Goal: Task Accomplishment & Management: Use online tool/utility

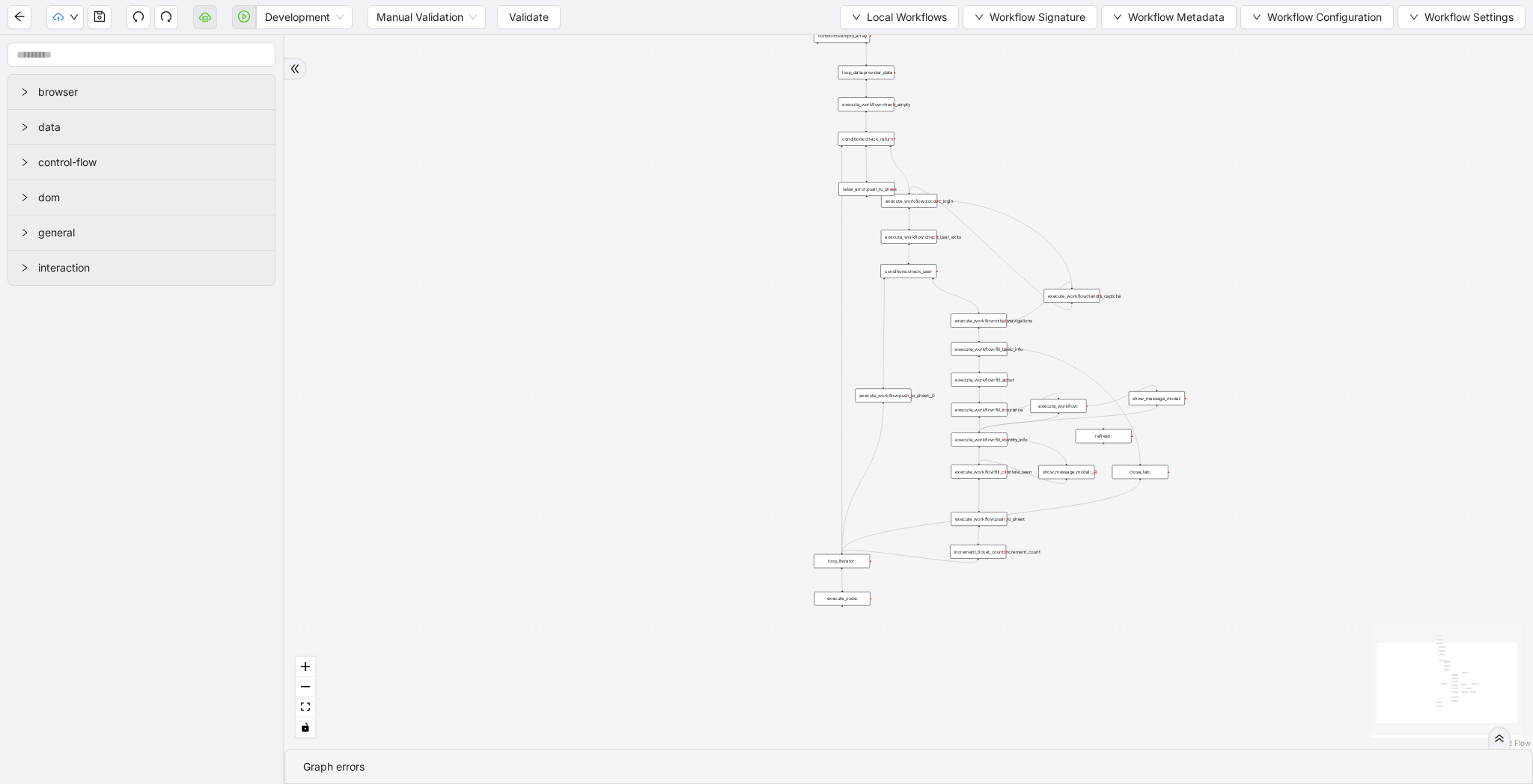
drag, startPoint x: 809, startPoint y: 178, endPoint x: 745, endPoint y: 240, distance: 89.1
click at [745, 240] on div "trigger loop_data:provider_data execute_workflow:retool_data_fetch execute_work…" at bounding box center [908, 392] width 1249 height 714
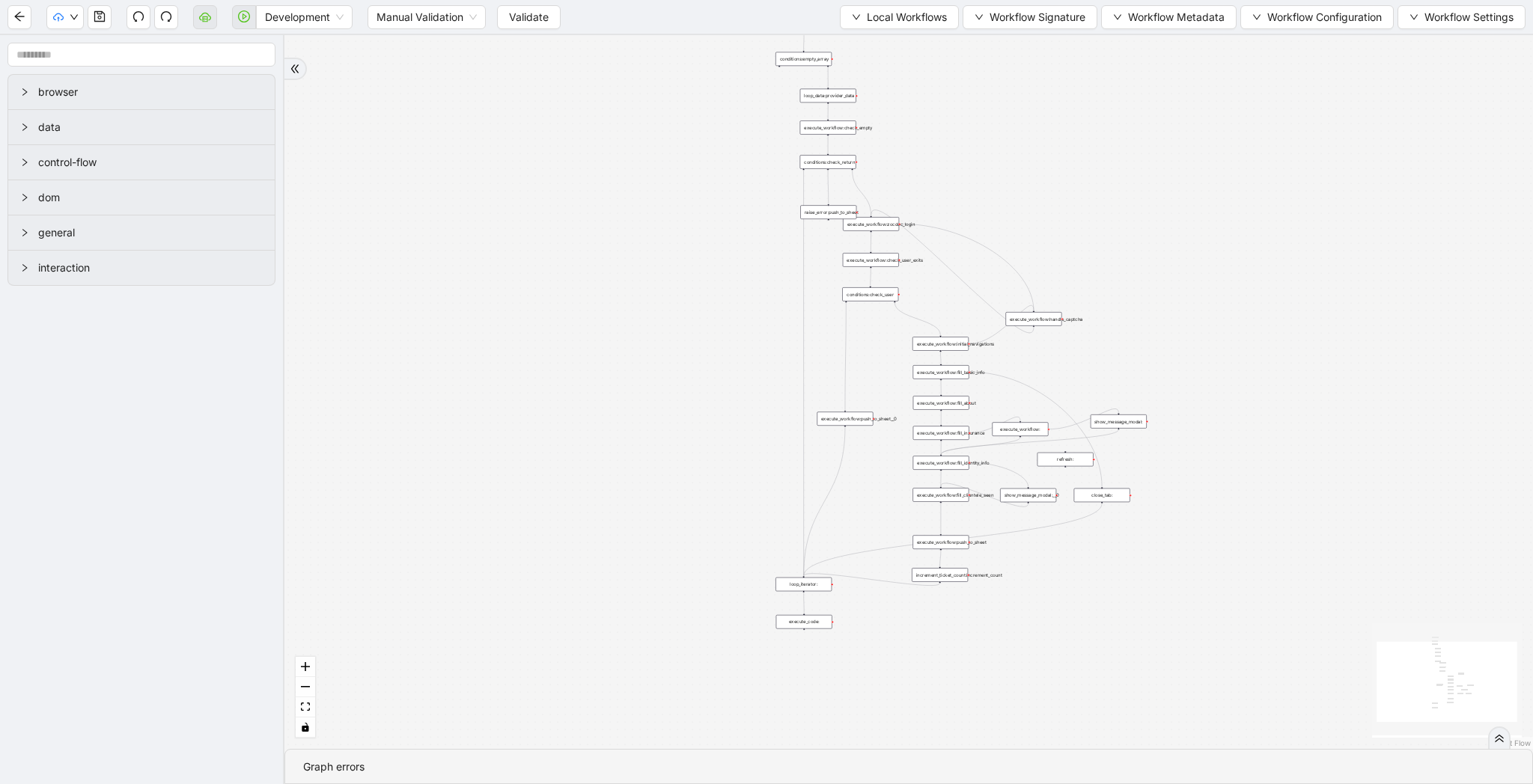
drag, startPoint x: 740, startPoint y: 178, endPoint x: 542, endPoint y: 373, distance: 277.9
click at [542, 373] on div "trigger loop_data:provider_data execute_workflow:retool_data_fetch execute_work…" at bounding box center [908, 392] width 1249 height 714
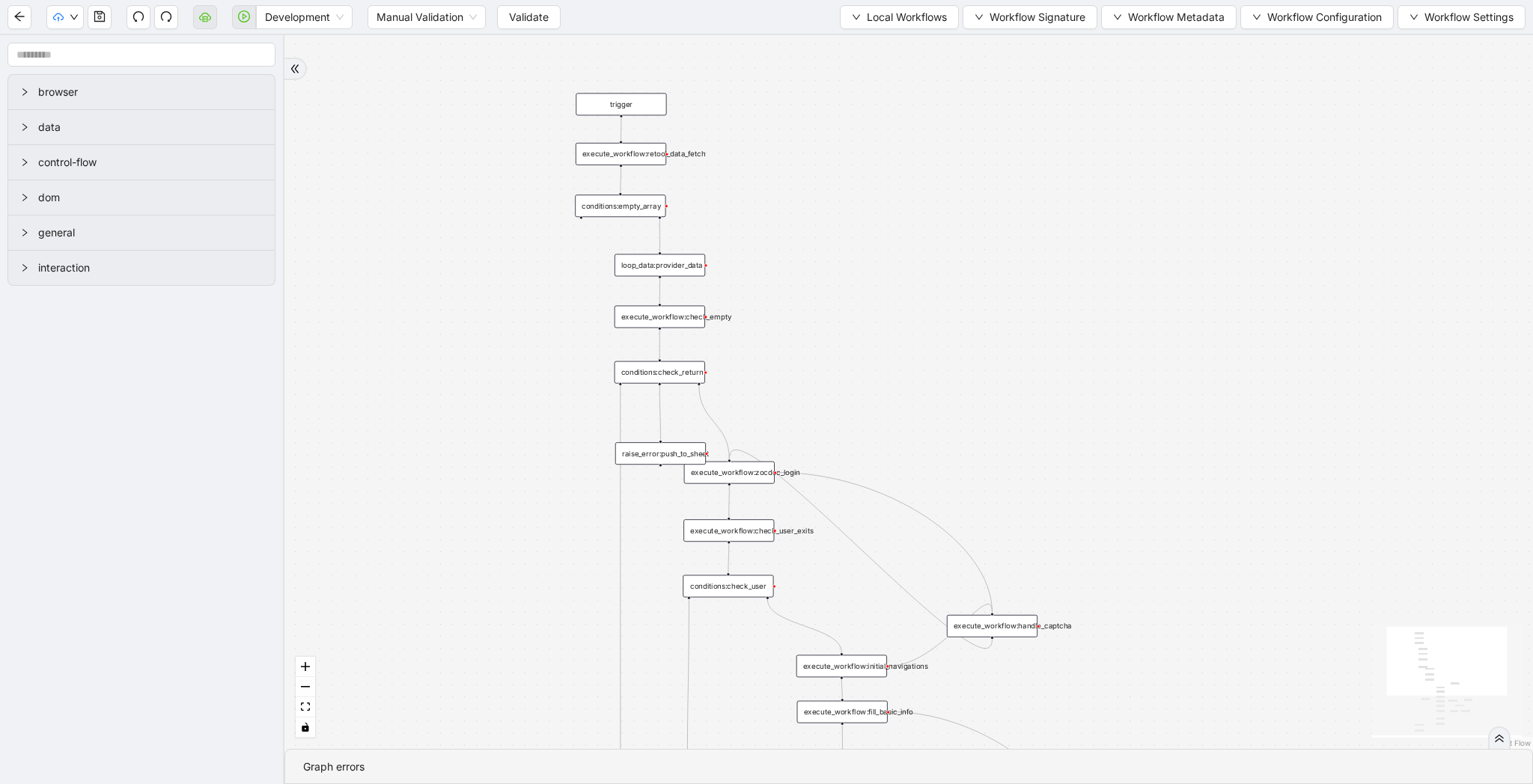
drag, startPoint x: 427, startPoint y: 420, endPoint x: 423, endPoint y: 352, distance: 68.1
click at [433, 343] on div "trigger loop_data:provider_data execute_workflow:retool_data_fetch execute_work…" at bounding box center [908, 392] width 1249 height 714
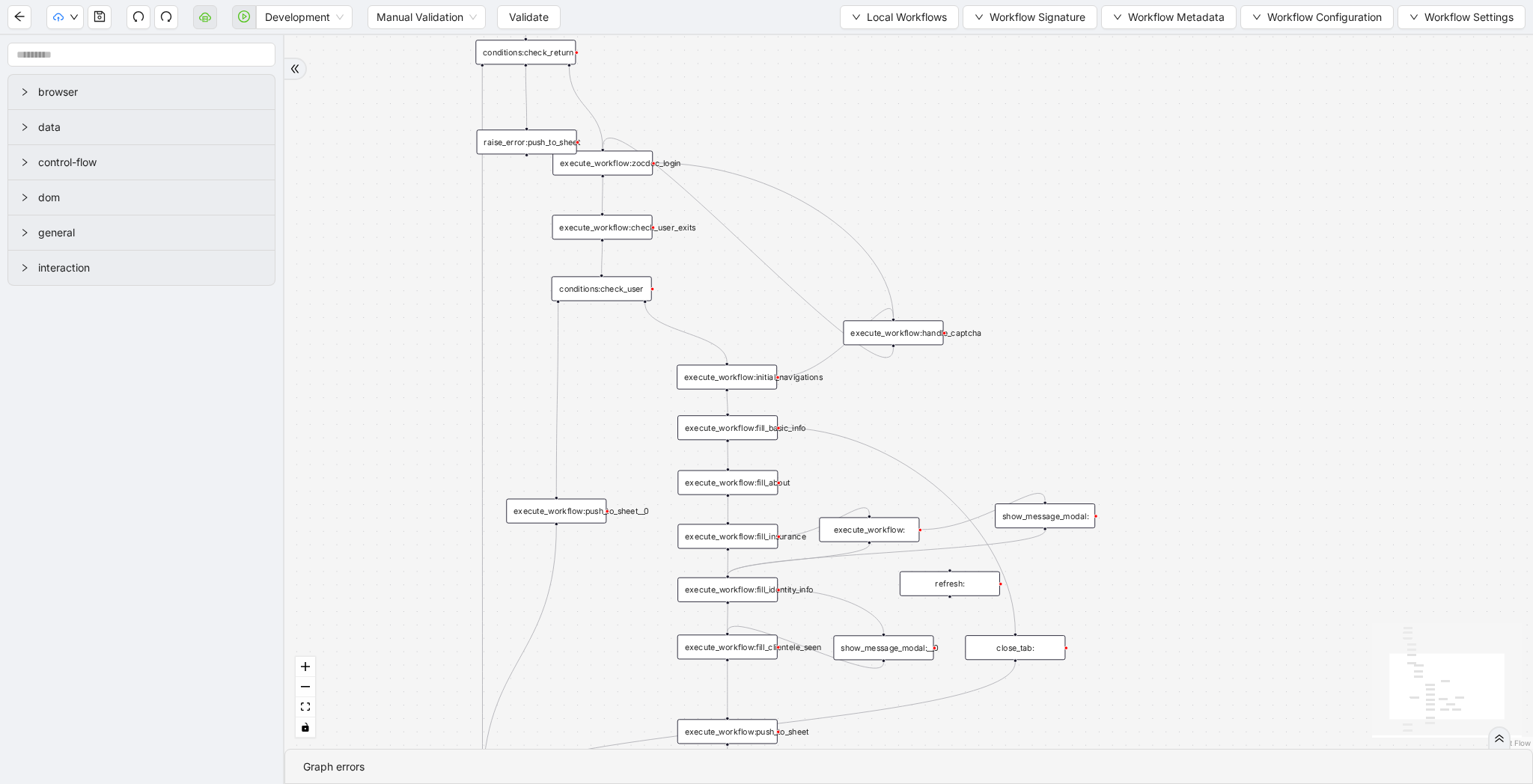
click at [859, 30] on div "Development Manual Validation Validate Local Workflows Workflow Signature Workf…" at bounding box center [766, 16] width 1533 height 34
click at [867, 22] on span "Local Workflows" at bounding box center [906, 16] width 80 height 16
click at [862, 36] on li "Select" at bounding box center [892, 47] width 115 height 24
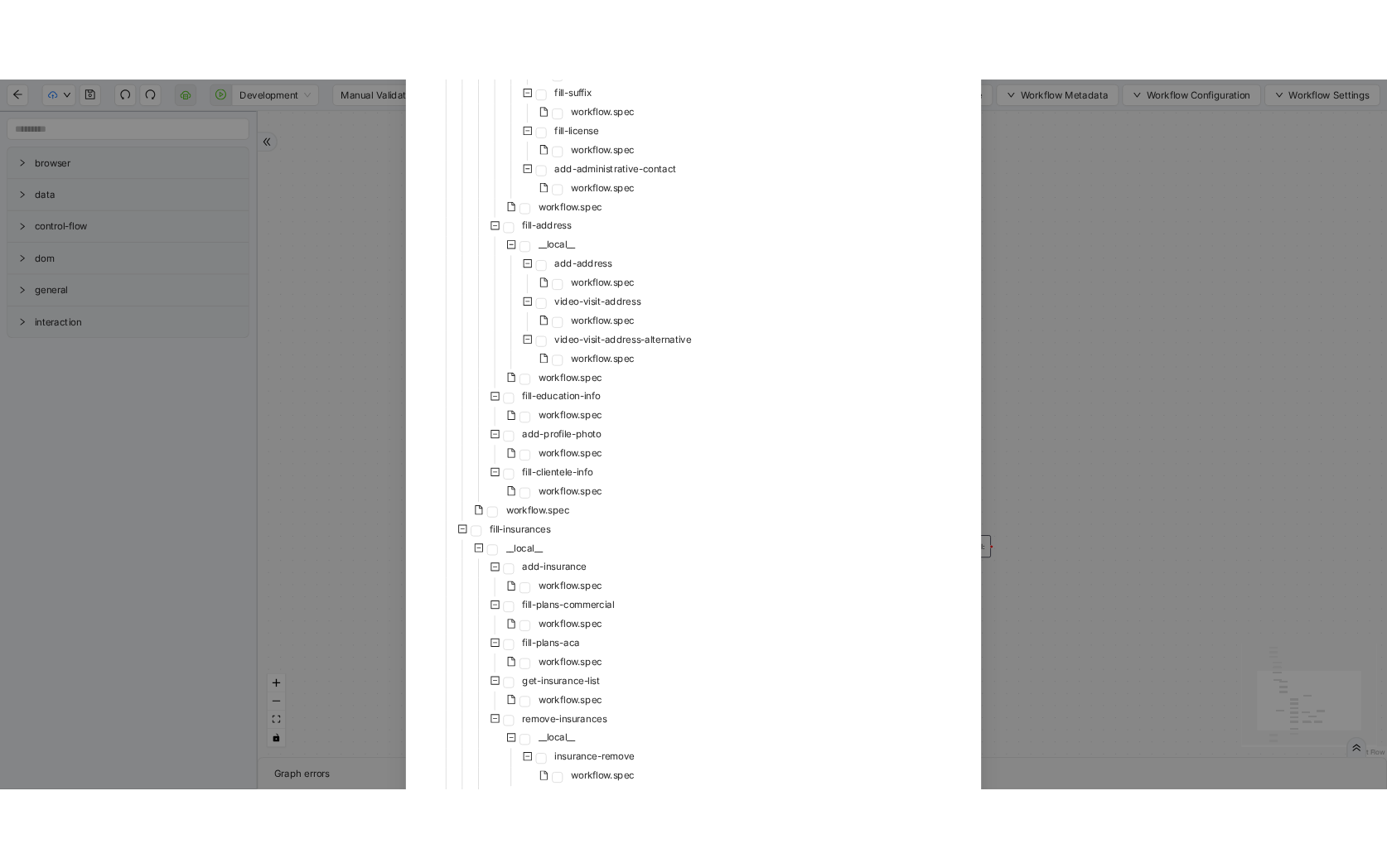
scroll to position [2787, 0]
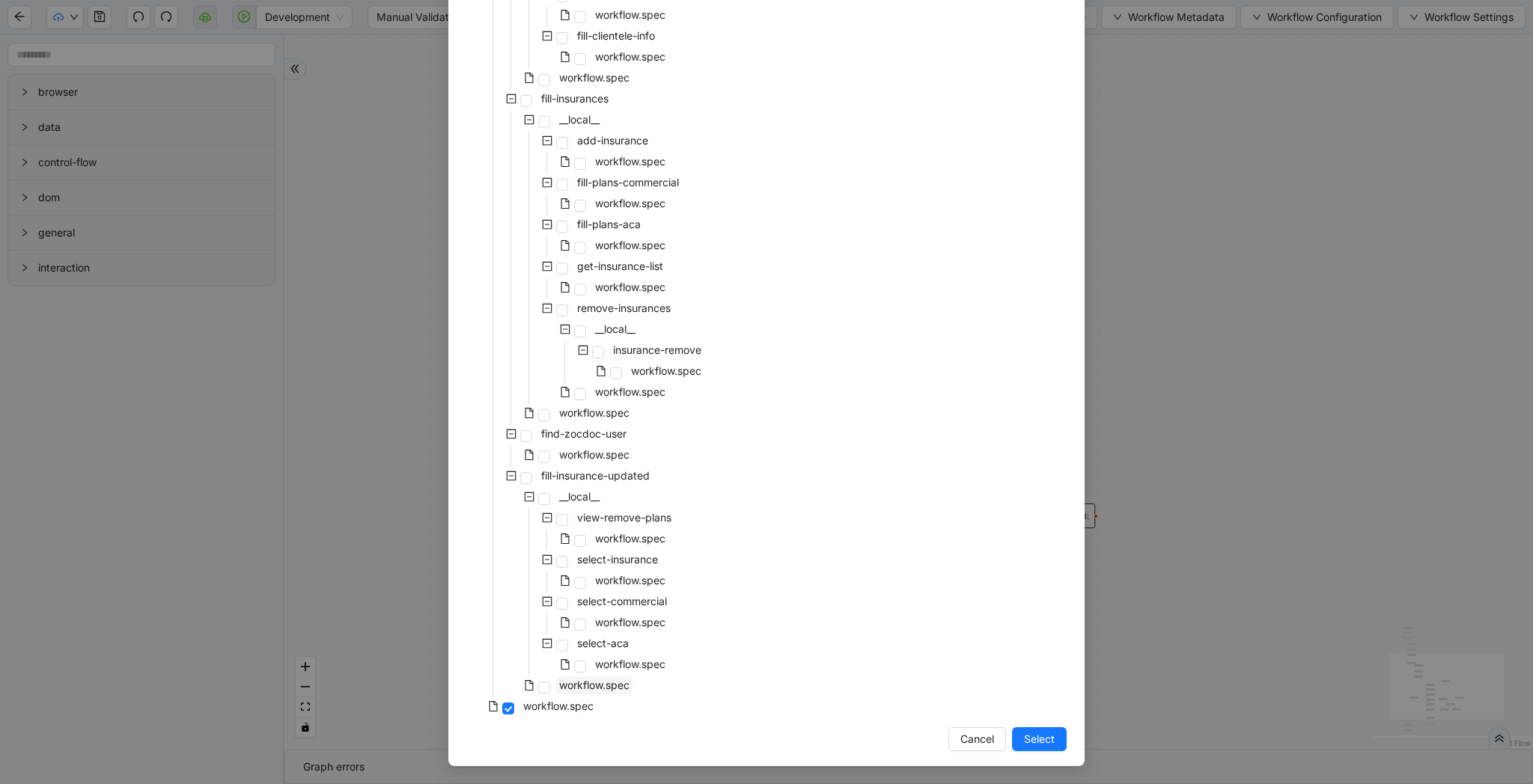
click at [594, 686] on span "workflow.spec" at bounding box center [594, 684] width 70 height 13
click at [1036, 738] on span "Select" at bounding box center [1039, 739] width 30 height 16
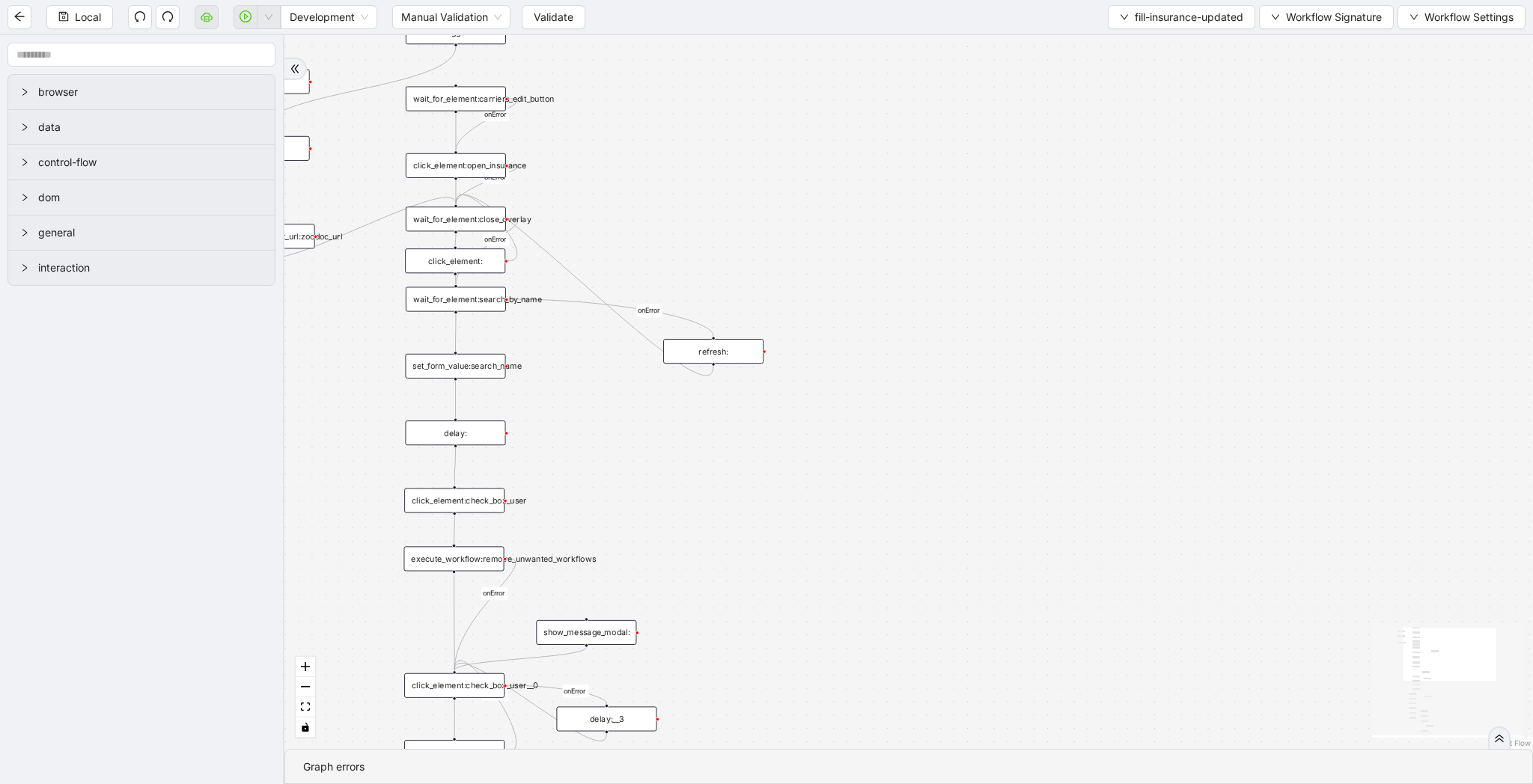
drag, startPoint x: 908, startPoint y: 544, endPoint x: 985, endPoint y: 489, distance: 94.6
click at [985, 489] on div "loopFrom review fallback exitFrom onError onError onError onError onError onErr…" at bounding box center [908, 392] width 1249 height 714
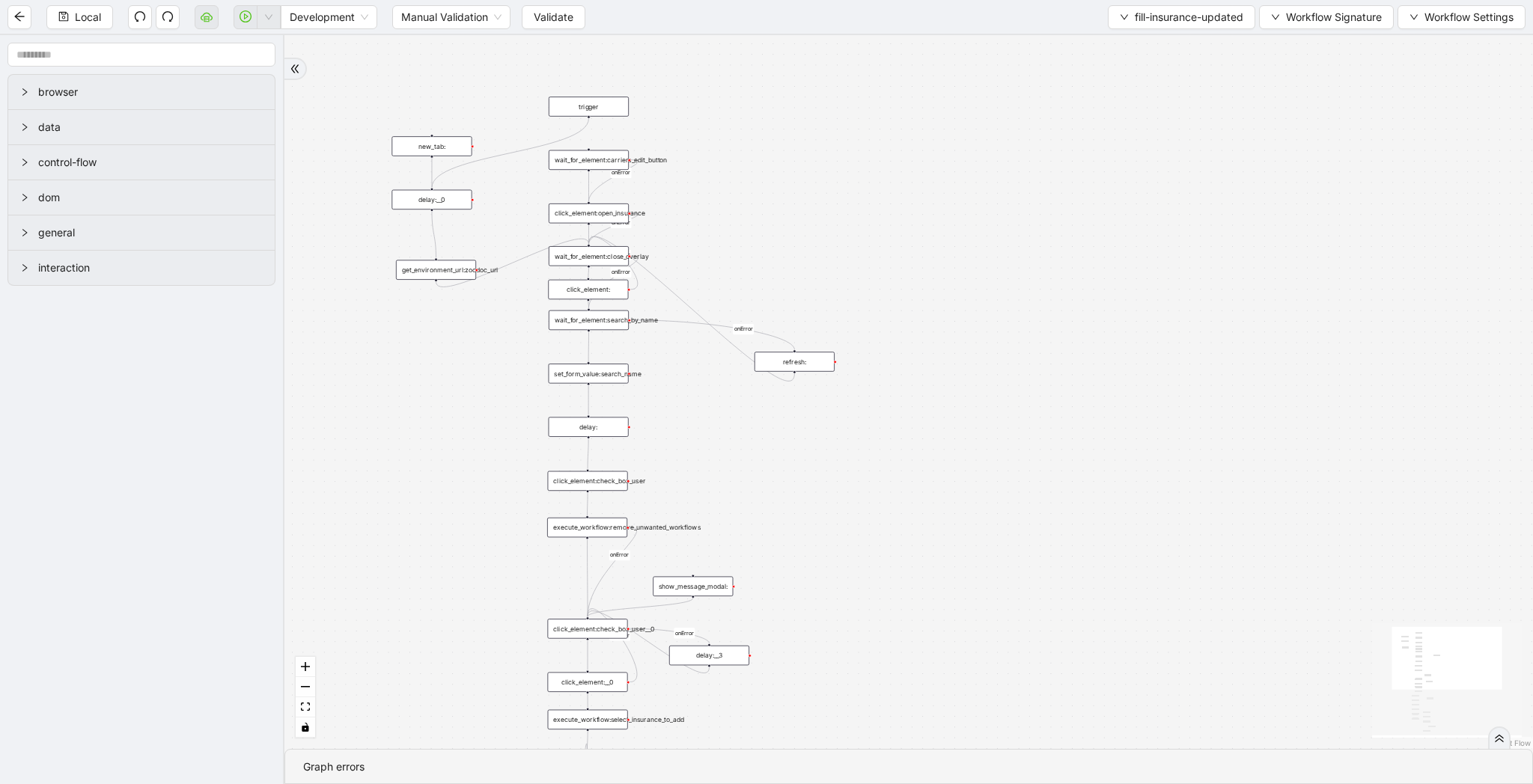
click at [428, 194] on div "delay:__0" at bounding box center [432, 199] width 80 height 19
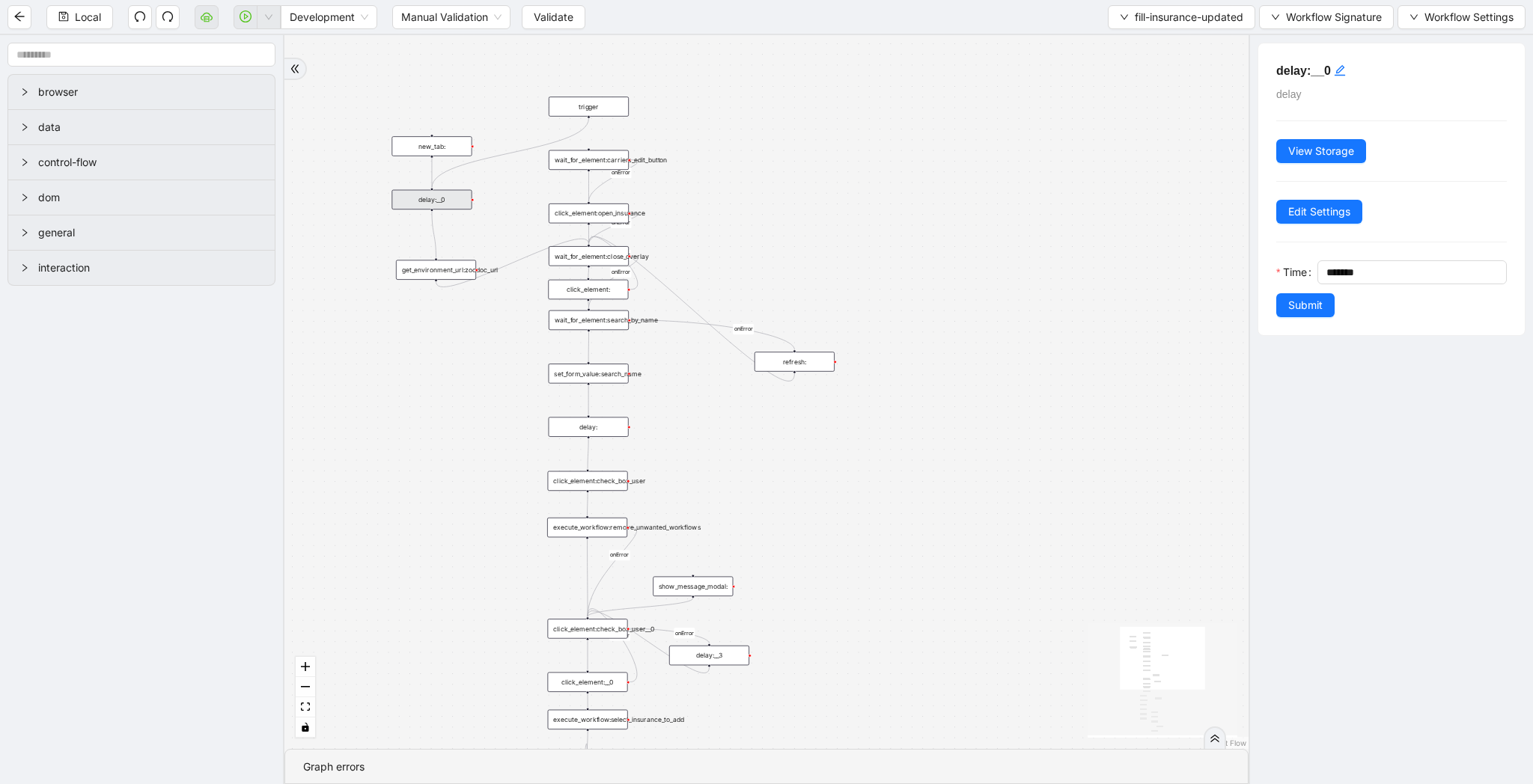
drag, startPoint x: 889, startPoint y: 445, endPoint x: 889, endPoint y: 324, distance: 121.0
click at [889, 324] on div "loopFrom review fallback exitFrom onError onError onError onError onError onErr…" at bounding box center [766, 392] width 964 height 714
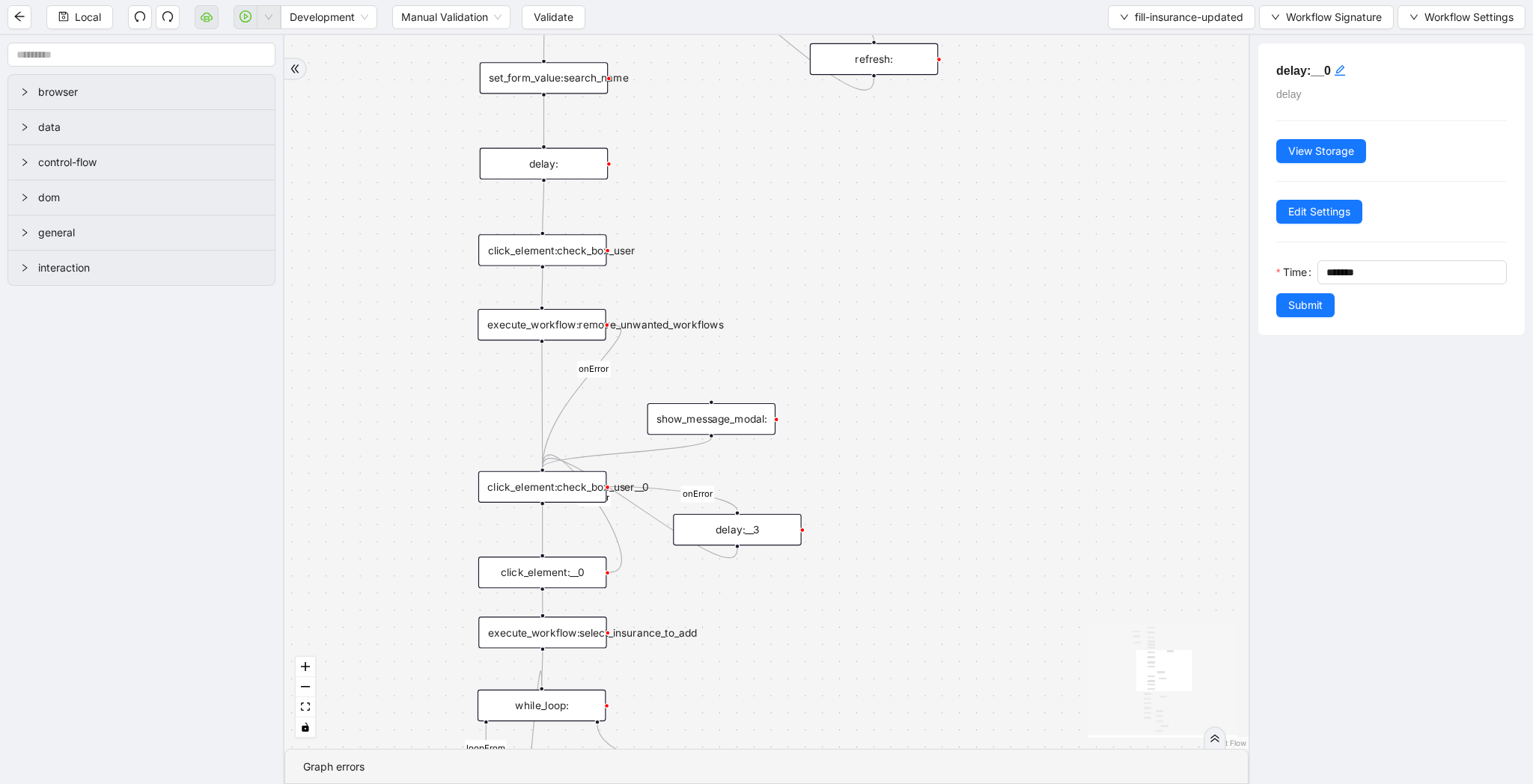
drag, startPoint x: 762, startPoint y: 404, endPoint x: 779, endPoint y: 351, distance: 55.7
click at [779, 351] on div "loopFrom review fallback exitFrom onError onError onError onError onError onErr…" at bounding box center [766, 392] width 964 height 714
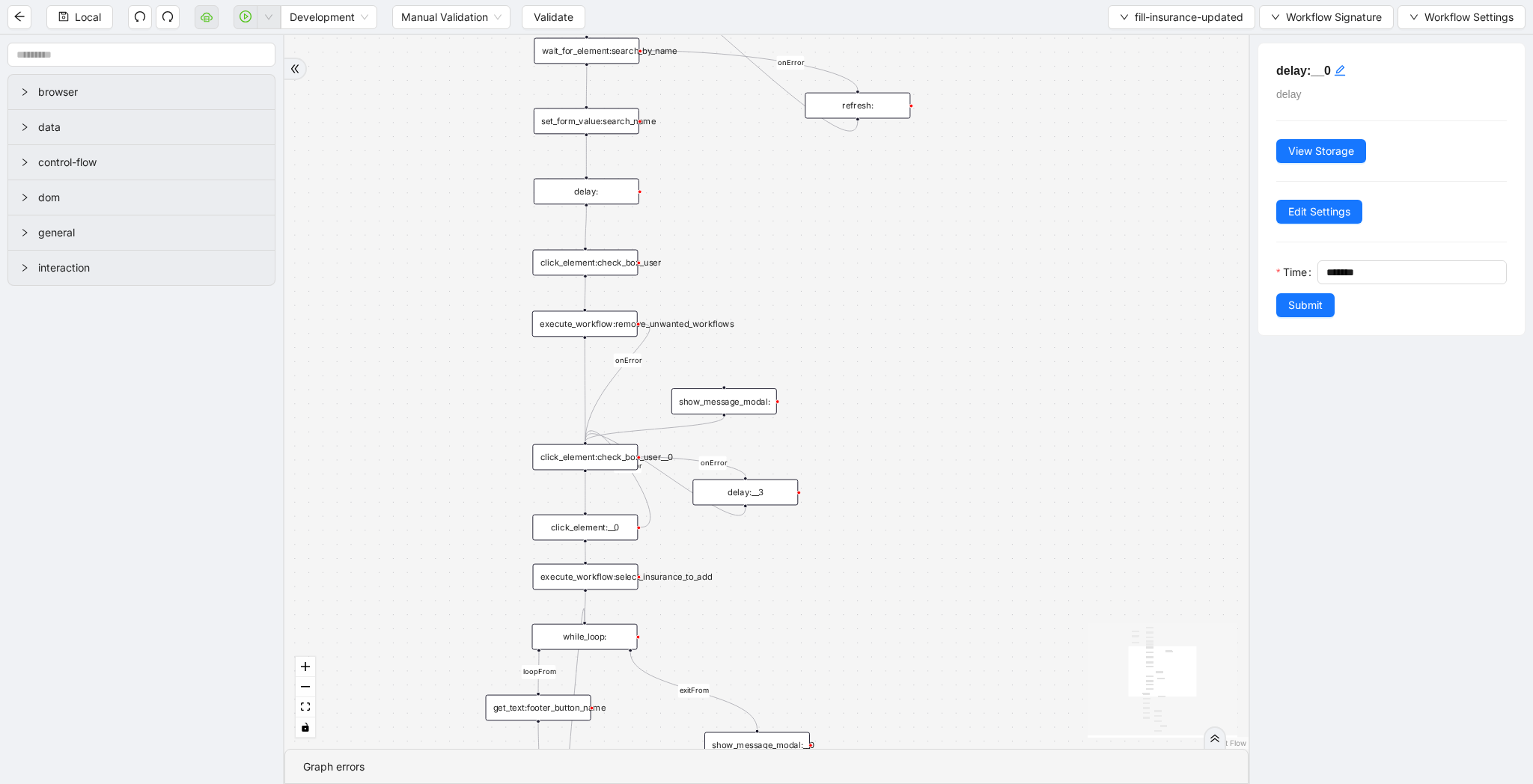
click at [621, 454] on div "click_element:check_box_user__0" at bounding box center [585, 457] width 106 height 26
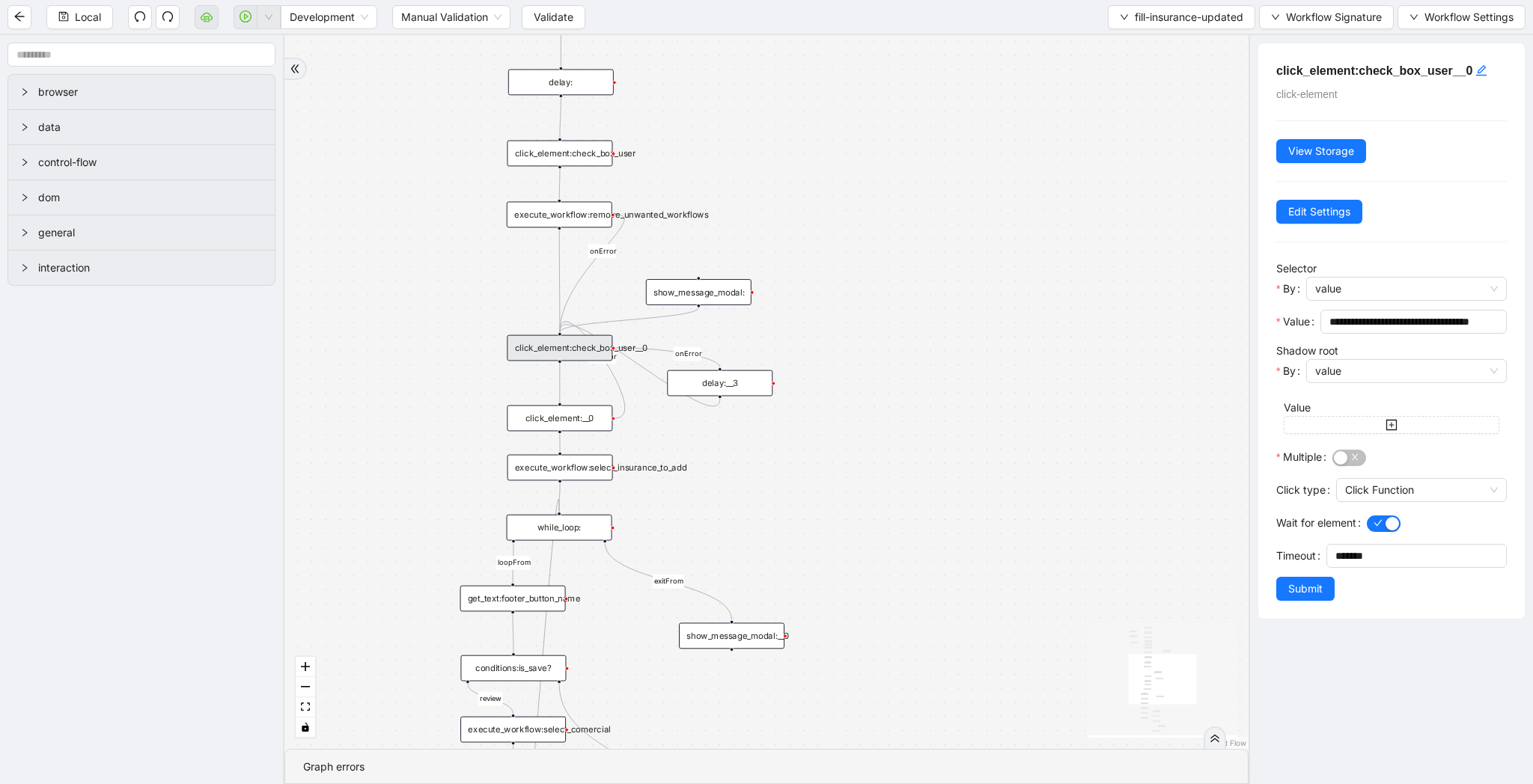
drag, startPoint x: 920, startPoint y: 428, endPoint x: 895, endPoint y: 319, distance: 111.8
click at [895, 319] on div "loopFrom review fallback exitFrom onError onError onError onError onError onErr…" at bounding box center [766, 392] width 964 height 714
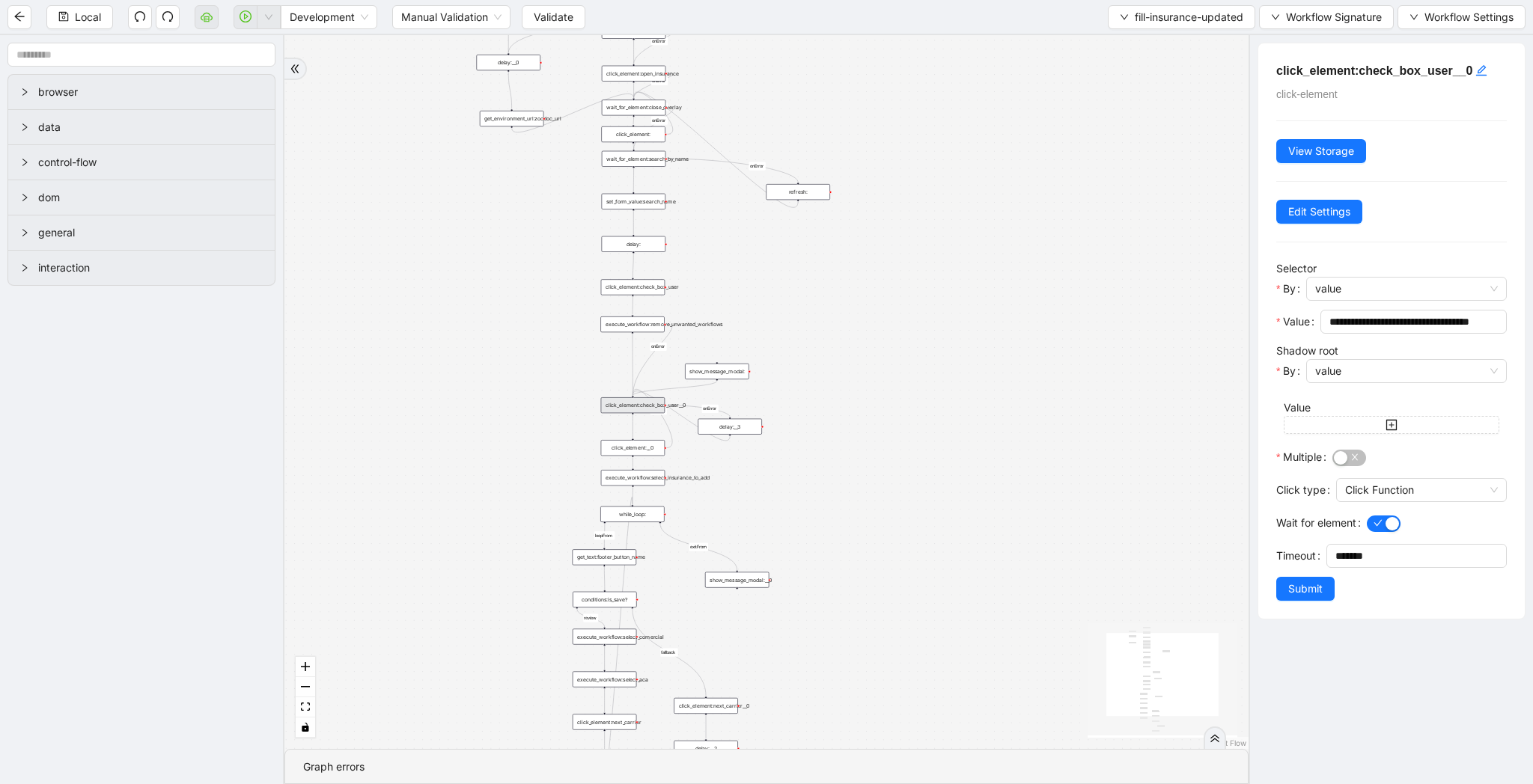
drag, startPoint x: 893, startPoint y: 319, endPoint x: 835, endPoint y: 387, distance: 89.4
click at [835, 387] on div "loopFrom review fallback exitFrom onError onError onError onError onError onErr…" at bounding box center [766, 392] width 964 height 714
click at [563, 19] on span "Validate" at bounding box center [554, 16] width 40 height 16
click at [244, 21] on icon "play-circle" at bounding box center [245, 16] width 12 height 12
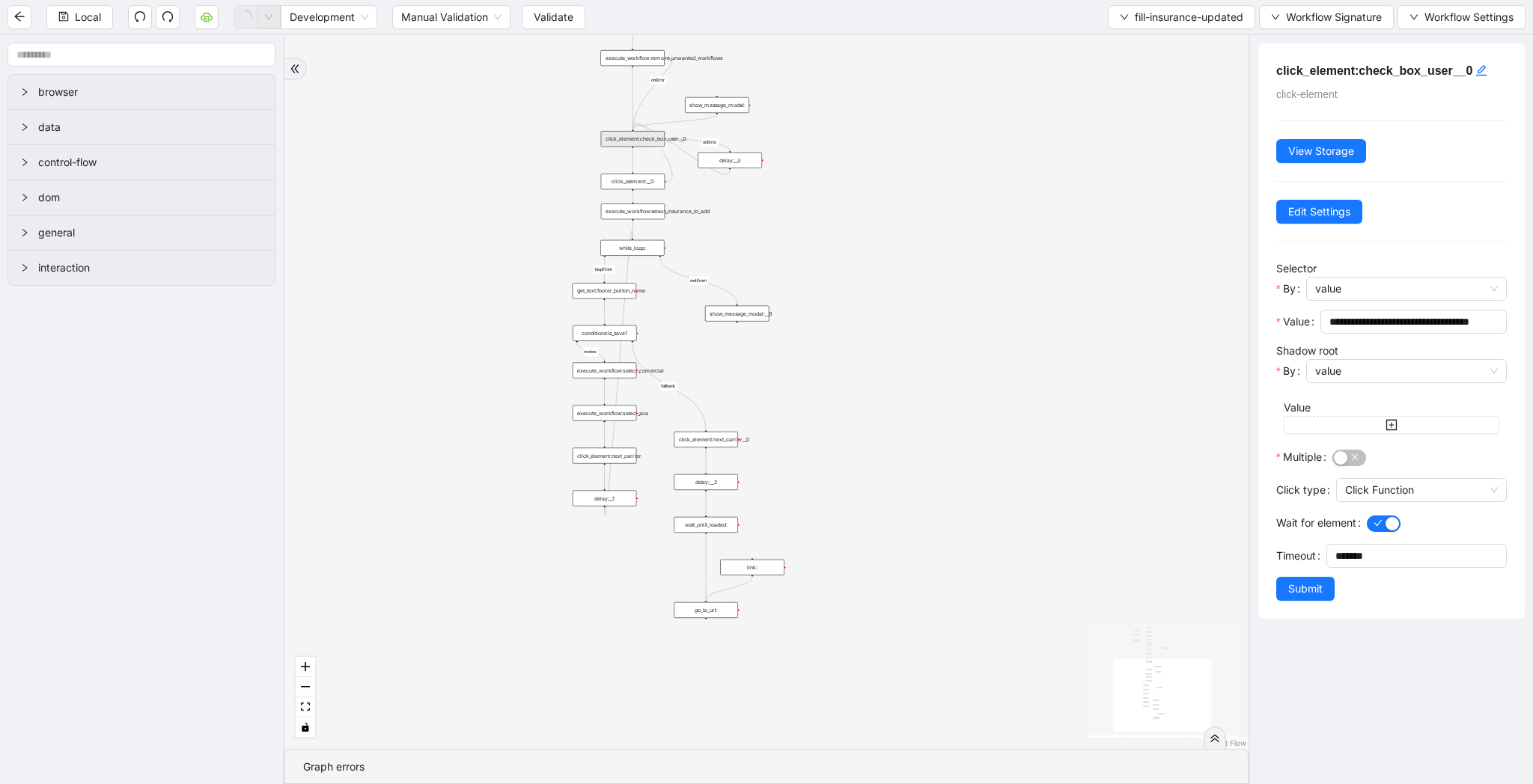
drag, startPoint x: 840, startPoint y: 437, endPoint x: 840, endPoint y: 219, distance: 218.0
click at [840, 219] on div "loopFrom review fallback exitFrom onError onError onError onError onError onErr…" at bounding box center [766, 392] width 964 height 714
click at [753, 313] on div "show_message_modal:__0" at bounding box center [737, 314] width 64 height 16
click at [750, 319] on div "show_message_modal:__0" at bounding box center [737, 314] width 64 height 16
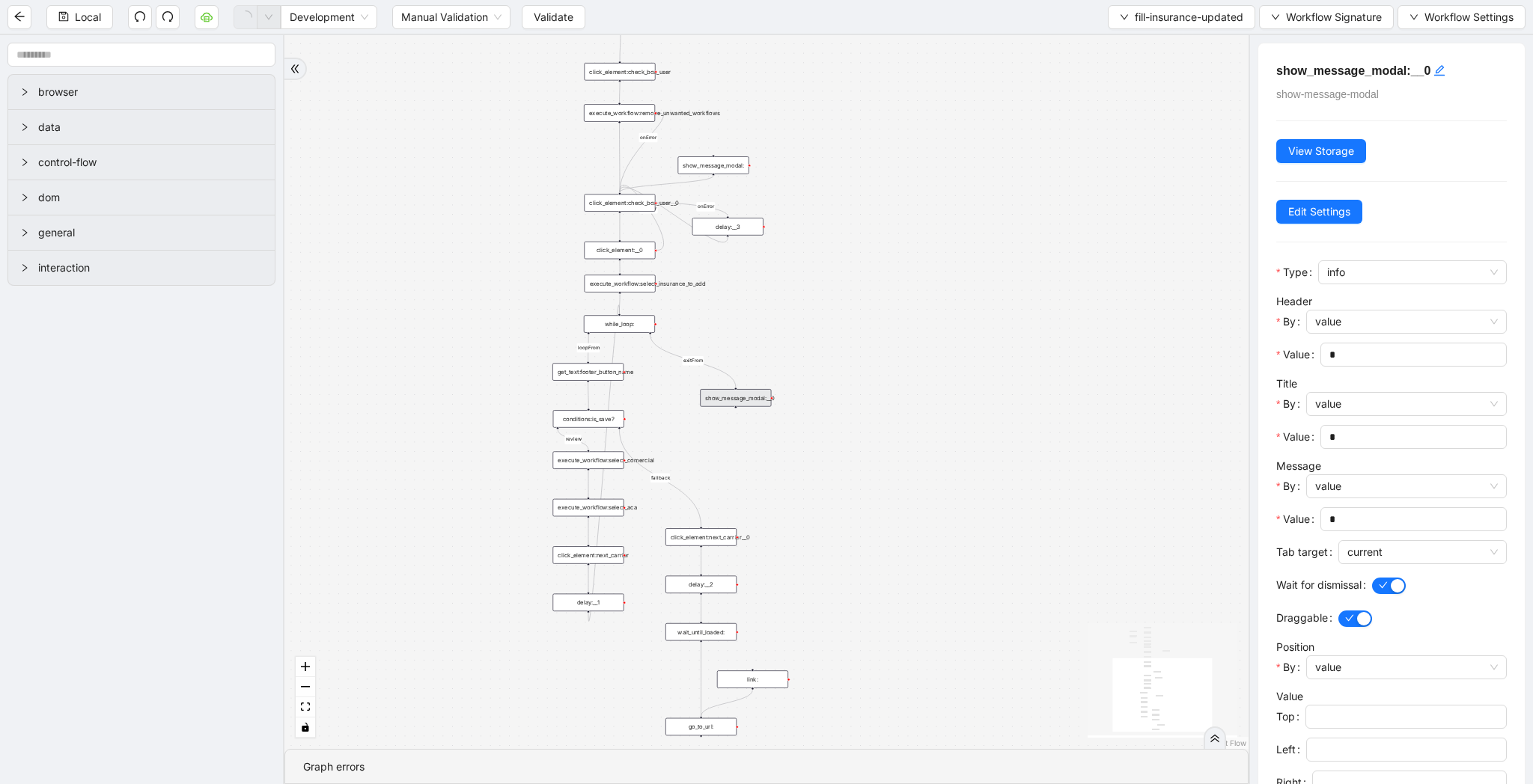
drag, startPoint x: 825, startPoint y: 238, endPoint x: 825, endPoint y: 325, distance: 87.0
click at [825, 325] on div "loopFrom review fallback exitFrom onError onError onError onError onError onErr…" at bounding box center [766, 392] width 964 height 714
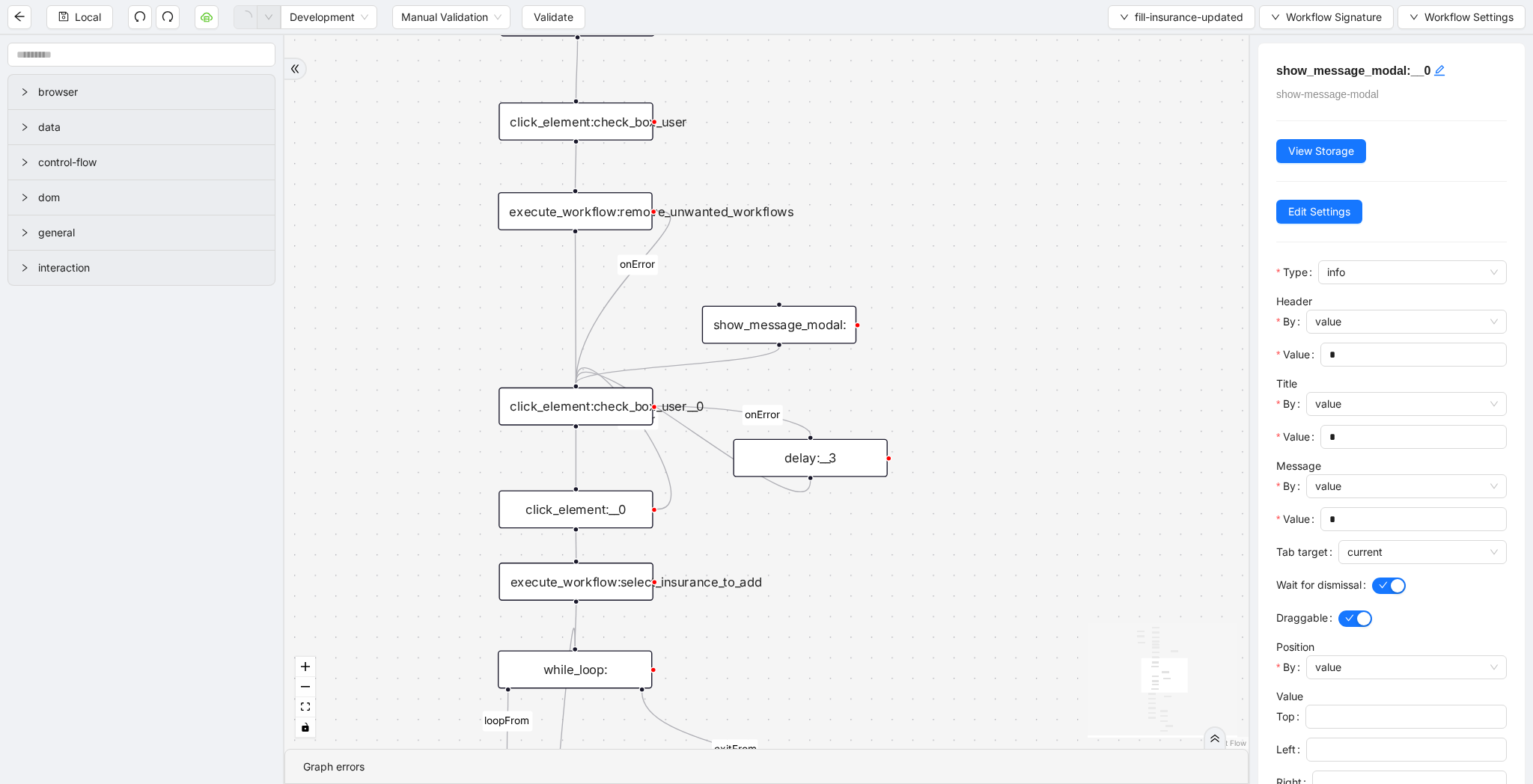
drag, startPoint x: 963, startPoint y: 139, endPoint x: 963, endPoint y: 377, distance: 238.0
click at [963, 377] on div "loopFrom review fallback exitFrom onError onError onError onError onError onErr…" at bounding box center [766, 392] width 964 height 714
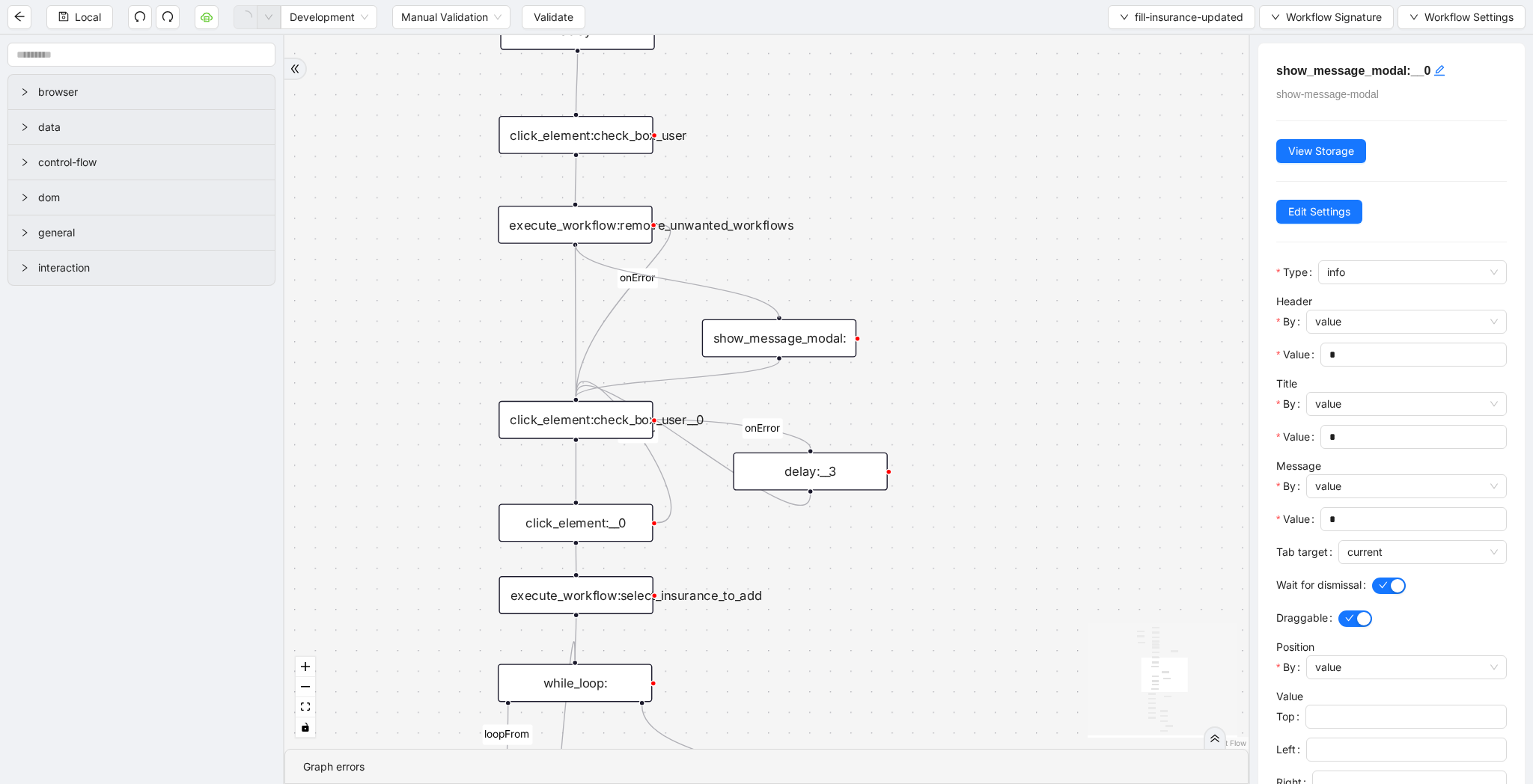
drag, startPoint x: 575, startPoint y: 244, endPoint x: 792, endPoint y: 319, distance: 229.6
drag, startPoint x: 780, startPoint y: 341, endPoint x: 575, endPoint y: 329, distance: 205.4
click at [575, 329] on div "show_message_modal:" at bounding box center [575, 327] width 154 height 38
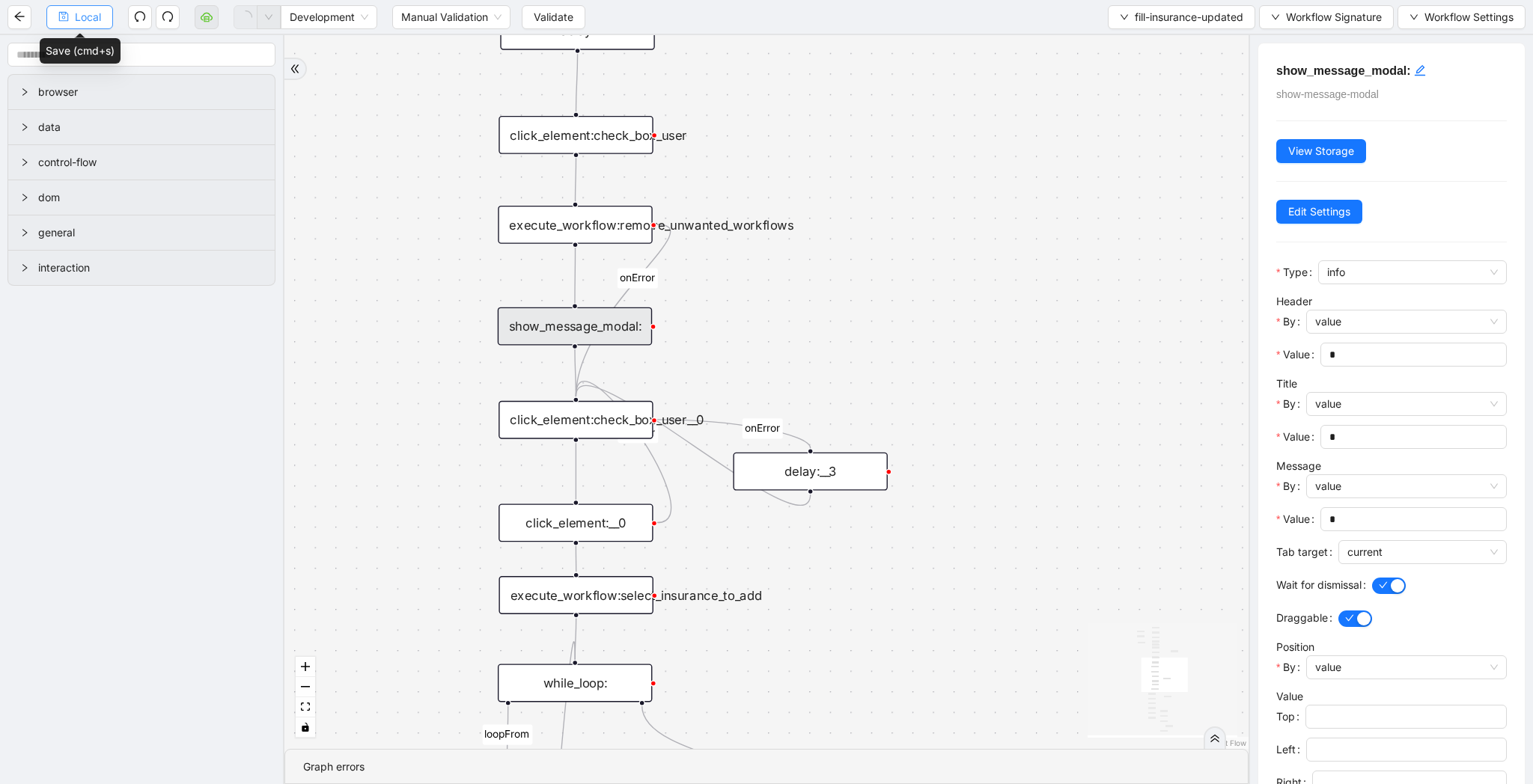
click at [79, 24] on span "Local" at bounding box center [88, 16] width 26 height 16
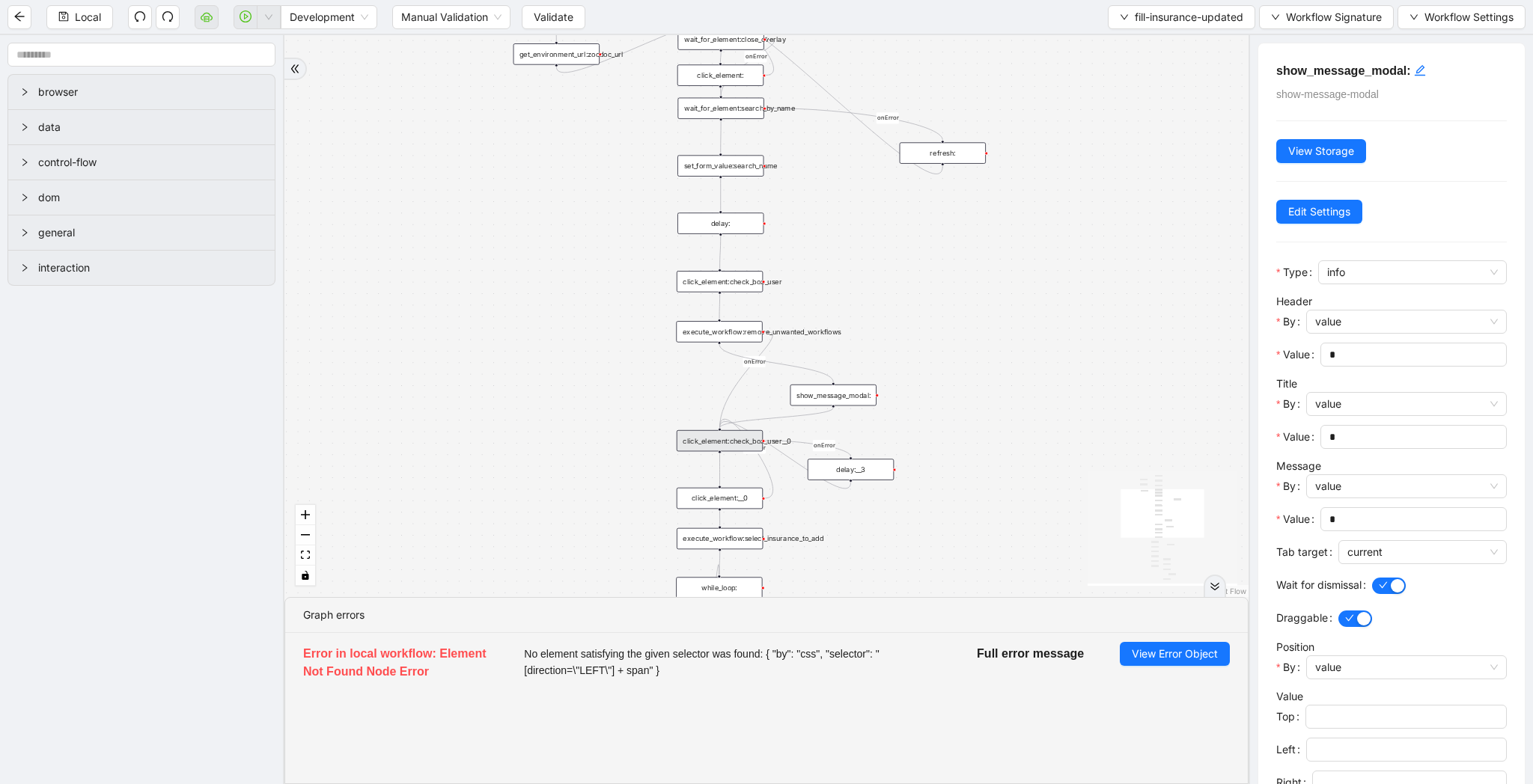
drag, startPoint x: 988, startPoint y: 323, endPoint x: 946, endPoint y: 390, distance: 79.1
click at [946, 390] on div "loopFrom review fallback exitFrom onError onError onError onError onError onErr…" at bounding box center [766, 316] width 964 height 562
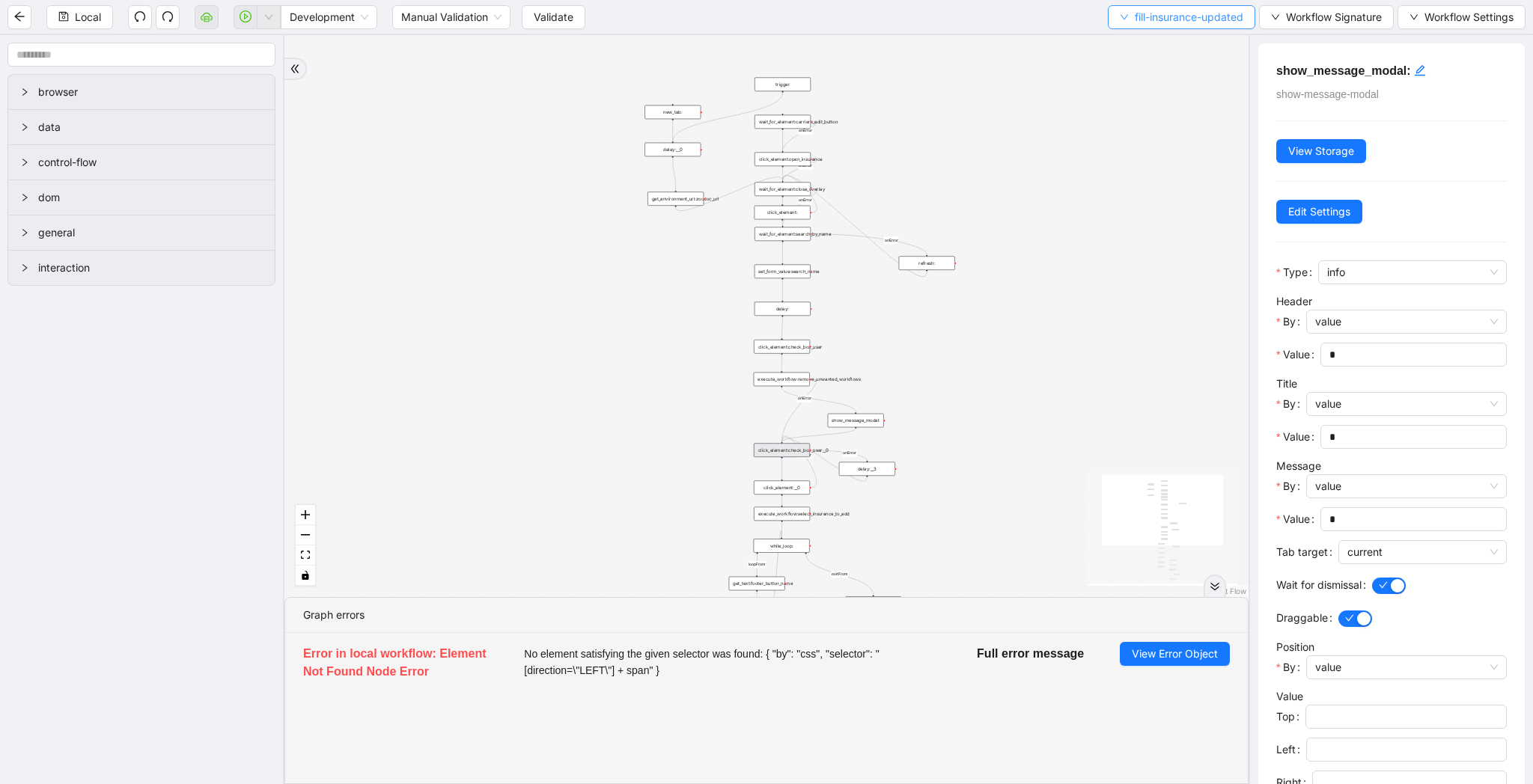
click at [1200, 9] on span "fill-insurance-updated" at bounding box center [1188, 16] width 108 height 16
click at [1178, 44] on span "Select" at bounding box center [1177, 46] width 126 height 16
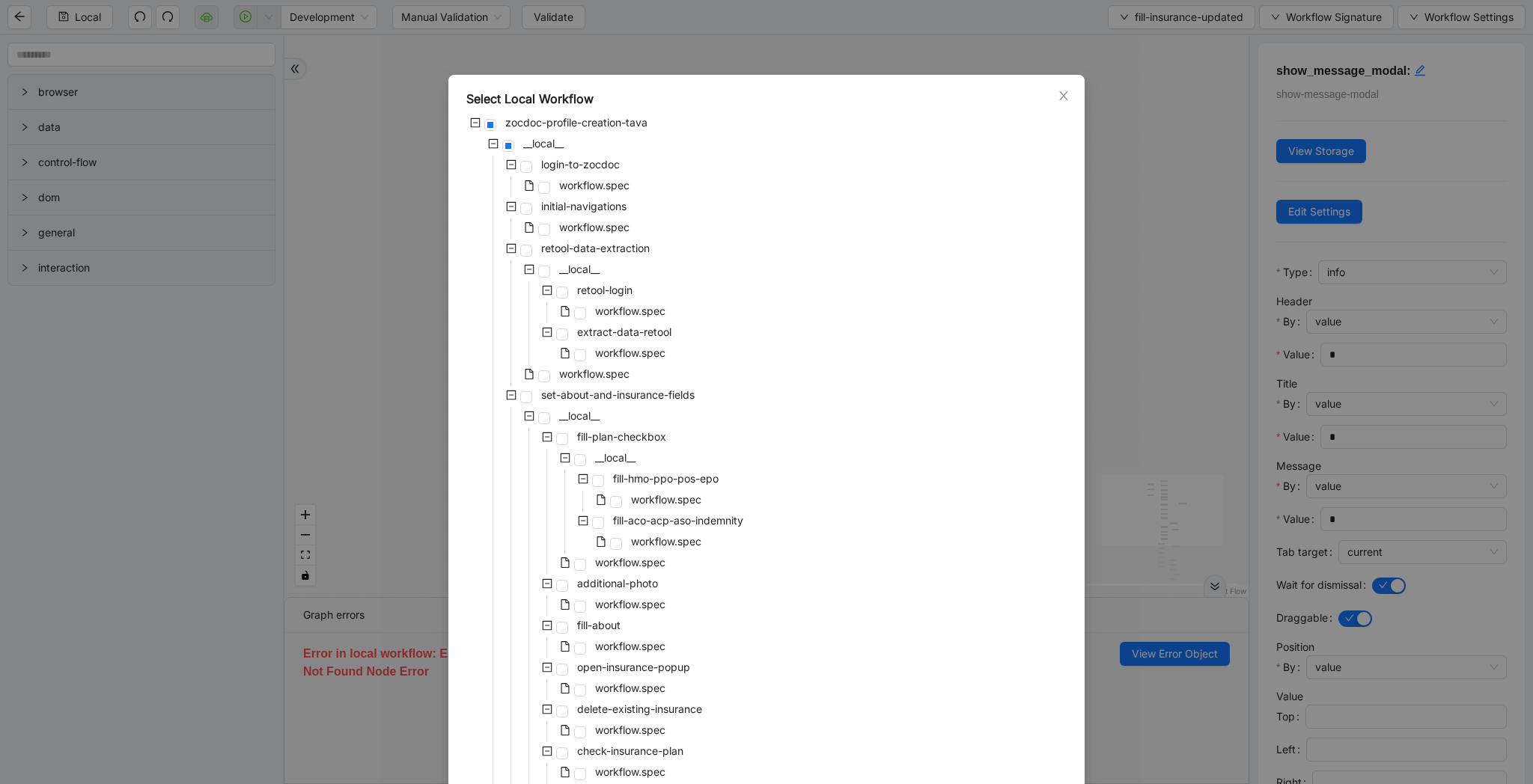
click at [1194, 308] on div "Select Local Workflow zocdoc-profile-creation-tava __local__ login-to-zocdoc wo…" at bounding box center [766, 392] width 1533 height 784
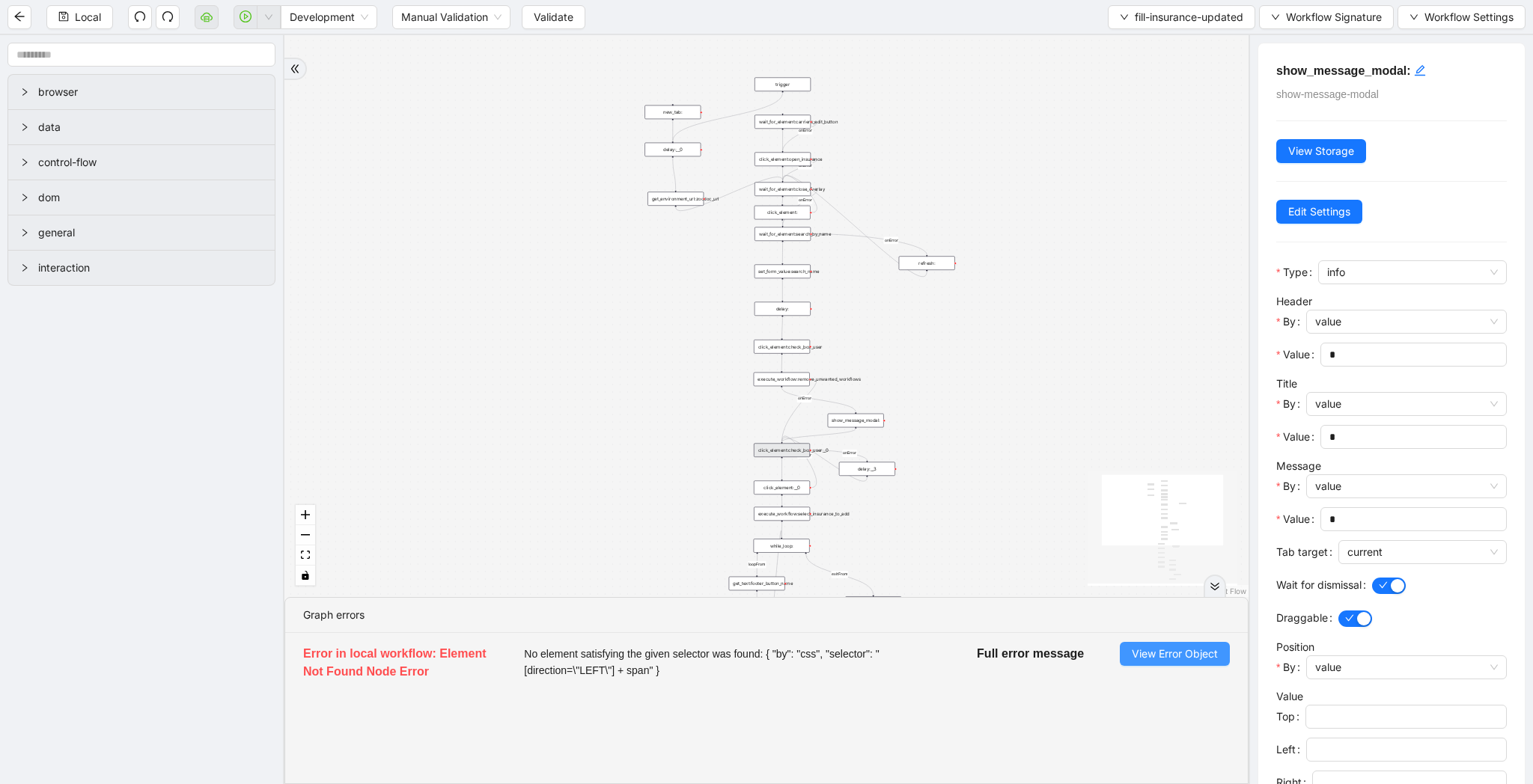
click at [1189, 645] on button "View Error Object" at bounding box center [1174, 654] width 110 height 24
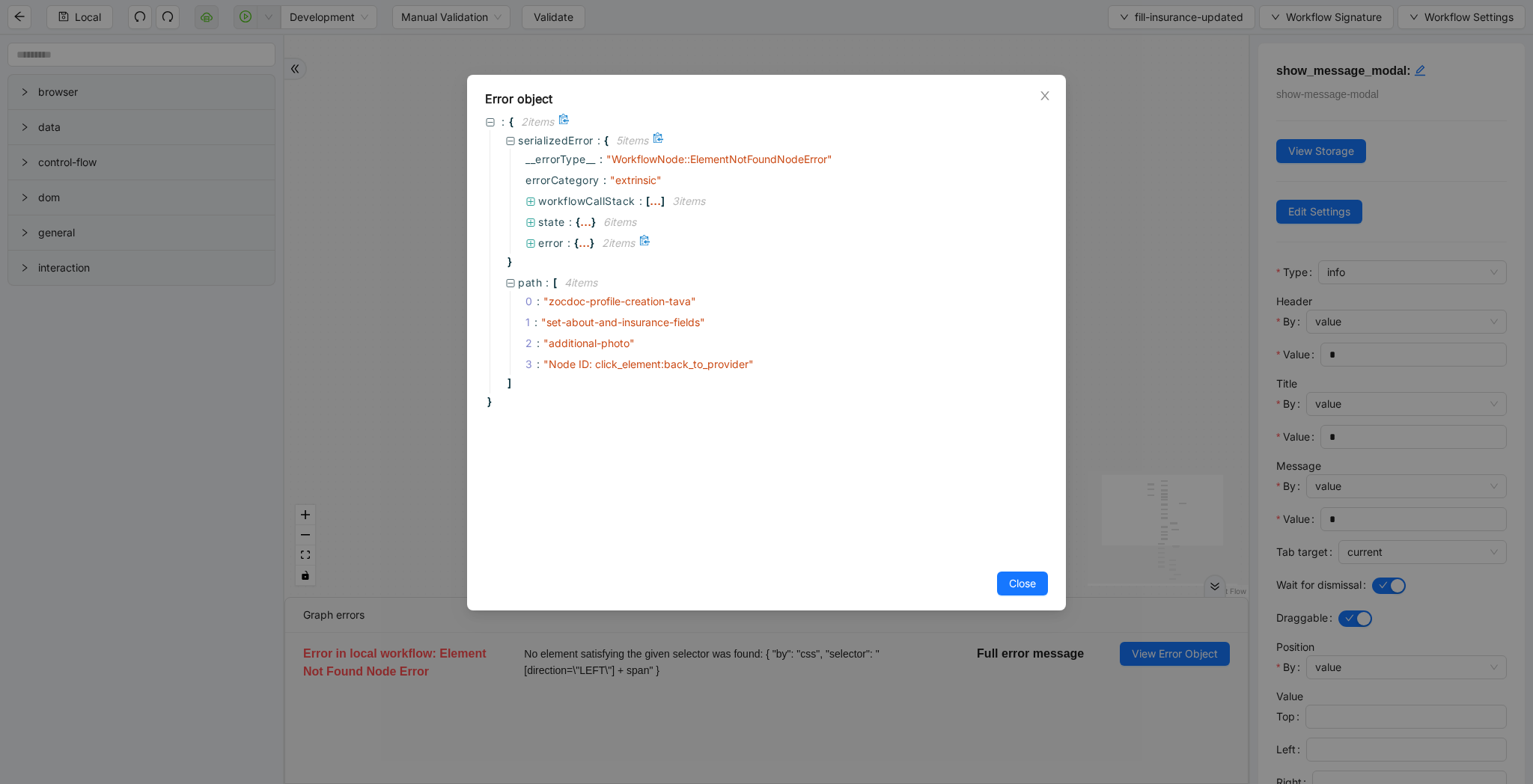
click at [529, 246] on icon at bounding box center [530, 244] width 10 height 10
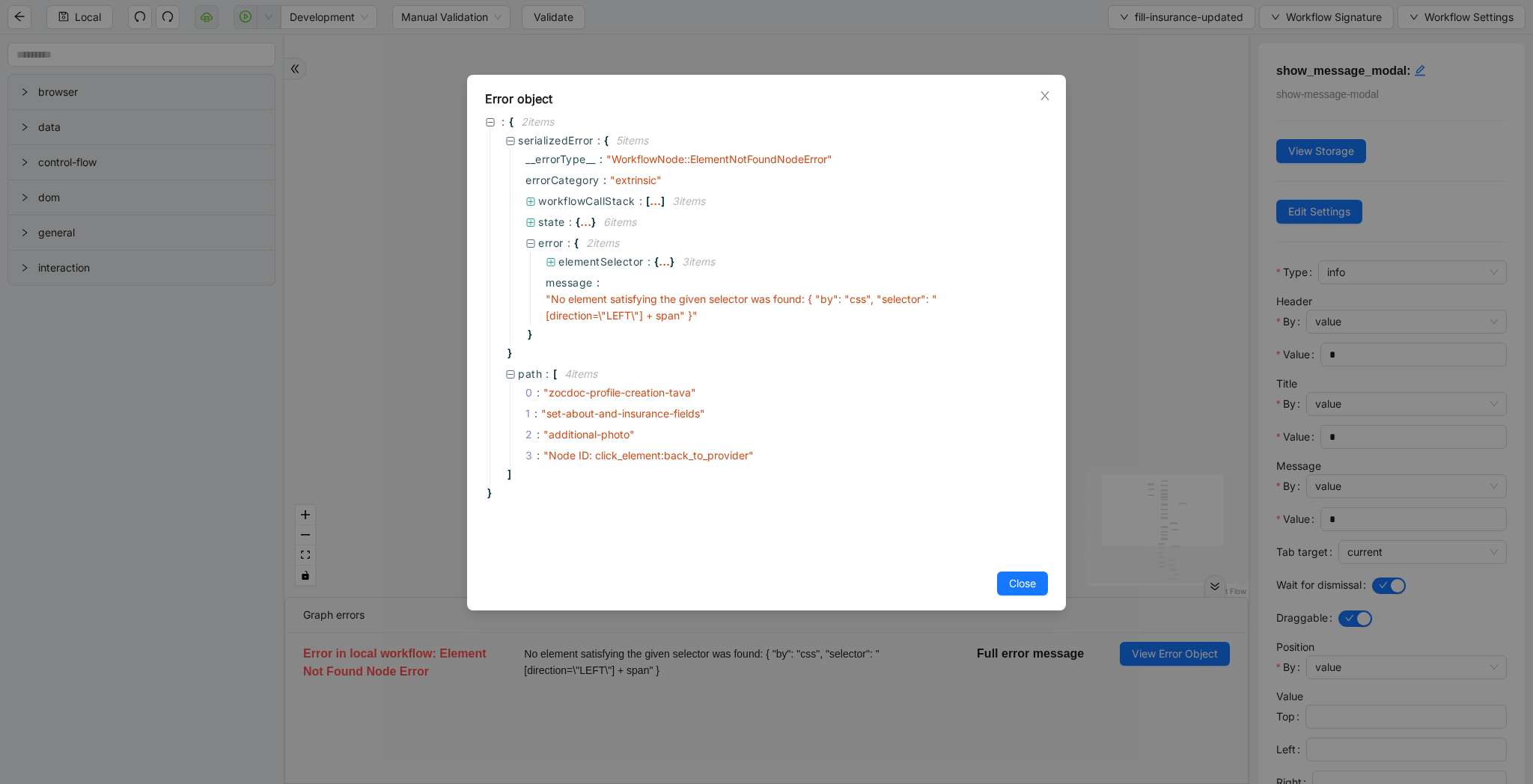
click at [1153, 1] on div "Error object : { 2 item s serializedError : { 5 item s __errorType__ : " Workfl…" at bounding box center [766, 392] width 1533 height 784
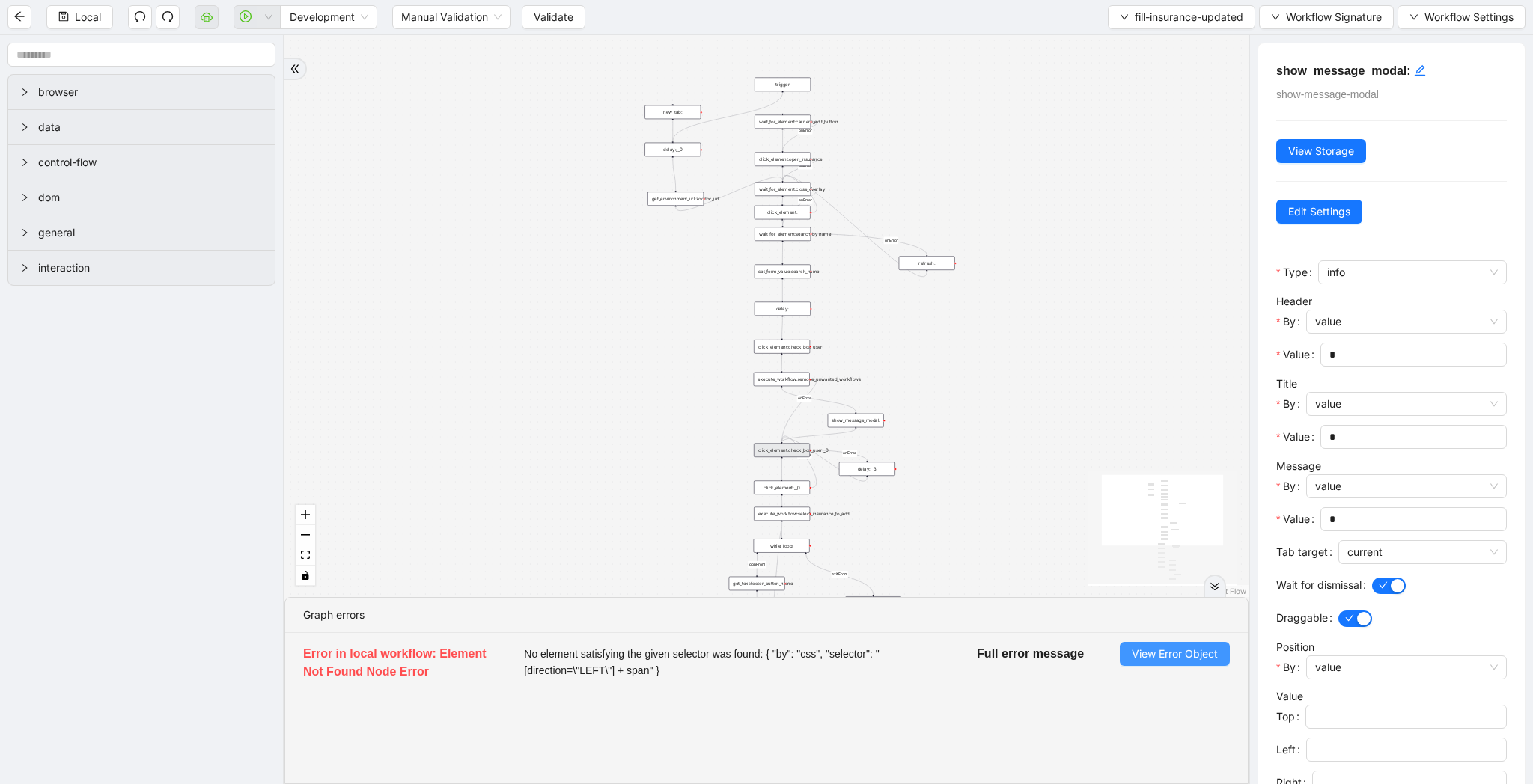
click at [1196, 645] on span "View Error Object" at bounding box center [1174, 653] width 86 height 16
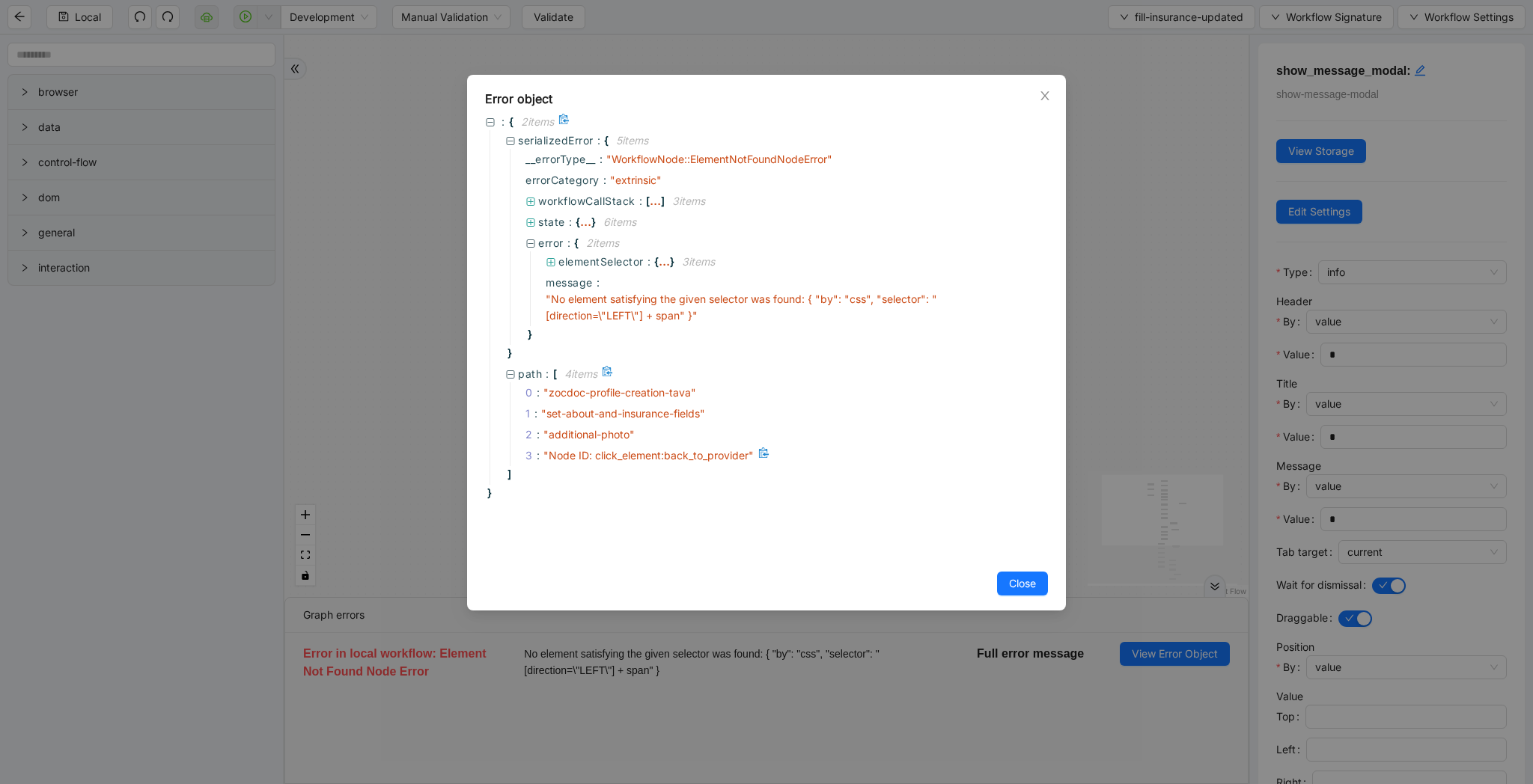
click at [689, 455] on span "" Node ID: click_element:back_to_provider "" at bounding box center [648, 455] width 211 height 13
click at [668, 457] on span "" Node ID: click_element:back_to_provider "" at bounding box center [648, 455] width 211 height 13
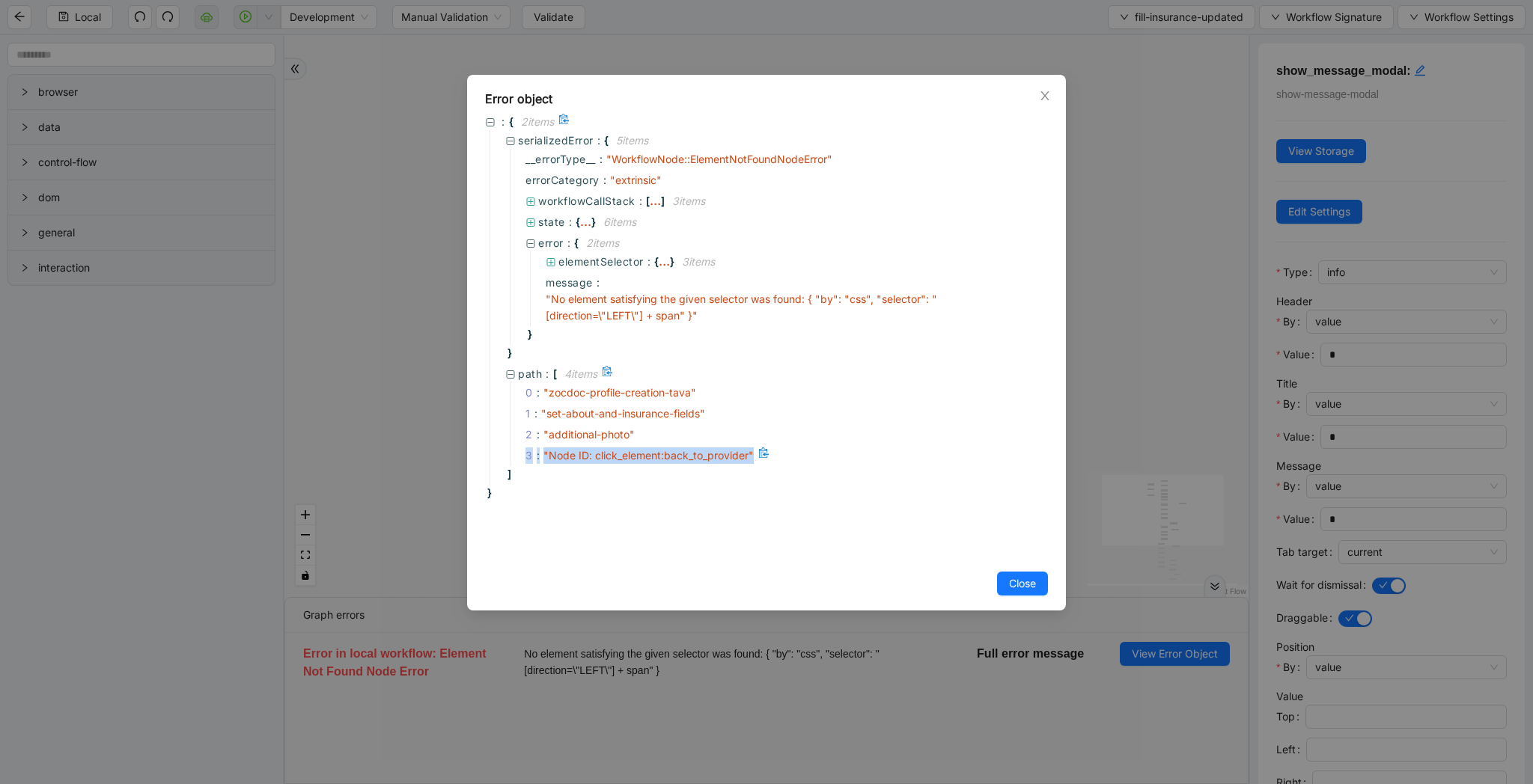
click at [668, 457] on span "" Node ID: click_element:back_to_provider "" at bounding box center [648, 455] width 211 height 13
click at [685, 489] on div ": { 2 item s serializedError : { 5 item s __errorType__ : " WorkflowNode::Eleme…" at bounding box center [767, 307] width 563 height 387
click at [692, 457] on span "" Node ID: click_element:back_to_provider "" at bounding box center [648, 455] width 211 height 13
click at [1030, 589] on span "Close" at bounding box center [1022, 583] width 27 height 16
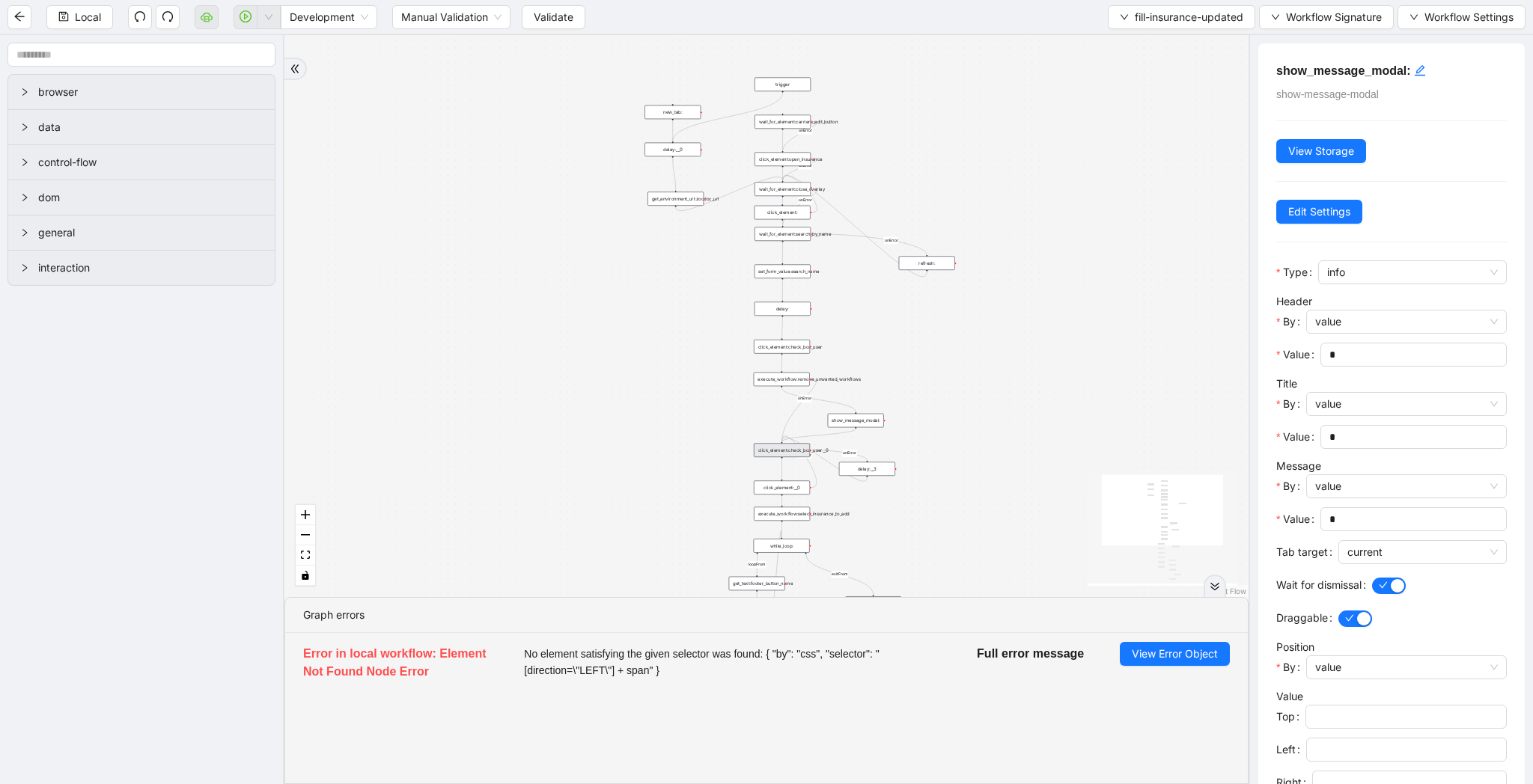
click at [545, 671] on span "No element satisfying the given selector was found: { "by": "css", "selector": …" at bounding box center [732, 662] width 417 height 33
click at [637, 666] on span "No element satisfying the given selector was found: { "by": "css", "selector": …" at bounding box center [732, 662] width 417 height 33
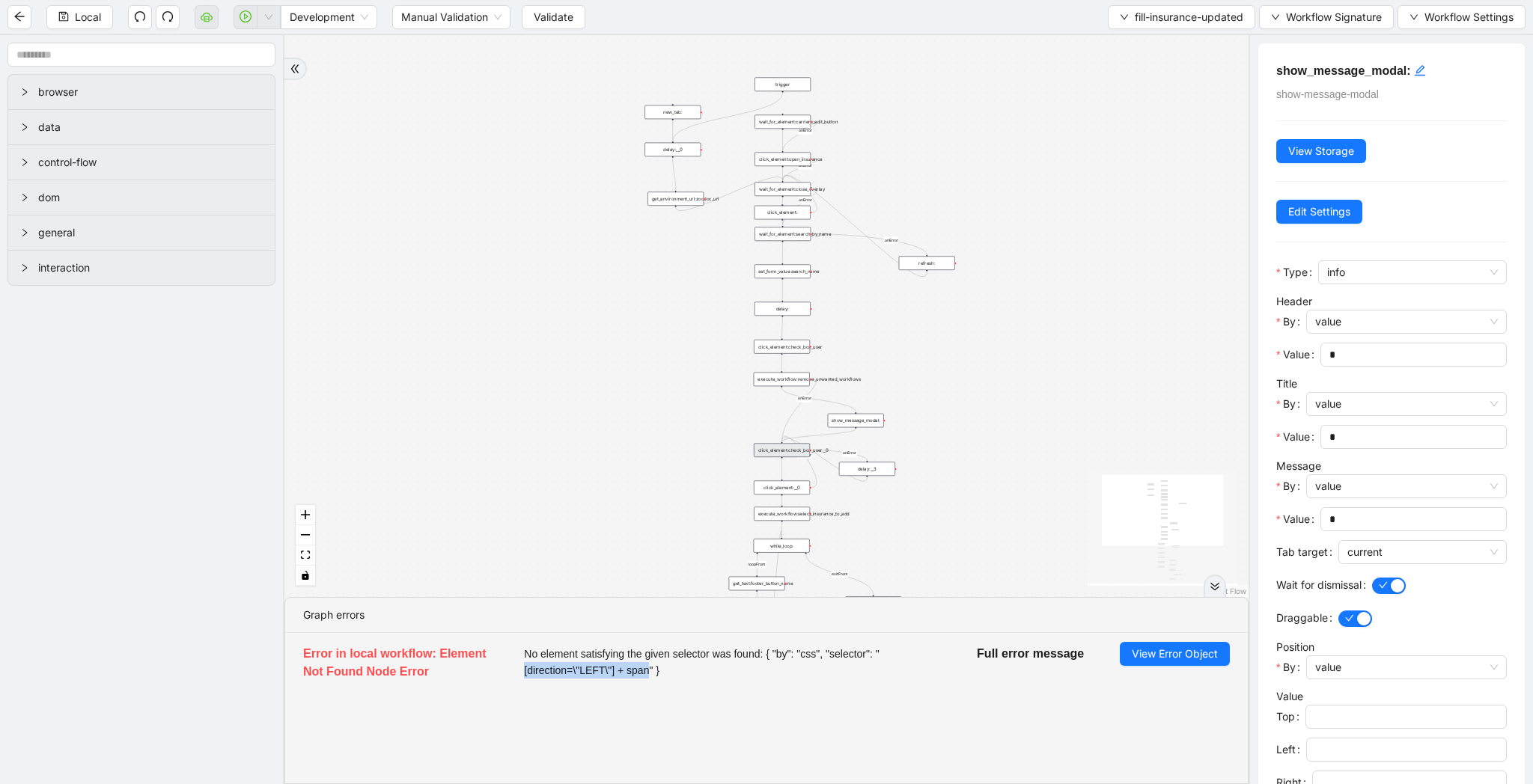
drag, startPoint x: 525, startPoint y: 673, endPoint x: 657, endPoint y: 671, distance: 132.0
click at [657, 671] on span "No element satisfying the given selector was found: { "by": "css", "selector": …" at bounding box center [732, 662] width 417 height 33
click at [557, 672] on span "No element satisfying the given selector was found: { "by": "css", "selector": …" at bounding box center [732, 662] width 417 height 33
click at [653, 673] on span "No element satisfying the given selector was found: { "by": "css", "selector": …" at bounding box center [732, 662] width 417 height 33
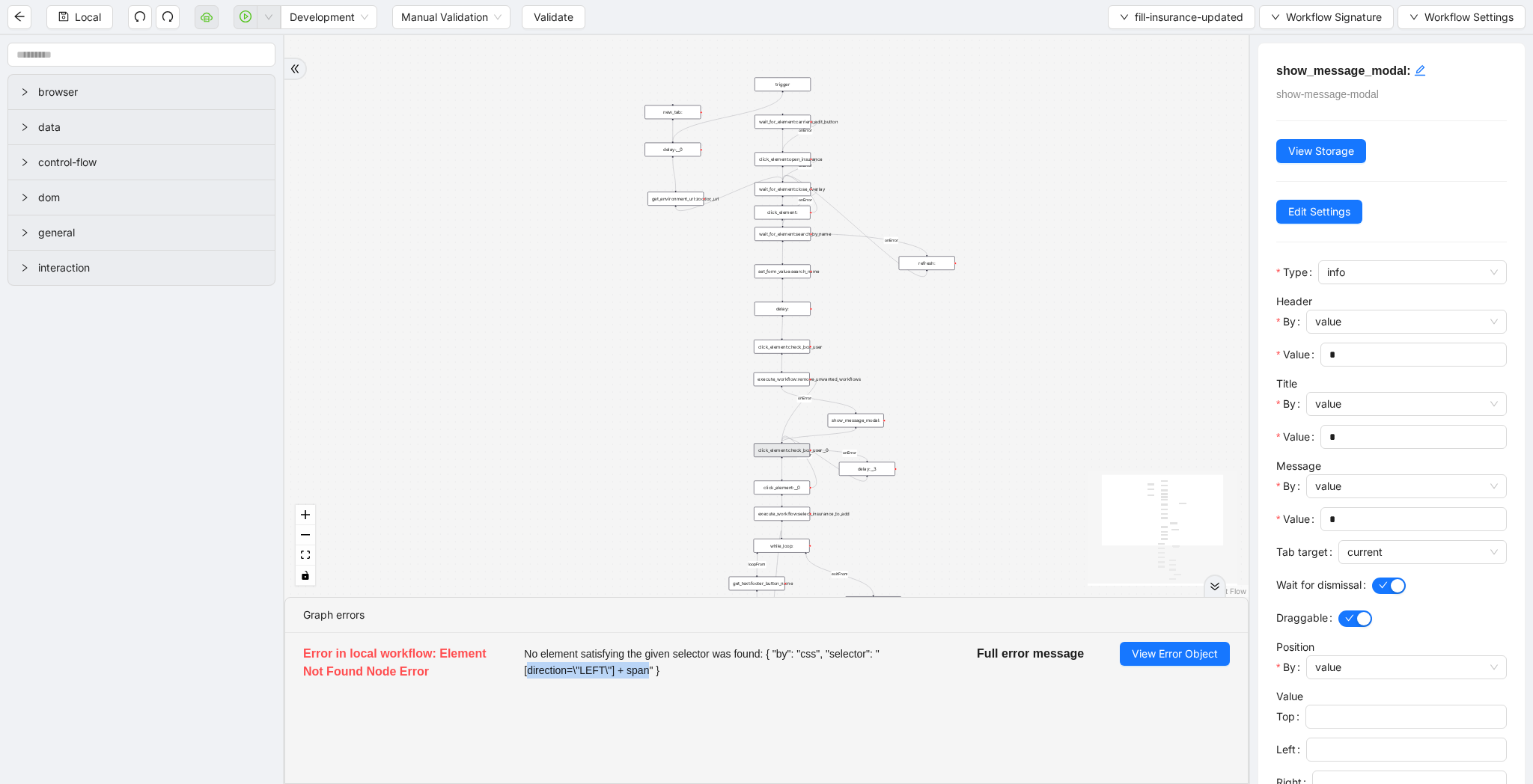
click at [580, 684] on li "Error in local workflow: Element Not Found Node Error No element satisfying the…" at bounding box center [766, 664] width 963 height 63
click at [536, 671] on span "No element satisfying the given selector was found: { "by": "css", "selector": …" at bounding box center [732, 662] width 417 height 33
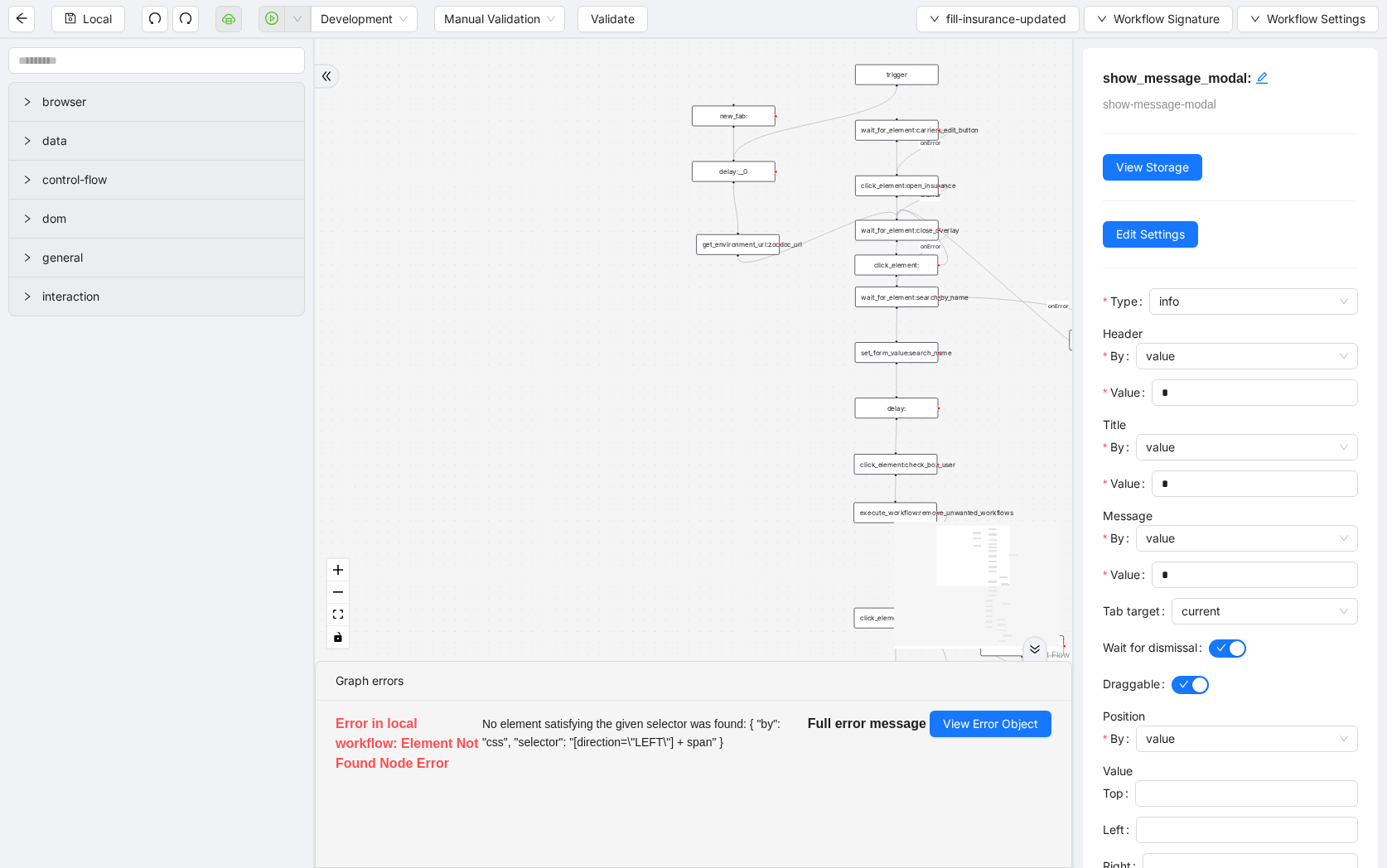
click at [743, 120] on div "new_tab:" at bounding box center [733, 117] width 83 height 21
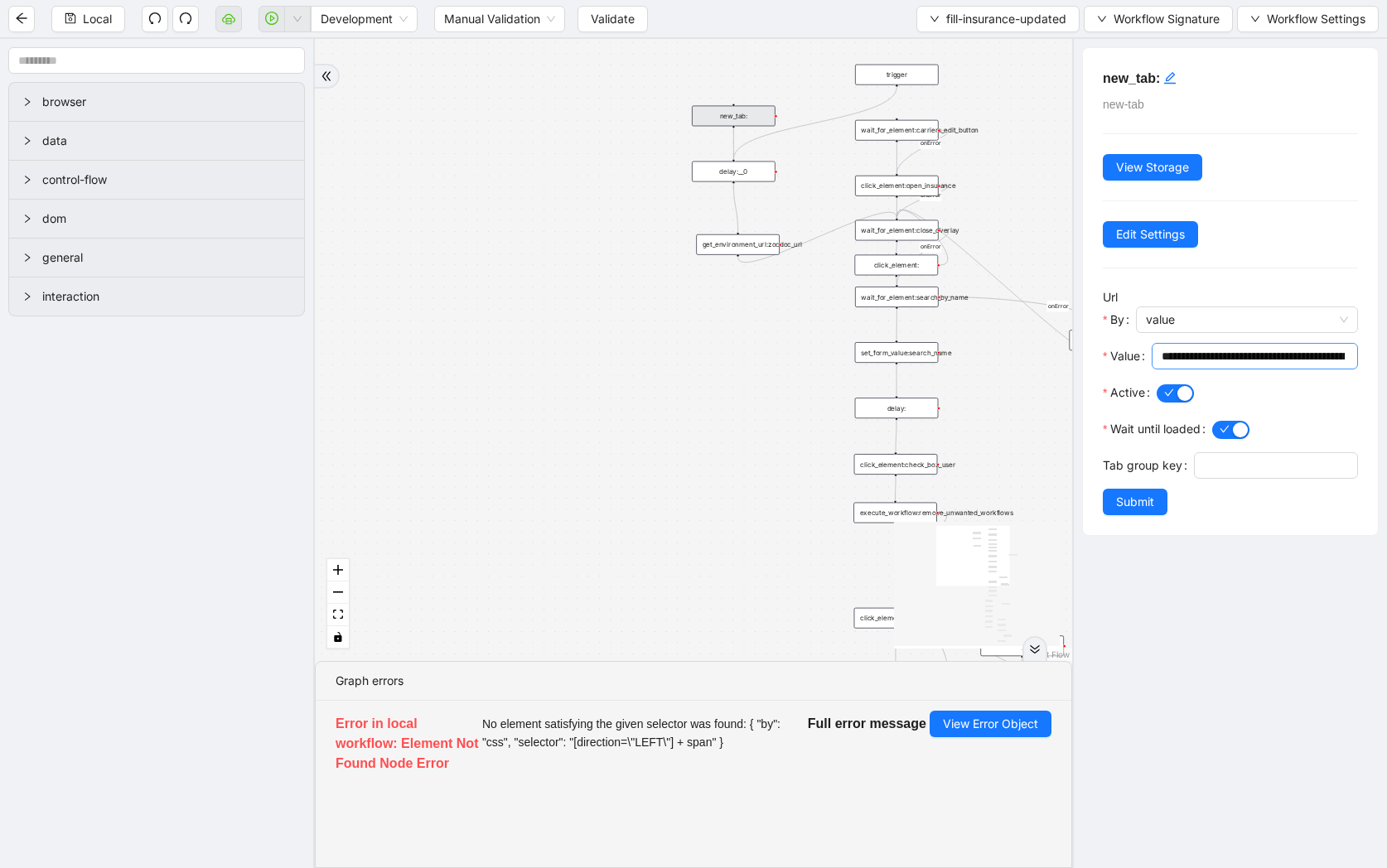
click at [1255, 349] on input "**********" at bounding box center [1253, 356] width 183 height 18
paste input "text"
type input "**********"
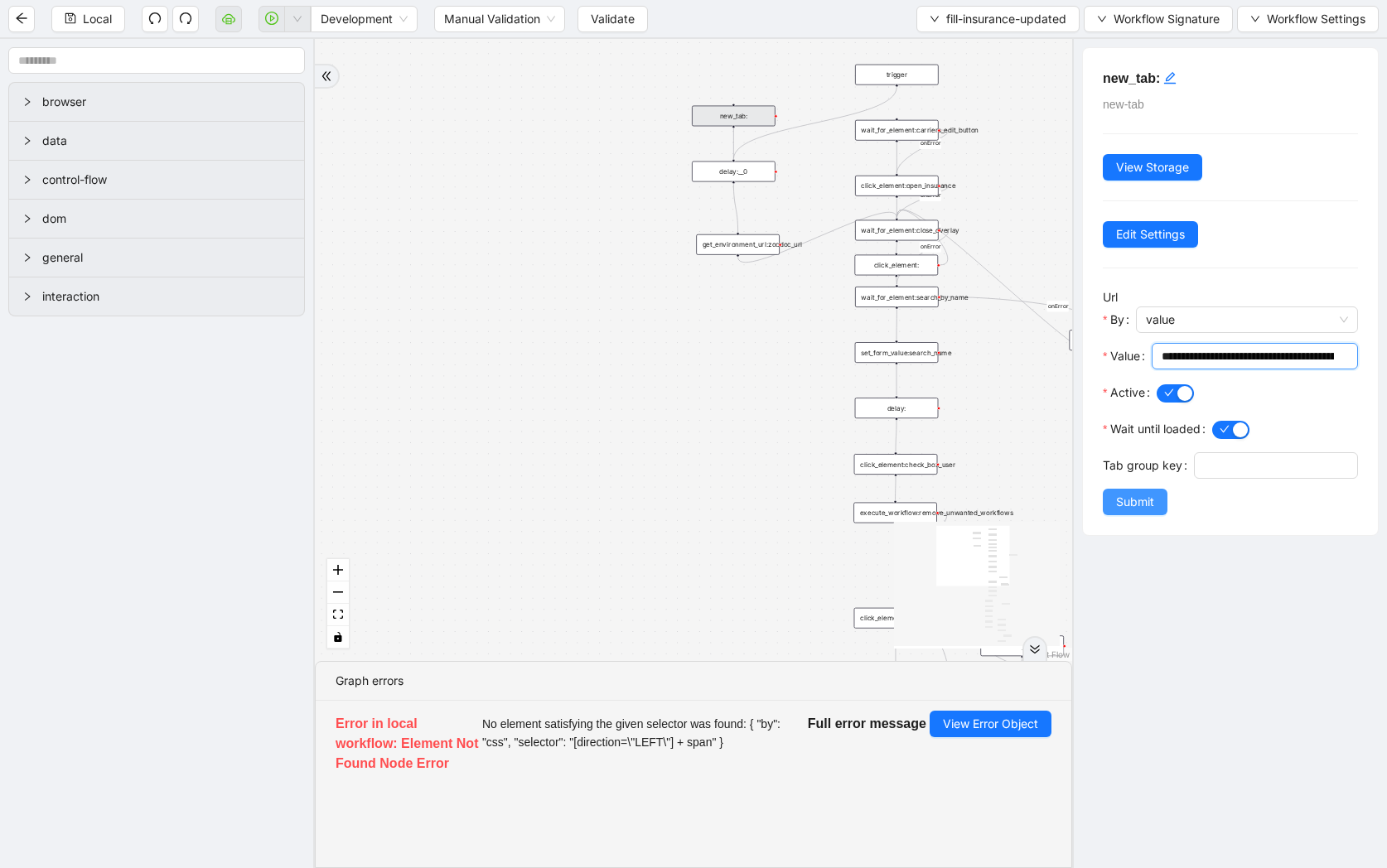
click at [1132, 502] on span "Submit" at bounding box center [1135, 502] width 38 height 18
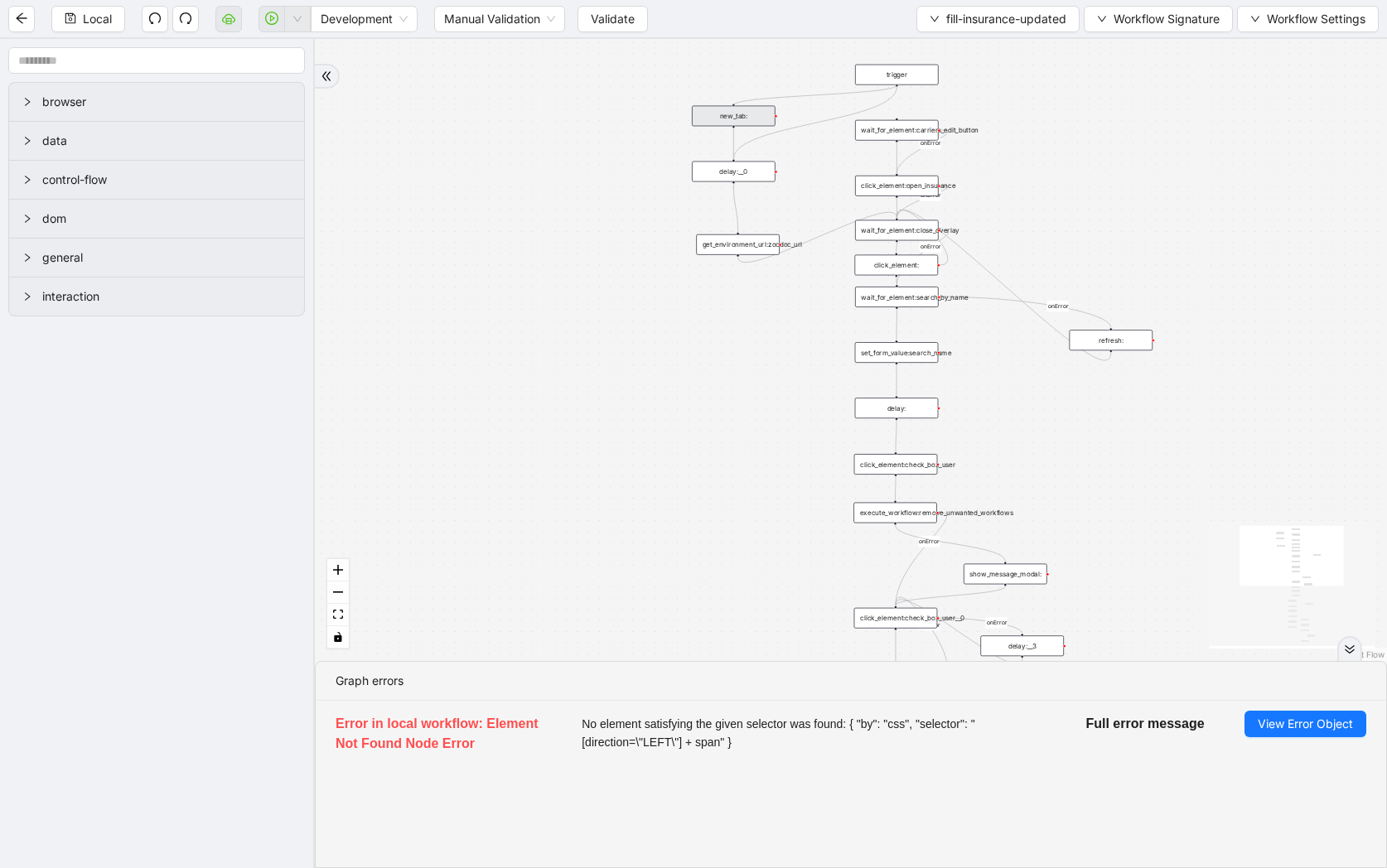
drag, startPoint x: 898, startPoint y: 85, endPoint x: 737, endPoint y: 104, distance: 162.1
click at [737, 104] on div "loopFrom review fallback exitFrom onError onError onError onError onError onErr…" at bounding box center [851, 350] width 1072 height 622
click at [1318, 729] on span "View Error Object" at bounding box center [1305, 723] width 95 height 18
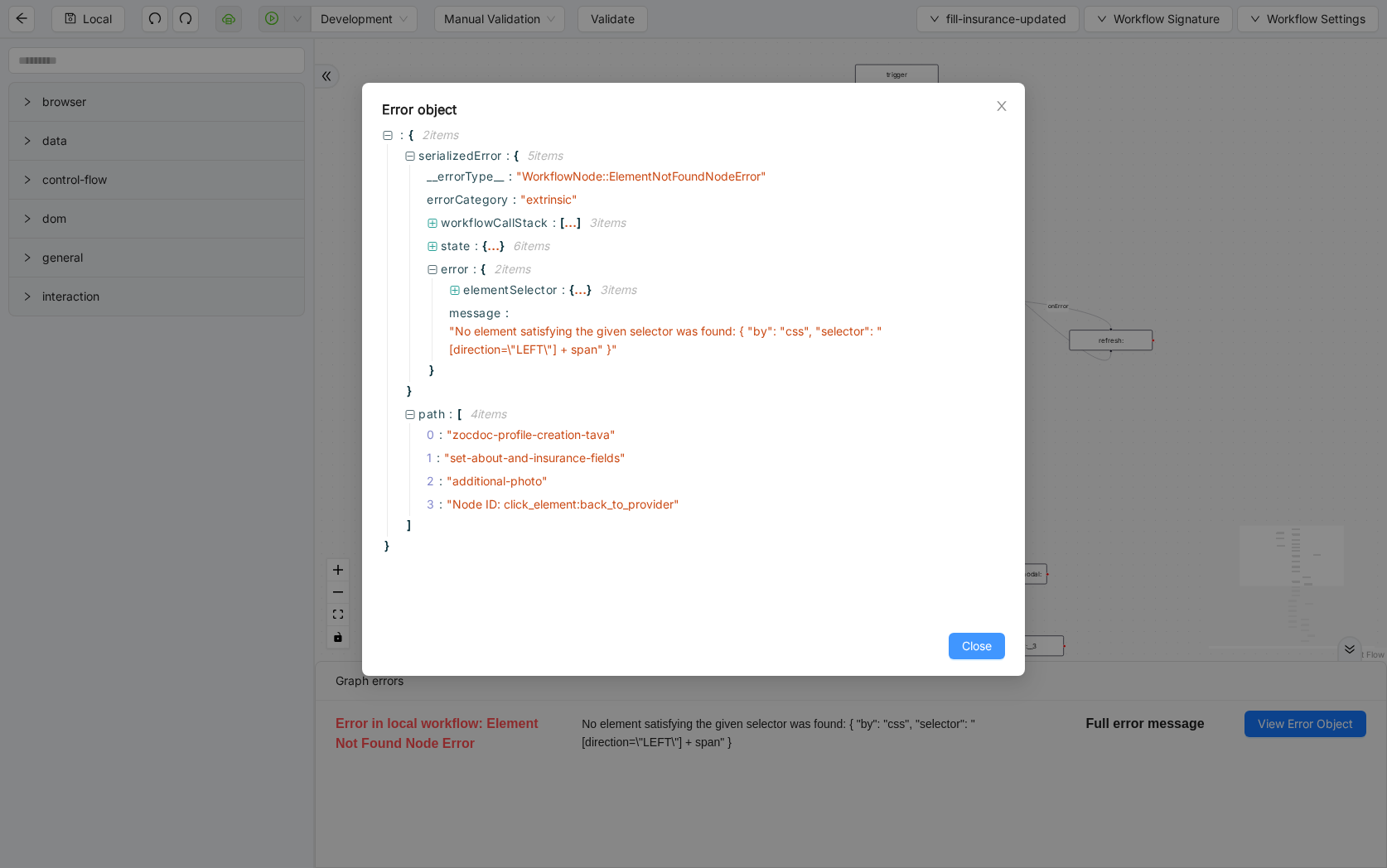
click at [987, 653] on span "Close" at bounding box center [976, 645] width 30 height 18
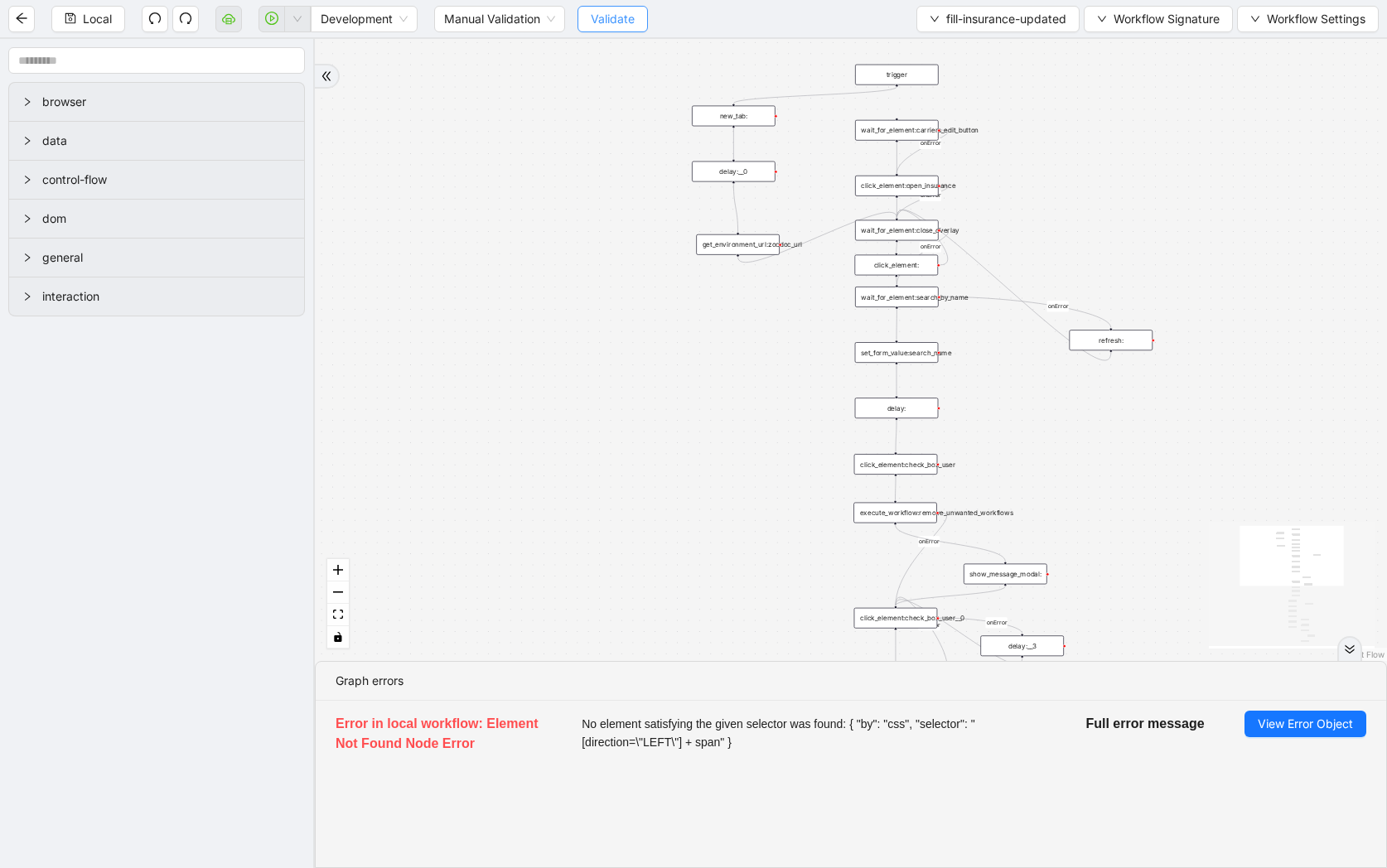
click at [626, 21] on span "Validate" at bounding box center [613, 18] width 44 height 18
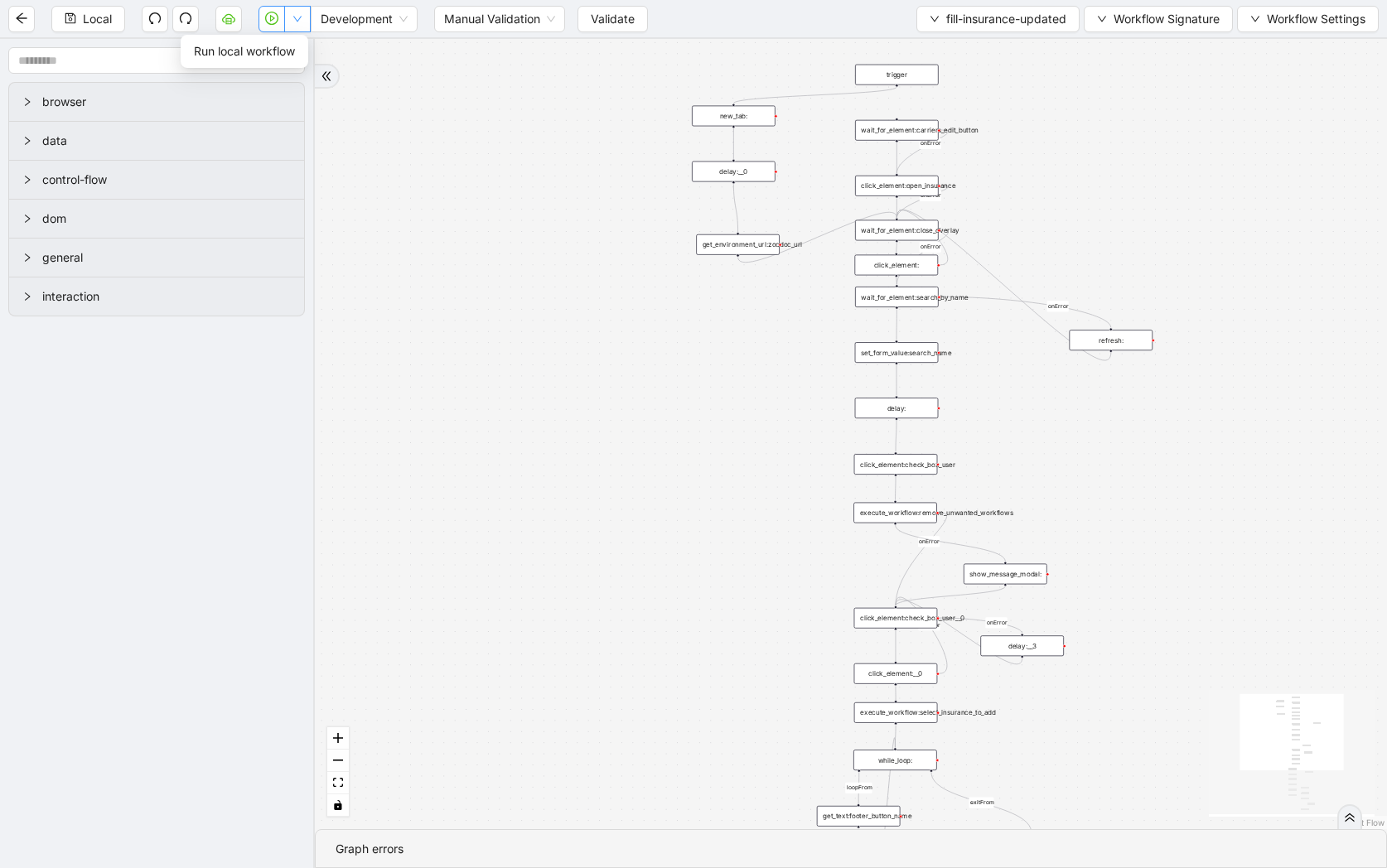
click at [294, 20] on icon "down" at bounding box center [297, 19] width 10 height 10
click at [294, 46] on span "Run local workflow" at bounding box center [244, 51] width 101 height 18
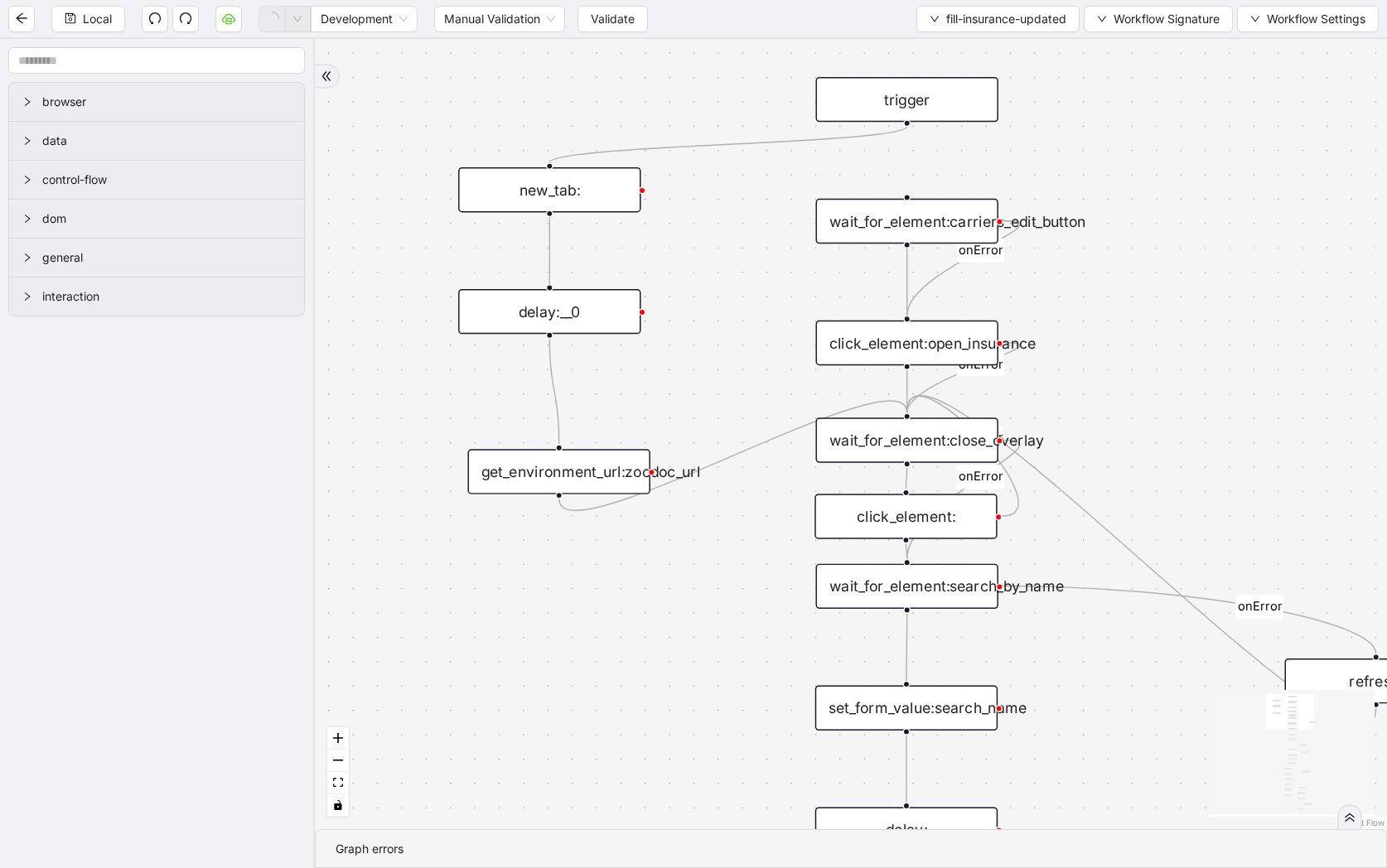
drag, startPoint x: 691, startPoint y: 119, endPoint x: 689, endPoint y: 221, distance: 102.0
click at [689, 221] on div "loopFrom review fallback exitFrom onError onError onError onError onError onErr…" at bounding box center [851, 434] width 1072 height 790
drag, startPoint x: 556, startPoint y: 490, endPoint x: 897, endPoint y: 203, distance: 445.7
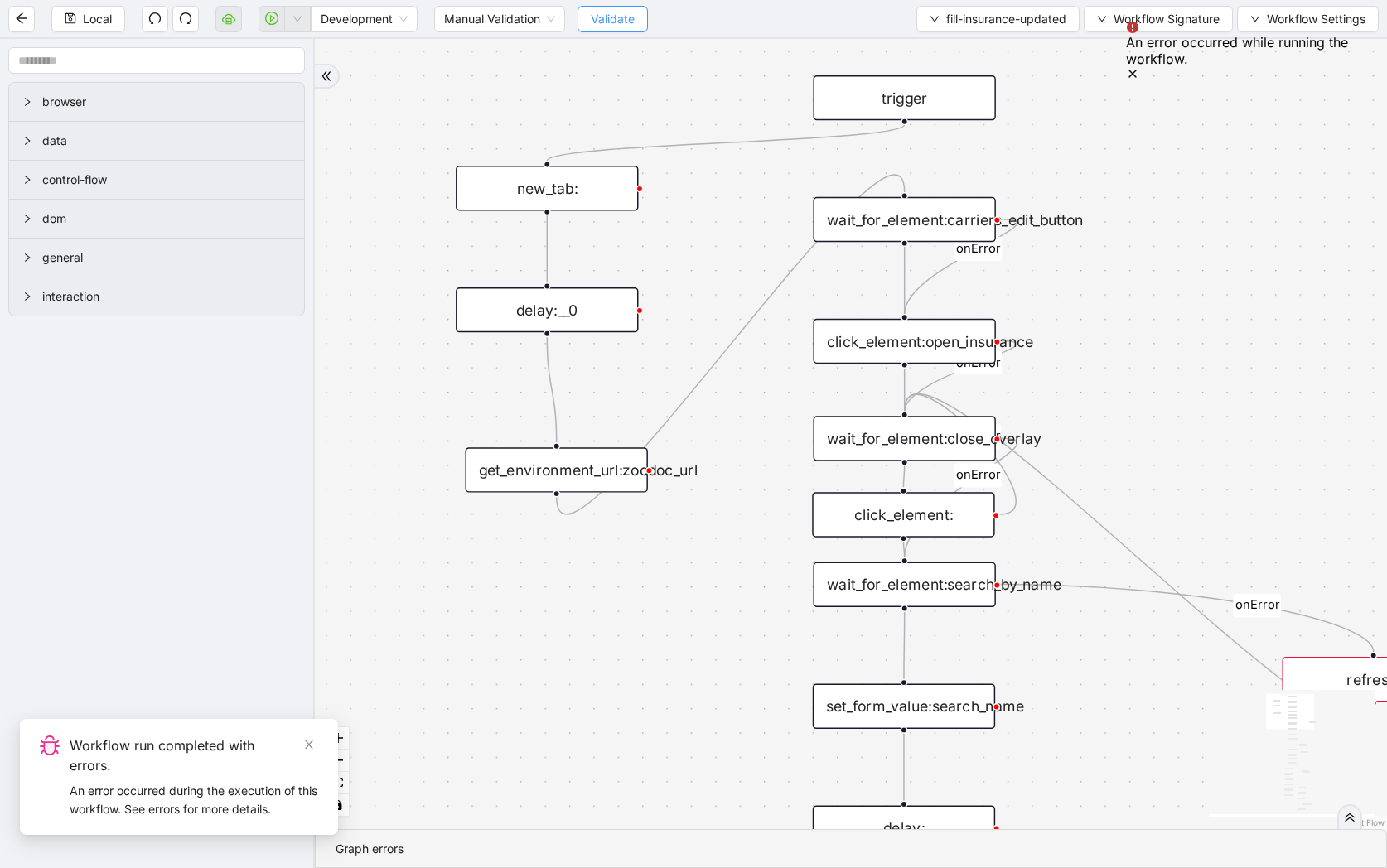
click at [603, 12] on span "Validate" at bounding box center [613, 18] width 44 height 18
click at [106, 28] on button "Local" at bounding box center [88, 19] width 74 height 27
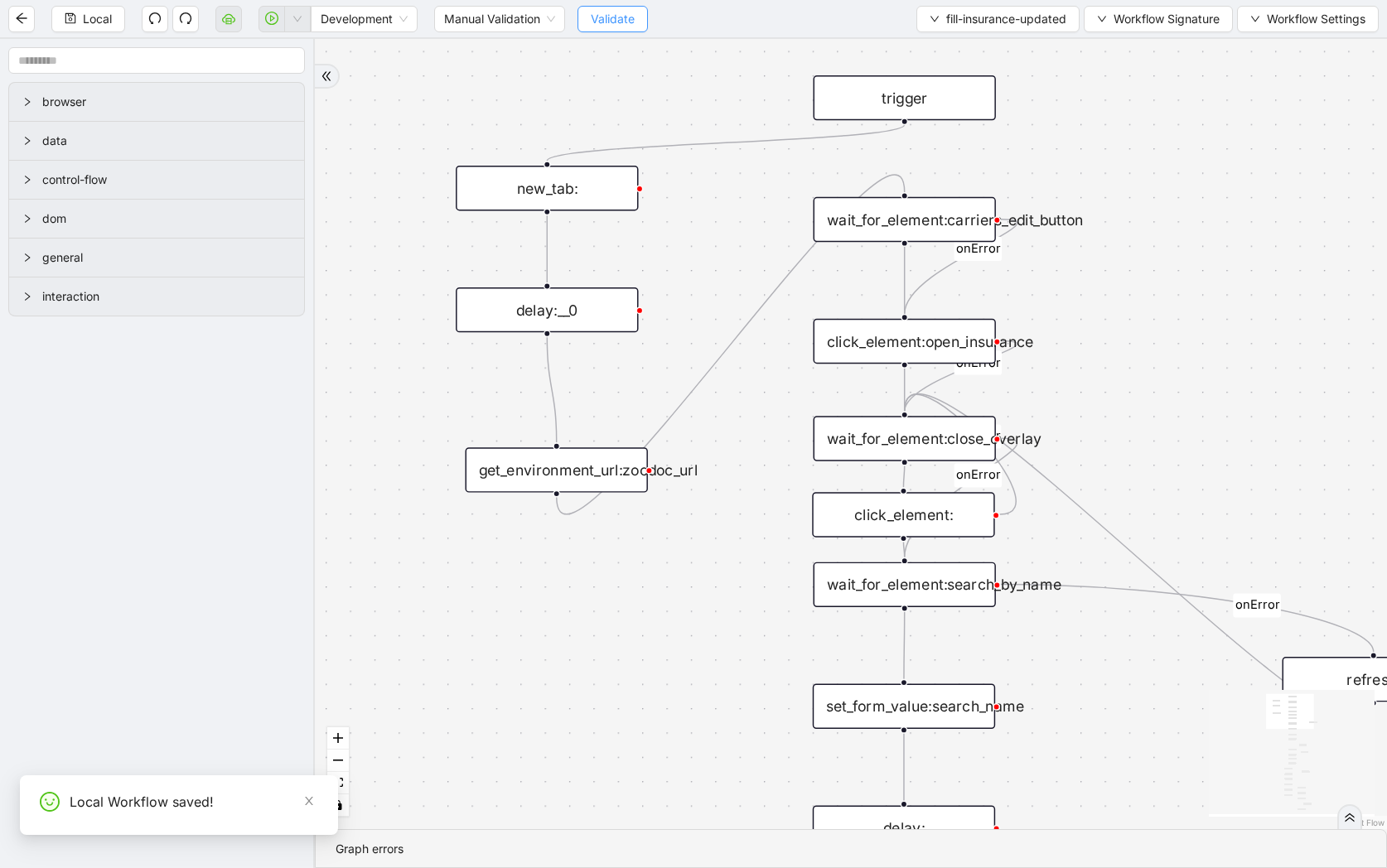
click at [627, 26] on span "Validate" at bounding box center [613, 18] width 44 height 18
click at [294, 16] on icon "down" at bounding box center [297, 19] width 10 height 10
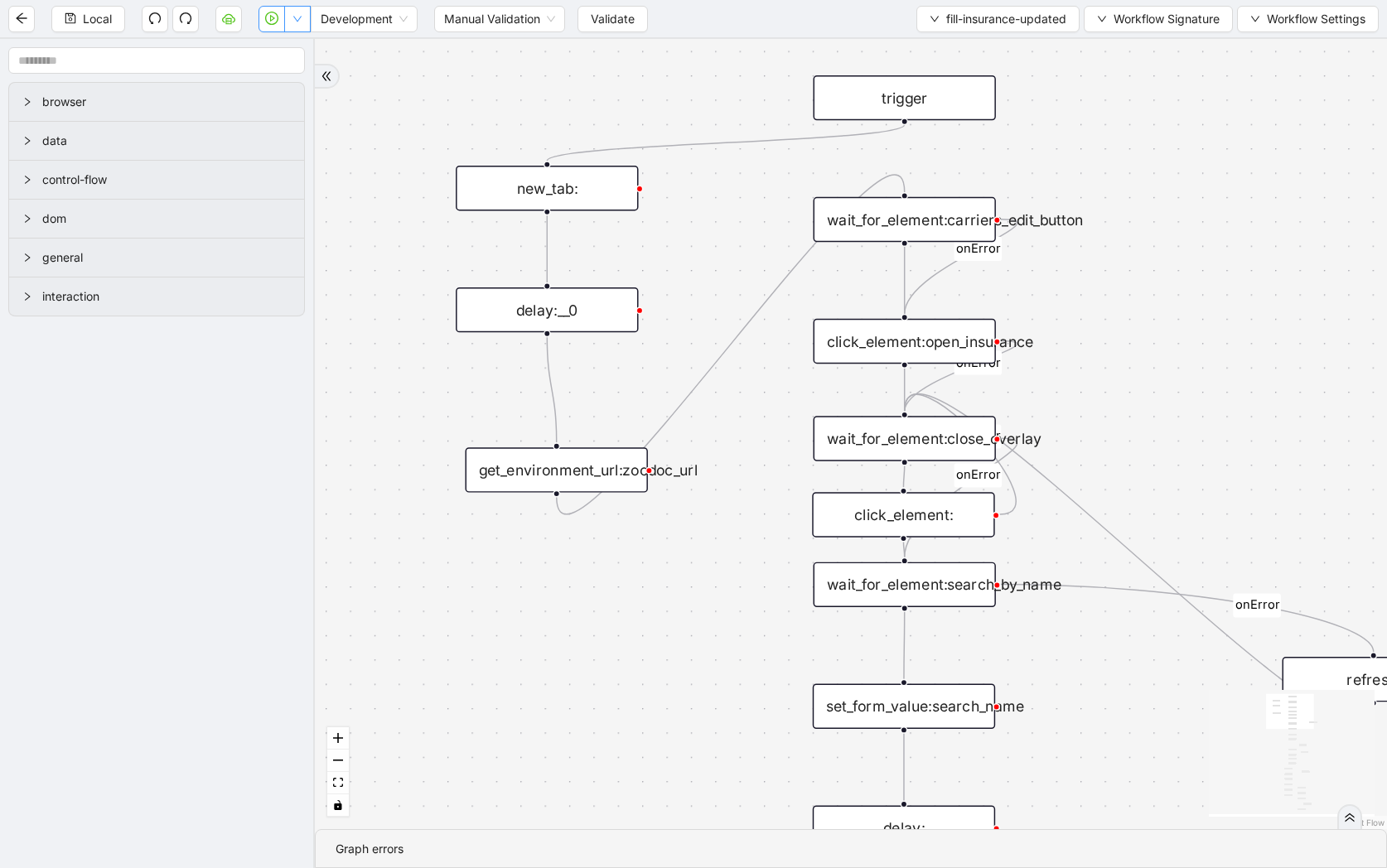
click at [307, 25] on button "button" at bounding box center [297, 19] width 27 height 27
click at [290, 52] on span "Run local workflow" at bounding box center [244, 51] width 101 height 18
click at [599, 2] on div "Local Development Manual Validation Validate fill-insurance-updated Workflow Si…" at bounding box center [694, 18] width 1387 height 37
click at [599, 15] on span "Validate" at bounding box center [613, 18] width 44 height 18
click at [302, 21] on icon "down" at bounding box center [297, 19] width 10 height 10
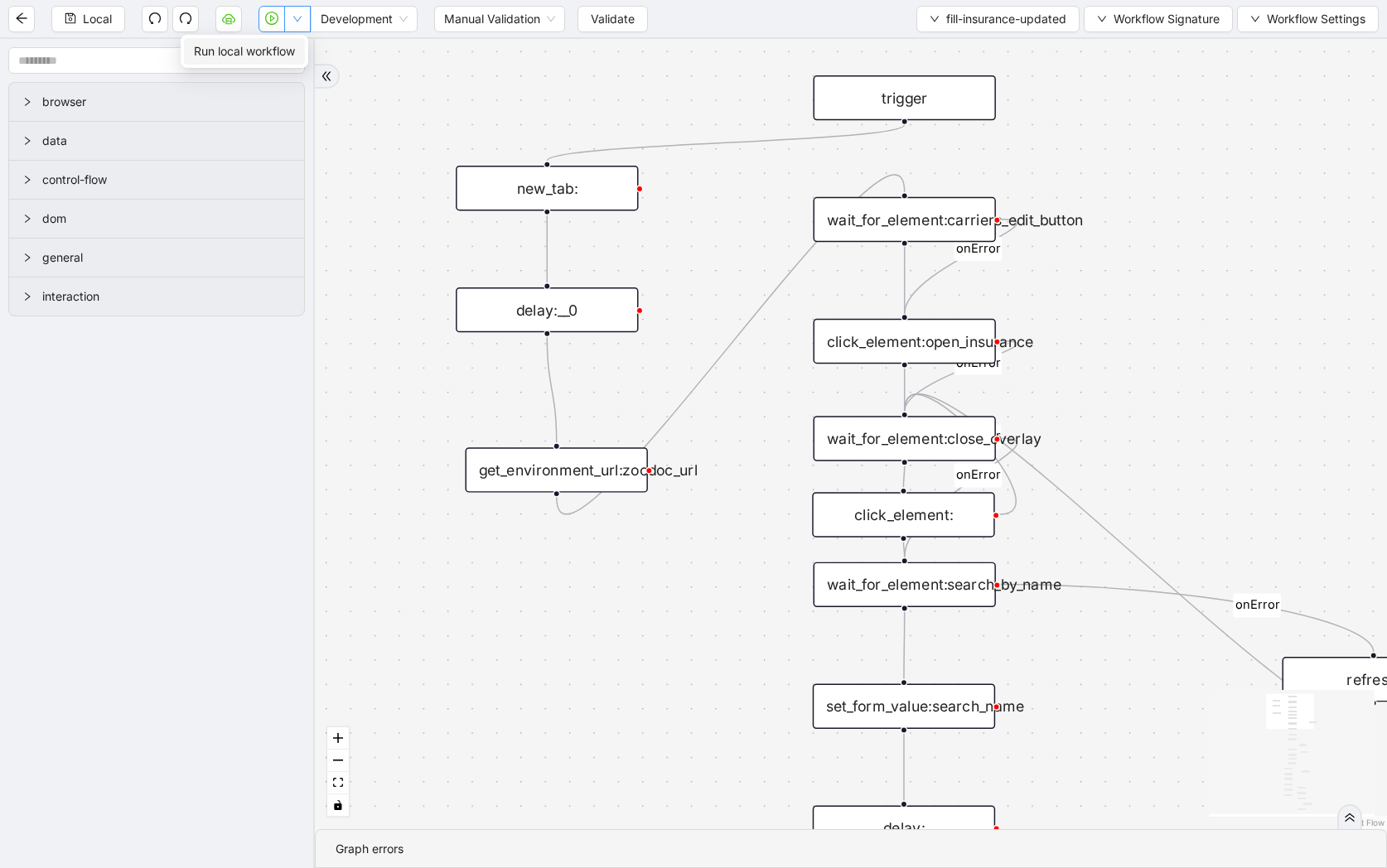
click at [304, 25] on button "button" at bounding box center [297, 19] width 27 height 27
click at [294, 46] on span "Run local workflow" at bounding box center [244, 51] width 101 height 18
click at [1348, 35] on div "An error occurred while running the workflow." at bounding box center [1246, 53] width 240 height 63
click at [1140, 67] on icon "Notifications (F8)" at bounding box center [1133, 74] width 13 height 13
click at [1217, 27] on span "Workflow Signature" at bounding box center [1166, 18] width 106 height 18
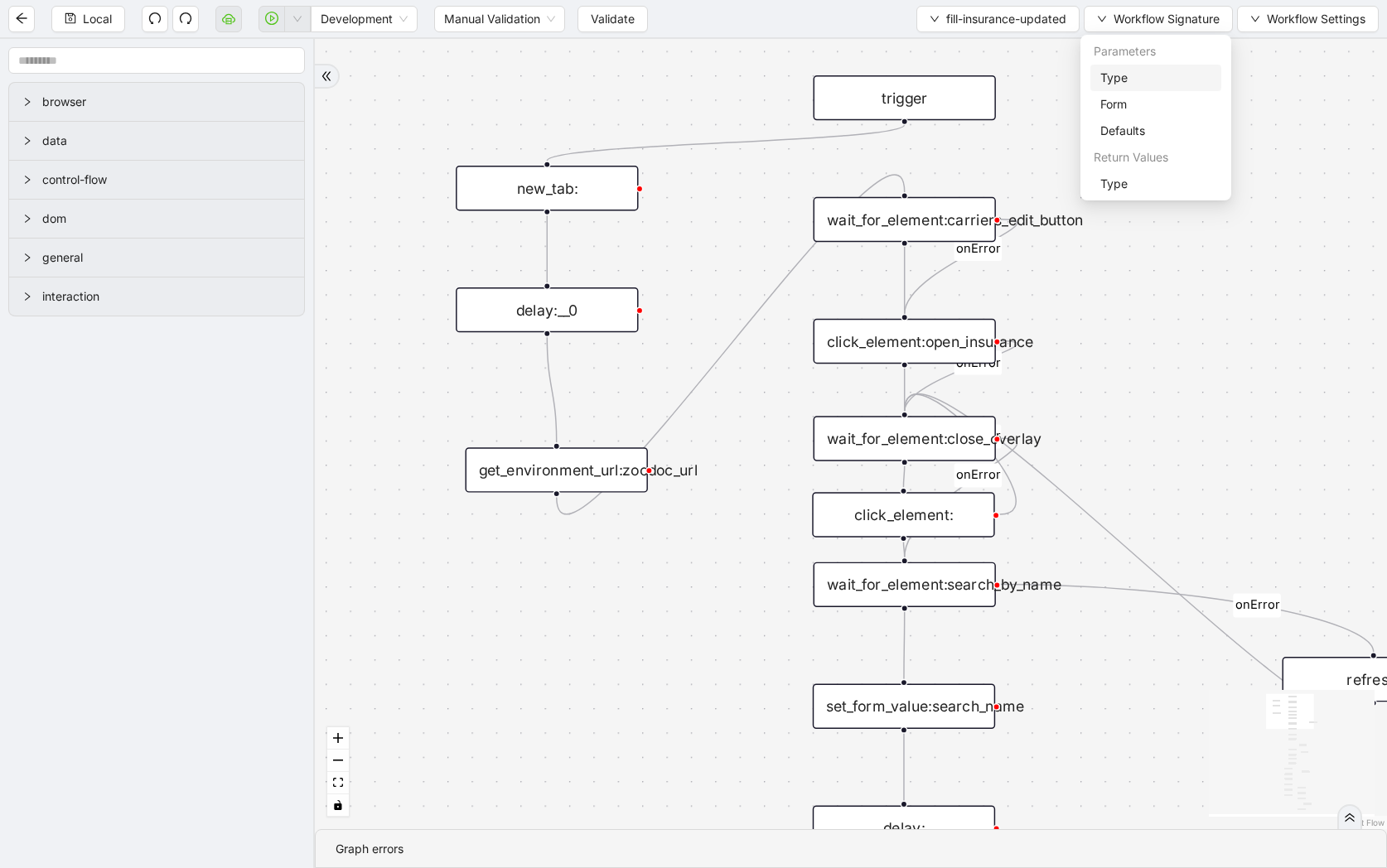
click at [1188, 69] on span "Type" at bounding box center [1156, 78] width 111 height 18
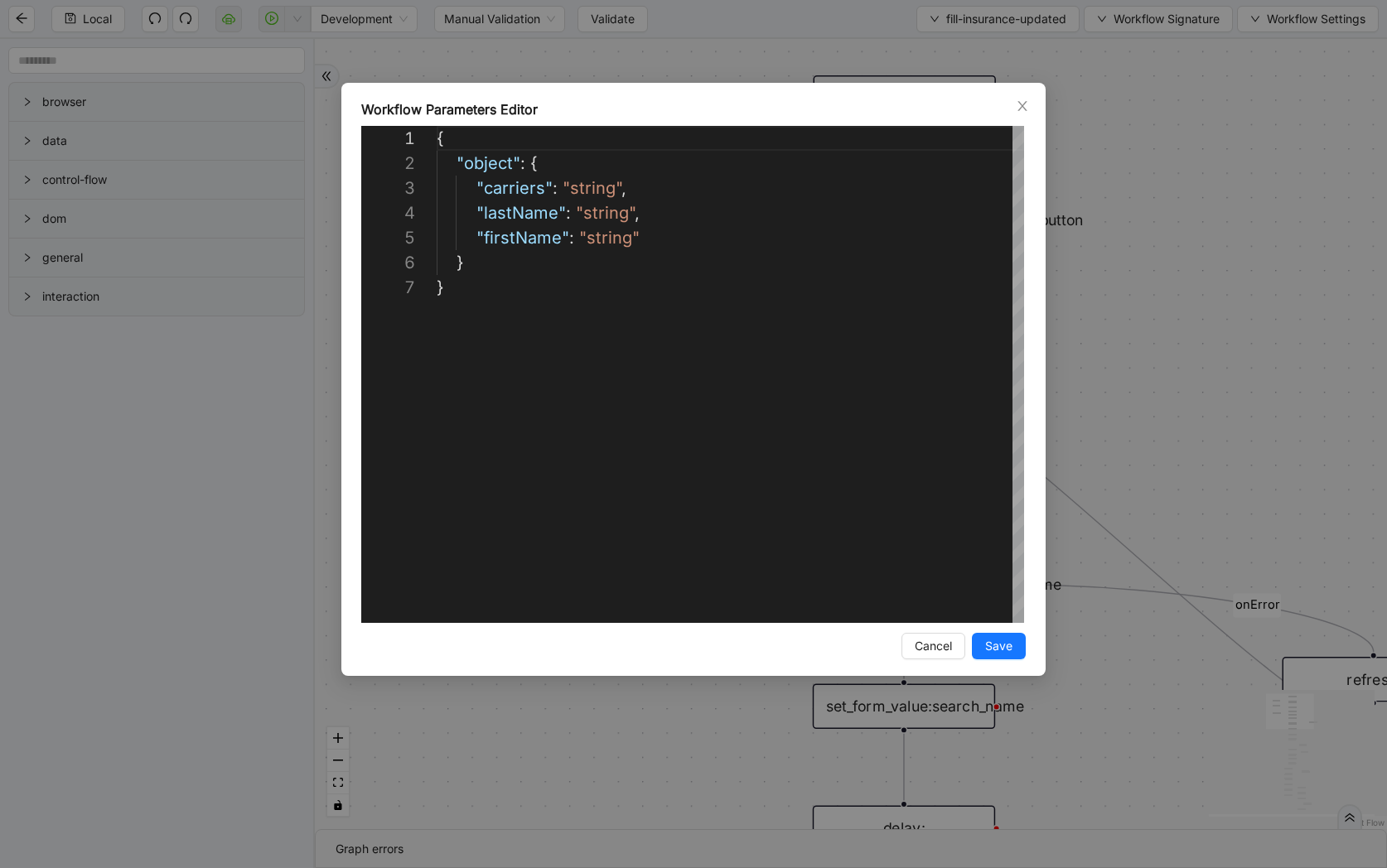
click at [1142, 21] on div "**********" at bounding box center [694, 434] width 1387 height 868
click at [1024, 106] on div "loopFrom review fallback exitFrom onError onError onError onError onError onErr…" at bounding box center [851, 434] width 1072 height 790
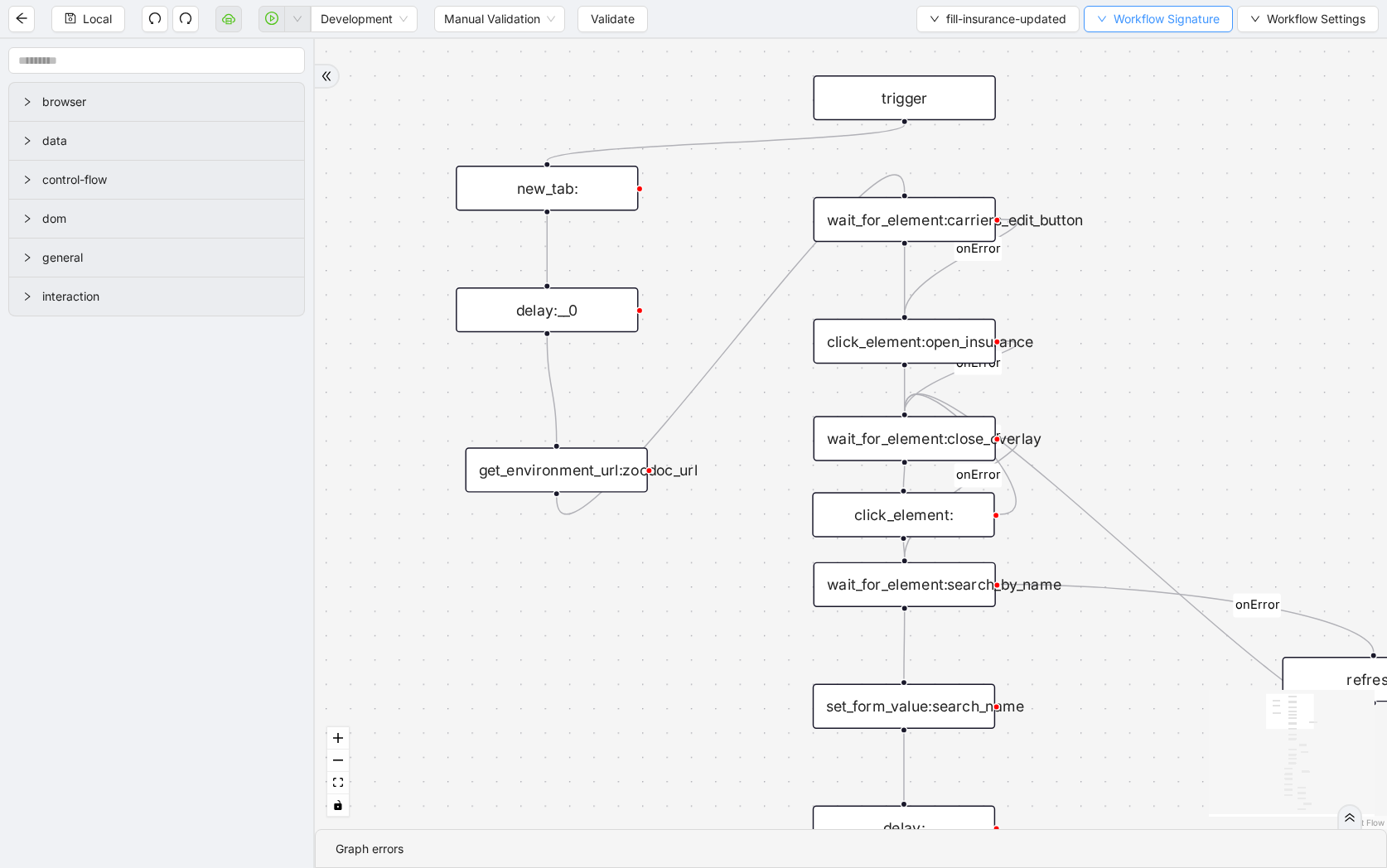
click at [1154, 29] on button "Workflow Signature" at bounding box center [1158, 19] width 149 height 27
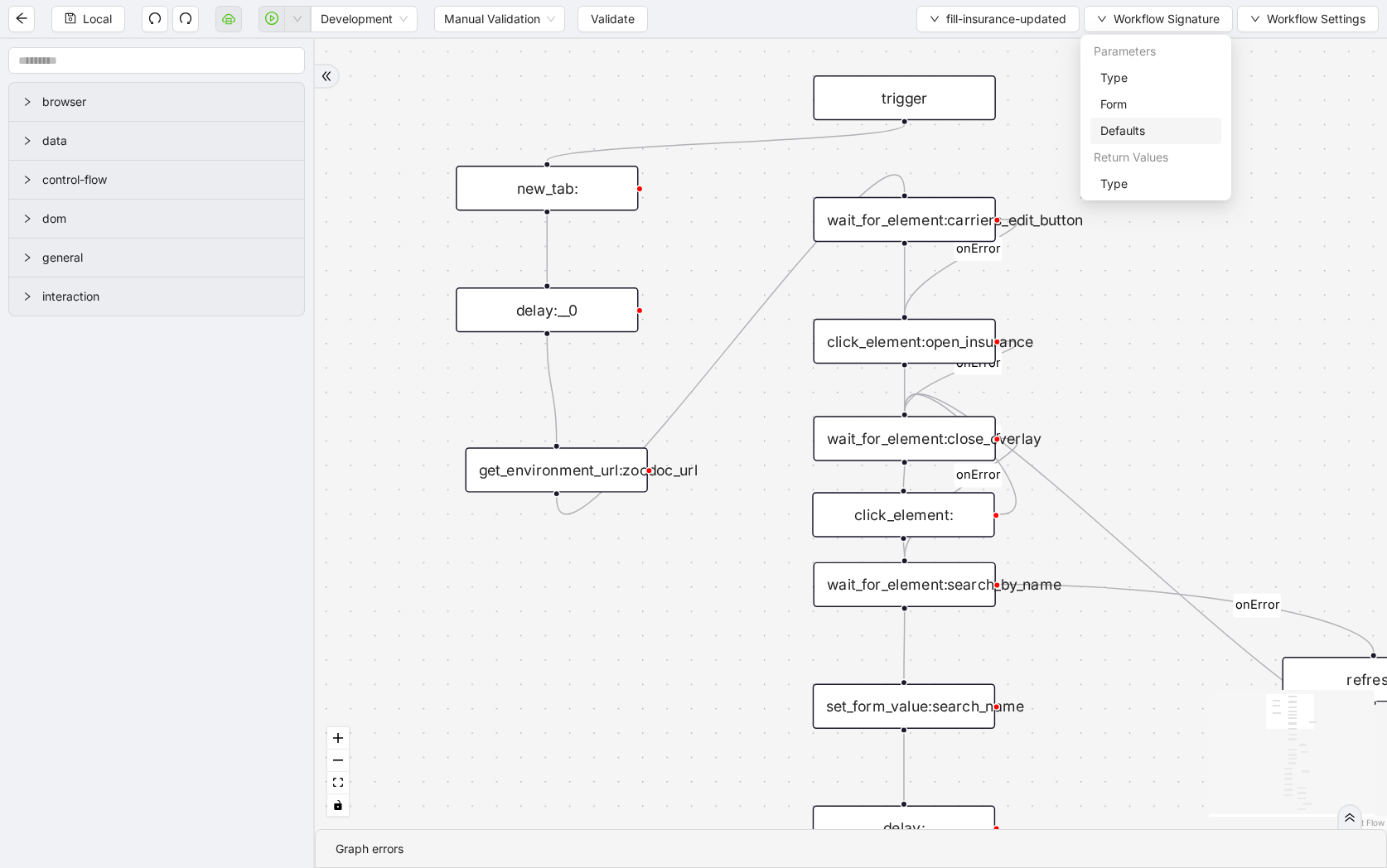
click at [1121, 139] on span "Defaults" at bounding box center [1156, 130] width 111 height 18
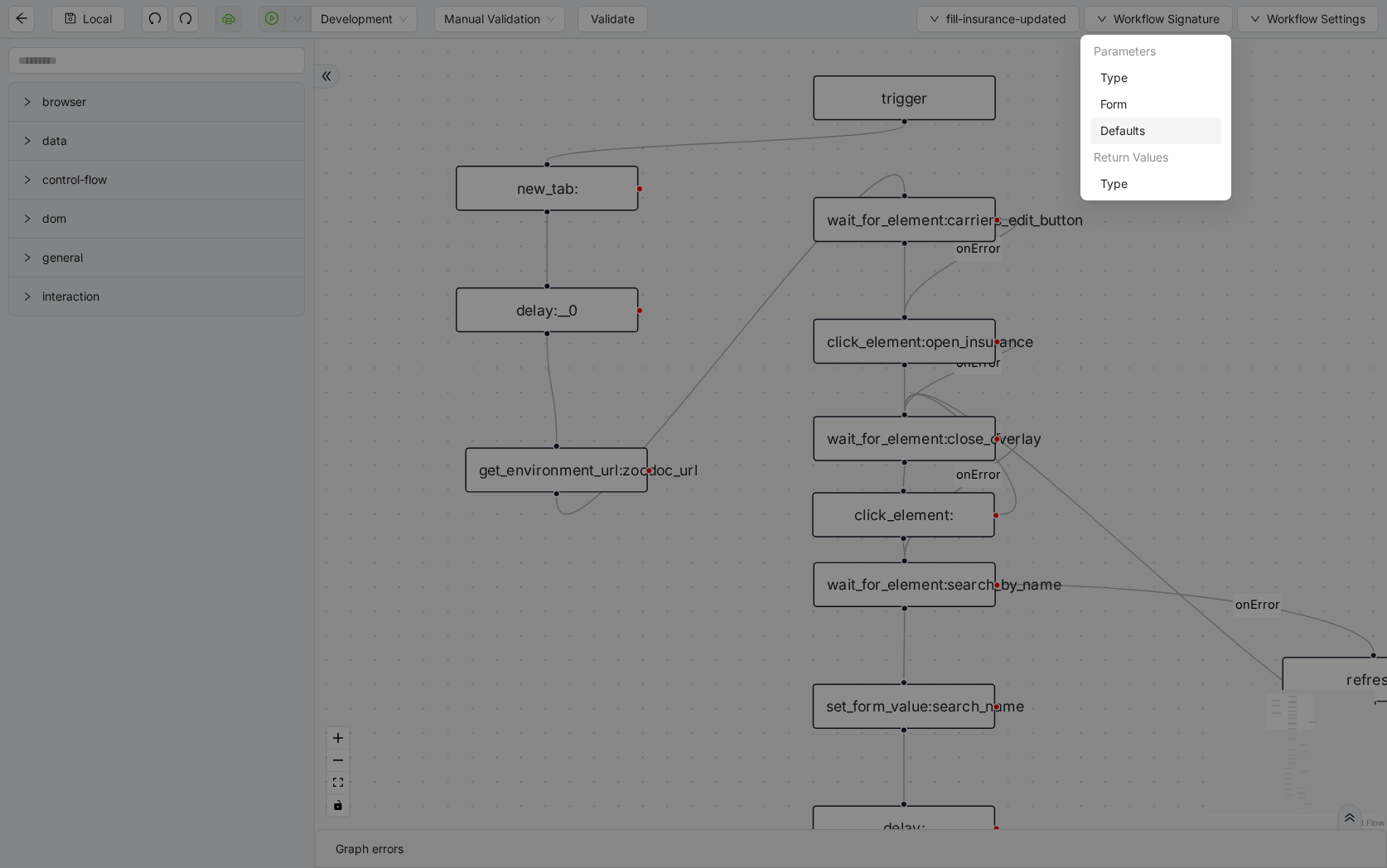
scroll to position [100, 0]
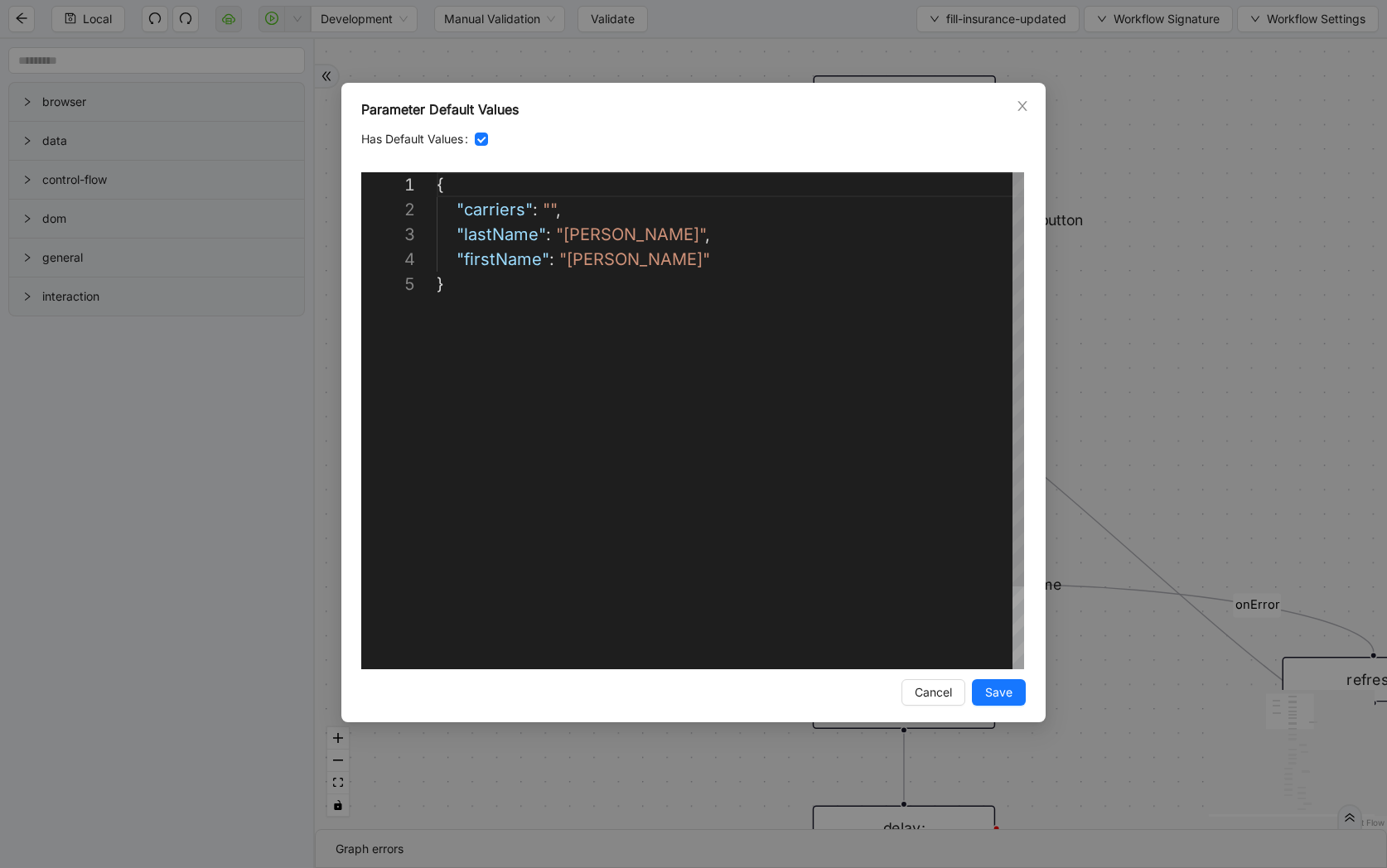
click at [585, 264] on div "{ "carriers" : "" , "lastName" : "Heine" , "firstName" : "Celena" }" at bounding box center [730, 471] width 587 height 597
paste textarea "***"
click at [577, 234] on div "{ "carriers" : "" , "lastName" : "Heine" , "firstName" : "Christina" }" at bounding box center [730, 471] width 587 height 597
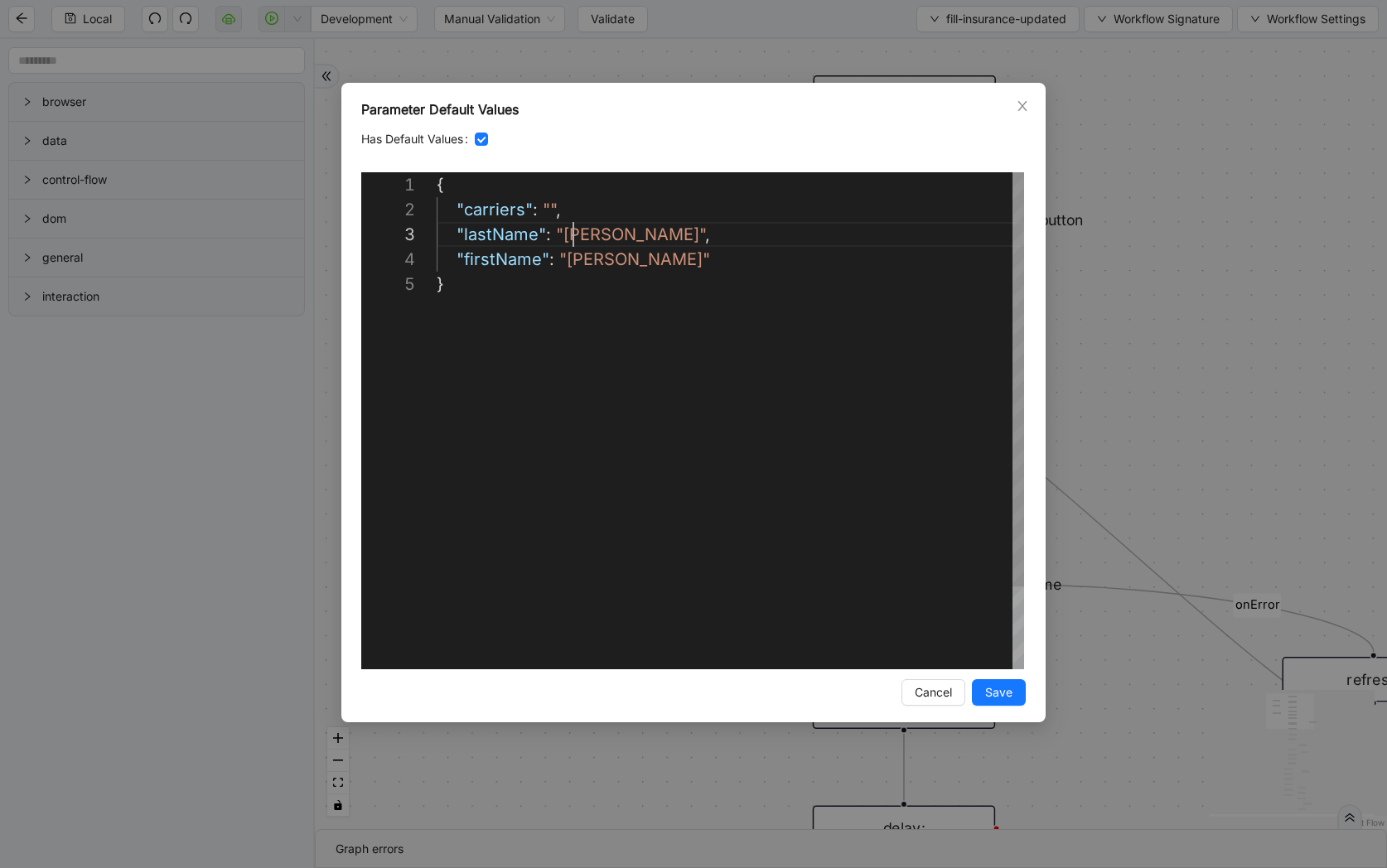
scroll to position [50, 170]
paste textarea "Editor content;Press Alt+F1 for Accessibility Options."
type textarea "**********"
click at [1003, 690] on span "Save" at bounding box center [999, 692] width 28 height 18
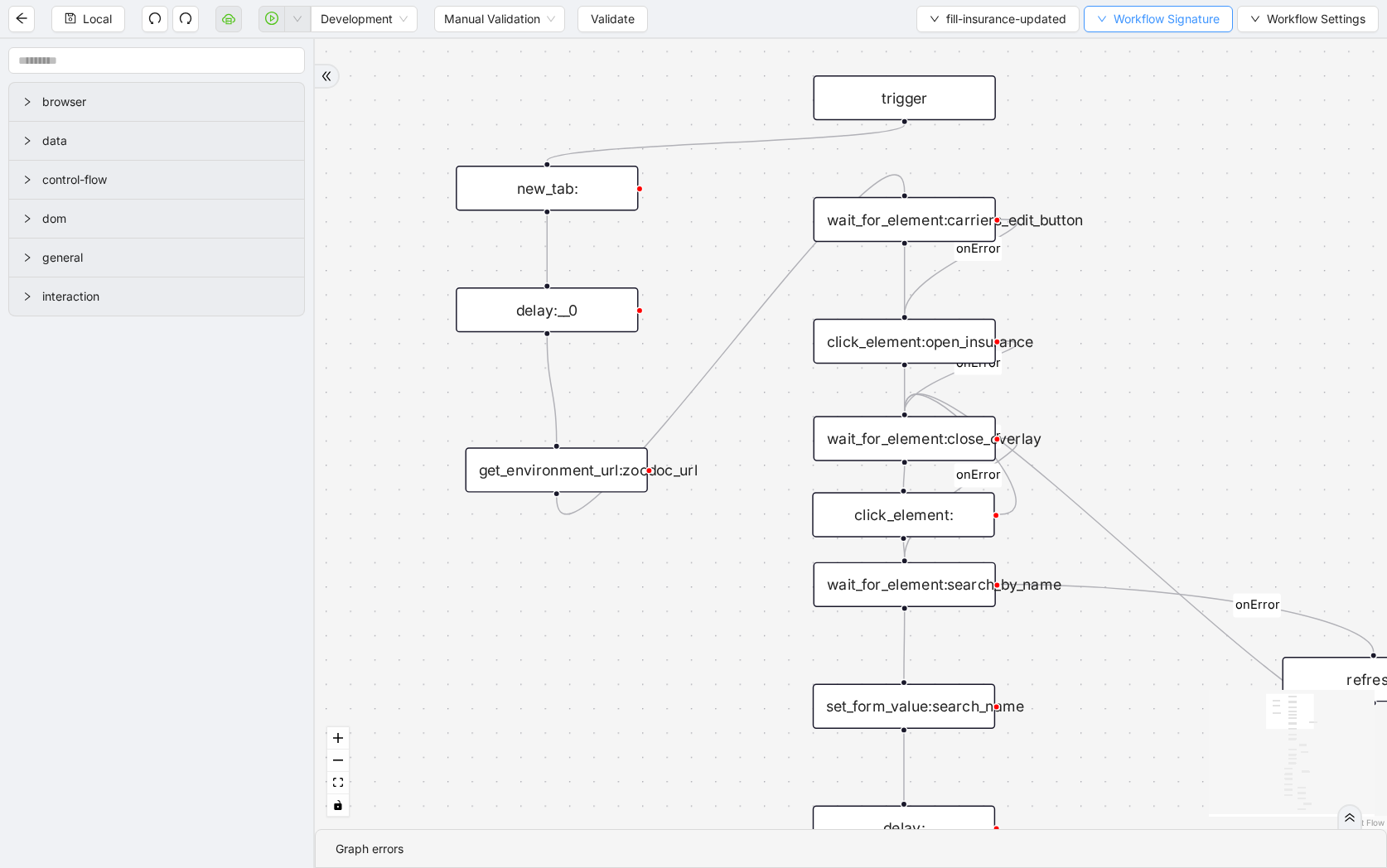
click at [1194, 15] on span "Workflow Signature" at bounding box center [1166, 18] width 106 height 18
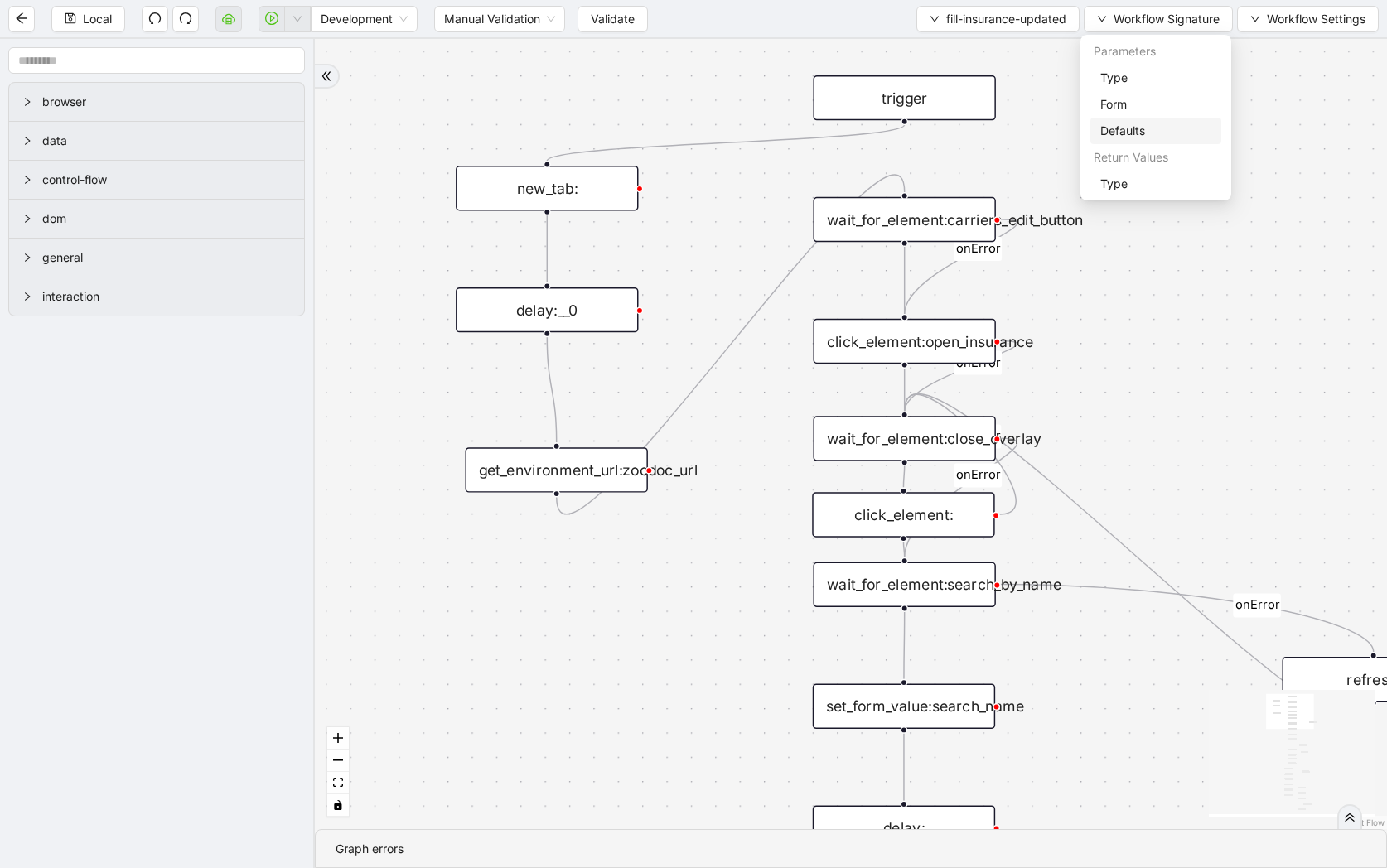
click at [1144, 129] on span "Defaults" at bounding box center [1156, 130] width 111 height 18
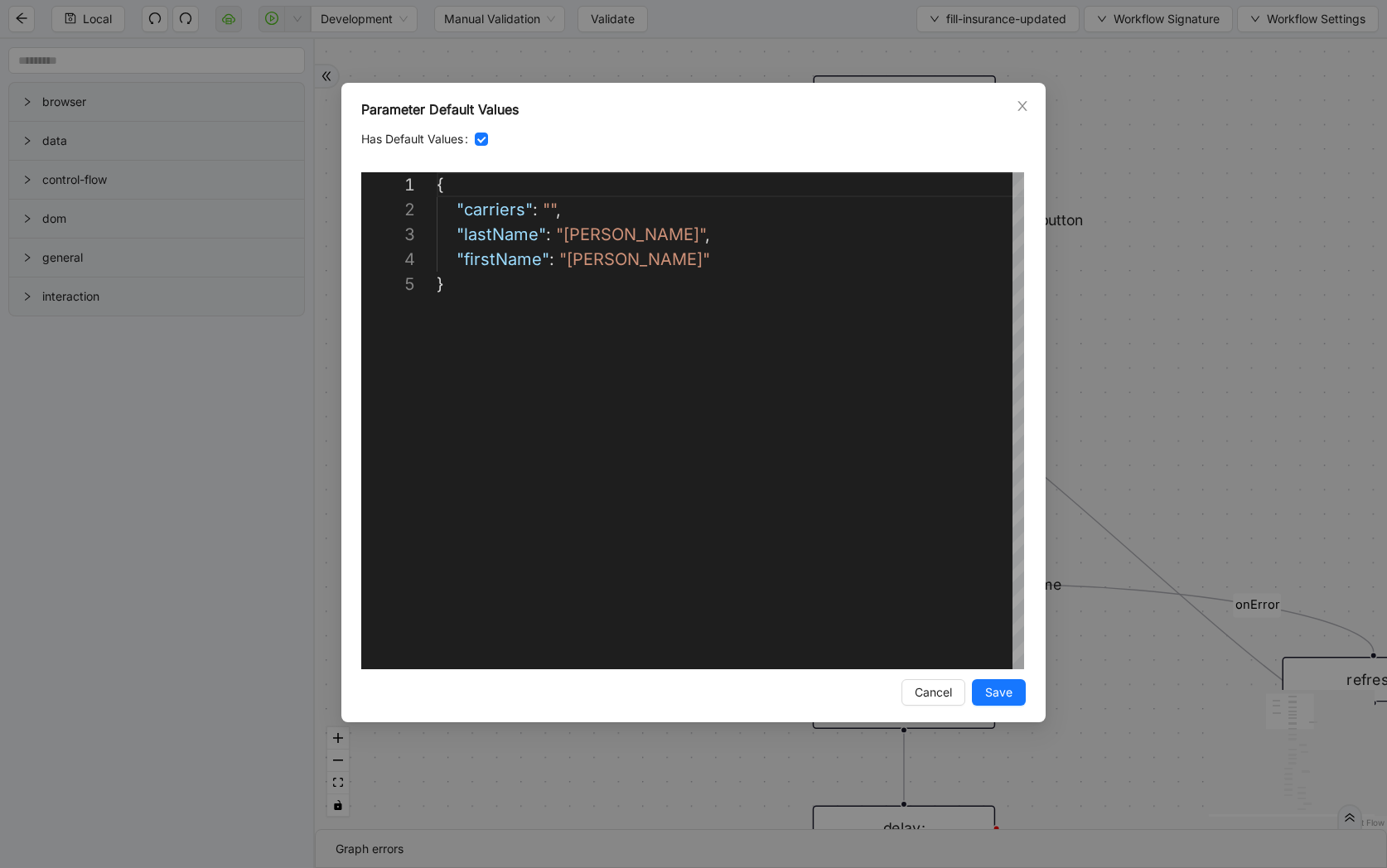
scroll to position [100, 0]
click at [1005, 687] on span "Save" at bounding box center [999, 692] width 28 height 18
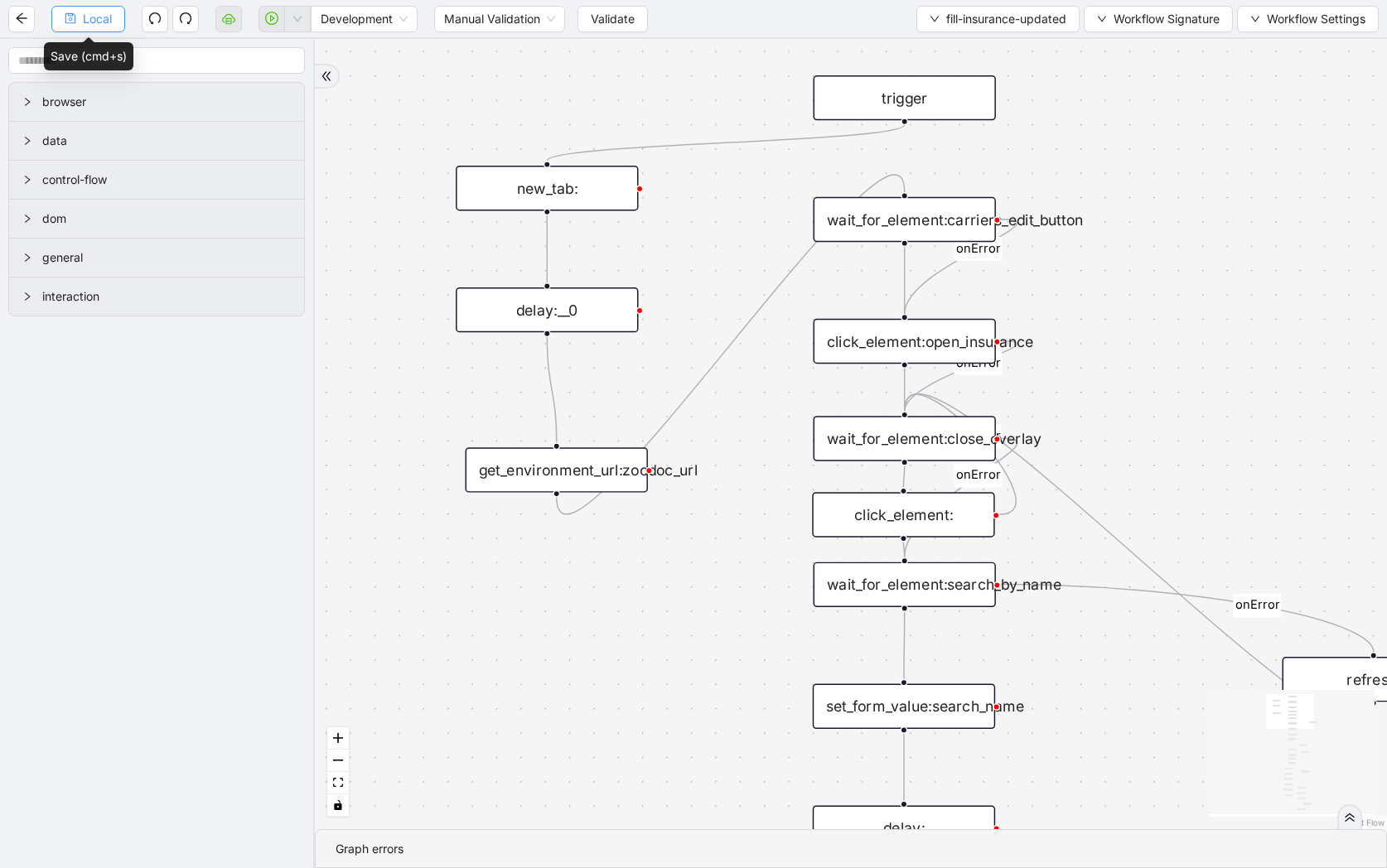
click at [117, 28] on button "Local" at bounding box center [88, 19] width 74 height 27
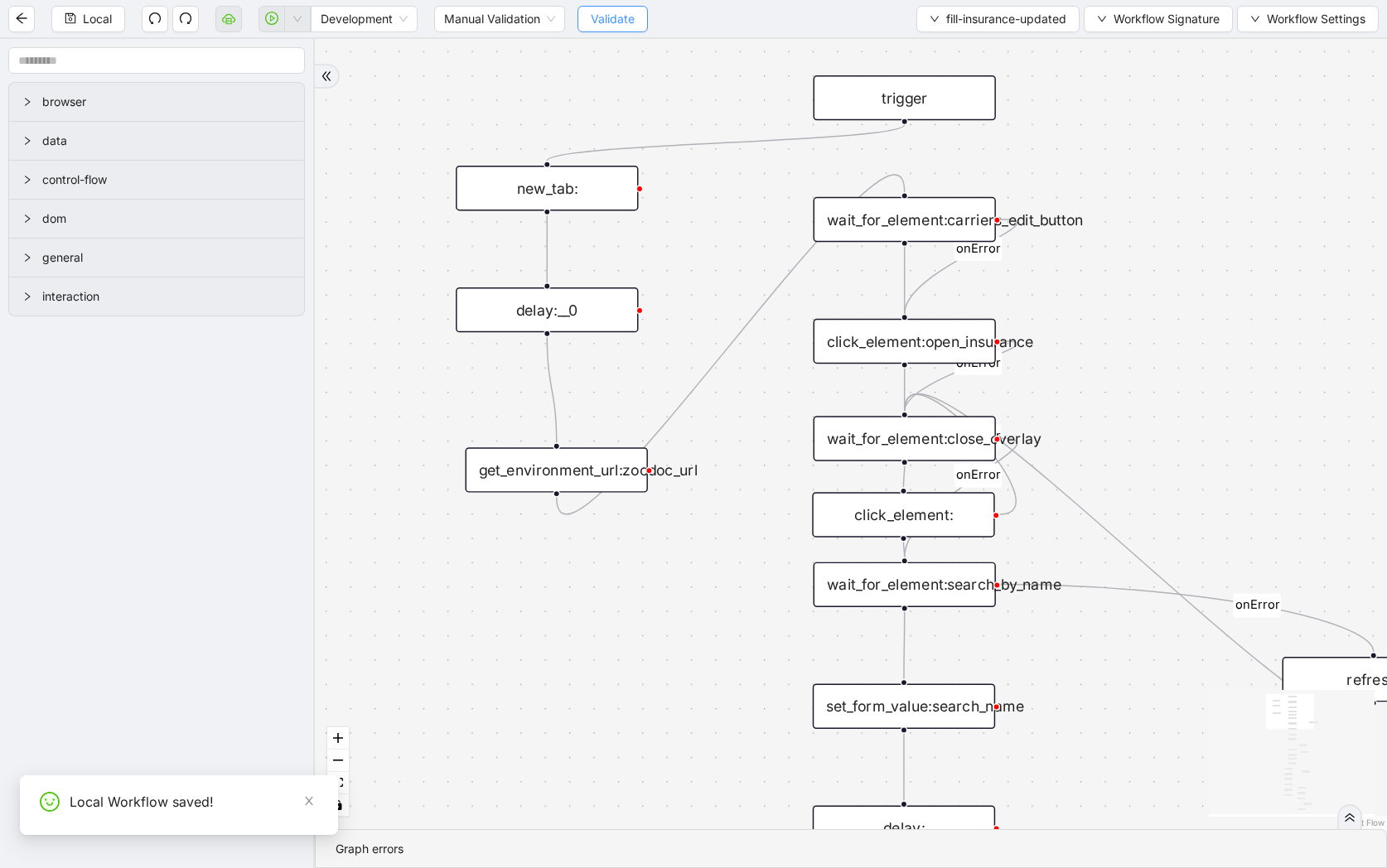
click at [625, 14] on span "Validate" at bounding box center [613, 18] width 44 height 18
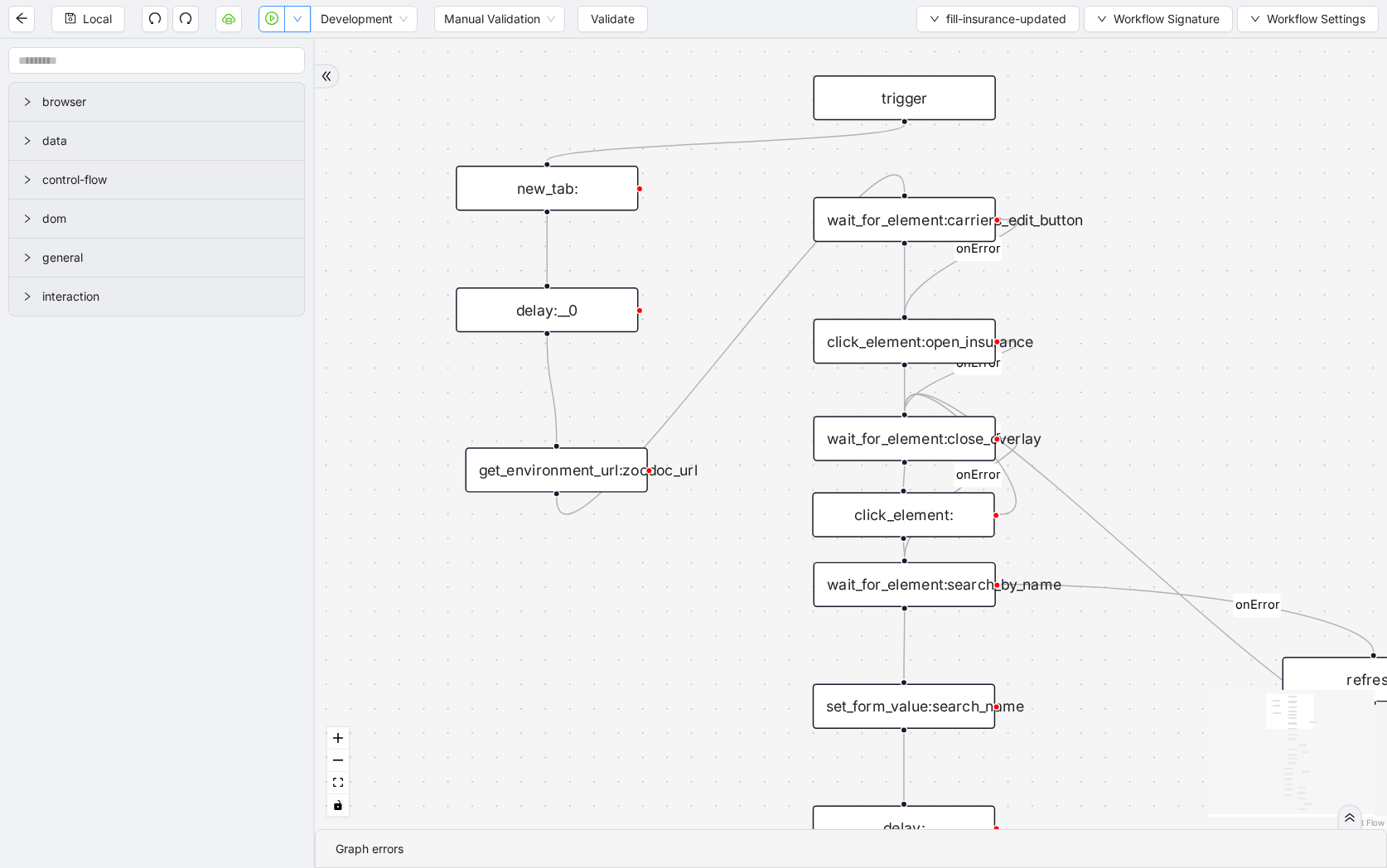
click at [296, 26] on button "button" at bounding box center [297, 19] width 27 height 27
click at [294, 46] on span "Run local workflow" at bounding box center [244, 51] width 101 height 18
click at [981, 24] on span "fill-insurance-updated" at bounding box center [1005, 18] width 120 height 18
click at [981, 46] on span "Select" at bounding box center [993, 51] width 139 height 18
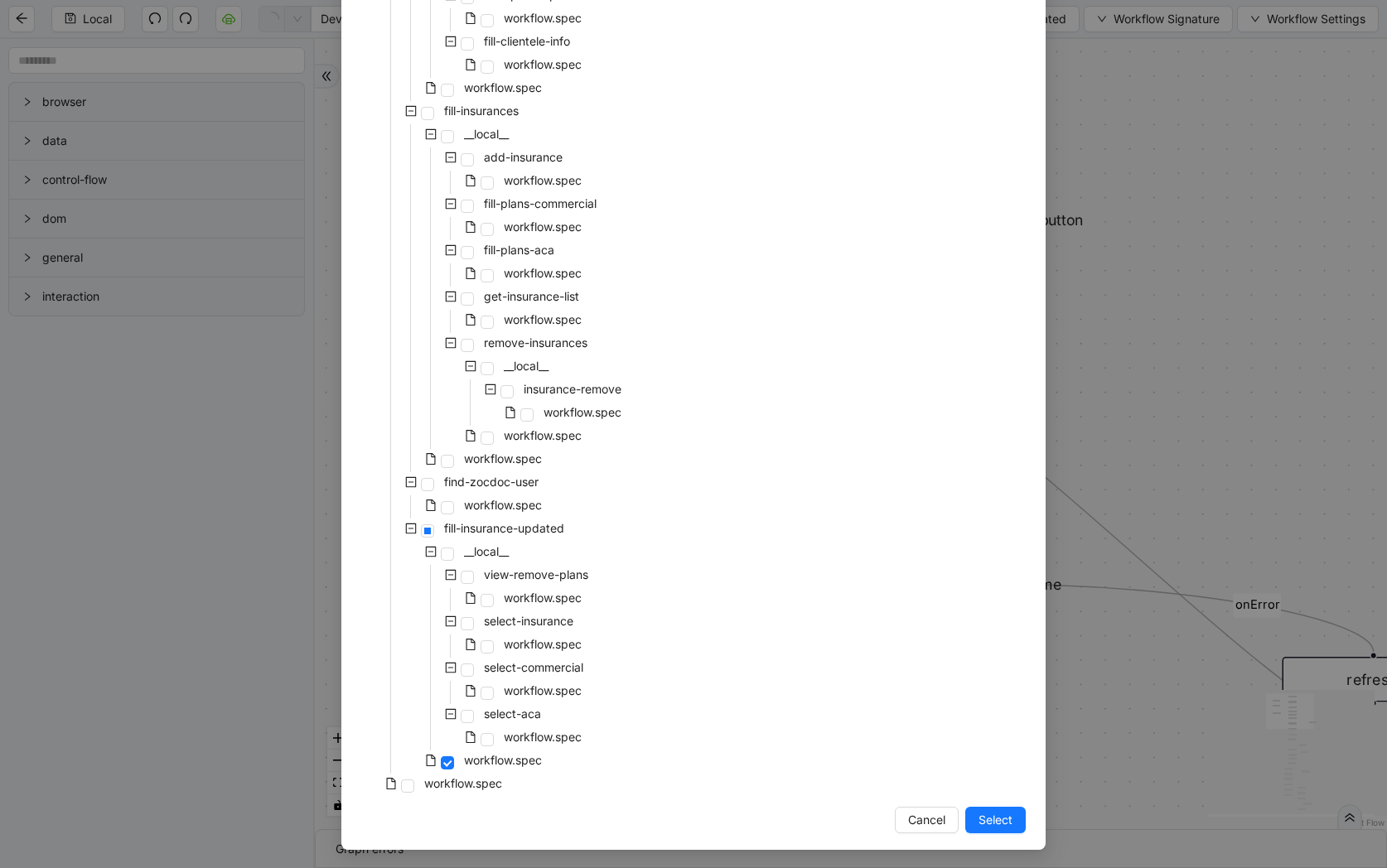
scroll to position [2787, 0]
click at [565, 599] on span "workflow.spec" at bounding box center [542, 596] width 78 height 14
click at [563, 644] on span "workflow.spec" at bounding box center [542, 642] width 78 height 14
click at [550, 601] on span "workflow.spec" at bounding box center [542, 596] width 78 height 14
click at [1005, 820] on span "Select" at bounding box center [995, 818] width 34 height 18
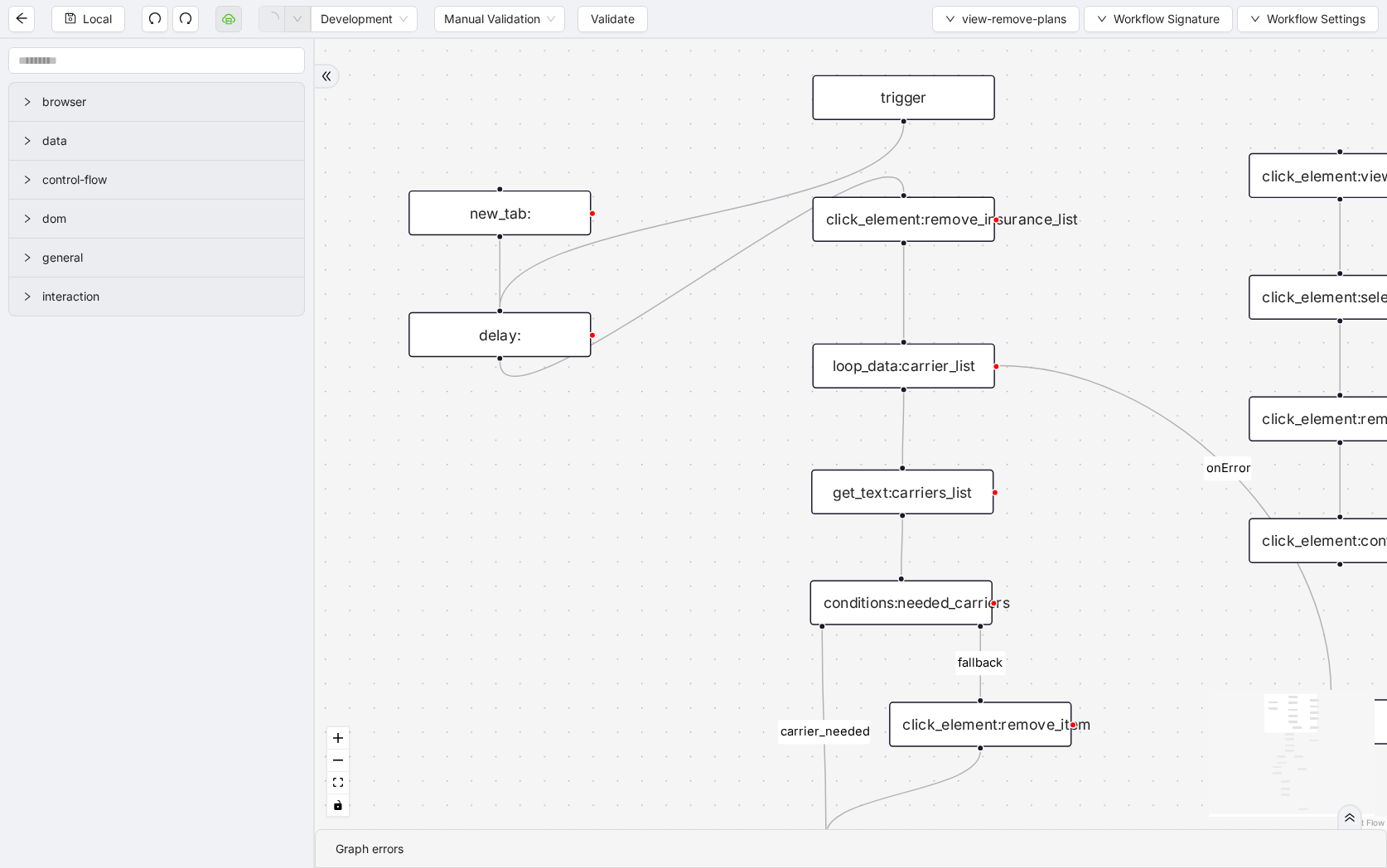
drag, startPoint x: 734, startPoint y: 599, endPoint x: 438, endPoint y: 437, distance: 337.4
click at [438, 437] on div "carrier_needed fallback loopFrom fallback review exitFrom onError onError trigg…" at bounding box center [851, 434] width 1072 height 790
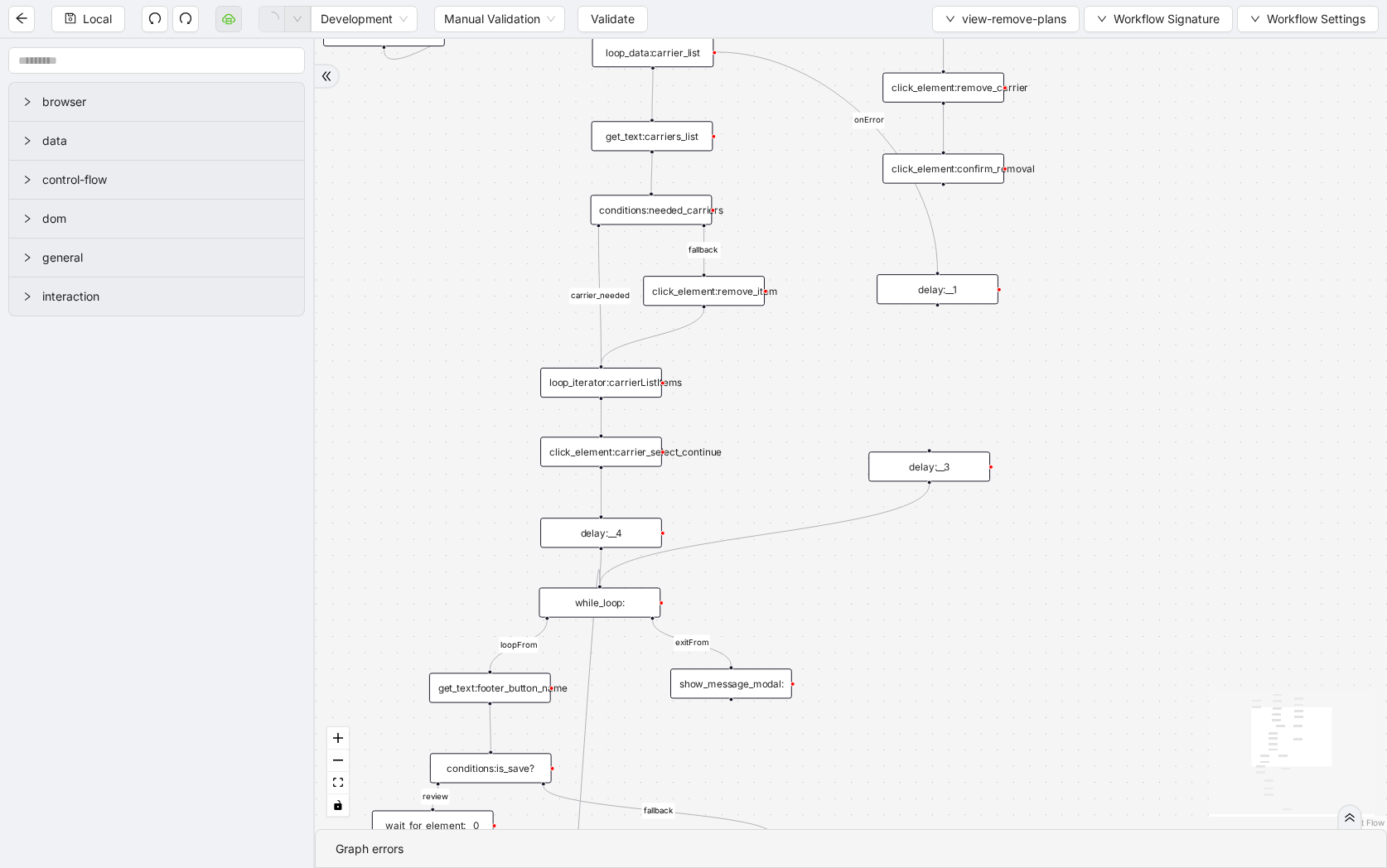
drag, startPoint x: 704, startPoint y: 642, endPoint x: 806, endPoint y: 412, distance: 251.6
click at [806, 412] on div "carrier_needed fallback loopFrom fallback review exitFrom onError onError trigg…" at bounding box center [851, 434] width 1072 height 790
click at [620, 533] on div "delay:__4" at bounding box center [600, 532] width 122 height 30
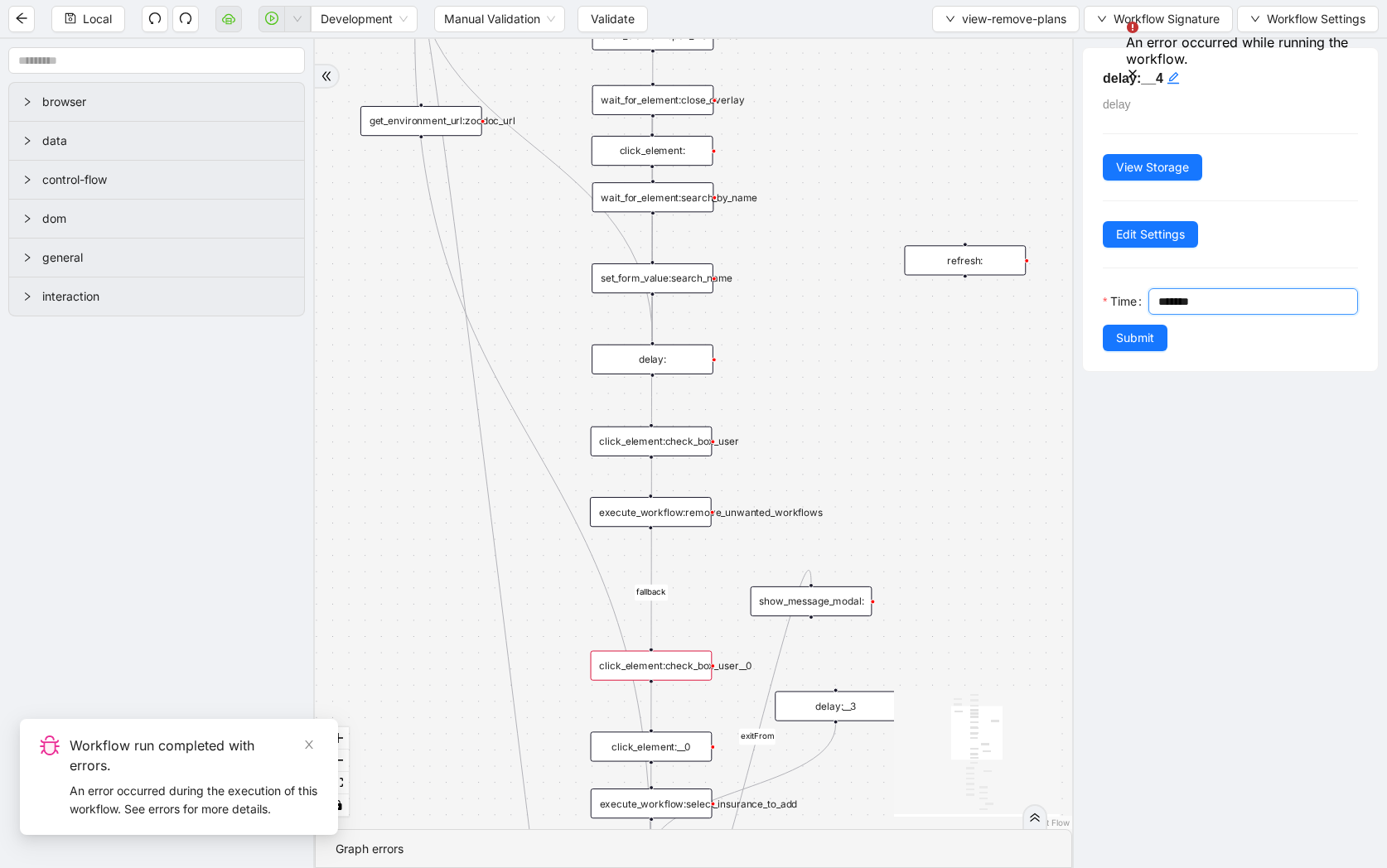
drag, startPoint x: 1167, startPoint y: 305, endPoint x: 1193, endPoint y: 369, distance: 69.1
click at [1167, 305] on input "*******" at bounding box center [1257, 301] width 199 height 25
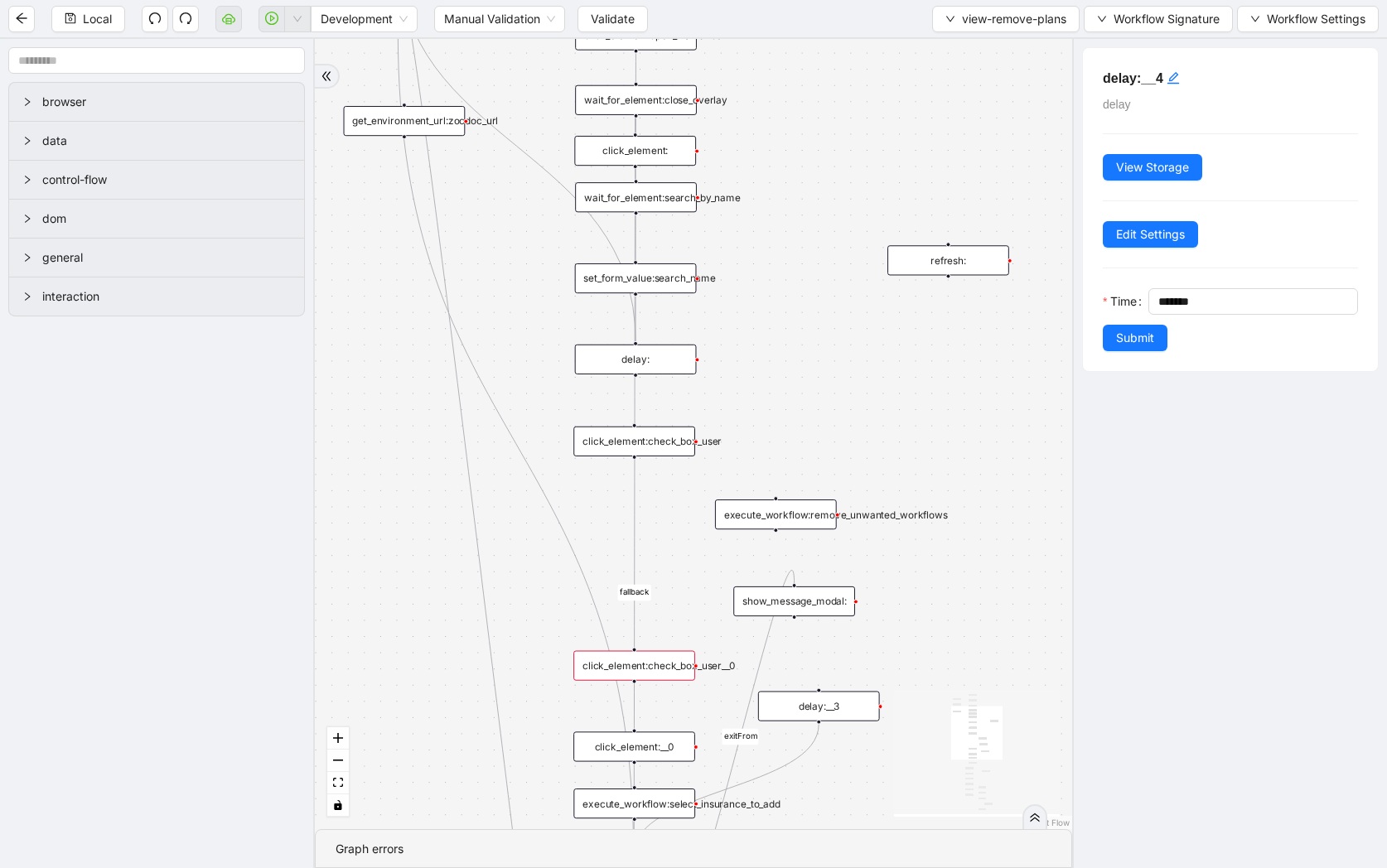
drag, startPoint x: 815, startPoint y: 515, endPoint x: 940, endPoint y: 518, distance: 125.0
click at [836, 518] on div "execute_workflow:remove_unwanted_workflows" at bounding box center [775, 514] width 122 height 30
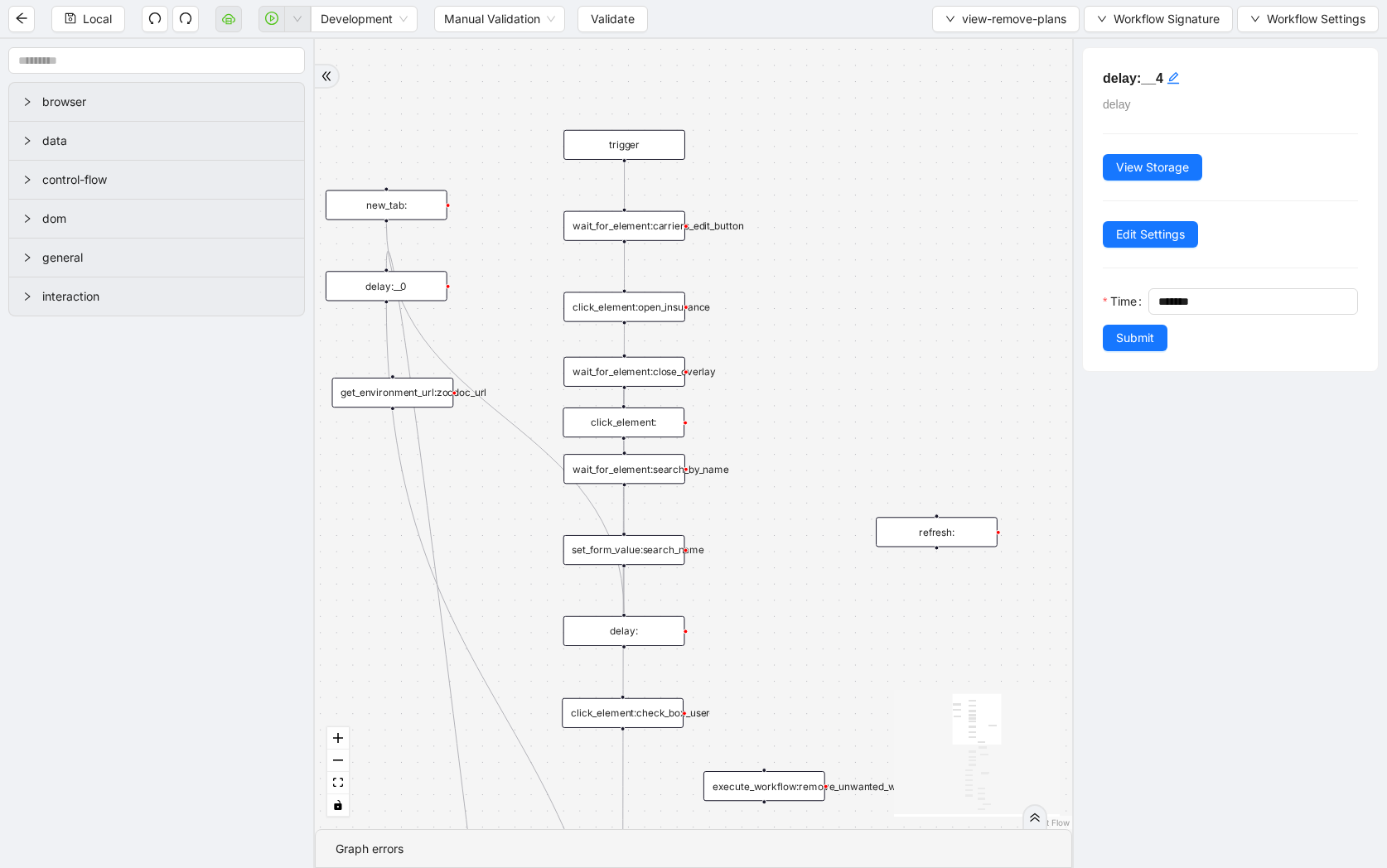
drag, startPoint x: 813, startPoint y: 127, endPoint x: 799, endPoint y: 398, distance: 271.4
click at [799, 398] on div "loopFrom fallback exitFrom trigger wait_for_element:carriers_edit_button click_…" at bounding box center [693, 434] width 757 height 790
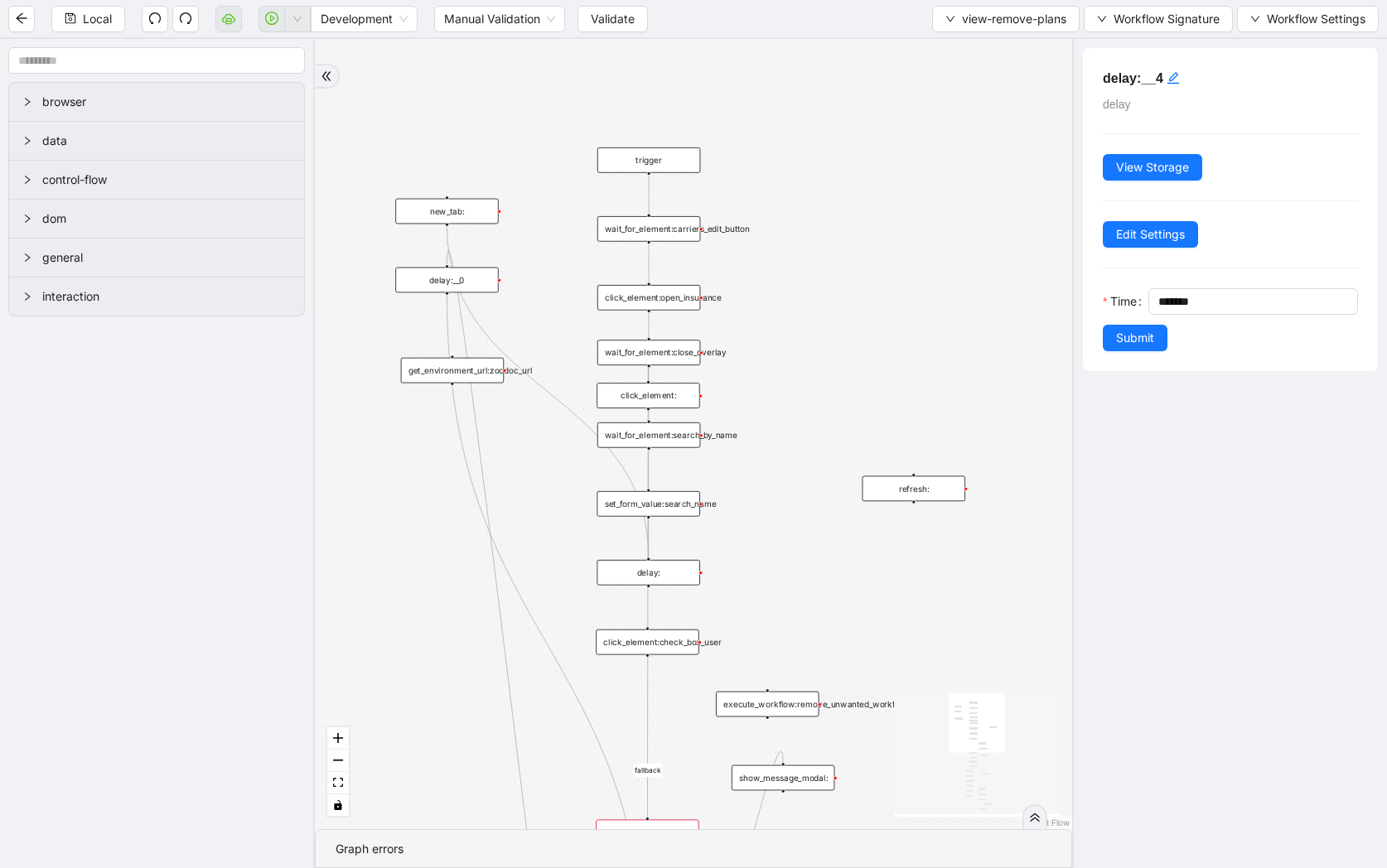
drag, startPoint x: 802, startPoint y: 389, endPoint x: 802, endPoint y: 119, distance: 270.0
click at [802, 119] on div "loopFrom fallback exitFrom trigger wait_for_element:carriers_edit_button click_…" at bounding box center [693, 434] width 757 height 790
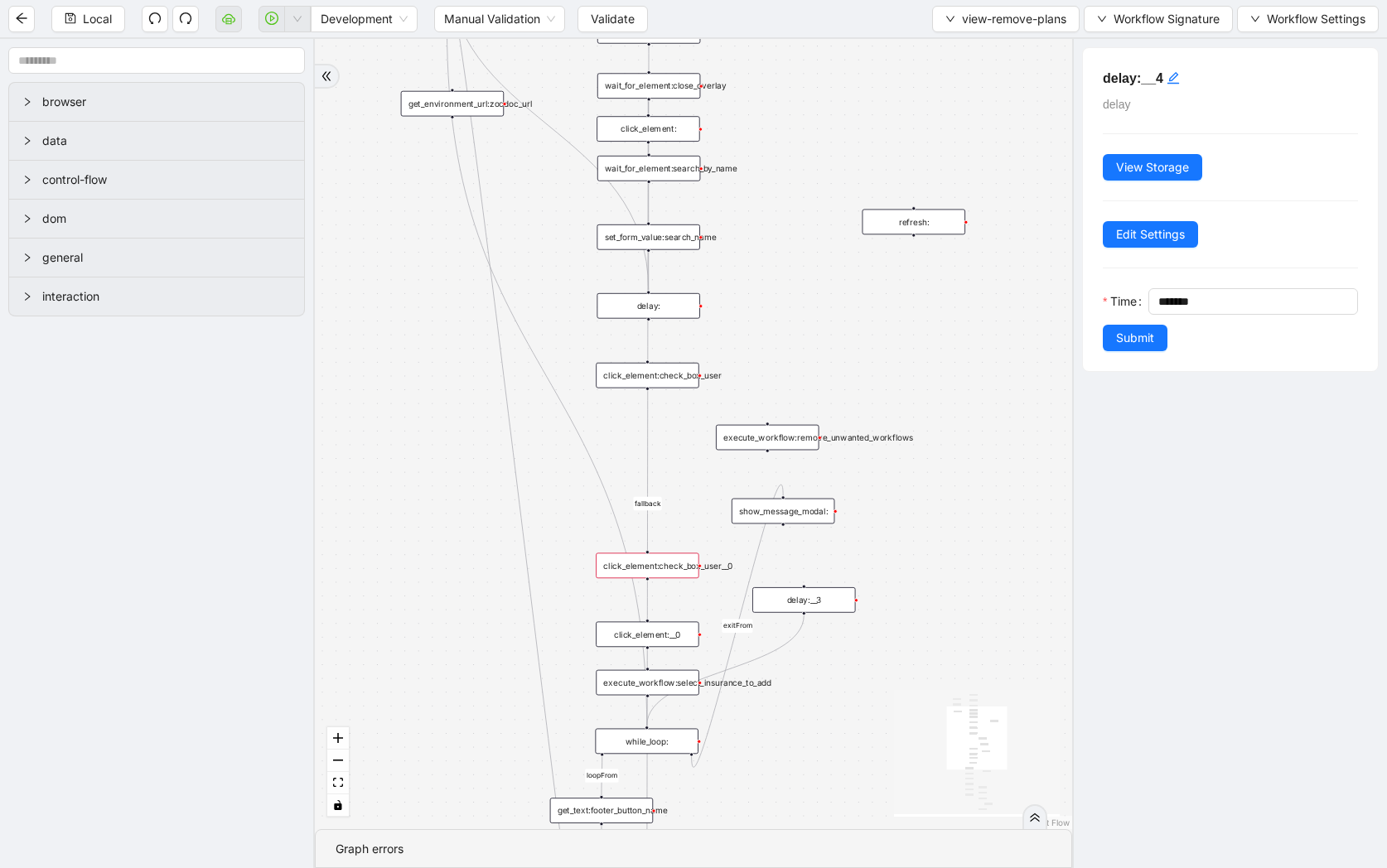
drag, startPoint x: 774, startPoint y: 240, endPoint x: 774, endPoint y: 308, distance: 68.0
click at [774, 308] on div "loopFrom fallback exitFrom trigger wait_for_element:carriers_edit_button click_…" at bounding box center [693, 434] width 757 height 790
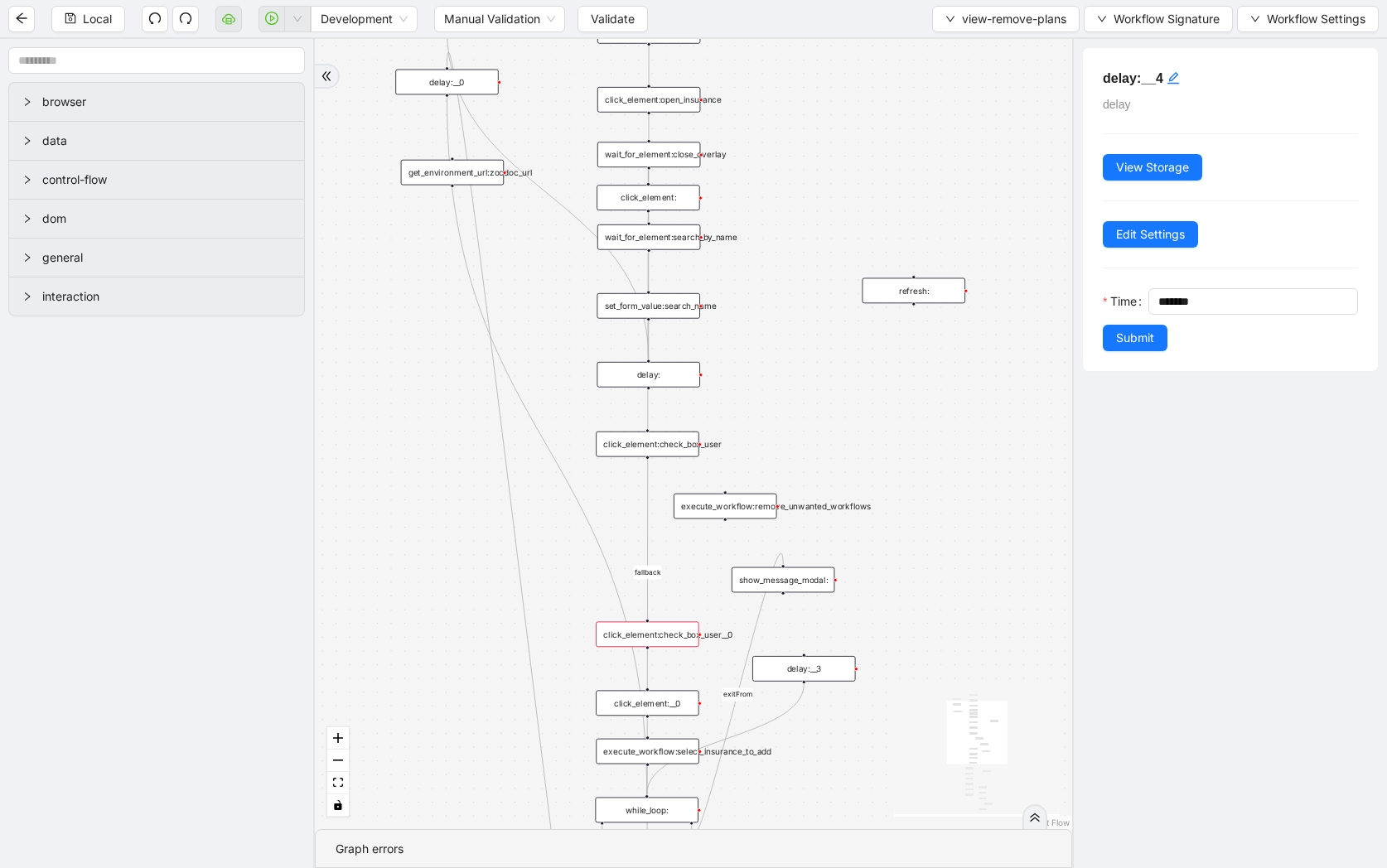
drag, startPoint x: 771, startPoint y: 512, endPoint x: 728, endPoint y: 513, distance: 43.0
click at [728, 513] on div "execute_workflow:remove_unwanted_workflows" at bounding box center [724, 506] width 103 height 26
click at [671, 377] on div "delay:" at bounding box center [647, 374] width 103 height 26
click at [1174, 299] on input "********" at bounding box center [1257, 301] width 199 height 25
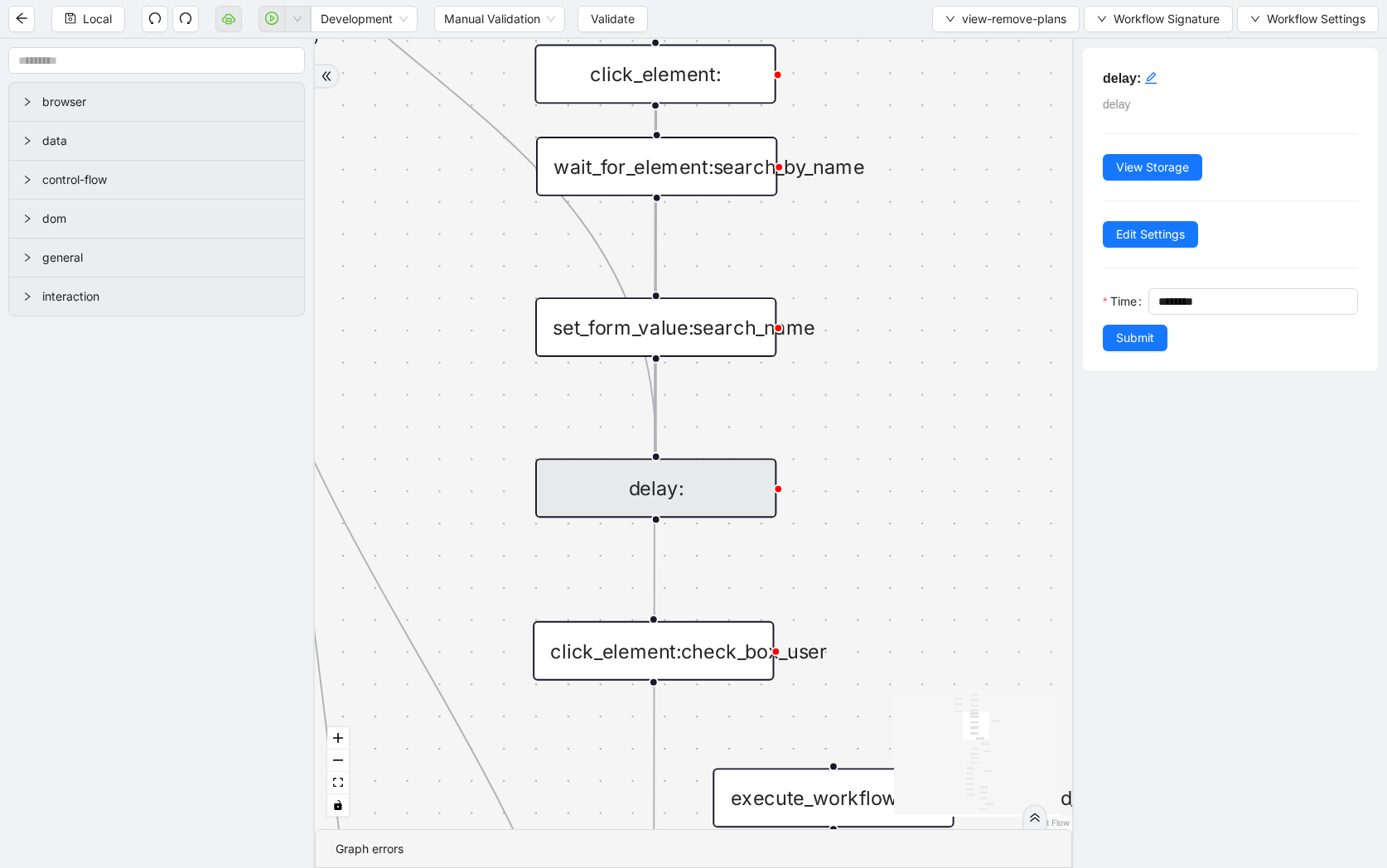
drag, startPoint x: 866, startPoint y: 483, endPoint x: 860, endPoint y: 126, distance: 357.1
click at [860, 126] on div "loopFrom fallback exitFrom trigger wait_for_element:carriers_edit_button click_…" at bounding box center [693, 434] width 757 height 790
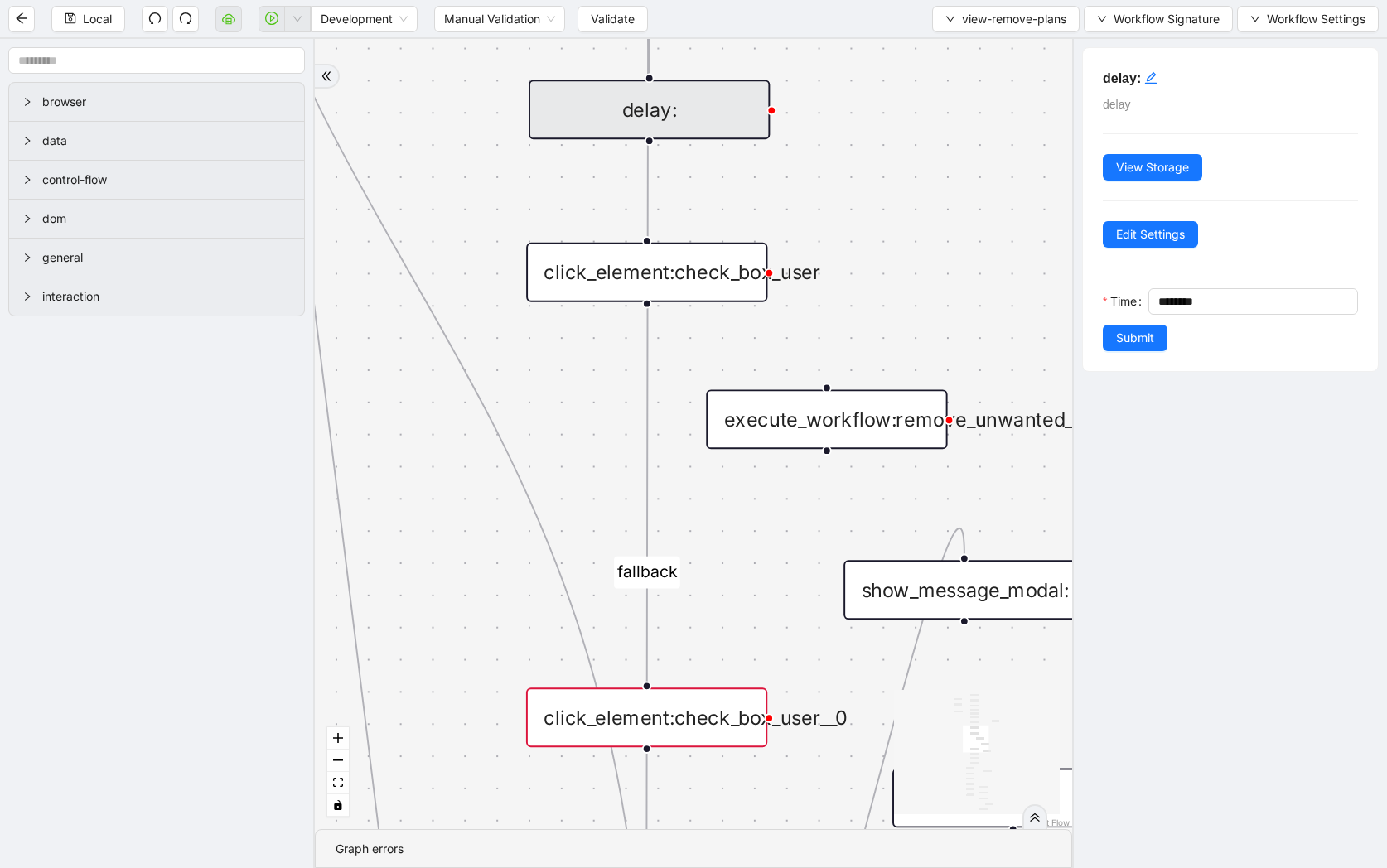
drag, startPoint x: 894, startPoint y: 268, endPoint x: 876, endPoint y: -4, distance: 272.6
click at [876, 0] on html "Local Development Manual Validation Validate view-remove-plans Workflow Signatu…" at bounding box center [694, 434] width 1387 height 868
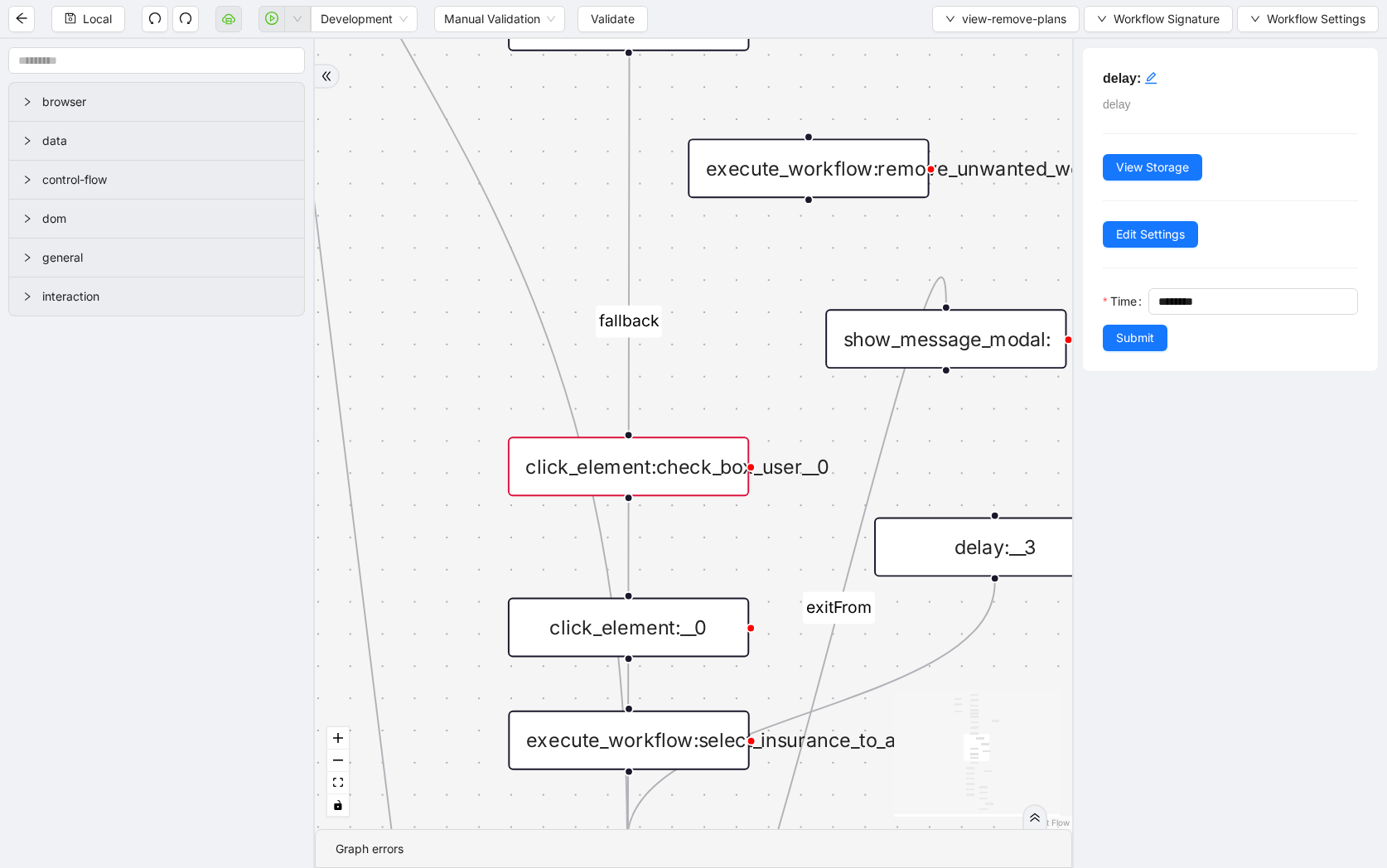
click at [801, 174] on div "execute_workflow:remove_unwanted_workflows" at bounding box center [808, 168] width 241 height 59
drag, startPoint x: 766, startPoint y: 273, endPoint x: 698, endPoint y: 258, distance: 69.6
click at [698, 258] on div "loopFrom fallback exitFrom trigger wait_for_element:carriers_edit_button click_…" at bounding box center [693, 434] width 757 height 790
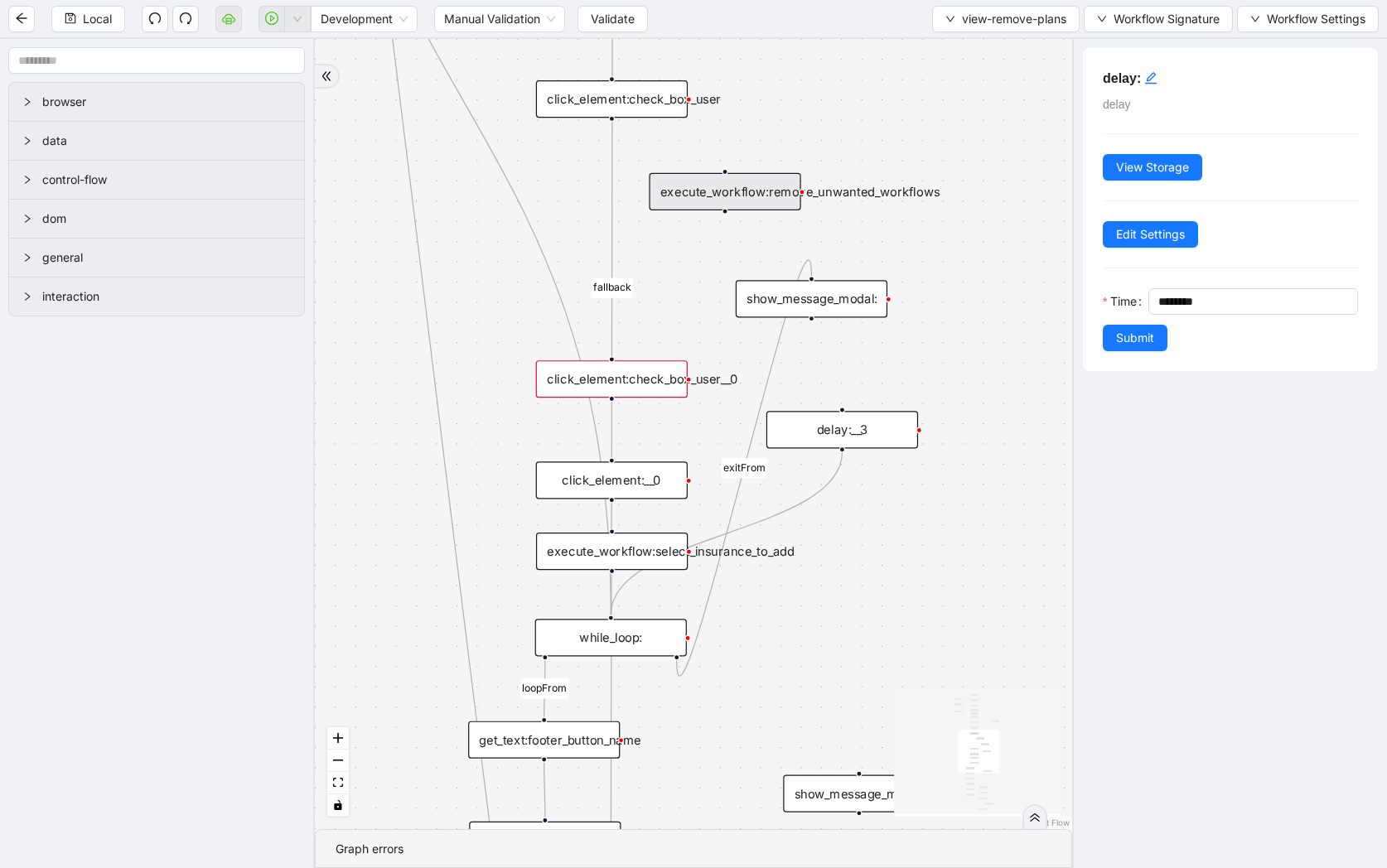
click at [748, 202] on div "execute_workflow:remove_unwanted_workflows" at bounding box center [724, 192] width 152 height 37
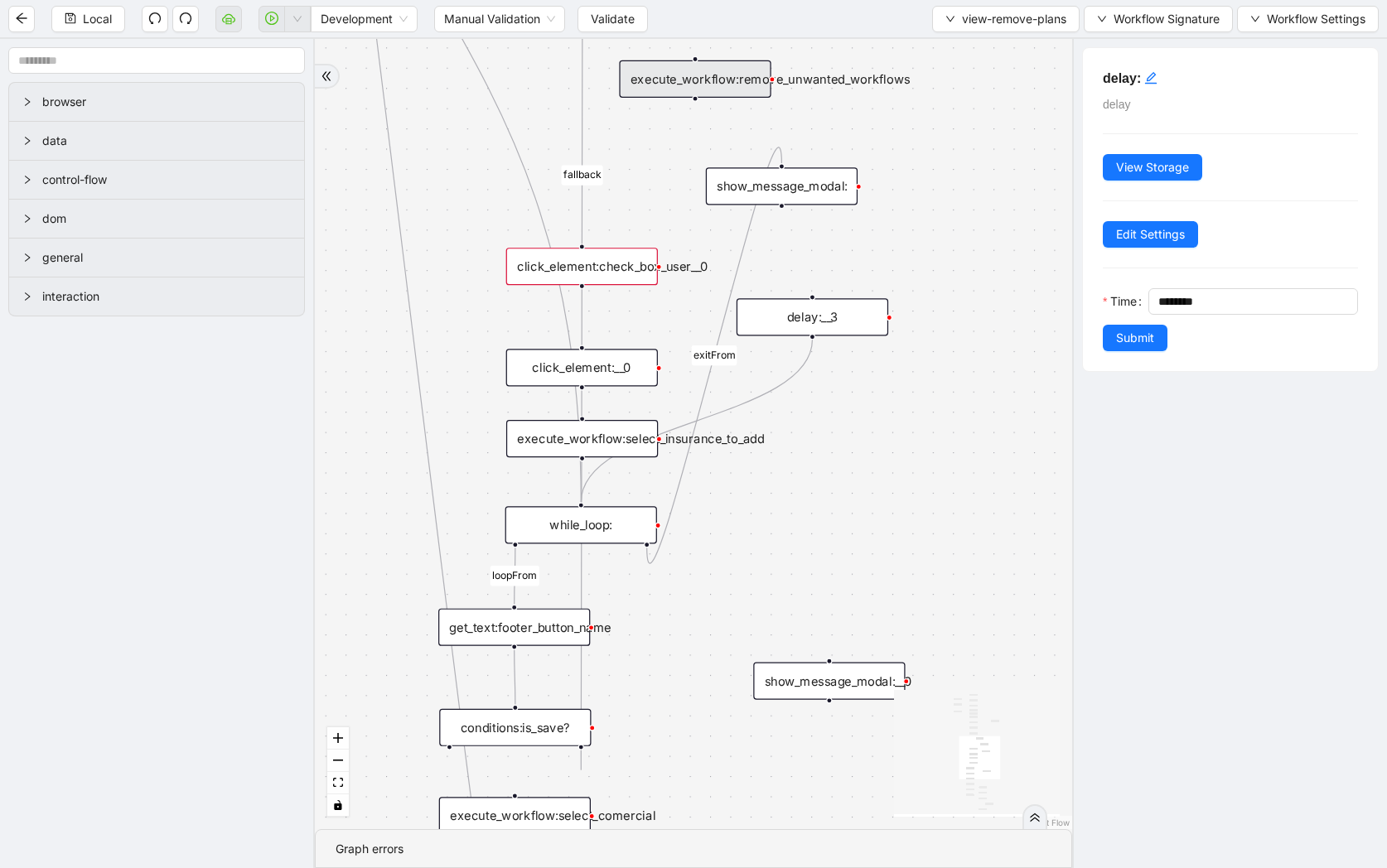
drag, startPoint x: 934, startPoint y: 288, endPoint x: 905, endPoint y: 175, distance: 116.7
click at [905, 175] on div "loopFrom fallback exitFrom trigger wait_for_element:carriers_edit_button click_…" at bounding box center [693, 434] width 757 height 790
click at [629, 267] on div "click_element:check_box_user__0" at bounding box center [582, 266] width 152 height 37
click at [747, 81] on div "execute_workflow:remove_unwanted_workflows" at bounding box center [694, 79] width 152 height 37
click at [795, 179] on div "show_message_modal:" at bounding box center [782, 185] width 152 height 37
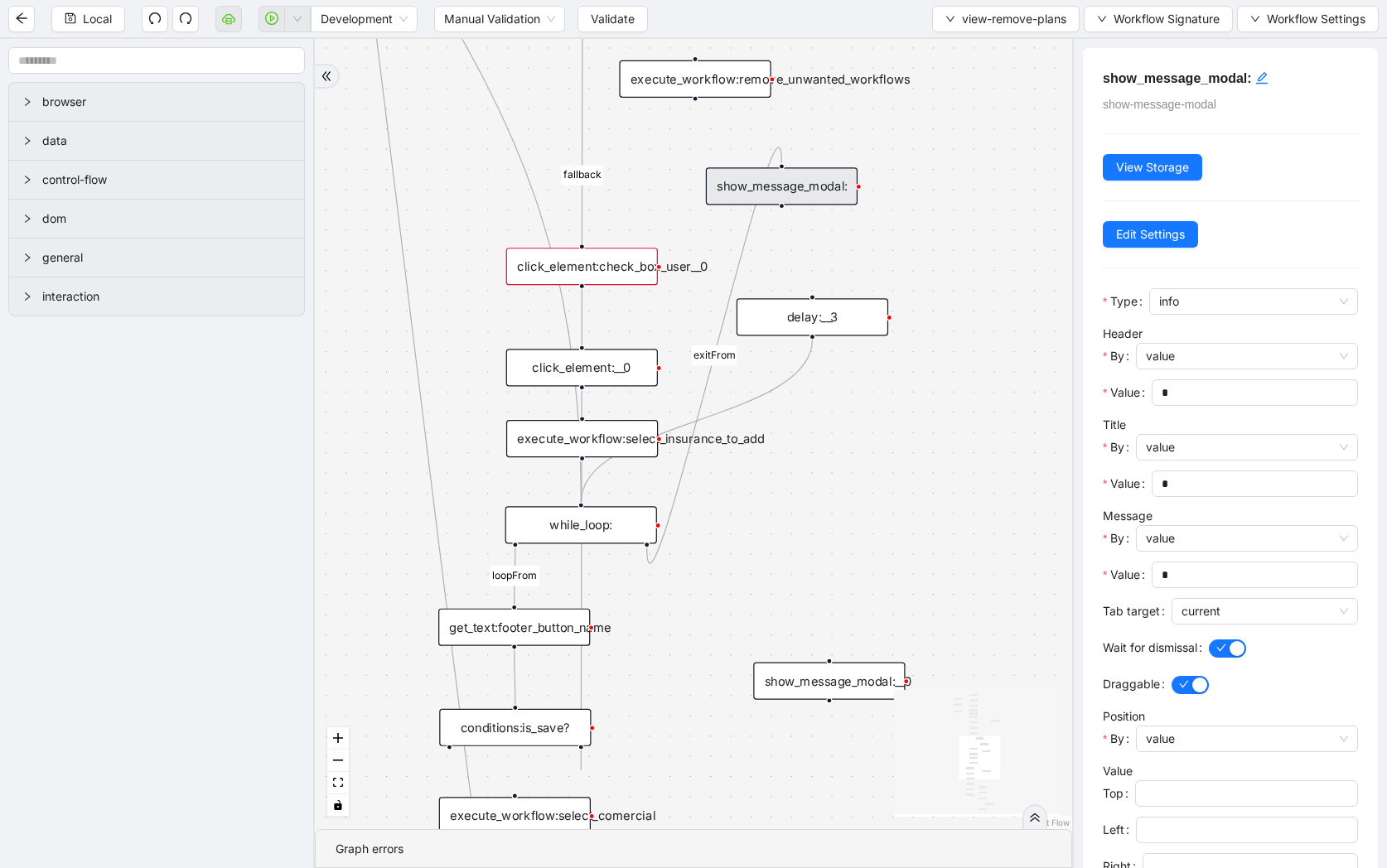
click at [679, 76] on div "execute_workflow:remove_unwanted_workflows" at bounding box center [694, 79] width 152 height 37
click at [1035, 93] on div "loopFrom fallback exitFrom trigger wait_for_element:carriers_edit_button click_…" at bounding box center [693, 434] width 757 height 790
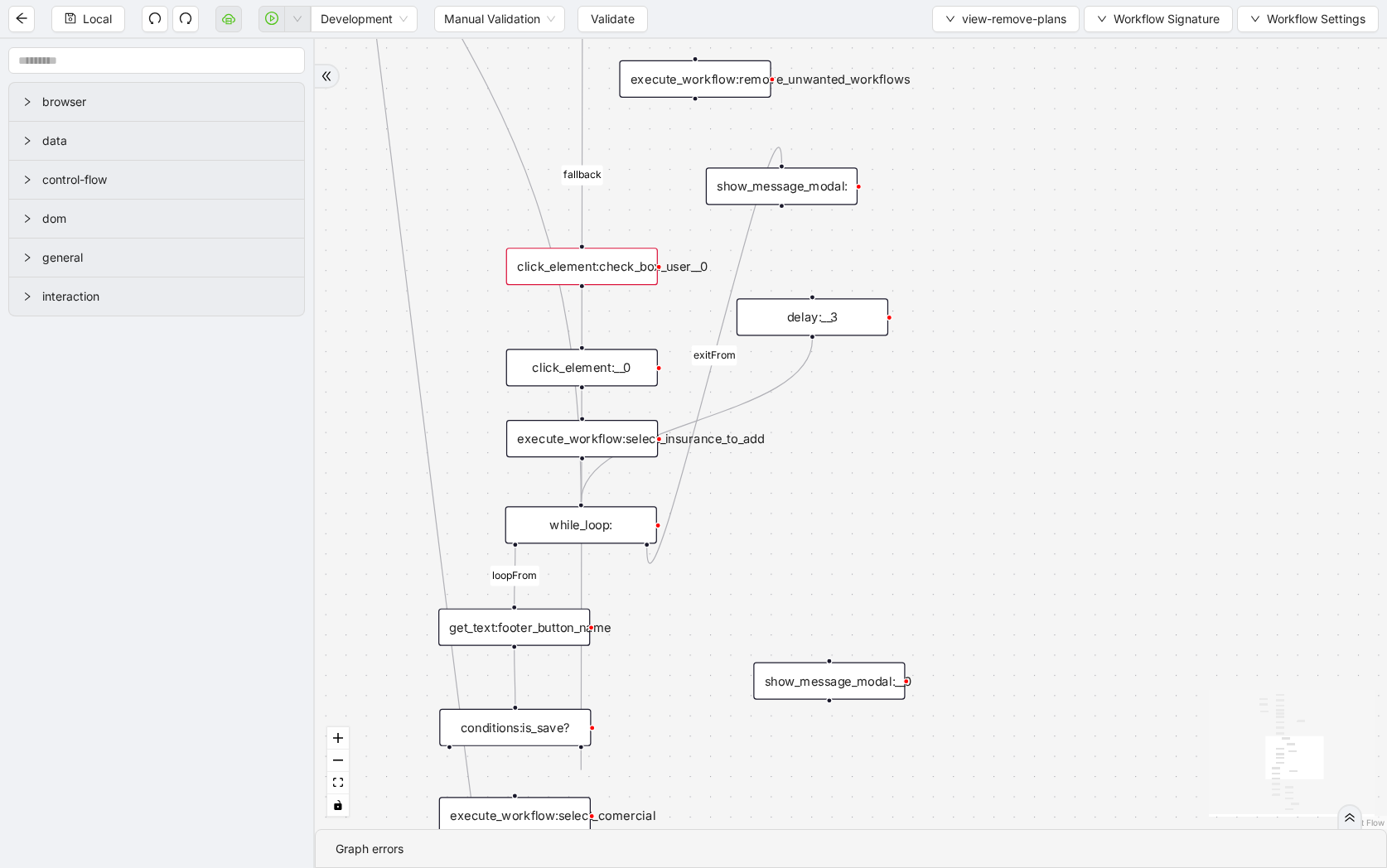
click at [742, 83] on div "execute_workflow:remove_unwanted_workflows" at bounding box center [694, 79] width 152 height 37
click at [632, 267] on div "click_element:check_box_user__0" at bounding box center [582, 266] width 152 height 37
click at [962, 13] on span "view-remove-plans" at bounding box center [1014, 18] width 105 height 18
click at [970, 46] on span "Select" at bounding box center [1001, 51] width 123 height 18
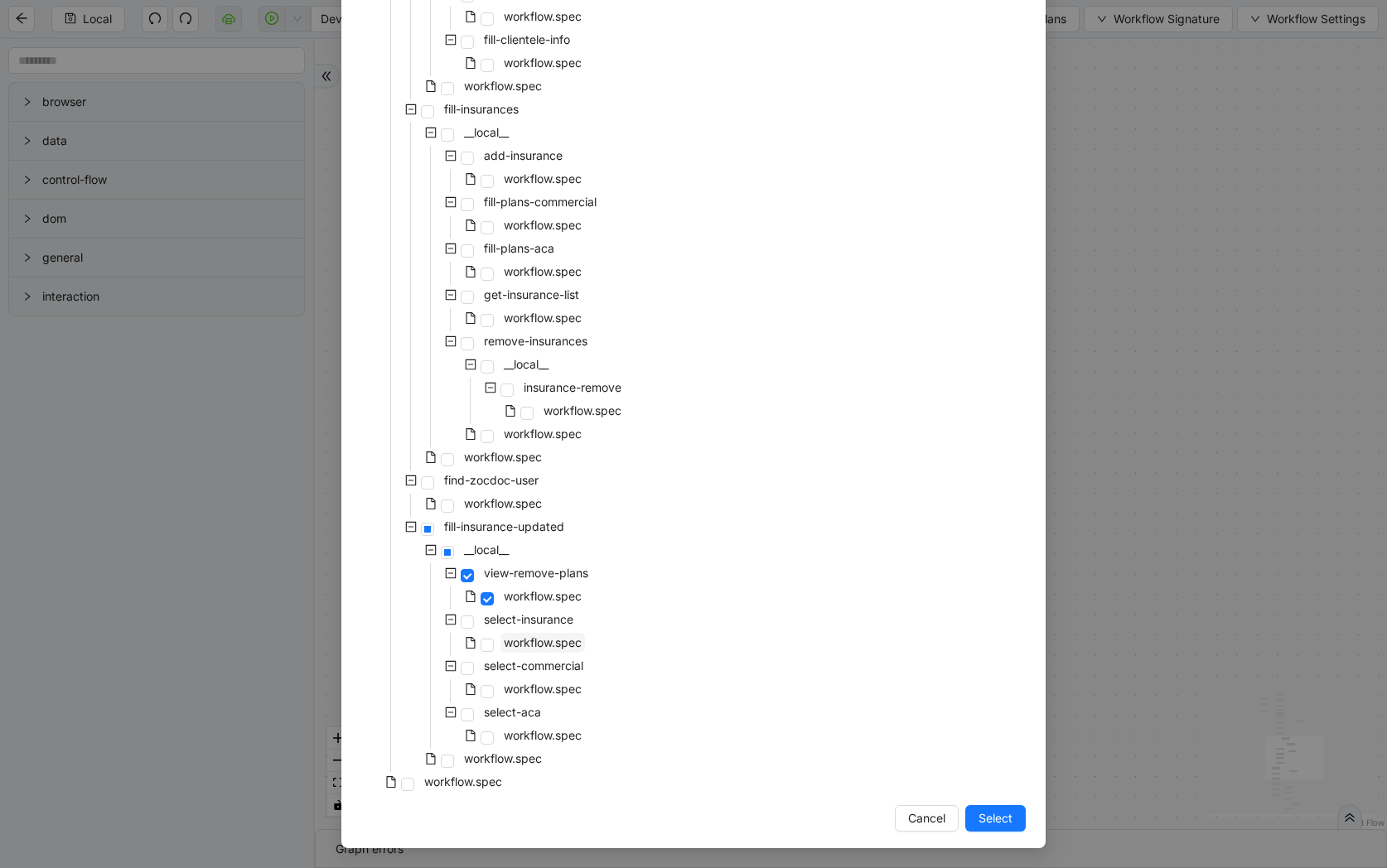
click at [567, 639] on span "workflow.spec" at bounding box center [542, 642] width 78 height 14
click at [1001, 814] on span "Select" at bounding box center [995, 818] width 34 height 18
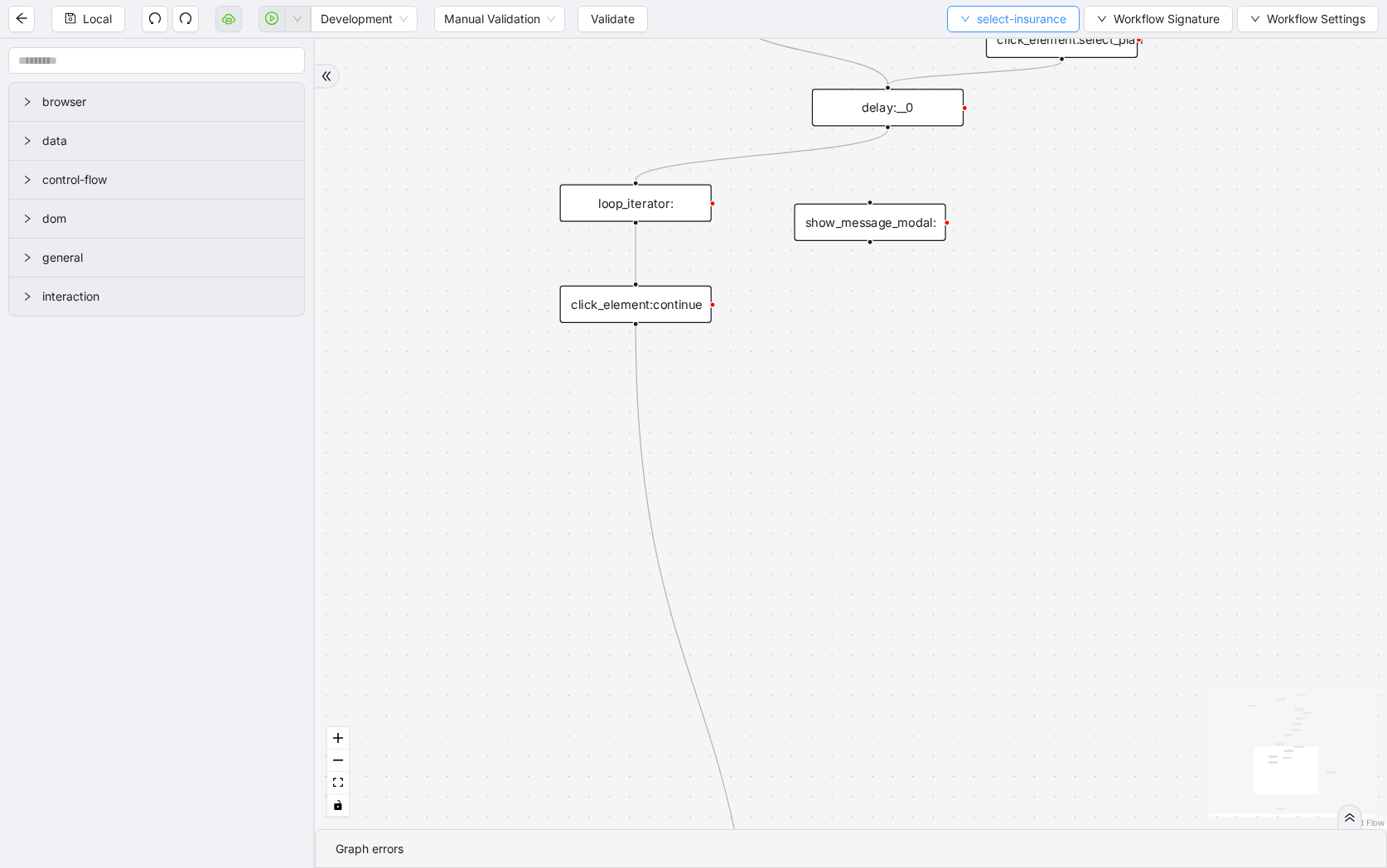
click at [983, 10] on span "select-insurance" at bounding box center [1021, 18] width 89 height 18
click at [982, 42] on span "Select" at bounding box center [1008, 51] width 108 height 18
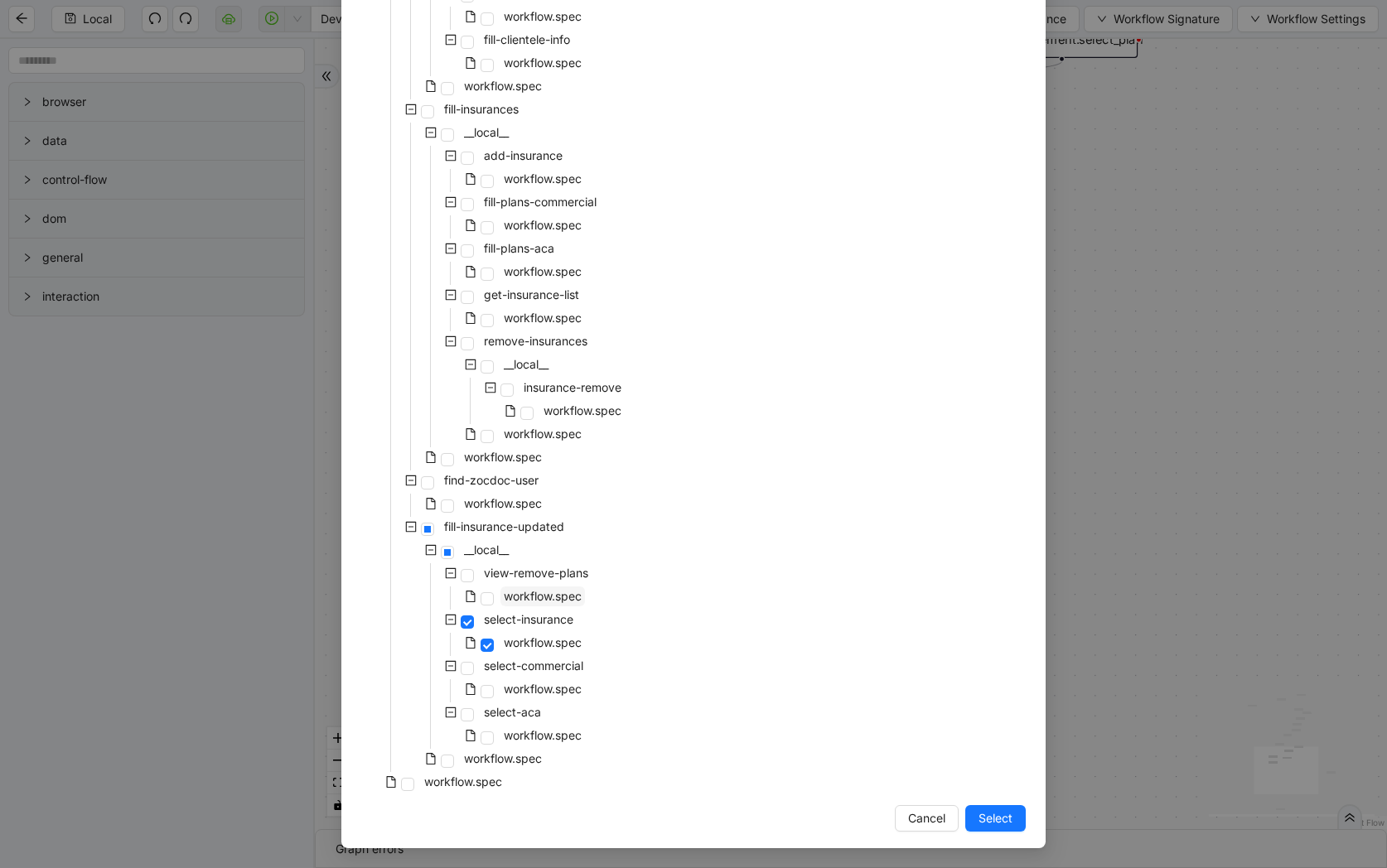
click at [530, 598] on span "workflow.spec" at bounding box center [542, 596] width 78 height 14
click at [978, 815] on span "Select" at bounding box center [995, 818] width 34 height 18
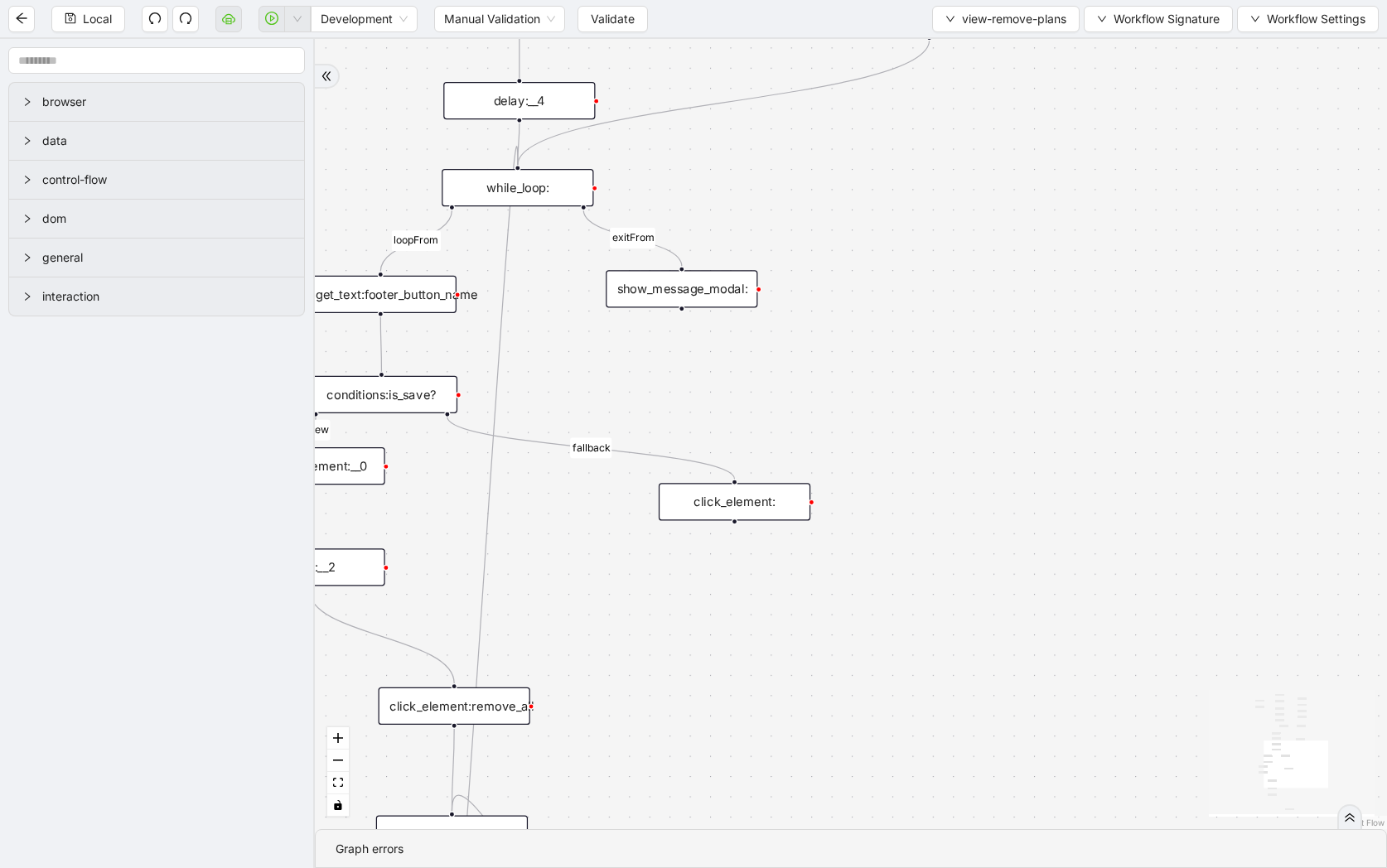
drag, startPoint x: 927, startPoint y: 335, endPoint x: 1105, endPoint y: 506, distance: 246.8
click at [1105, 506] on div "carrier_needed fallback loopFrom fallback review exitFrom onError onError trigg…" at bounding box center [851, 434] width 1072 height 790
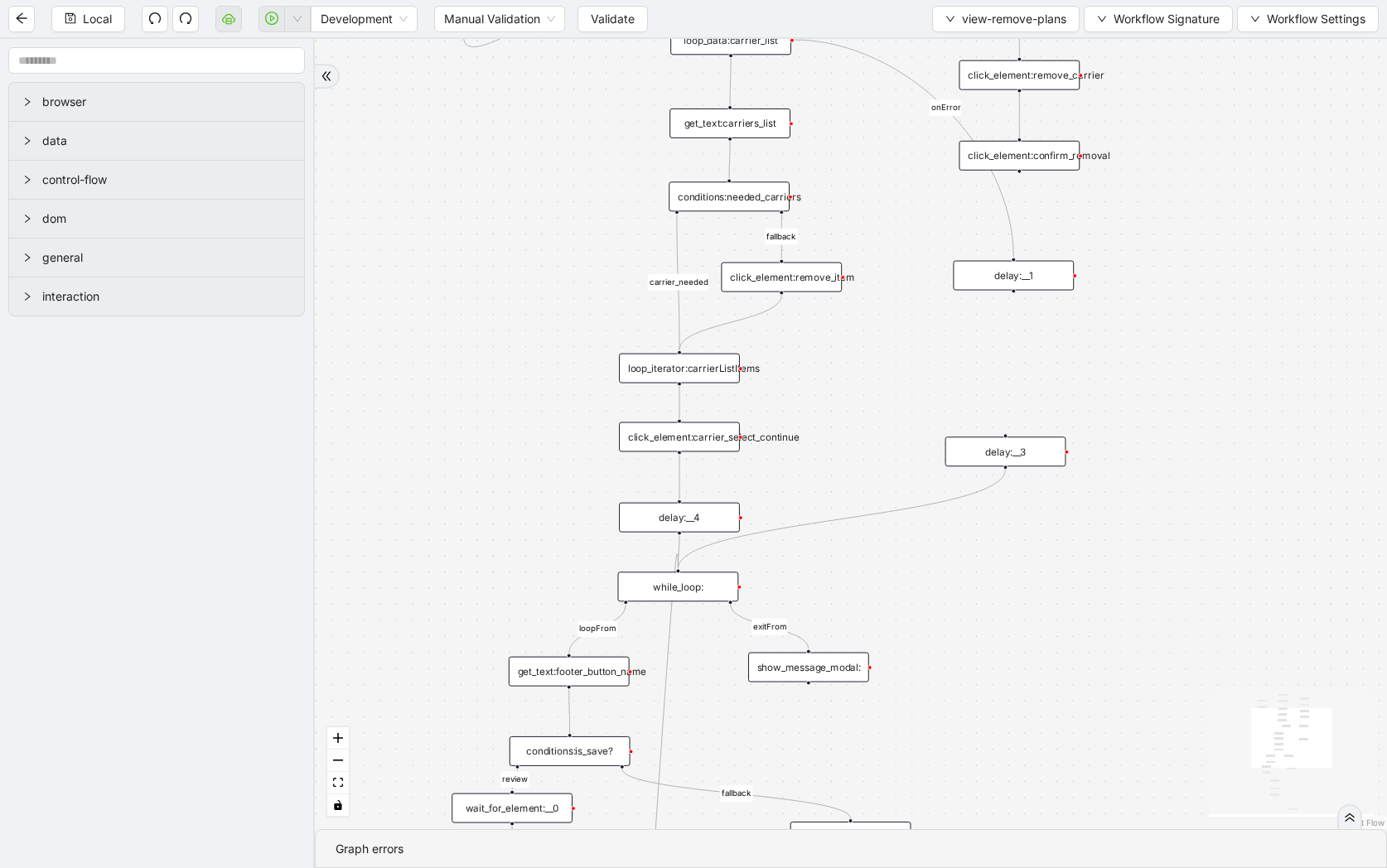
drag, startPoint x: 1118, startPoint y: 569, endPoint x: 1012, endPoint y: 753, distance: 212.3
click at [1012, 753] on div "carrier_needed fallback loopFrom fallback review exitFrom onError onError trigg…" at bounding box center [851, 434] width 1072 height 790
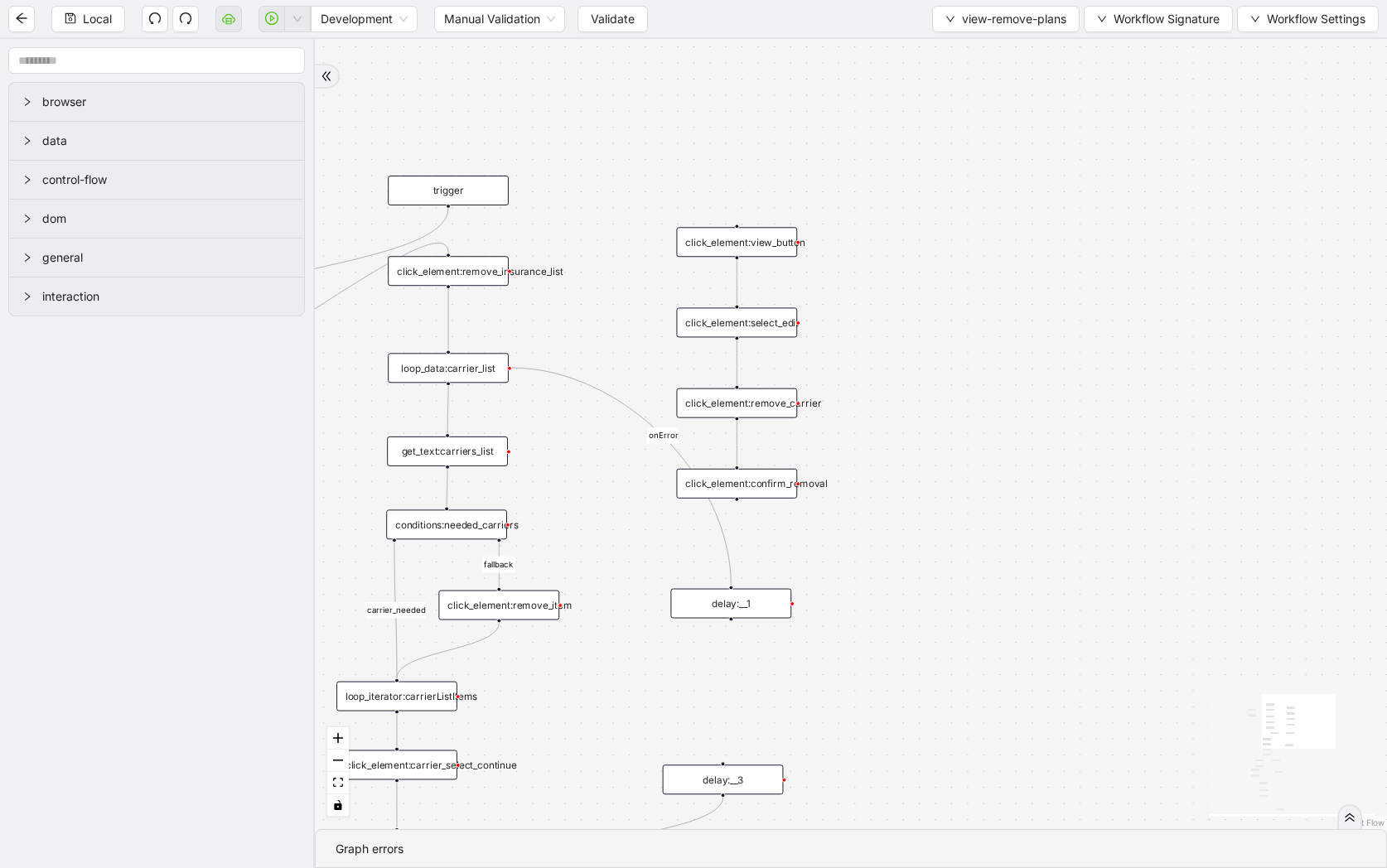
drag, startPoint x: 1227, startPoint y: 472, endPoint x: 945, endPoint y: 801, distance: 433.3
click at [945, 801] on div "carrier_needed fallback loopFrom fallback review exitFrom onError onError trigg…" at bounding box center [851, 434] width 1072 height 790
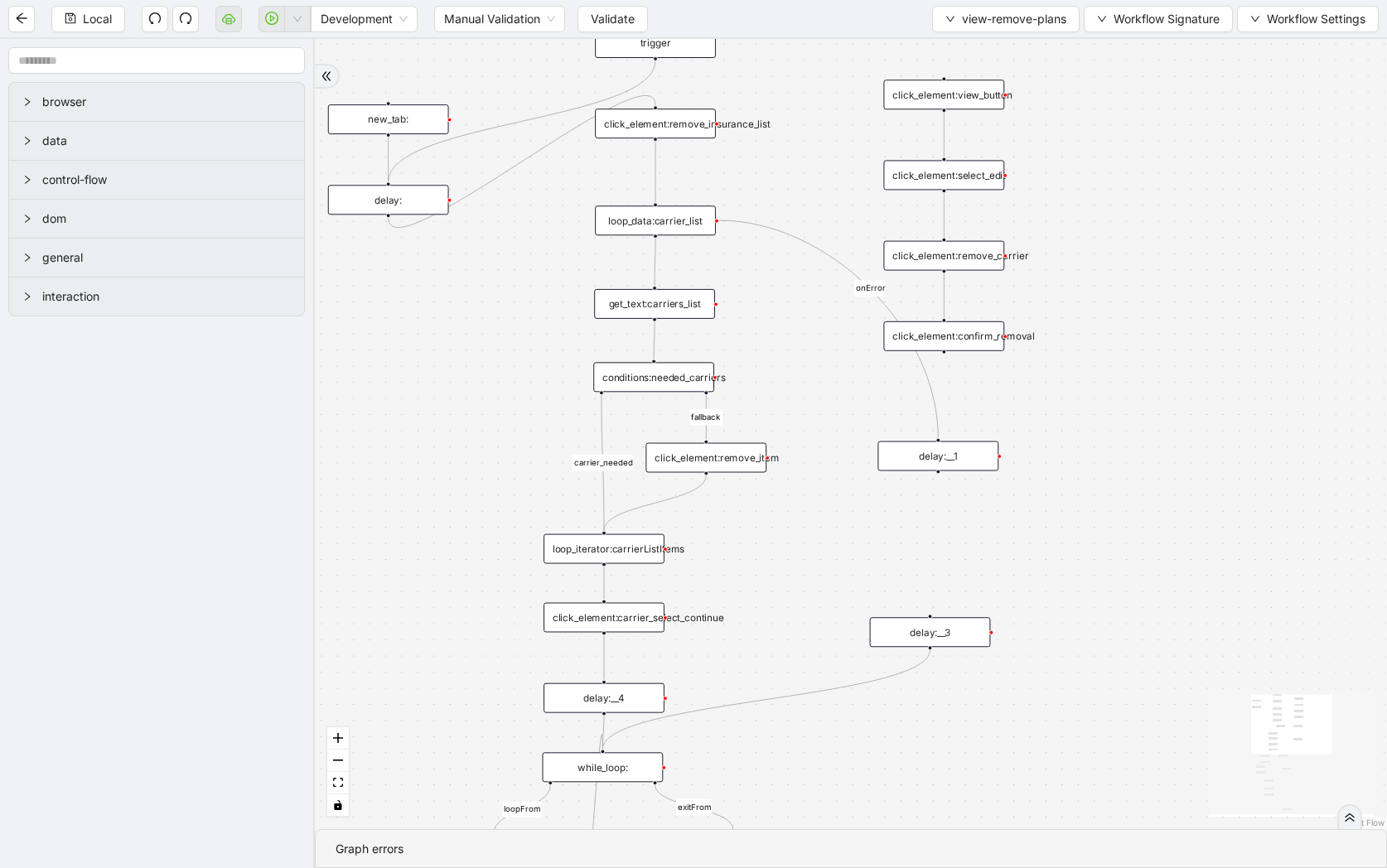
drag, startPoint x: 933, startPoint y: 715, endPoint x: 1140, endPoint y: 584, distance: 245.0
click at [1140, 584] on div "carrier_needed fallback loopFrom fallback review exitFrom onError onError trigg…" at bounding box center [851, 434] width 1072 height 790
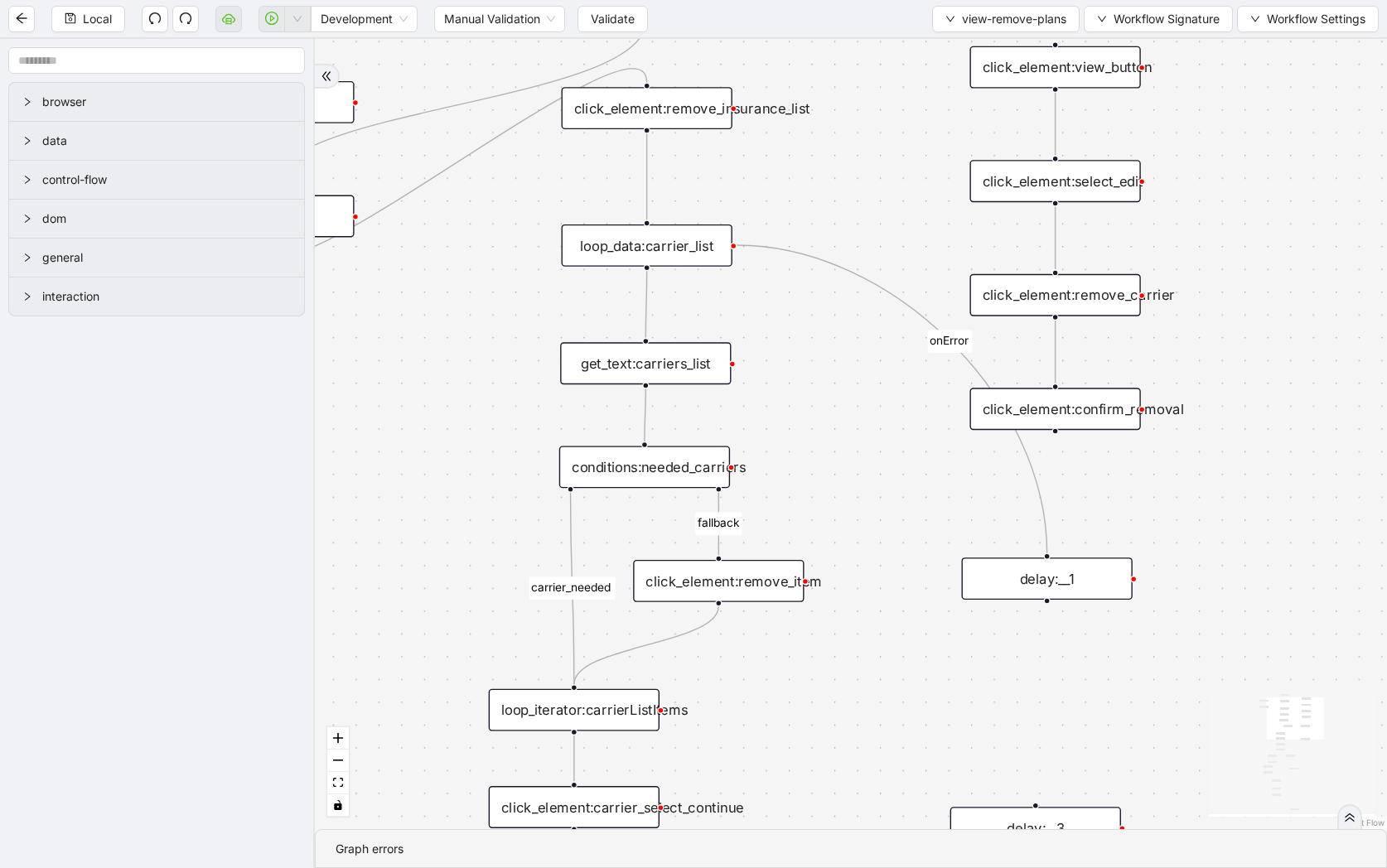
click at [657, 229] on div "loop_data:carrier_list" at bounding box center [647, 246] width 171 height 42
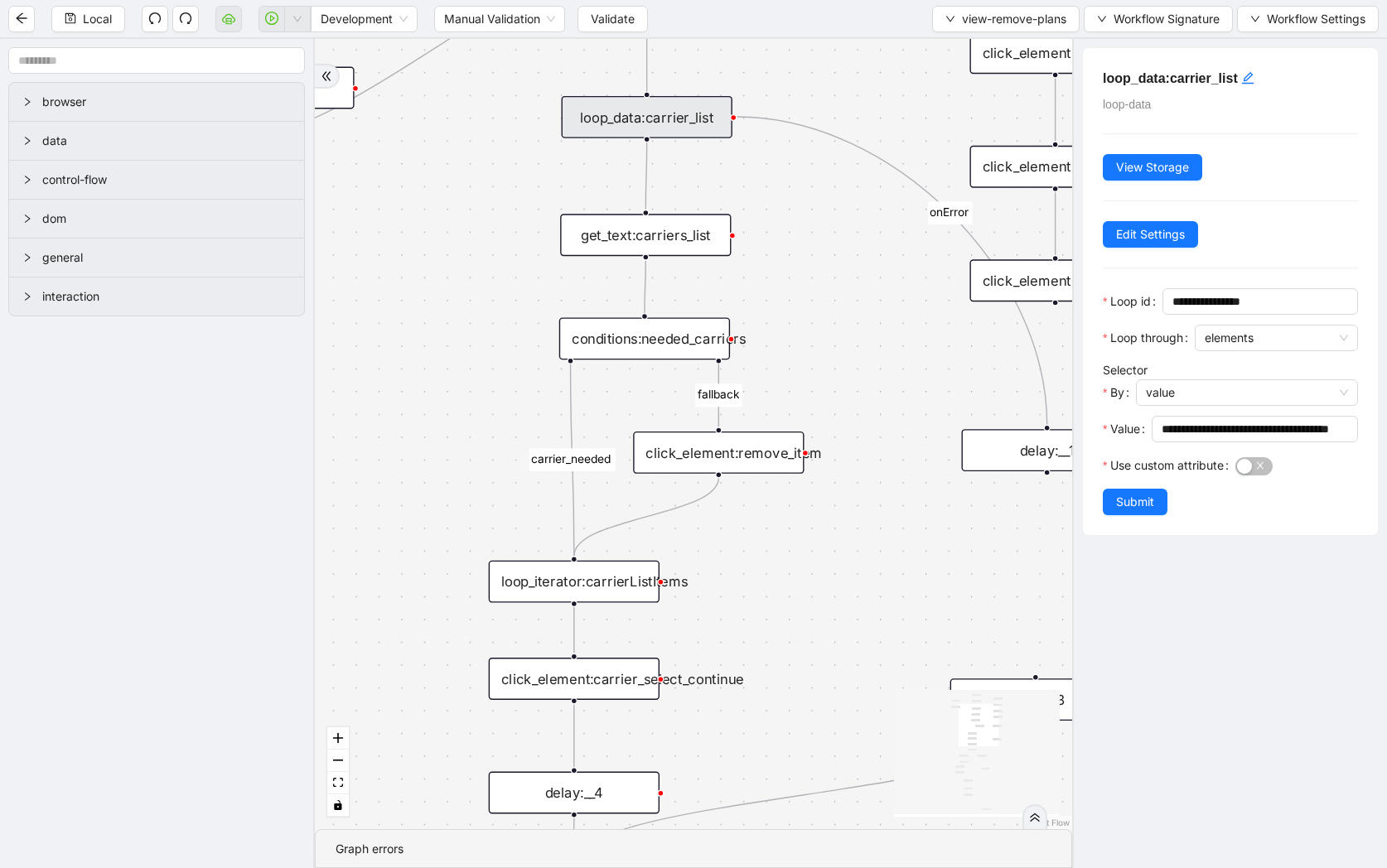
drag, startPoint x: 762, startPoint y: 353, endPoint x: 762, endPoint y: 258, distance: 95.0
click at [762, 258] on div "carrier_needed fallback loopFrom fallback review exitFrom onError onError trigg…" at bounding box center [693, 434] width 757 height 790
click at [684, 234] on div "get_text:carriers_list" at bounding box center [646, 235] width 171 height 42
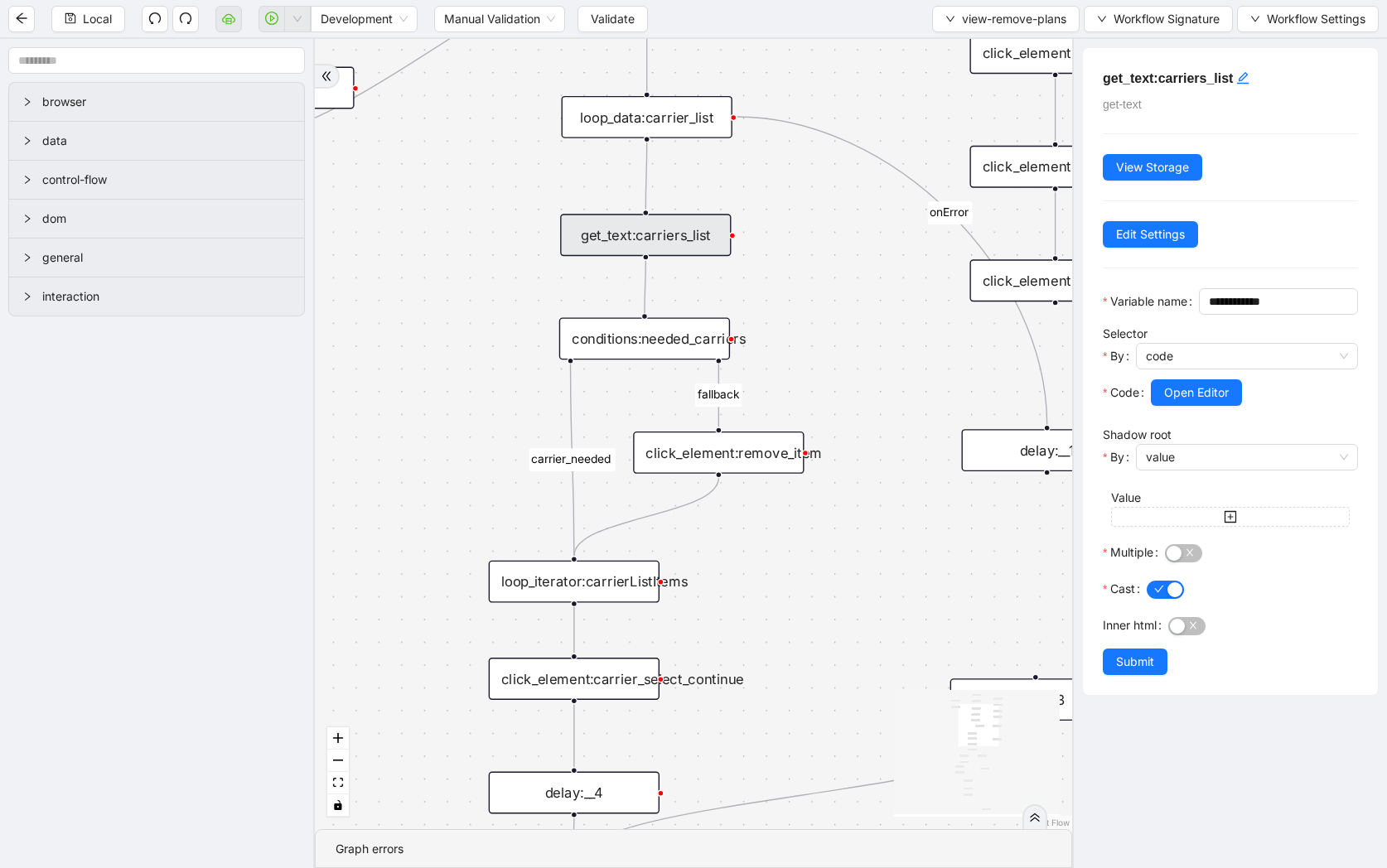
drag, startPoint x: 784, startPoint y: 307, endPoint x: 709, endPoint y: 224, distance: 111.9
click at [709, 224] on div "carrier_needed fallback loopFrom fallback review exitFrom onError onError trigg…" at bounding box center [693, 434] width 757 height 790
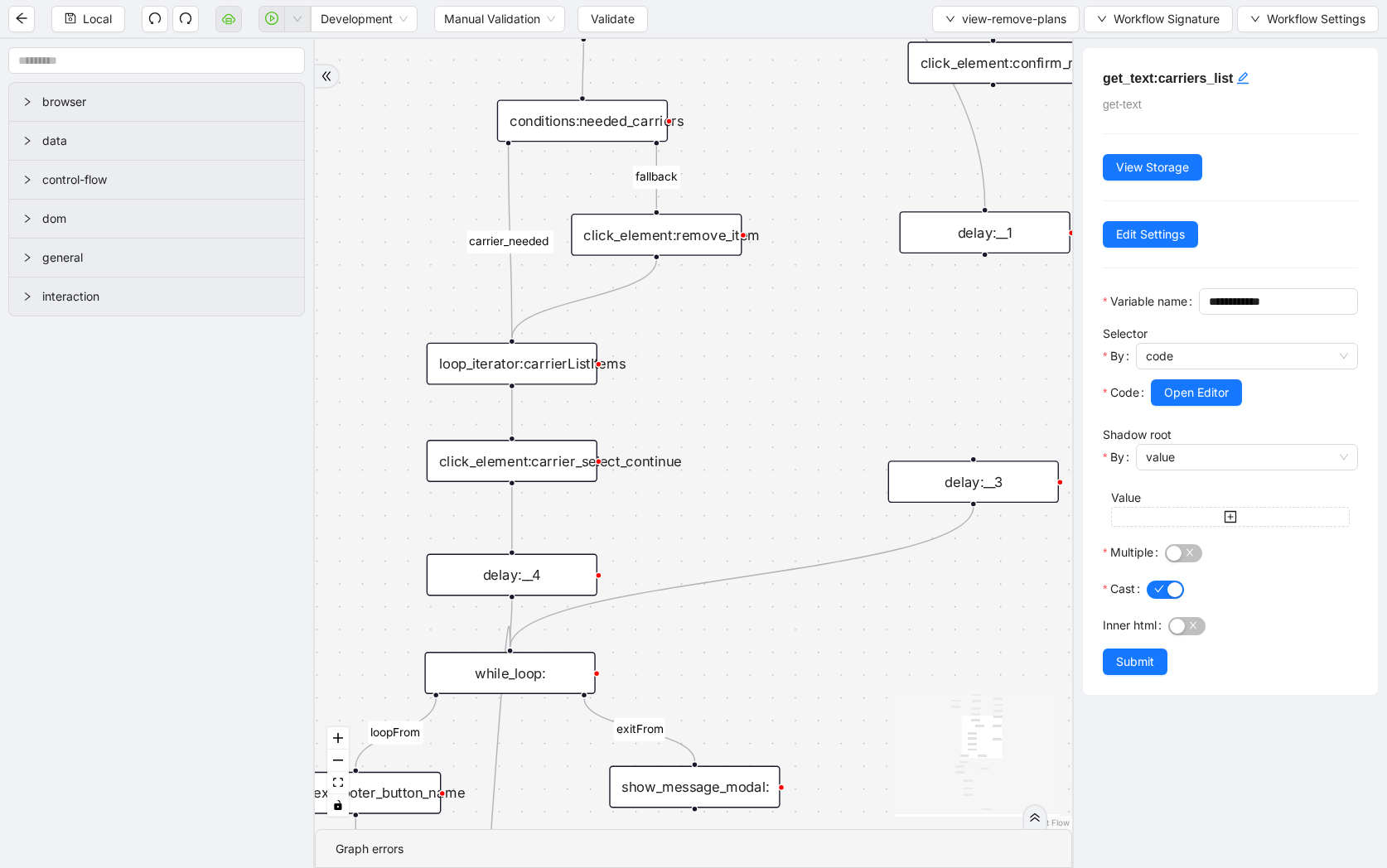
drag, startPoint x: 751, startPoint y: 296, endPoint x: 764, endPoint y: 152, distance: 144.6
click at [764, 152] on div "carrier_needed fallback loopFrom fallback review exitFrom onError onError trigg…" at bounding box center [693, 434] width 757 height 790
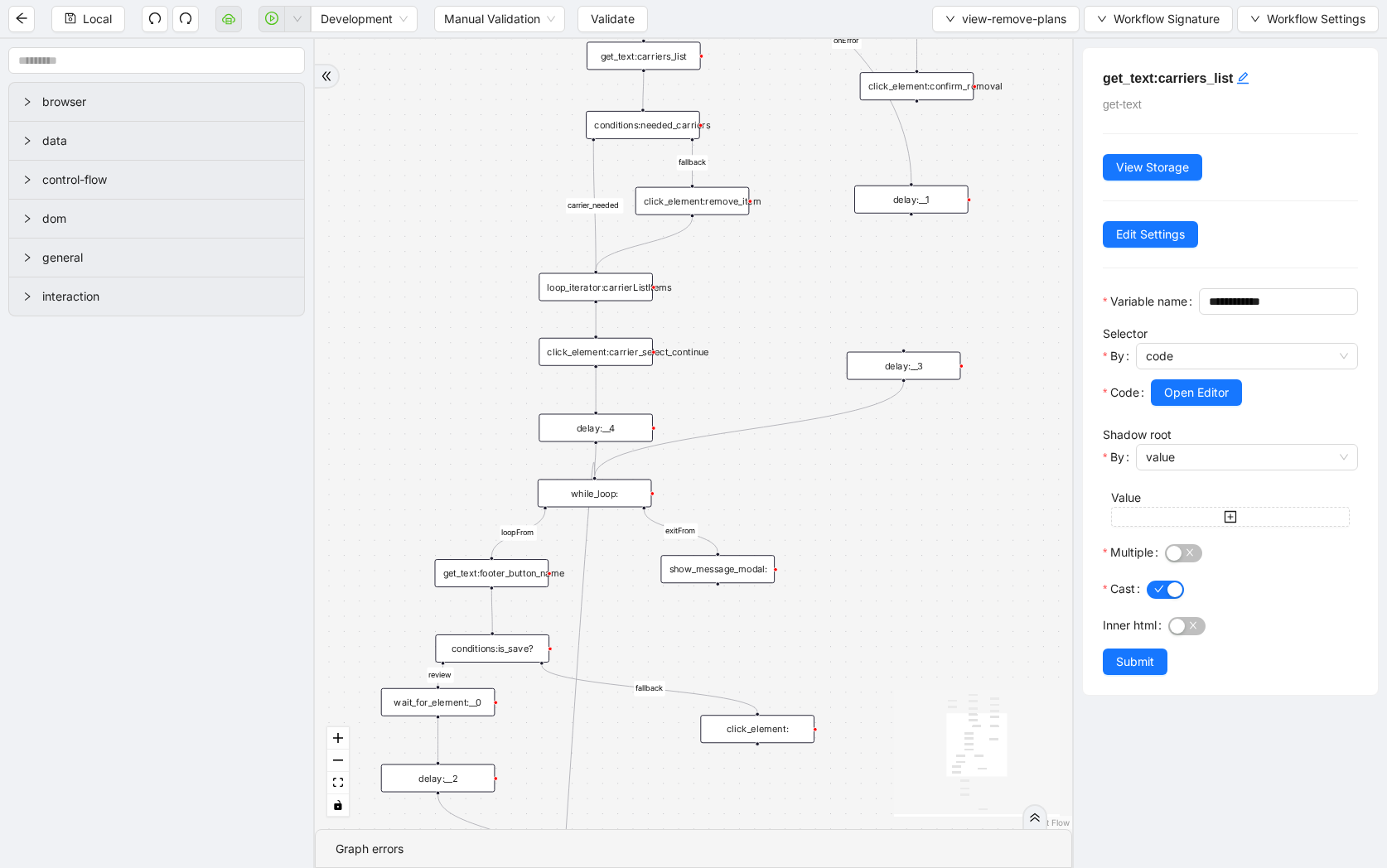
click at [623, 423] on div "delay:__4" at bounding box center [595, 428] width 114 height 28
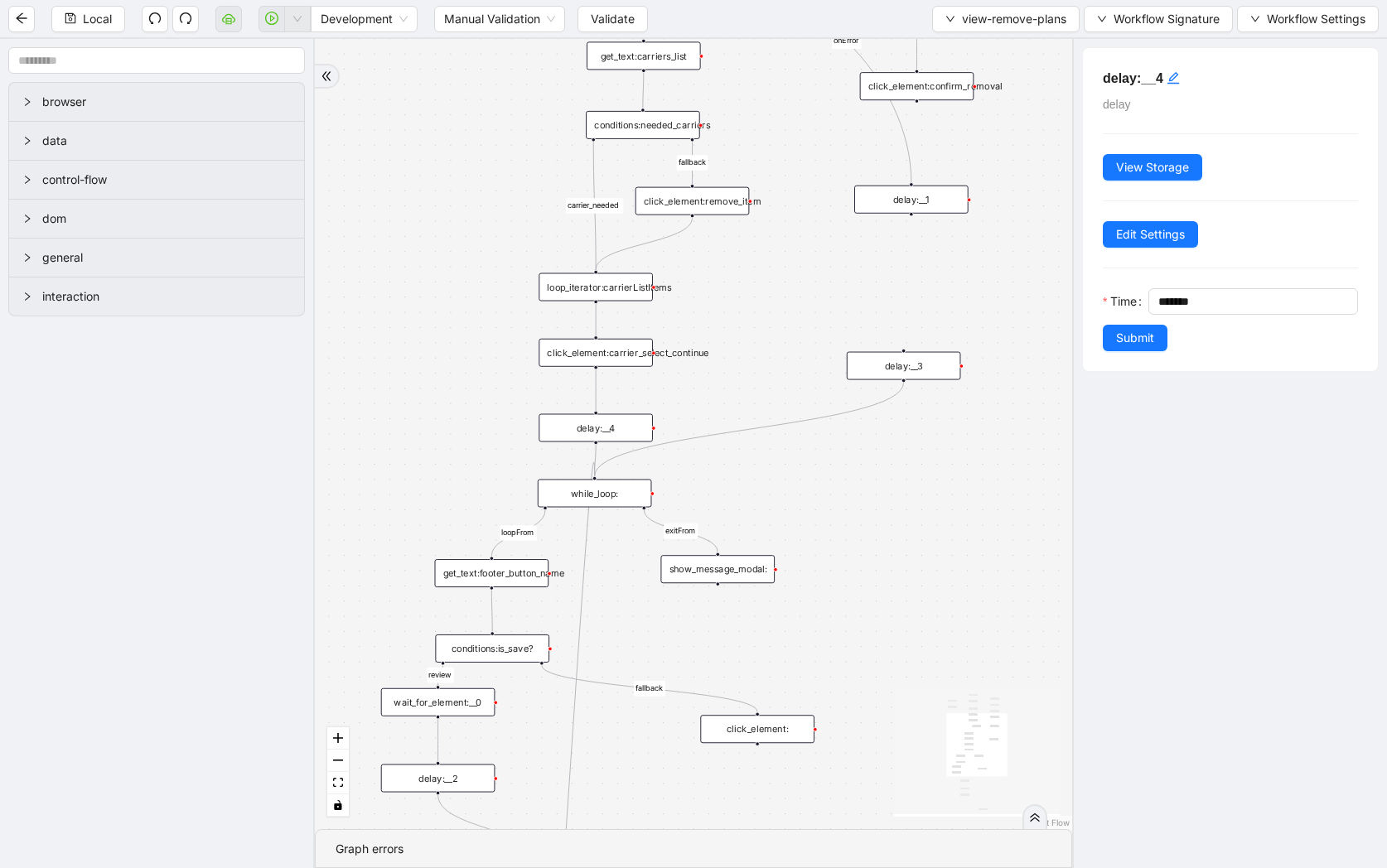
click at [634, 344] on div "click_element:carrier_select_continue" at bounding box center [595, 352] width 114 height 28
click at [631, 349] on div "click_element:carrier_select_continue" at bounding box center [595, 352] width 114 height 28
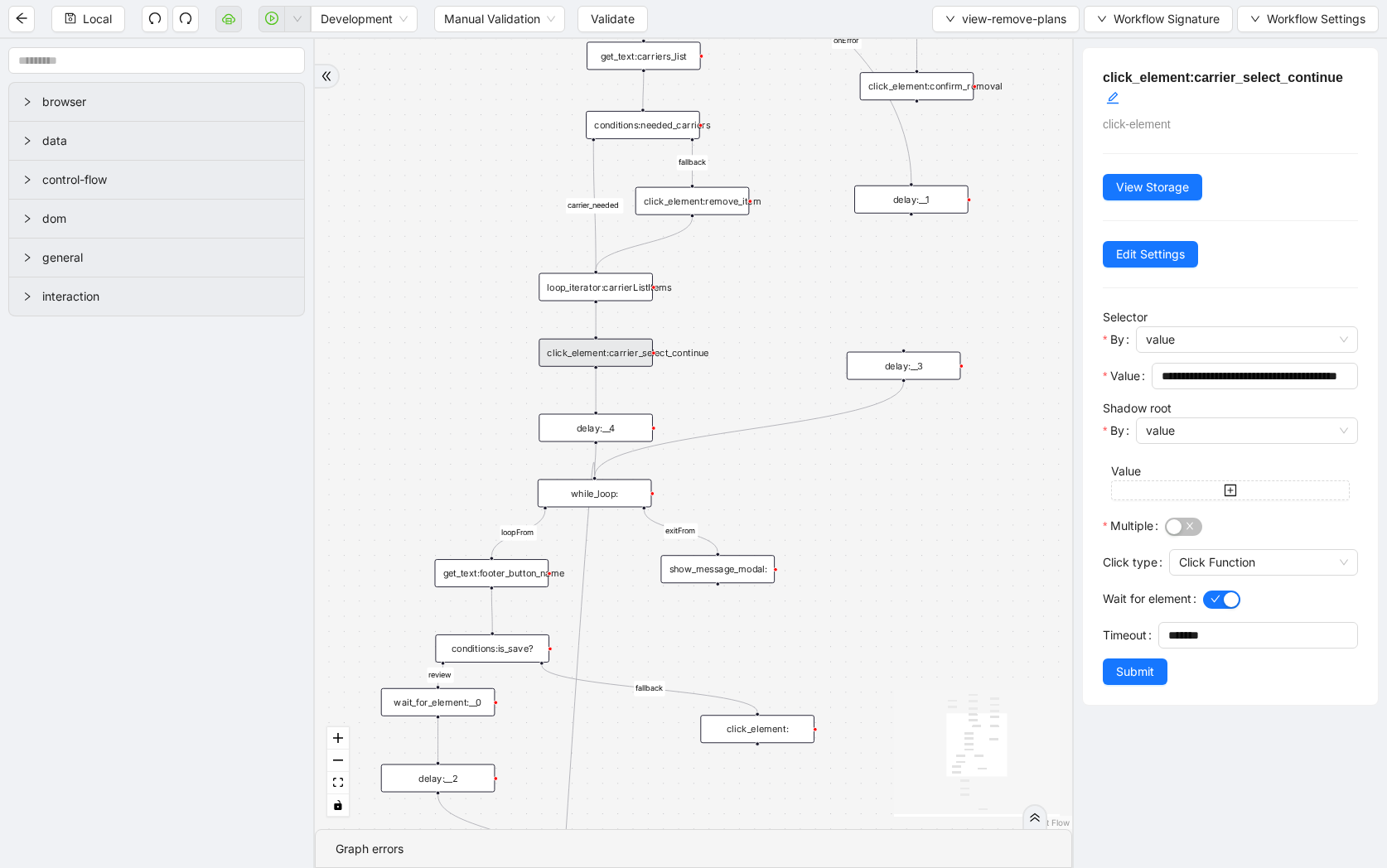
click at [611, 430] on div "delay:__4" at bounding box center [595, 428] width 114 height 28
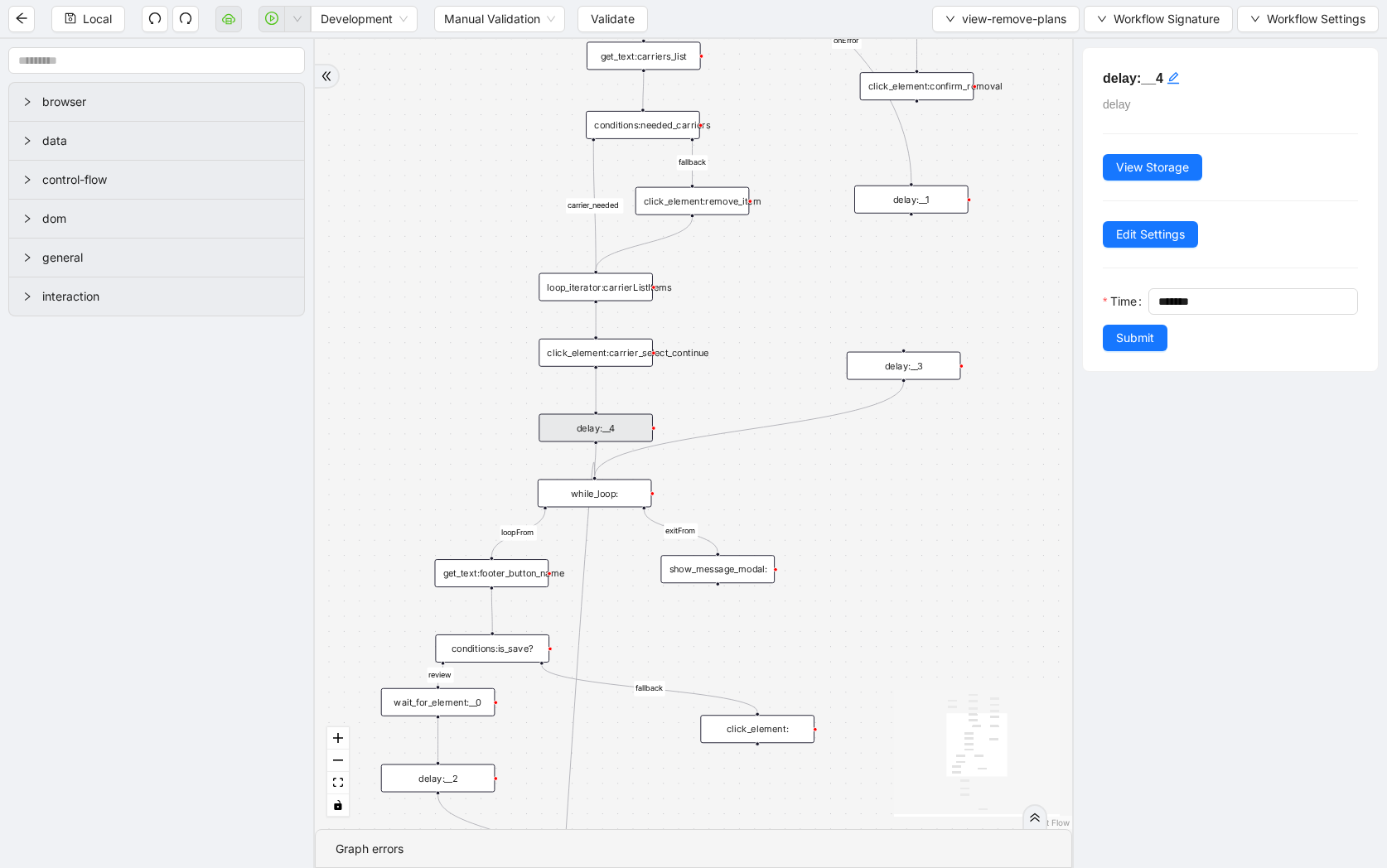
drag, startPoint x: 1165, startPoint y: 300, endPoint x: 1198, endPoint y: 338, distance: 50.3
click at [1165, 300] on input "*******" at bounding box center [1257, 301] width 199 height 25
click at [855, 648] on div "carrier_needed fallback loopFrom fallback review exitFrom onError onError trigg…" at bounding box center [693, 434] width 757 height 790
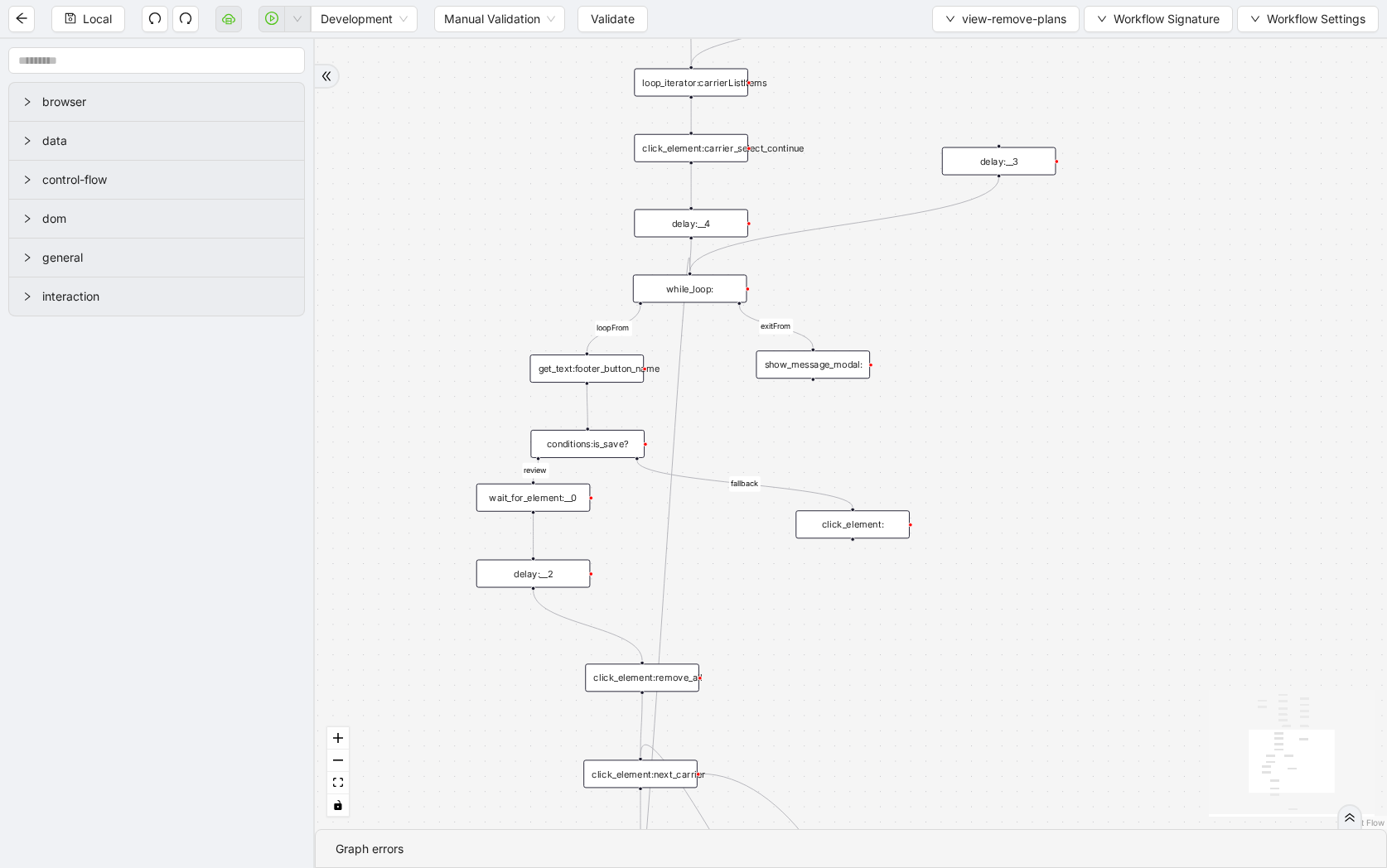
drag, startPoint x: 870, startPoint y: 645, endPoint x: 960, endPoint y: 465, distance: 201.2
click at [960, 465] on div "carrier_needed fallback loopFrom fallback review exitFrom onError onError trigg…" at bounding box center [851, 434] width 1072 height 790
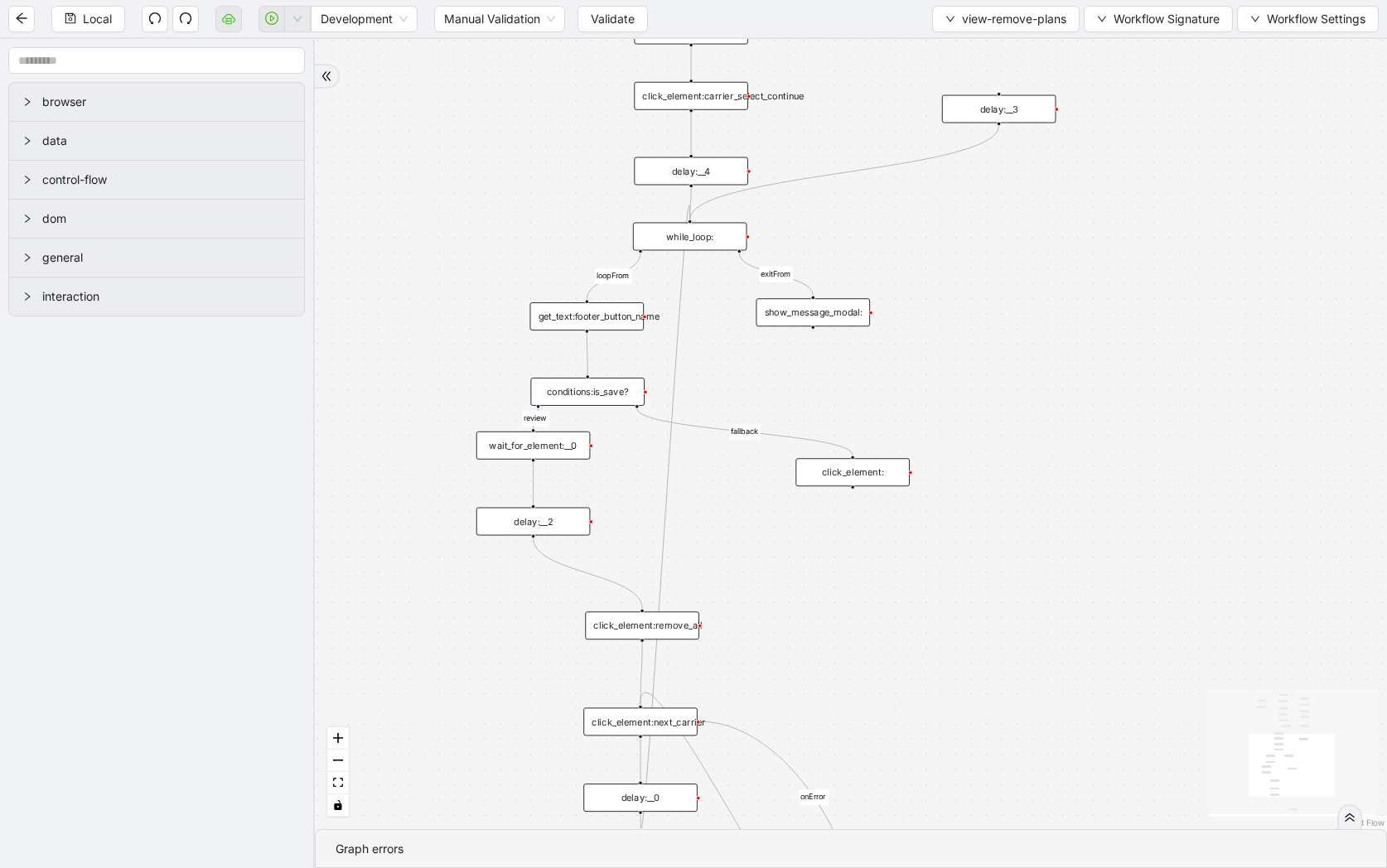
drag, startPoint x: 1028, startPoint y: 484, endPoint x: 1028, endPoint y: 433, distance: 51.0
click at [1028, 433] on div "carrier_needed fallback loopFrom fallback review exitFrom onError onError trigg…" at bounding box center [851, 434] width 1072 height 790
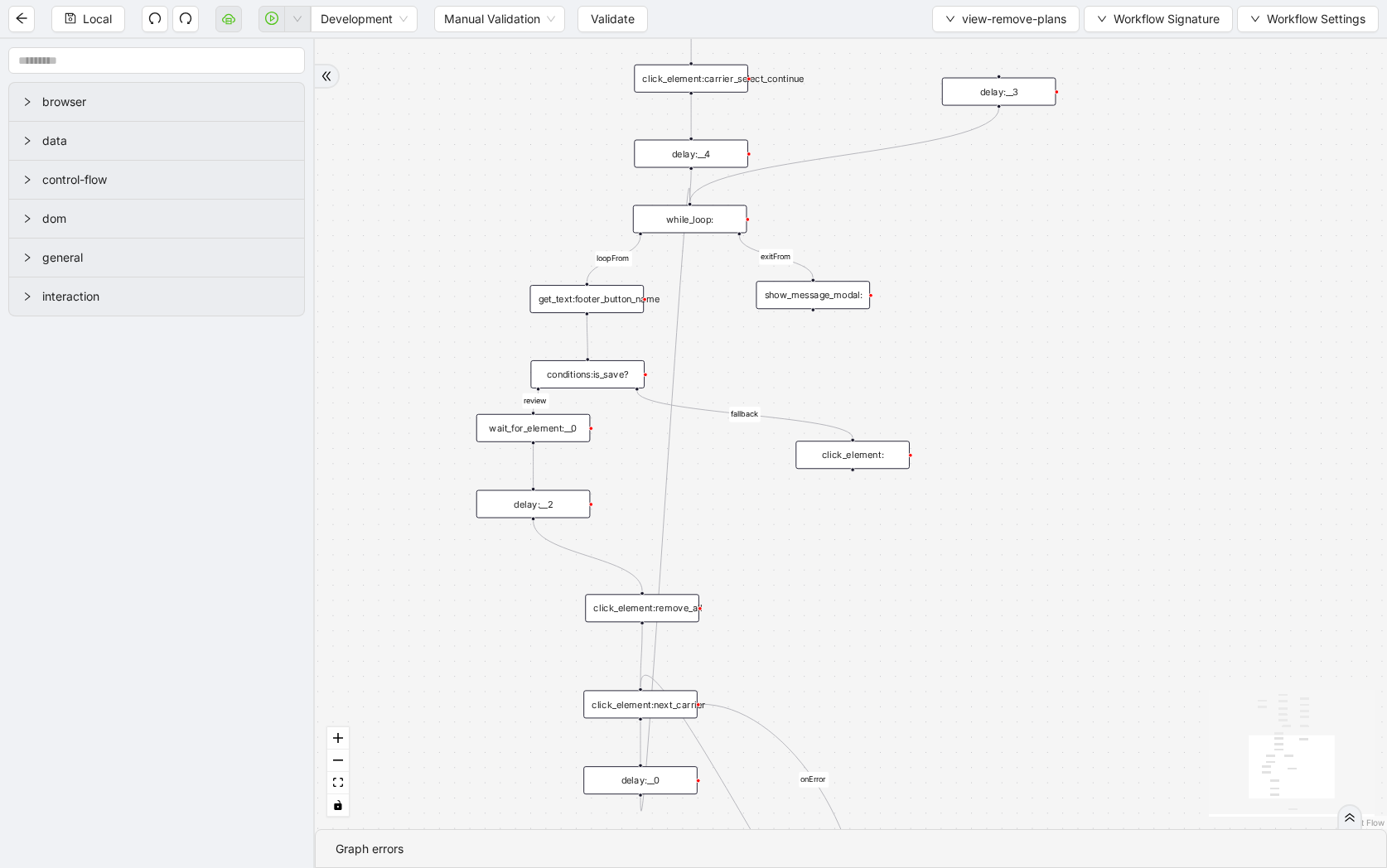
drag, startPoint x: 727, startPoint y: 362, endPoint x: 727, endPoint y: 294, distance: 68.0
click at [727, 294] on div "carrier_needed fallback loopFrom fallback review exitFrom onError onError trigg…" at bounding box center [851, 434] width 1072 height 790
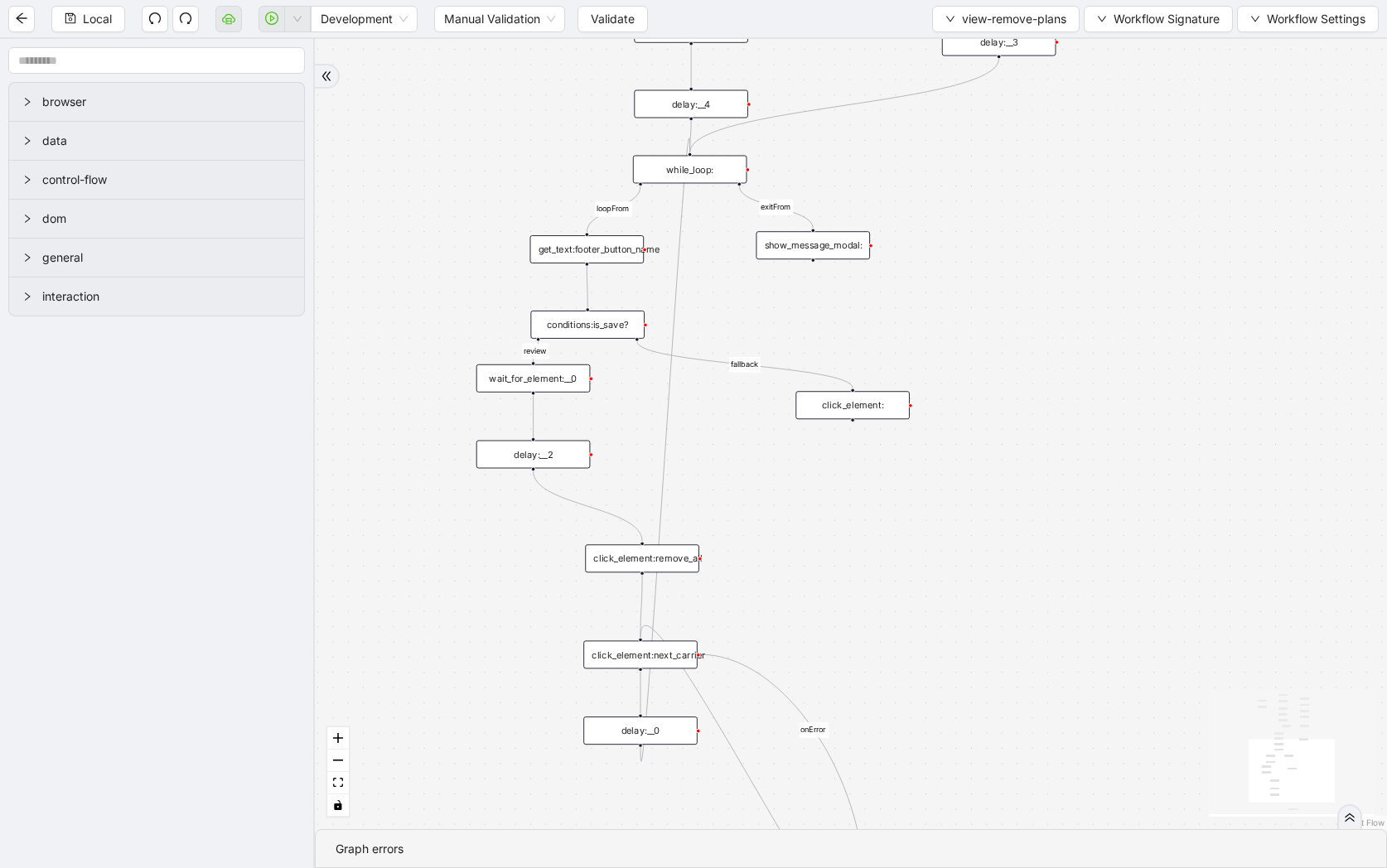
click at [547, 458] on div "delay:__2" at bounding box center [533, 454] width 114 height 28
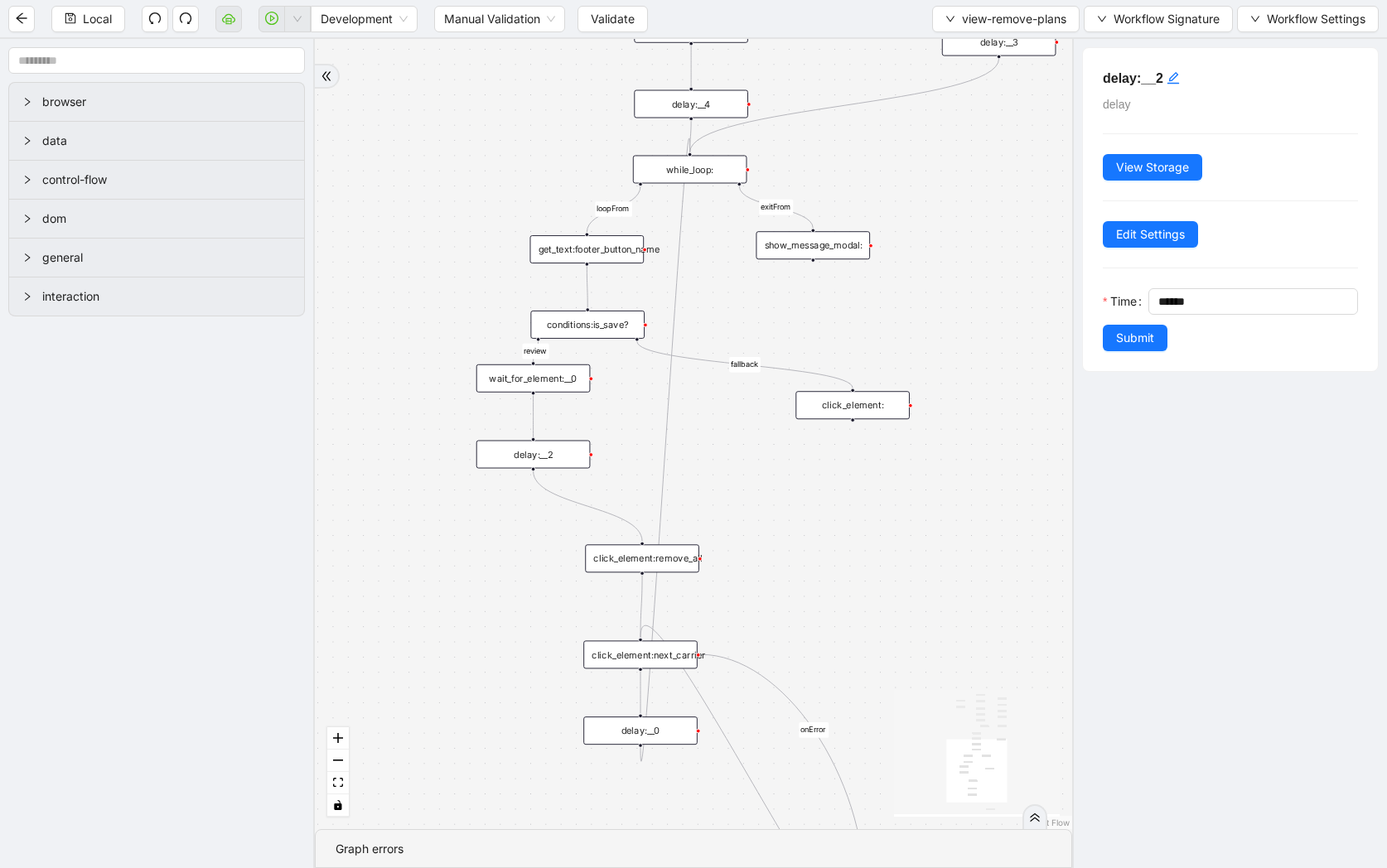
click at [677, 562] on div "click_element:remove_all" at bounding box center [642, 557] width 114 height 28
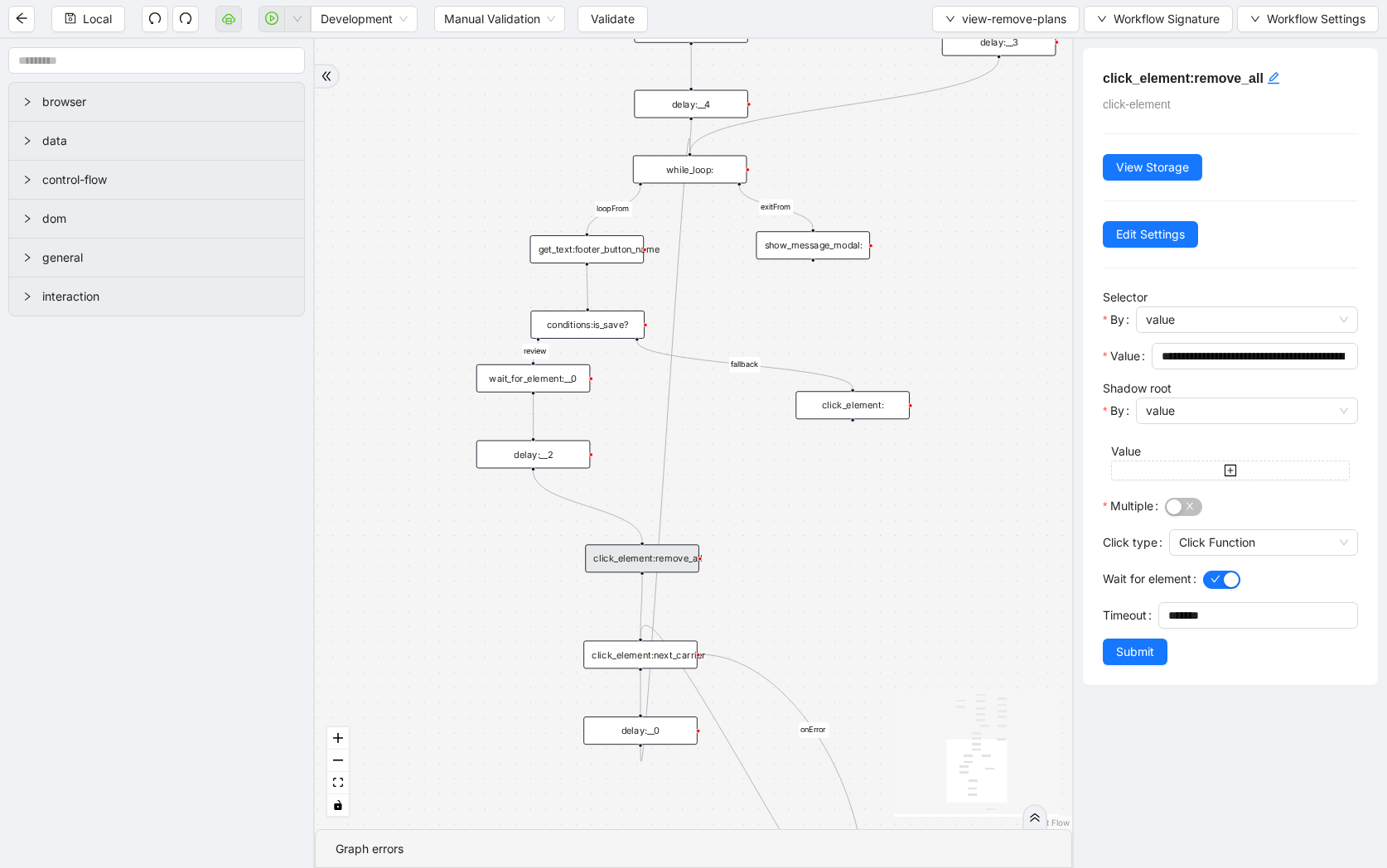
click at [651, 732] on div "delay:__0" at bounding box center [640, 730] width 114 height 28
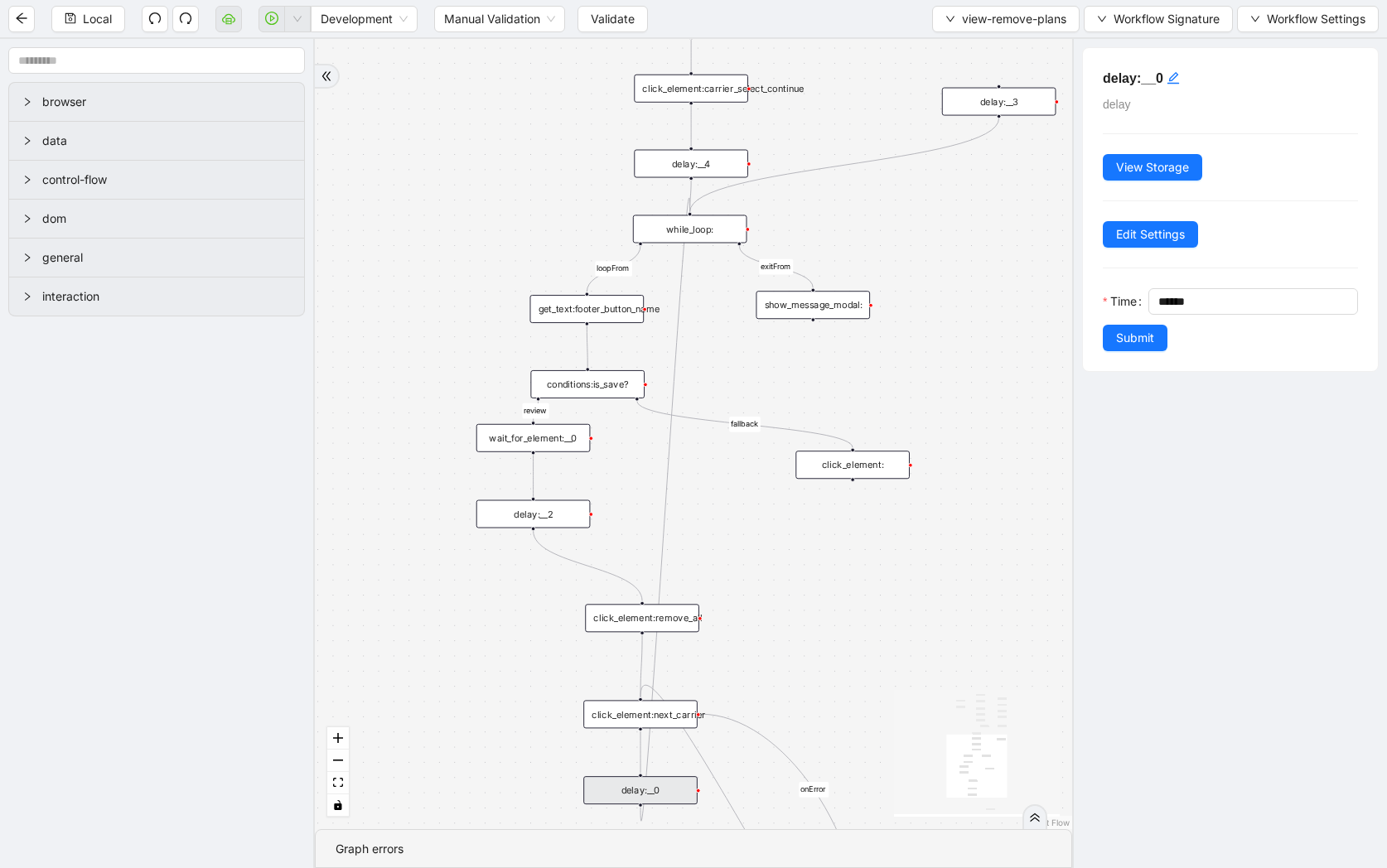
drag, startPoint x: 929, startPoint y: 556, endPoint x: 929, endPoint y: 616, distance: 60.0
click at [929, 616] on div "carrier_needed fallback loopFrom fallback review exitFrom onError onError trigg…" at bounding box center [693, 434] width 757 height 790
click at [617, 308] on div "get_text:footer_button_name" at bounding box center [587, 308] width 114 height 28
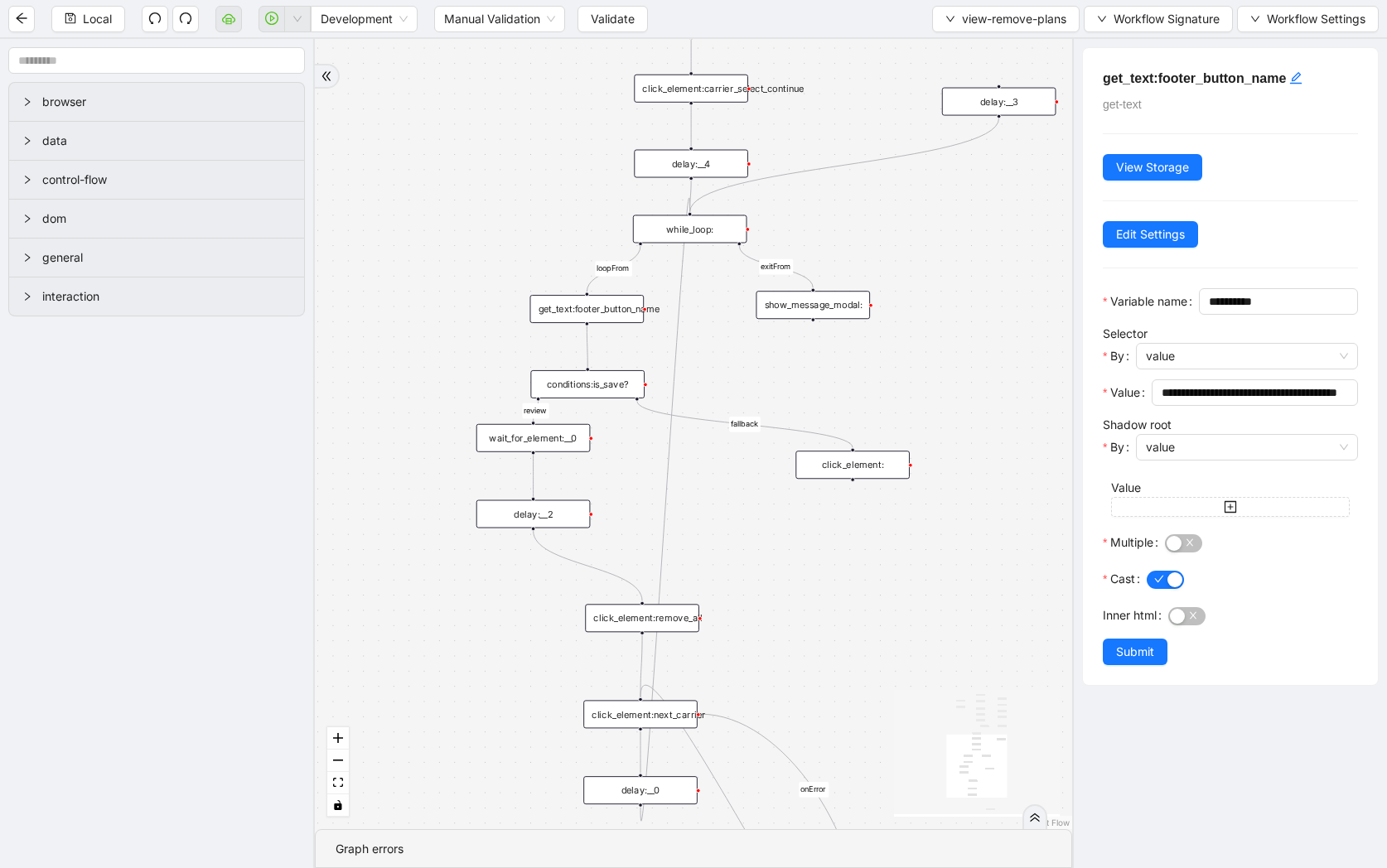
click at [580, 388] on div "conditions:is_save?" at bounding box center [587, 384] width 114 height 28
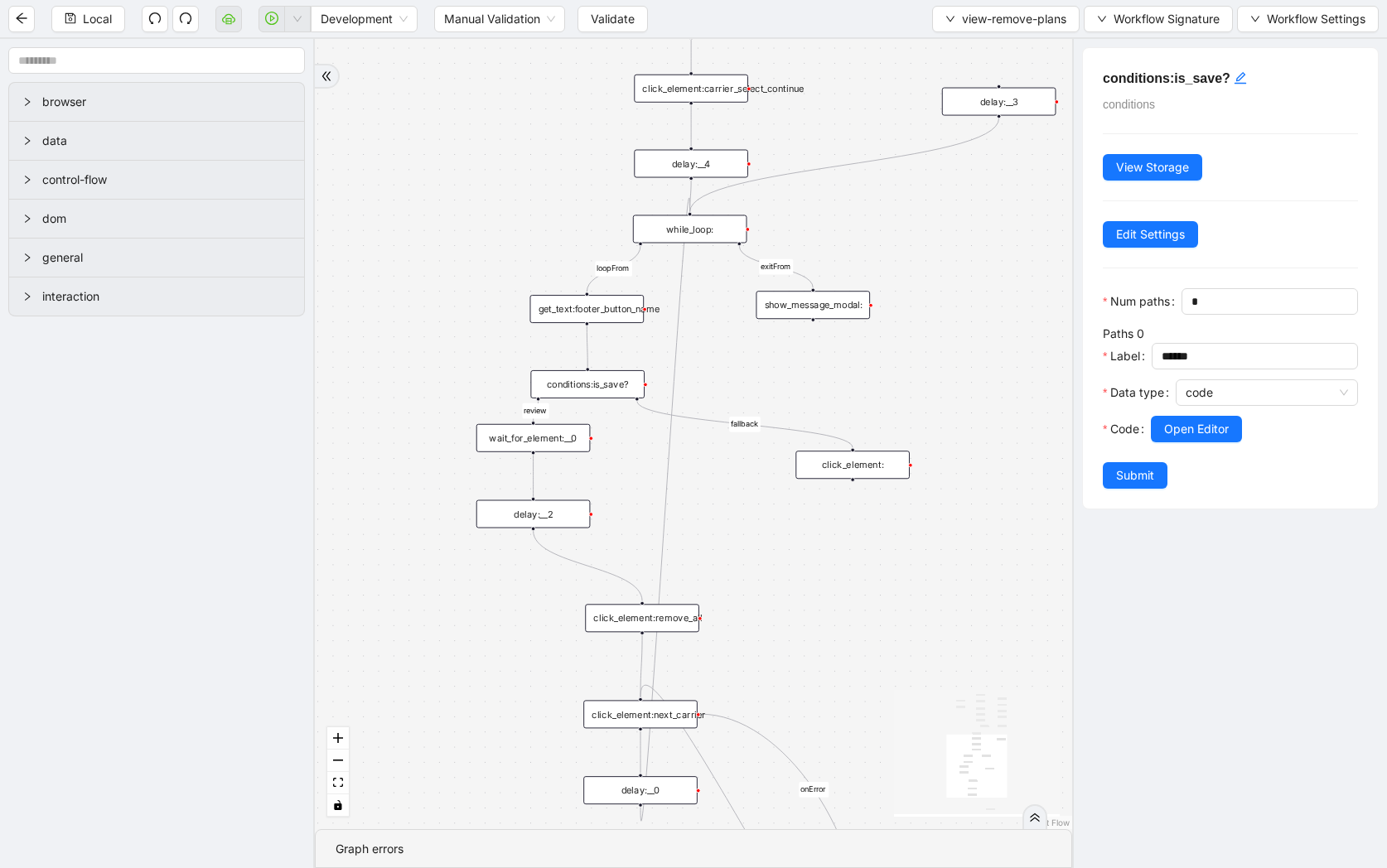
click at [552, 441] on div "wait_for_element:__0" at bounding box center [533, 437] width 114 height 28
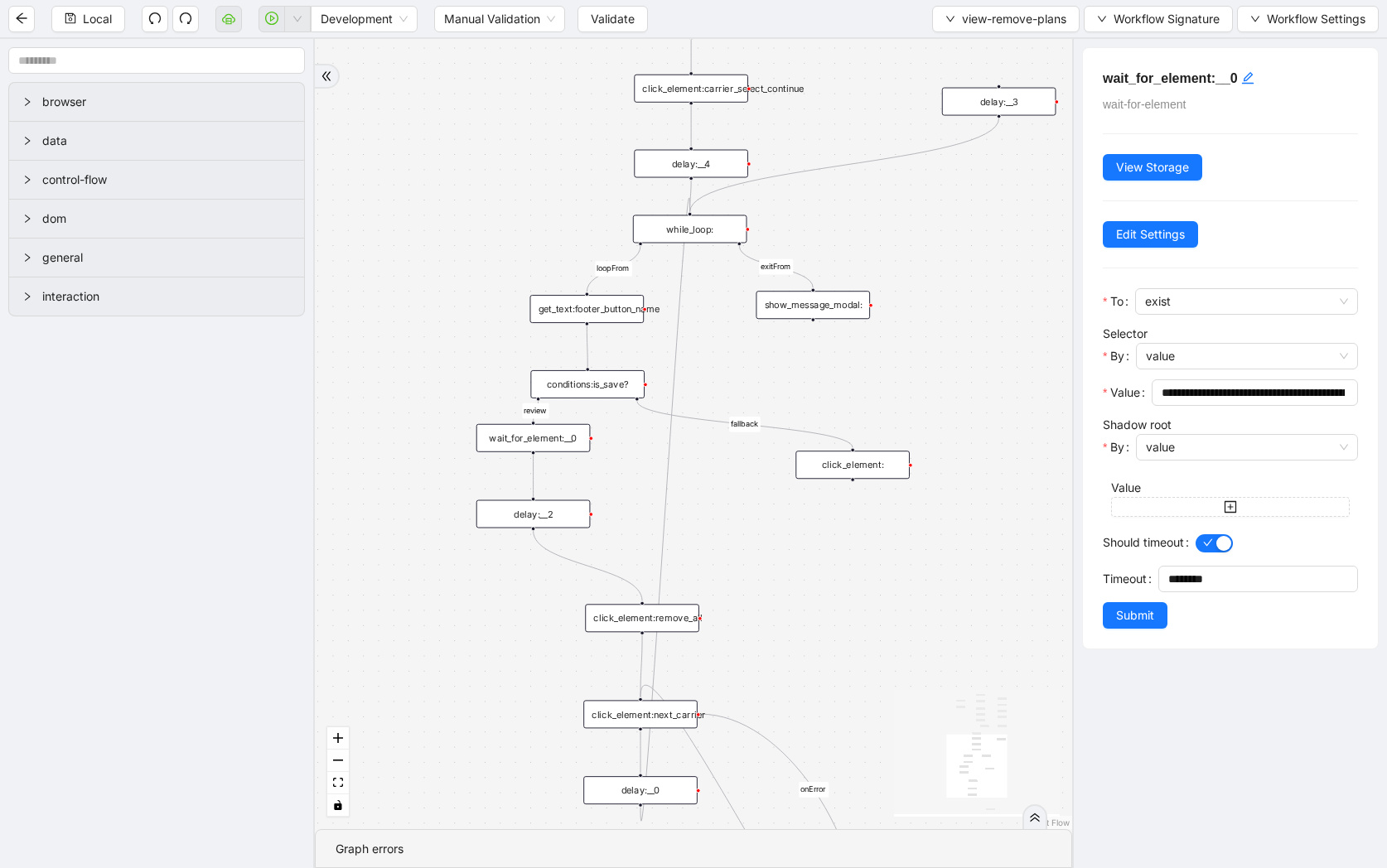
click at [565, 524] on div "delay:__2" at bounding box center [533, 514] width 114 height 28
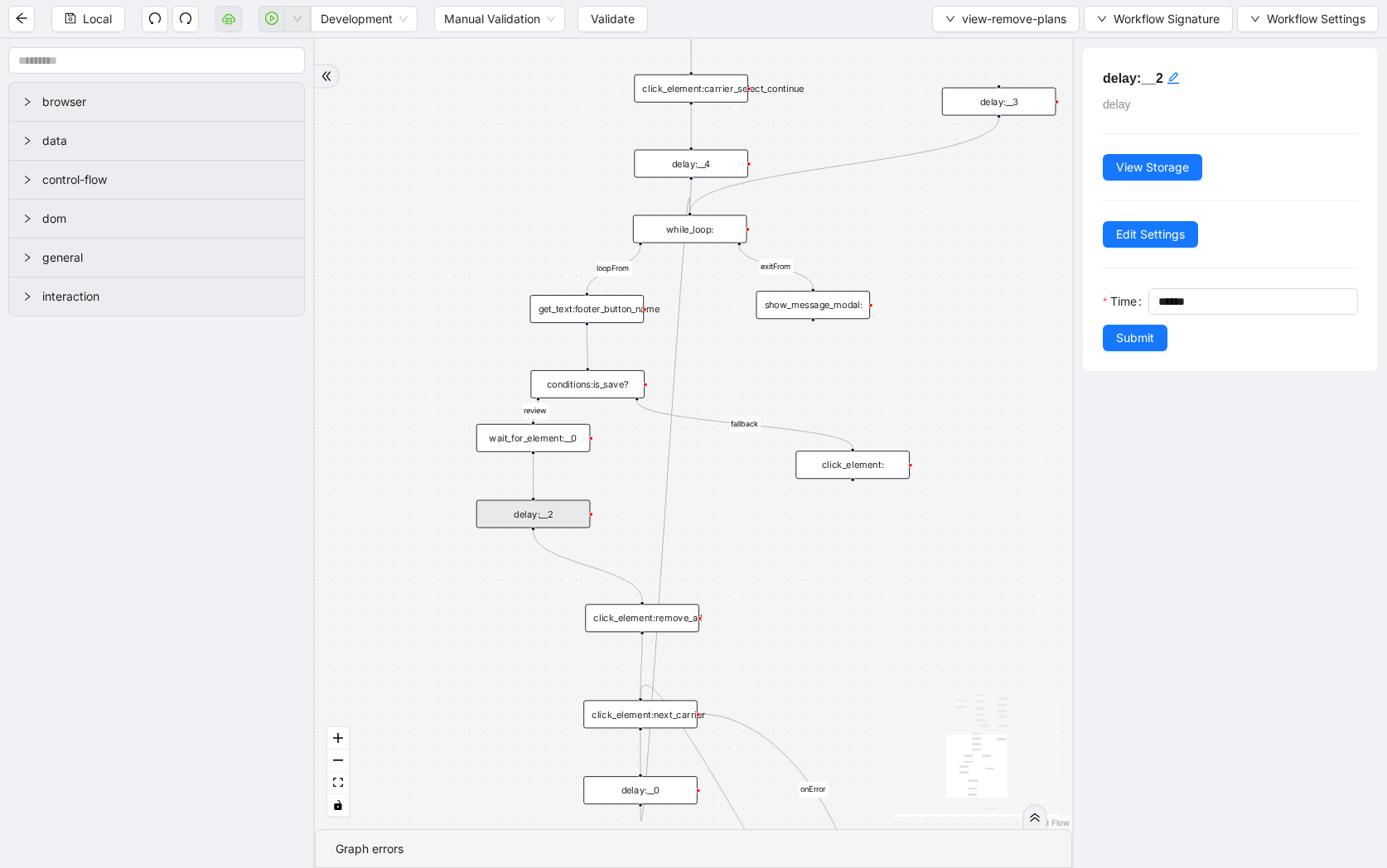
click at [866, 637] on div "carrier_needed fallback loopFrom fallback review exitFrom onError onError trigg…" at bounding box center [693, 434] width 757 height 790
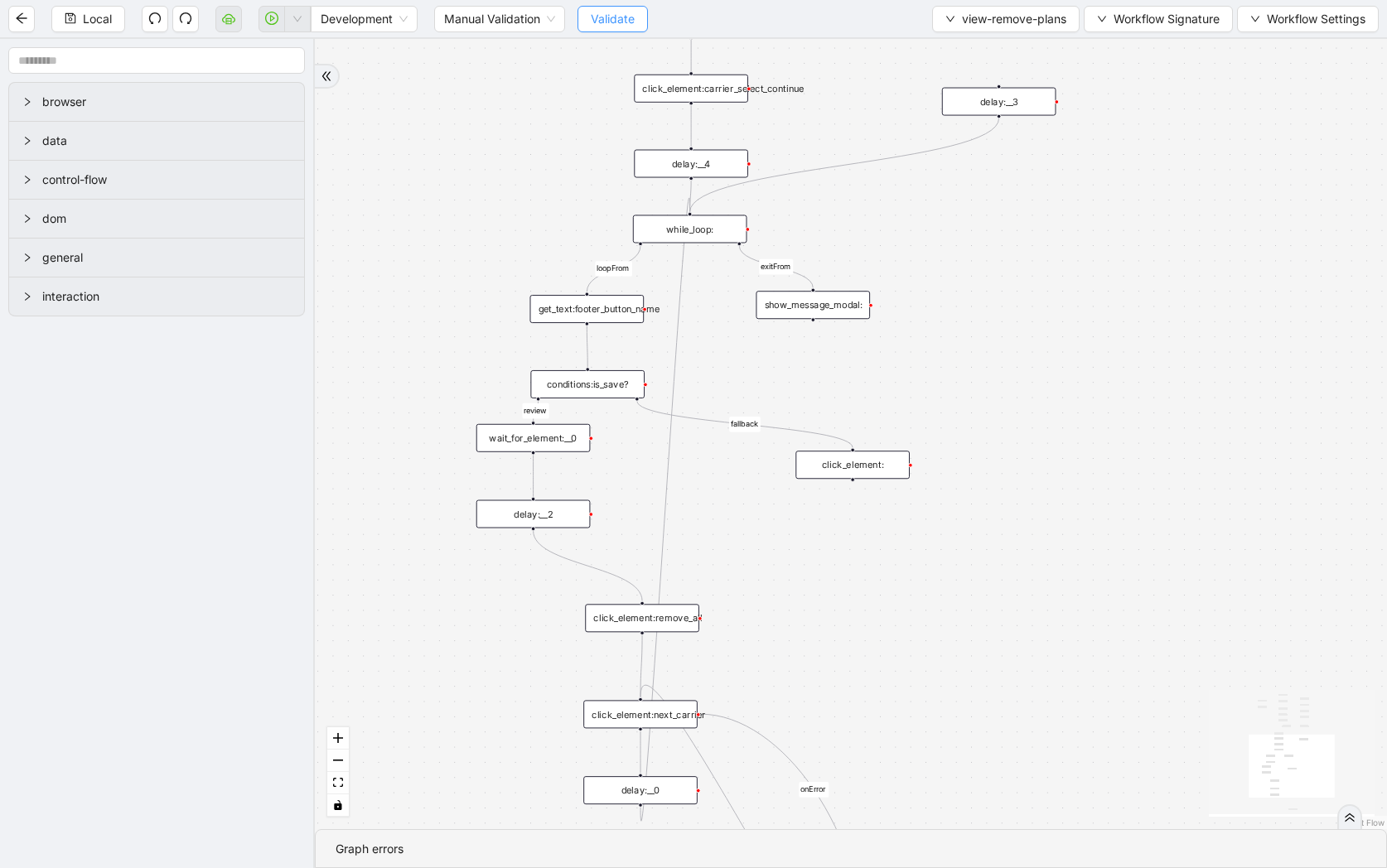
click at [625, 20] on span "Validate" at bounding box center [613, 18] width 44 height 18
click at [949, 28] on button "view-remove-plans" at bounding box center [1006, 19] width 148 height 27
click at [949, 40] on li "Select" at bounding box center [1001, 52] width 143 height 27
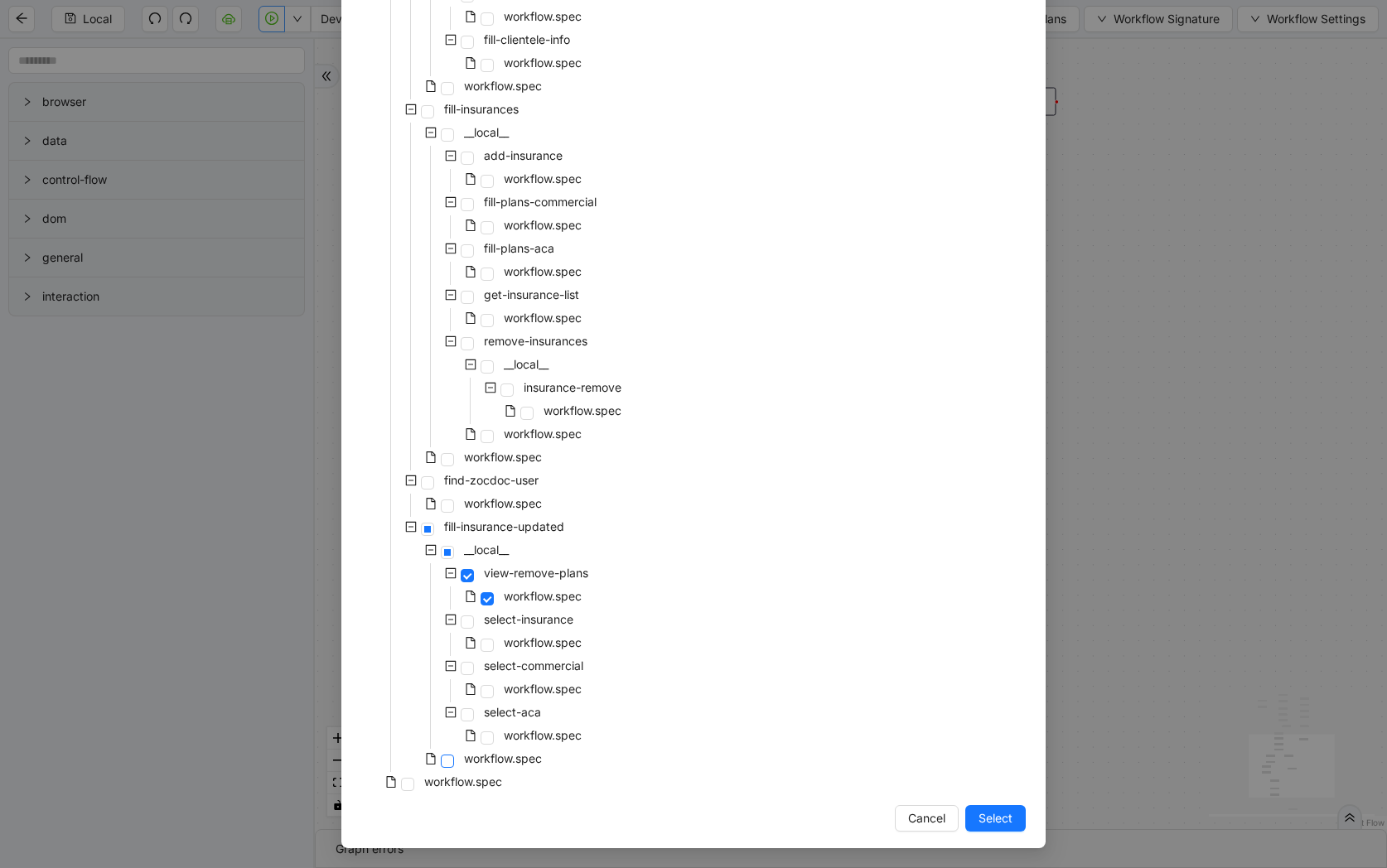
click at [449, 762] on span at bounding box center [447, 762] width 13 height 13
click at [965, 825] on button "Select" at bounding box center [995, 819] width 60 height 27
click at [1001, 824] on div "carrier_needed fallback loopFrom fallback review exitFrom onError onError trigg…" at bounding box center [851, 434] width 1072 height 790
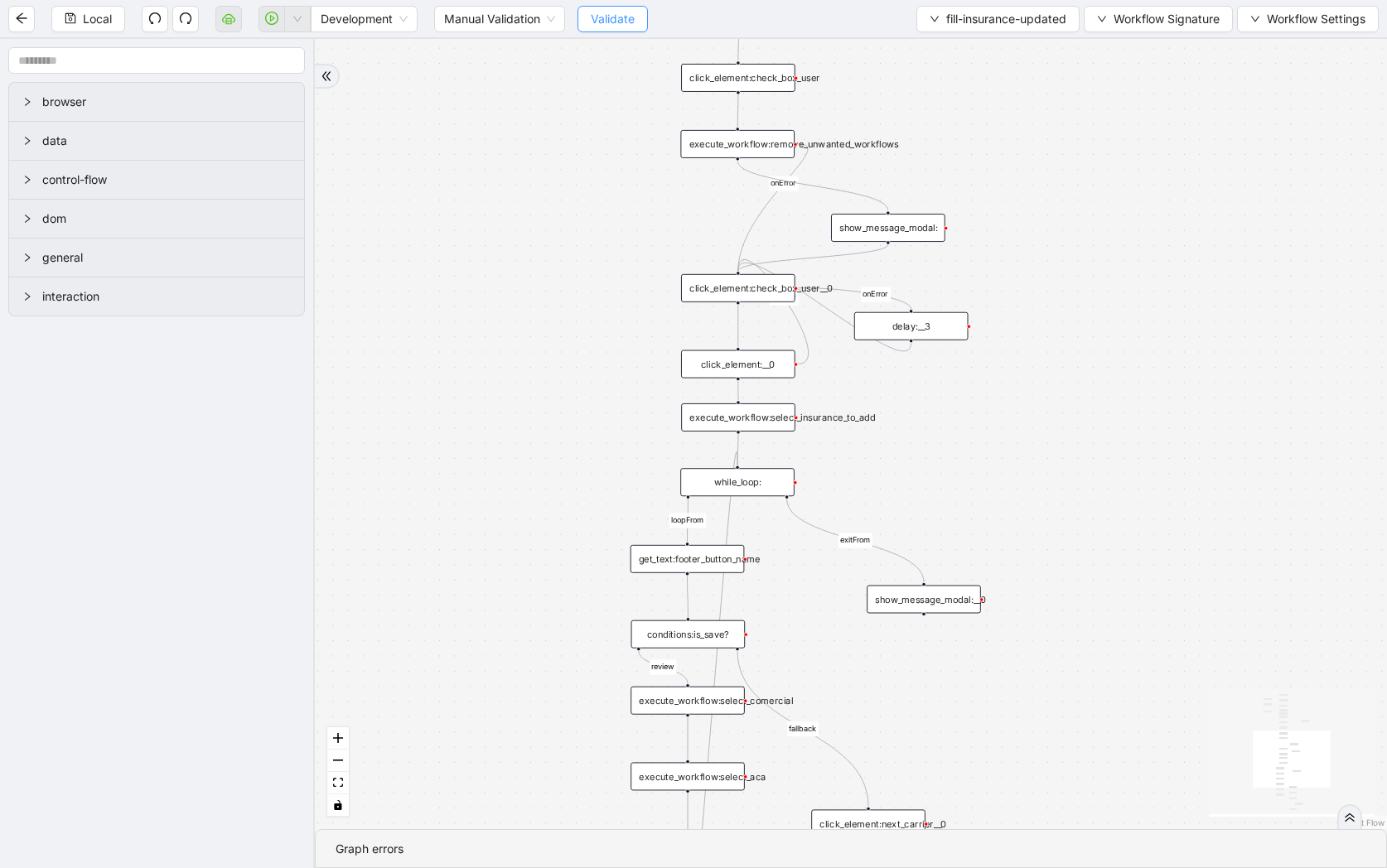
click at [620, 16] on span "Validate" at bounding box center [613, 18] width 44 height 18
click at [300, 23] on icon "down" at bounding box center [297, 19] width 10 height 10
click at [296, 16] on icon "down" at bounding box center [297, 19] width 10 height 10
click at [294, 51] on span "Run local workflow" at bounding box center [244, 51] width 101 height 18
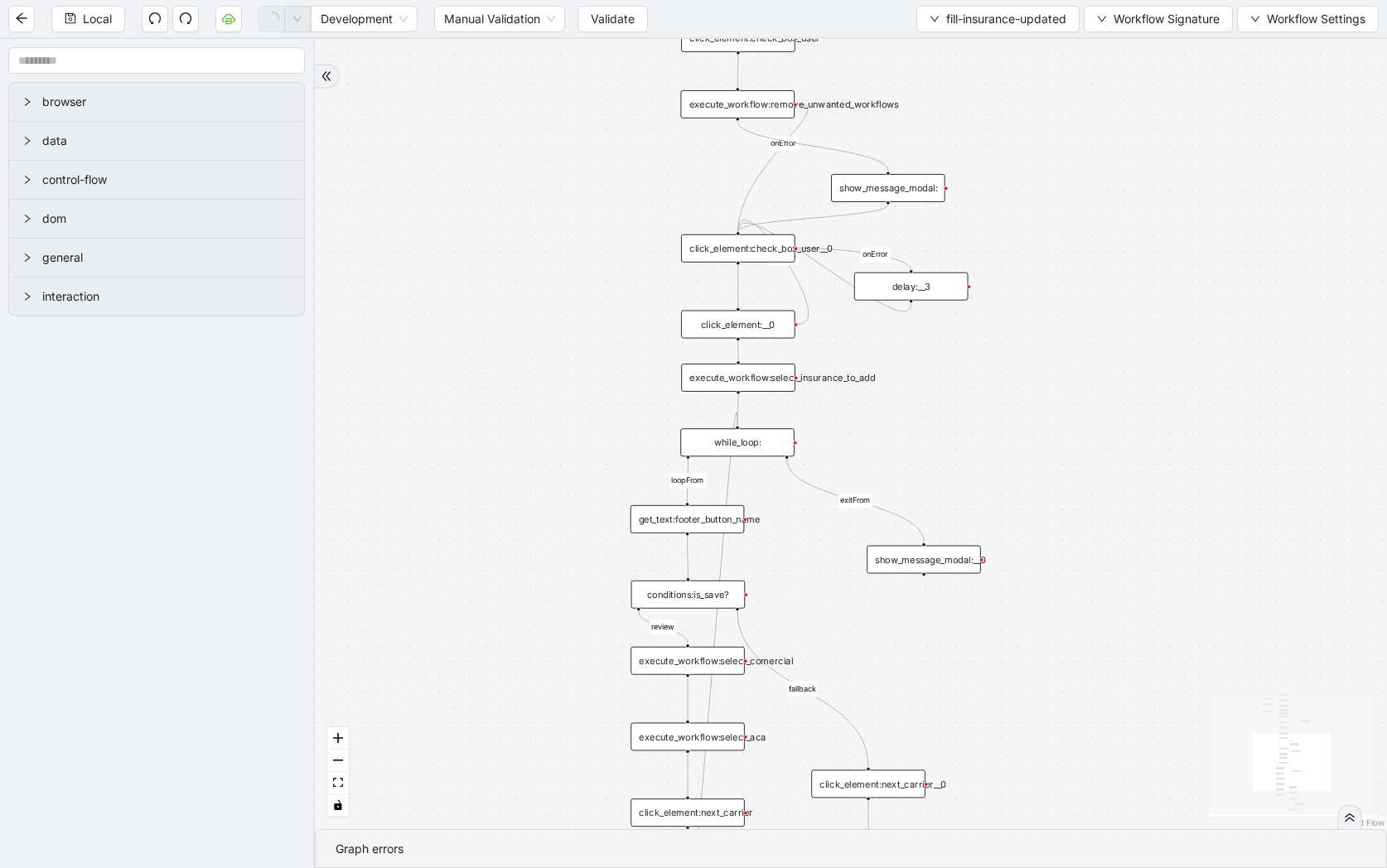
drag, startPoint x: 959, startPoint y: 448, endPoint x: 959, endPoint y: 409, distance: 39.0
click at [959, 409] on div "loopFrom review fallback exitFrom onError onError onError onError onError onErr…" at bounding box center [851, 434] width 1072 height 790
click at [928, 570] on div "show_message_modal:__0" at bounding box center [923, 559] width 114 height 28
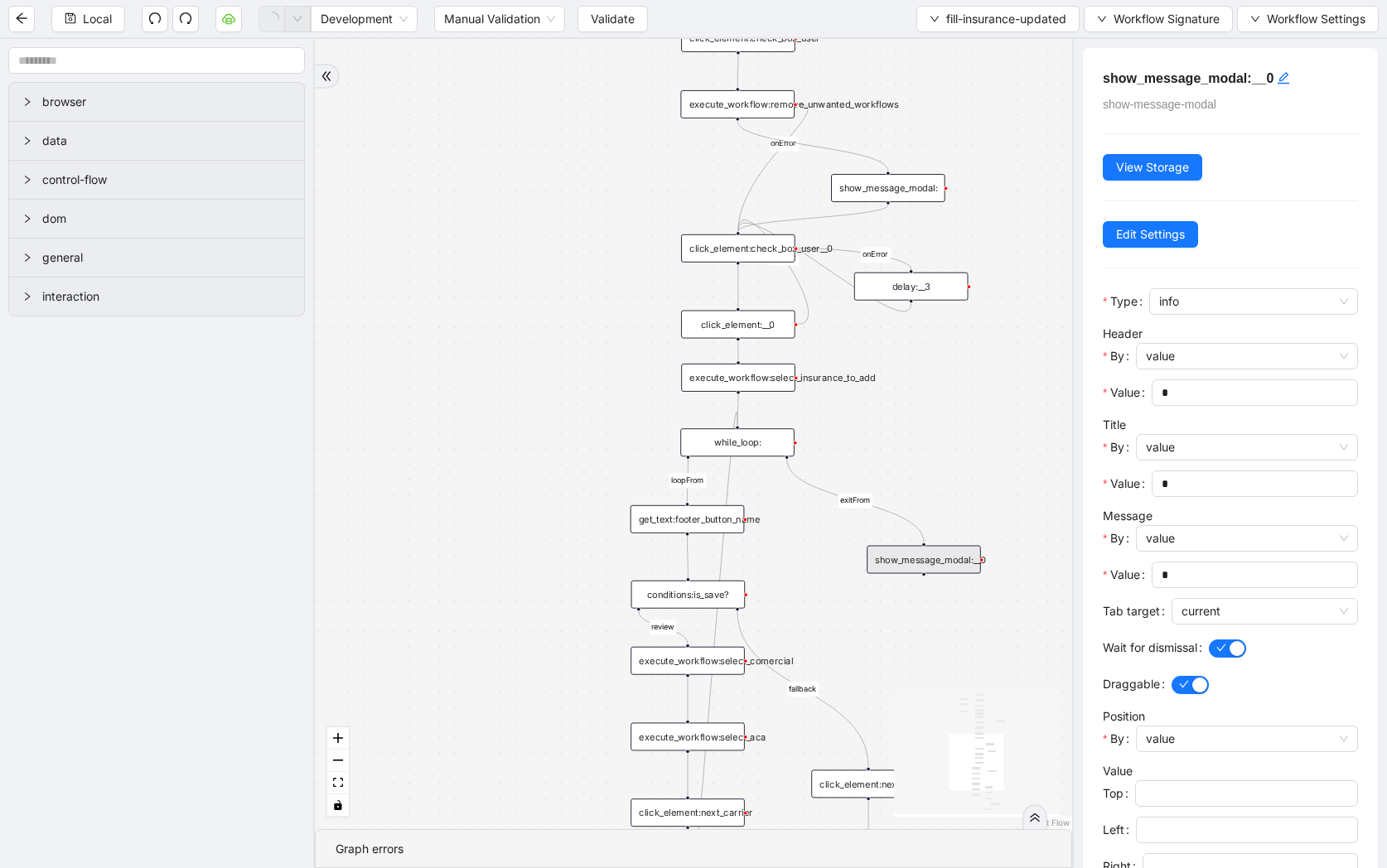
click at [925, 189] on div "show_message_modal:" at bounding box center [887, 187] width 114 height 28
drag, startPoint x: 737, startPoint y: 119, endPoint x: 737, endPoint y: 218, distance: 99.0
drag, startPoint x: 736, startPoint y: 118, endPoint x: 663, endPoint y: 3, distance: 136.2
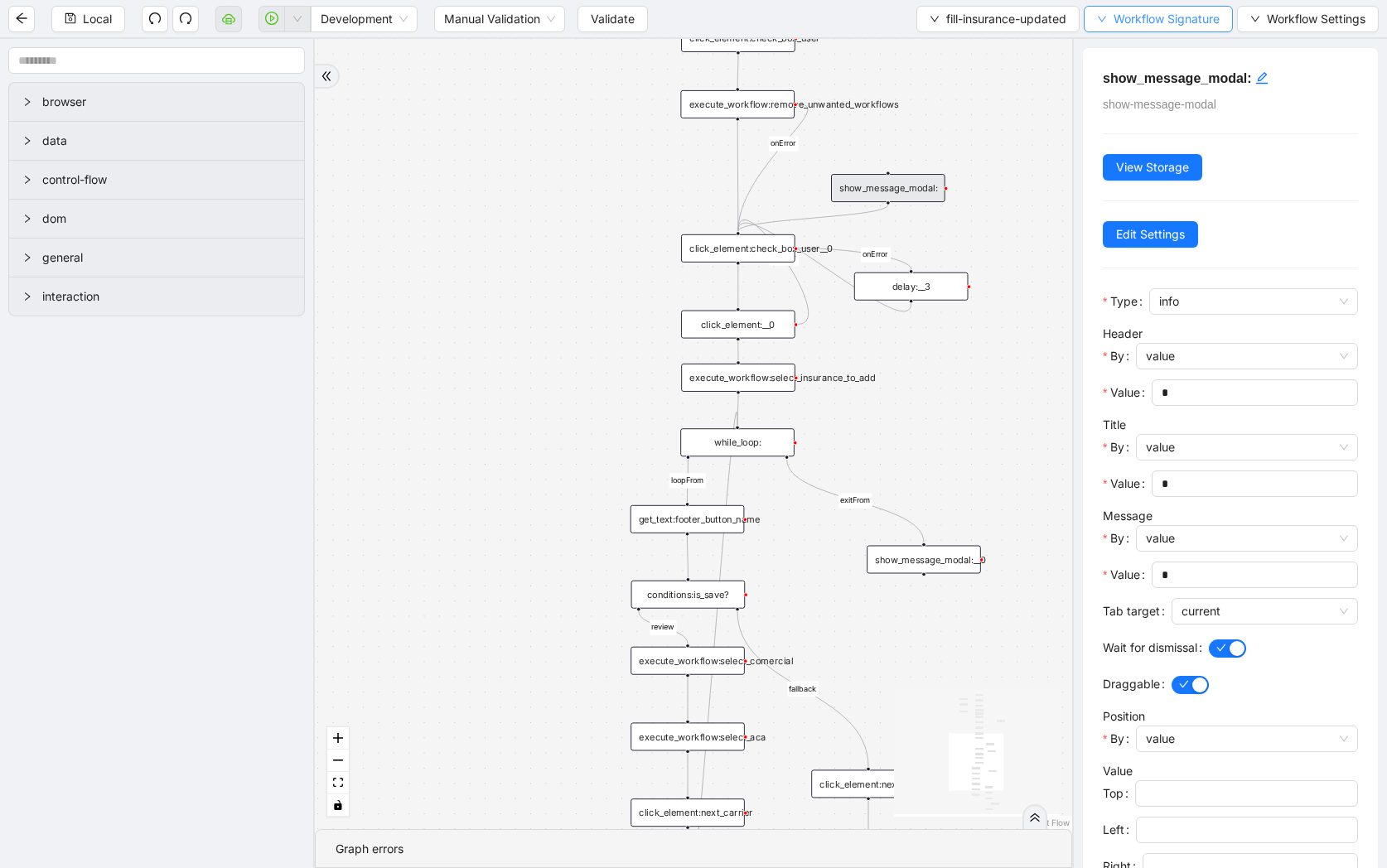
click at [1142, 19] on span "Workflow Signature" at bounding box center [1166, 18] width 106 height 18
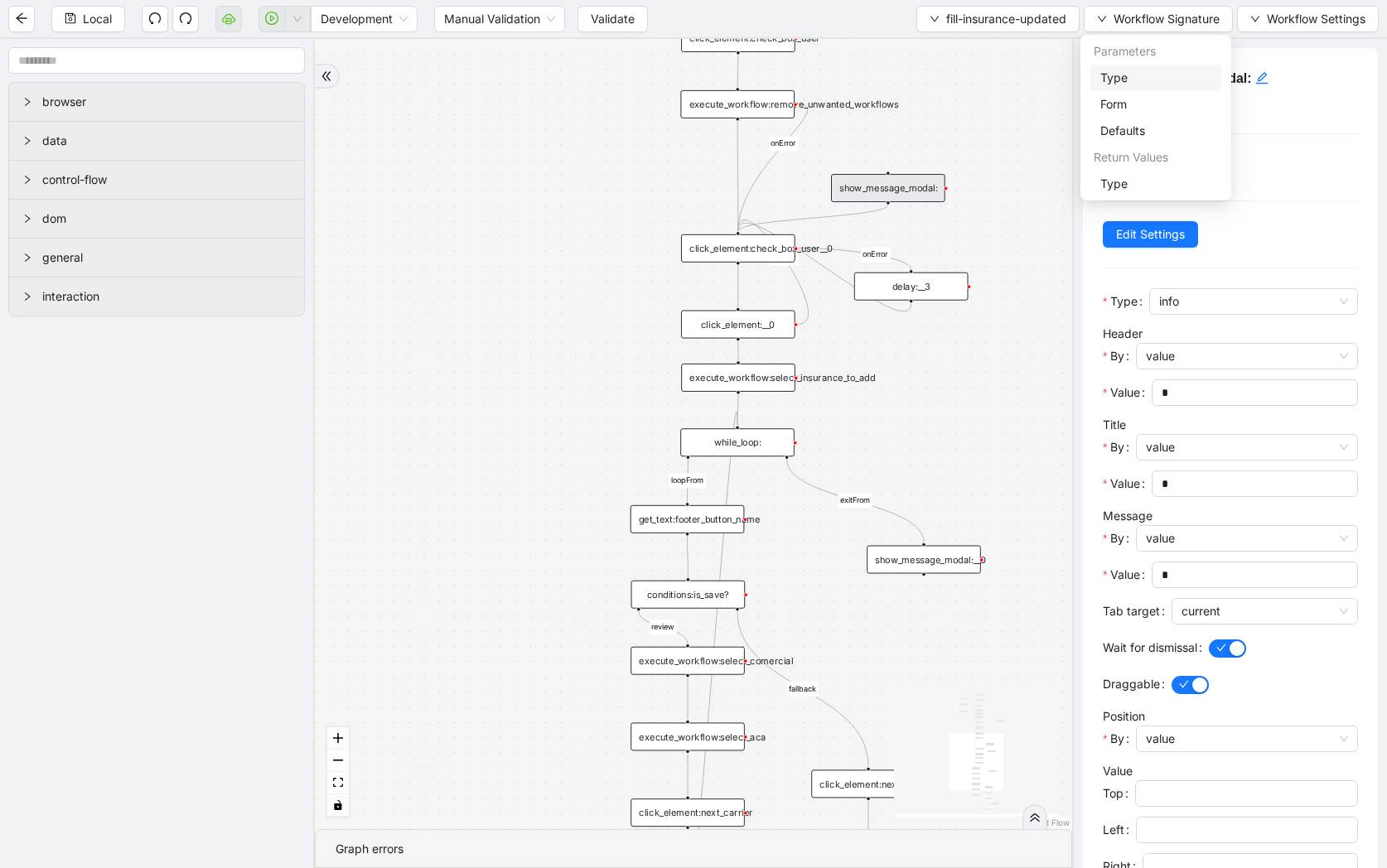
click at [1141, 72] on span "Type" at bounding box center [1156, 78] width 111 height 18
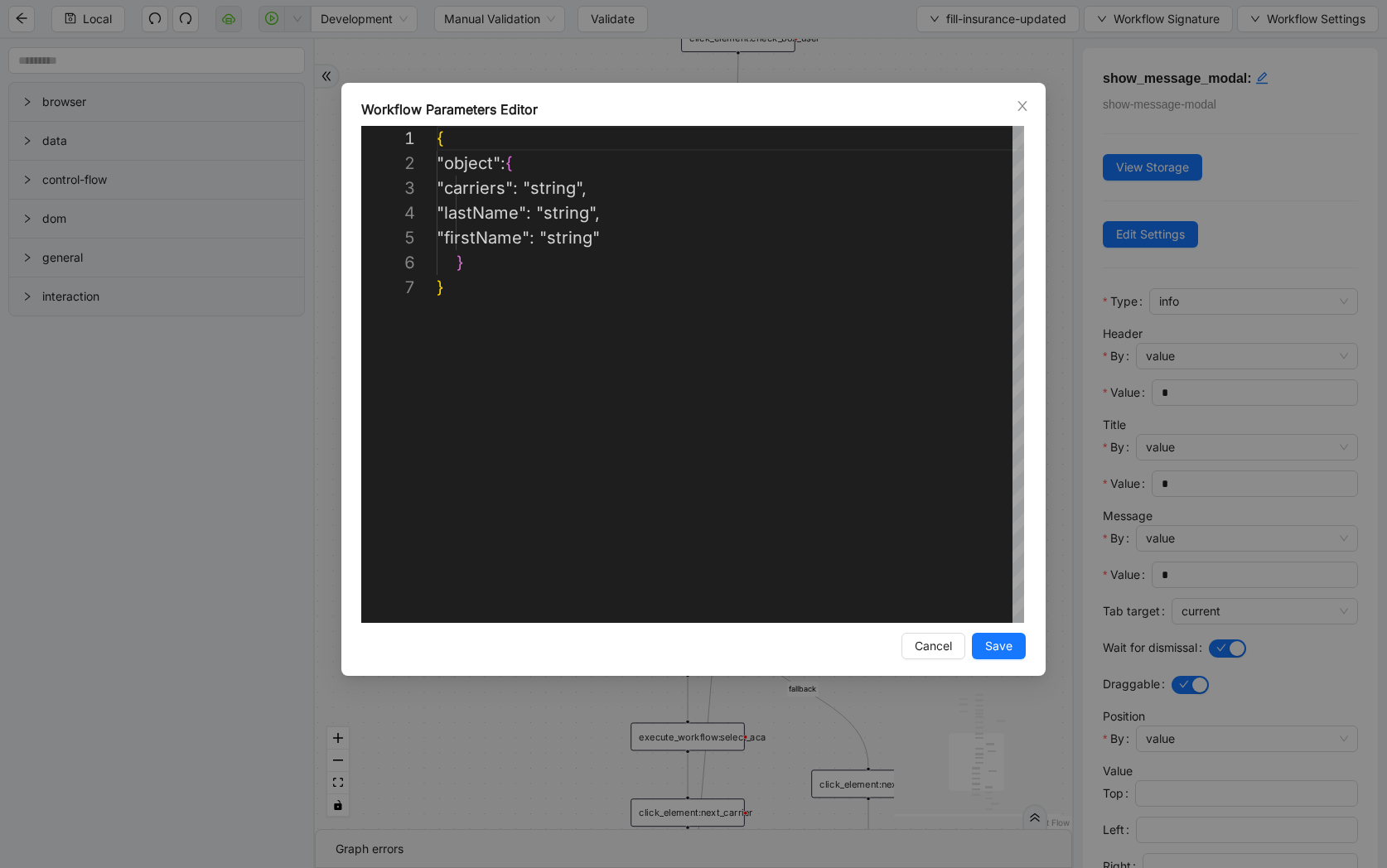
scroll to position [149, 0]
click at [1141, 72] on div "**********" at bounding box center [694, 434] width 1387 height 868
click at [1365, 39] on div "show_message_modal: show-message-modal View Storage Edit Settings Type info Hea…" at bounding box center [1230, 454] width 315 height 830
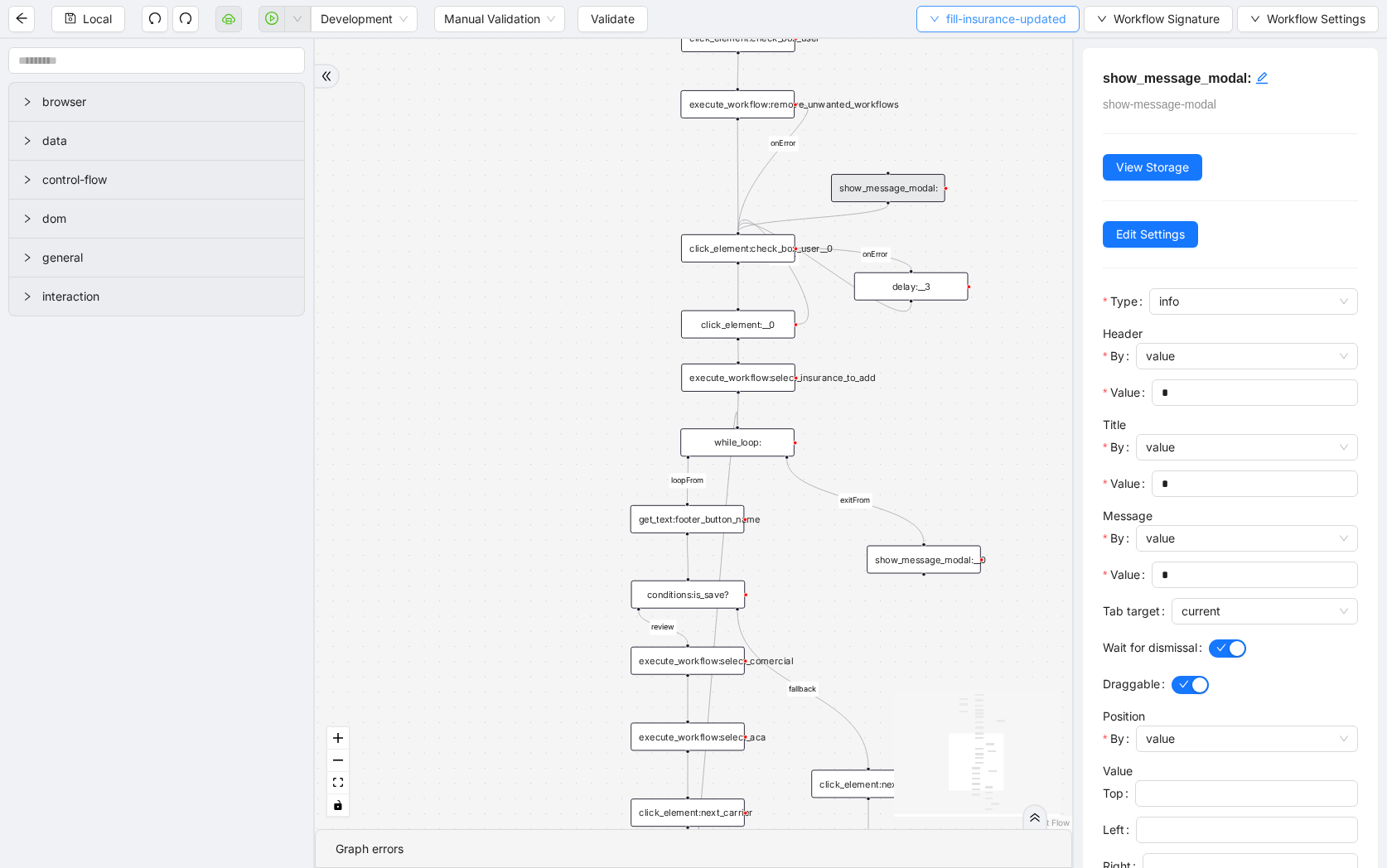
click at [965, 26] on span "fill-insurance-updated" at bounding box center [1005, 18] width 120 height 18
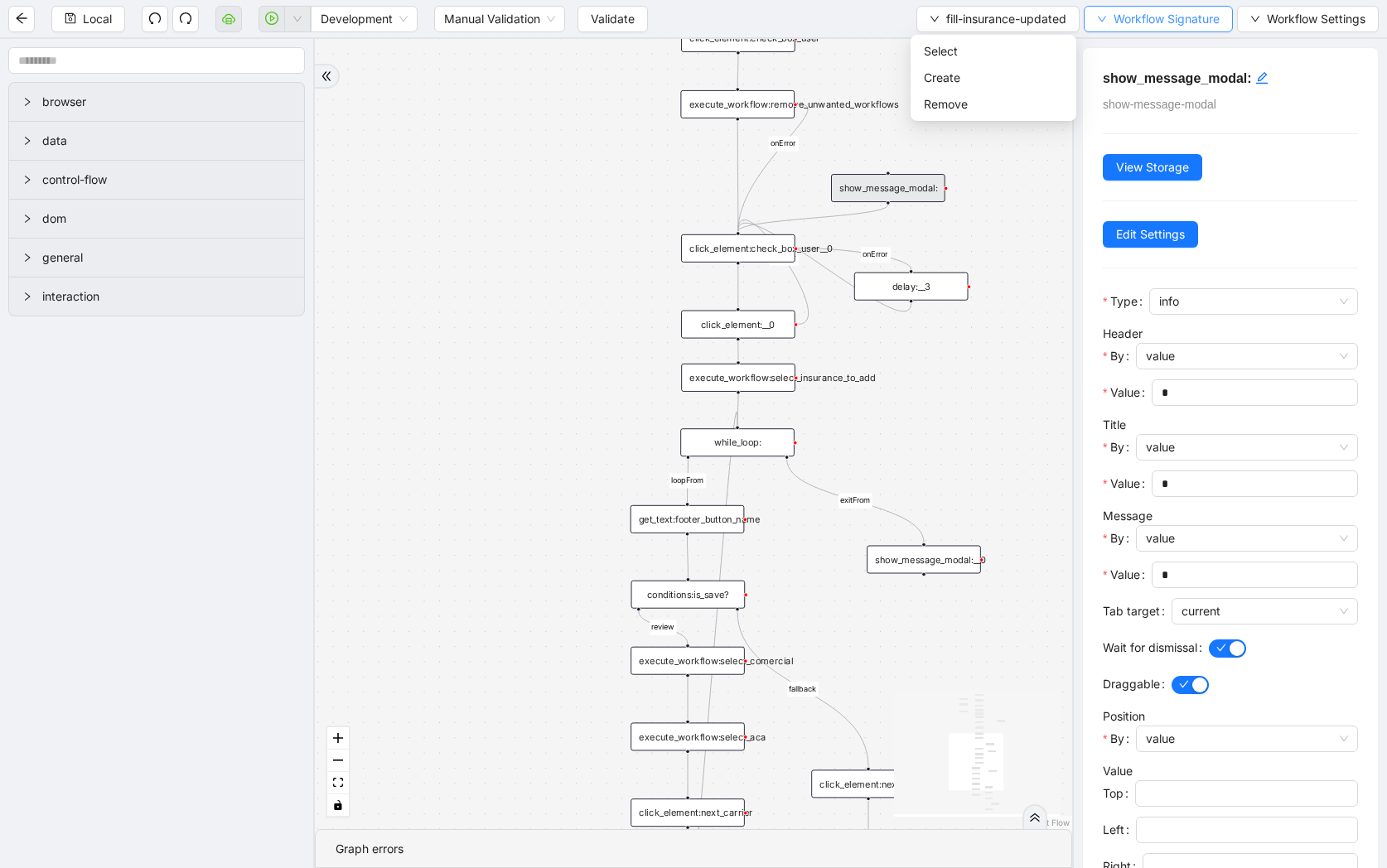
click at [1146, 20] on span "Workflow Signature" at bounding box center [1166, 18] width 106 height 18
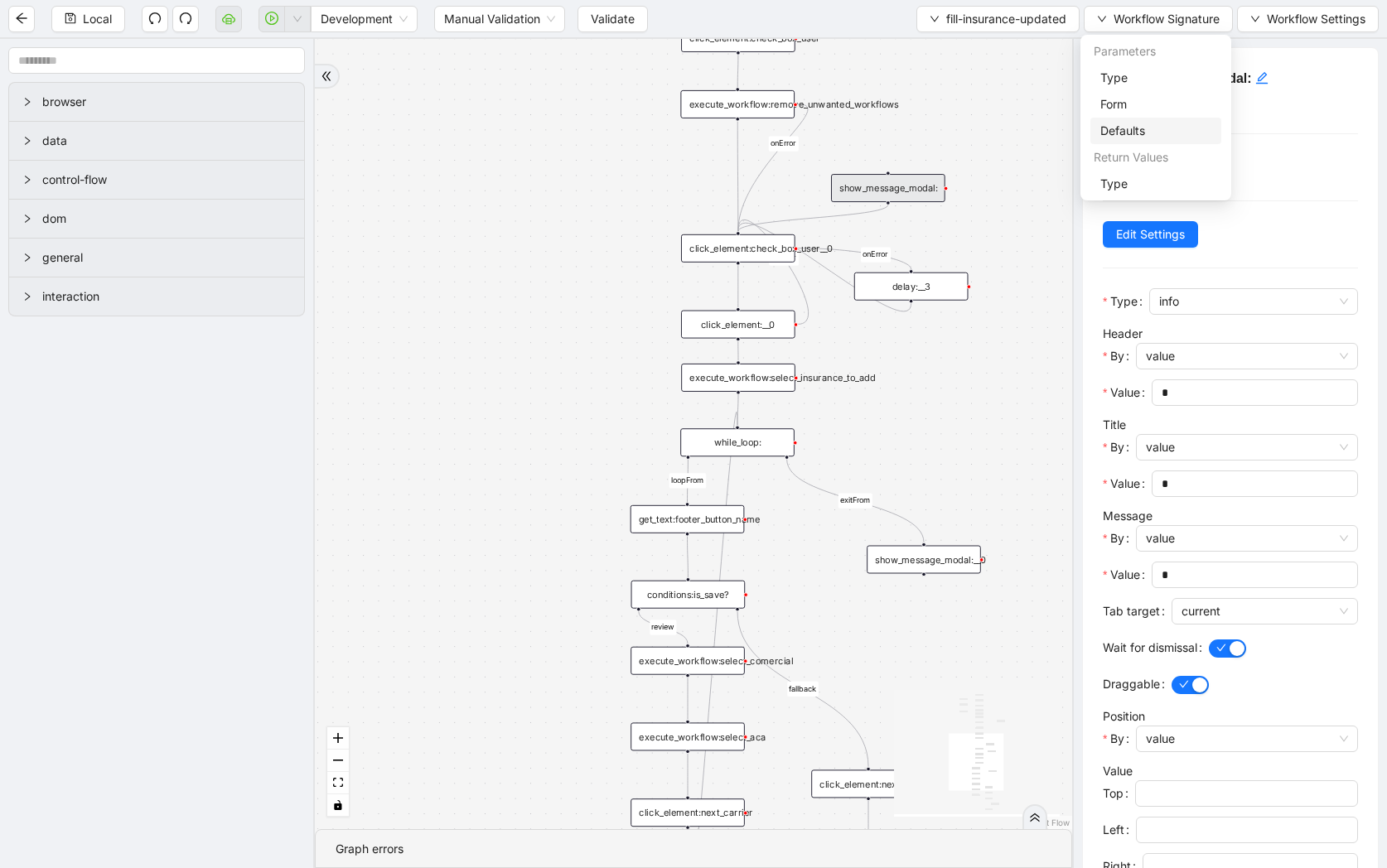
click at [1135, 125] on span "Defaults" at bounding box center [1156, 130] width 111 height 18
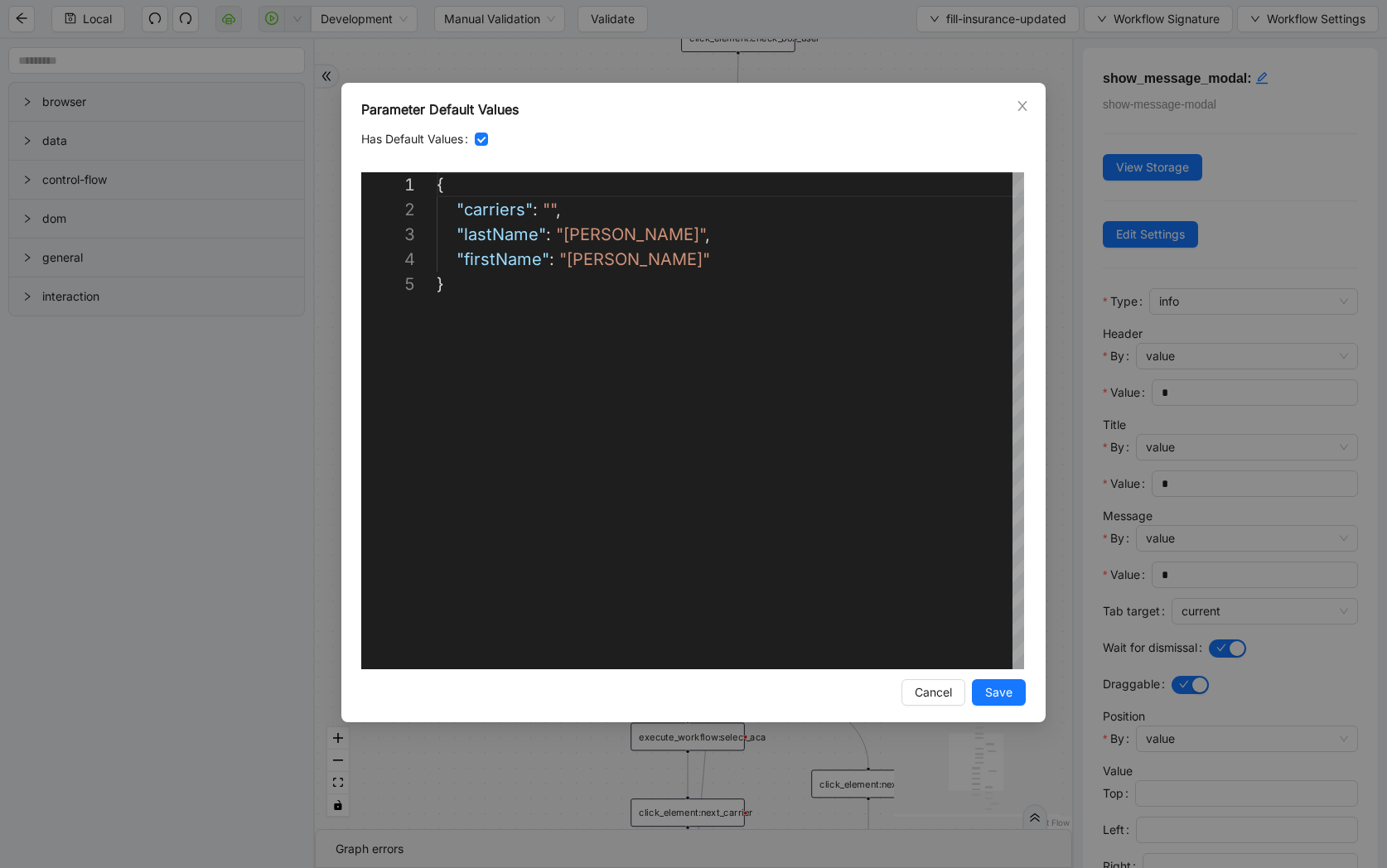
scroll to position [100, 0]
click at [243, 394] on div "**********" at bounding box center [694, 434] width 1387 height 868
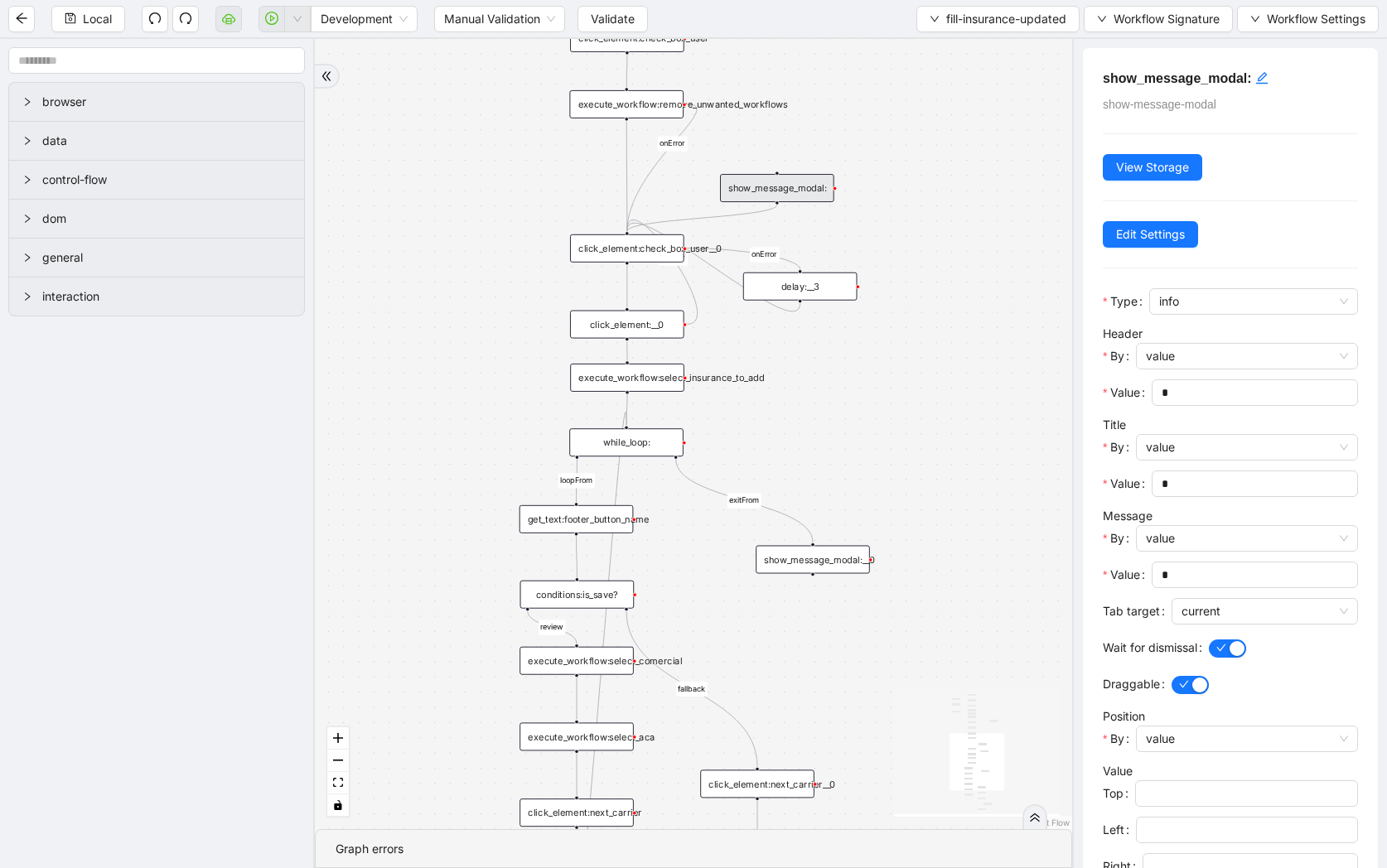
drag, startPoint x: 953, startPoint y: 420, endPoint x: 821, endPoint y: 420, distance: 132.0
click at [821, 420] on div "loopFrom review fallback exitFrom onError onError onError onError onError onErr…" at bounding box center [693, 434] width 757 height 790
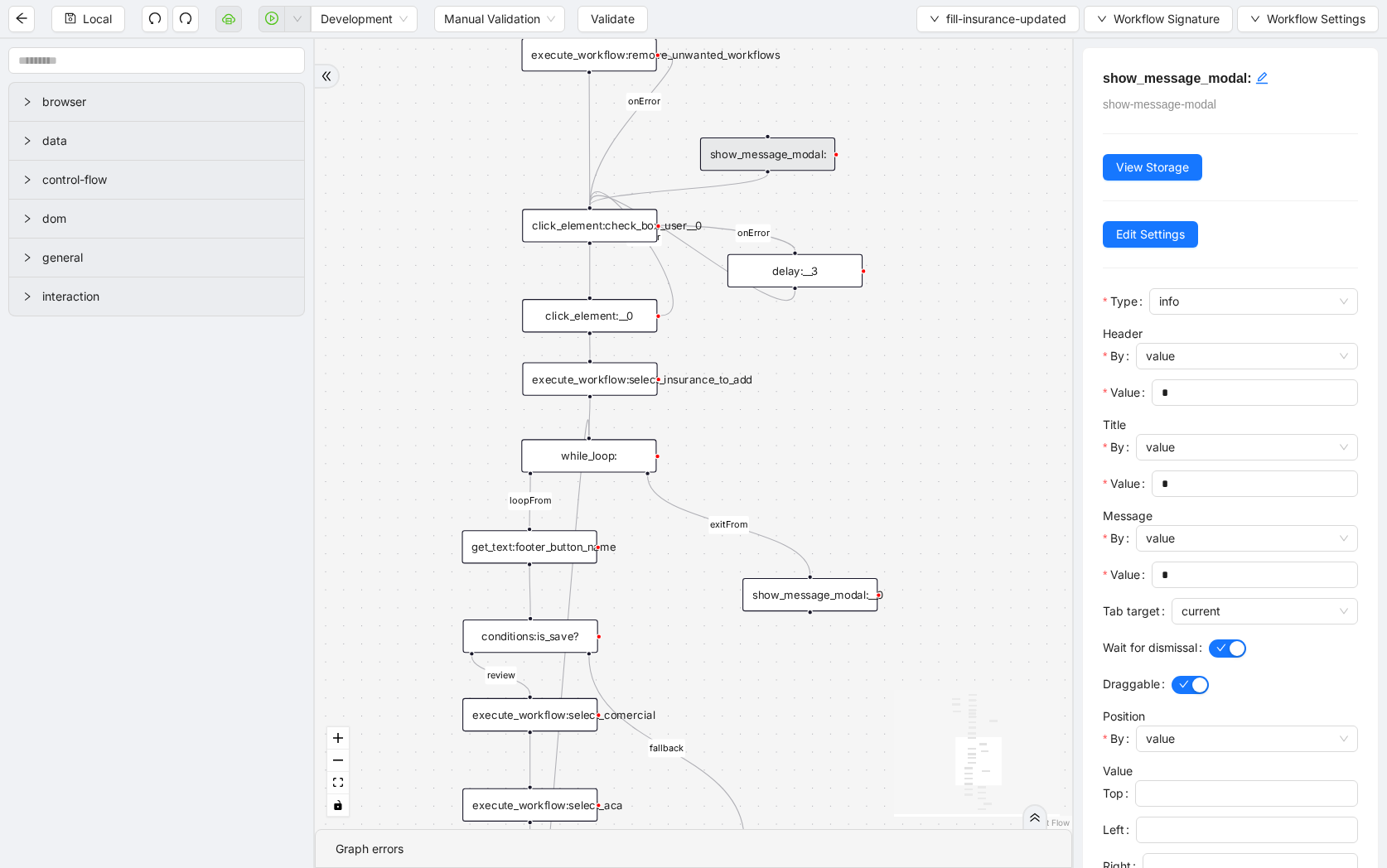
drag, startPoint x: 814, startPoint y: 429, endPoint x: 816, endPoint y: 315, distance: 114.0
click at [816, 315] on div "loopFrom review fallback exitFrom onError onError onError onError onError onErr…" at bounding box center [693, 434] width 757 height 790
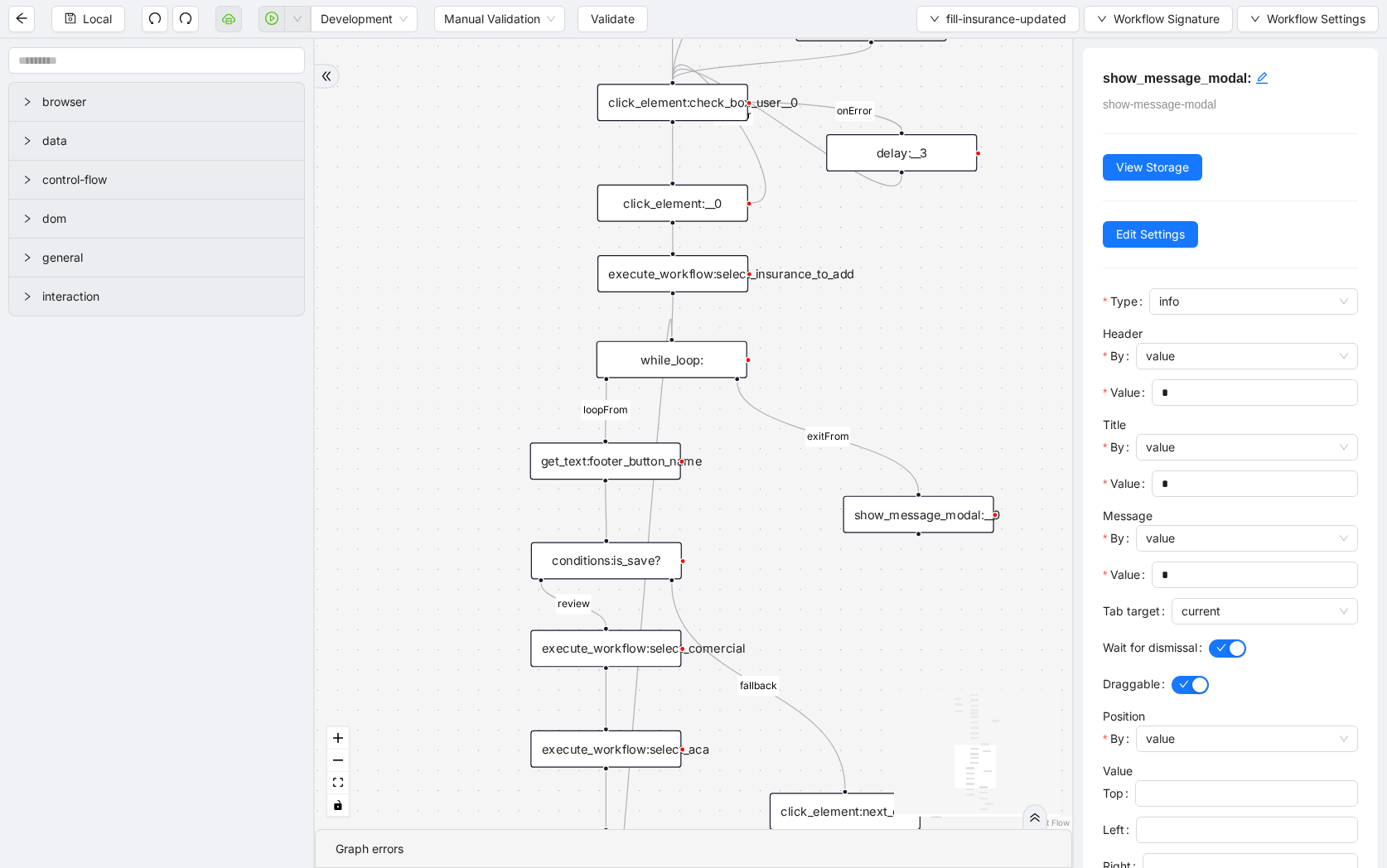
click at [696, 270] on div "execute_workflow:select_insurance_to_add" at bounding box center [672, 273] width 151 height 37
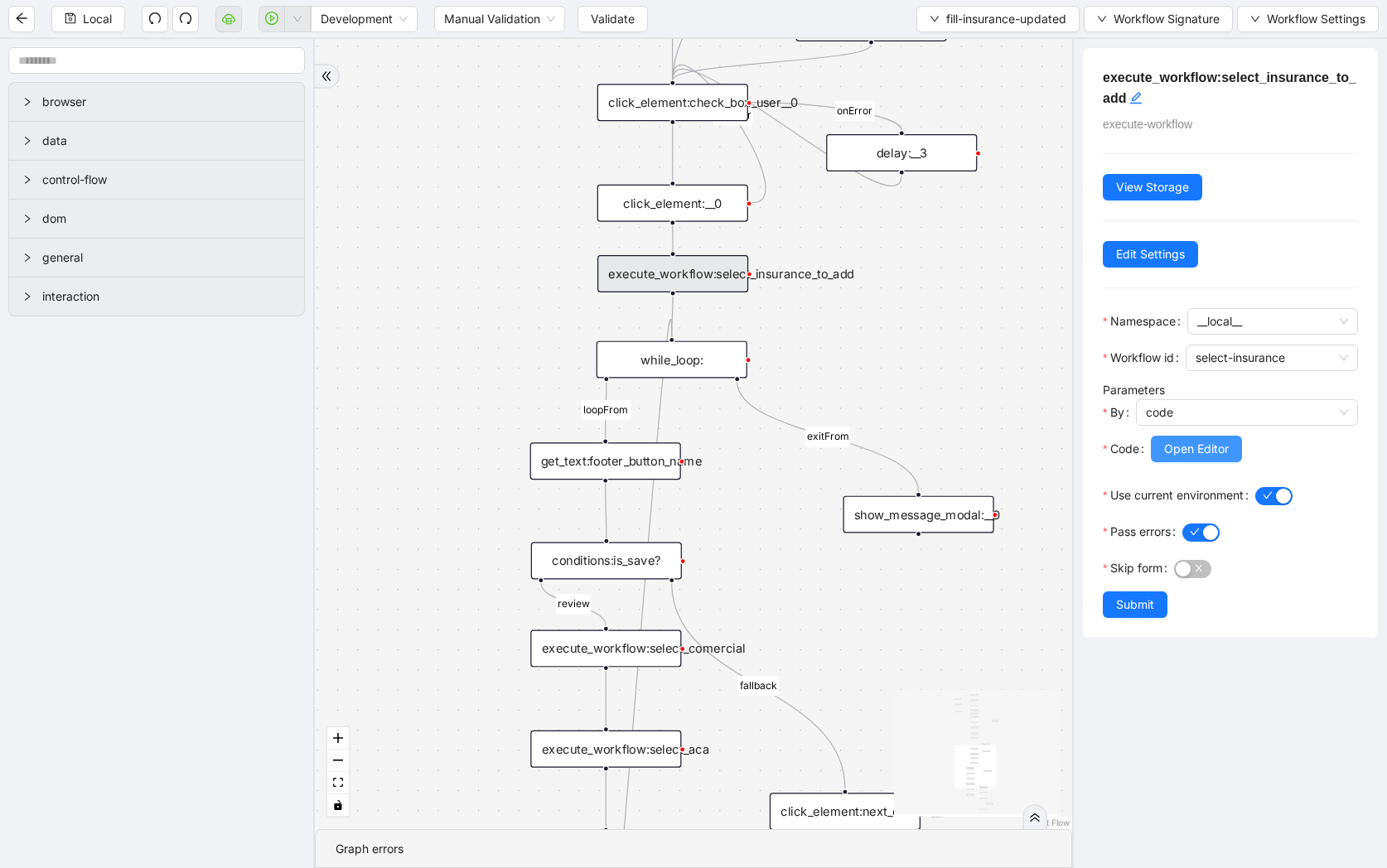
click at [1231, 451] on button "Open Editor" at bounding box center [1196, 449] width 91 height 27
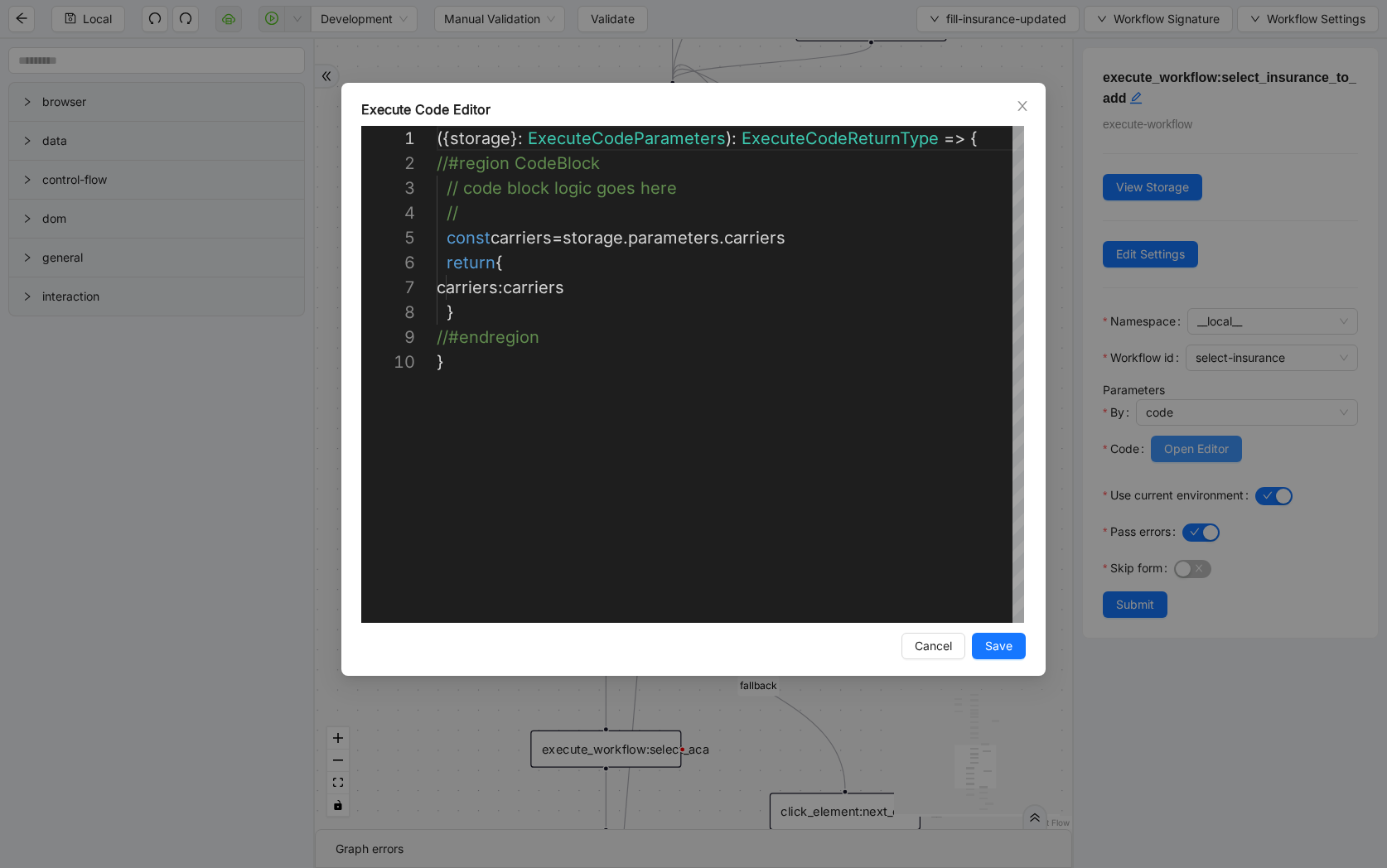
scroll to position [223, 0]
click at [1048, 392] on div "**********" at bounding box center [694, 434] width 1387 height 868
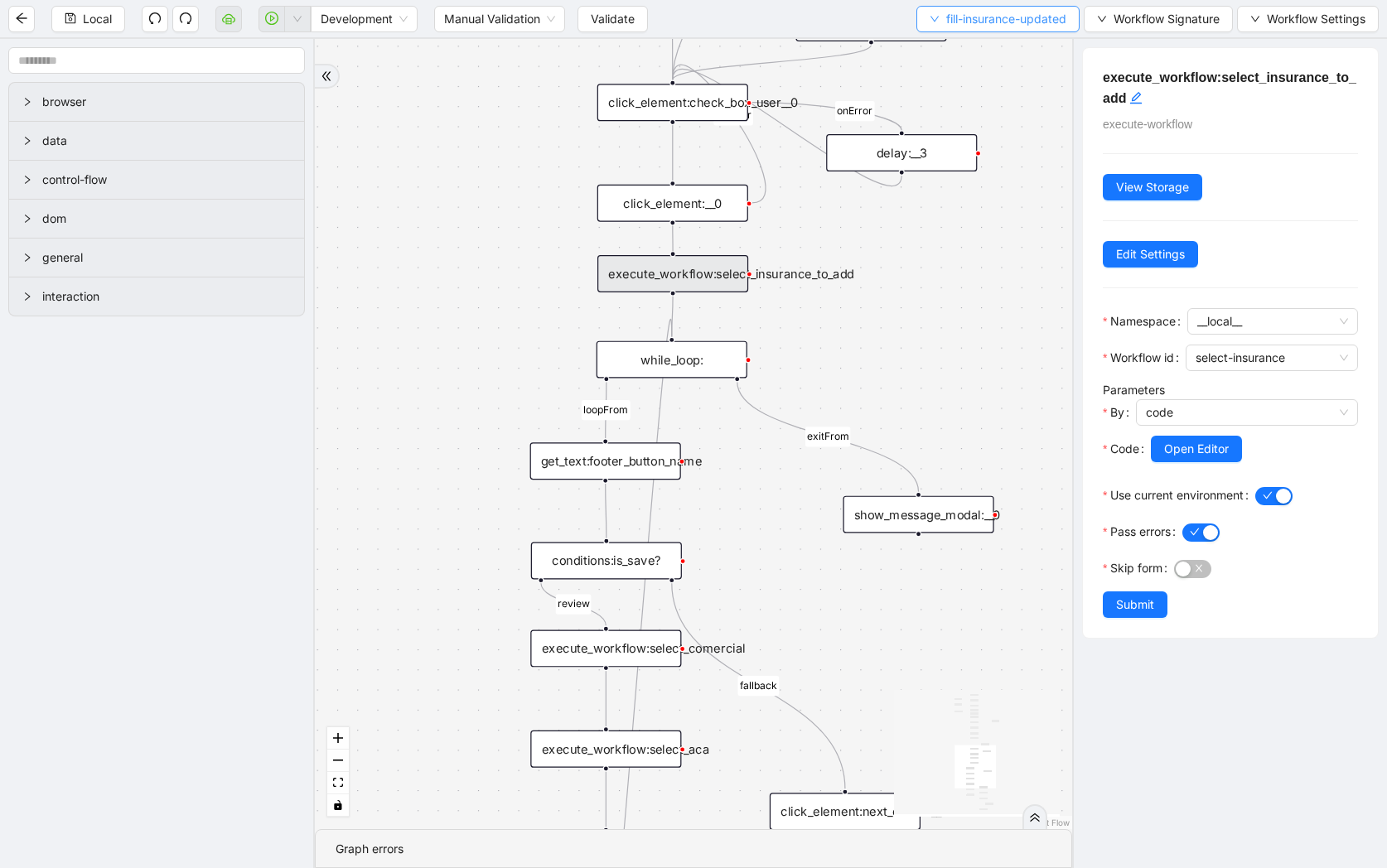
click at [950, 28] on button "fill-insurance-updated" at bounding box center [998, 19] width 163 height 27
click at [950, 55] on span "Select" at bounding box center [993, 51] width 139 height 18
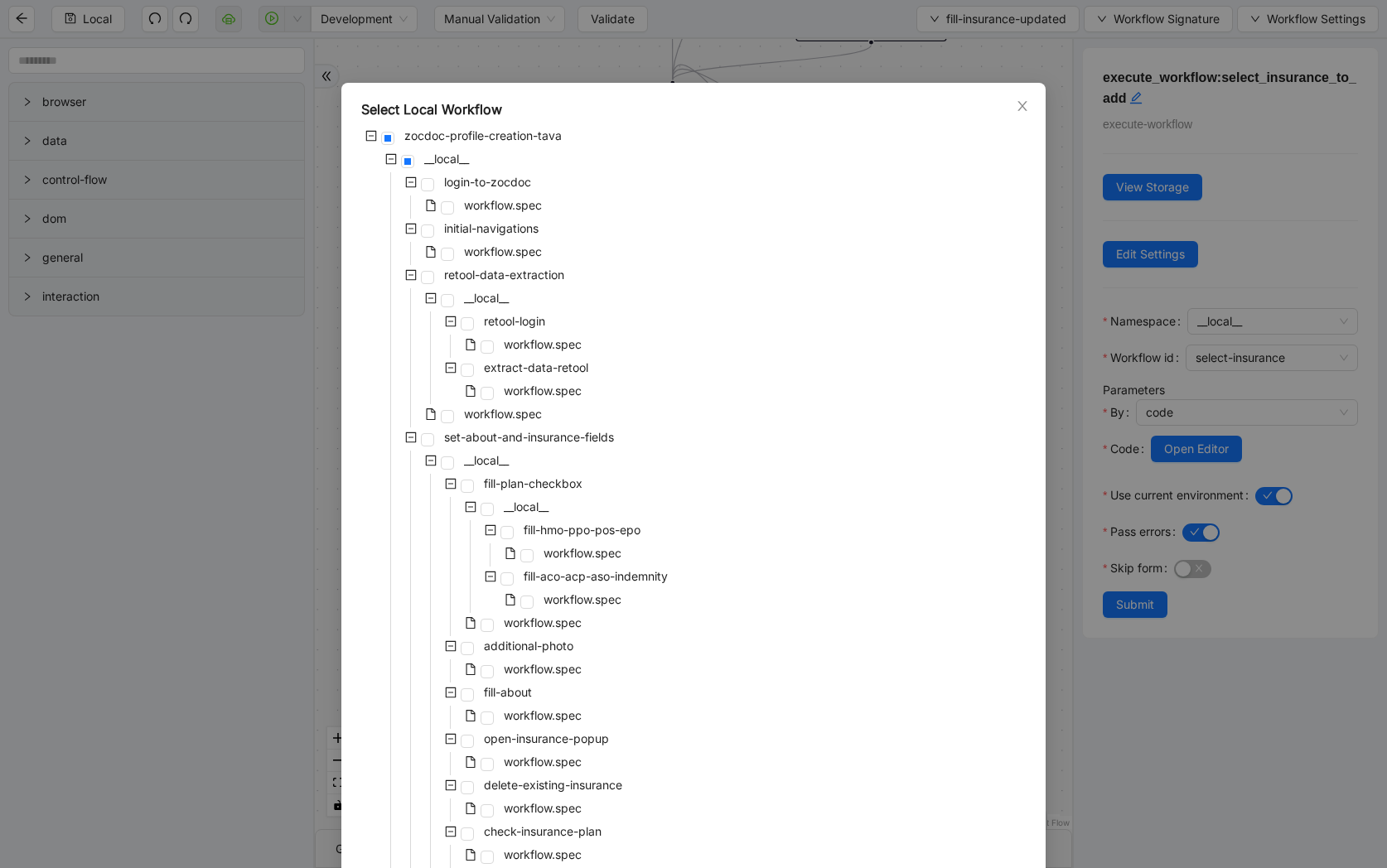
scroll to position [2787, 0]
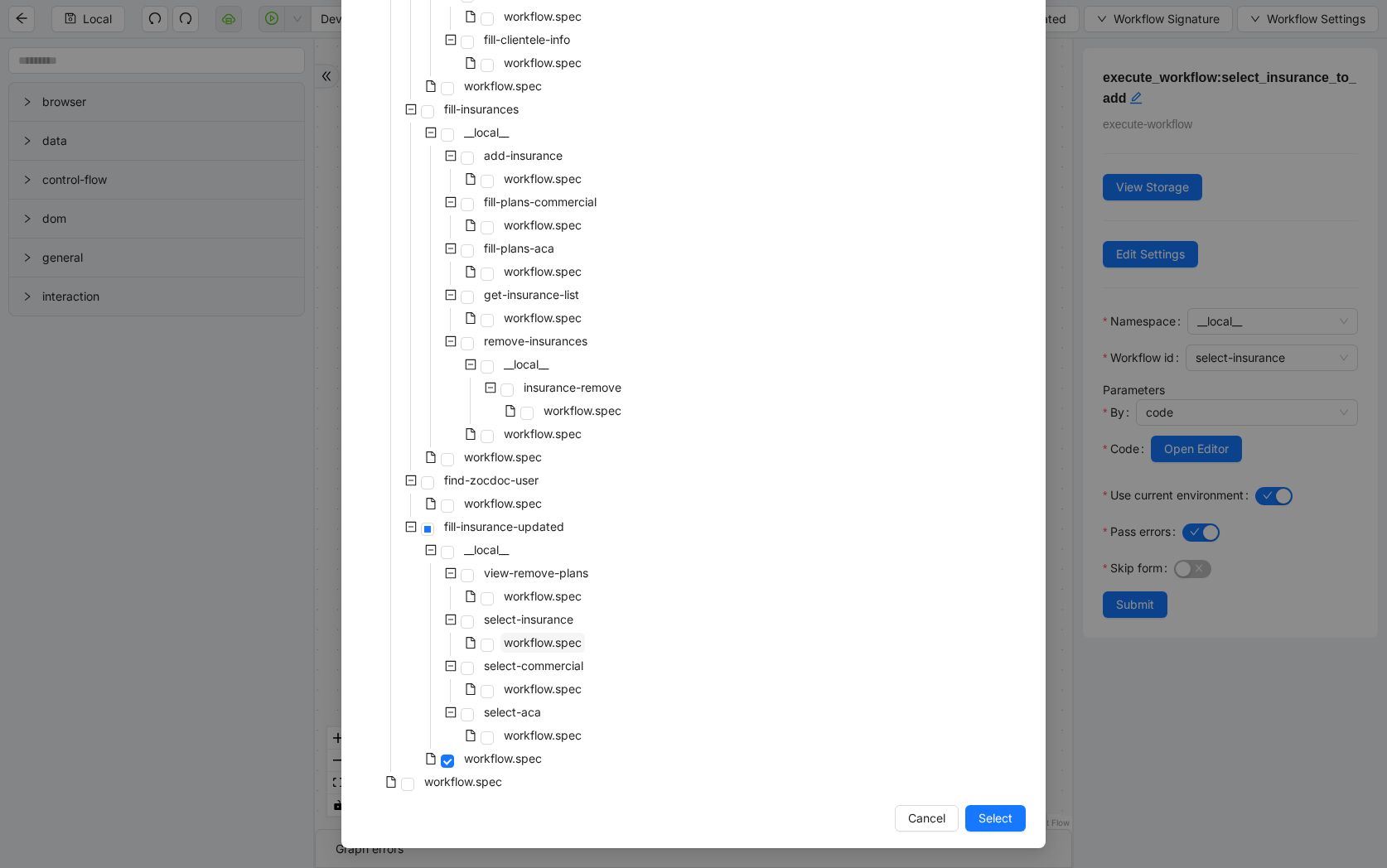
click at [529, 644] on span "workflow.spec" at bounding box center [542, 642] width 78 height 14
click at [1012, 813] on span "Select" at bounding box center [995, 818] width 34 height 18
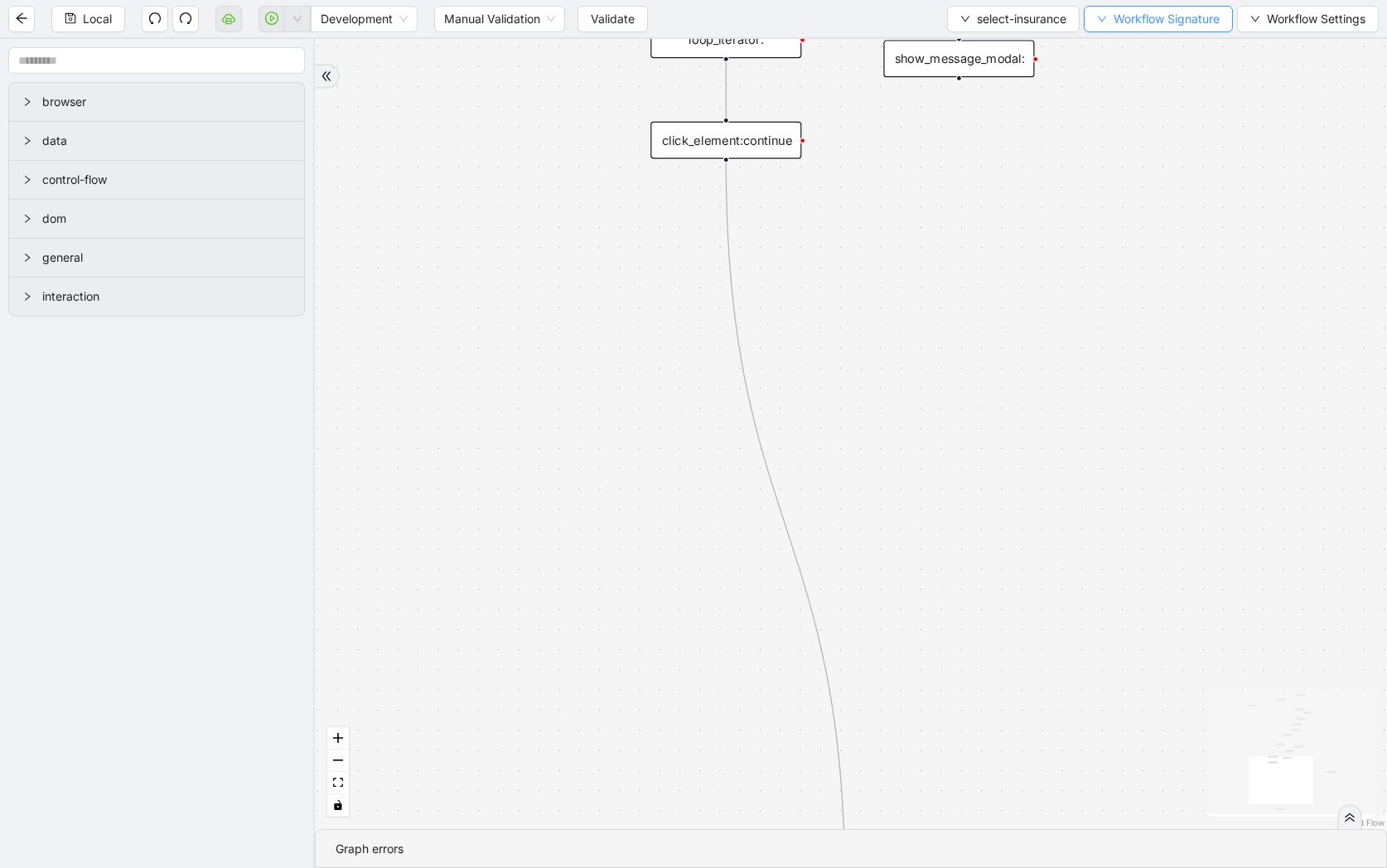
click at [1131, 29] on button "Workflow Signature" at bounding box center [1158, 19] width 149 height 27
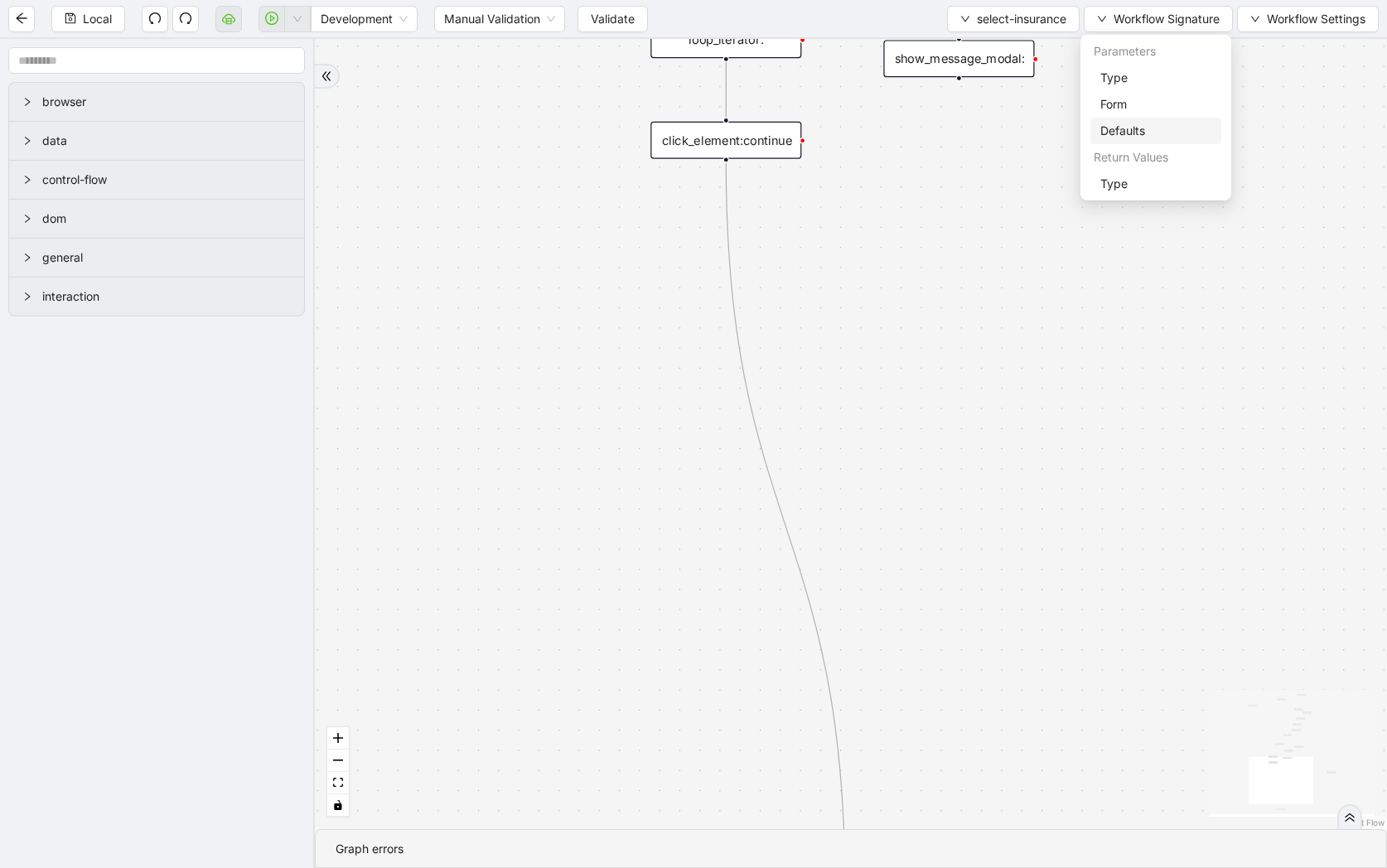
click at [1129, 130] on span "Defaults" at bounding box center [1156, 130] width 111 height 18
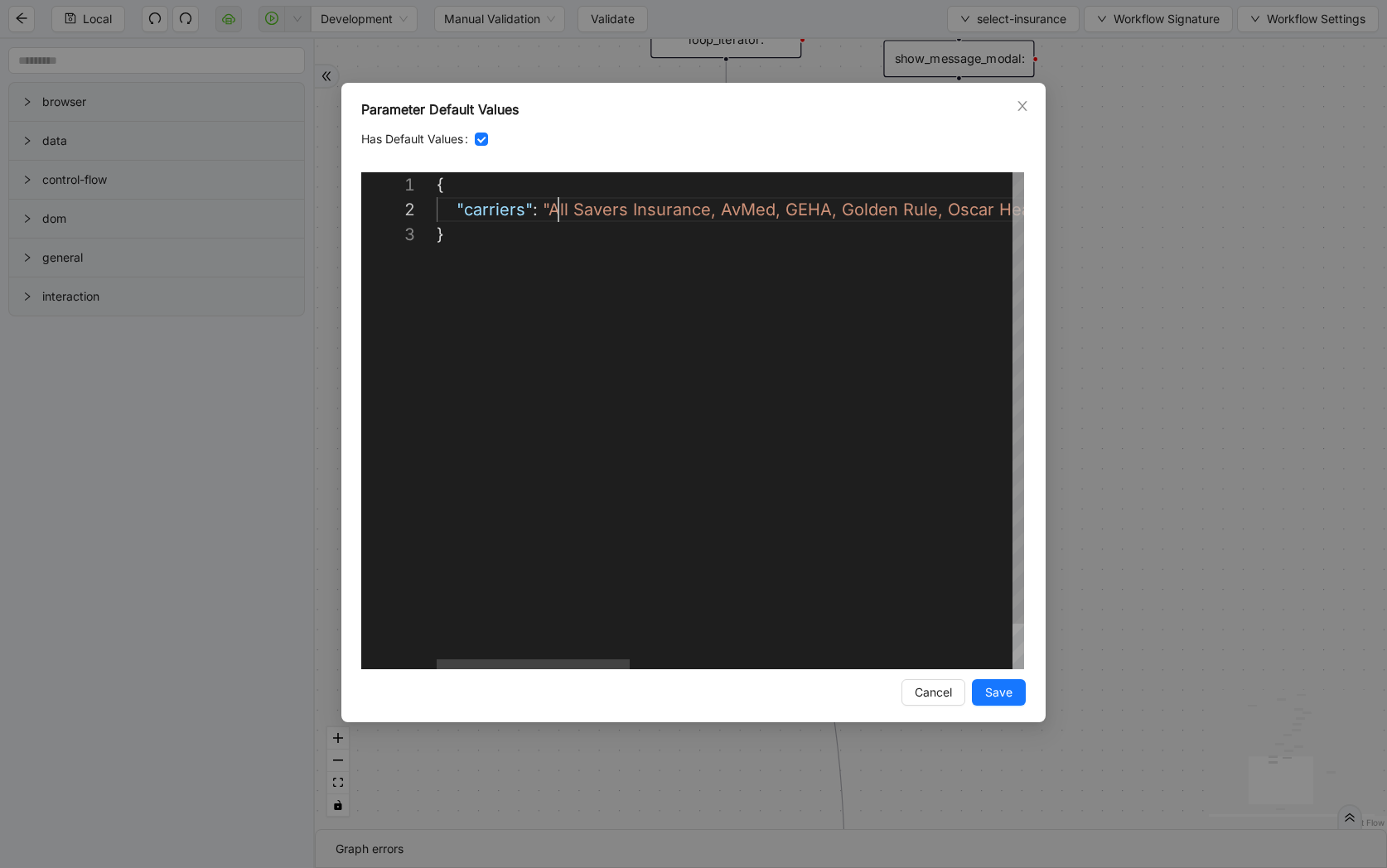
scroll to position [25, 122]
click at [558, 210] on div "{ "carriers" : "All Savers Insurance, AvMed, GEHA, Golden Rule, O scar Health I…" at bounding box center [1311, 446] width 1751 height 547
click at [1139, 280] on div "**********" at bounding box center [694, 434] width 1387 height 868
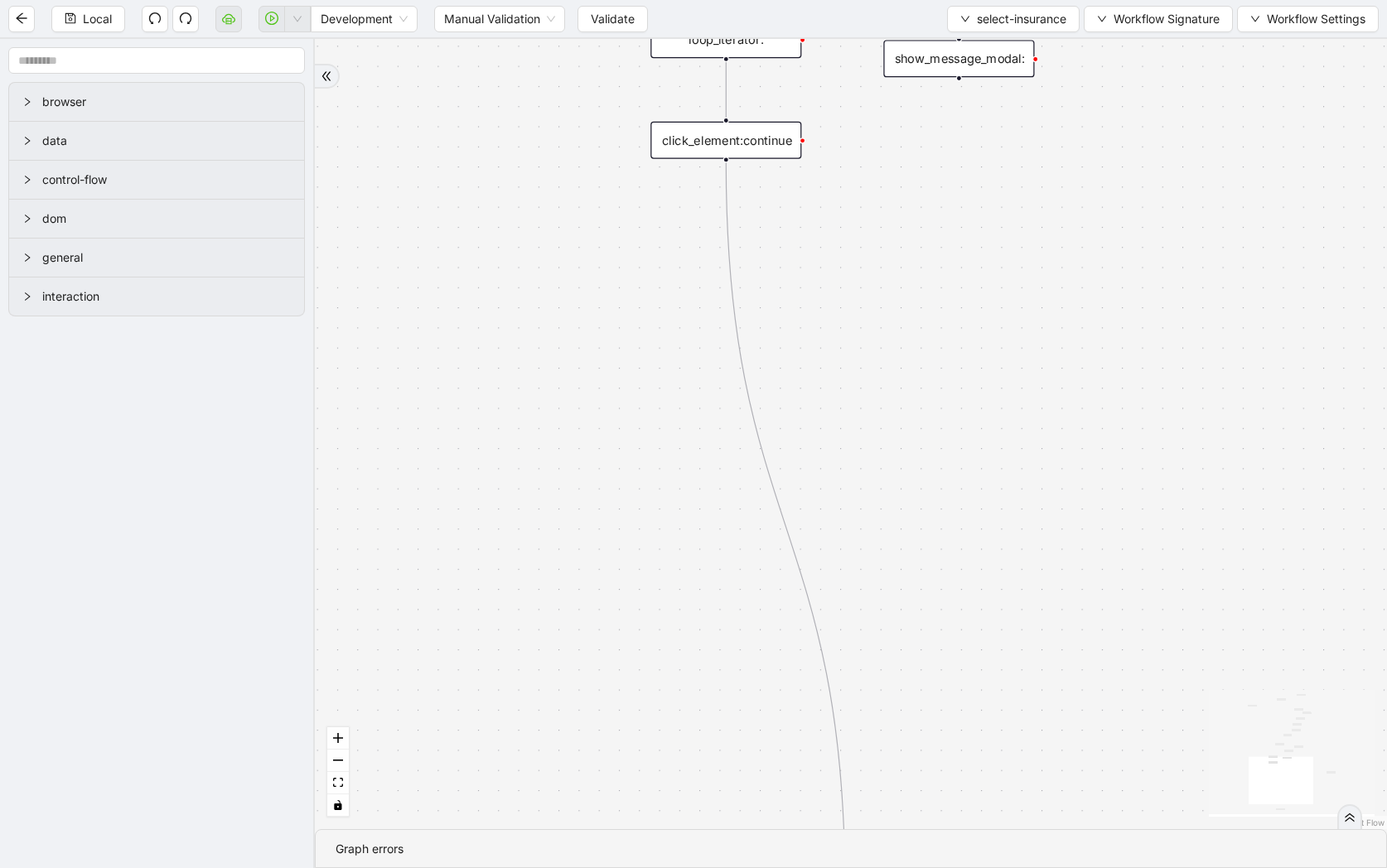
drag, startPoint x: 1120, startPoint y: 63, endPoint x: 1035, endPoint y: 454, distance: 400.1
click at [1035, 454] on div "fallback if_popular_exist onError trigger execute_code:given_insurance loop_dat…" at bounding box center [851, 434] width 1072 height 790
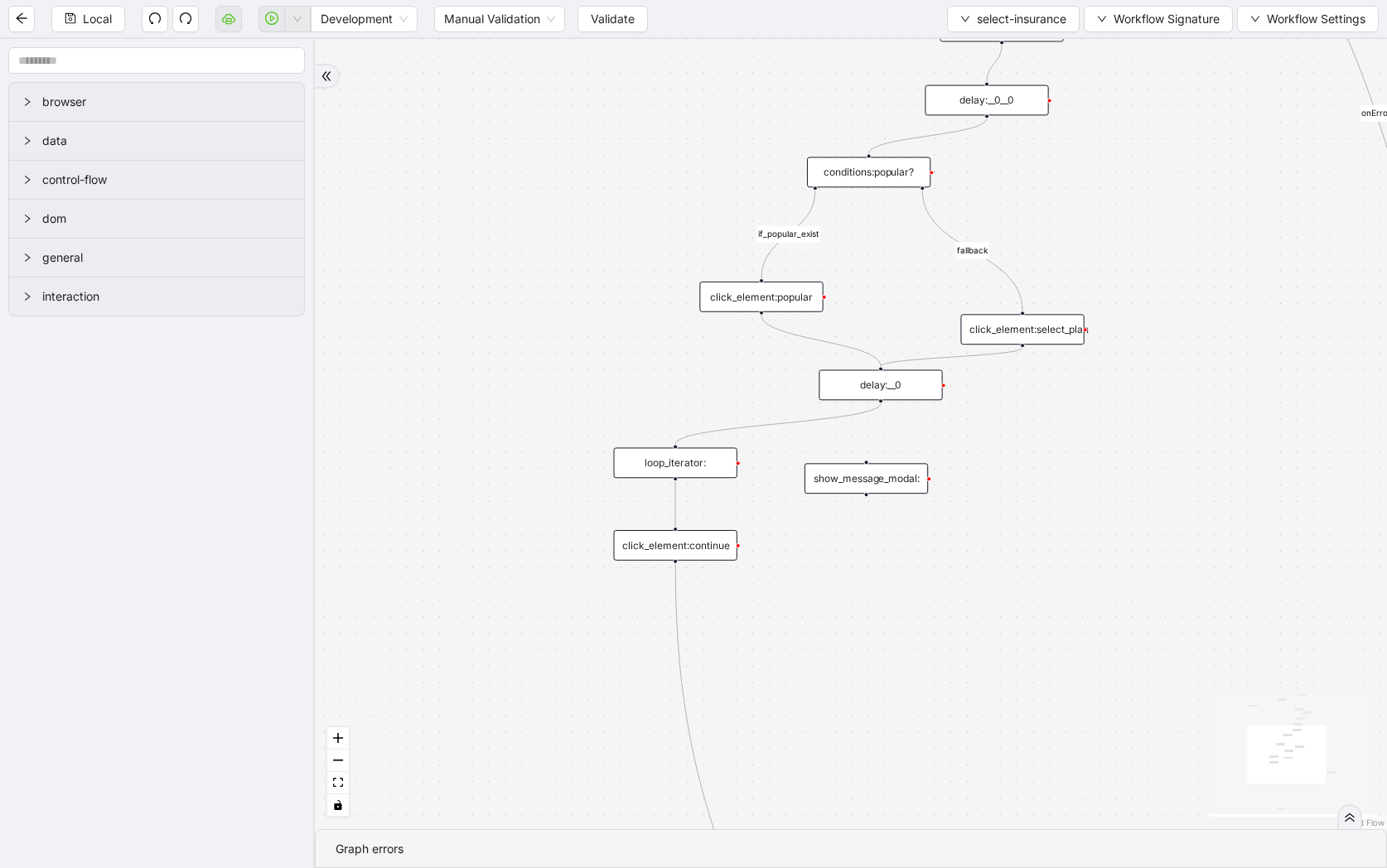
drag, startPoint x: 1212, startPoint y: 252, endPoint x: 950, endPoint y: 477, distance: 345.4
click at [950, 477] on div "fallback if_popular_exist onError trigger execute_code:given_insurance loop_dat…" at bounding box center [851, 434] width 1072 height 790
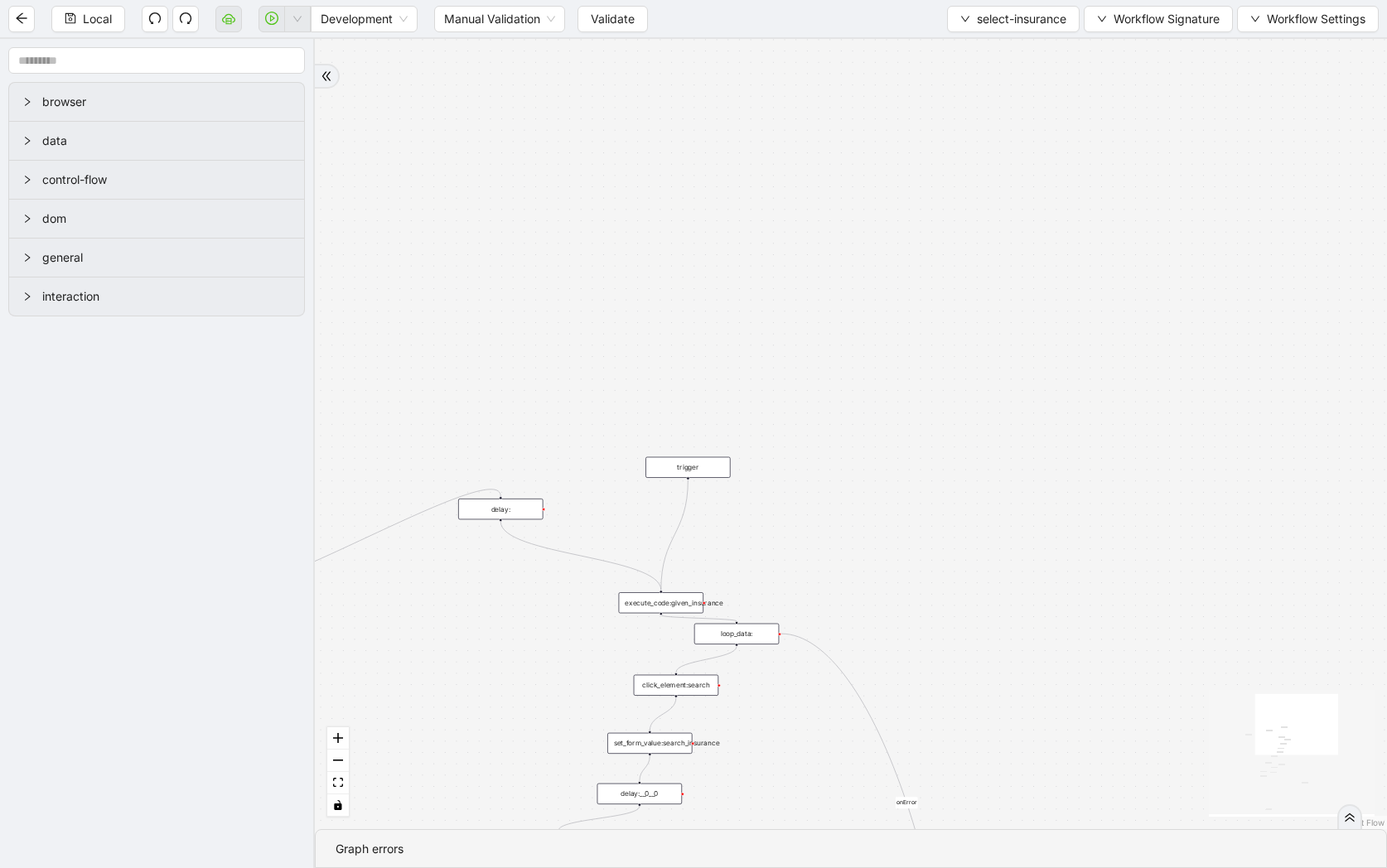
drag, startPoint x: 1145, startPoint y: 243, endPoint x: 965, endPoint y: 684, distance: 476.3
click at [965, 684] on div "fallback if_popular_exist onError trigger execute_code:given_insurance loop_dat…" at bounding box center [851, 434] width 1072 height 790
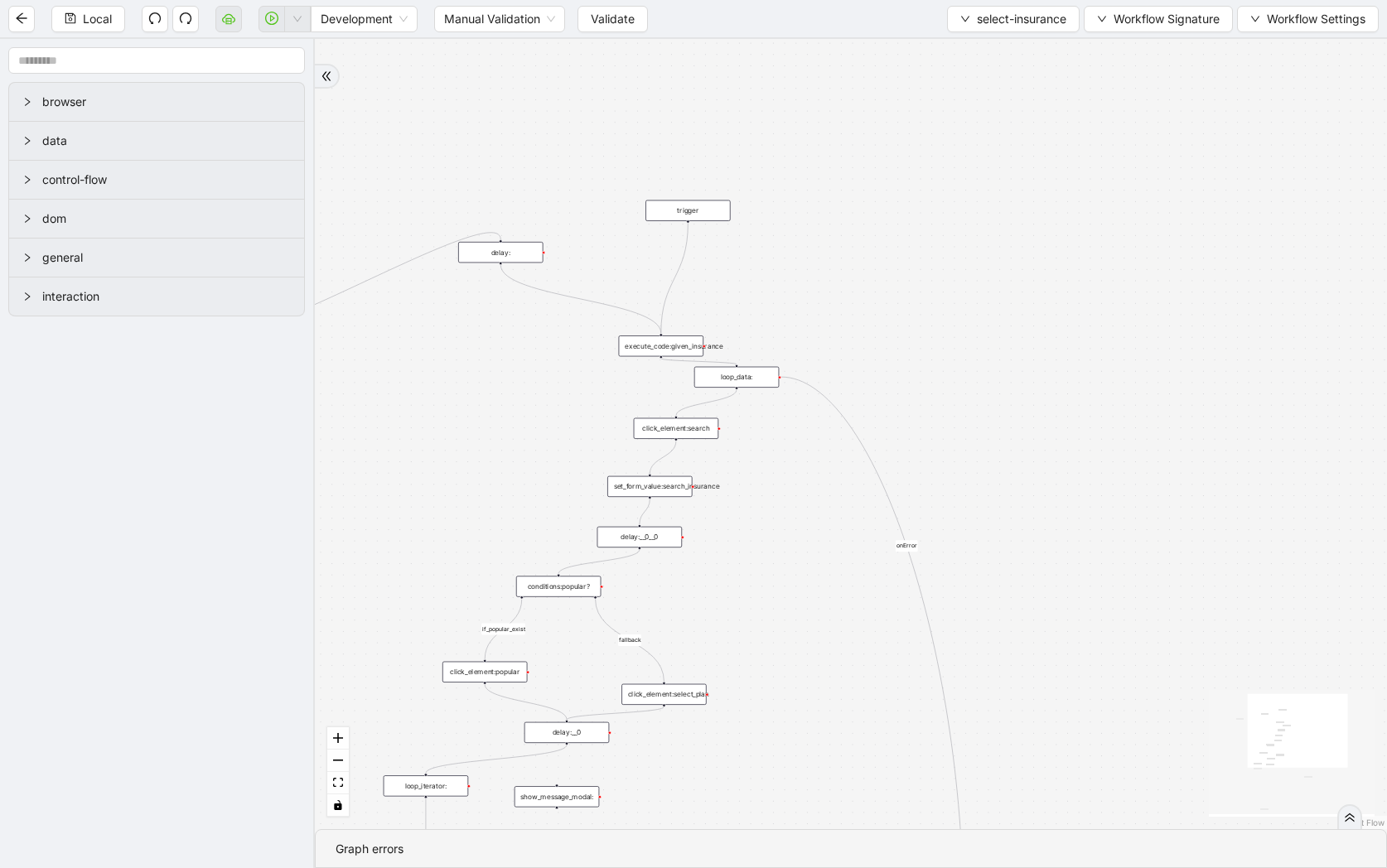
drag, startPoint x: 812, startPoint y: 604, endPoint x: 812, endPoint y: 264, distance: 340.0
click at [812, 264] on div "fallback if_popular_exist onError trigger execute_code:given_insurance loop_dat…" at bounding box center [851, 434] width 1072 height 790
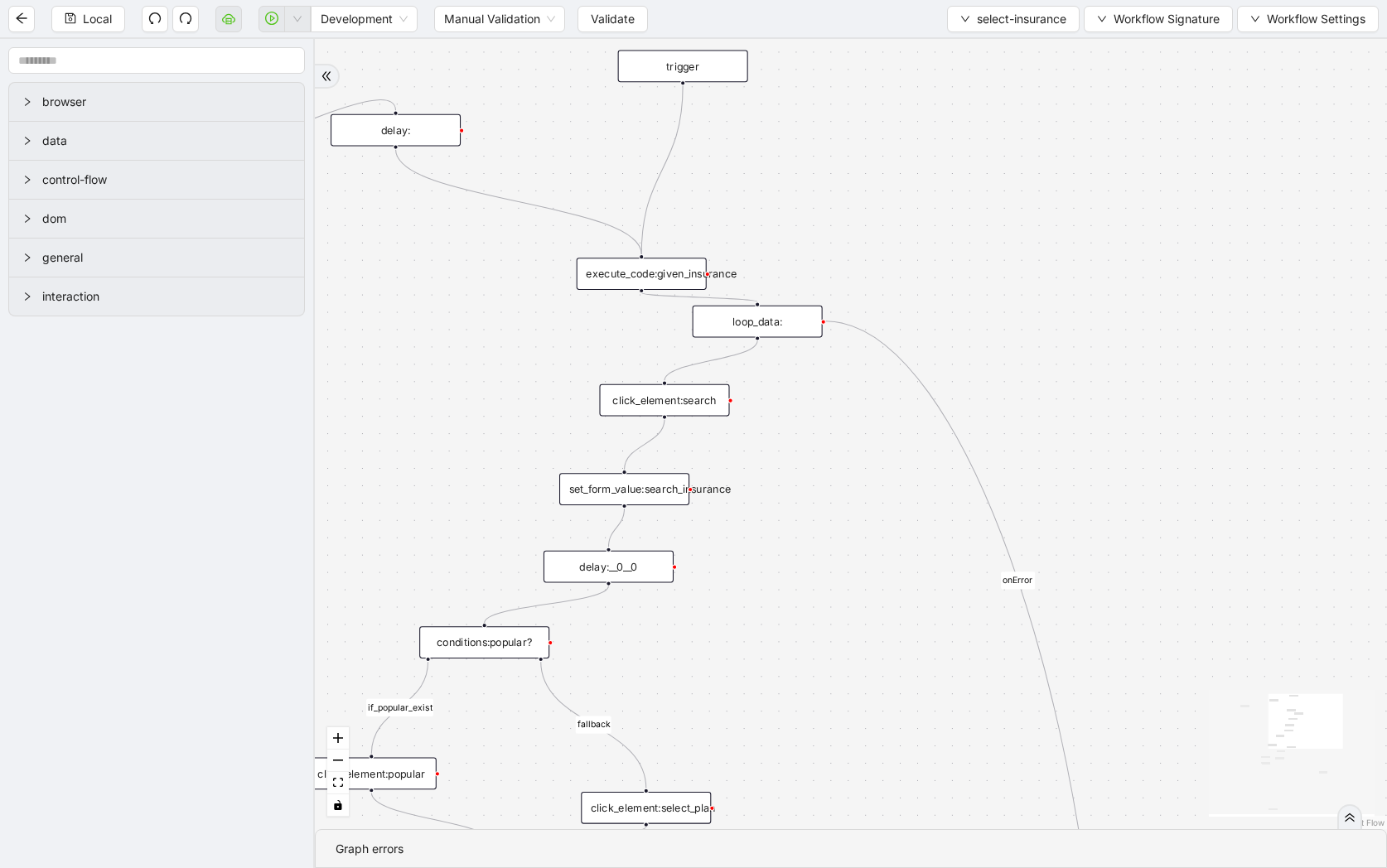
drag, startPoint x: 865, startPoint y: 240, endPoint x: 865, endPoint y: 145, distance: 95.0
click at [865, 145] on div "fallback if_popular_exist onError trigger execute_code:given_insurance loop_dat…" at bounding box center [851, 434] width 1072 height 790
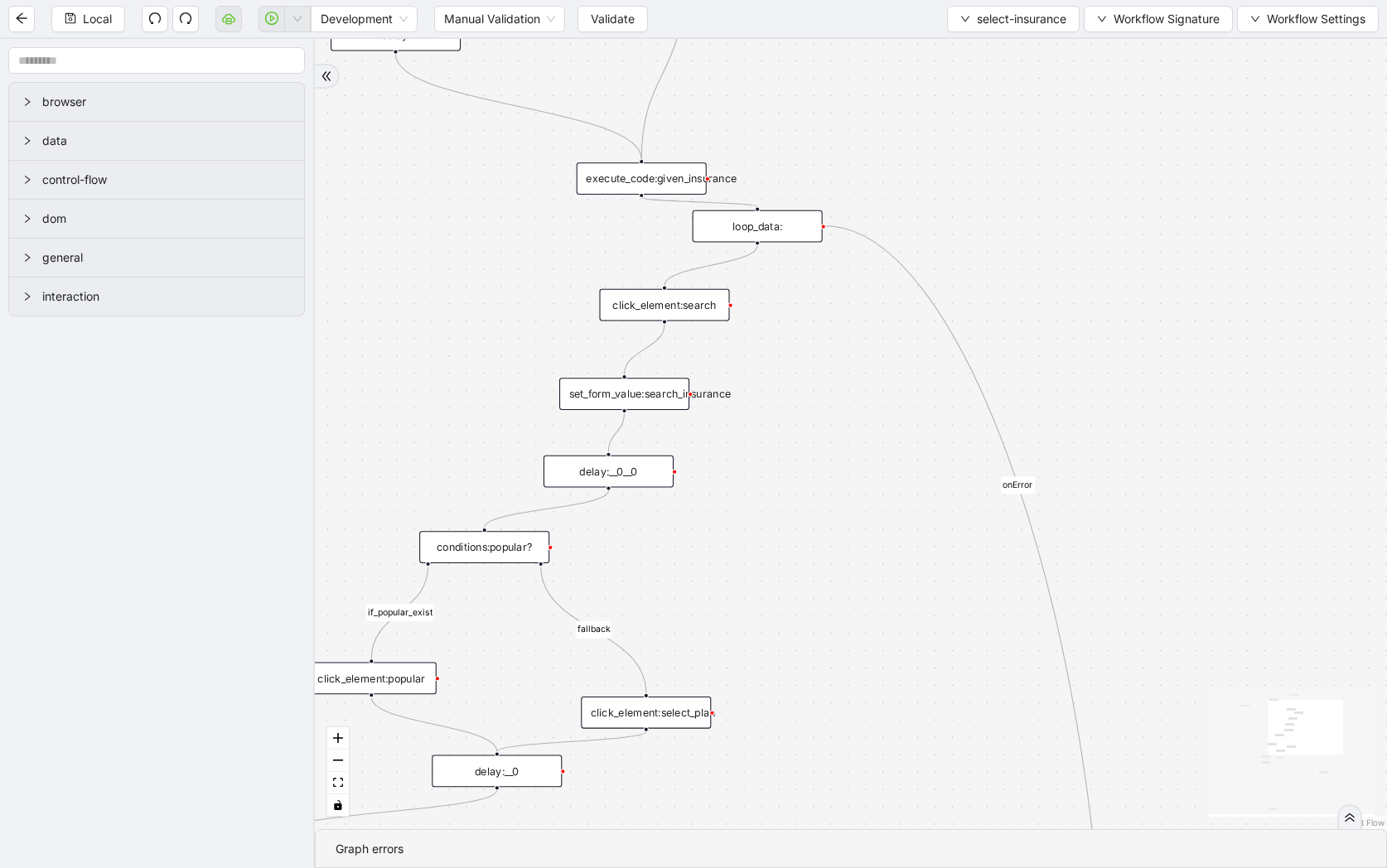
click at [672, 177] on div "execute_code:given_insurance" at bounding box center [642, 178] width 130 height 33
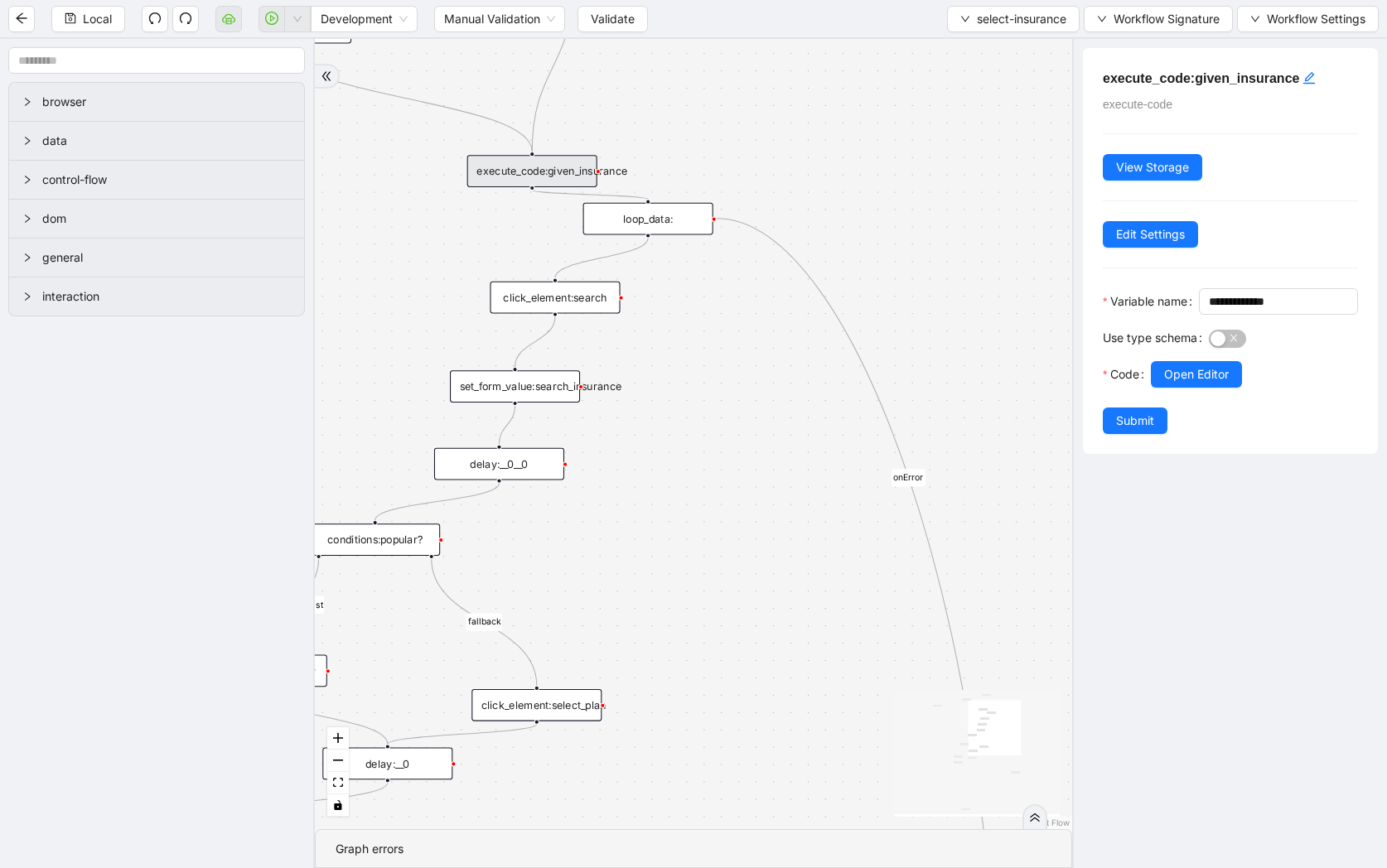
drag, startPoint x: 945, startPoint y: 188, endPoint x: 829, endPoint y: 180, distance: 116.3
click at [829, 180] on div "fallback if_popular_exist onError trigger execute_code:given_insurance loop_dat…" at bounding box center [693, 434] width 757 height 790
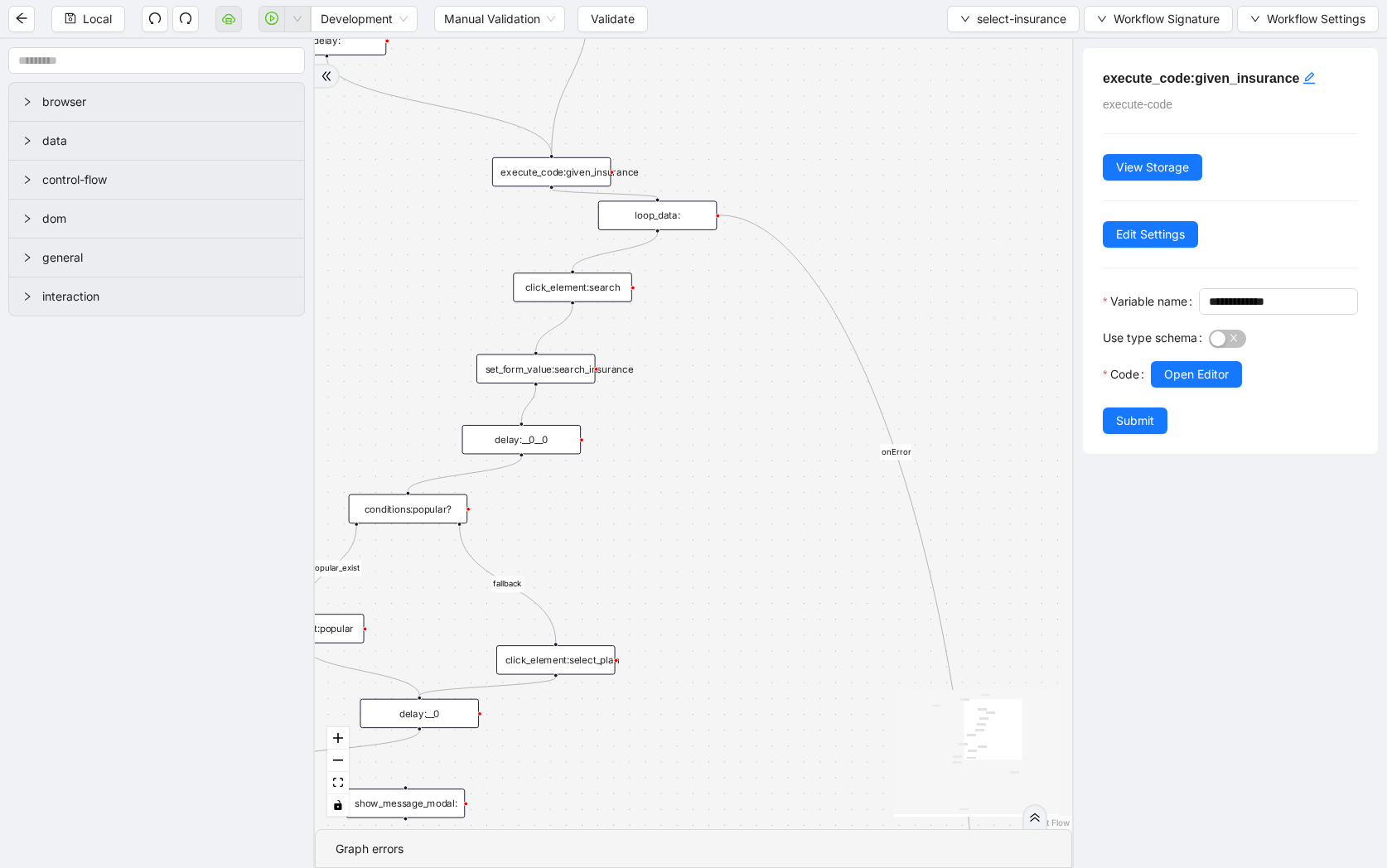
click at [657, 221] on div "loop_data:" at bounding box center [658, 215] width 119 height 29
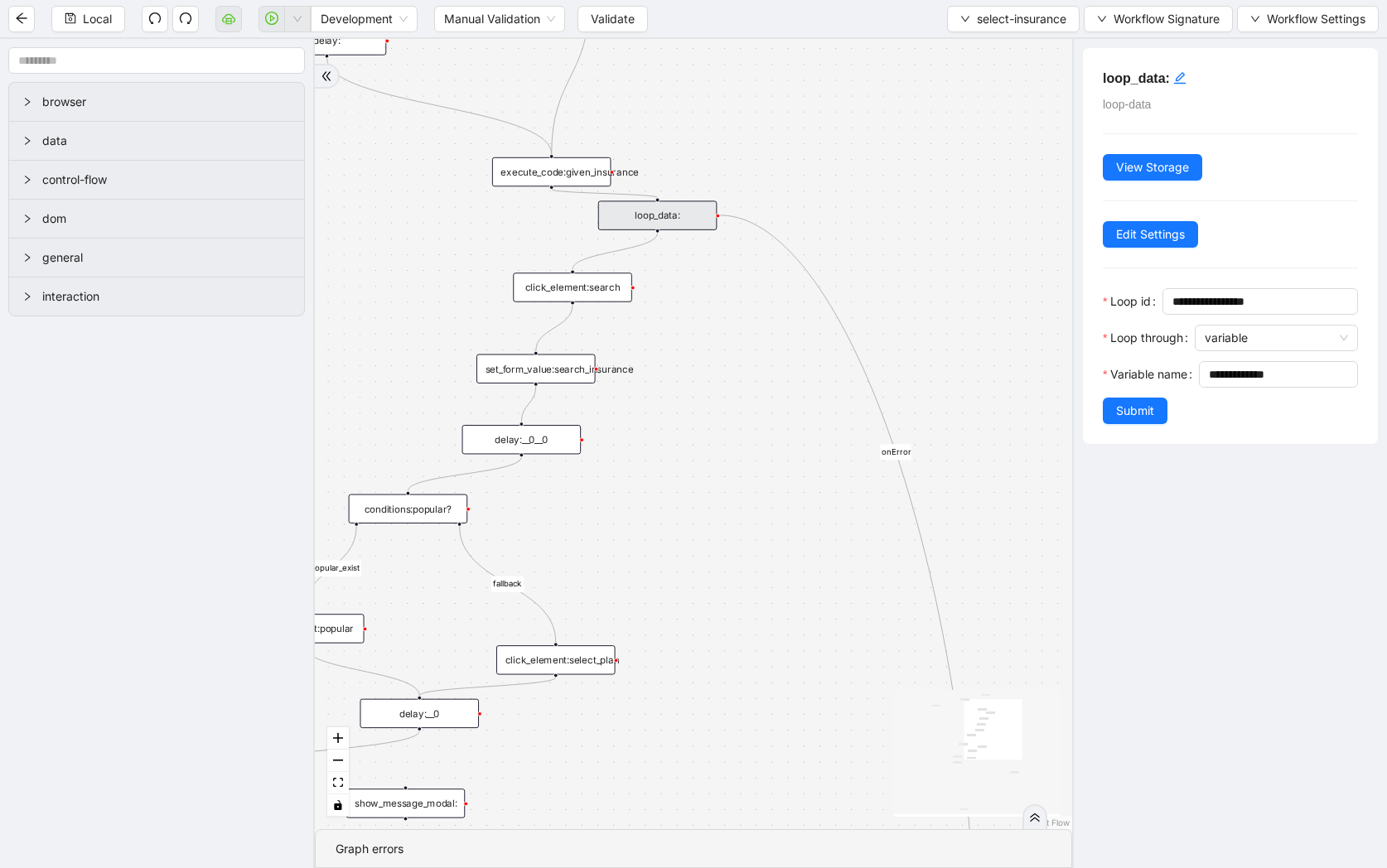
click at [575, 176] on div "execute_code:given_insurance" at bounding box center [552, 172] width 119 height 29
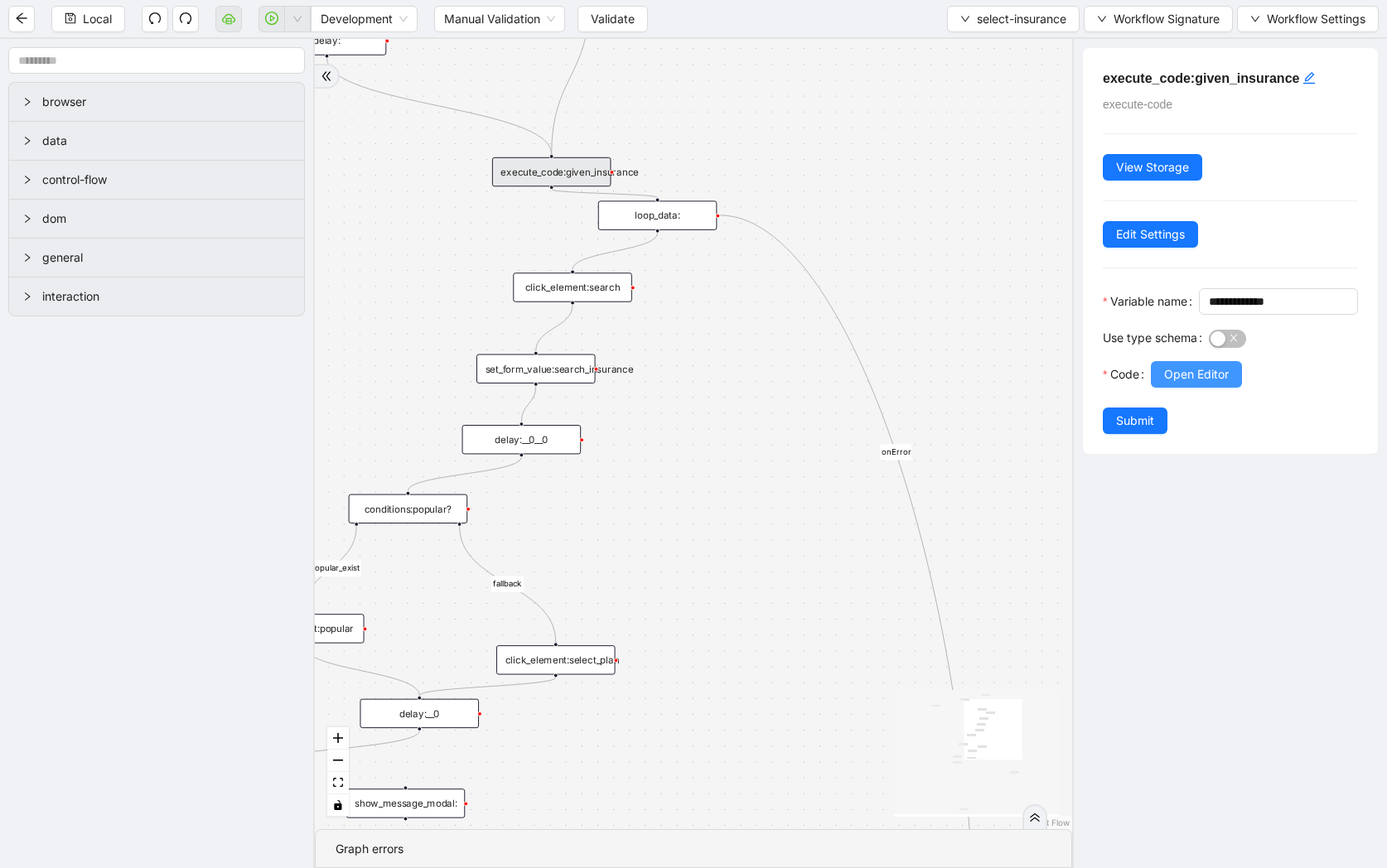
click at [1198, 384] on span "Open Editor" at bounding box center [1196, 374] width 64 height 18
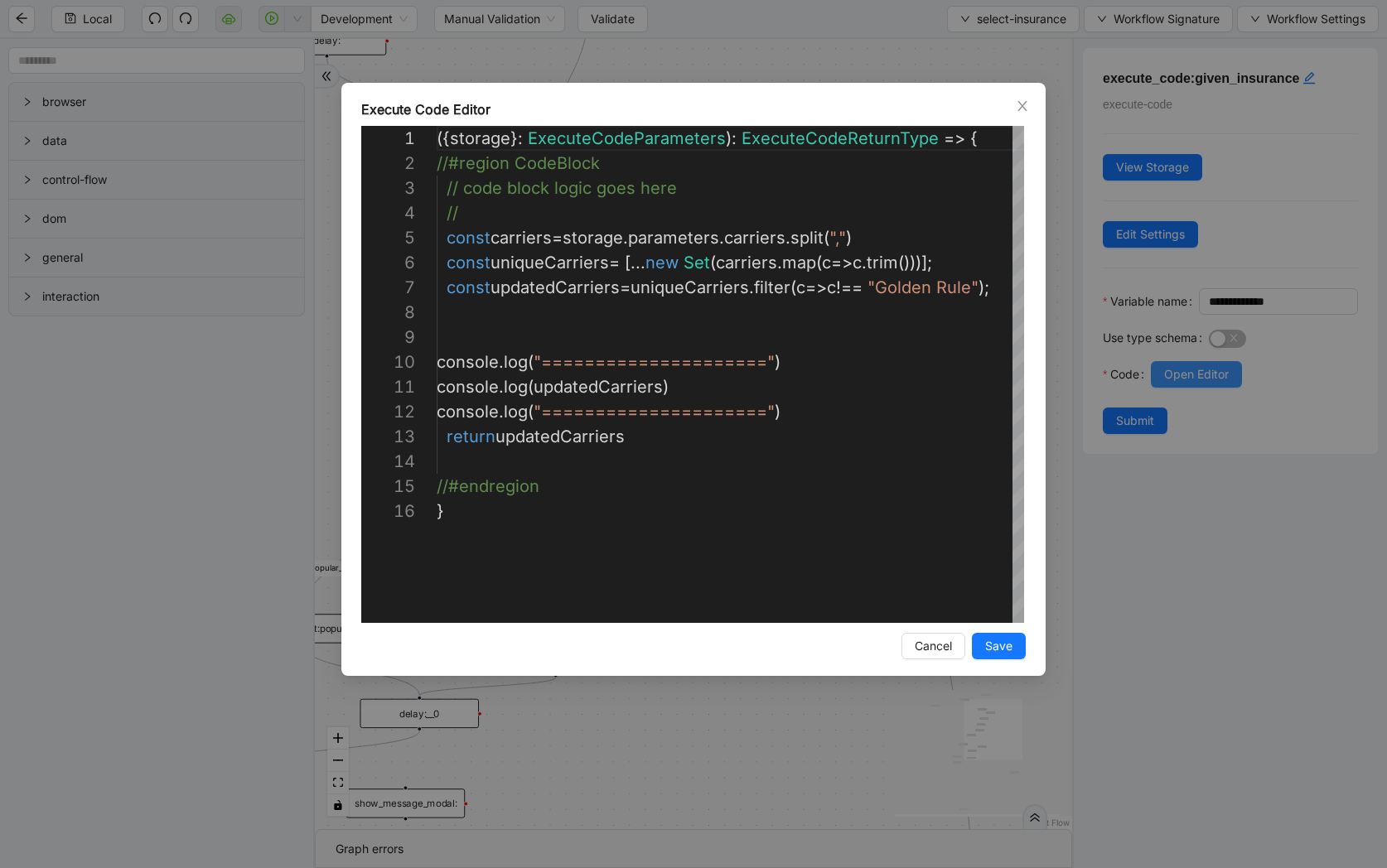
scroll to position [248, 0]
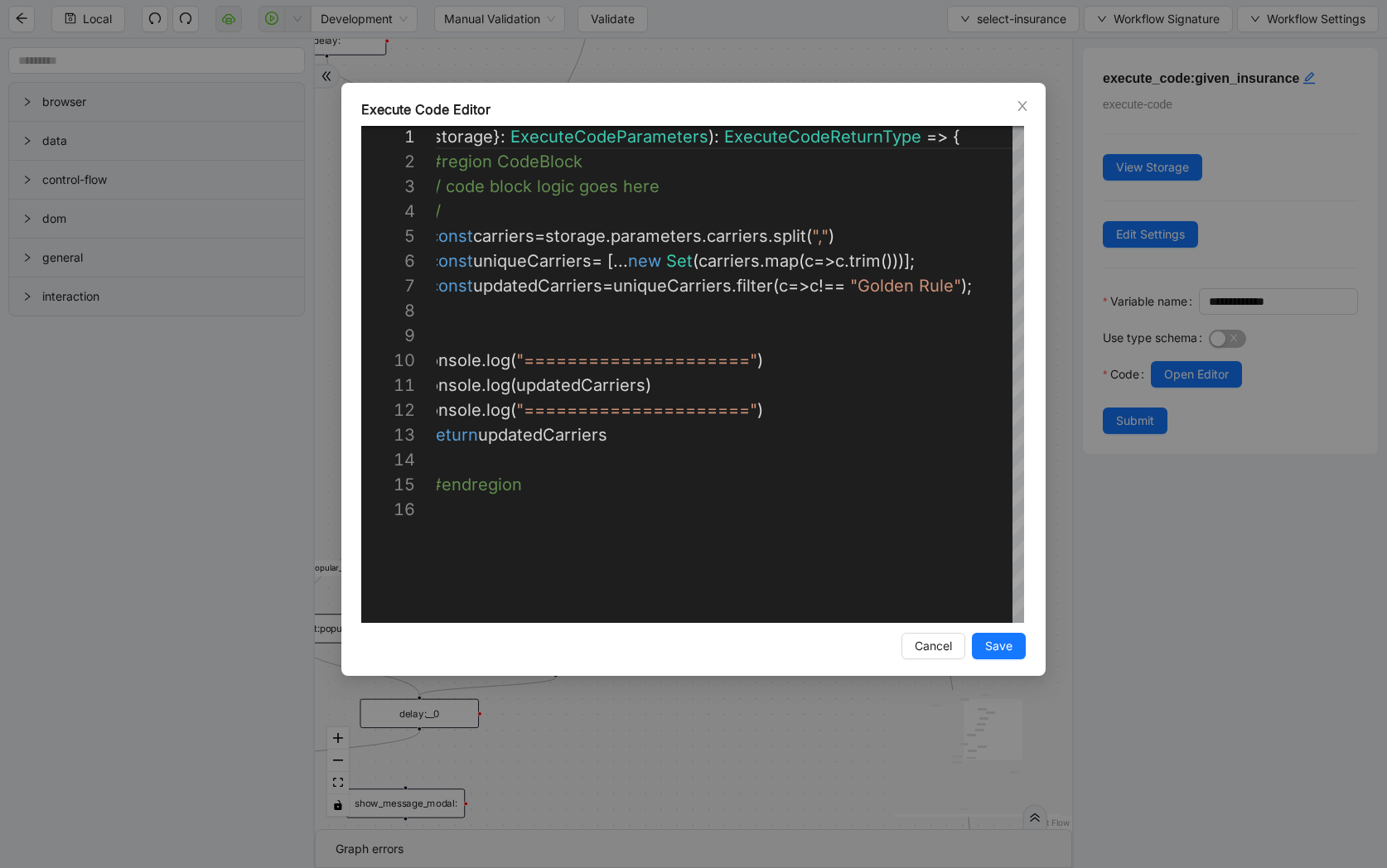
click at [1079, 123] on div "**********" at bounding box center [694, 434] width 1387 height 868
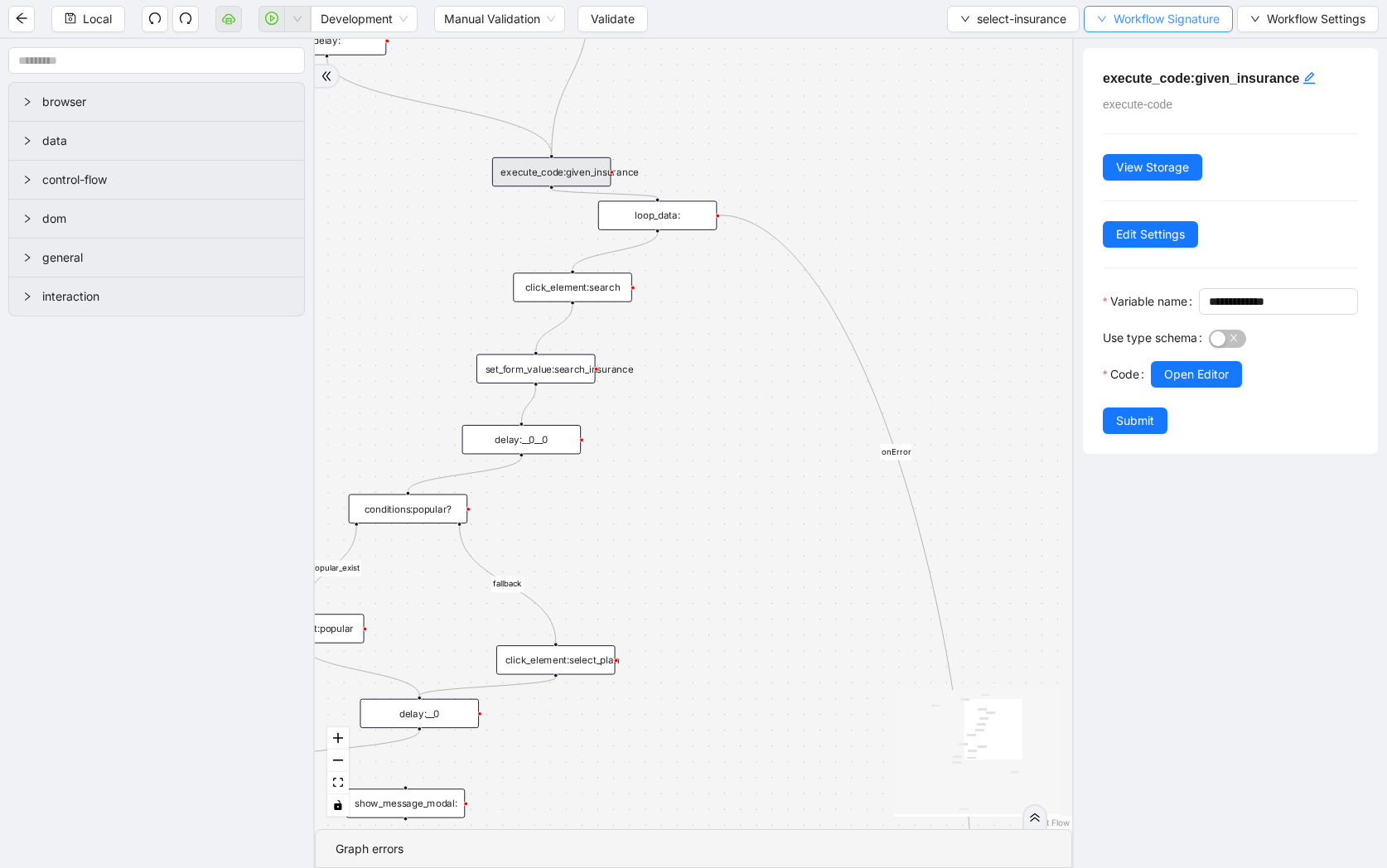
click at [1143, 9] on button "Workflow Signature" at bounding box center [1158, 19] width 149 height 27
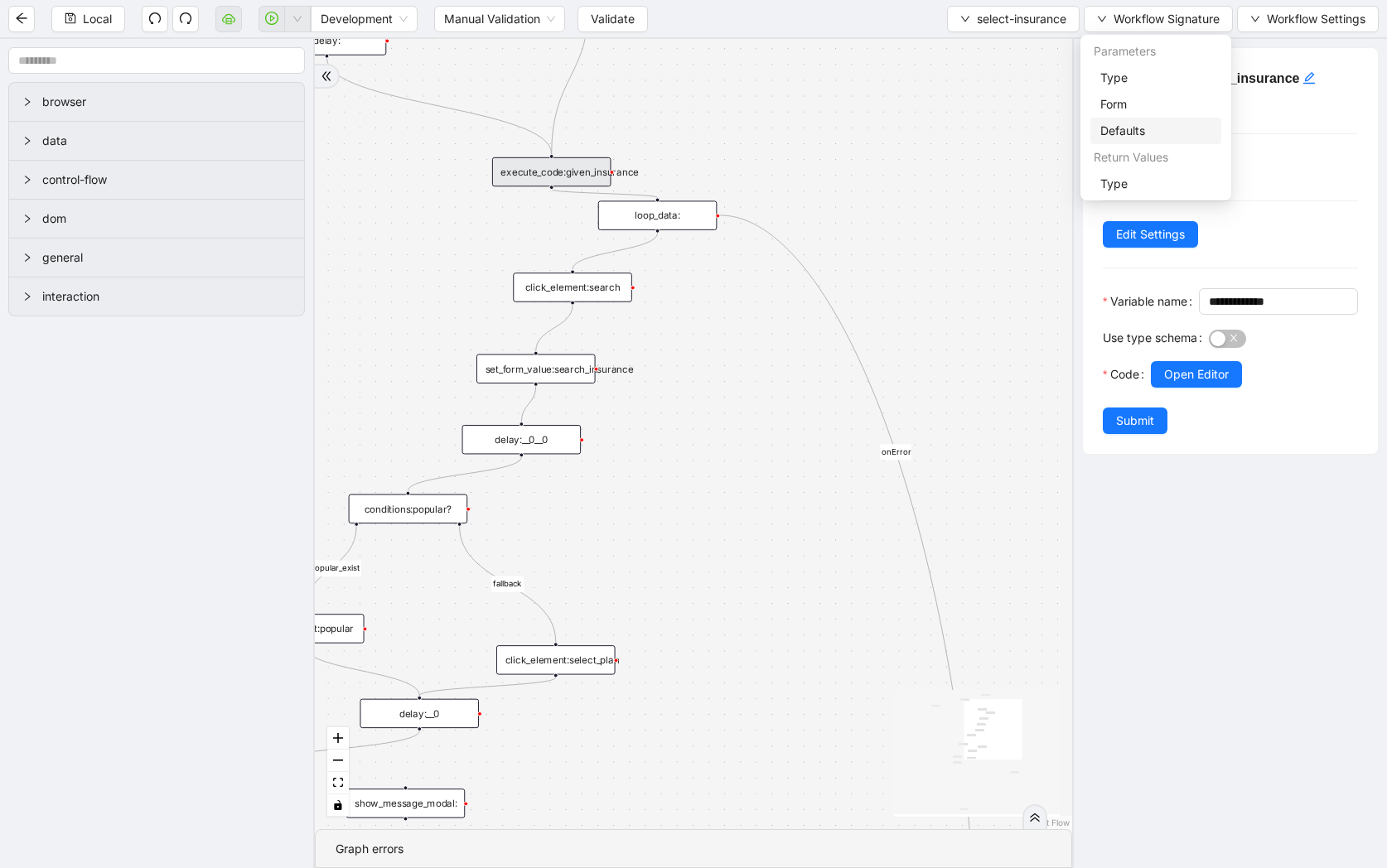
click at [1128, 137] on span "Defaults" at bounding box center [1156, 130] width 111 height 18
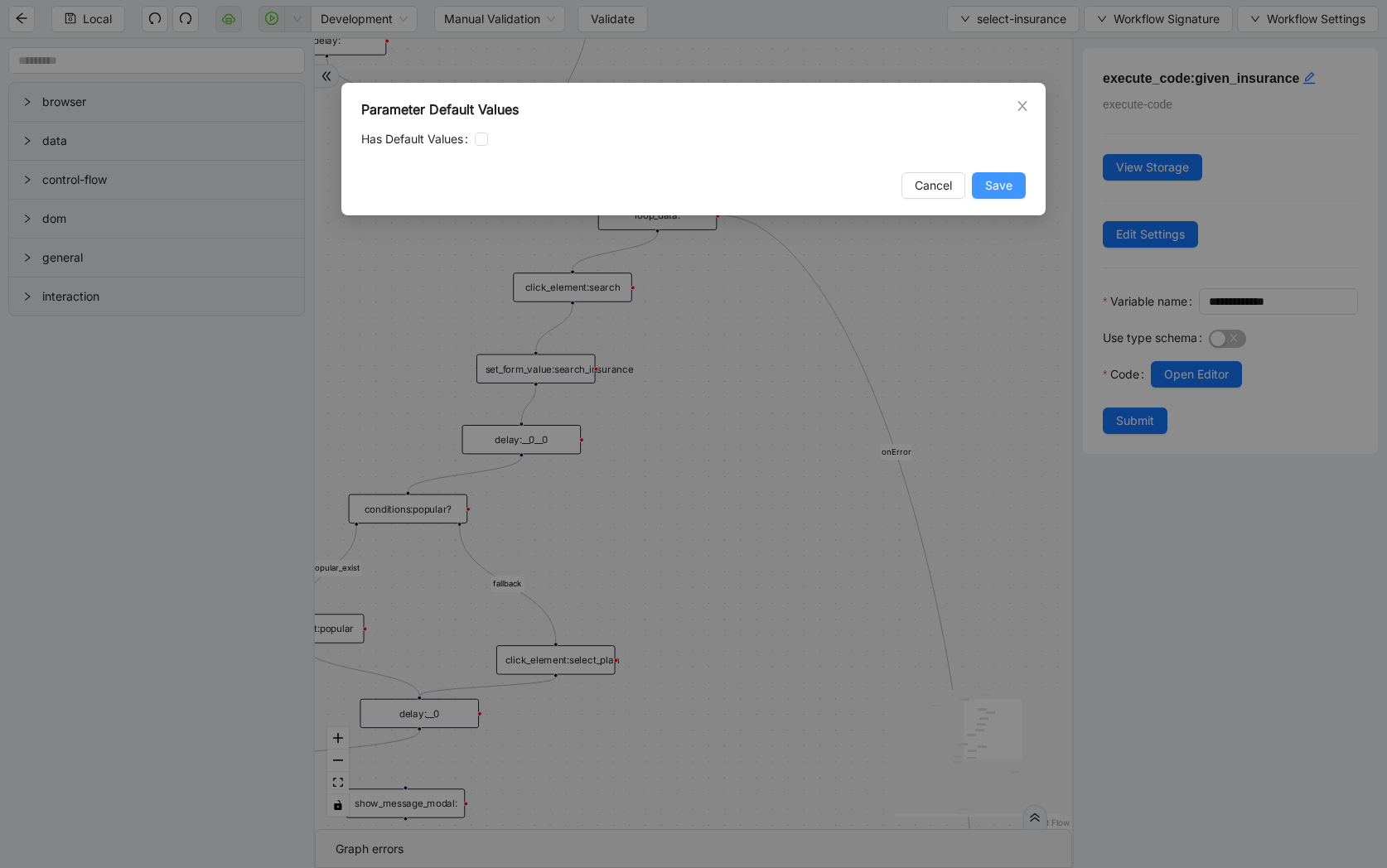
click at [1004, 181] on span "Save" at bounding box center [999, 185] width 28 height 18
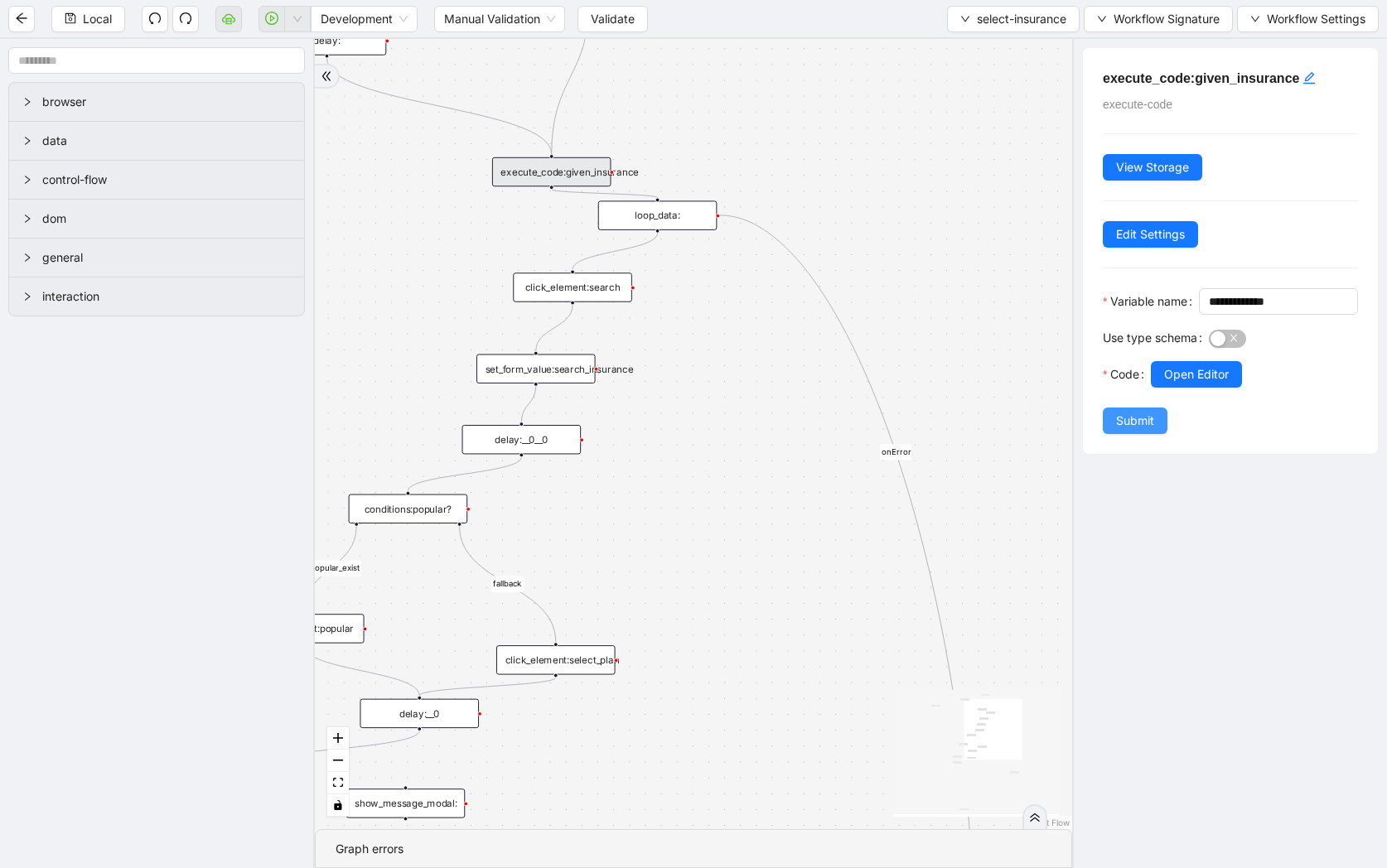
click at [1144, 430] on span "Submit" at bounding box center [1135, 420] width 38 height 18
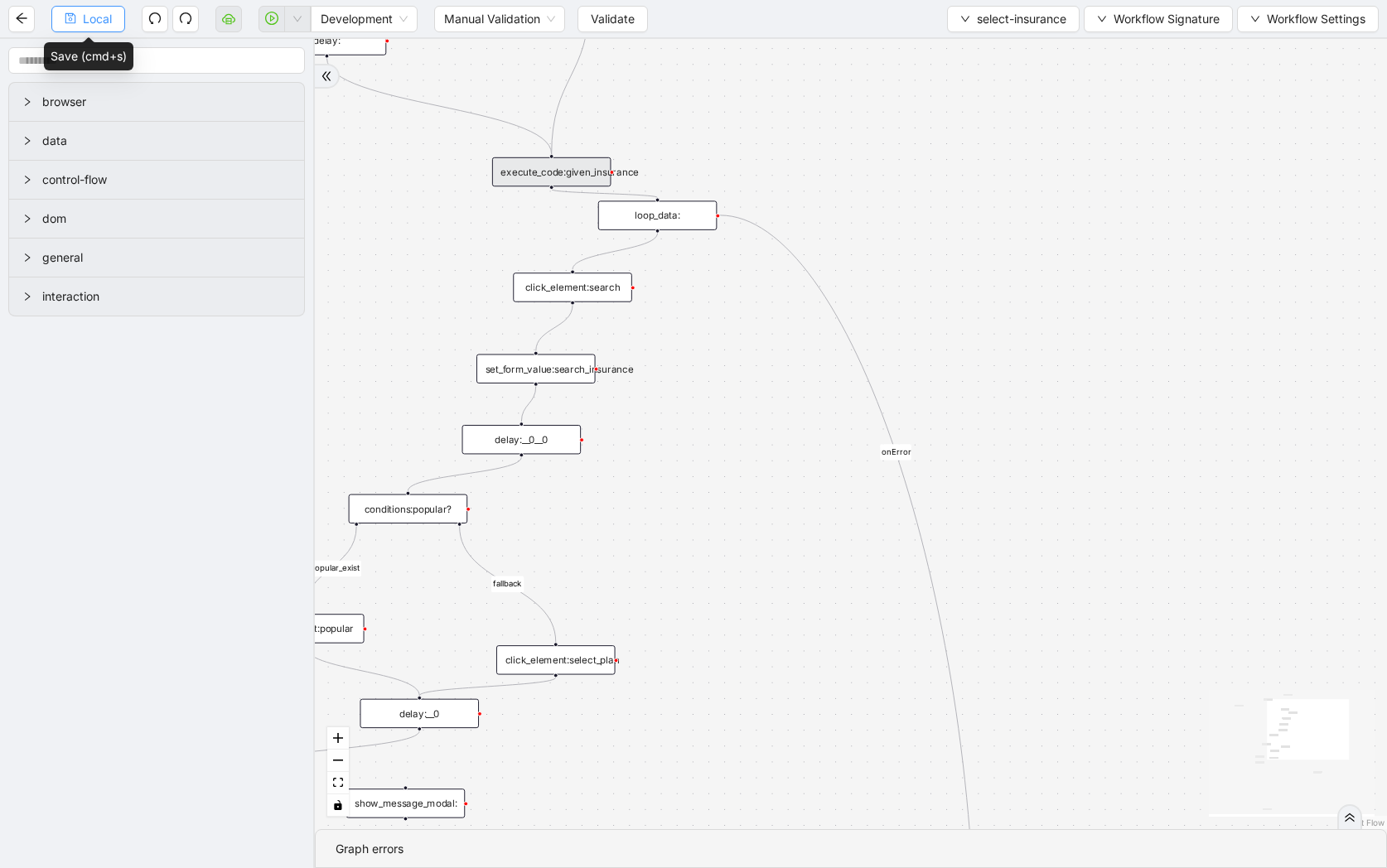
click at [82, 26] on span "Local" at bounding box center [97, 18] width 29 height 18
click at [100, 12] on span "Local" at bounding box center [97, 18] width 29 height 18
drag, startPoint x: 770, startPoint y: 98, endPoint x: 1079, endPoint y: 562, distance: 557.5
click at [1079, 562] on div "fallback if_popular_exist onError trigger execute_code:given_insurance loop_dat…" at bounding box center [851, 434] width 1072 height 790
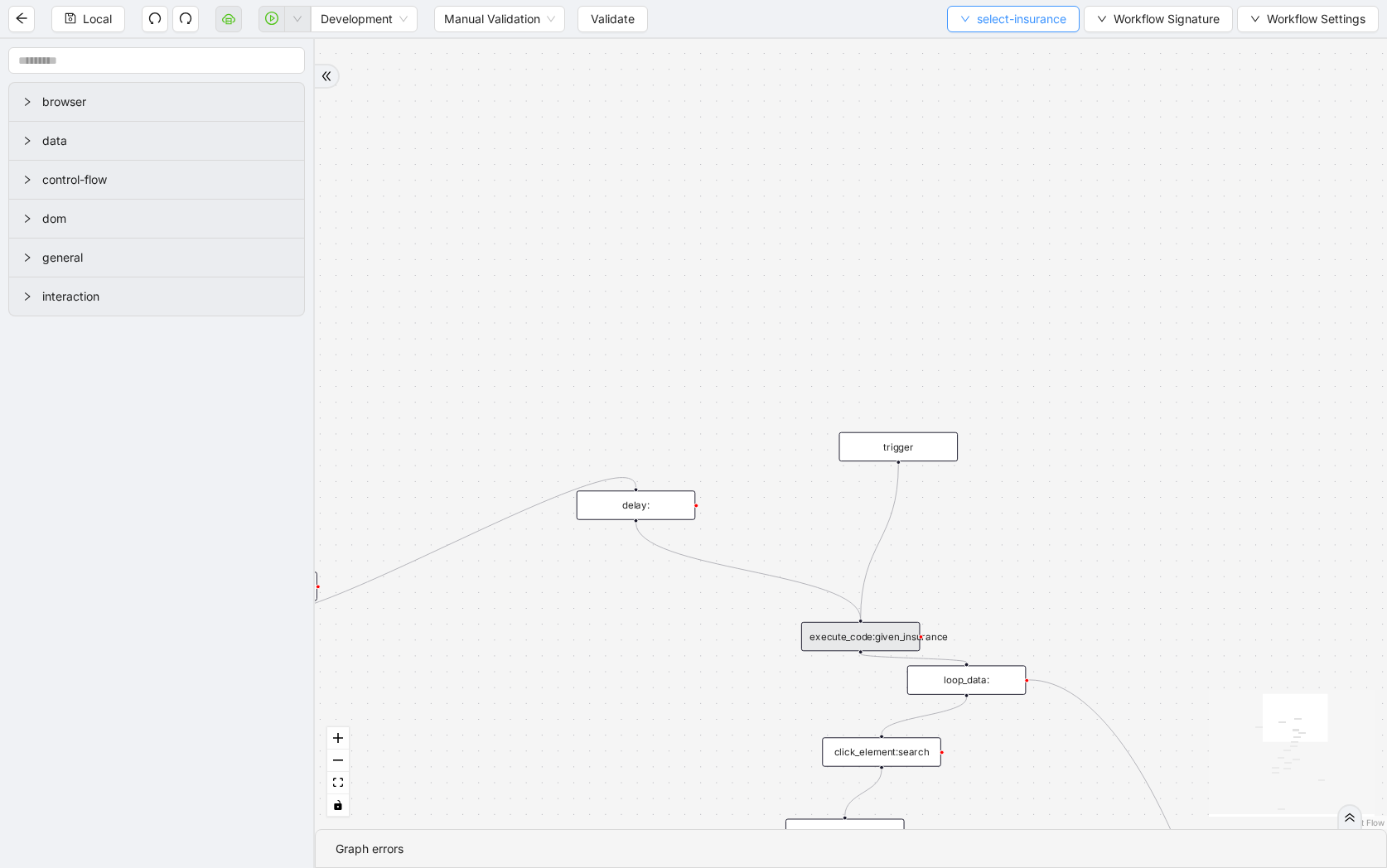
click at [1017, 19] on span "select-insurance" at bounding box center [1021, 18] width 89 height 18
click at [1017, 42] on span "Select" at bounding box center [1008, 51] width 108 height 18
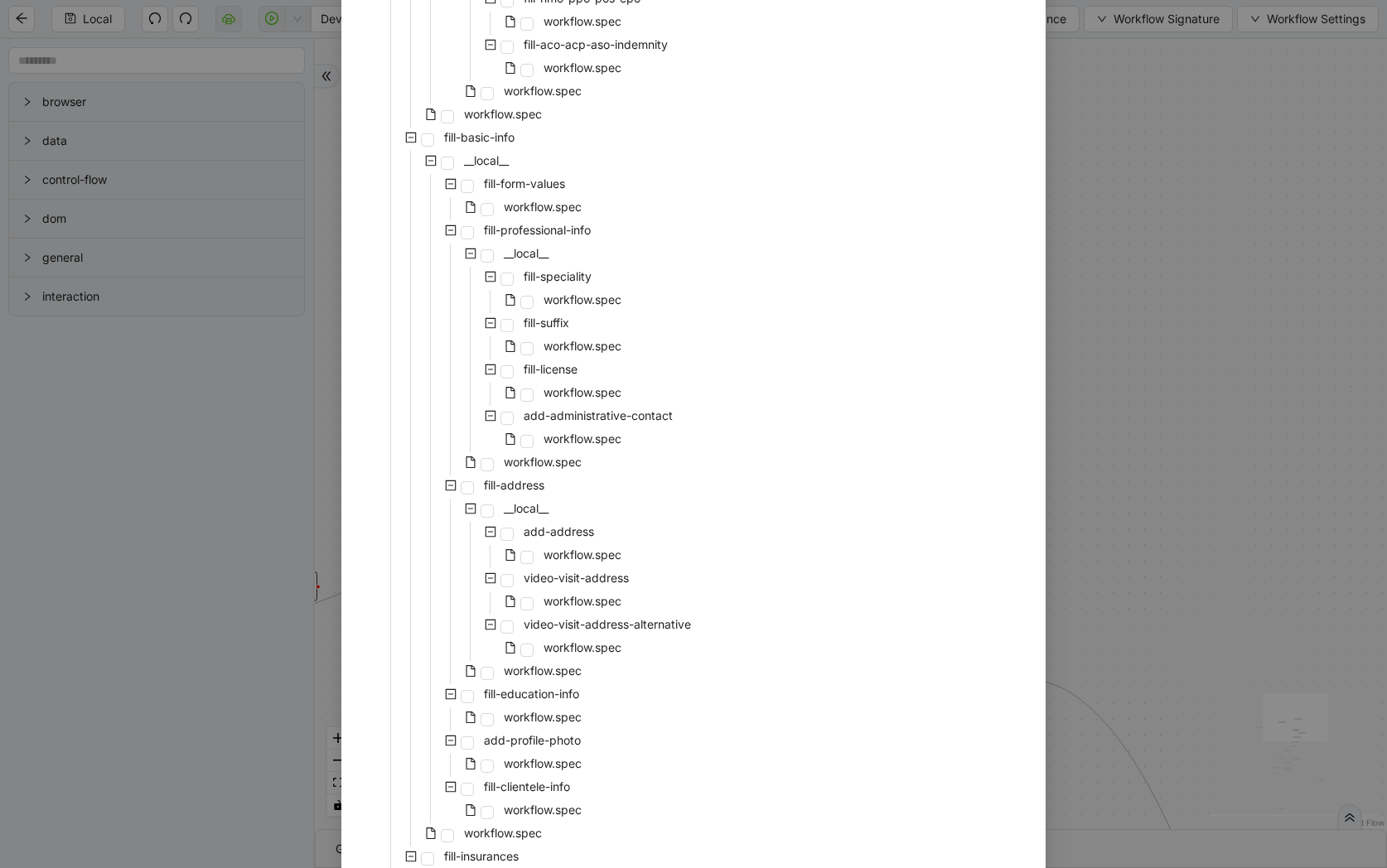
scroll to position [2787, 0]
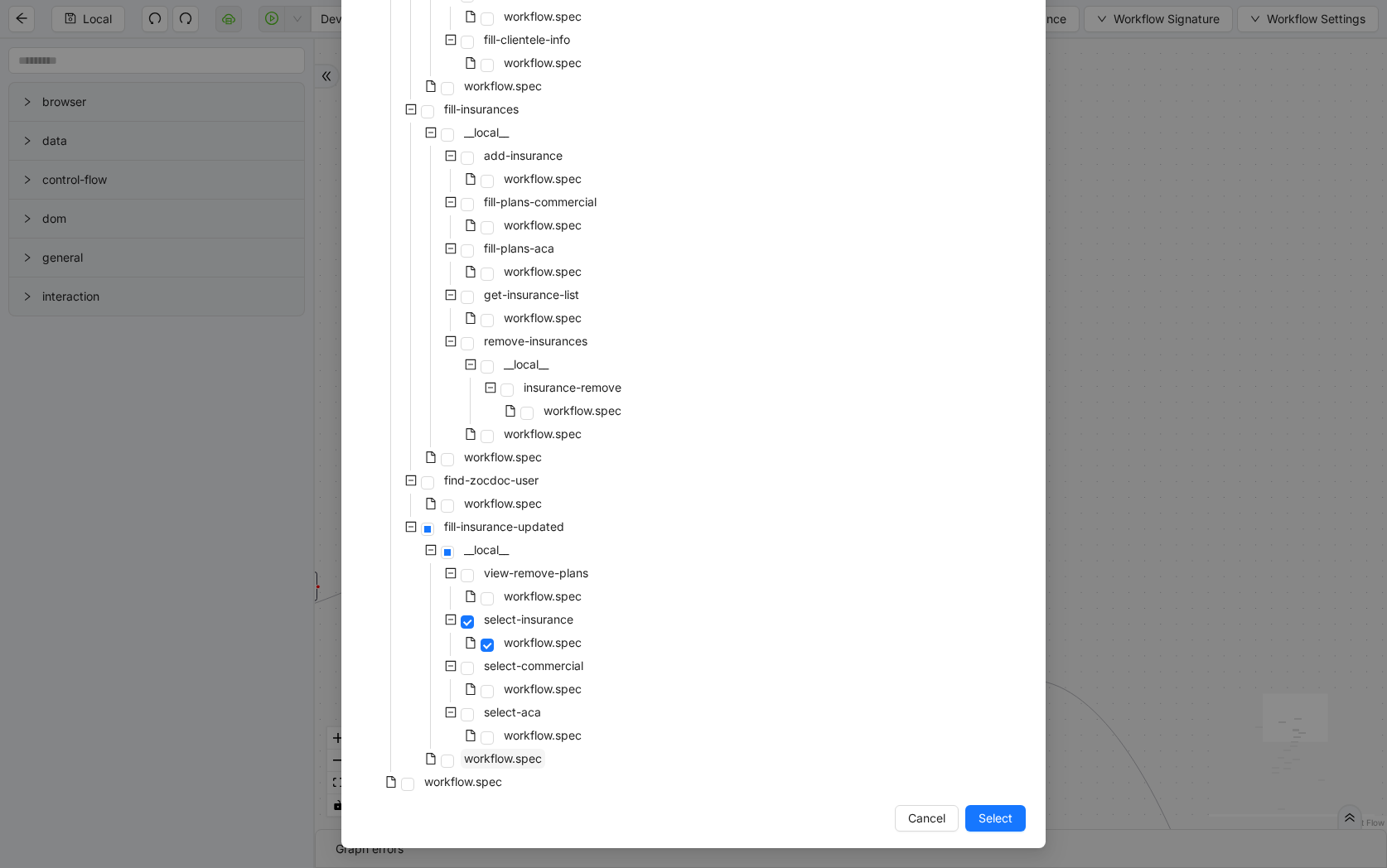
click at [502, 763] on span "workflow.spec" at bounding box center [503, 758] width 78 height 14
click at [994, 818] on span "Select" at bounding box center [995, 818] width 34 height 18
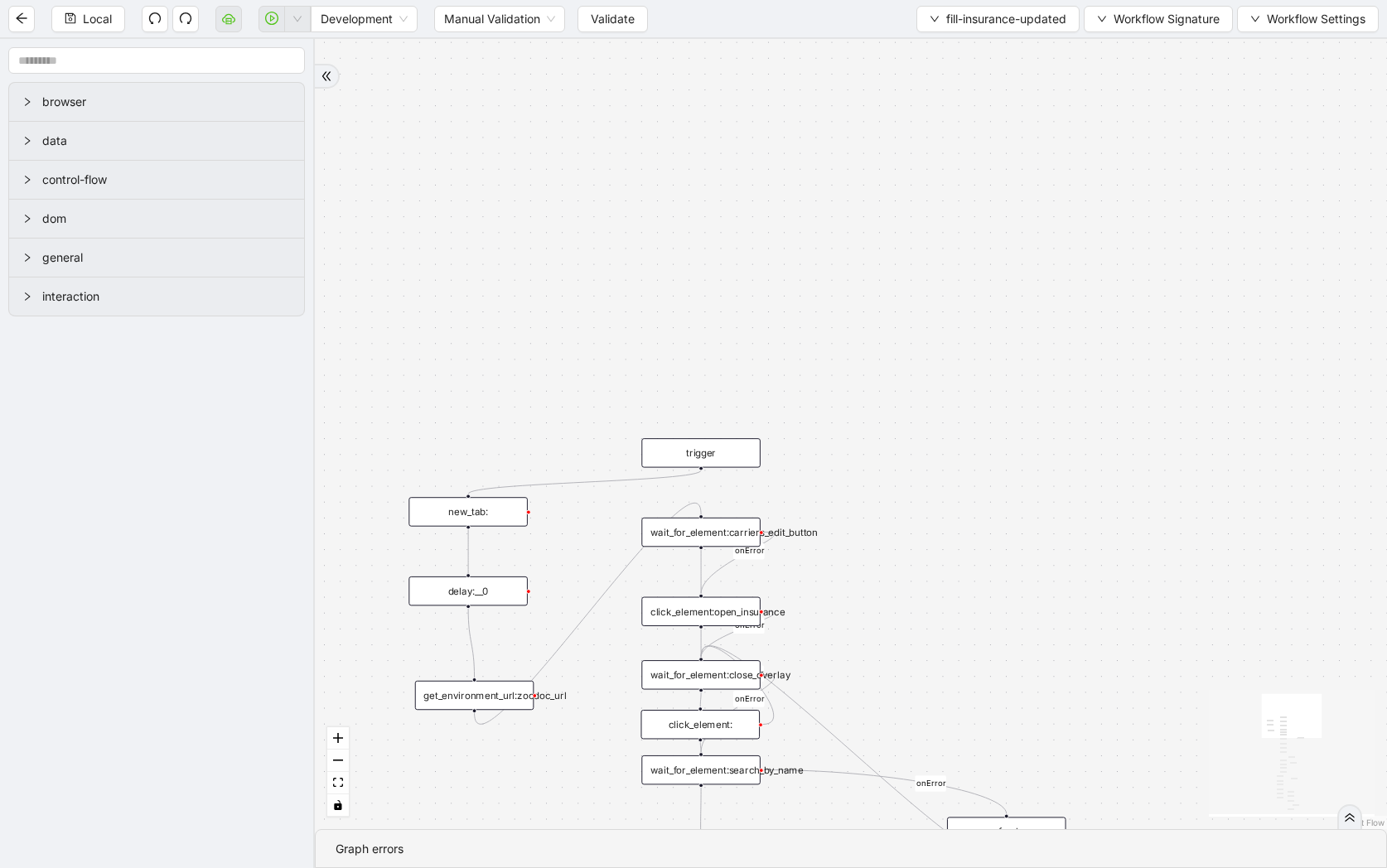
drag, startPoint x: 757, startPoint y: 549, endPoint x: 1014, endPoint y: 482, distance: 265.6
click at [1014, 482] on div "loopFrom review fallback exitFrom onError onError onError onError onError onErr…" at bounding box center [851, 434] width 1072 height 790
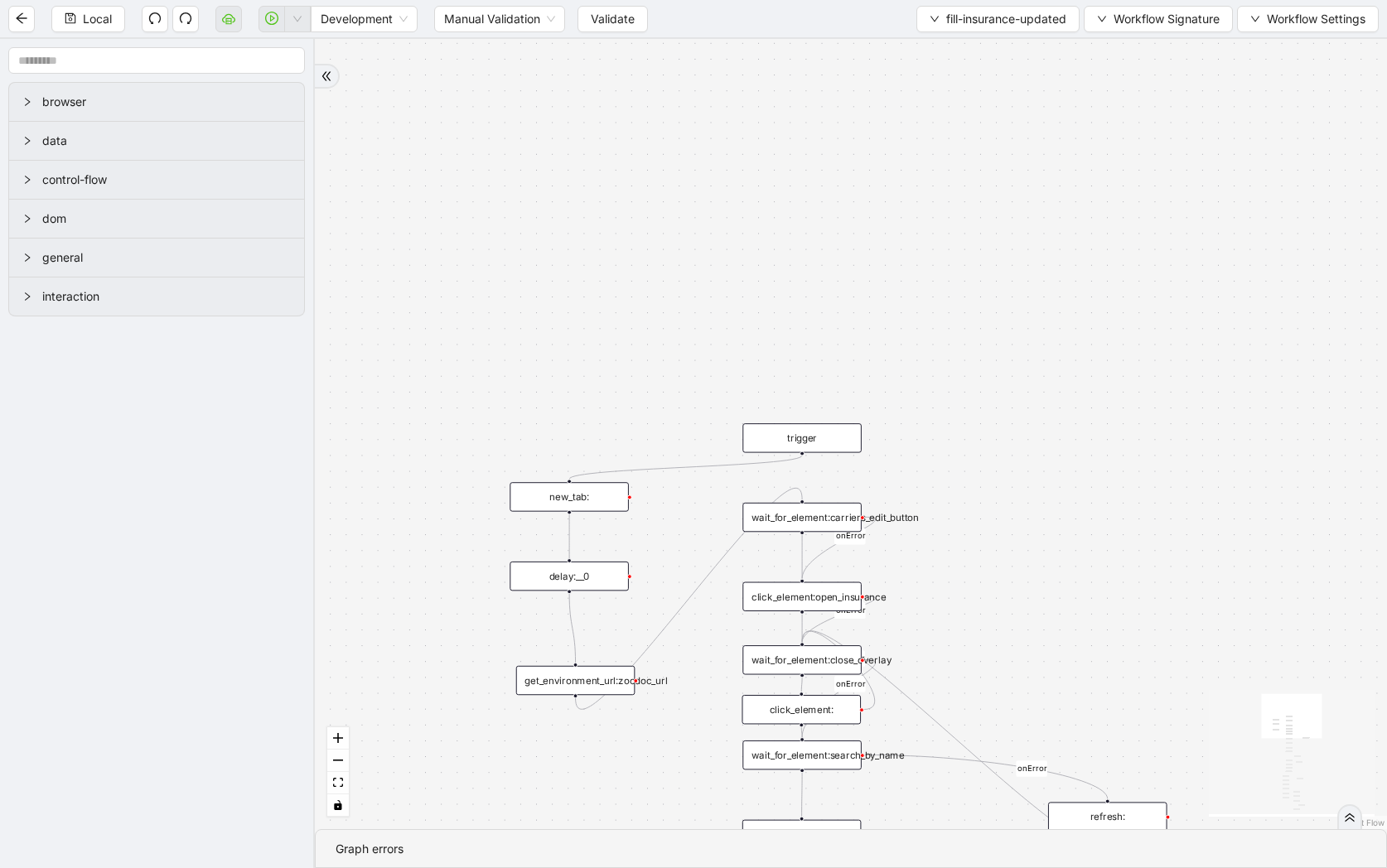
click at [598, 503] on div "new_tab:" at bounding box center [569, 497] width 119 height 29
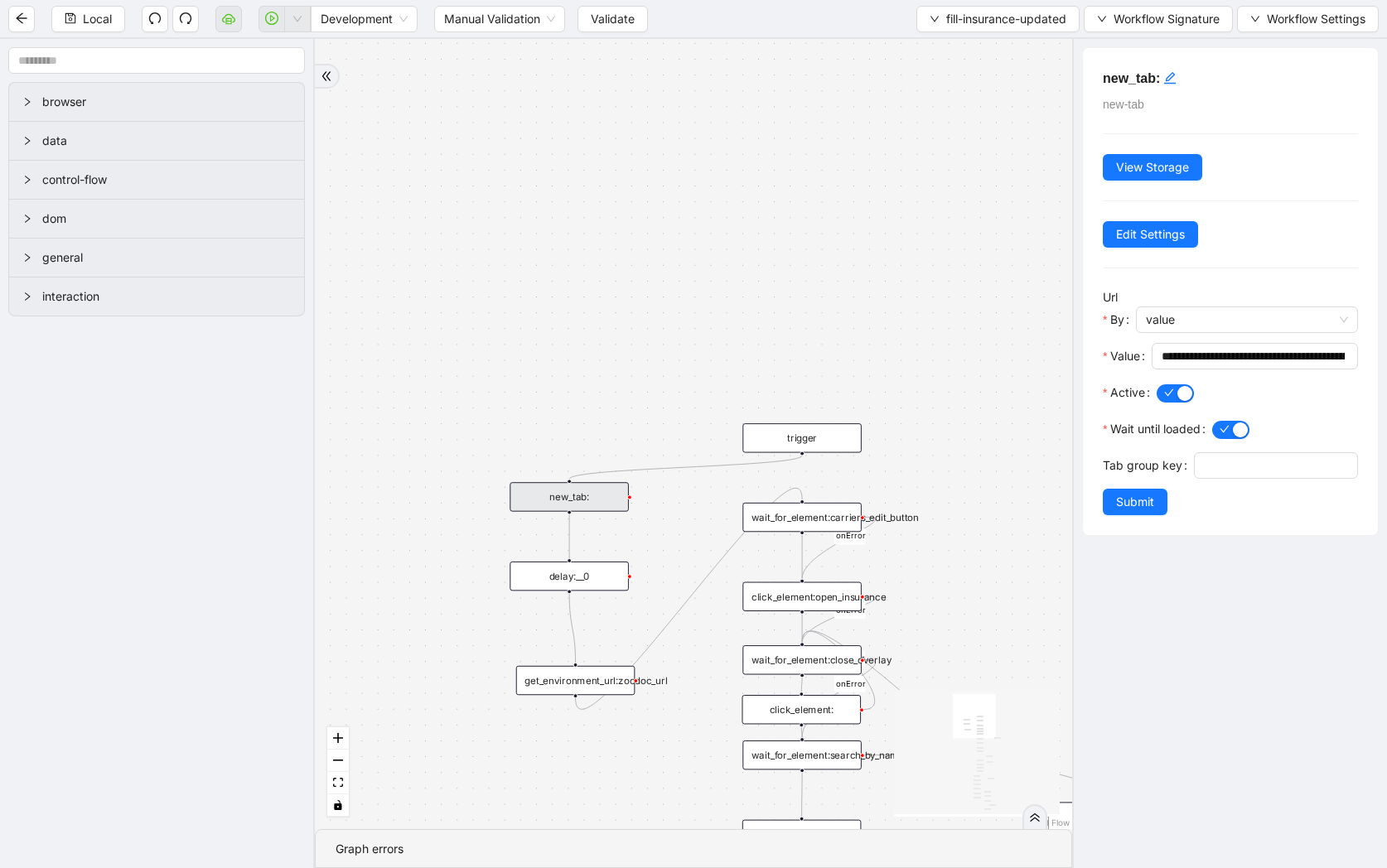
click at [565, 503] on div "new_tab:" at bounding box center [569, 497] width 119 height 29
click at [1246, 361] on input "**********" at bounding box center [1253, 356] width 183 height 18
click at [1245, 356] on input "**********" at bounding box center [1253, 356] width 183 height 18
drag, startPoint x: 802, startPoint y: 451, endPoint x: 578, endPoint y: 556, distance: 247.4
click at [578, 556] on div "loopFrom review fallback exitFrom onError onError onError onError onError onErr…" at bounding box center [693, 434] width 757 height 790
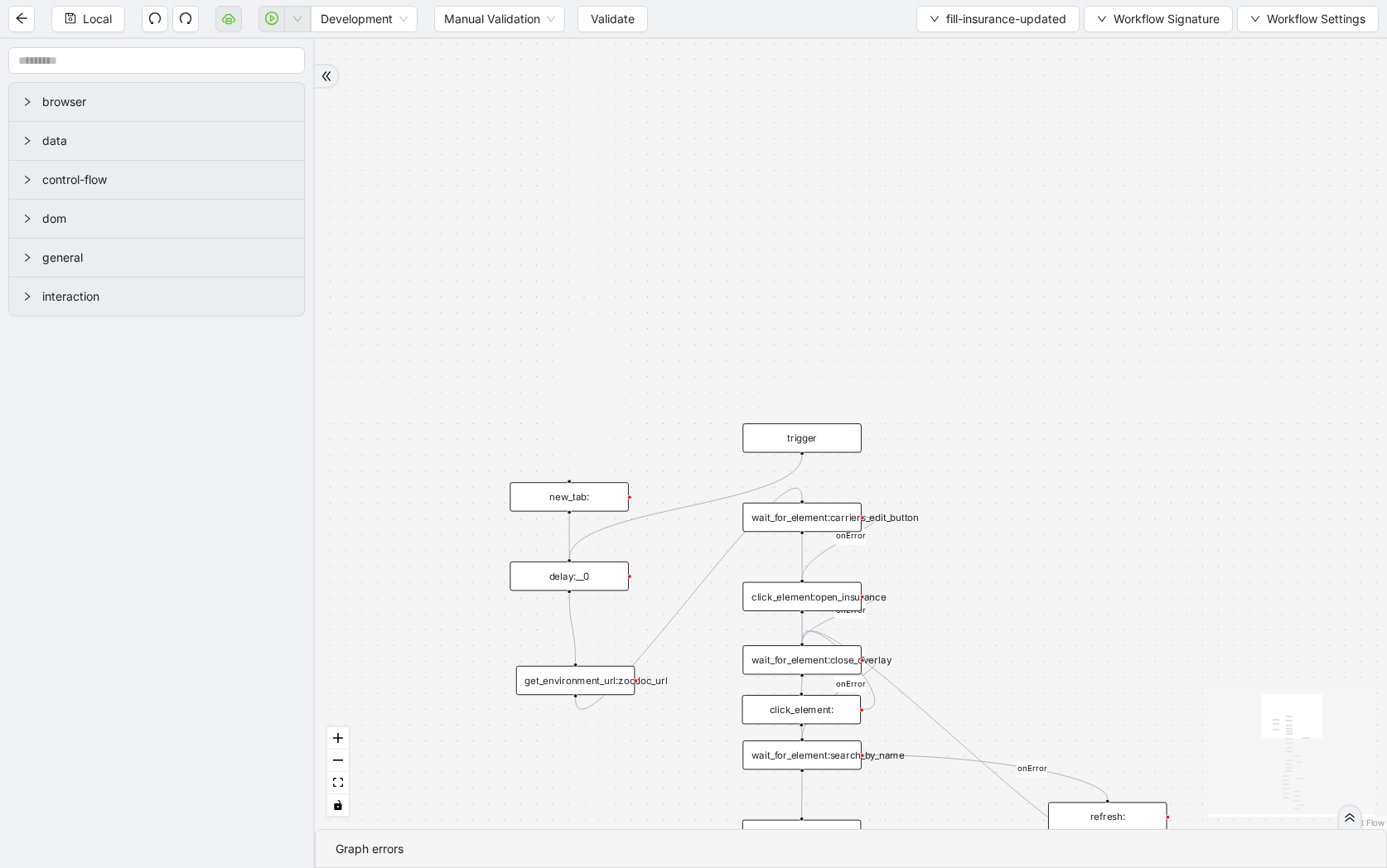
drag, startPoint x: 723, startPoint y: 346, endPoint x: 782, endPoint y: 222, distance: 137.3
click at [782, 222] on div "loopFrom review fallback exitFrom onError onError onError onError onError onErr…" at bounding box center [851, 434] width 1072 height 790
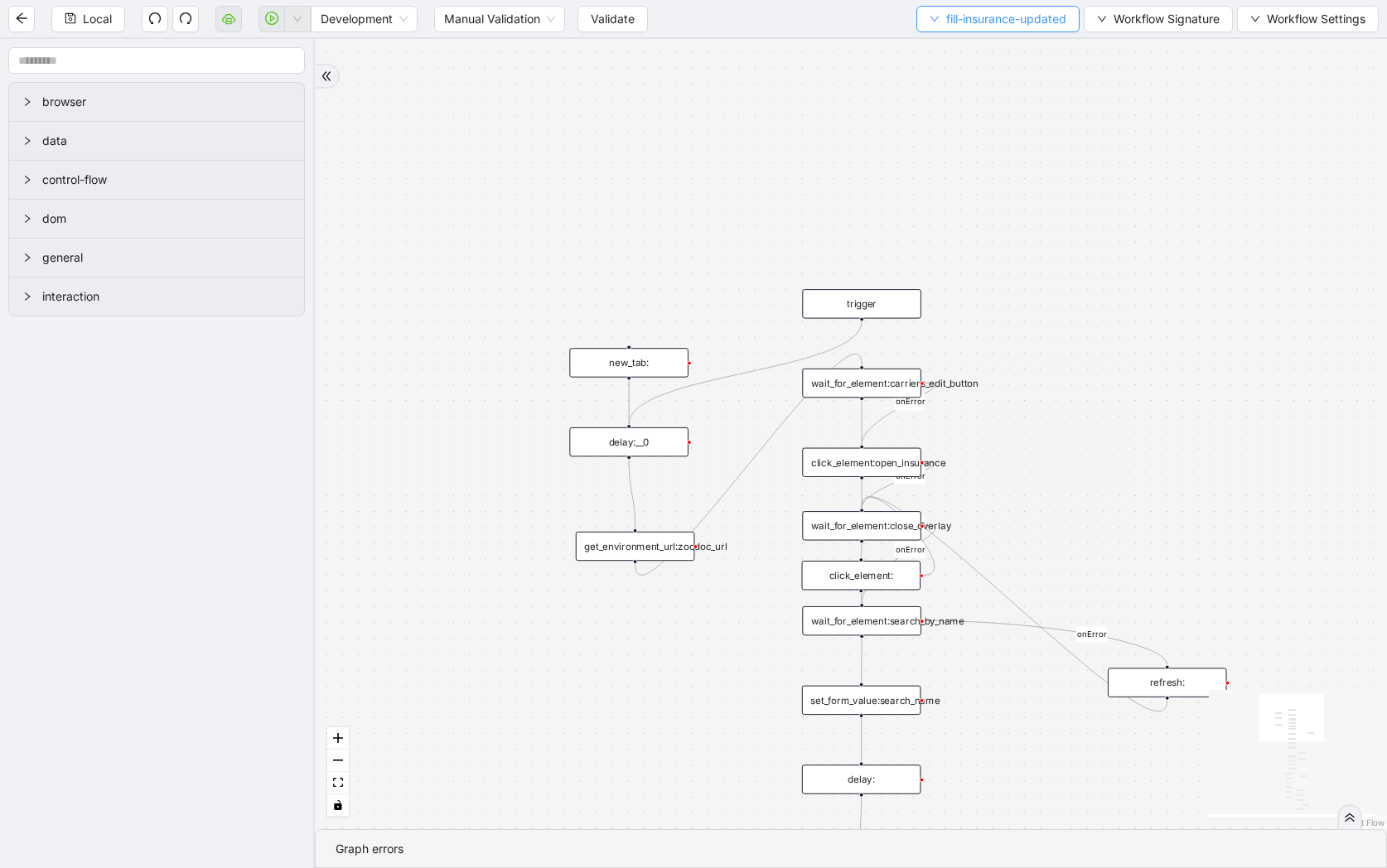
click at [1027, 21] on span "fill-insurance-updated" at bounding box center [1005, 18] width 120 height 18
click at [1027, 48] on span "Select" at bounding box center [993, 51] width 139 height 18
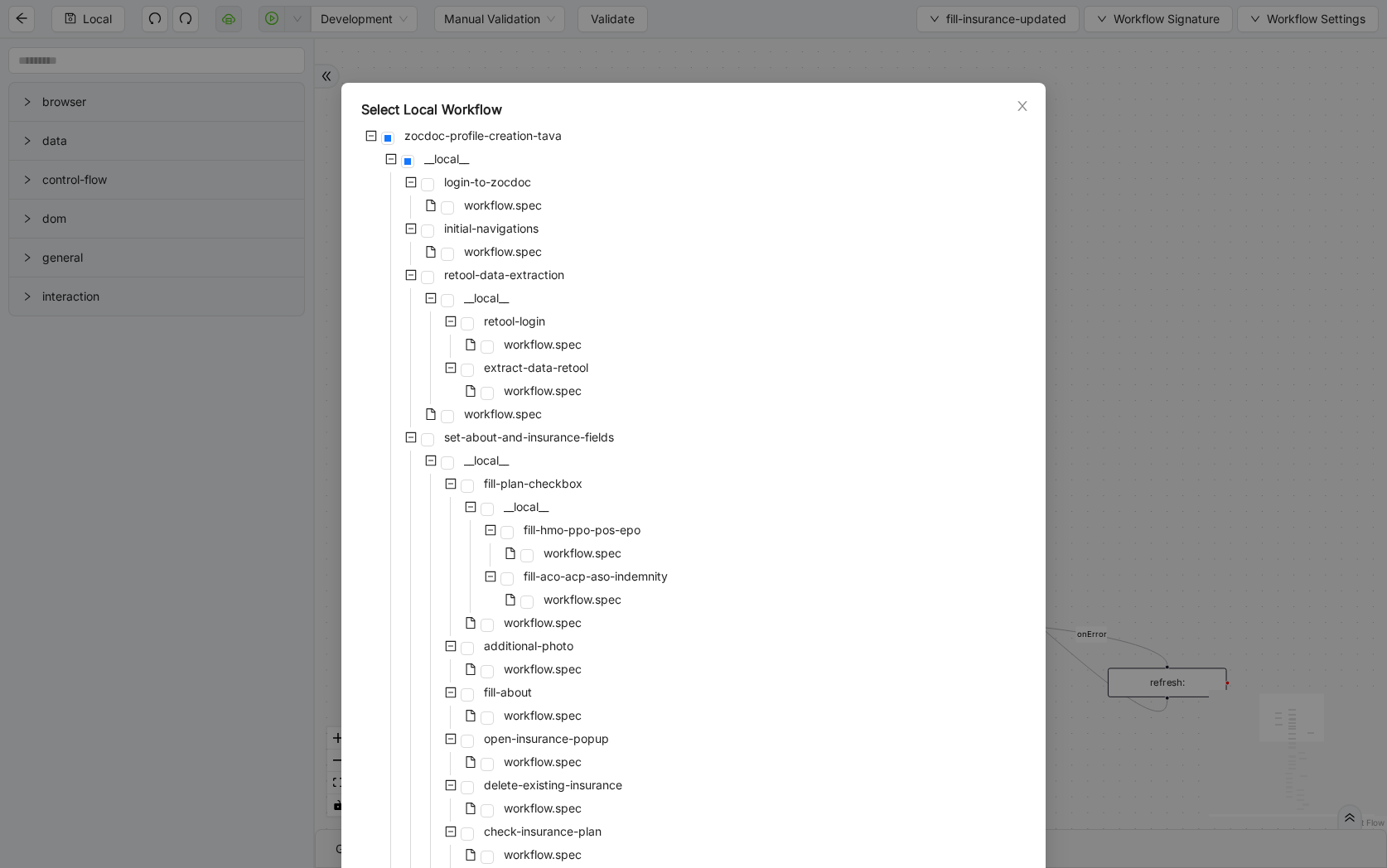
click at [1164, 258] on div "Select Local Workflow zocdoc-profile-creation-tava __local__ login-to-zocdoc wo…" at bounding box center [694, 434] width 1387 height 868
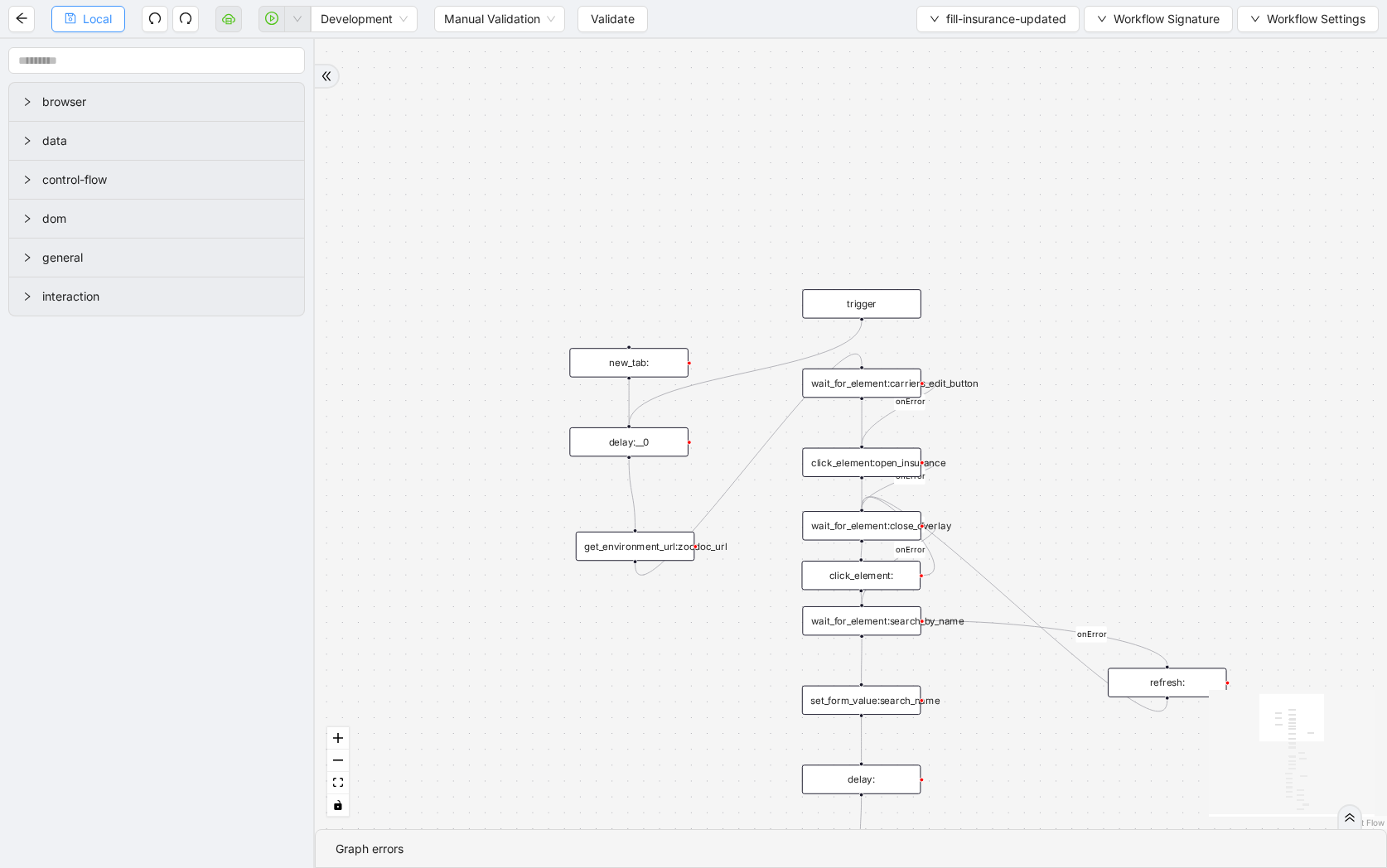
click at [89, 13] on span "Local" at bounding box center [97, 18] width 29 height 18
click at [976, 22] on span "fill-insurance-updated" at bounding box center [1005, 18] width 120 height 18
click at [119, 21] on button "Local" at bounding box center [88, 19] width 74 height 27
click at [114, 22] on button "Local" at bounding box center [88, 19] width 74 height 27
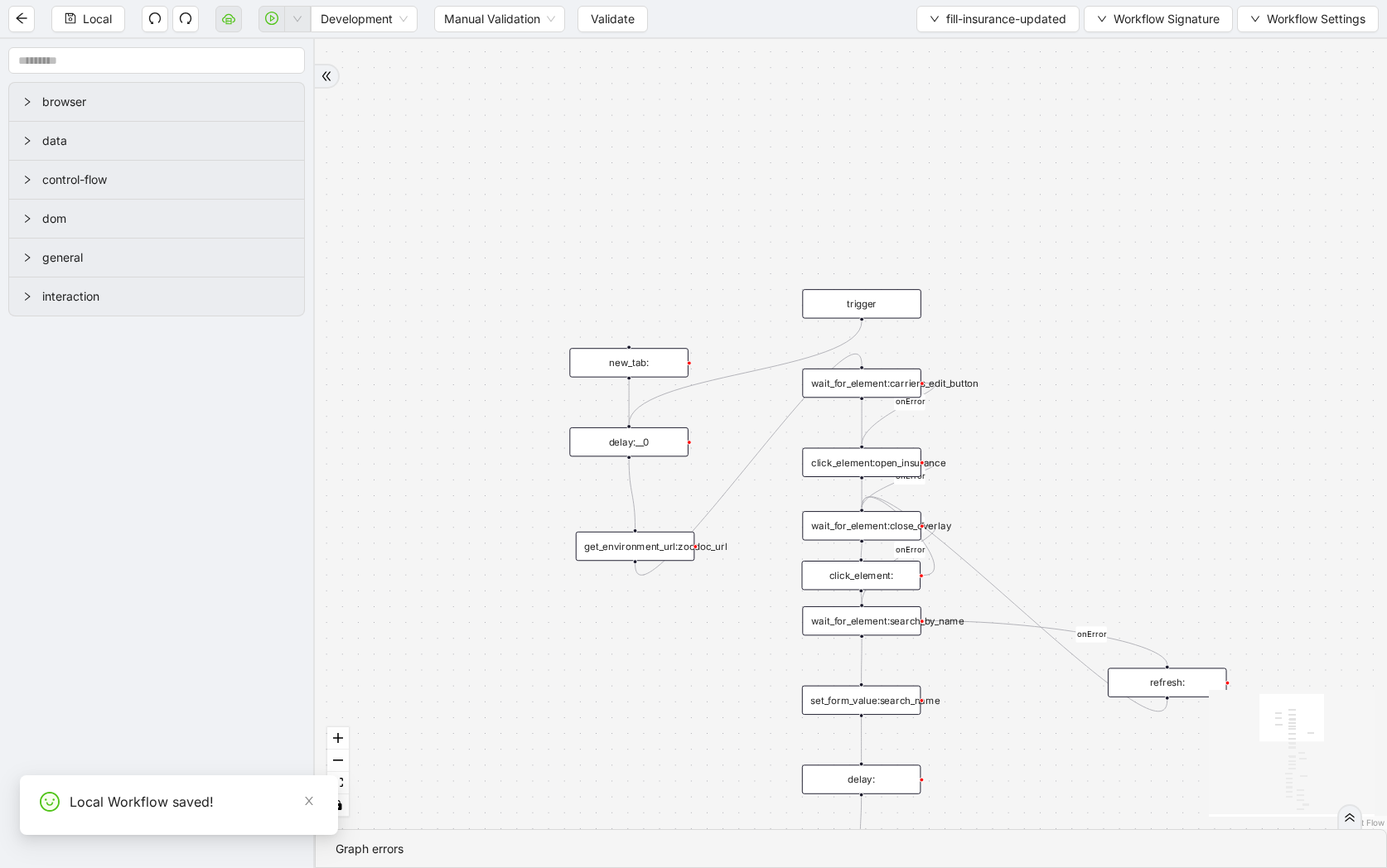
click at [616, 22] on span "Validate" at bounding box center [613, 18] width 44 height 18
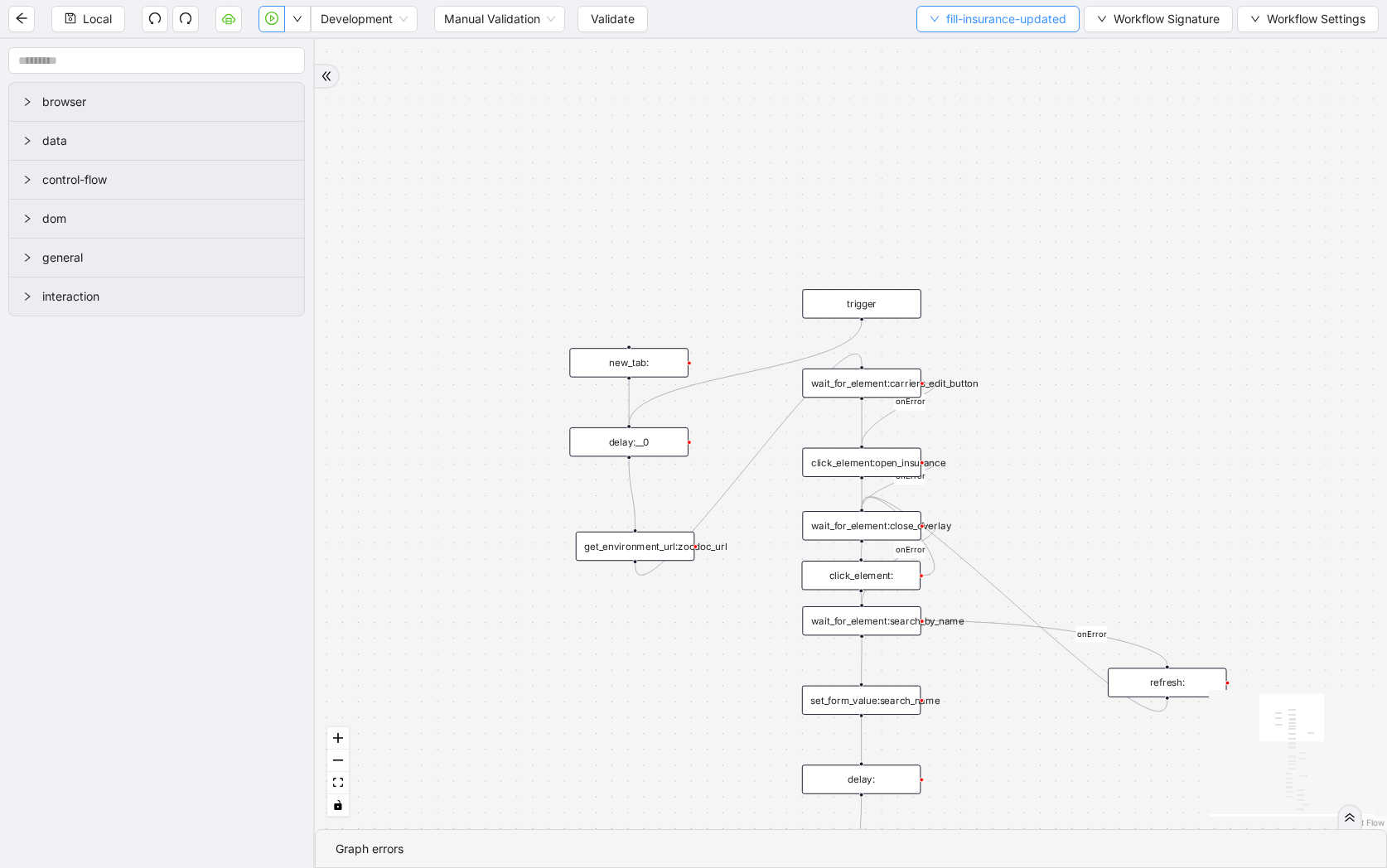
click at [1003, 20] on span "fill-insurance-updated" at bounding box center [1005, 18] width 120 height 18
click at [992, 47] on span "Select" at bounding box center [993, 51] width 139 height 18
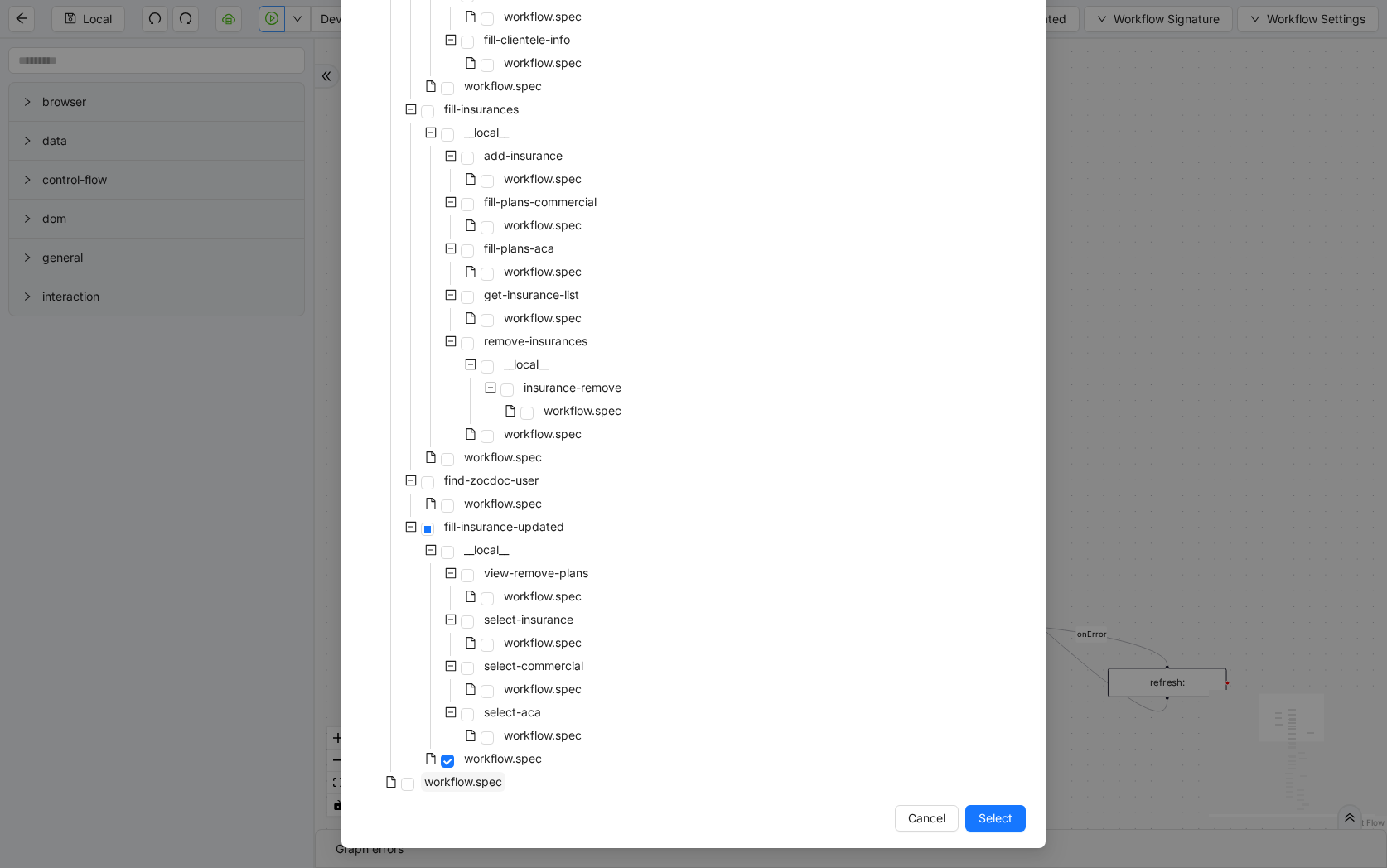
click at [451, 784] on span "workflow.spec" at bounding box center [462, 782] width 78 height 14
click at [994, 809] on span "Select" at bounding box center [995, 818] width 34 height 18
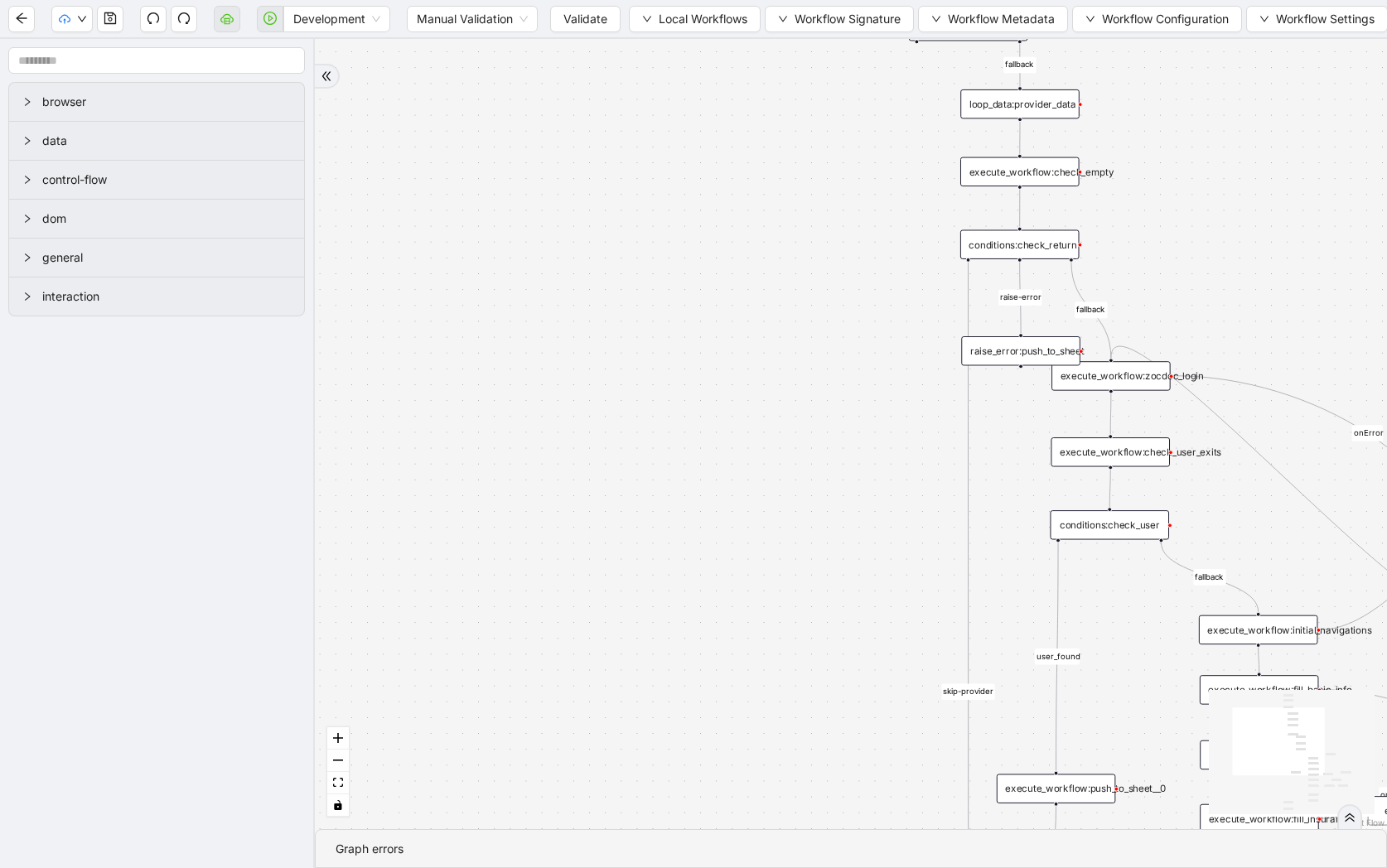
drag, startPoint x: 802, startPoint y: 565, endPoint x: 613, endPoint y: 579, distance: 189.5
click at [613, 579] on div "fallback raise-error skip-provider fallback fallback user_found onError onError…" at bounding box center [851, 434] width 1072 height 790
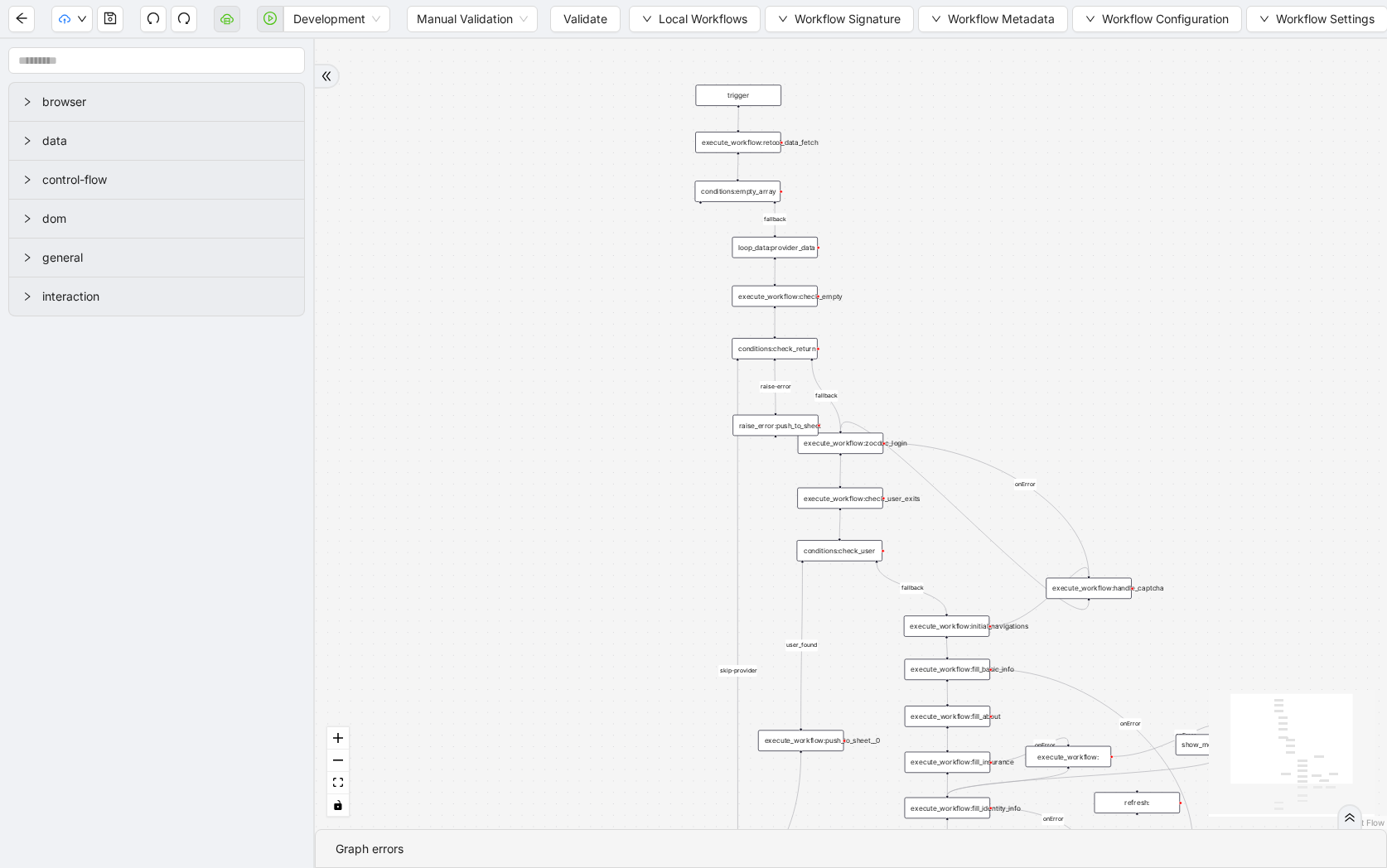
click at [605, 526] on div "fallback raise-error skip-provider fallback fallback user_found onError onError…" at bounding box center [851, 434] width 1072 height 790
drag, startPoint x: 605, startPoint y: 526, endPoint x: 562, endPoint y: 431, distance: 104.3
click at [562, 431] on div "fallback raise-error skip-provider fallback fallback user_found onError onError…" at bounding box center [851, 434] width 1072 height 790
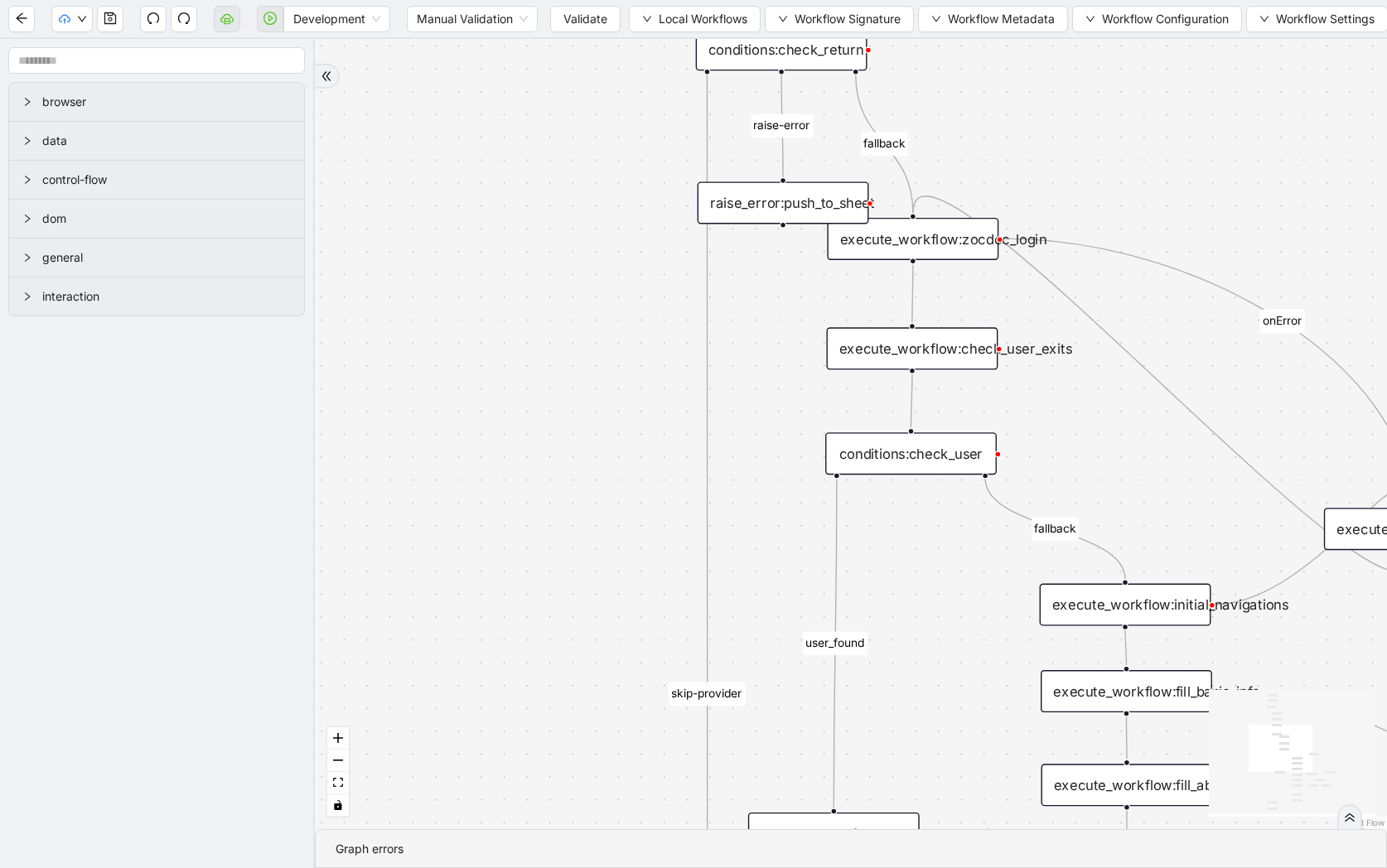
drag, startPoint x: 726, startPoint y: 481, endPoint x: 533, endPoint y: 434, distance: 198.6
click at [533, 434] on div "fallback raise-error skip-provider fallback fallback user_found onError onError…" at bounding box center [851, 434] width 1072 height 790
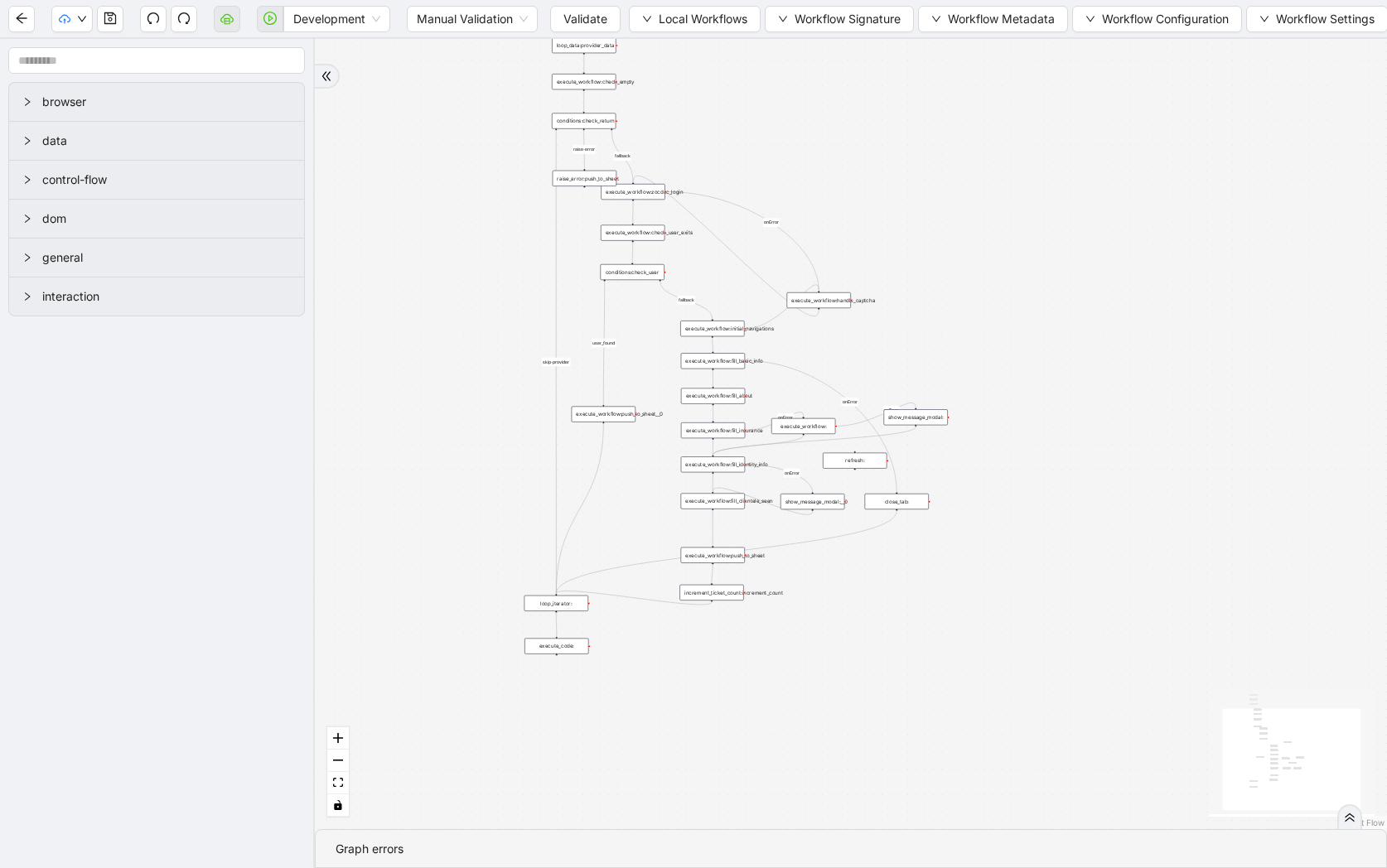
drag, startPoint x: 981, startPoint y: 388, endPoint x: 965, endPoint y: 228, distance: 160.8
click at [965, 228] on div "fallback raise-error skip-provider fallback fallback user_found onError onError…" at bounding box center [851, 434] width 1072 height 790
drag, startPoint x: 1008, startPoint y: 344, endPoint x: 767, endPoint y: 211, distance: 275.3
click at [767, 211] on div "fallback raise-error skip-provider fallback fallback user_found onError onError…" at bounding box center [851, 434] width 1072 height 790
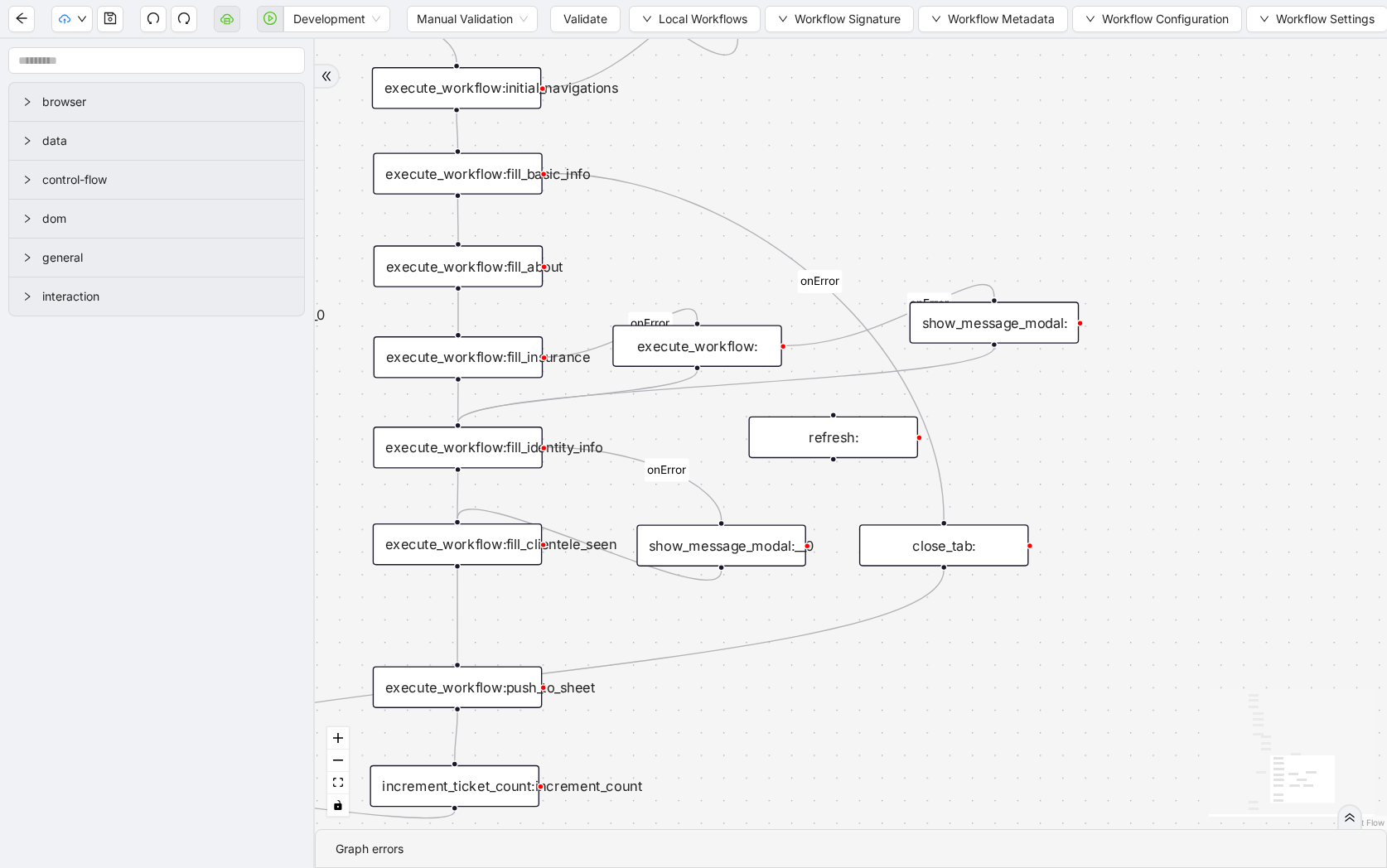
drag, startPoint x: 764, startPoint y: 217, endPoint x: 991, endPoint y: 217, distance: 227.0
click at [991, 217] on div "fallback raise-error skip-provider fallback fallback user_found onError onError…" at bounding box center [851, 434] width 1072 height 790
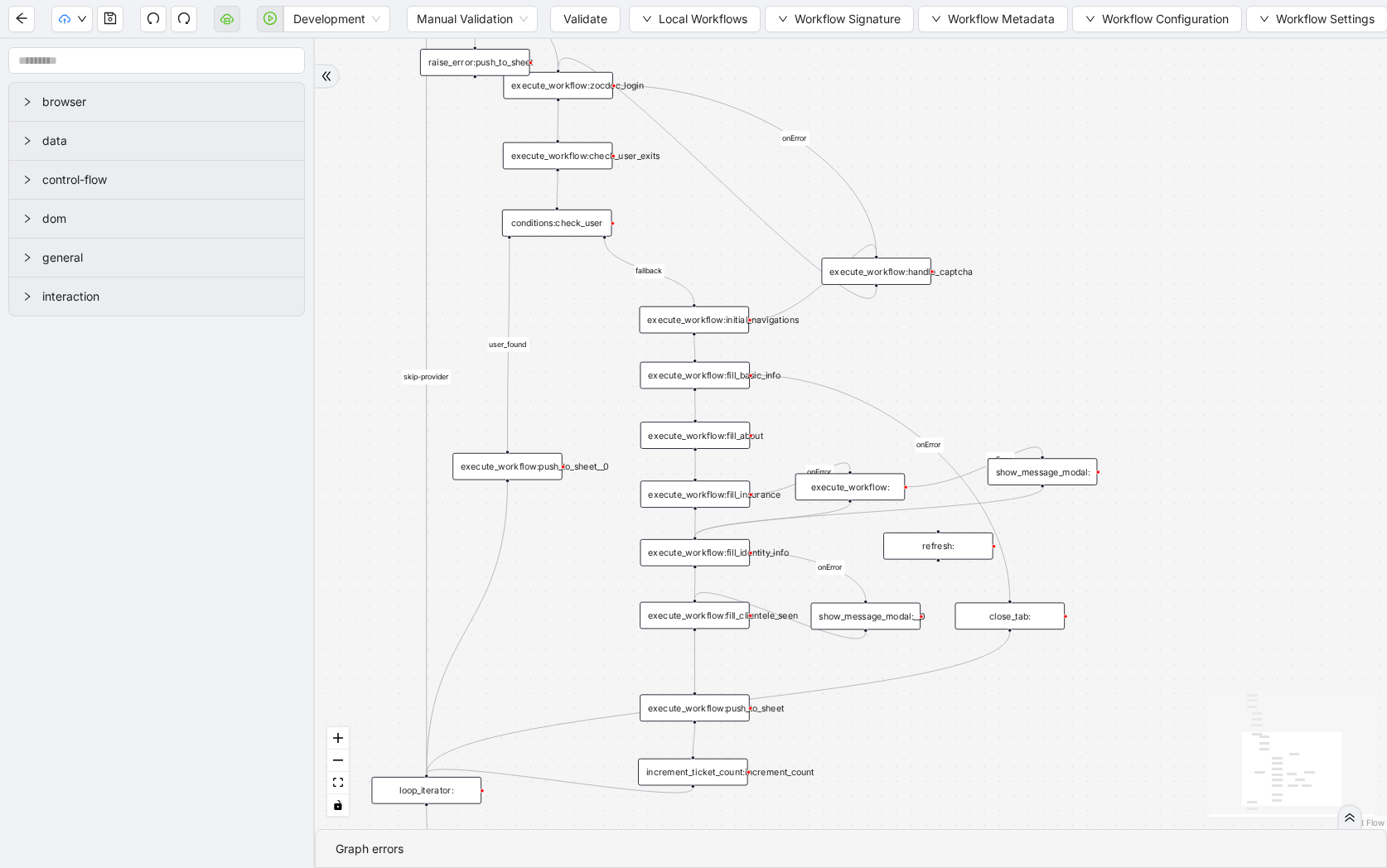
drag, startPoint x: 1160, startPoint y: 324, endPoint x: 1160, endPoint y: 510, distance: 186.0
click at [1160, 510] on div "fallback raise-error skip-provider fallback fallback user_found onError onError…" at bounding box center [851, 434] width 1072 height 790
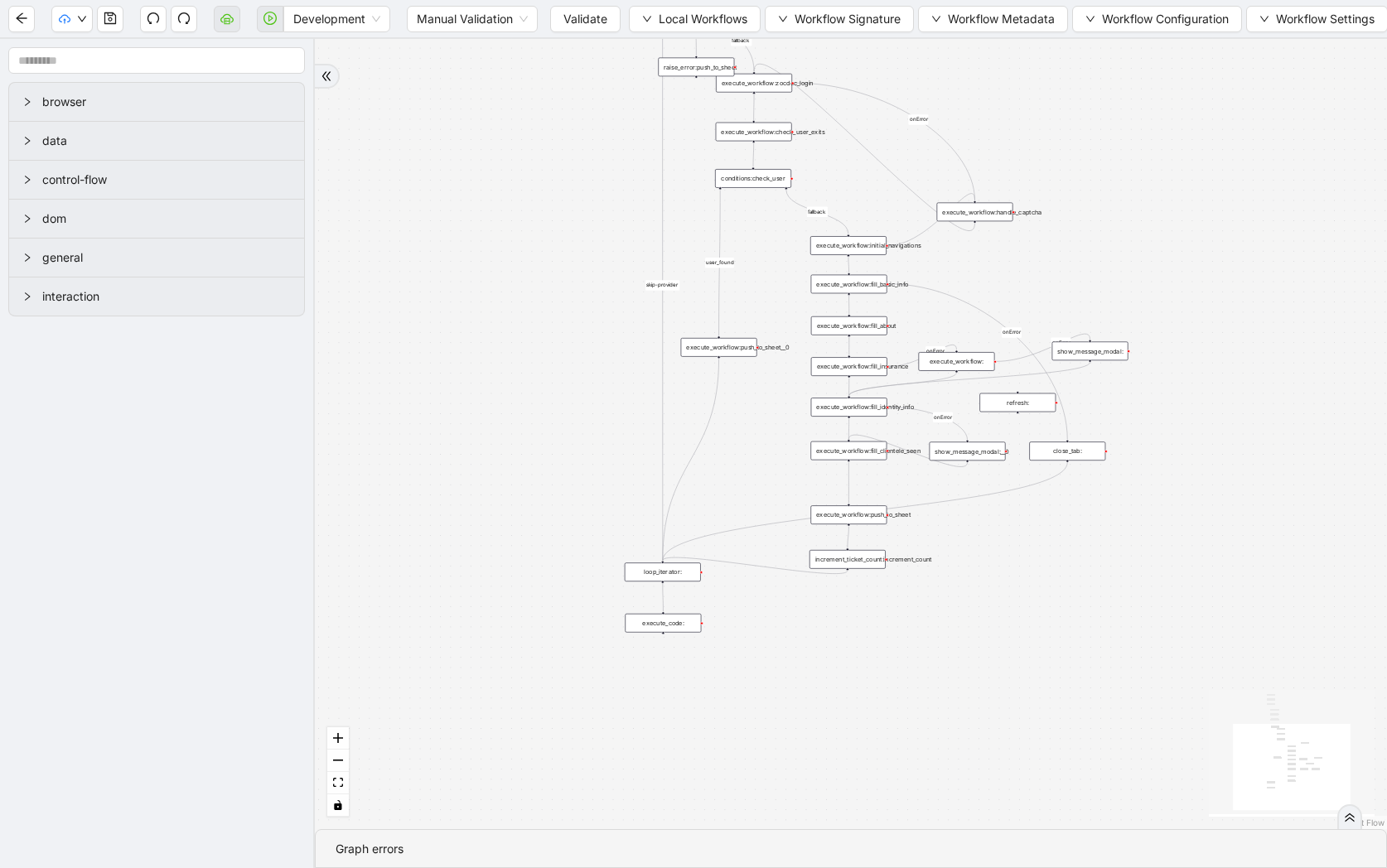
drag, startPoint x: 1160, startPoint y: 510, endPoint x: 1171, endPoint y: 378, distance: 132.5
click at [1171, 378] on div "fallback raise-error skip-provider fallback fallback user_found onError onError…" at bounding box center [851, 434] width 1072 height 790
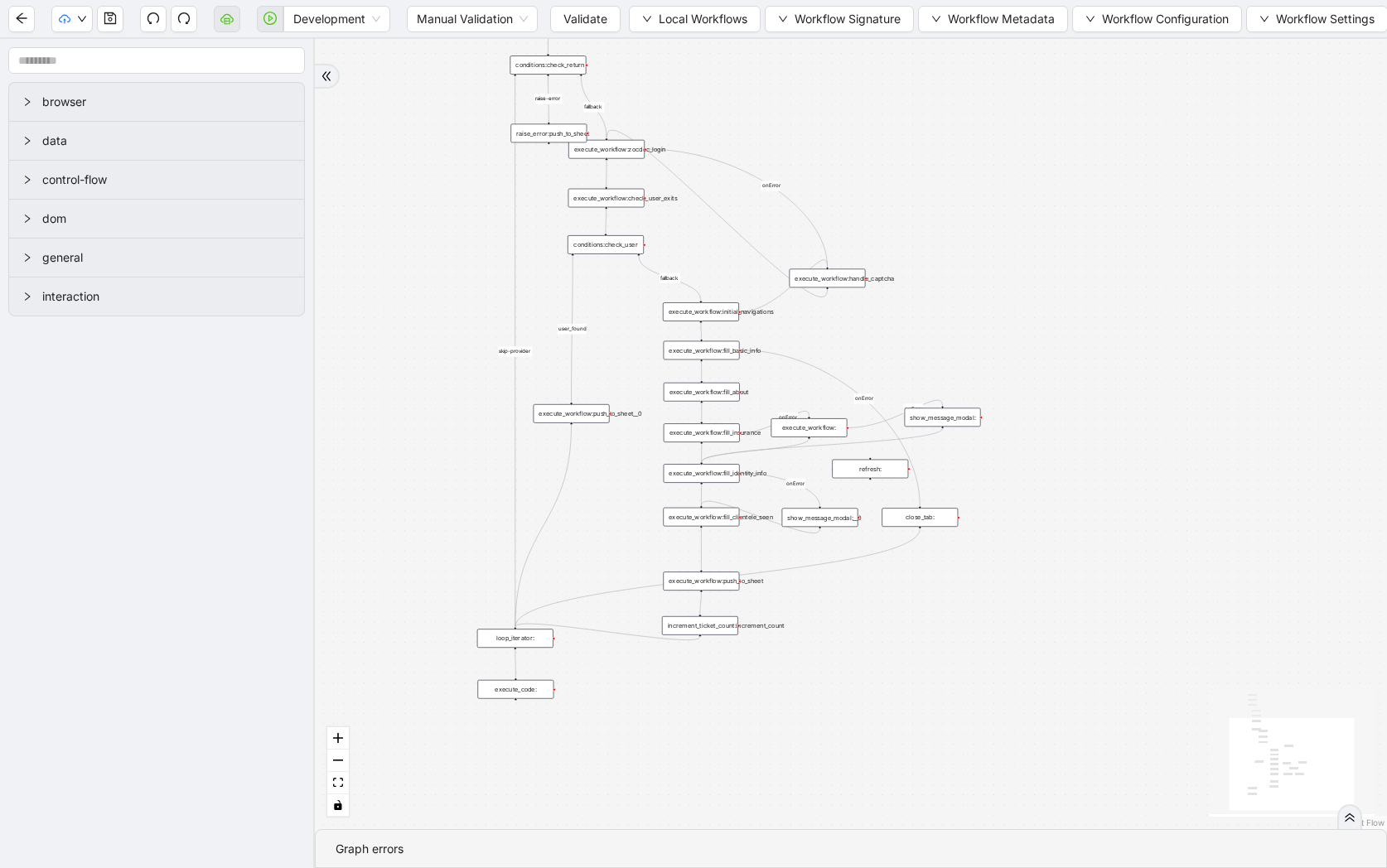
drag, startPoint x: 1014, startPoint y: 172, endPoint x: 866, endPoint y: 238, distance: 162.0
click at [866, 238] on div "fallback raise-error skip-provider fallback fallback user_found onError onError…" at bounding box center [851, 434] width 1072 height 790
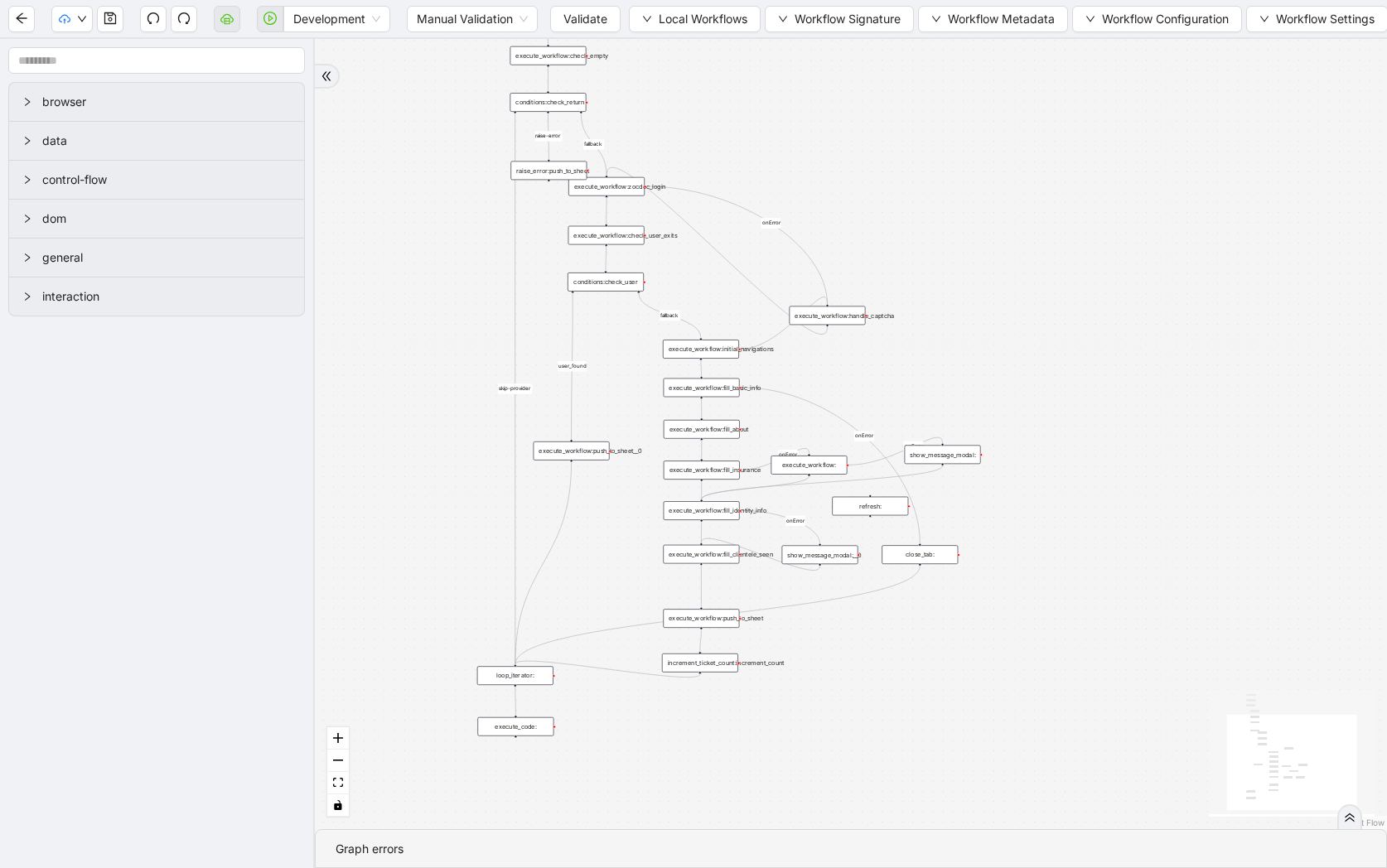
drag, startPoint x: 824, startPoint y: 70, endPoint x: 824, endPoint y: 198, distance: 128.0
click at [824, 198] on div "fallback raise-error skip-provider fallback fallback user_found onError onError…" at bounding box center [851, 434] width 1072 height 790
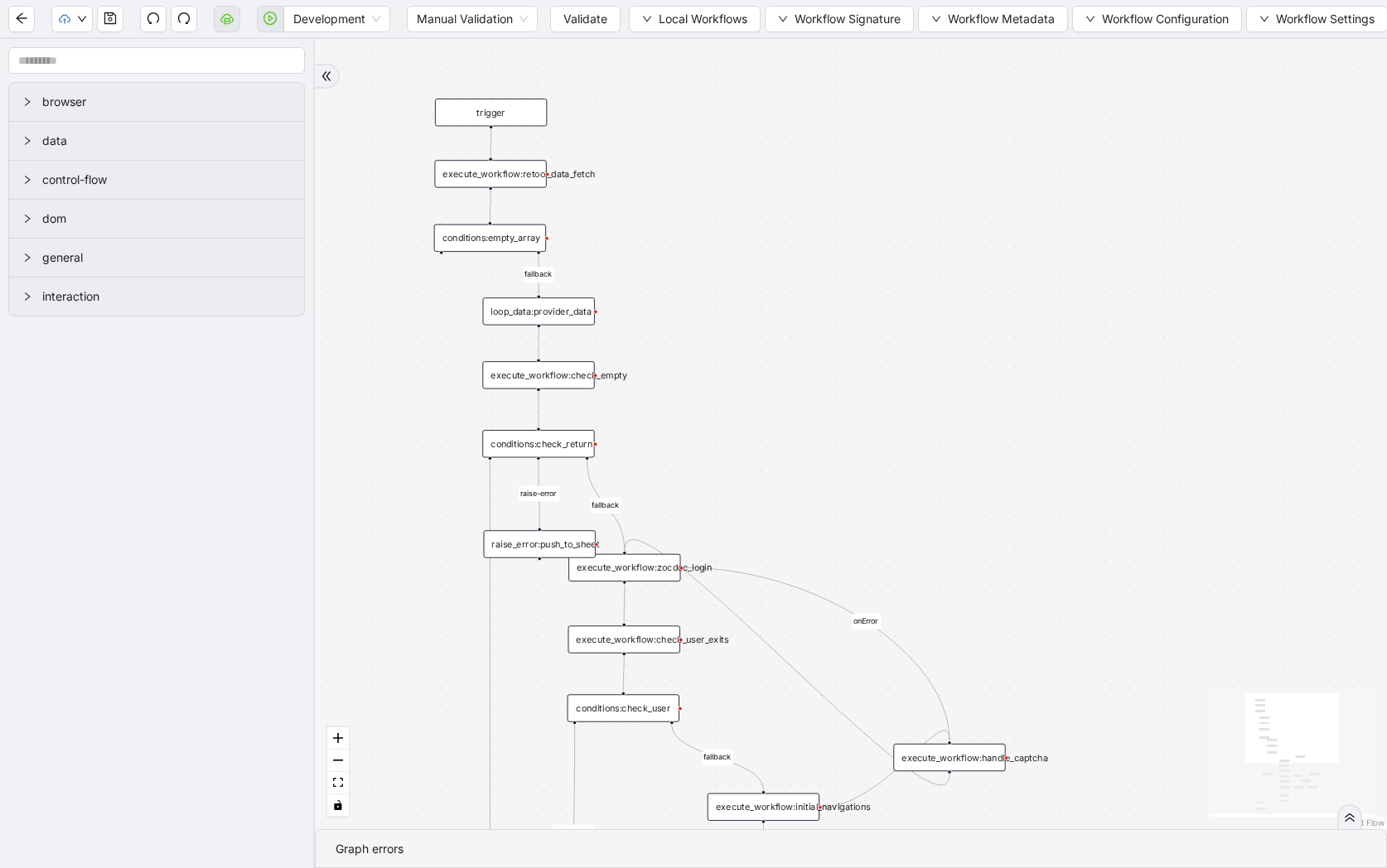
drag, startPoint x: 763, startPoint y: 206, endPoint x: 763, endPoint y: 437, distance: 231.0
click at [763, 437] on div "fallback raise-error skip-provider fallback fallback user_found onError onError…" at bounding box center [851, 434] width 1072 height 790
drag, startPoint x: 739, startPoint y: 246, endPoint x: 866, endPoint y: 147, distance: 161.0
click at [866, 147] on div "fallback raise-error skip-provider fallback fallback user_found onError onError…" at bounding box center [851, 434] width 1072 height 790
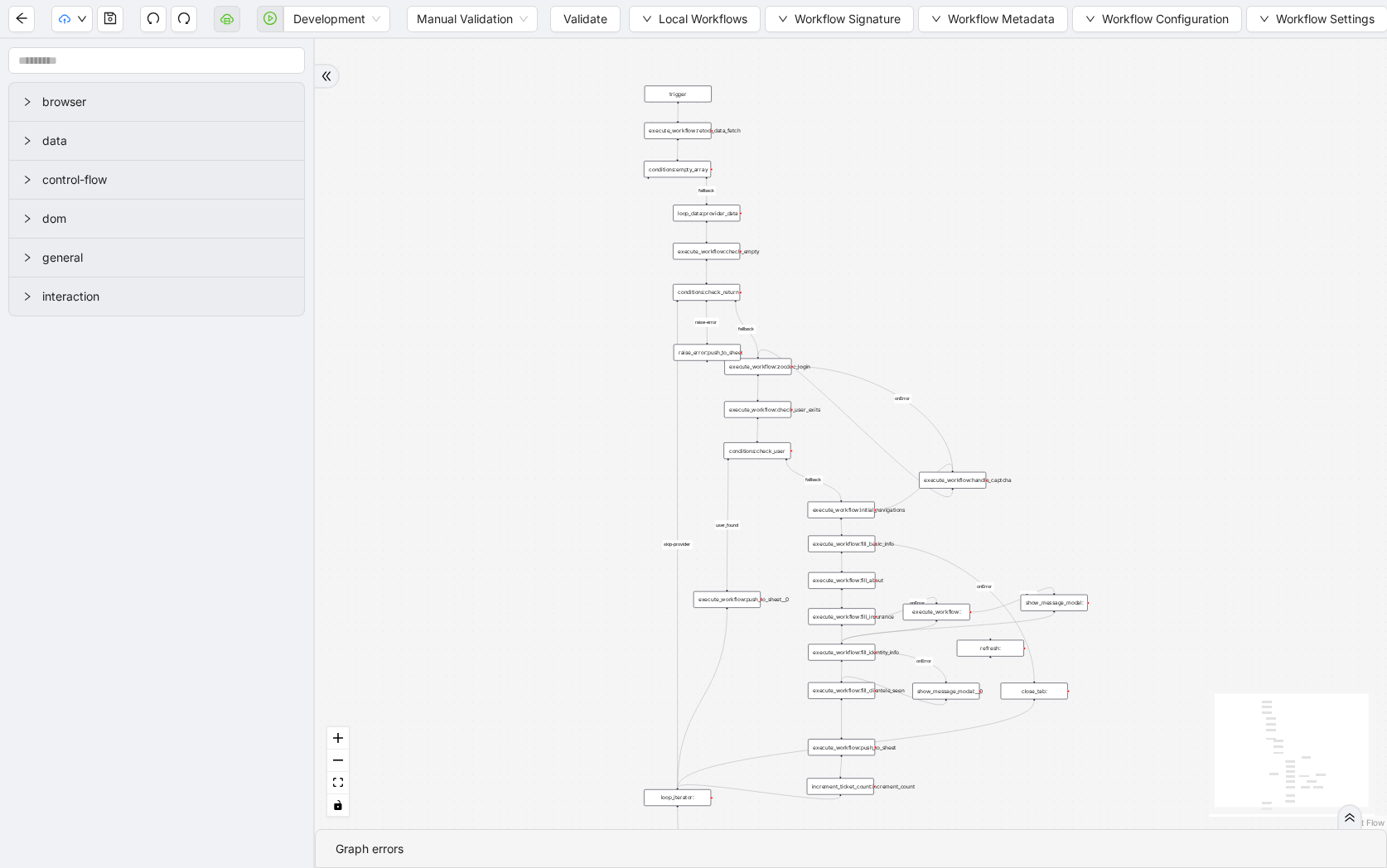
drag, startPoint x: 882, startPoint y: 194, endPoint x: 836, endPoint y: 227, distance: 56.6
click at [836, 227] on div "fallback raise-error skip-provider fallback fallback user_found onError onError…" at bounding box center [851, 434] width 1072 height 790
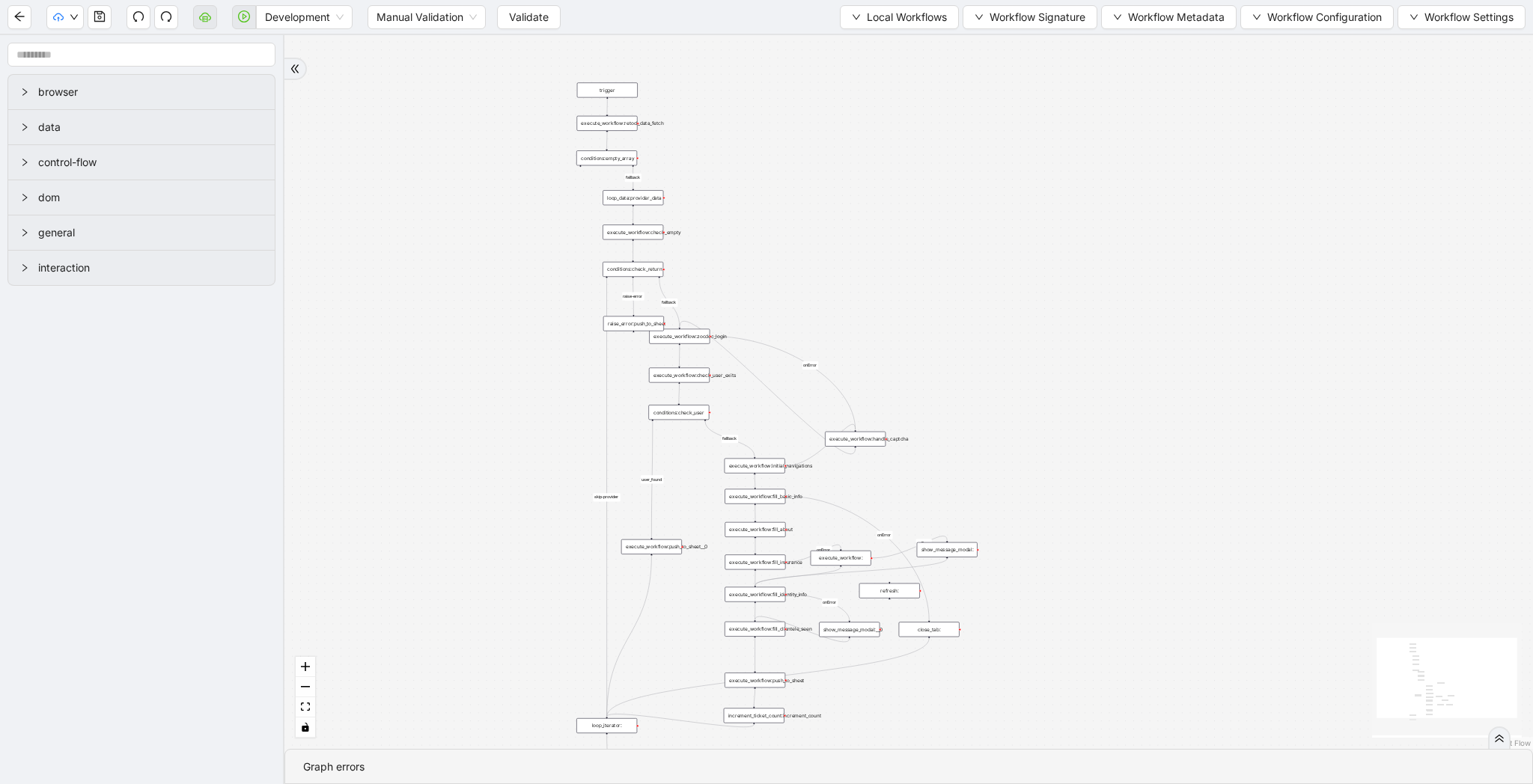
drag, startPoint x: 500, startPoint y: 244, endPoint x: 392, endPoint y: 244, distance: 108.0
click at [392, 244] on div "fallback raise-error skip-provider fallback fallback user_found onError onError…" at bounding box center [908, 392] width 1249 height 714
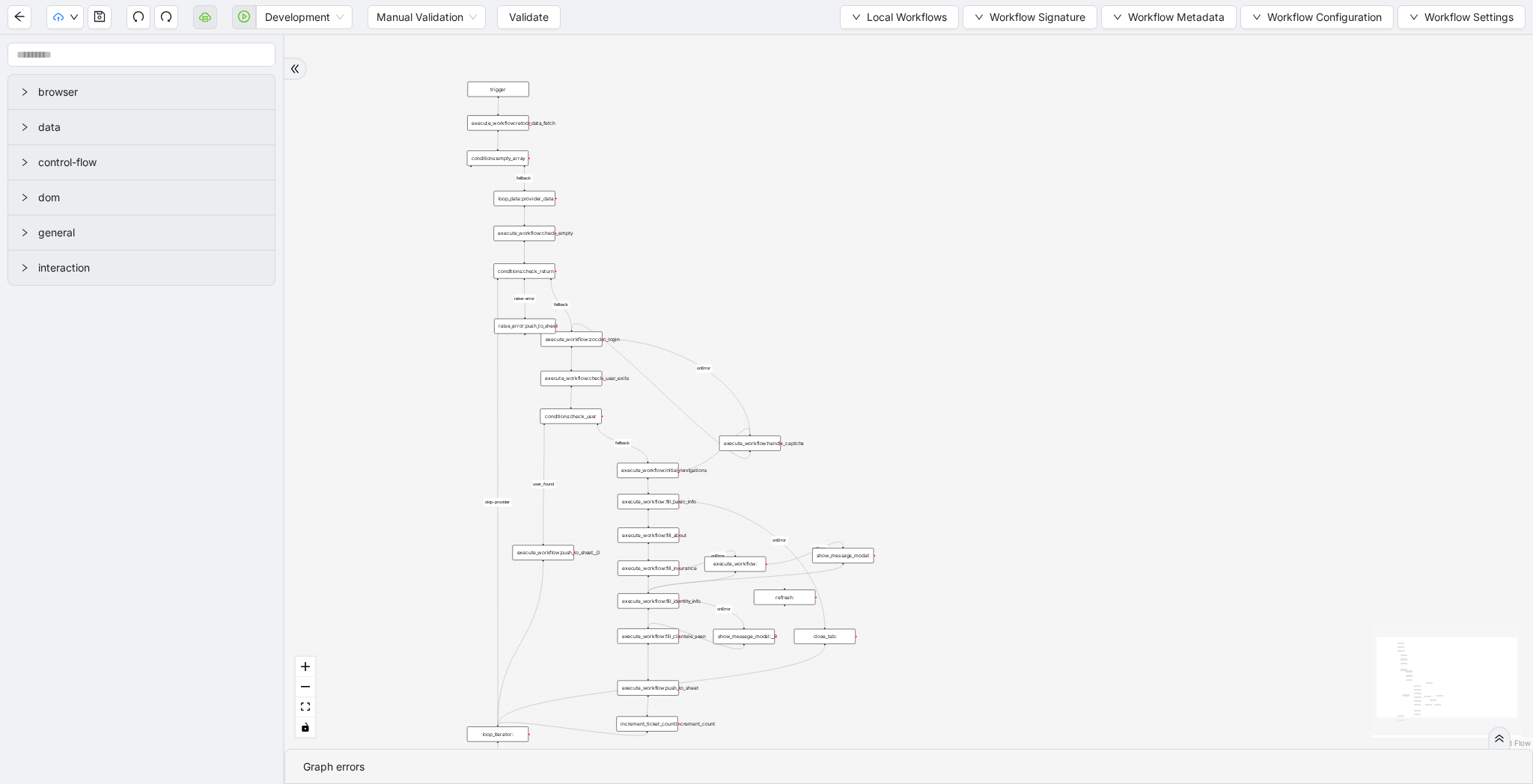
drag, startPoint x: 767, startPoint y: 244, endPoint x: 785, endPoint y: 140, distance: 105.5
click at [785, 140] on div "fallback raise-error skip-provider fallback fallback user_found onError onError…" at bounding box center [908, 392] width 1249 height 714
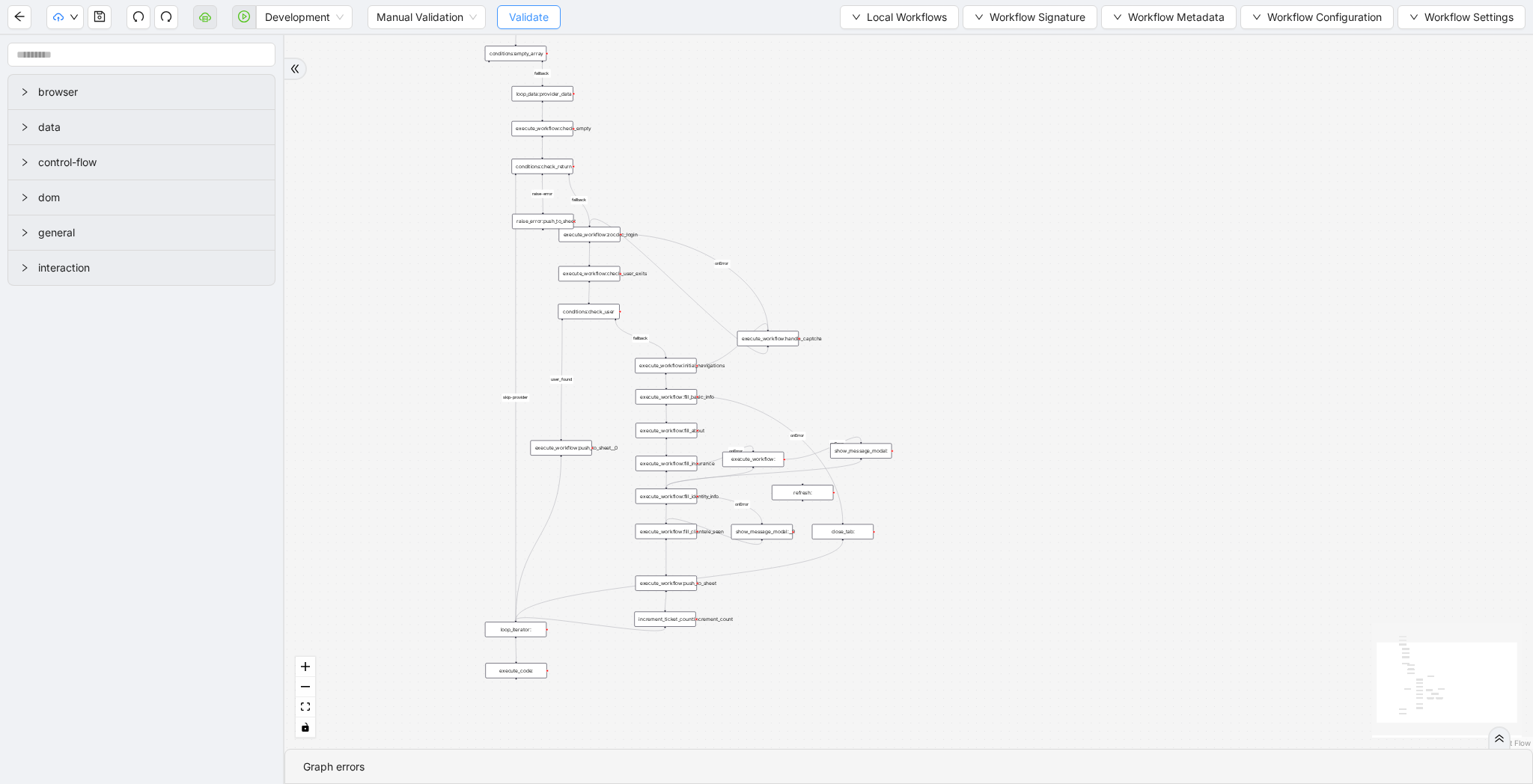
click at [552, 23] on button "Validate" at bounding box center [528, 17] width 63 height 24
click at [248, 19] on icon "play-circle" at bounding box center [244, 16] width 12 height 12
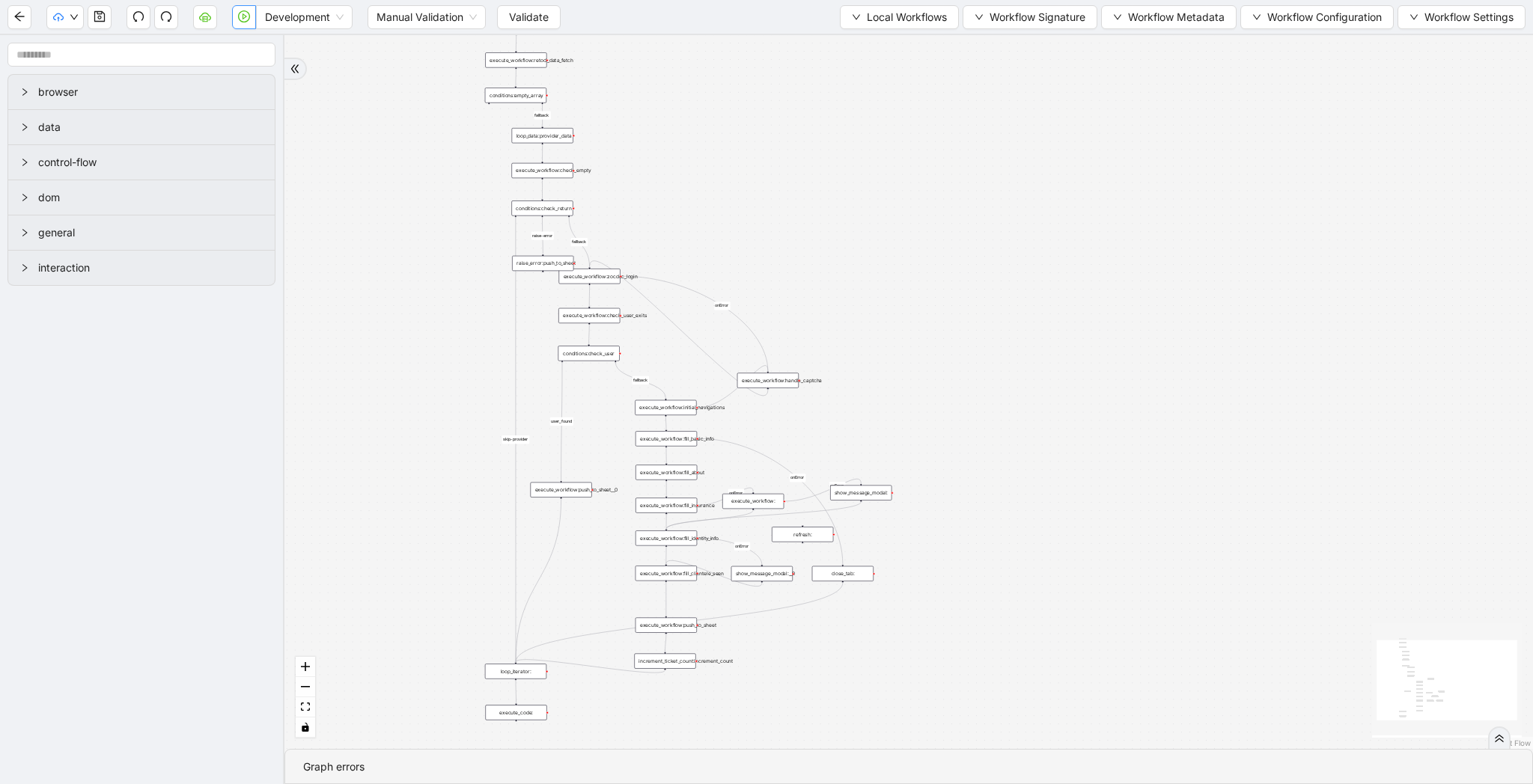
drag, startPoint x: 723, startPoint y: 79, endPoint x: 723, endPoint y: 135, distance: 56.0
click at [723, 135] on div "fallback raise-error skip-provider fallback fallback user_found onError onError…" at bounding box center [908, 392] width 1249 height 714
drag, startPoint x: 723, startPoint y: 135, endPoint x: 715, endPoint y: 168, distance: 34.0
click at [715, 168] on div "fallback raise-error skip-provider fallback fallback user_found onError onError…" at bounding box center [908, 392] width 1249 height 714
click at [779, 180] on div "fallback raise-error skip-provider fallback fallback user_found onError onError…" at bounding box center [908, 392] width 1249 height 714
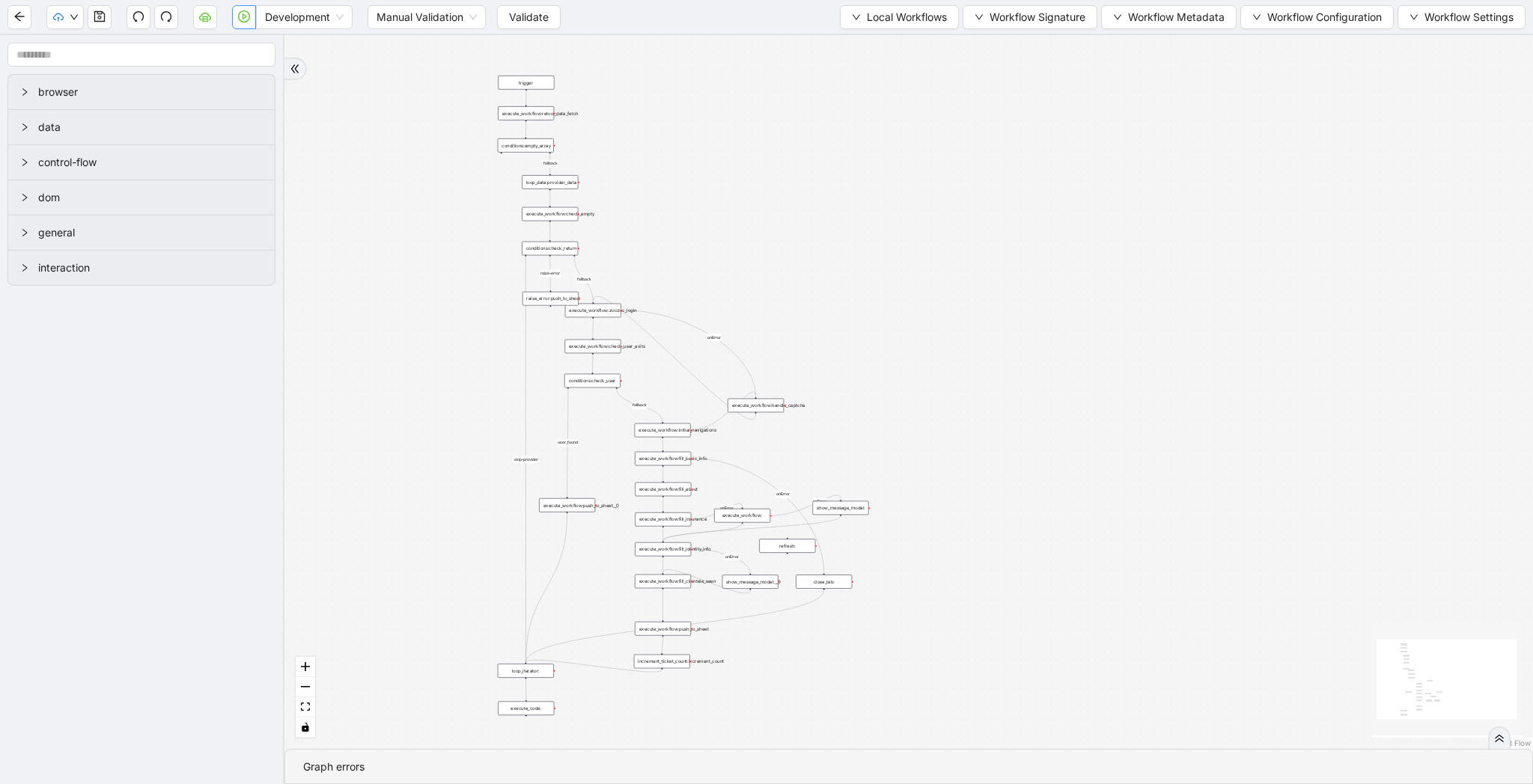
click at [779, 180] on div "fallback raise-error skip-provider fallback fallback user_found onError onError…" at bounding box center [908, 392] width 1249 height 714
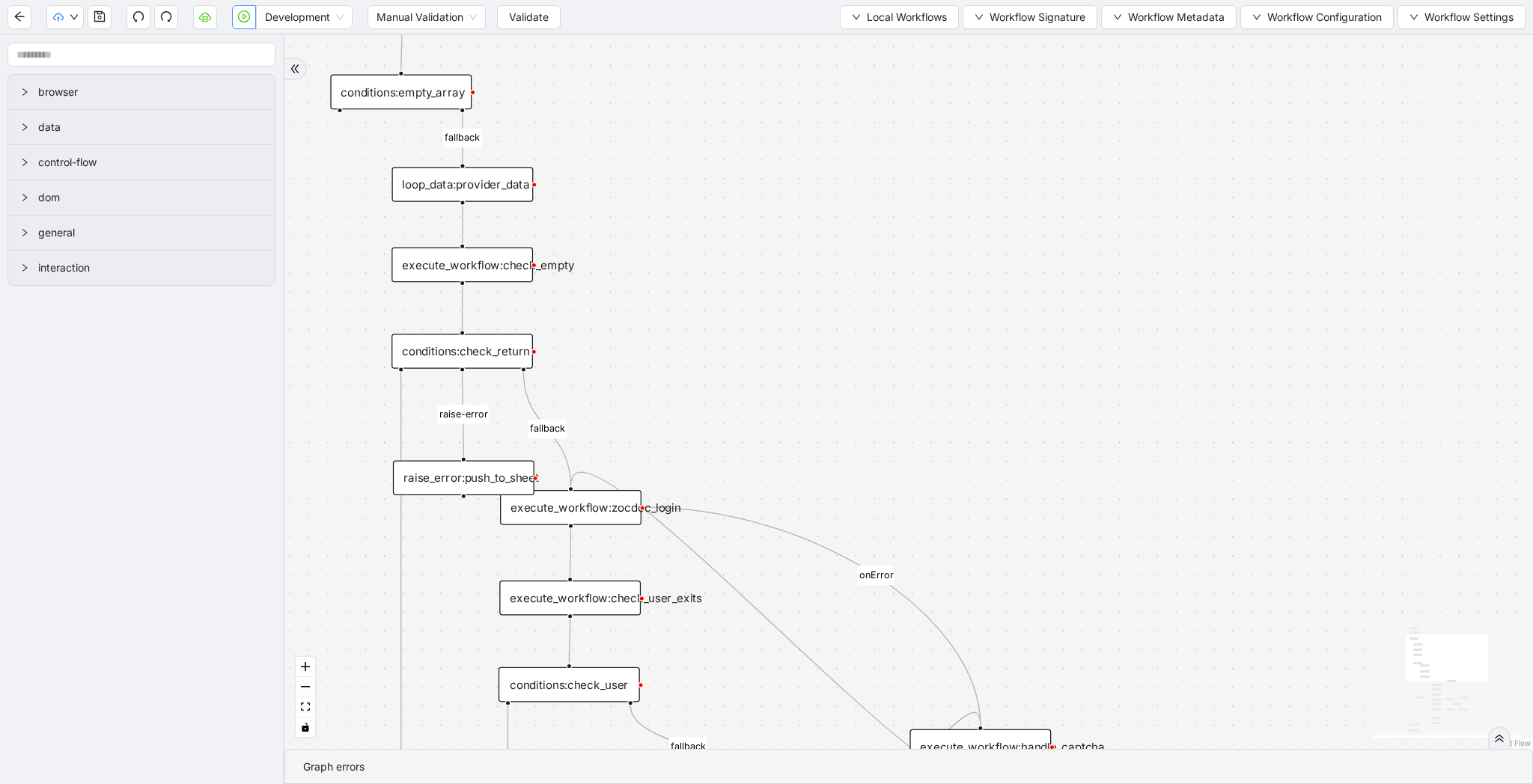
drag, startPoint x: 623, startPoint y: 189, endPoint x: 684, endPoint y: 263, distance: 95.9
click at [684, 263] on div "fallback raise-error skip-provider fallback fallback user_found onError onError…" at bounding box center [908, 392] width 1249 height 714
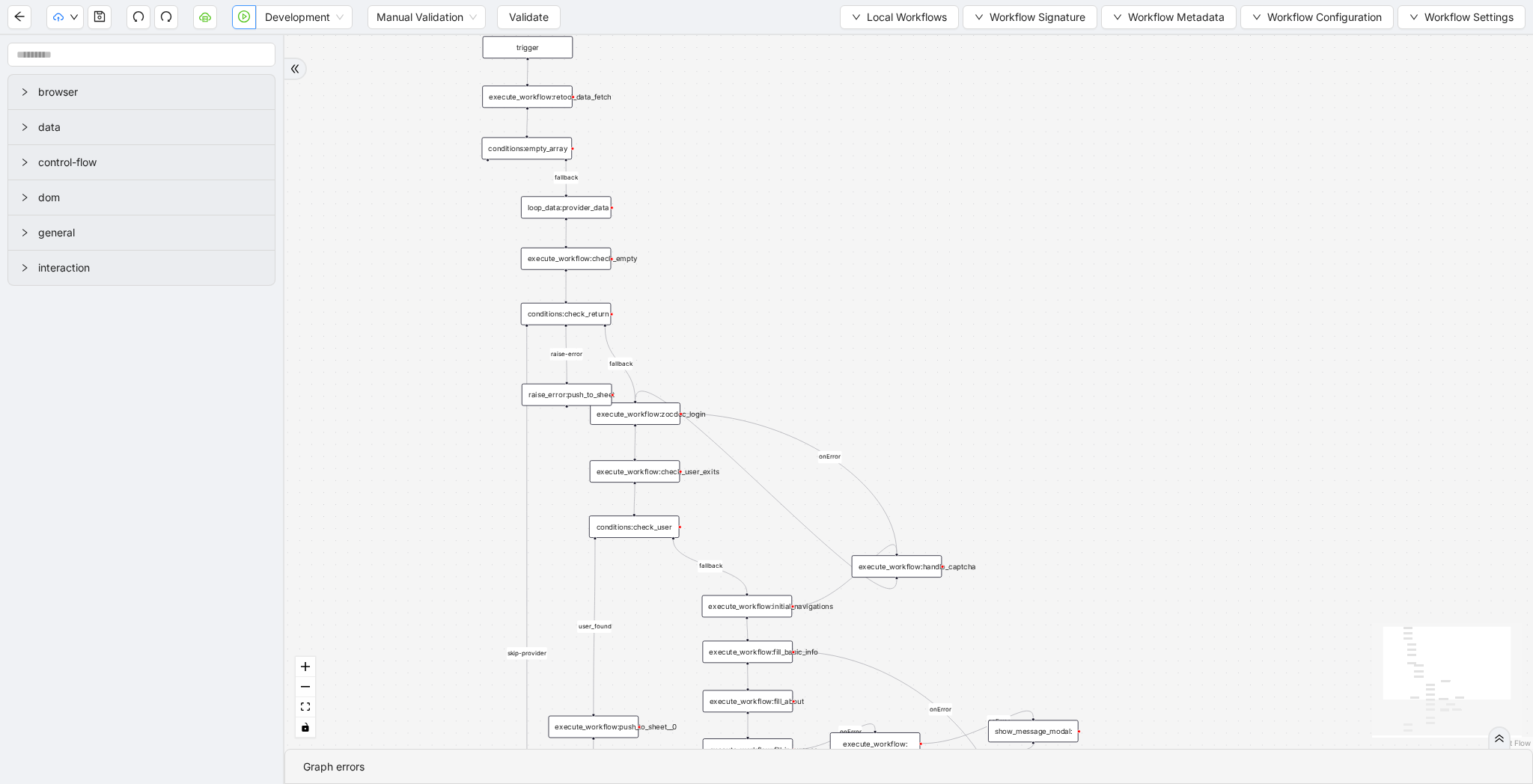
drag, startPoint x: 697, startPoint y: 317, endPoint x: 697, endPoint y: 272, distance: 45.0
click at [697, 272] on div "fallback raise-error skip-provider fallback fallback user_found onError onError…" at bounding box center [908, 392] width 1249 height 714
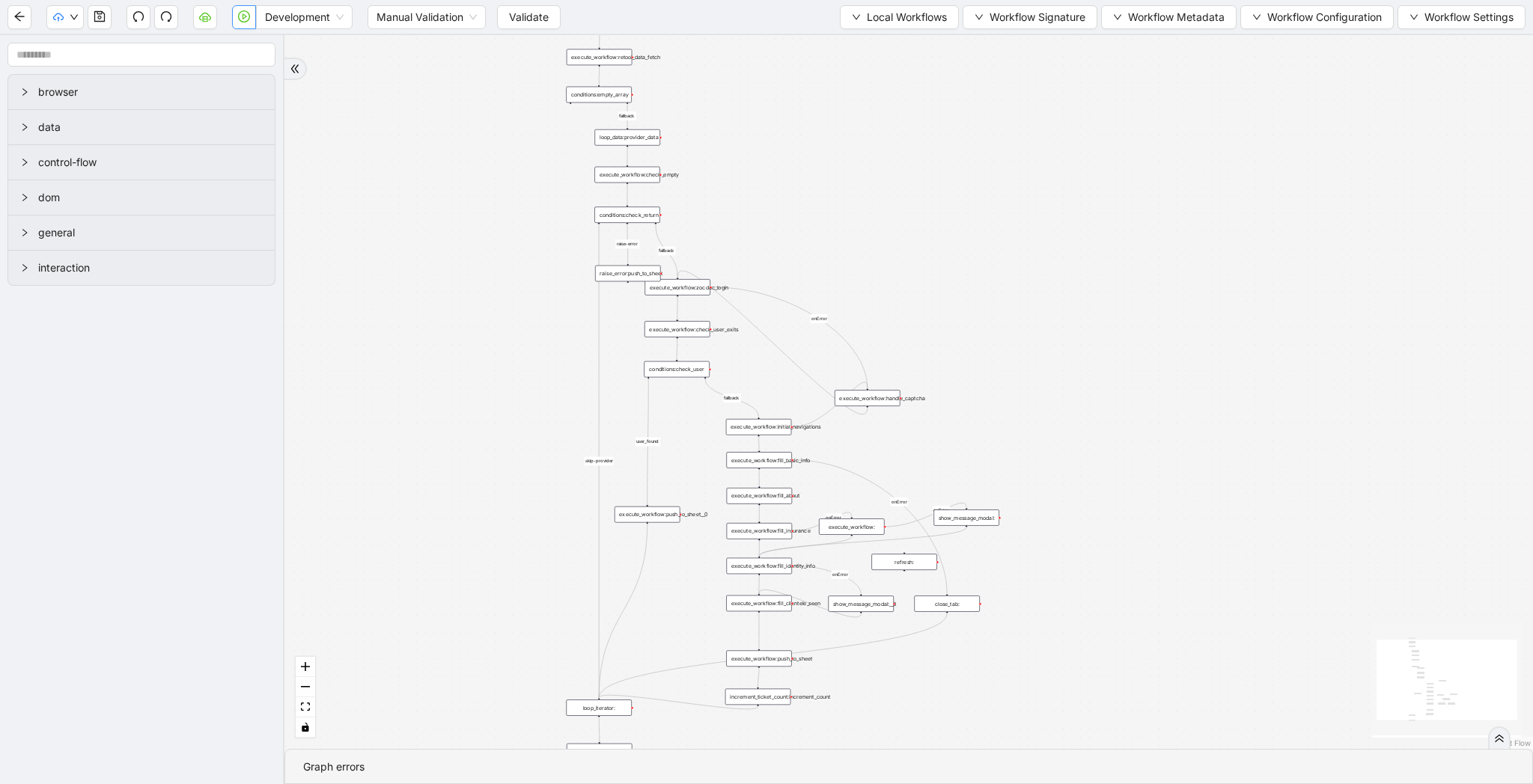
drag, startPoint x: 727, startPoint y: 303, endPoint x: 752, endPoint y: 216, distance: 90.5
click at [752, 216] on div "fallback raise-error skip-provider fallback fallback user_found onError onError…" at bounding box center [908, 392] width 1249 height 714
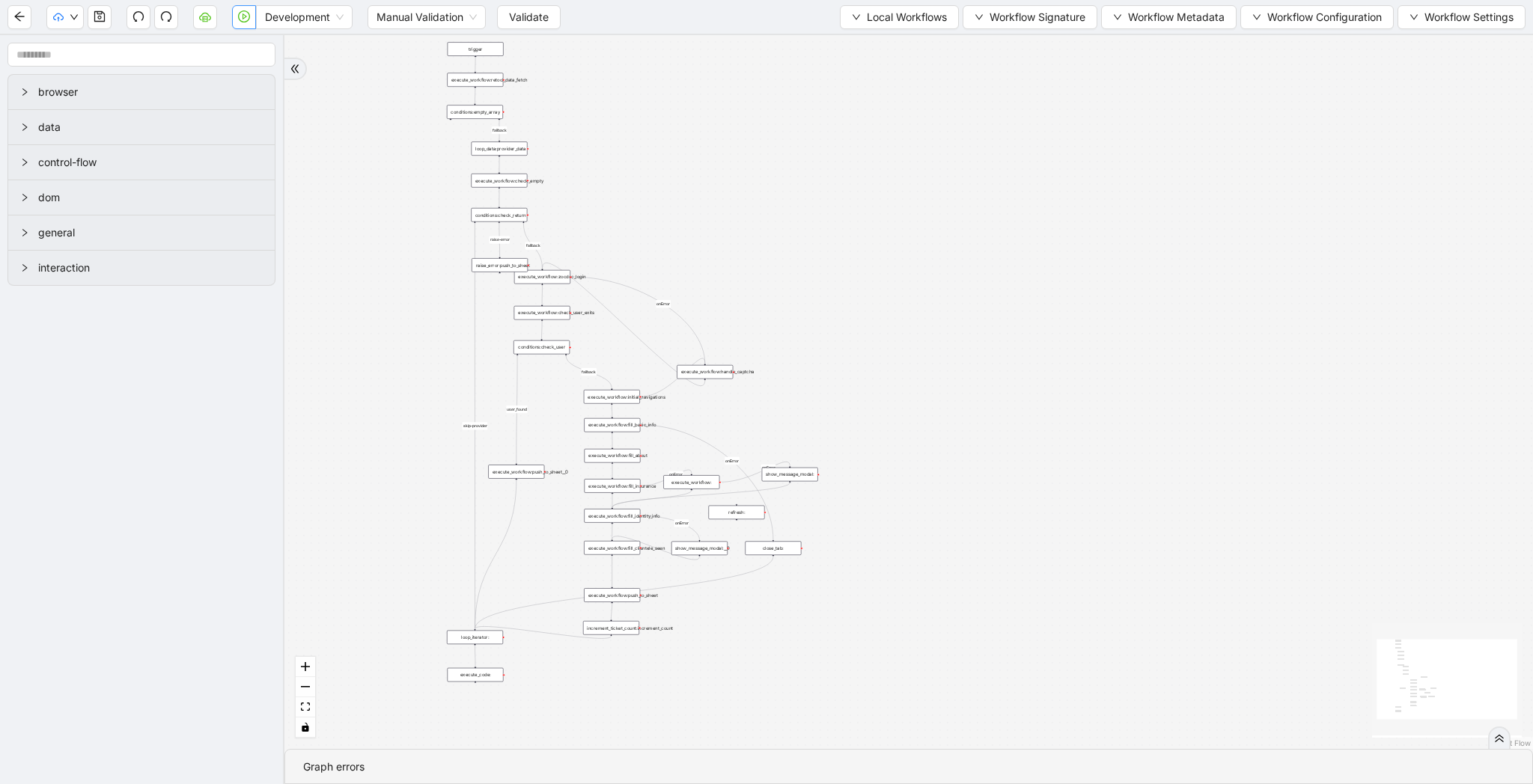
drag, startPoint x: 752, startPoint y: 216, endPoint x: 568, endPoint y: 216, distance: 184.0
click at [568, 216] on div "fallback raise-error skip-provider fallback fallback user_found onError onError…" at bounding box center [908, 392] width 1249 height 714
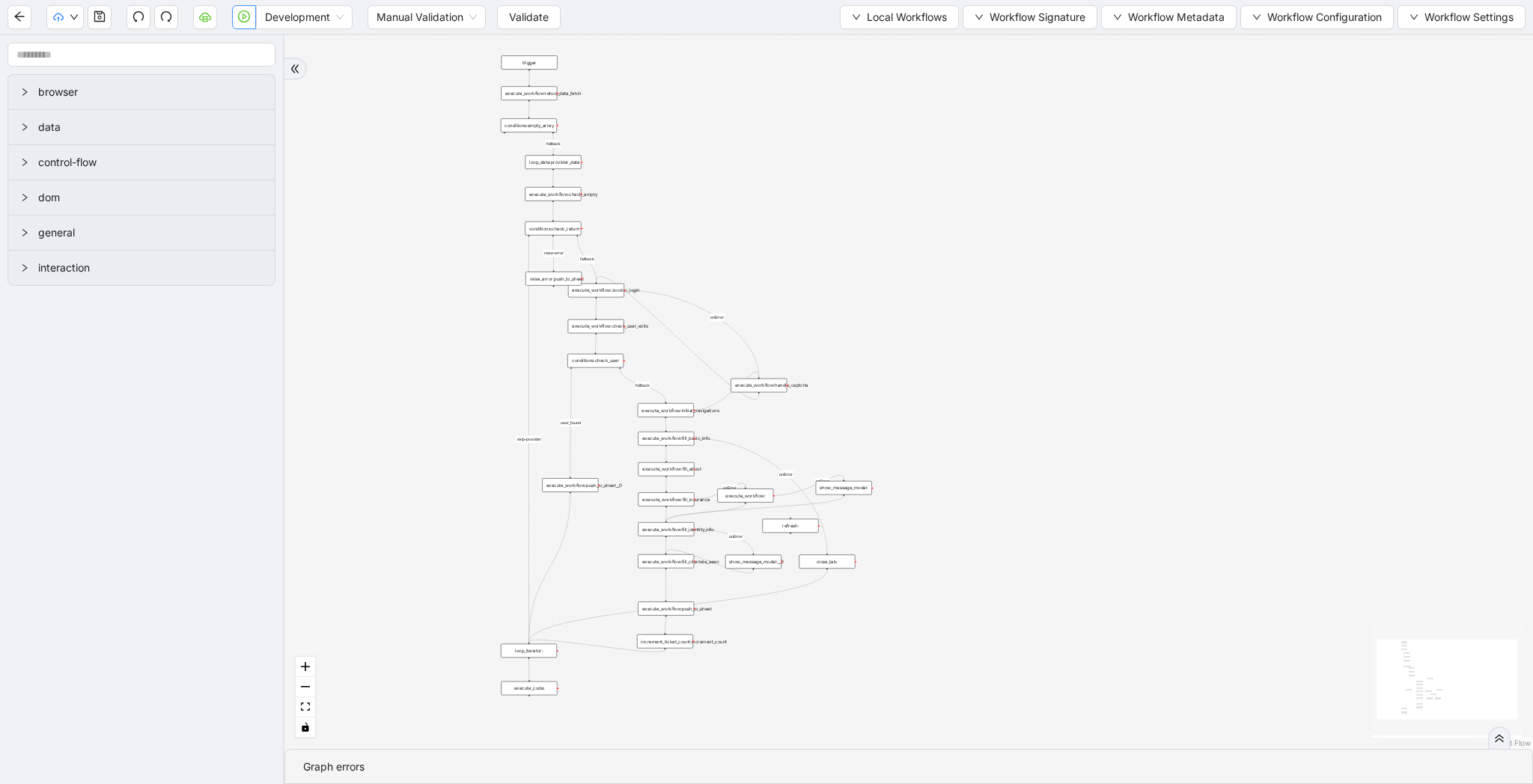
drag, startPoint x: 568, startPoint y: 216, endPoint x: 672, endPoint y: 229, distance: 104.8
click at [672, 229] on div "fallback raise-error skip-provider fallback fallback user_found onError onError…" at bounding box center [908, 392] width 1249 height 714
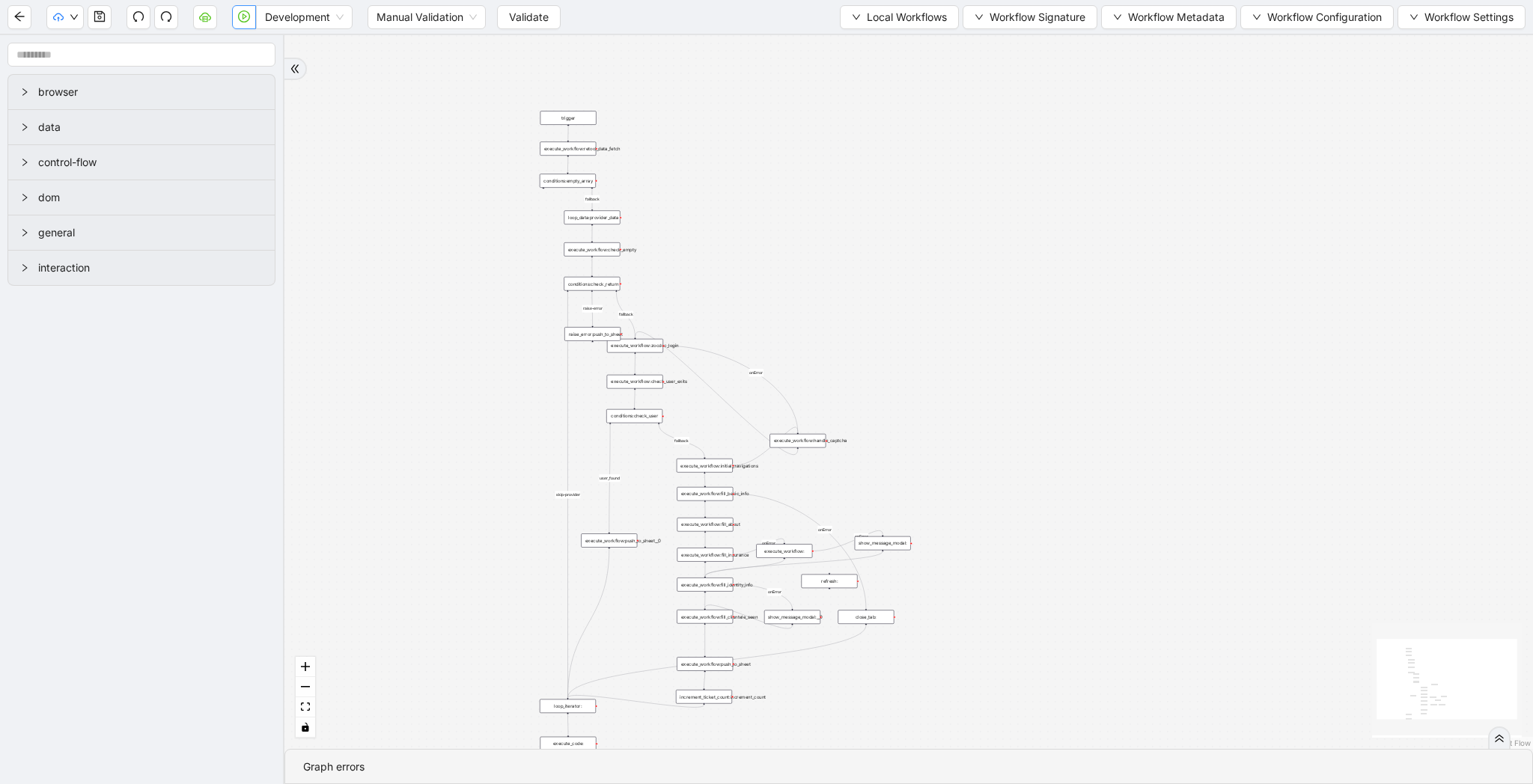
drag, startPoint x: 721, startPoint y: 148, endPoint x: 748, endPoint y: 204, distance: 62.2
click at [748, 204] on div "fallback raise-error skip-provider fallback fallback user_found onError onError…" at bounding box center [908, 392] width 1249 height 714
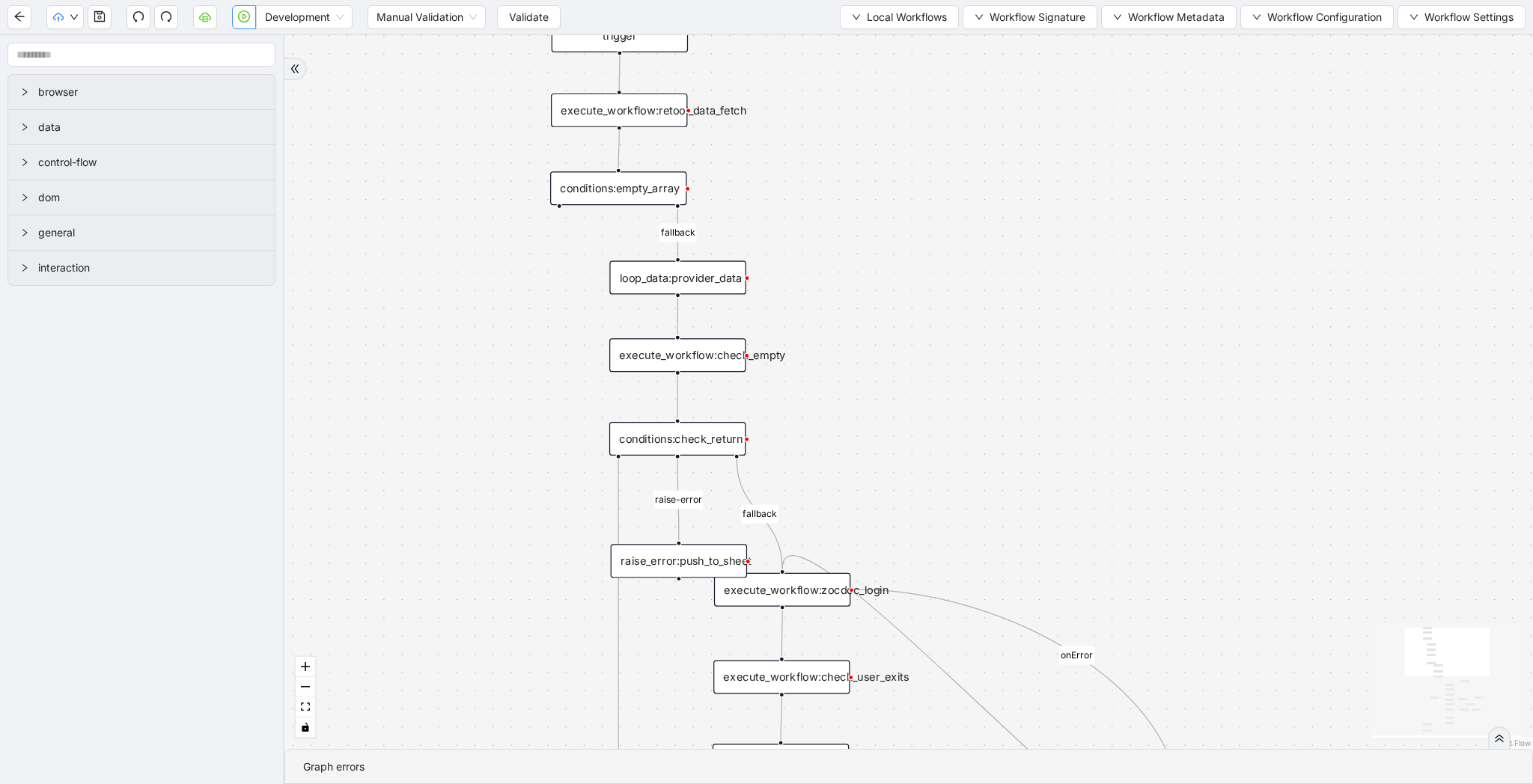
drag, startPoint x: 827, startPoint y: 231, endPoint x: 898, endPoint y: 299, distance: 98.3
click at [898, 299] on div "fallback raise-error skip-provider fallback fallback user_found onError onError…" at bounding box center [908, 392] width 1249 height 714
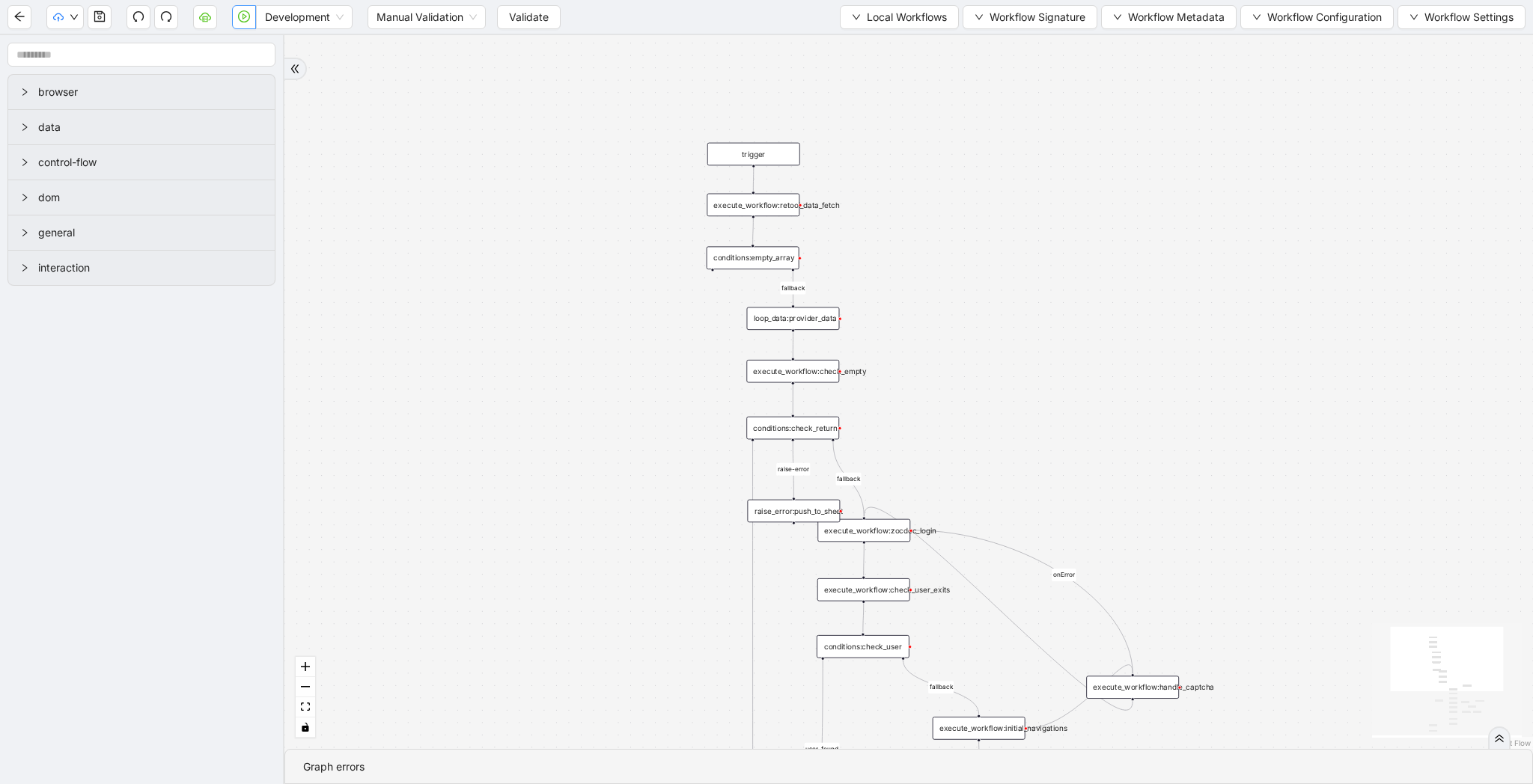
drag, startPoint x: 914, startPoint y: 359, endPoint x: 914, endPoint y: 305, distance: 54.0
click at [914, 303] on div "fallback raise-error skip-provider fallback fallback user_found onError onError…" at bounding box center [908, 392] width 1249 height 714
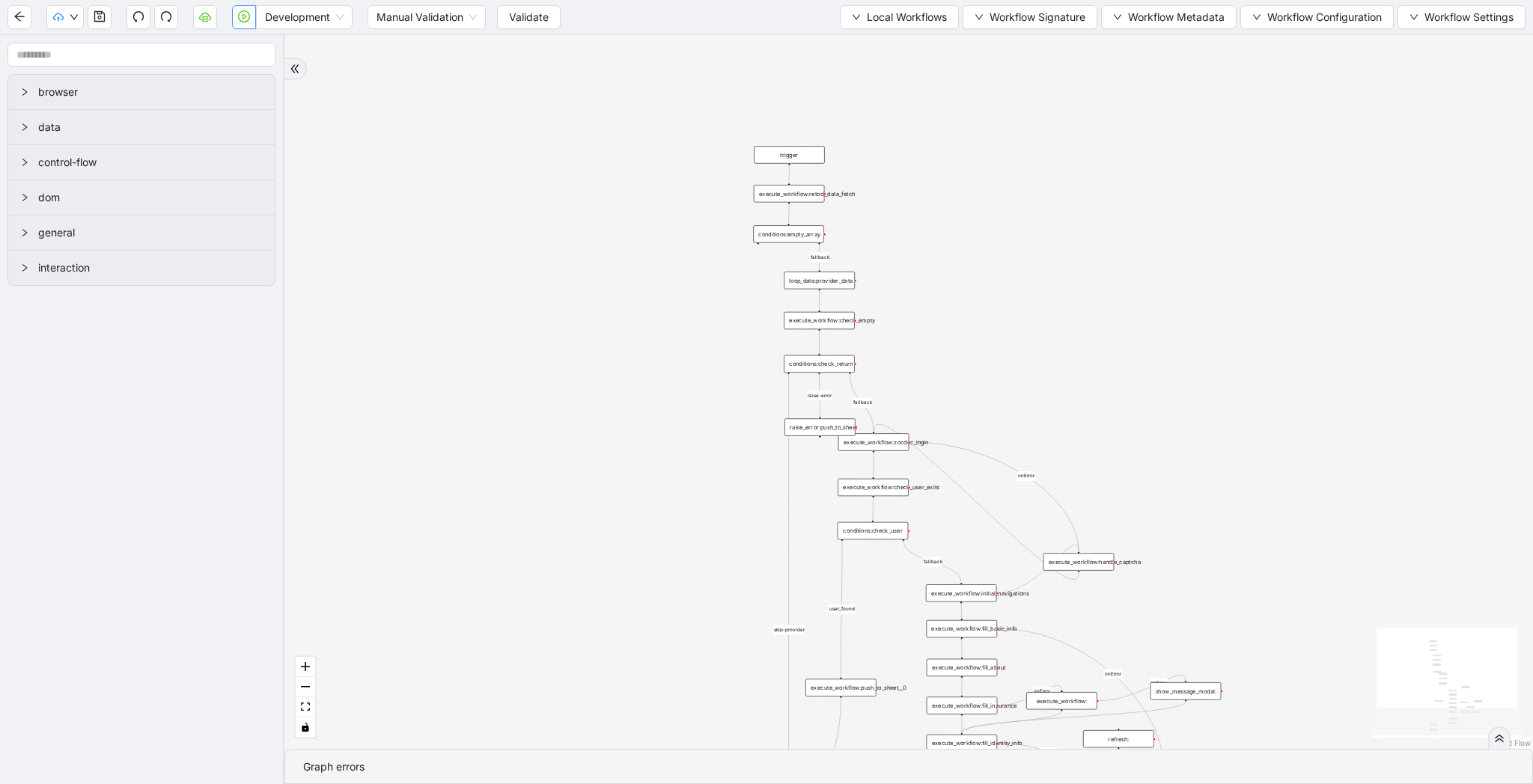
drag, startPoint x: 569, startPoint y: 313, endPoint x: 492, endPoint y: 301, distance: 77.9
click at [492, 301] on div "fallback raise-error skip-provider fallback fallback user_found onError onError…" at bounding box center [908, 392] width 1249 height 714
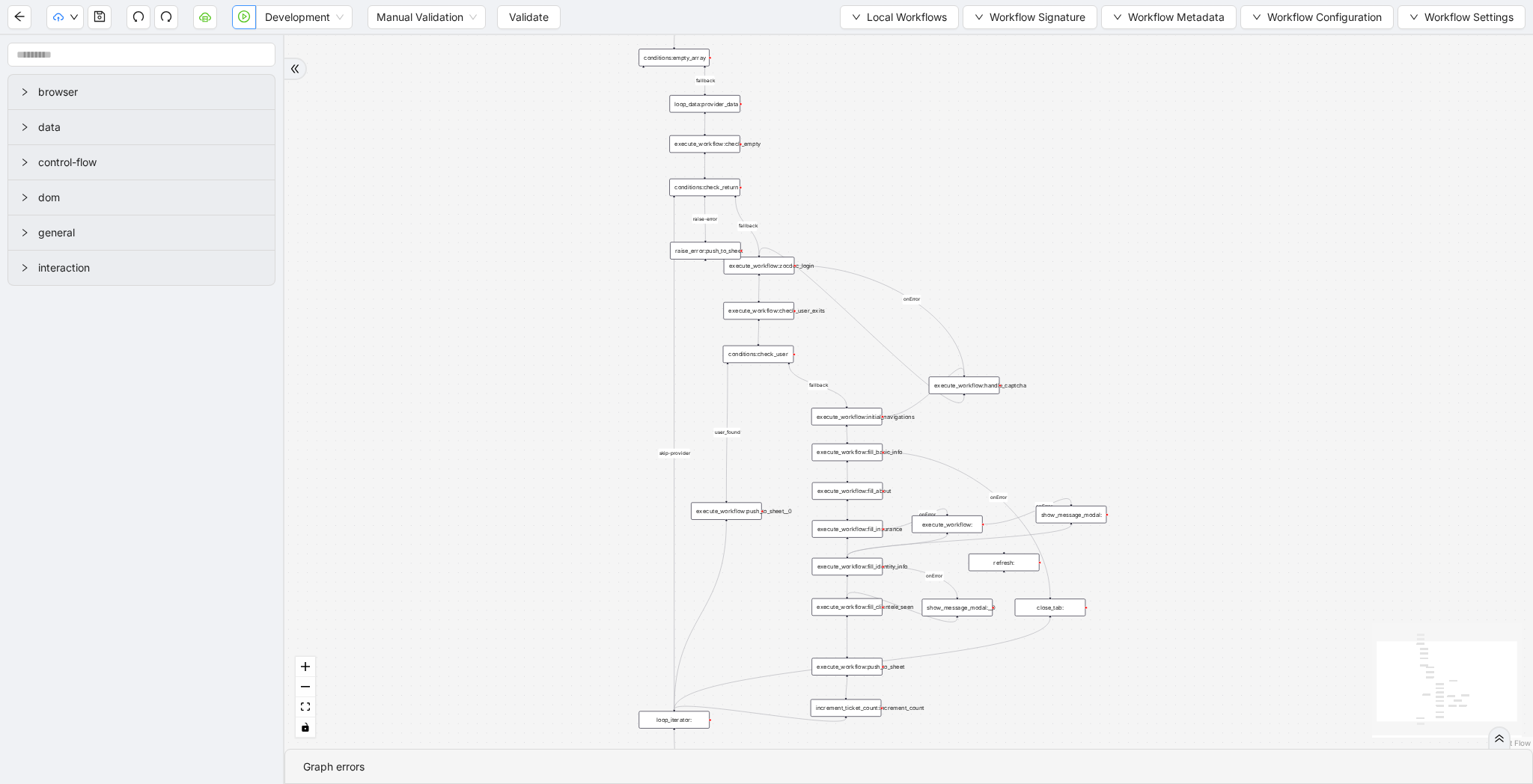
drag, startPoint x: 931, startPoint y: 228, endPoint x: 889, endPoint y: 55, distance: 178.0
click at [889, 55] on div "fallback raise-error skip-provider fallback fallback user_found onError onError…" at bounding box center [908, 392] width 1249 height 714
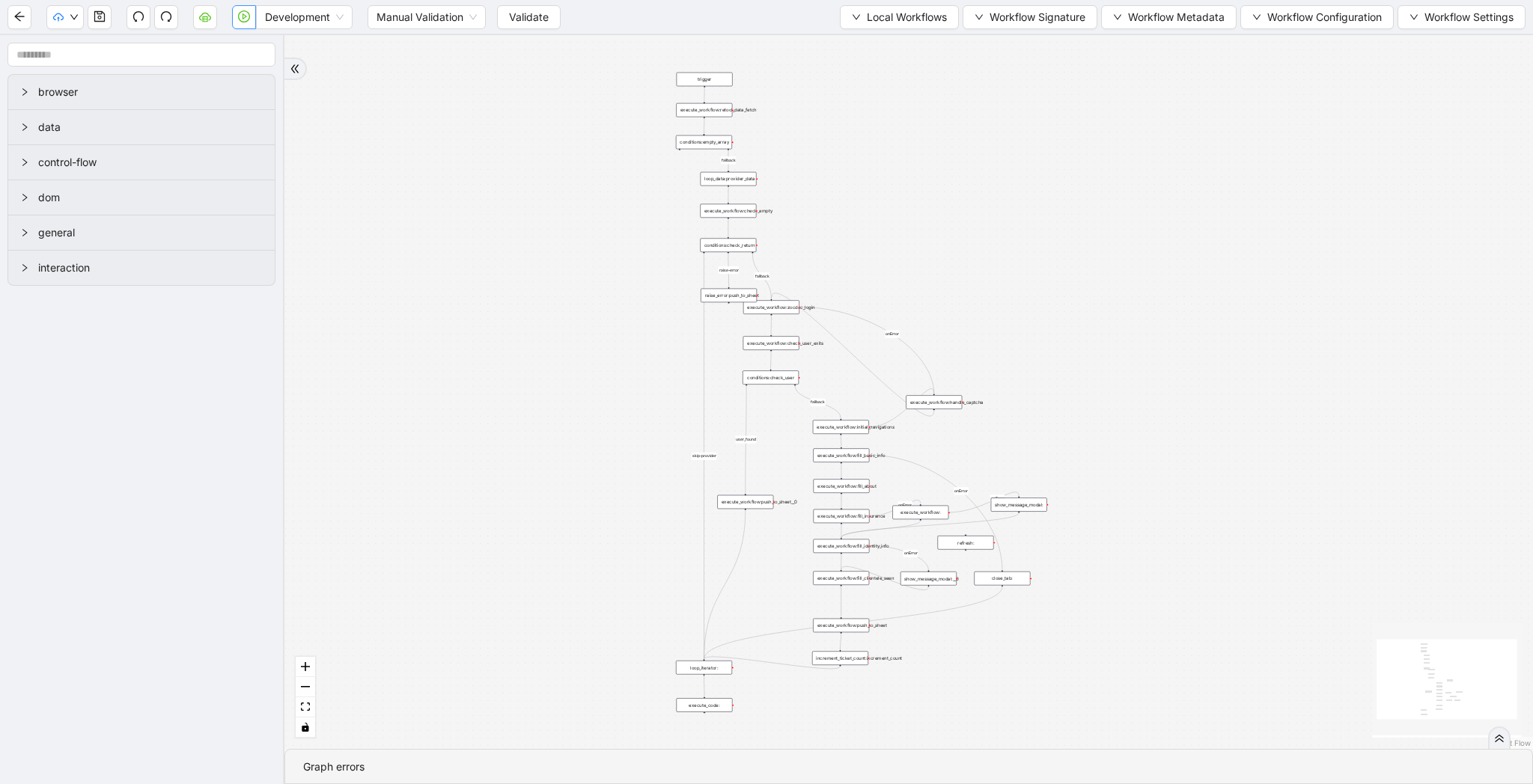
drag, startPoint x: 578, startPoint y: 237, endPoint x: 500, endPoint y: 296, distance: 97.8
click at [500, 296] on div "fallback raise-error skip-provider fallback fallback user_found onError onError…" at bounding box center [908, 392] width 1249 height 714
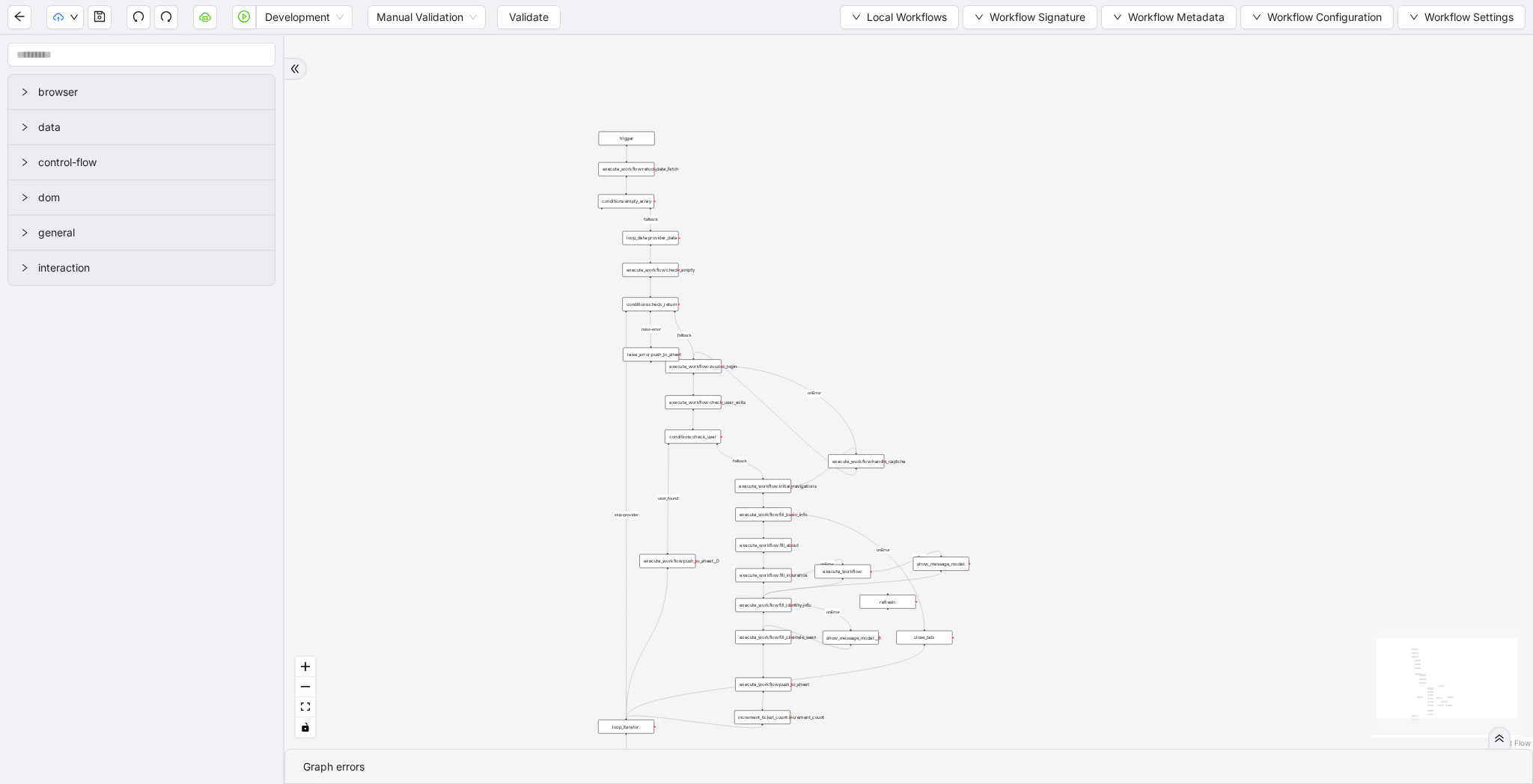
click at [546, 32] on div "Development Manual Validation Validate Local Workflows Workflow Signature Workf…" at bounding box center [766, 16] width 1533 height 34
click at [545, 29] on button "Validate" at bounding box center [528, 17] width 63 height 24
drag, startPoint x: 974, startPoint y: 319, endPoint x: 973, endPoint y: 241, distance: 78.0
click at [973, 241] on div "fallback raise-error skip-provider fallback fallback user_found onError onError…" at bounding box center [908, 392] width 1249 height 714
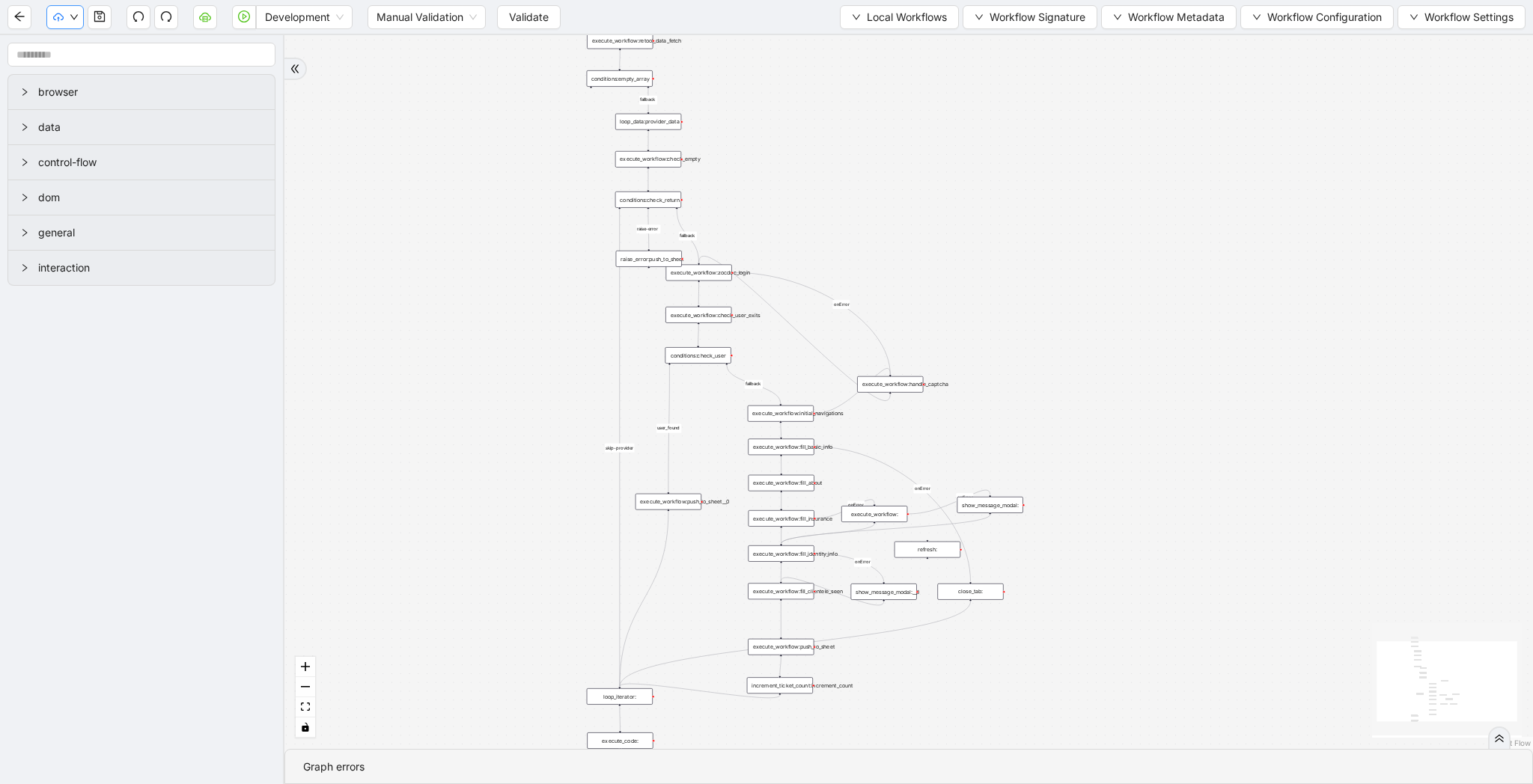
click at [78, 19] on icon "down" at bounding box center [74, 17] width 9 height 9
click at [465, 161] on div "fallback raise-error skip-provider fallback fallback user_found onError onError…" at bounding box center [908, 392] width 1249 height 714
click at [80, 16] on button "button" at bounding box center [65, 17] width 37 height 24
click at [531, 188] on div "fallback raise-error skip-provider fallback fallback user_found onError onError…" at bounding box center [908, 392] width 1249 height 714
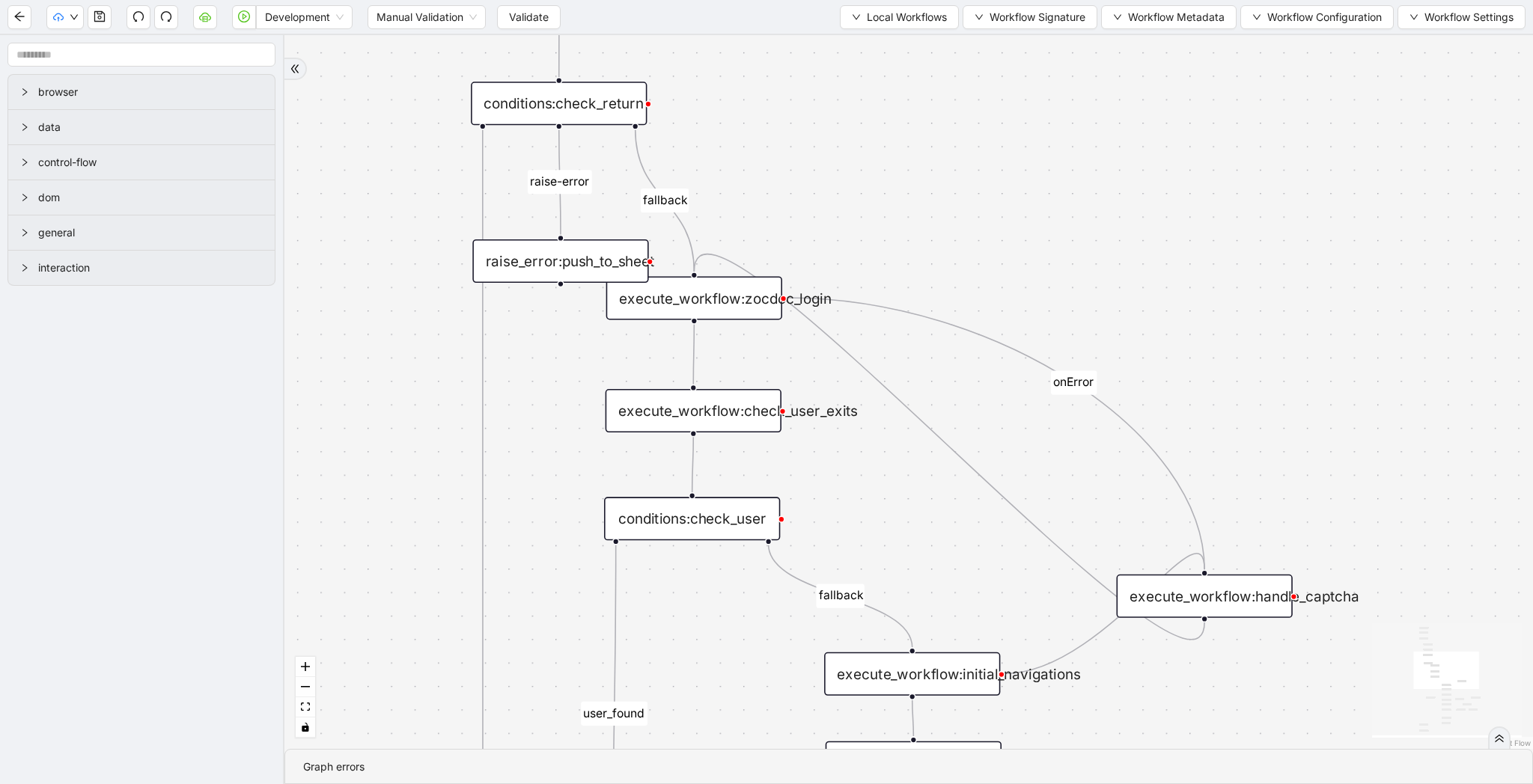
drag, startPoint x: 729, startPoint y: 215, endPoint x: 826, endPoint y: 215, distance: 97.0
click at [826, 215] on div "fallback raise-error skip-provider fallback fallback user_found onError onError…" at bounding box center [908, 392] width 1249 height 714
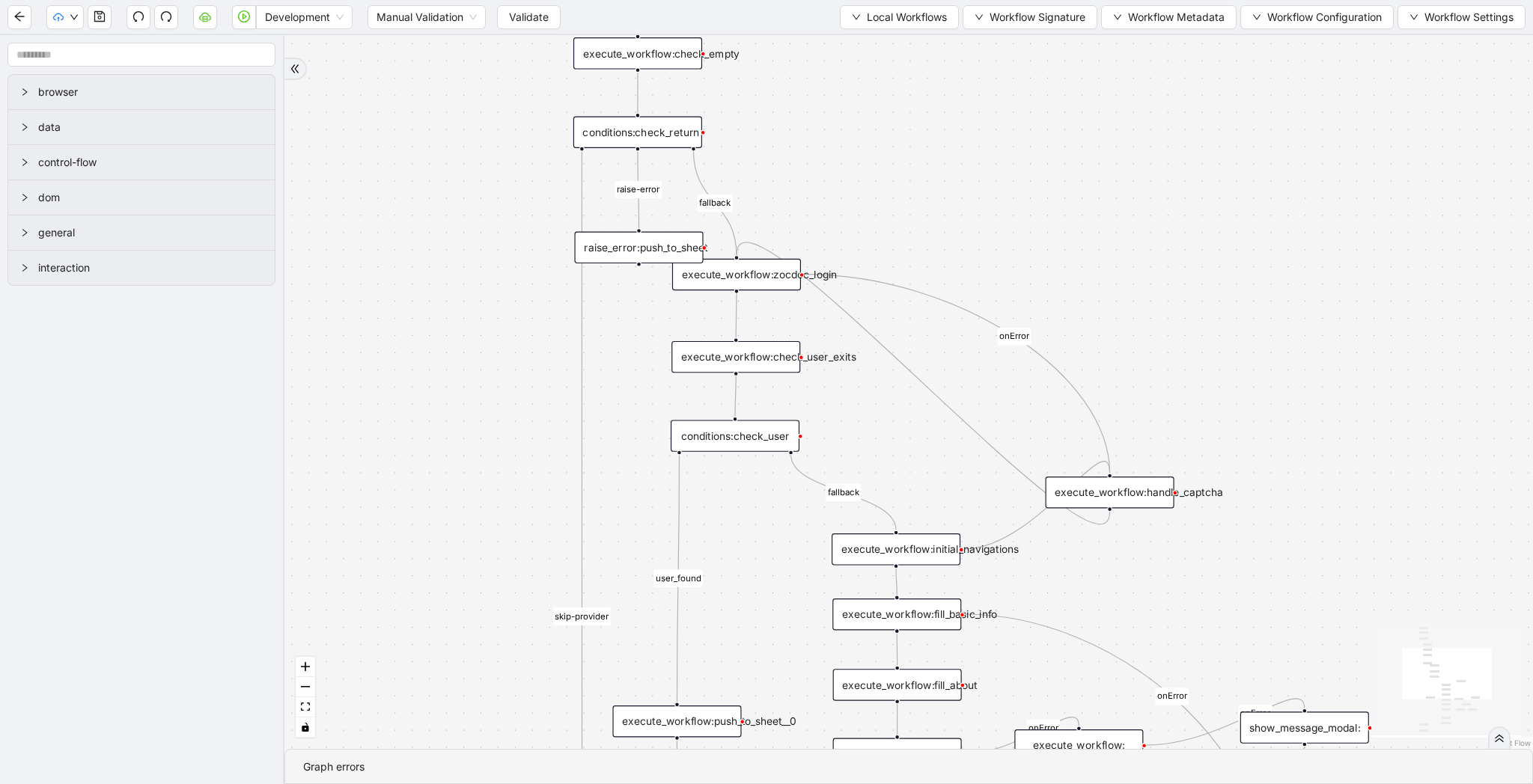
drag, startPoint x: 845, startPoint y: 213, endPoint x: 809, endPoint y: 123, distance: 96.9
click at [809, 123] on div "fallback raise-error skip-provider fallback fallback user_found onError onError…" at bounding box center [908, 392] width 1249 height 714
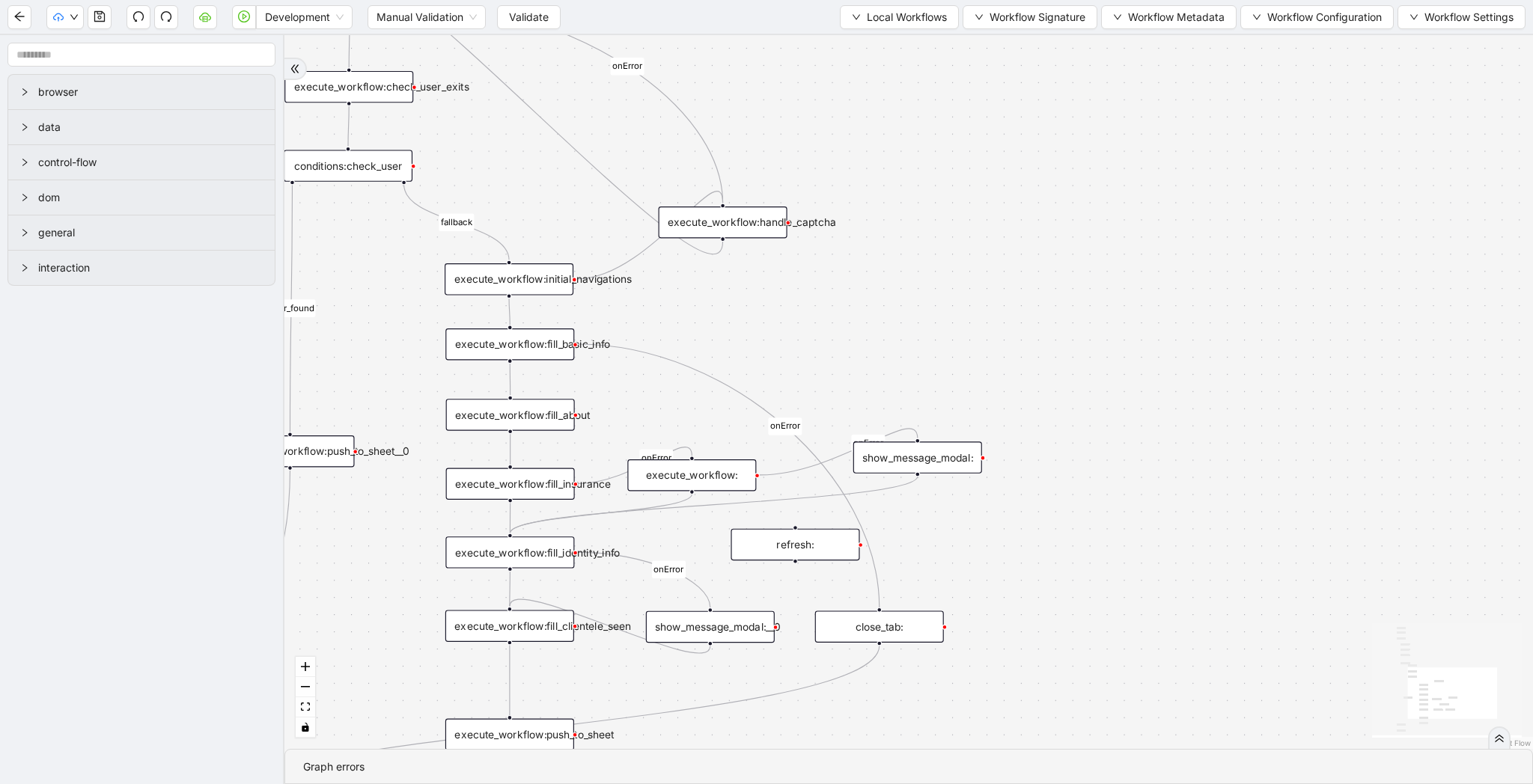
drag, startPoint x: 1113, startPoint y: 261, endPoint x: 728, endPoint y: 75, distance: 427.6
click at [728, 75] on div "fallback raise-error skip-provider fallback fallback user_found onError onError…" at bounding box center [908, 392] width 1249 height 714
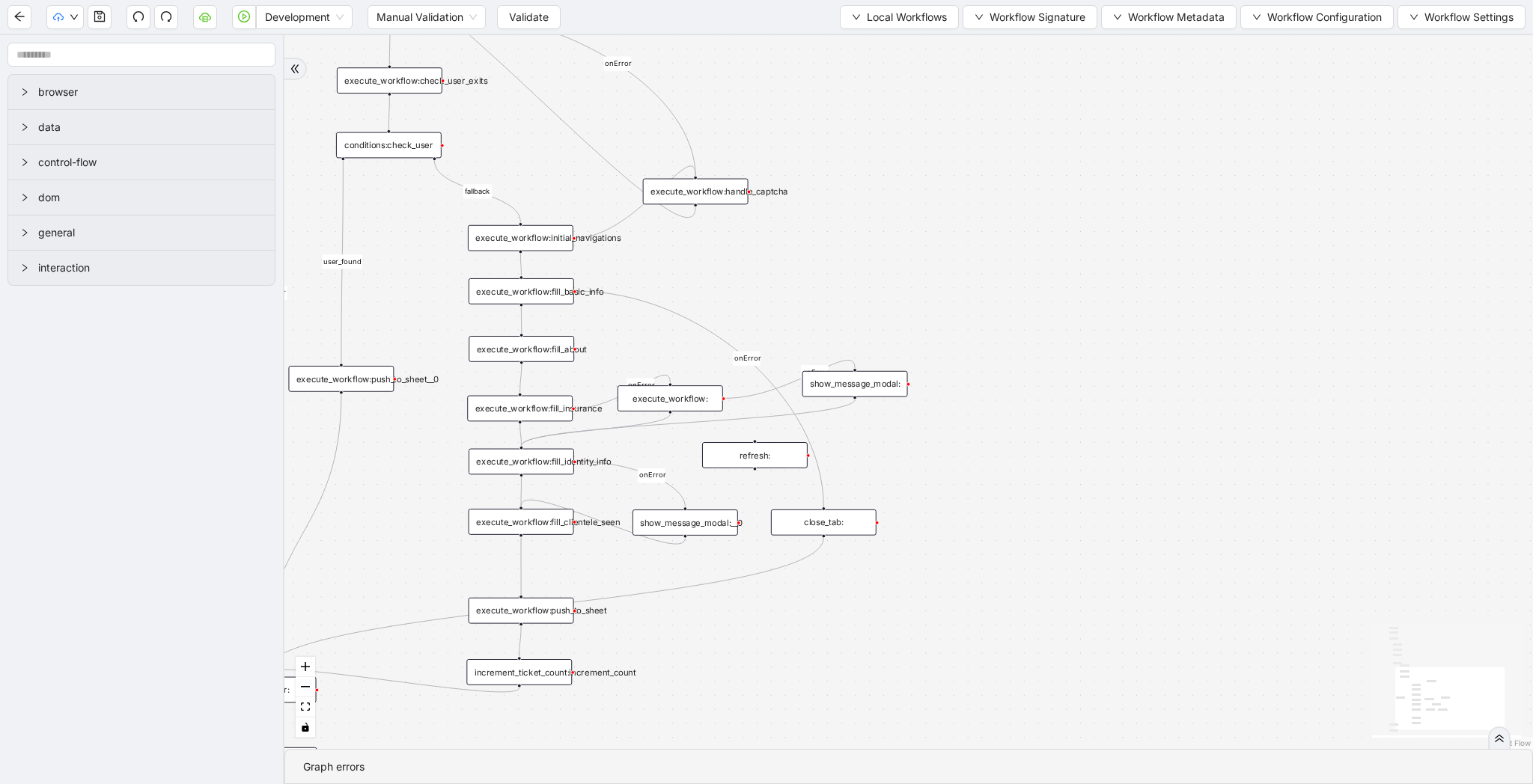
click at [543, 410] on div "execute_workflow:fill_insurance" at bounding box center [520, 409] width 106 height 26
drag, startPoint x: 520, startPoint y: 362, endPoint x: 679, endPoint y: 387, distance: 161.0
click at [679, 387] on div "trigger loop_data:provider_data execute_workflow:retool_data_fetch execute_work…" at bounding box center [697, 272] width 1172 height 671
click at [514, 415] on div "execute_workflow:fill_insurance" at bounding box center [517, 409] width 106 height 26
drag, startPoint x: 514, startPoint y: 415, endPoint x: 502, endPoint y: 411, distance: 12.6
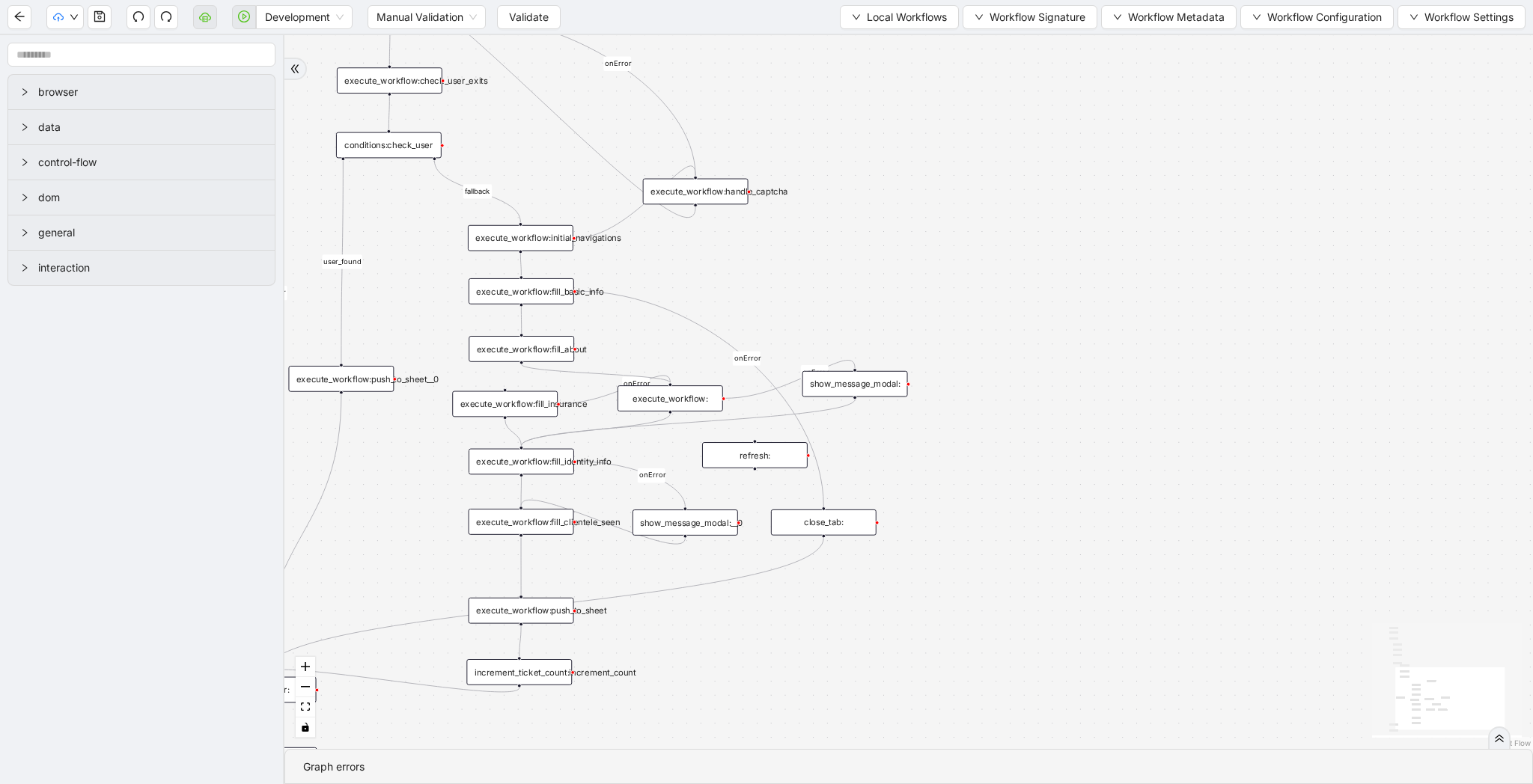
click at [502, 411] on div "execute_workflow:fill_insurance" at bounding box center [505, 405] width 106 height 26
drag, startPoint x: 670, startPoint y: 398, endPoint x: 669, endPoint y: 406, distance: 8.1
click at [669, 406] on div "execute_workflow:" at bounding box center [670, 405] width 106 height 26
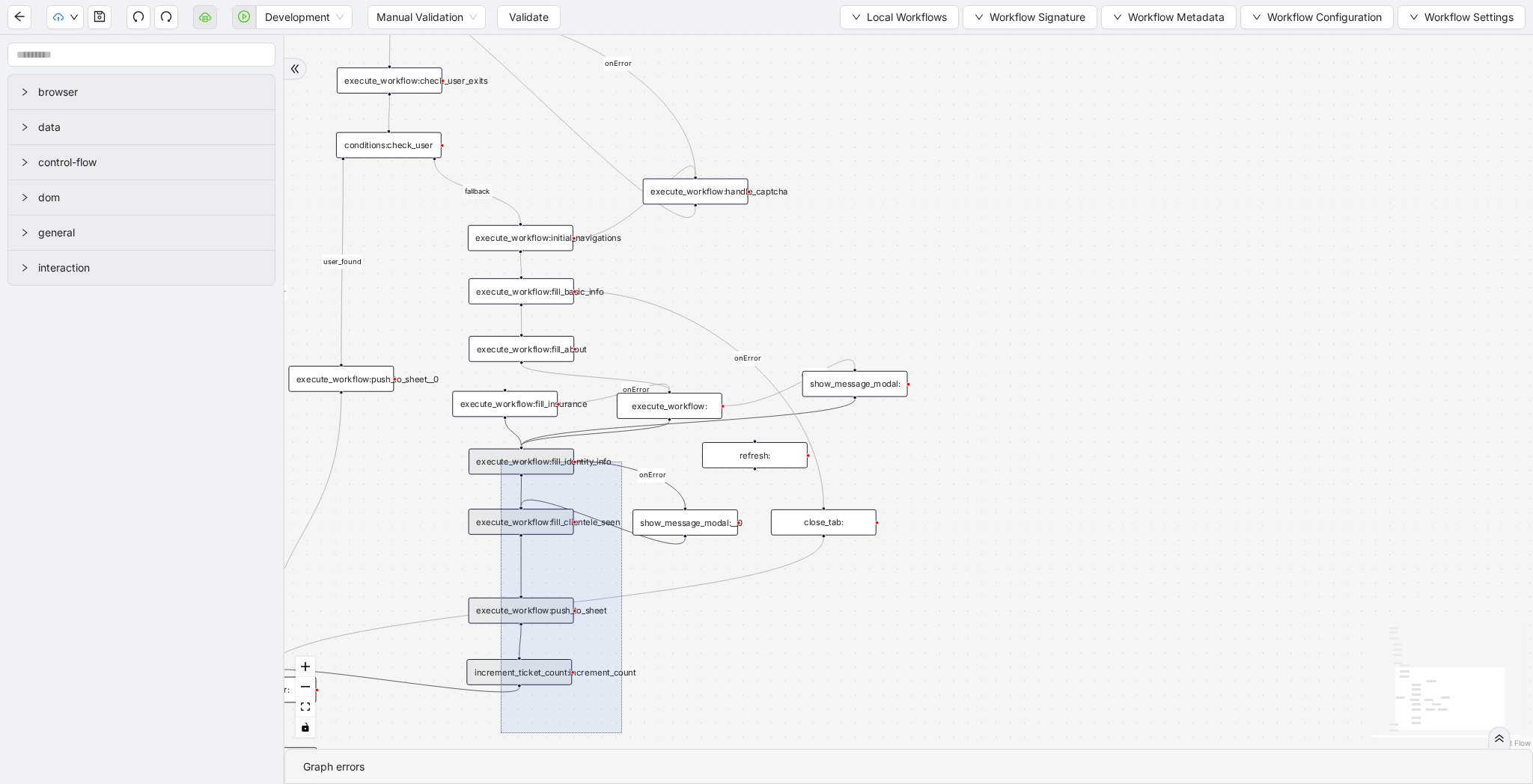
drag, startPoint x: 622, startPoint y: 733, endPoint x: 501, endPoint y: 462, distance: 296.8
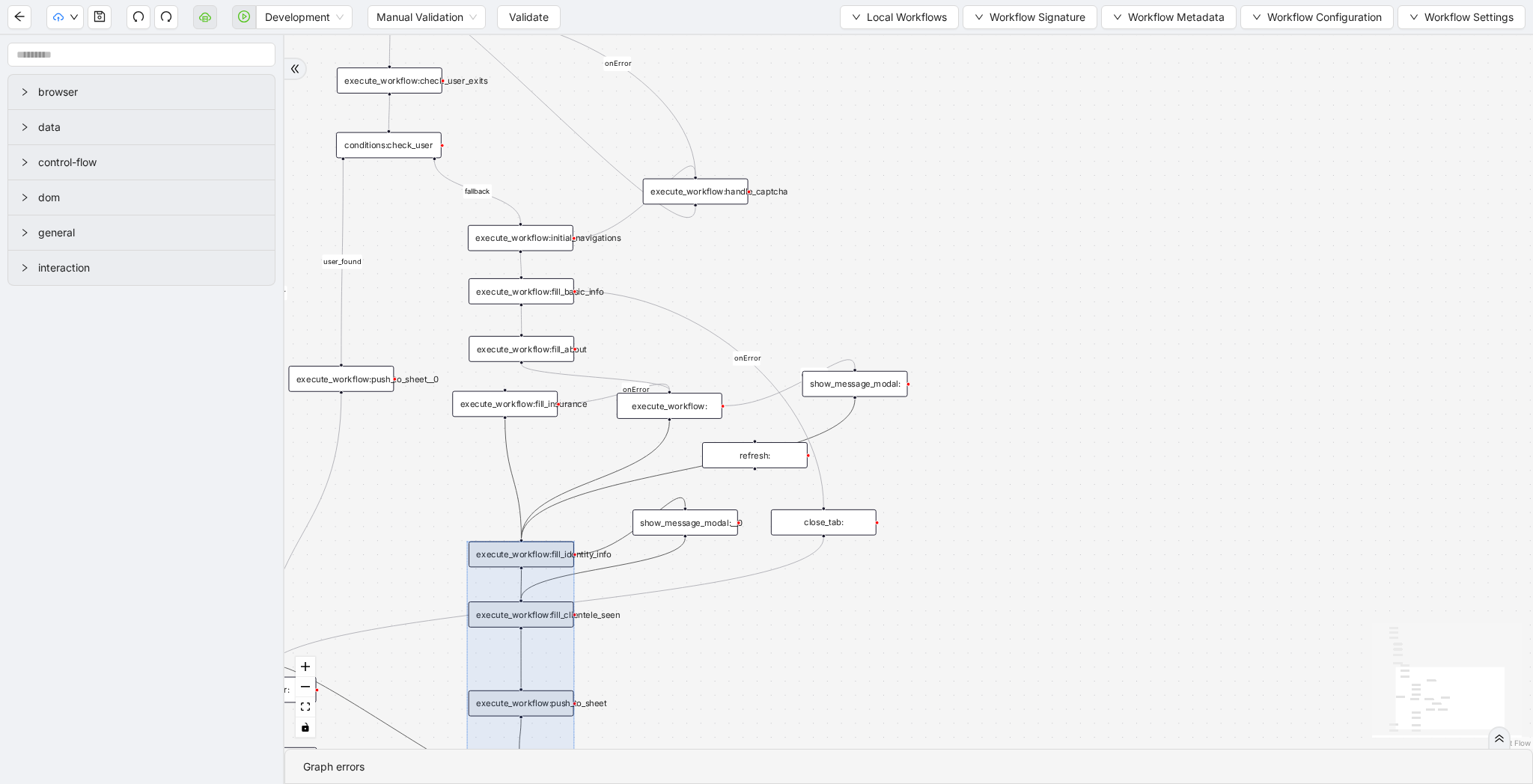
drag, startPoint x: 519, startPoint y: 483, endPoint x: 519, endPoint y: 575, distance: 92.0
click at [519, 575] on div at bounding box center [520, 659] width 107 height 236
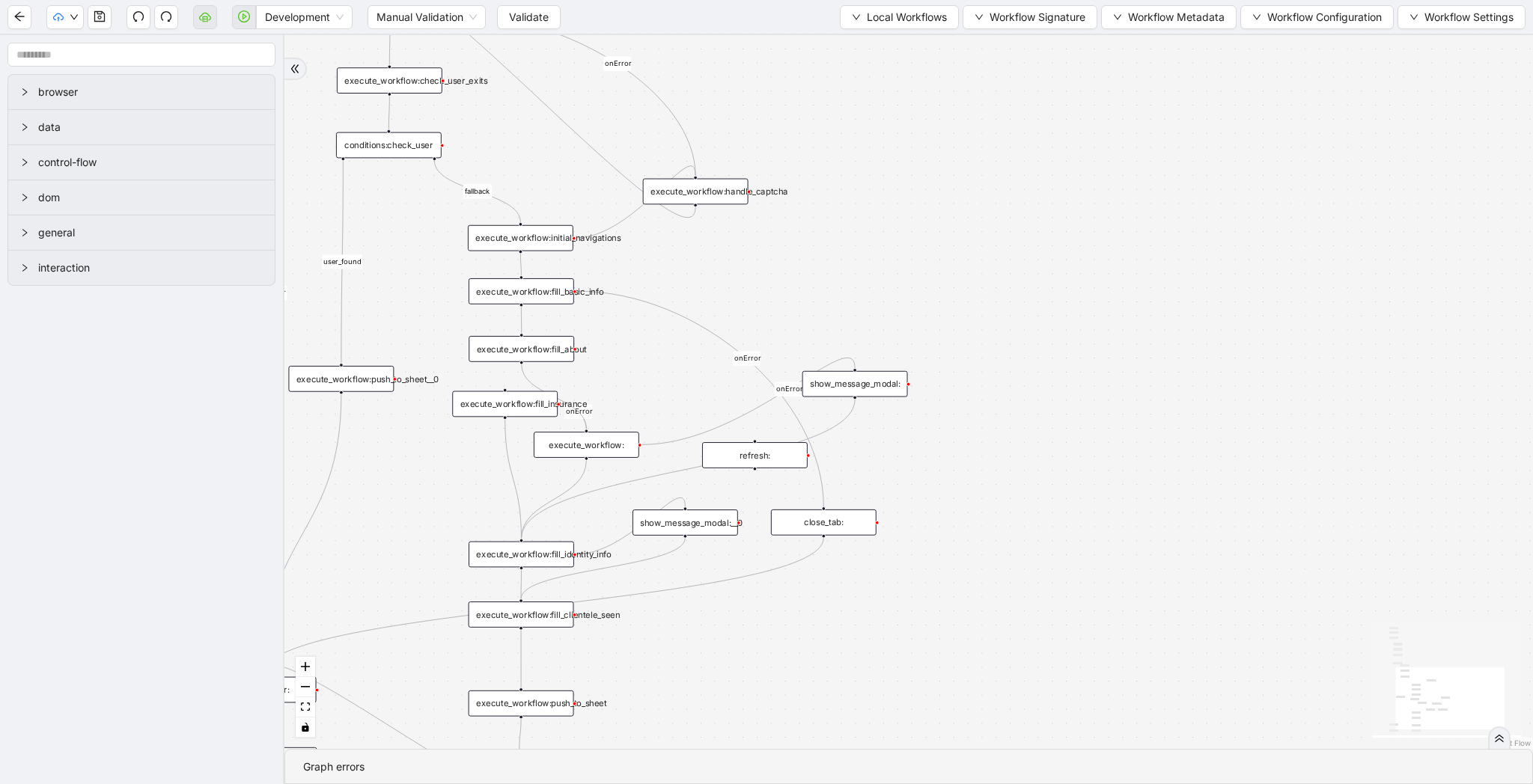
drag, startPoint x: 660, startPoint y: 417, endPoint x: 575, endPoint y: 458, distance: 94.4
click at [575, 458] on div "execute_workflow:" at bounding box center [587, 444] width 106 height 26
drag, startPoint x: 522, startPoint y: 409, endPoint x: 470, endPoint y: 431, distance: 56.5
click at [470, 431] on div "execute_workflow:fill_insurance" at bounding box center [448, 427] width 106 height 26
drag, startPoint x: 574, startPoint y: 453, endPoint x: 558, endPoint y: 442, distance: 19.4
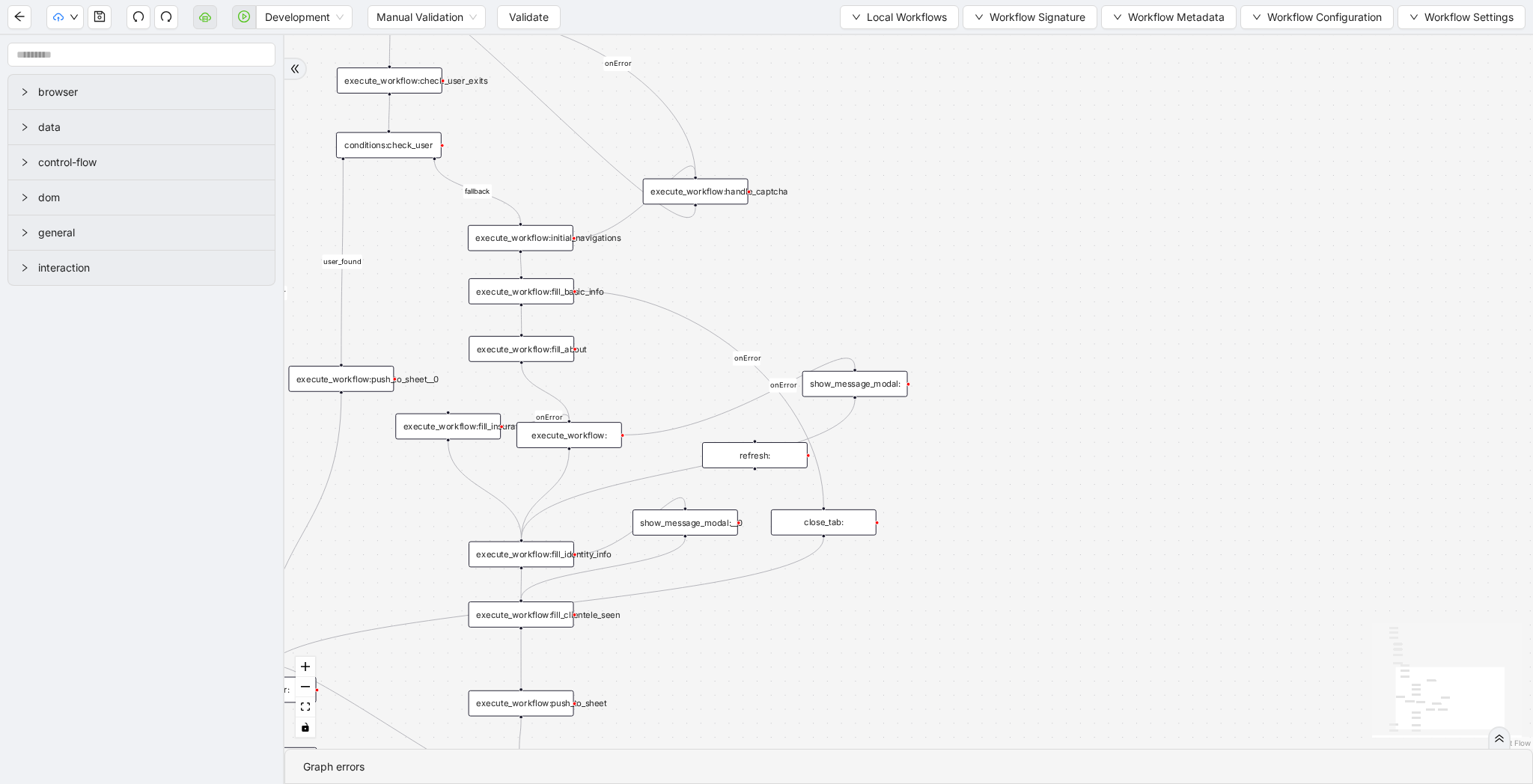
click at [558, 442] on div "execute_workflow:" at bounding box center [569, 435] width 106 height 26
drag, startPoint x: 458, startPoint y: 435, endPoint x: 413, endPoint y: 467, distance: 55.2
click at [413, 467] on div "execute_workflow:fill_insurance" at bounding box center [403, 457] width 106 height 26
drag, startPoint x: 557, startPoint y: 439, endPoint x: 546, endPoint y: 465, distance: 28.2
click at [546, 465] on div "execute_workflow:" at bounding box center [566, 455] width 106 height 26
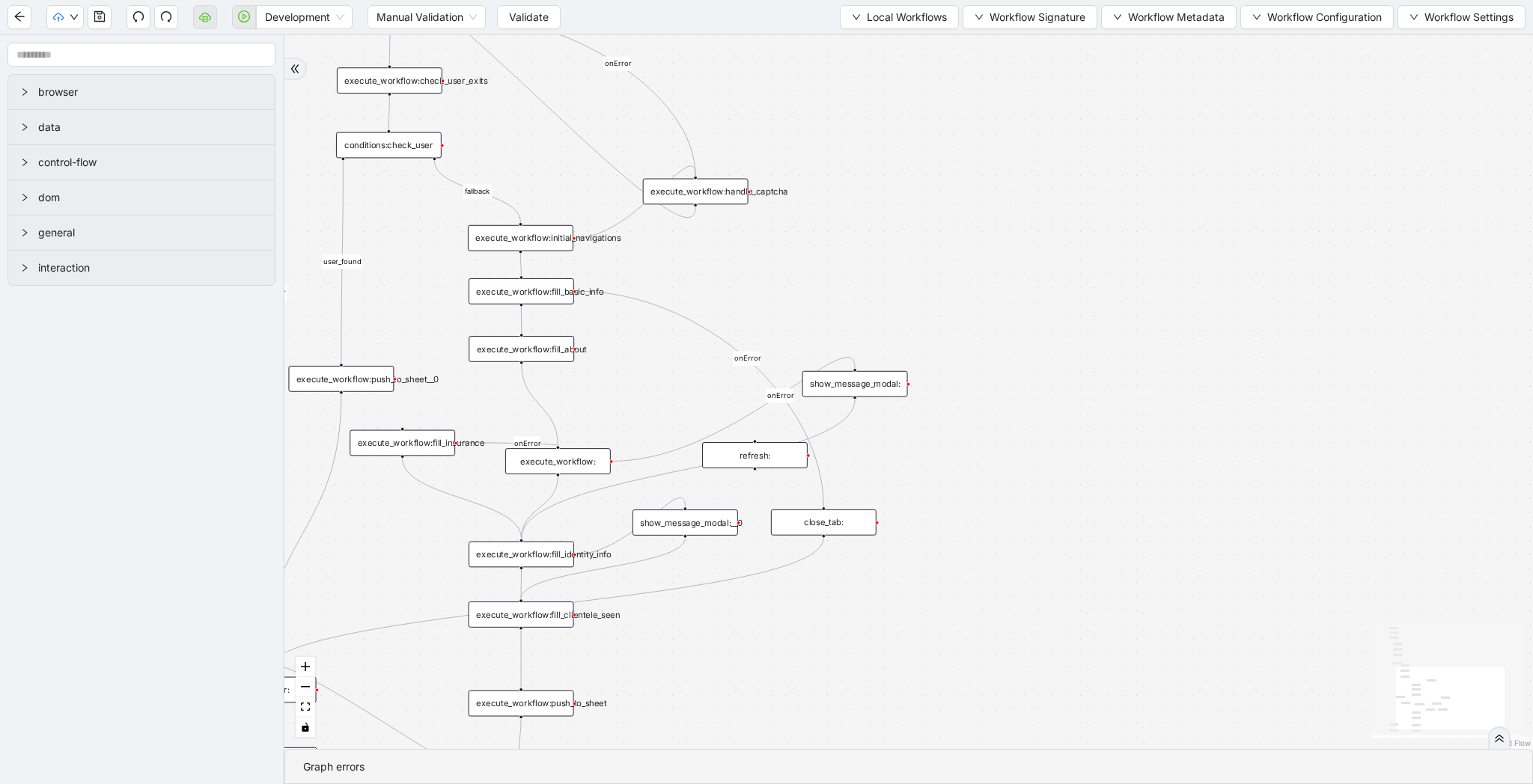
drag, startPoint x: 430, startPoint y: 465, endPoint x: 430, endPoint y: 449, distance: 16.0
click at [430, 449] on div "execute_workflow:fill_insurance" at bounding box center [402, 444] width 106 height 26
click at [568, 463] on div "execute_workflow:" at bounding box center [555, 461] width 106 height 26
click at [103, 16] on icon "save" at bounding box center [100, 16] width 12 height 12
click at [536, 25] on button "Validate" at bounding box center [528, 17] width 63 height 24
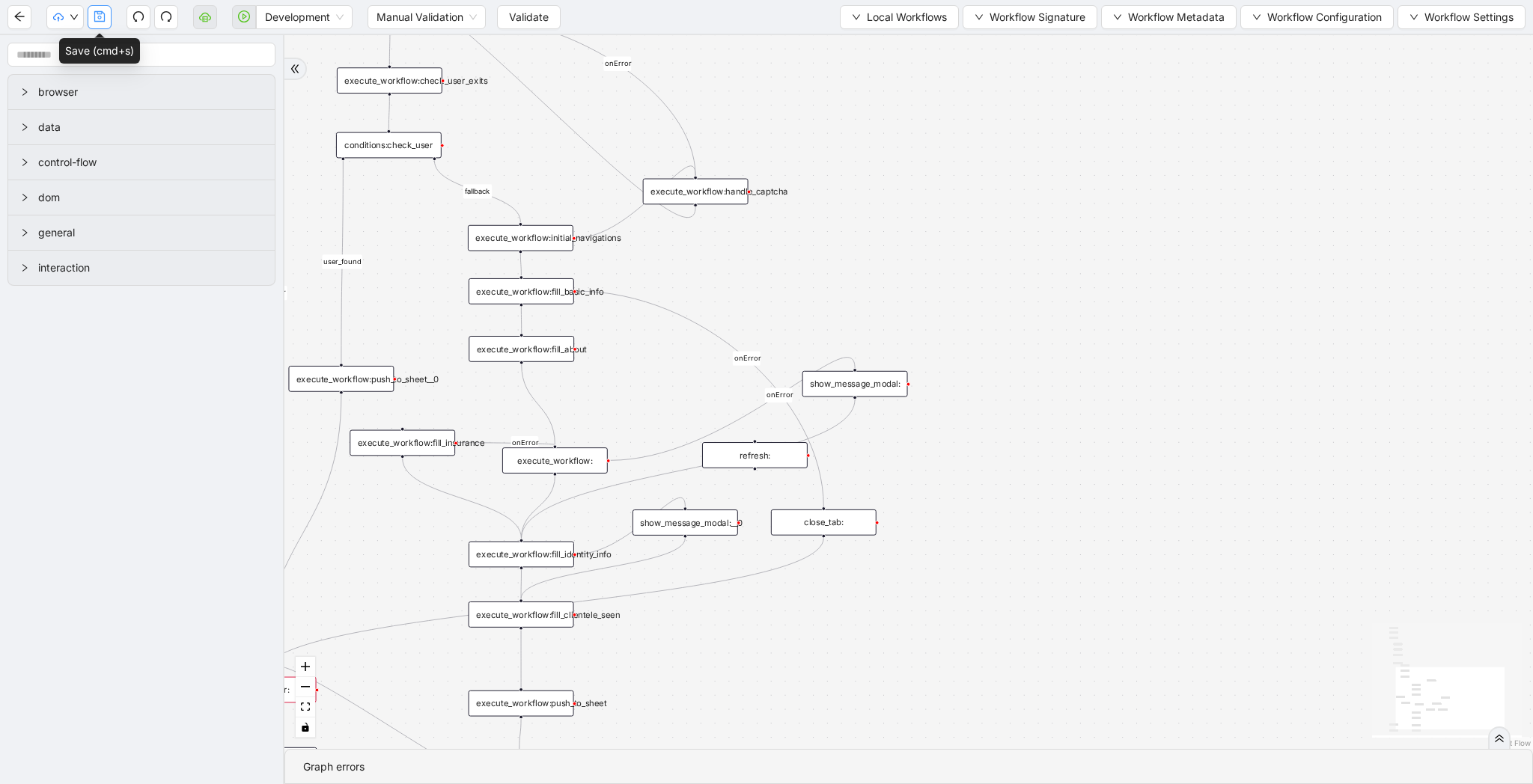
click at [103, 20] on icon "save" at bounding box center [100, 16] width 12 height 12
click at [508, 28] on button "Validate" at bounding box center [528, 17] width 63 height 24
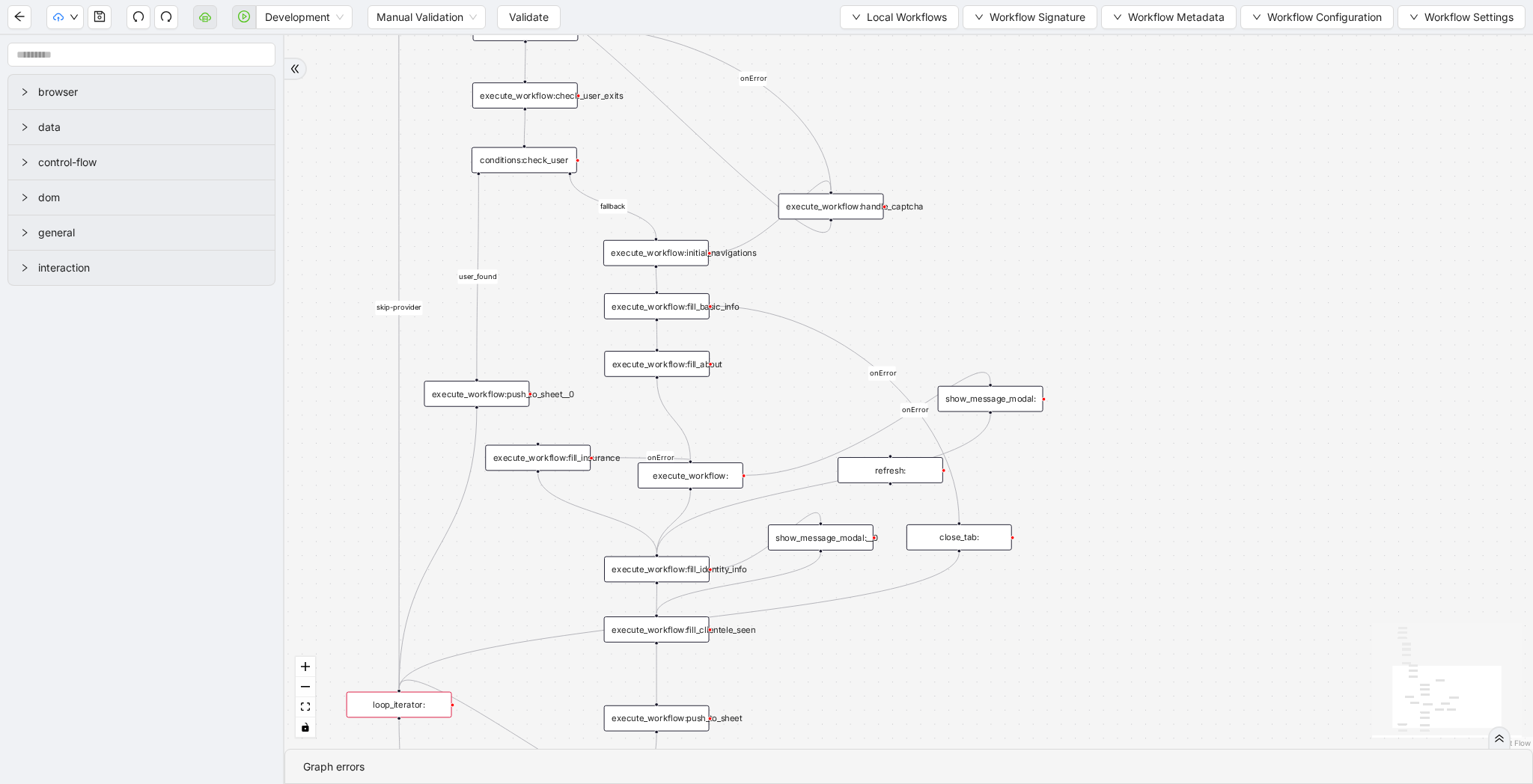
drag, startPoint x: 912, startPoint y: 230, endPoint x: 1056, endPoint y: 246, distance: 144.9
click at [1056, 246] on div "fallback raise-error skip-provider fallback fallback user_found onError onError…" at bounding box center [908, 392] width 1249 height 714
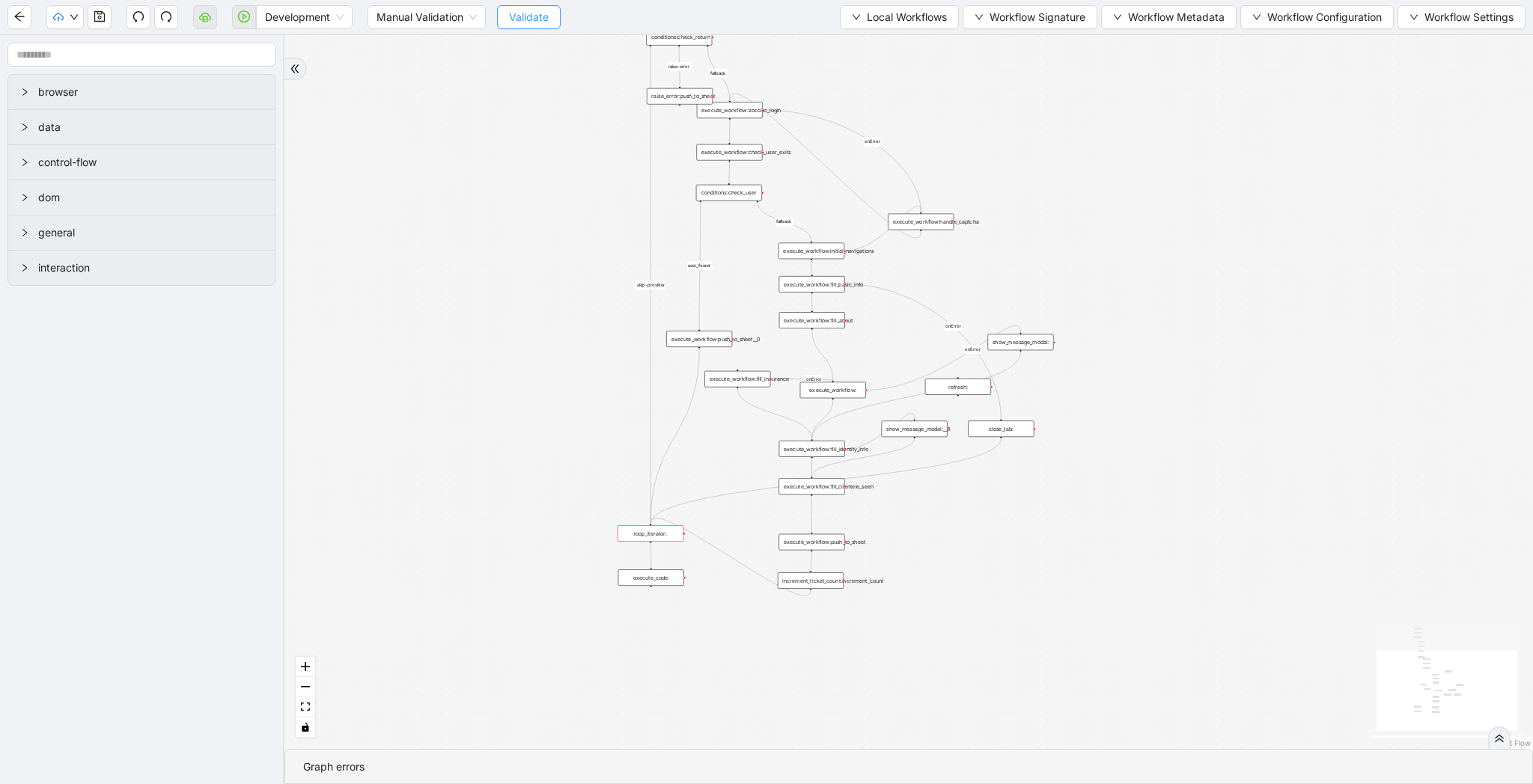
click at [541, 23] on span "Validate" at bounding box center [529, 16] width 40 height 16
click at [662, 539] on div "loop_iterator:" at bounding box center [651, 533] width 66 height 16
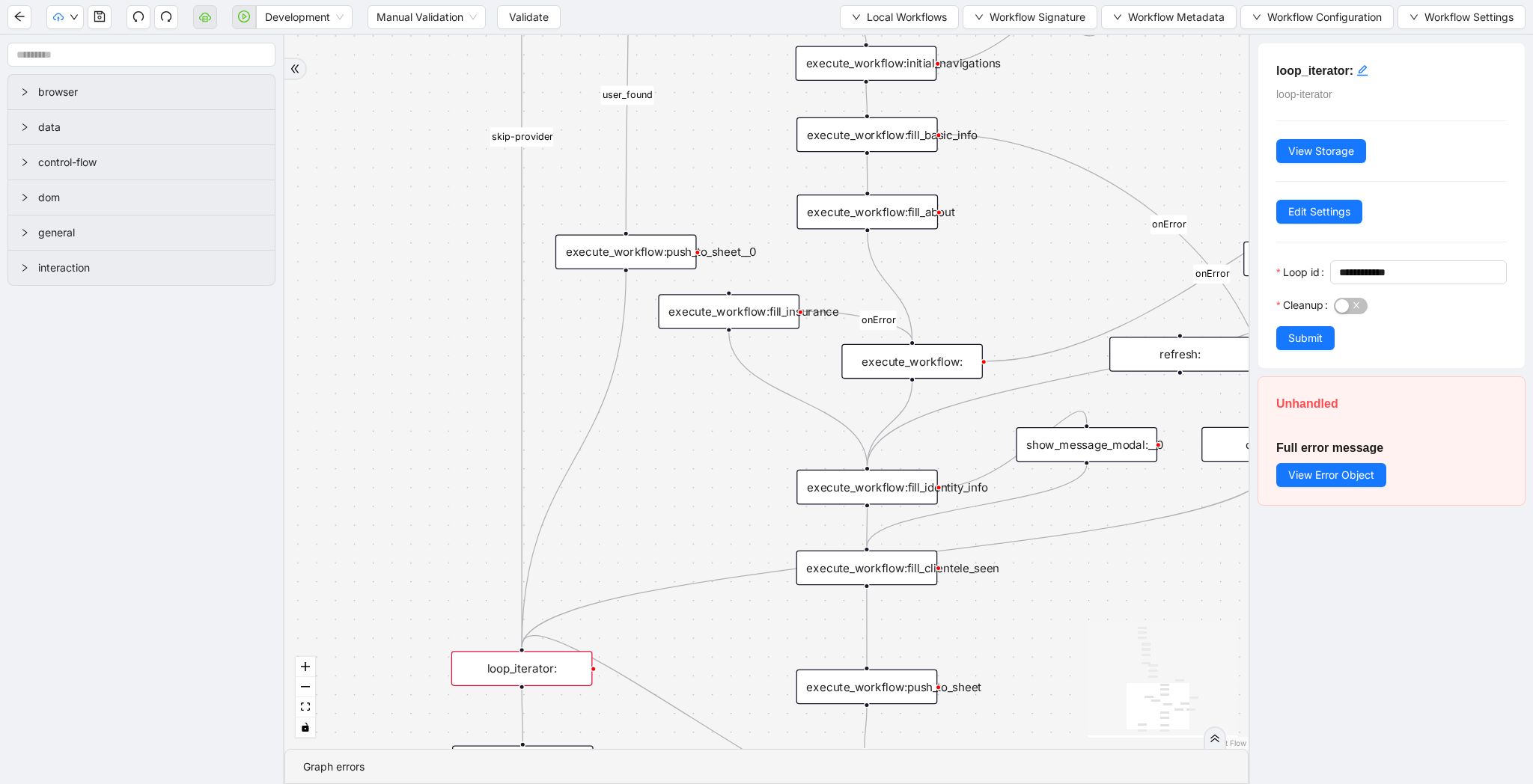
drag, startPoint x: 763, startPoint y: 321, endPoint x: 783, endPoint y: 313, distance: 21.5
click at [783, 313] on div "execute_workflow:fill_insurance" at bounding box center [728, 311] width 141 height 36
click at [770, 389] on icon "Edge from execute_workflow:fill_insurance to execute_workflow:fill_identity_info" at bounding box center [798, 398] width 139 height 134
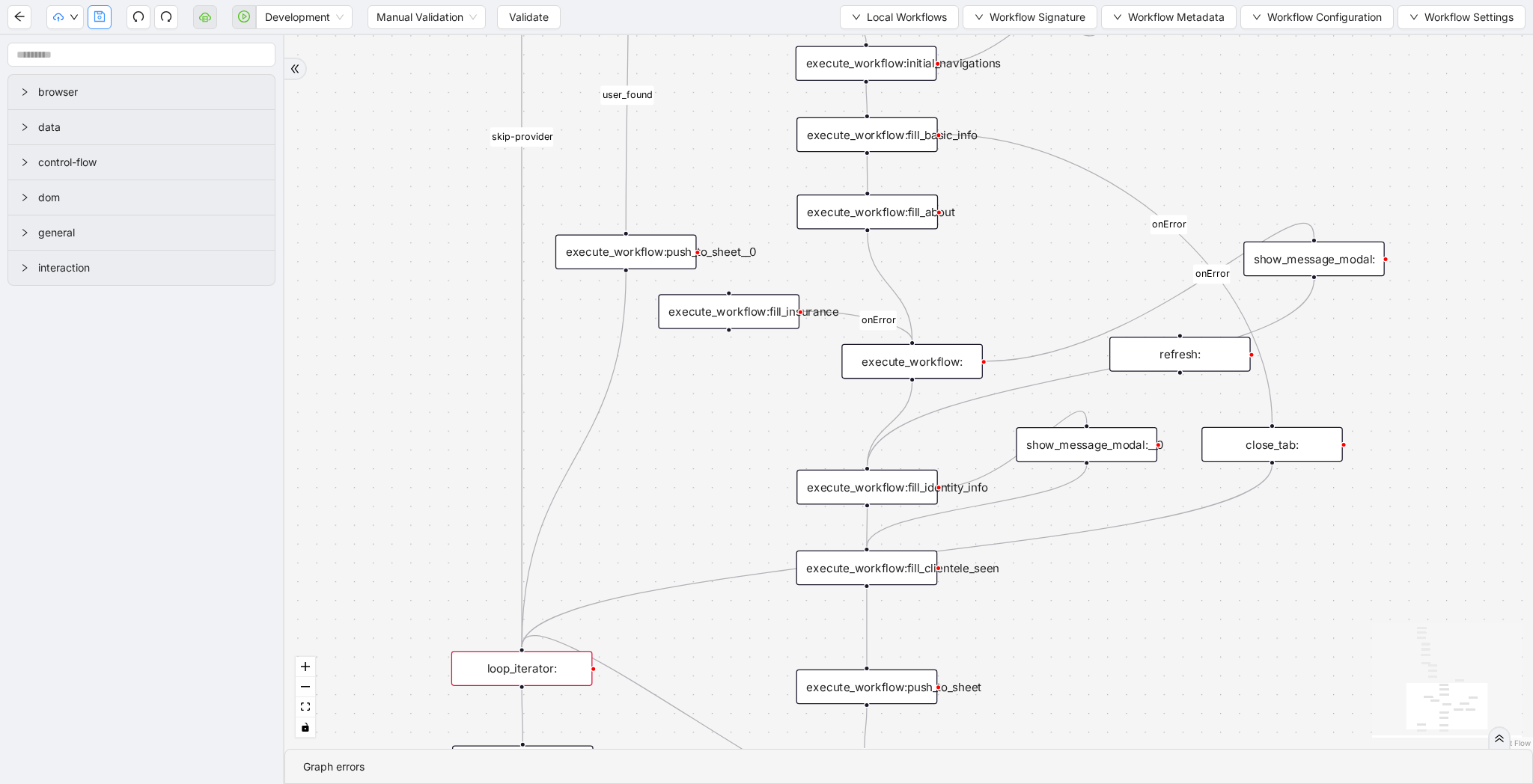
click at [107, 16] on button "button" at bounding box center [100, 17] width 24 height 24
click at [539, 24] on span "Validate" at bounding box center [529, 16] width 40 height 16
click at [857, 315] on icon "Edge from execute_workflow:fill_insurance to execute_workflow:" at bounding box center [857, 326] width 108 height 29
click at [516, 19] on span "Validate" at bounding box center [529, 16] width 40 height 16
click at [107, 14] on button "button" at bounding box center [100, 17] width 24 height 24
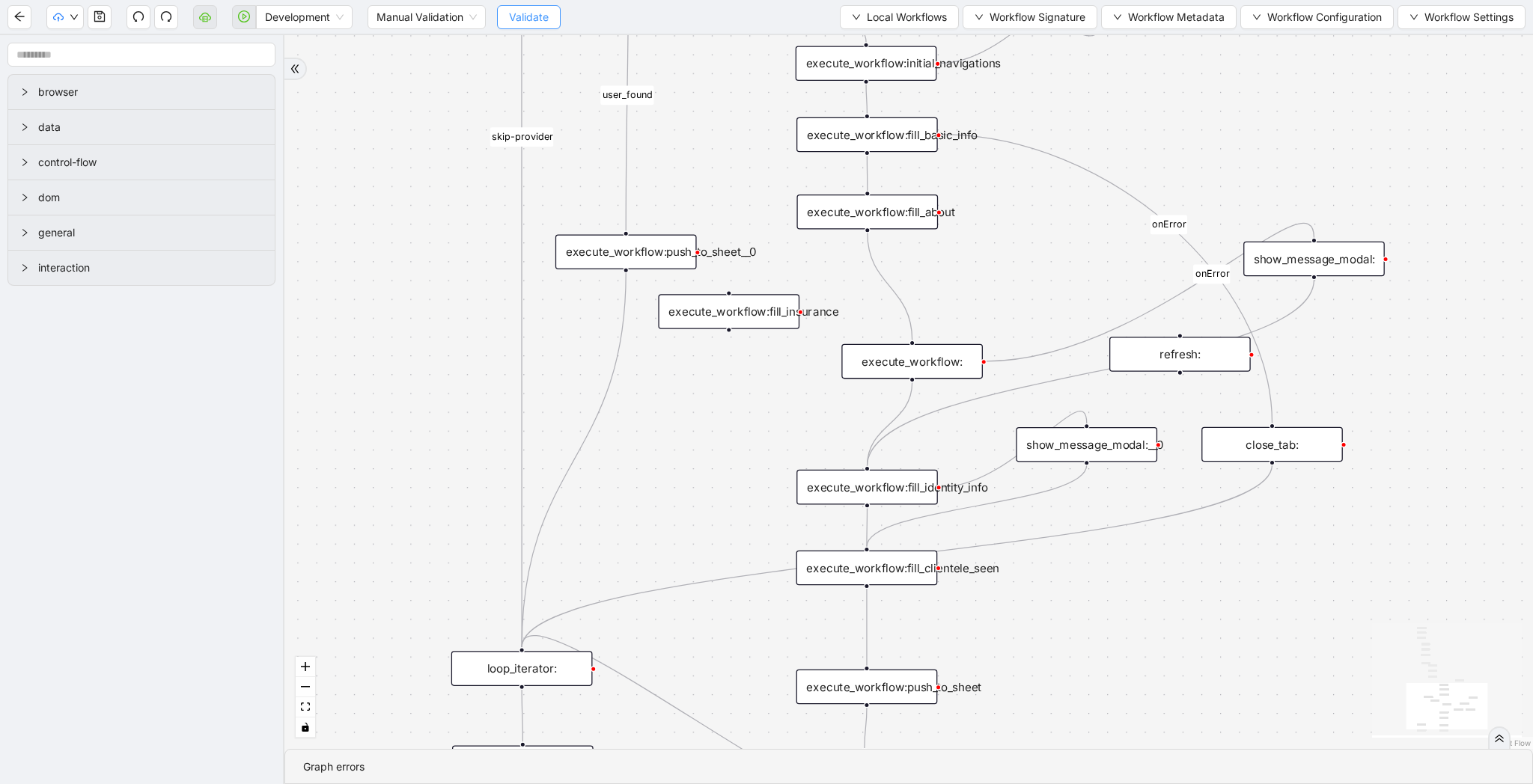
click at [530, 17] on span "Validate" at bounding box center [529, 16] width 40 height 16
click at [317, 16] on span "Development" at bounding box center [304, 17] width 79 height 23
click at [321, 68] on div "Production" at bounding box center [304, 71] width 73 height 16
click at [533, 10] on span "Validate" at bounding box center [516, 16] width 40 height 16
click at [299, 78] on div at bounding box center [296, 69] width 23 height 23
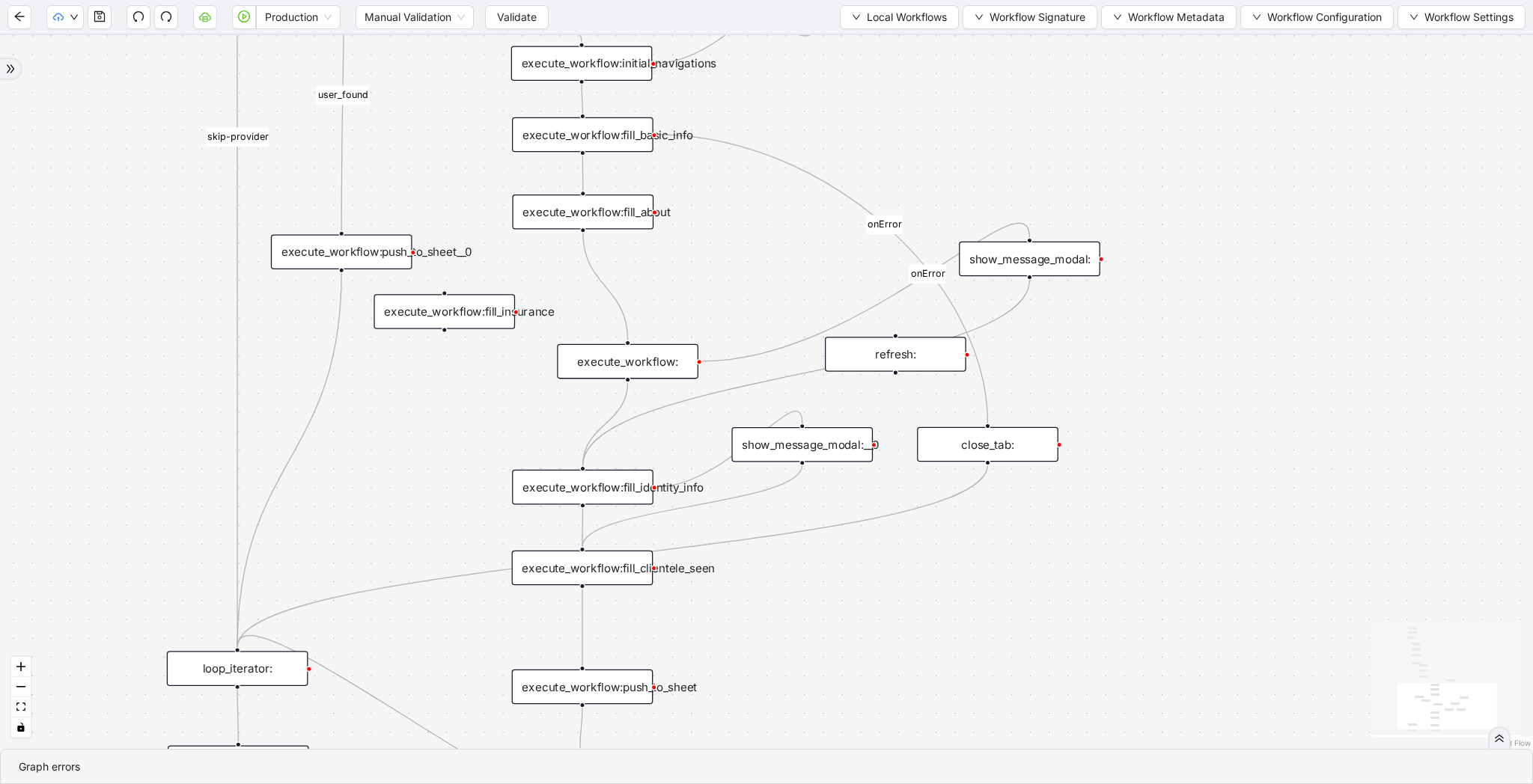
click at [16, 64] on div at bounding box center [11, 69] width 23 height 23
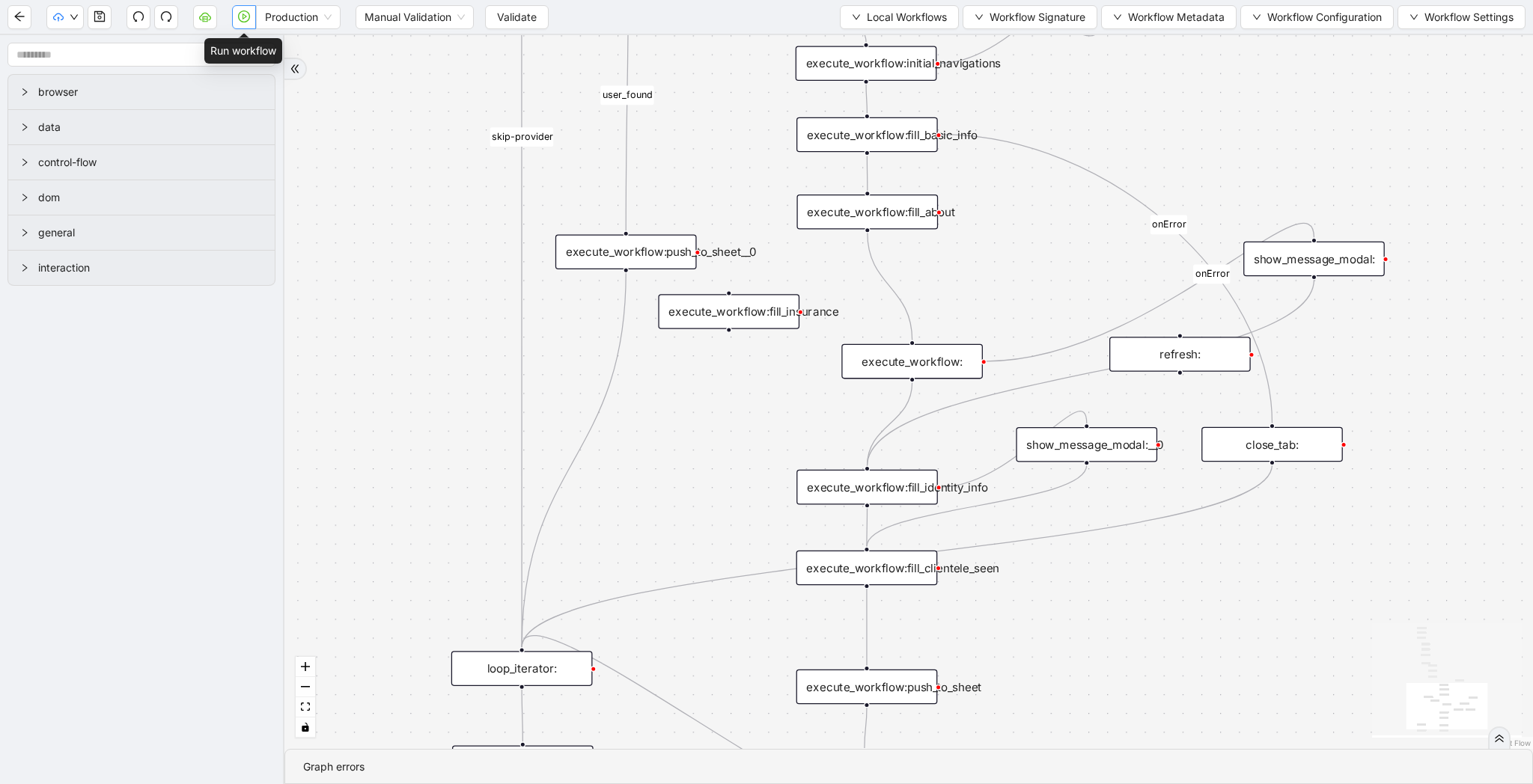
click at [250, 23] on button "button" at bounding box center [244, 17] width 24 height 24
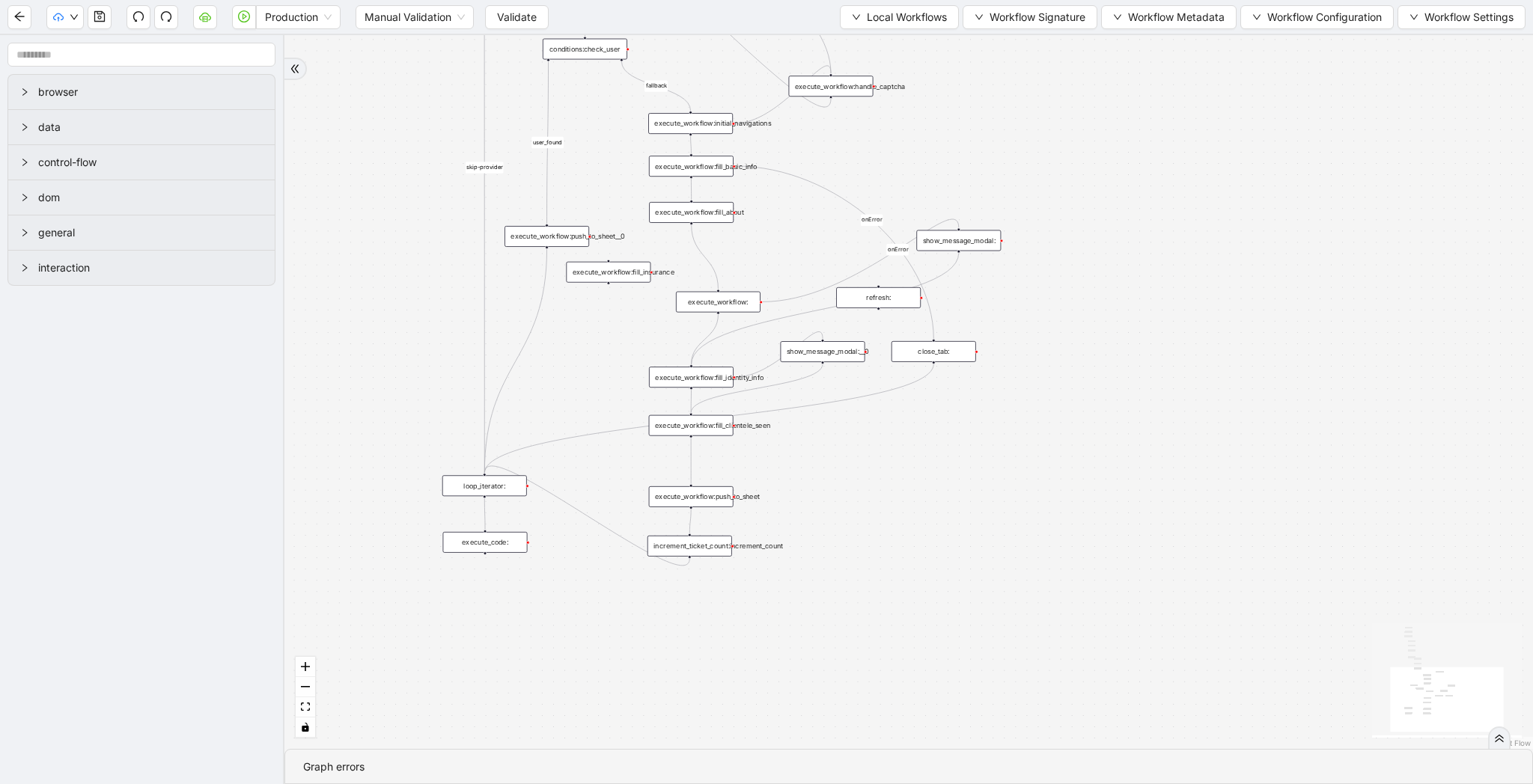
drag, startPoint x: 429, startPoint y: 198, endPoint x: 429, endPoint y: 458, distance: 260.0
click at [429, 458] on div "fallback raise-error skip-provider fallback fallback user_found onError onError…" at bounding box center [908, 392] width 1249 height 714
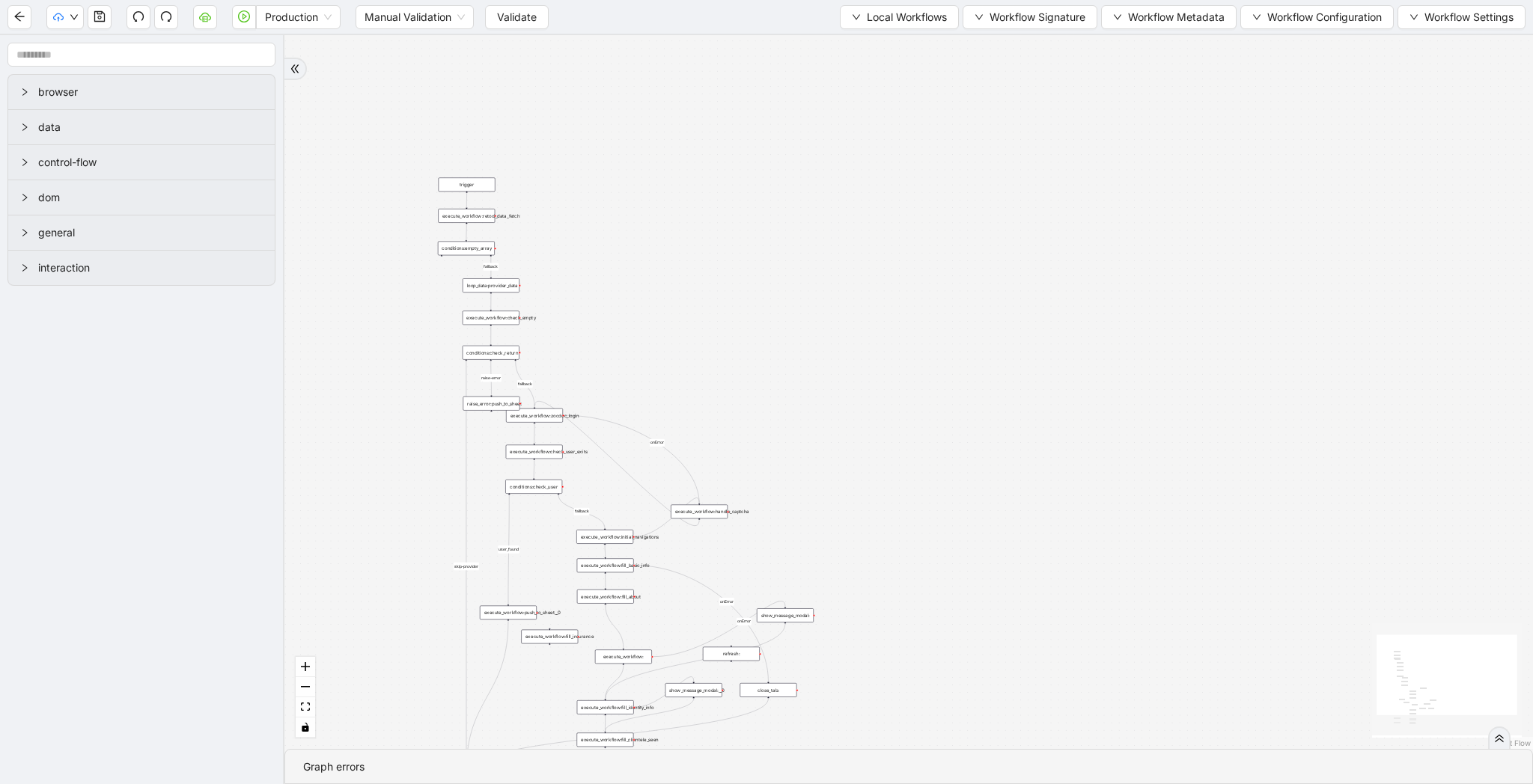
drag, startPoint x: 802, startPoint y: 245, endPoint x: 802, endPoint y: 379, distance: 134.0
click at [802, 379] on div "fallback raise-error skip-provider fallback fallback user_found onError onError…" at bounding box center [908, 392] width 1249 height 714
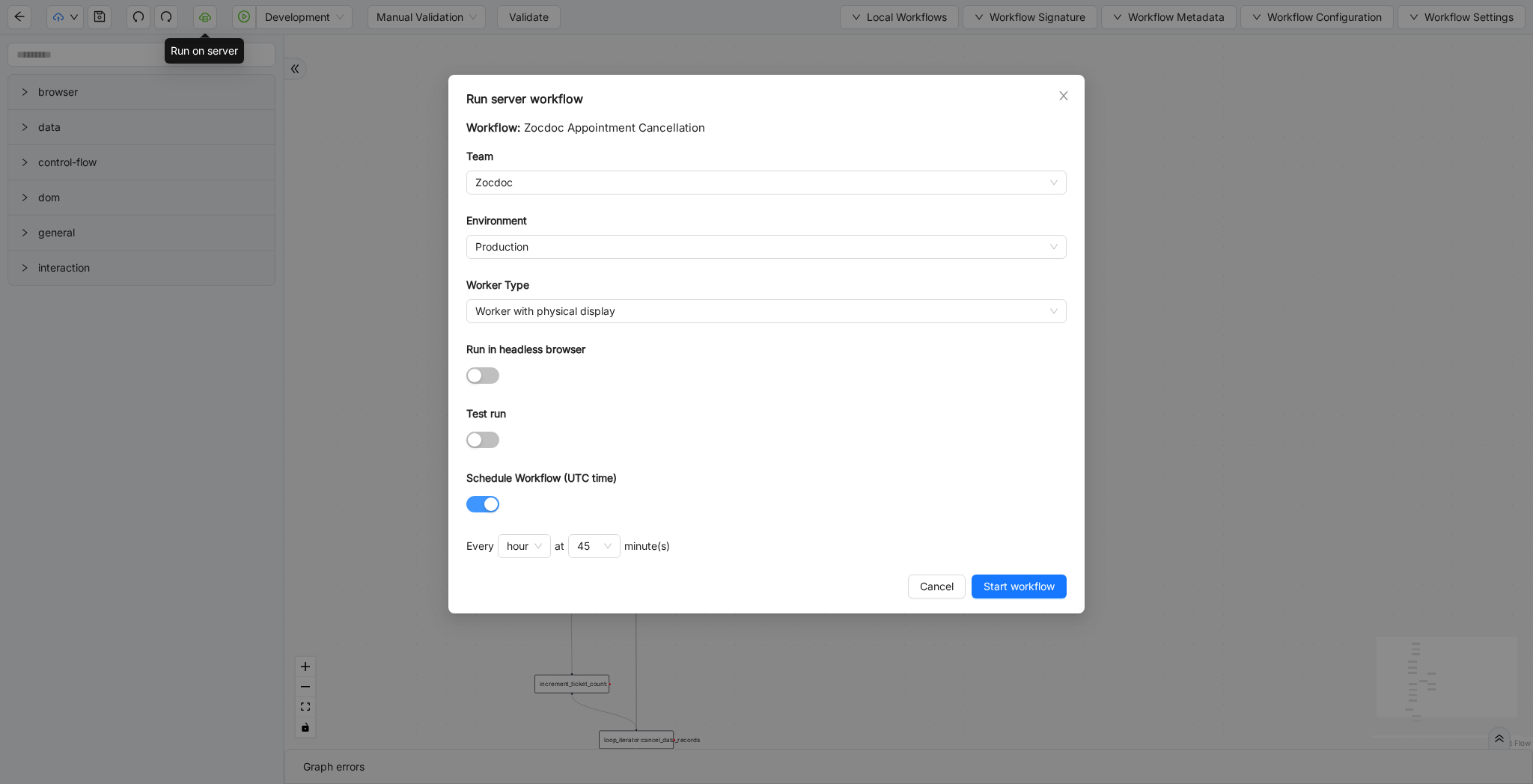
click at [477, 501] on span "button" at bounding box center [483, 504] width 33 height 16
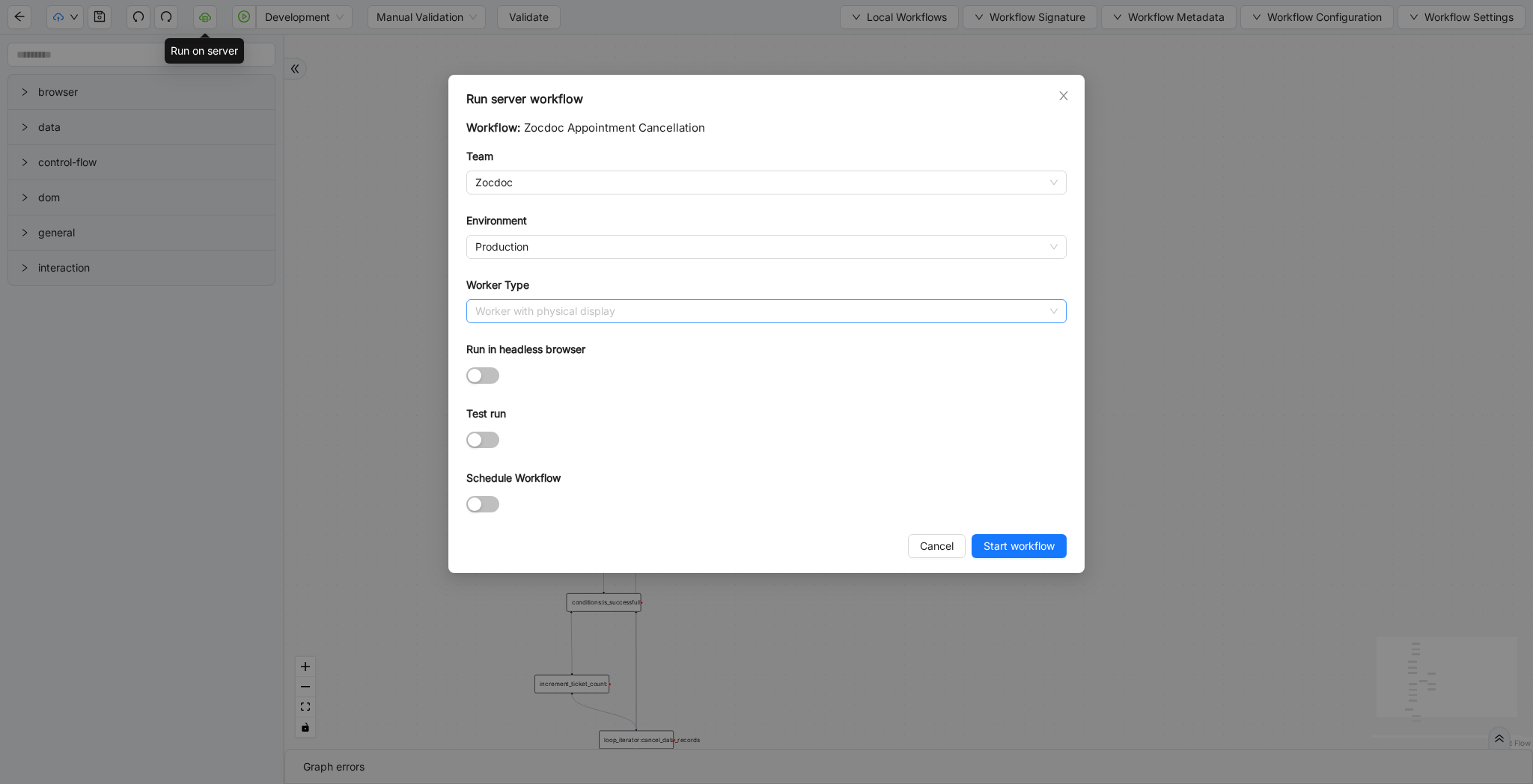
click at [621, 312] on span "Worker with physical display" at bounding box center [766, 311] width 582 height 23
click at [1009, 544] on span "Start workflow" at bounding box center [1019, 546] width 71 height 16
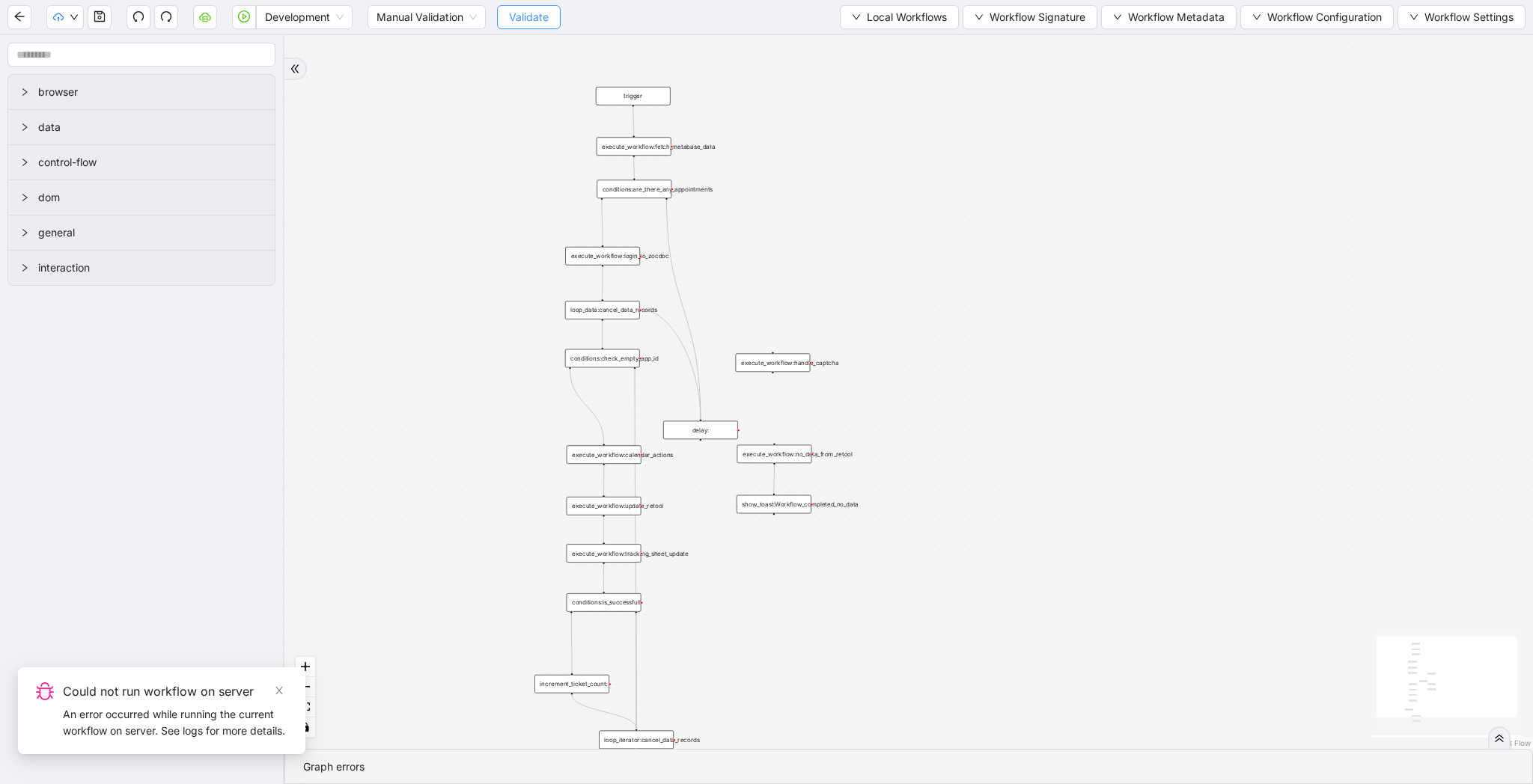
click at [533, 19] on span "Validate" at bounding box center [529, 16] width 40 height 16
click at [210, 17] on icon "cloud-server" at bounding box center [205, 16] width 12 height 12
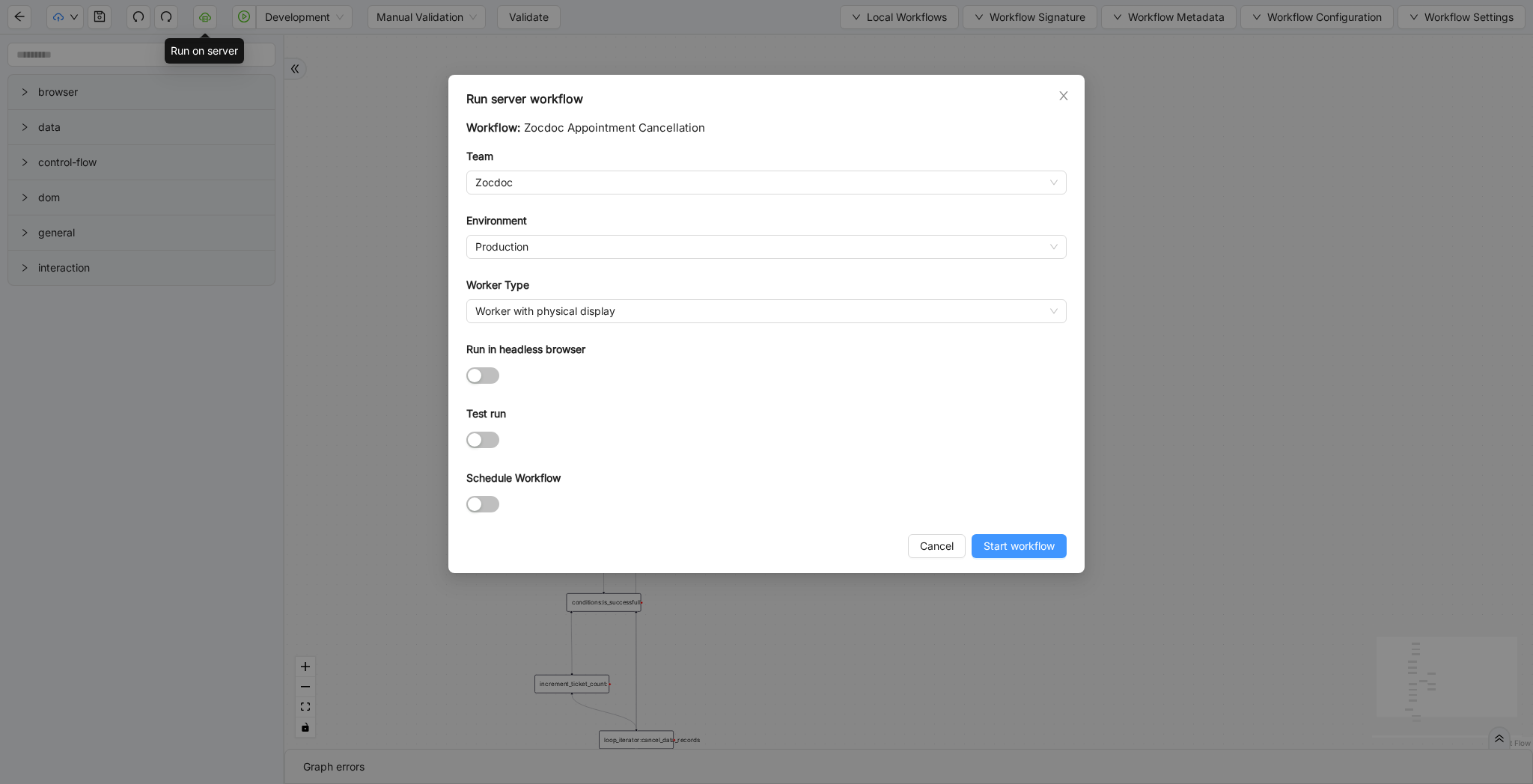
click at [1035, 535] on button "Start workflow" at bounding box center [1019, 547] width 95 height 24
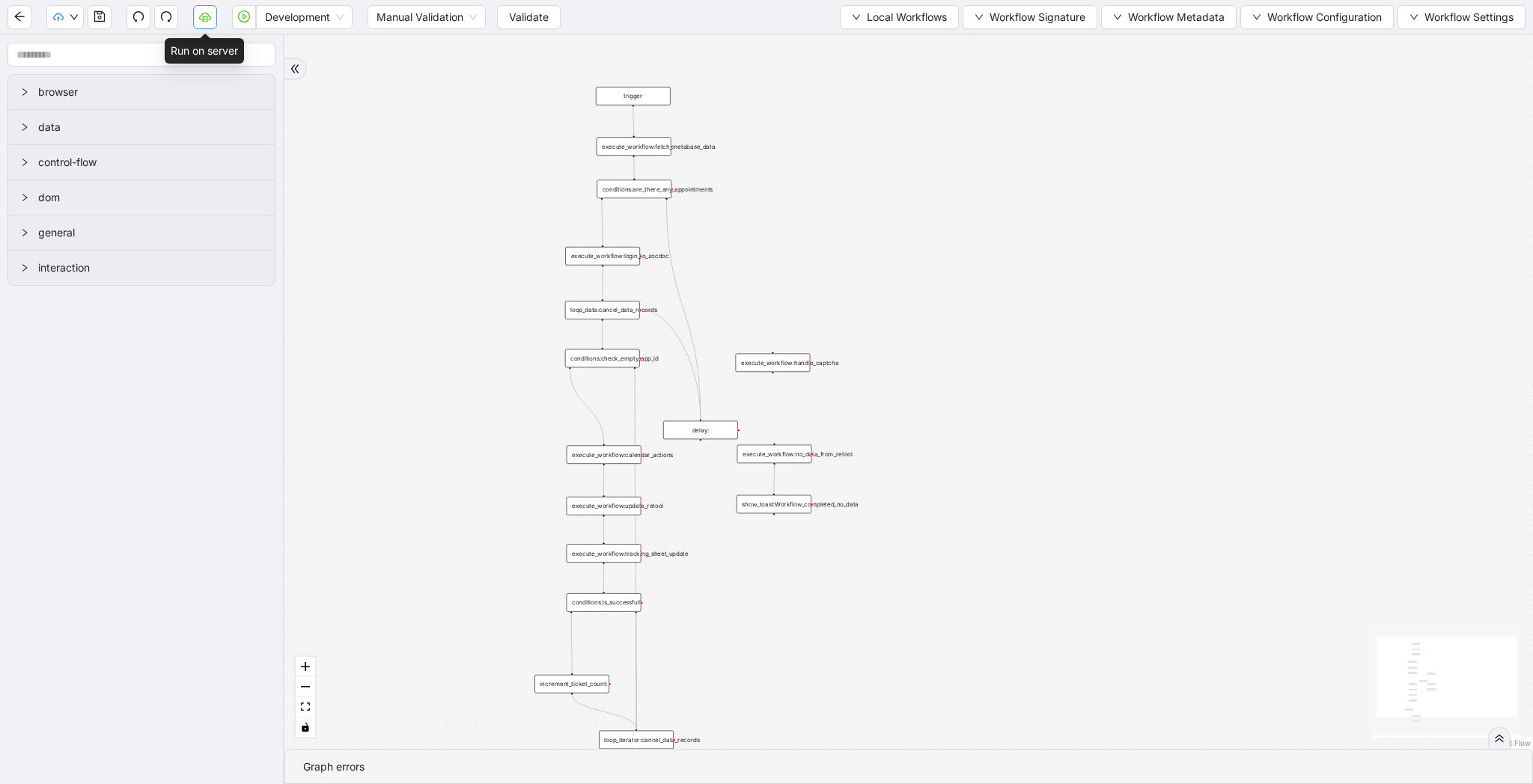
click at [211, 22] on button "button" at bounding box center [205, 17] width 24 height 24
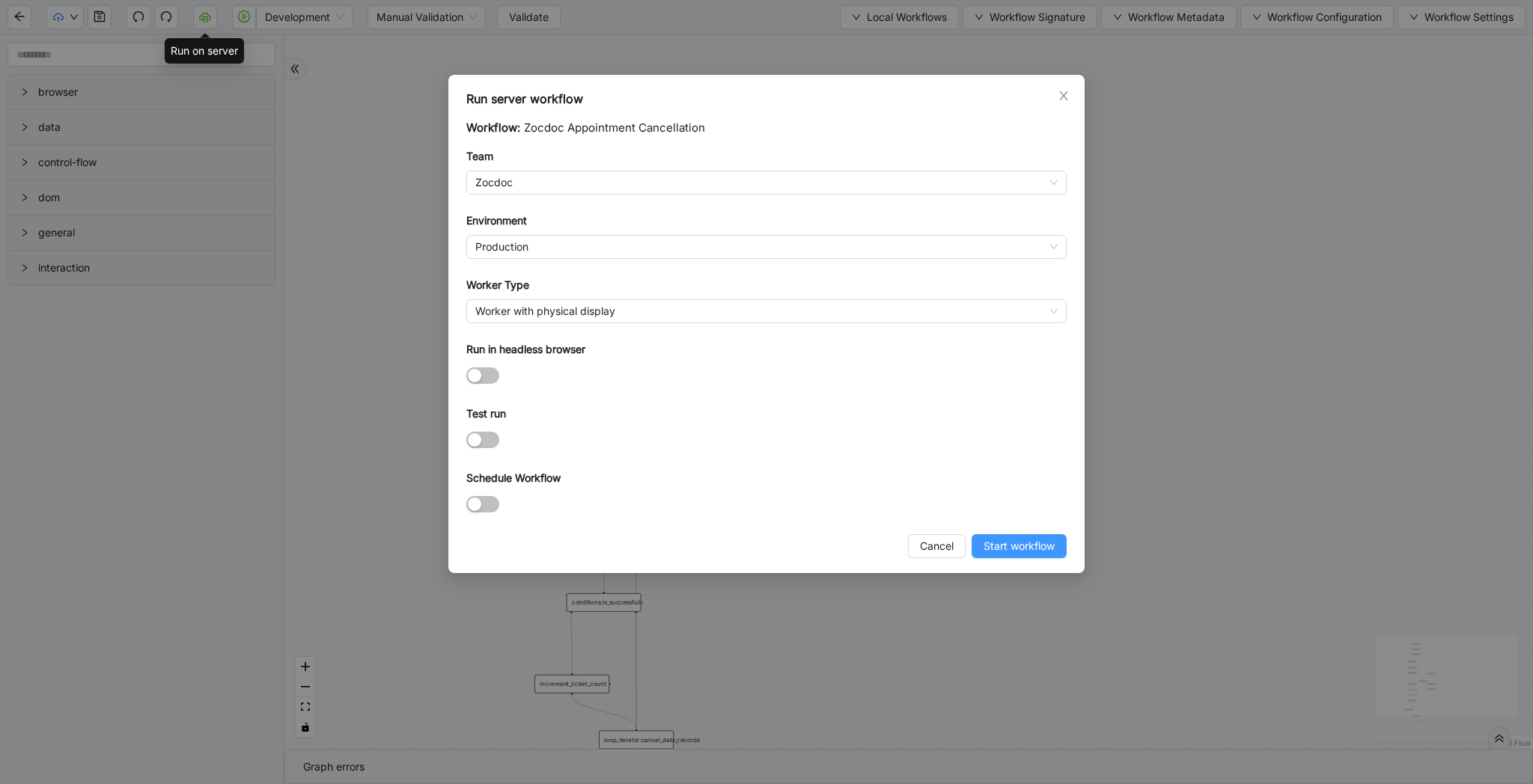
click at [1041, 542] on span "Start workflow" at bounding box center [1019, 546] width 71 height 16
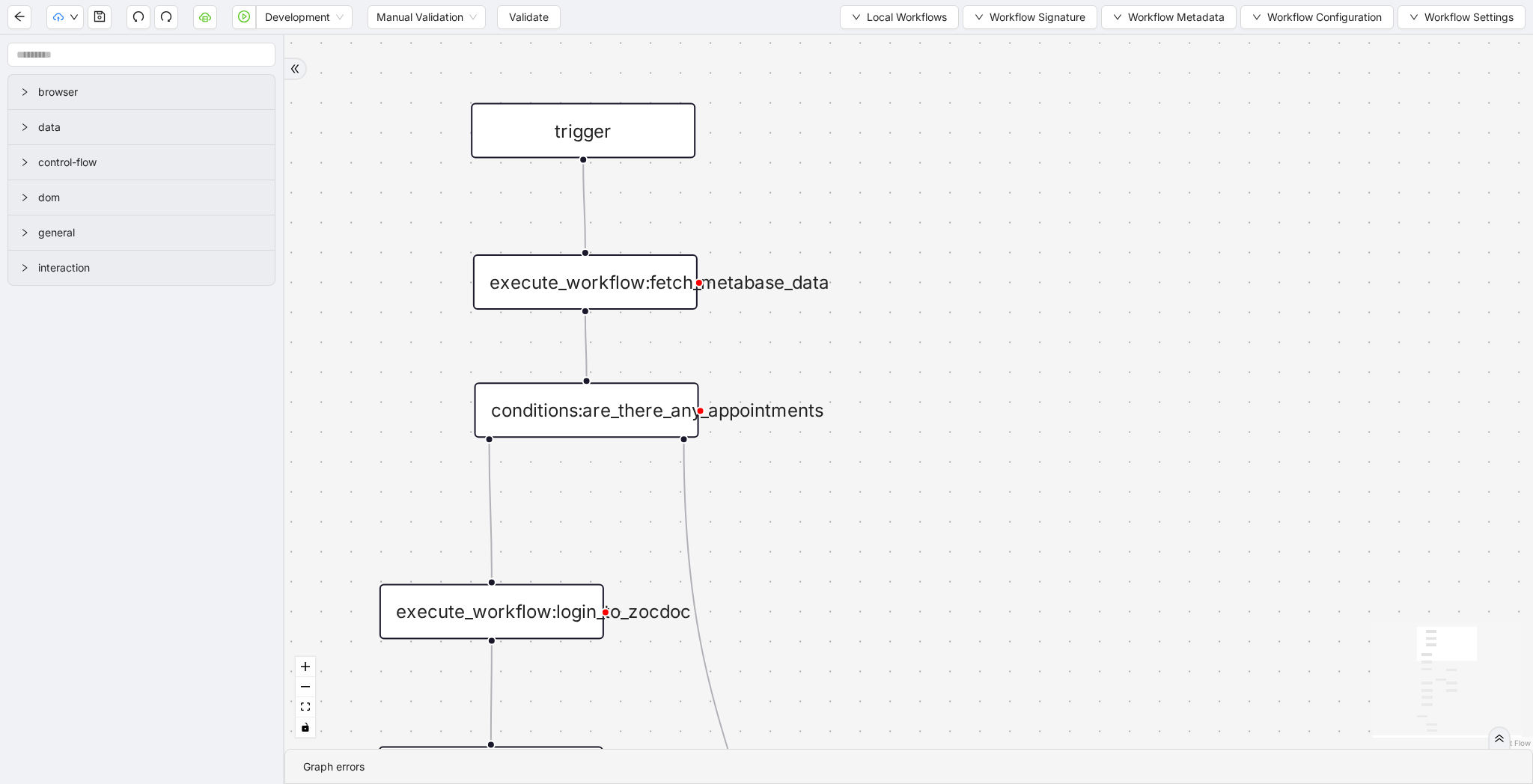
drag, startPoint x: 831, startPoint y: 188, endPoint x: 841, endPoint y: 360, distance: 172.3
click at [841, 360] on div "trigger execute_workflow:fetch_metabase_data execute_workflow:login_to_zocdoc e…" at bounding box center [908, 392] width 1249 height 714
click at [309, 16] on span "Development" at bounding box center [304, 17] width 79 height 23
click at [302, 71] on div "Production" at bounding box center [304, 71] width 73 height 16
click at [244, 21] on icon "play-circle" at bounding box center [244, 16] width 12 height 12
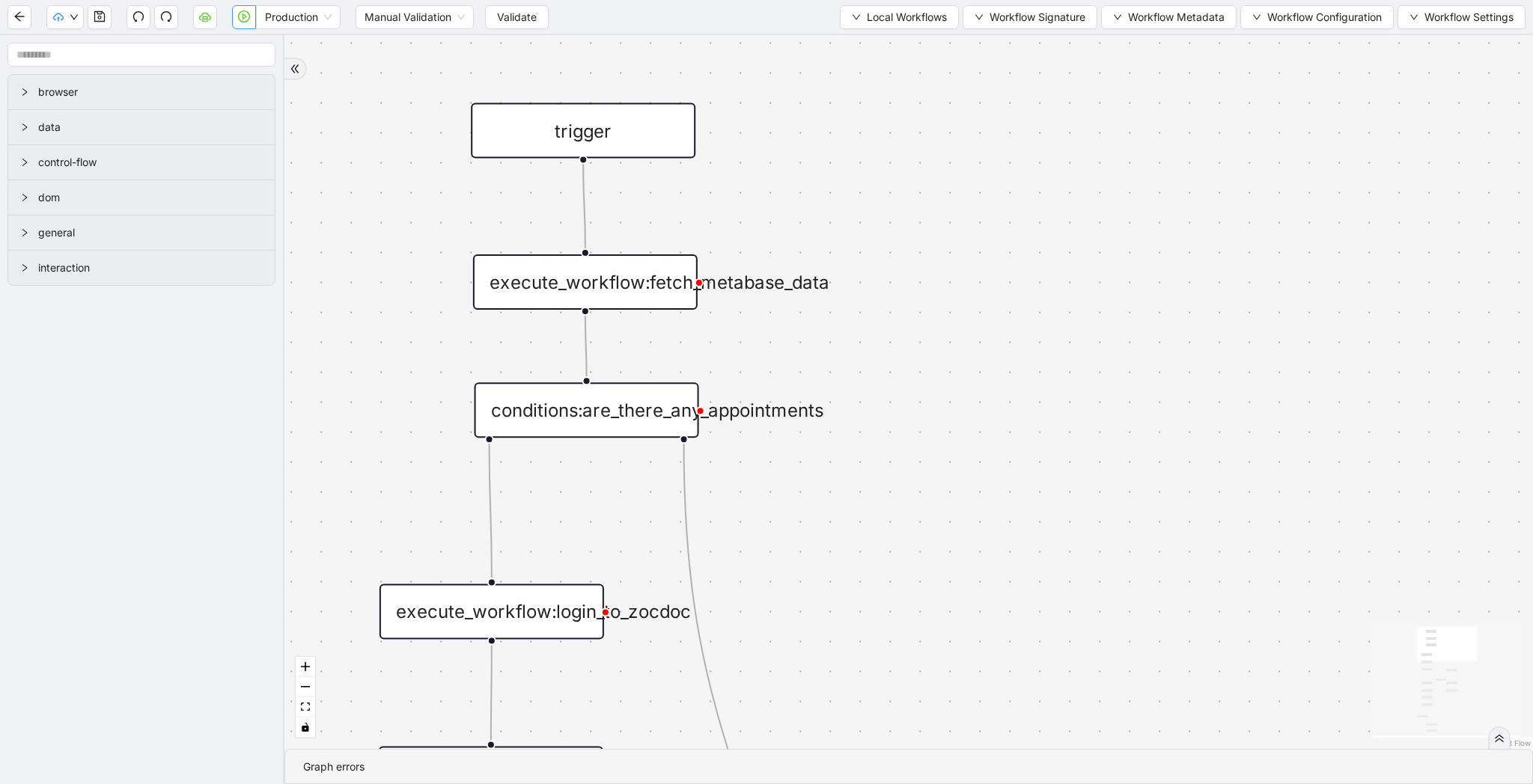
drag, startPoint x: 1052, startPoint y: 381, endPoint x: 1115, endPoint y: 194, distance: 197.3
click at [1115, 194] on div "trigger execute_workflow:fetch_metabase_data execute_workflow:login_to_zocdoc e…" at bounding box center [908, 392] width 1249 height 714
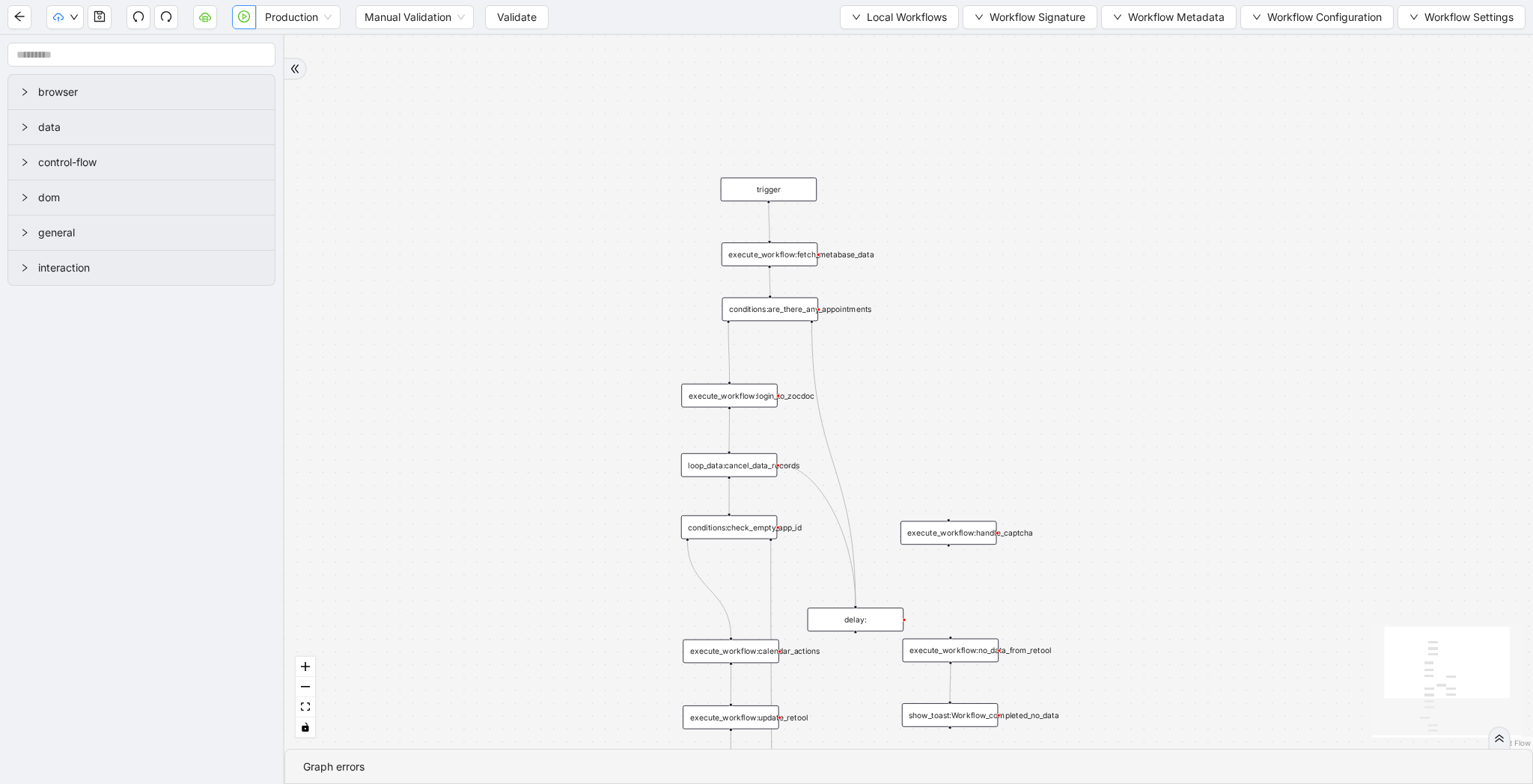
drag, startPoint x: 725, startPoint y: 152, endPoint x: 580, endPoint y: 256, distance: 178.4
click at [580, 256] on div "trigger execute_workflow:fetch_metabase_data execute_workflow:login_to_zocdoc e…" at bounding box center [908, 392] width 1249 height 714
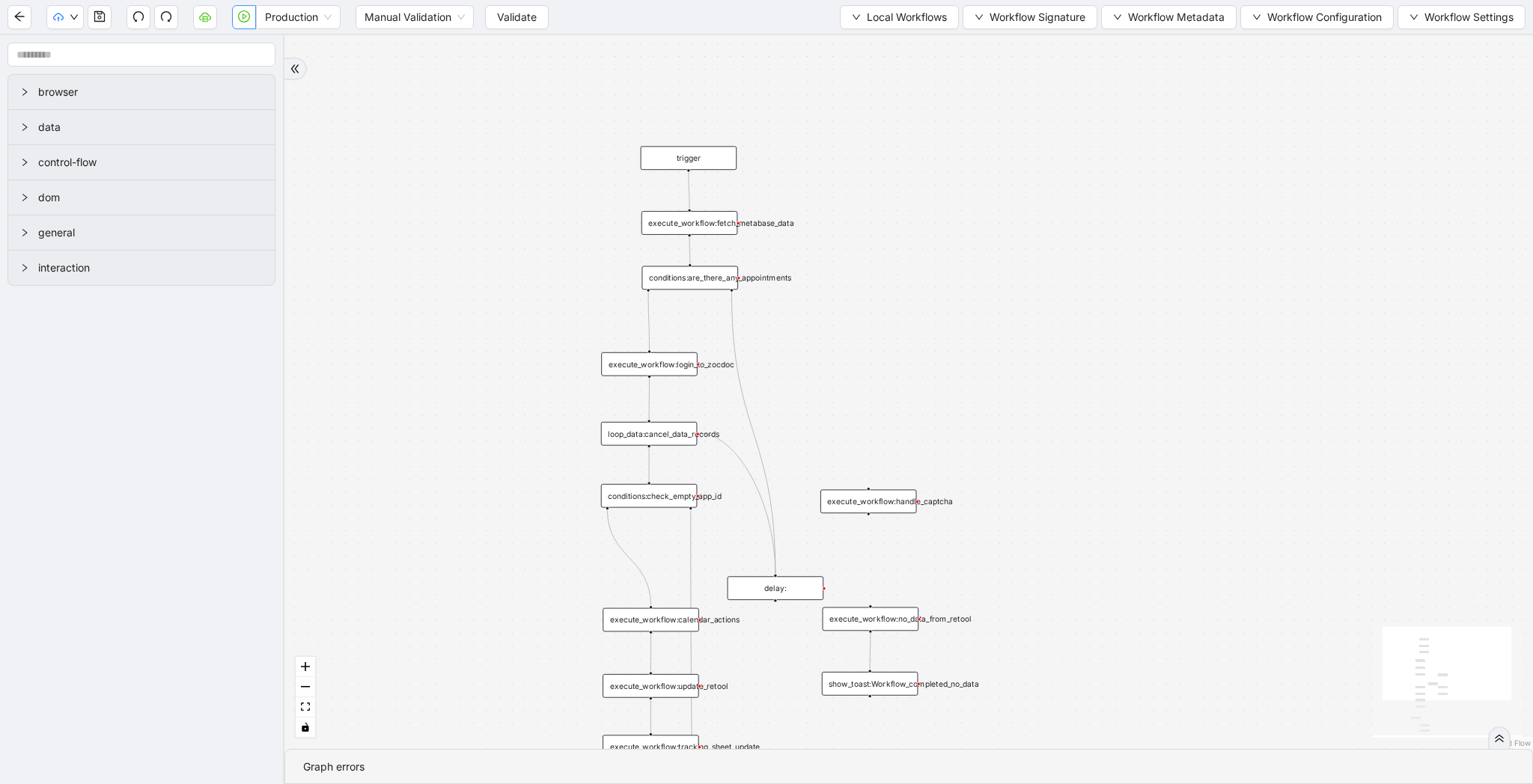
drag, startPoint x: 580, startPoint y: 256, endPoint x: 370, endPoint y: 172, distance: 226.2
click at [370, 172] on div "trigger execute_workflow:fetch_metabase_data execute_workflow:login_to_zocdoc e…" at bounding box center [908, 392] width 1249 height 714
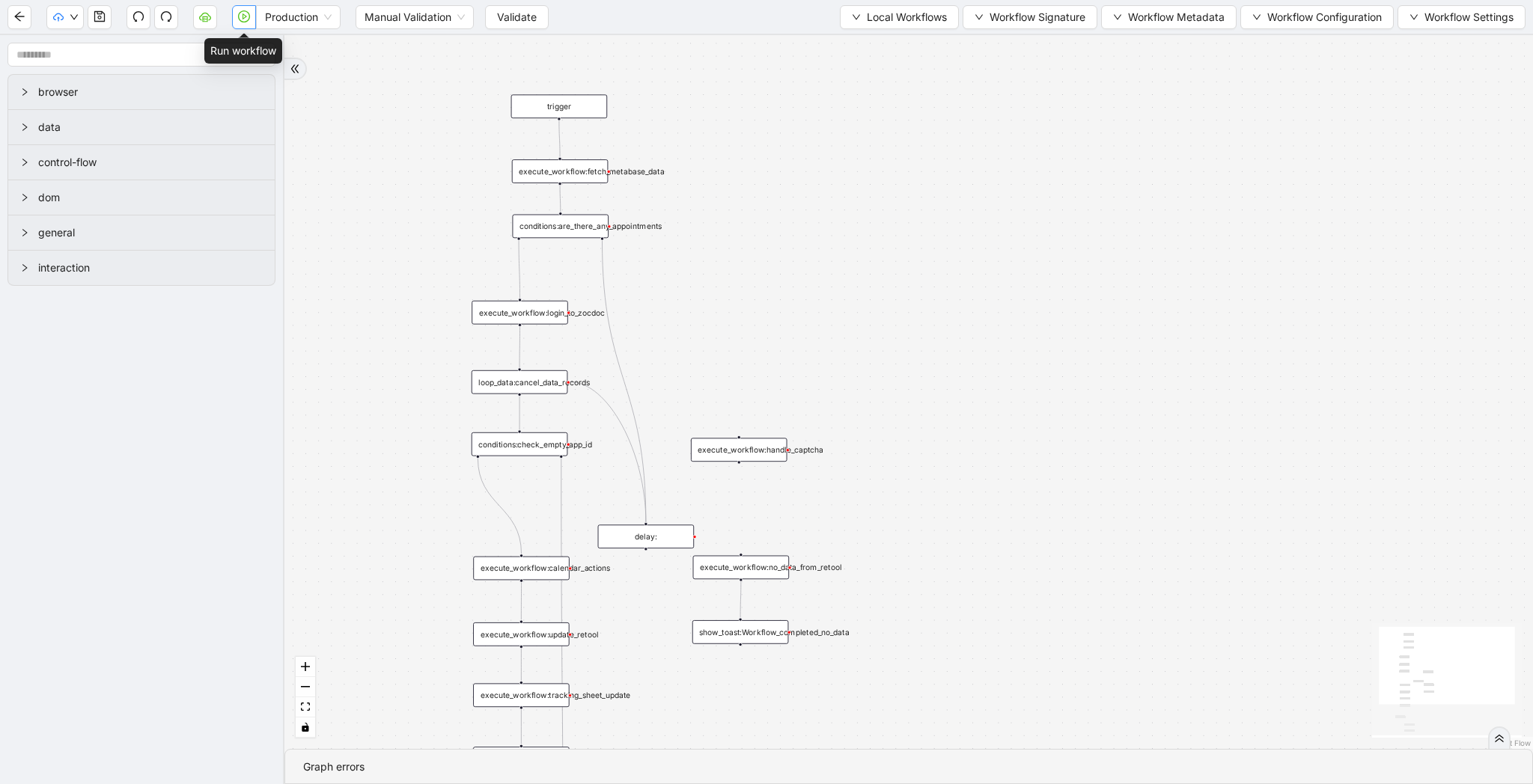
click at [238, 19] on icon "play-circle" at bounding box center [244, 16] width 12 height 12
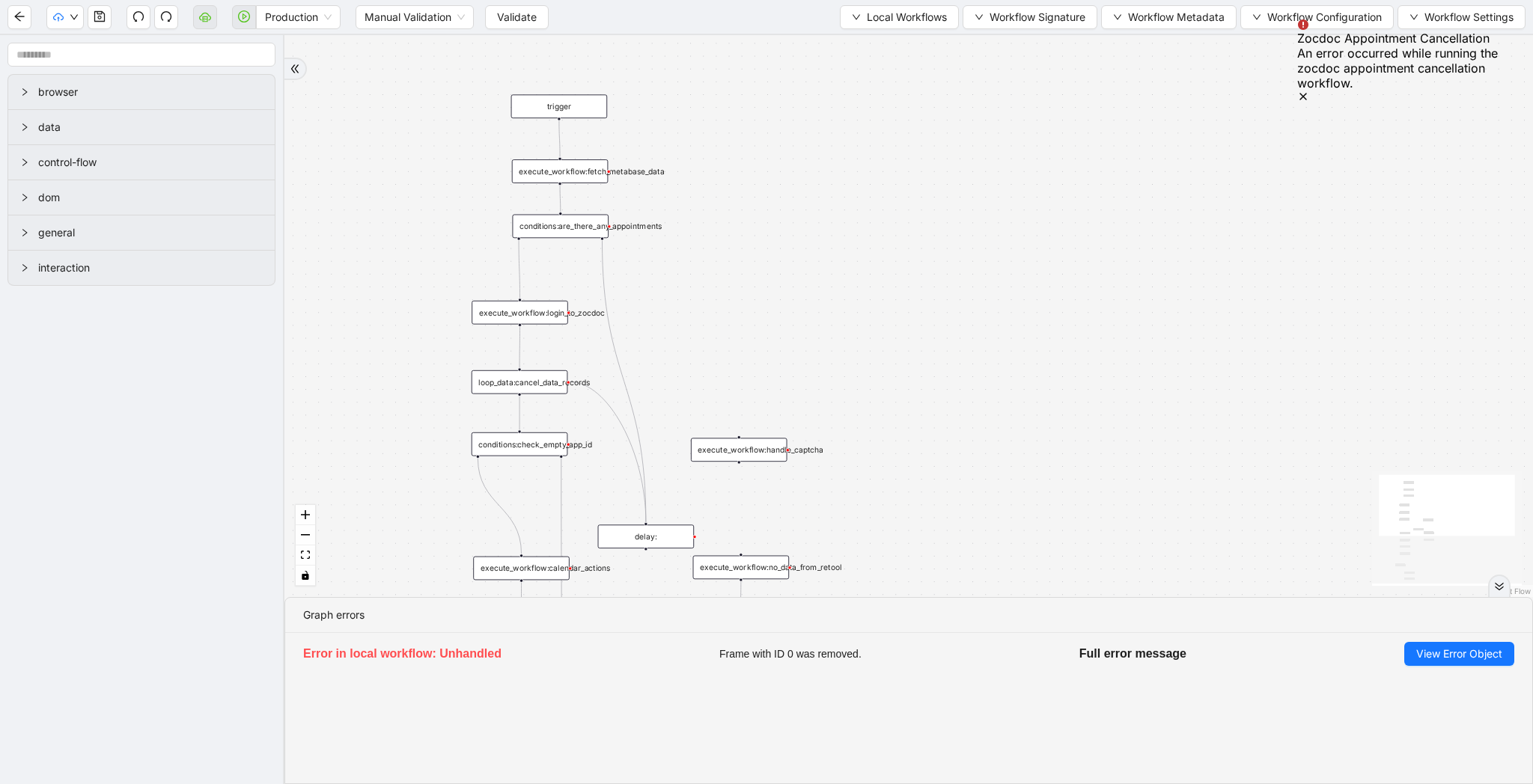
drag, startPoint x: 783, startPoint y: 146, endPoint x: 828, endPoint y: 107, distance: 59.5
click at [828, 107] on div "trigger execute_workflow:fetch_metabase_data execute_workflow:login_to_zocdoc e…" at bounding box center [908, 316] width 1249 height 562
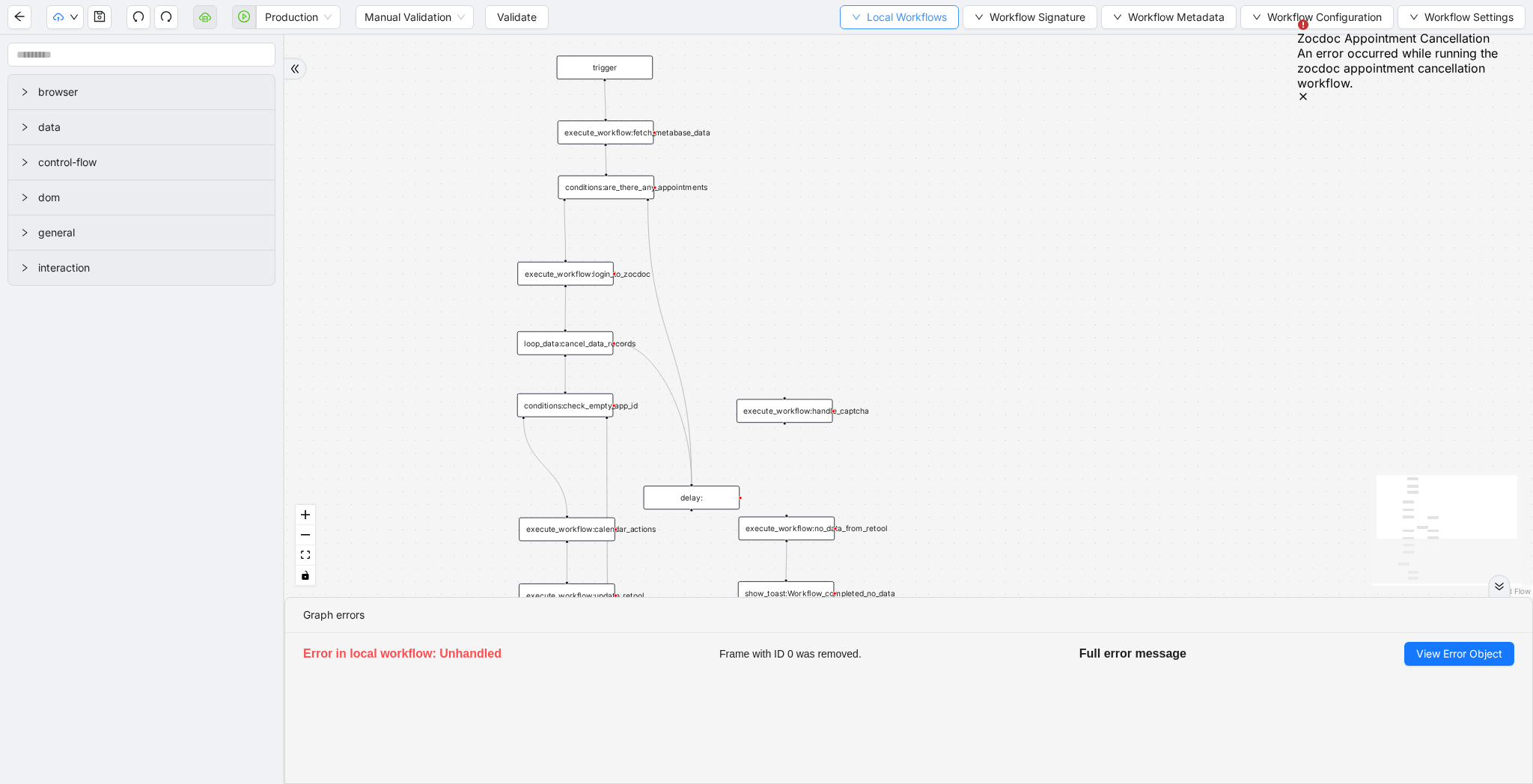
click at [904, 28] on button "Local Workflows" at bounding box center [899, 17] width 119 height 24
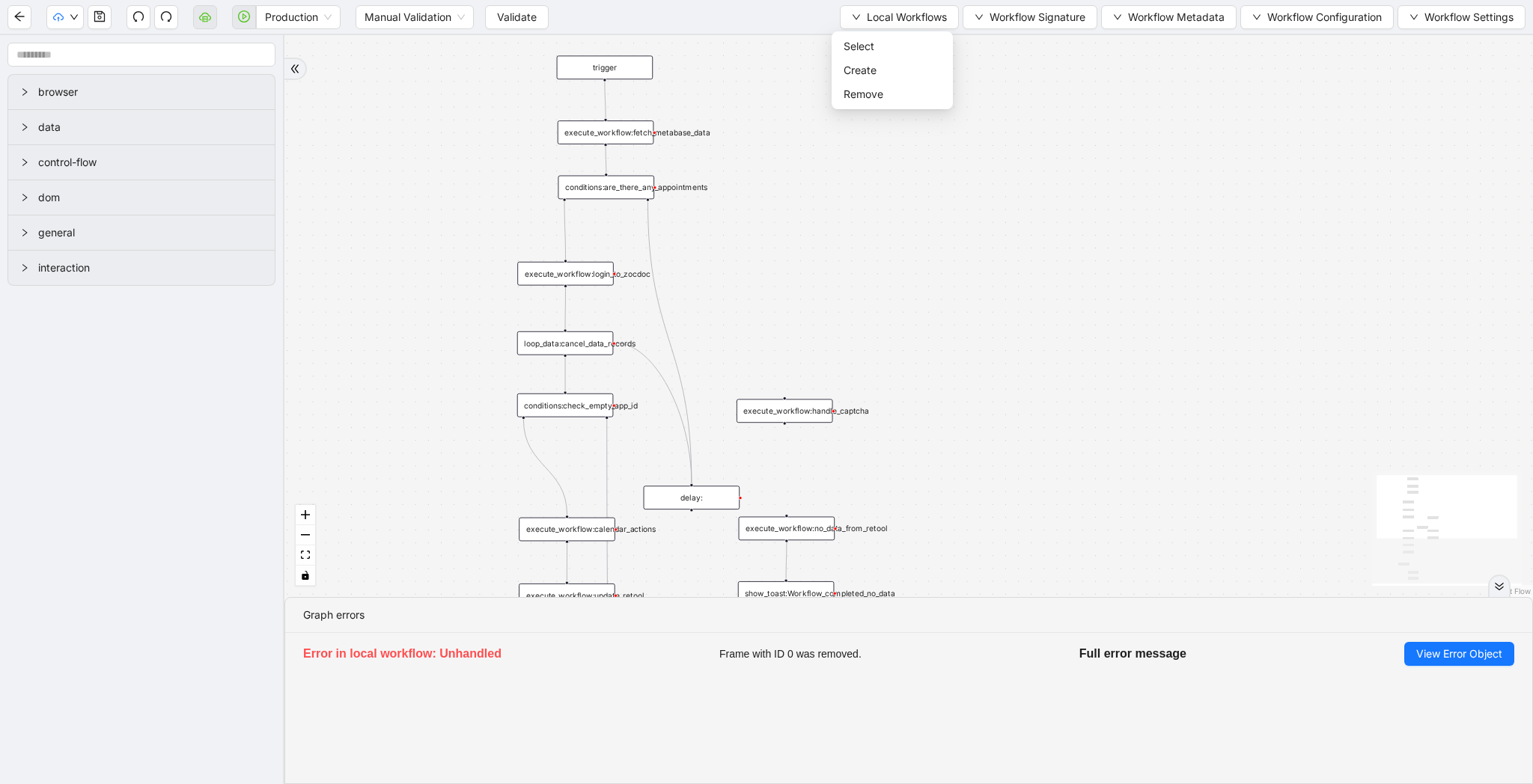
click at [737, 159] on div "trigger execute_workflow:fetch_metabase_data execute_workflow:login_to_zocdoc e…" at bounding box center [908, 316] width 1249 height 562
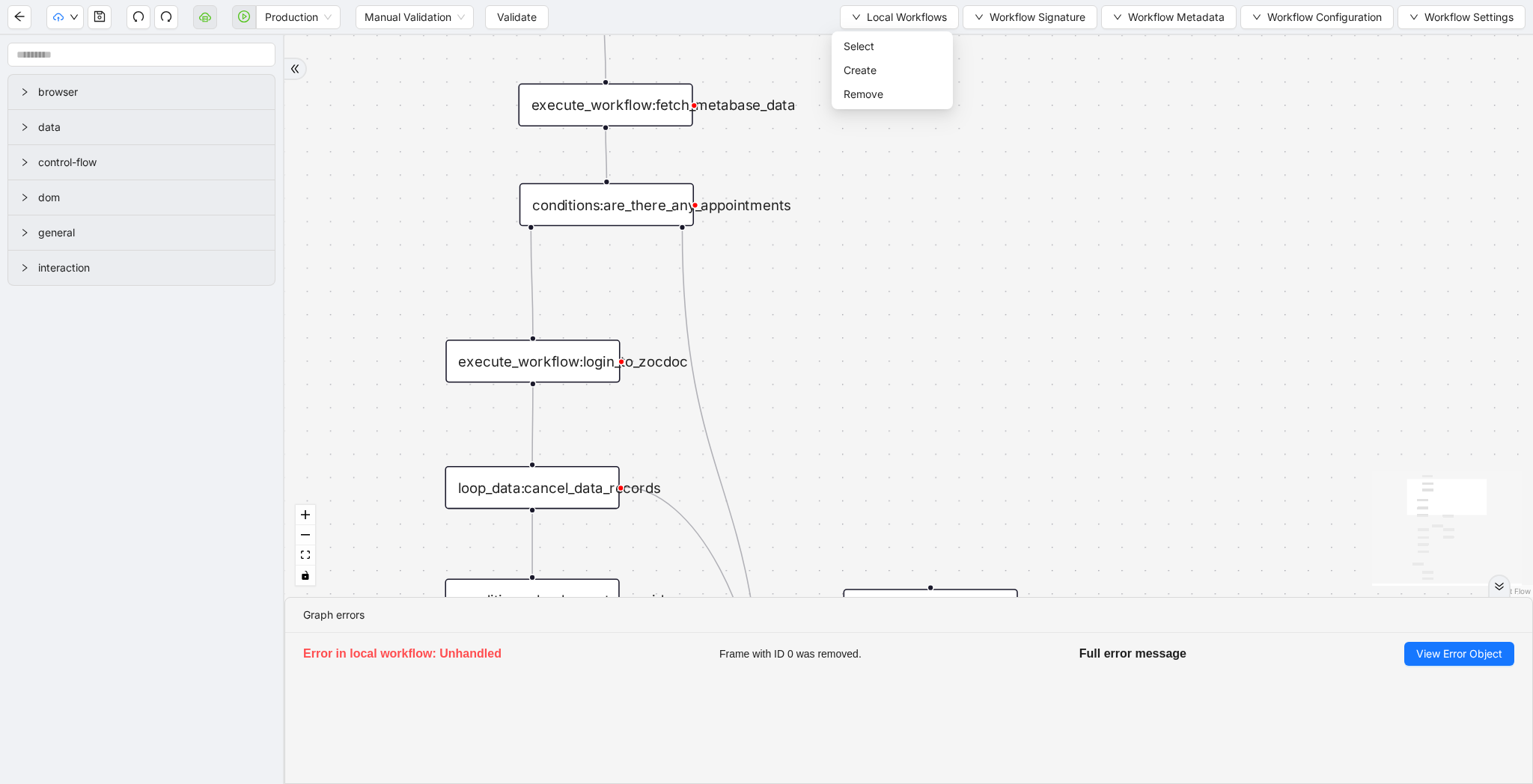
click at [618, 198] on div "conditions:are_there_any_appointments" at bounding box center [606, 205] width 174 height 43
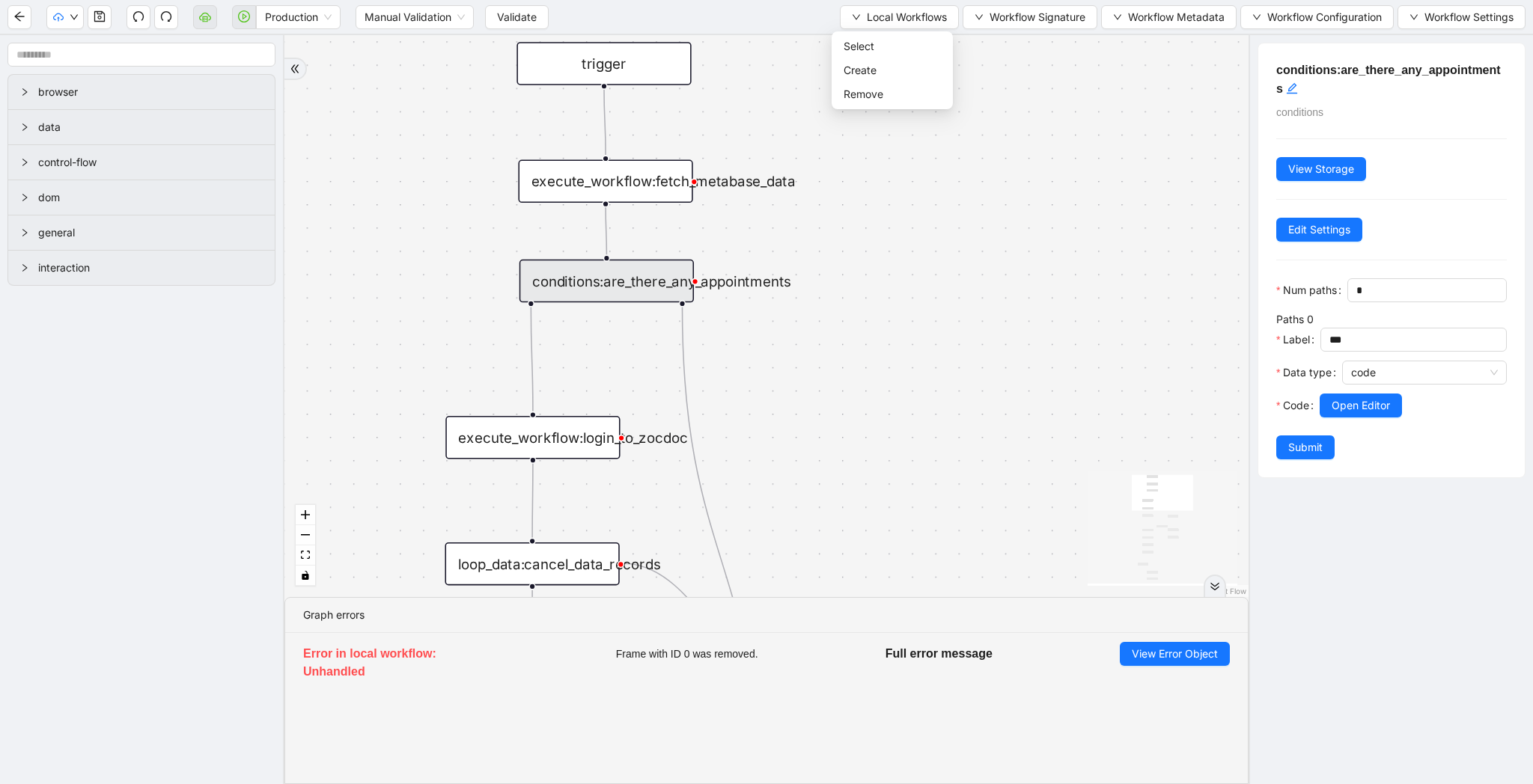
drag, startPoint x: 931, startPoint y: 222, endPoint x: 931, endPoint y: 301, distance: 79.0
click at [931, 301] on div "trigger execute_workflow:fetch_metabase_data execute_workflow:login_to_zocdoc e…" at bounding box center [766, 316] width 964 height 562
click at [521, 17] on span "Validate" at bounding box center [516, 16] width 40 height 16
click at [206, 18] on icon "cloud-server" at bounding box center [205, 16] width 12 height 12
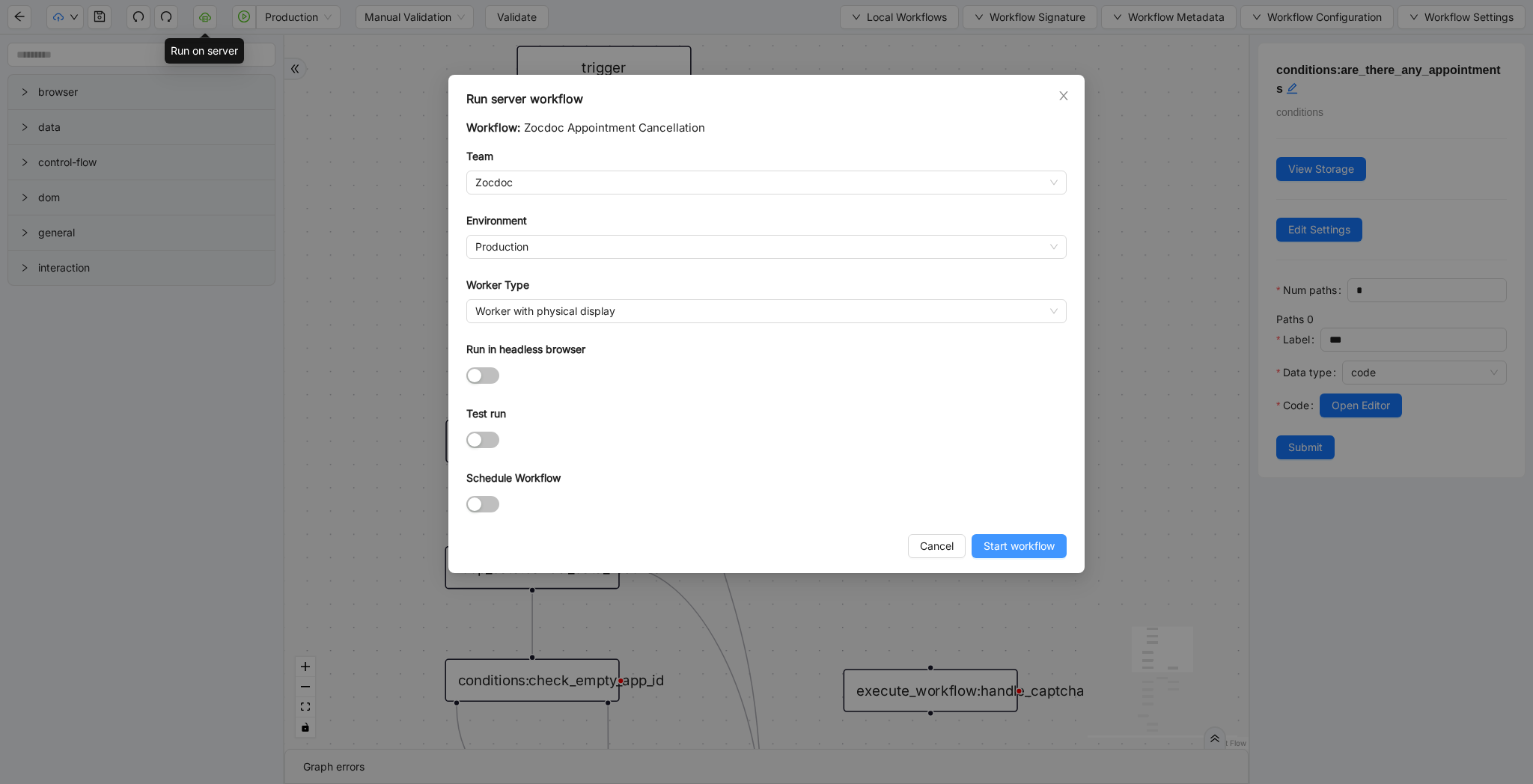
click at [1024, 546] on span "Start workflow" at bounding box center [1019, 546] width 71 height 16
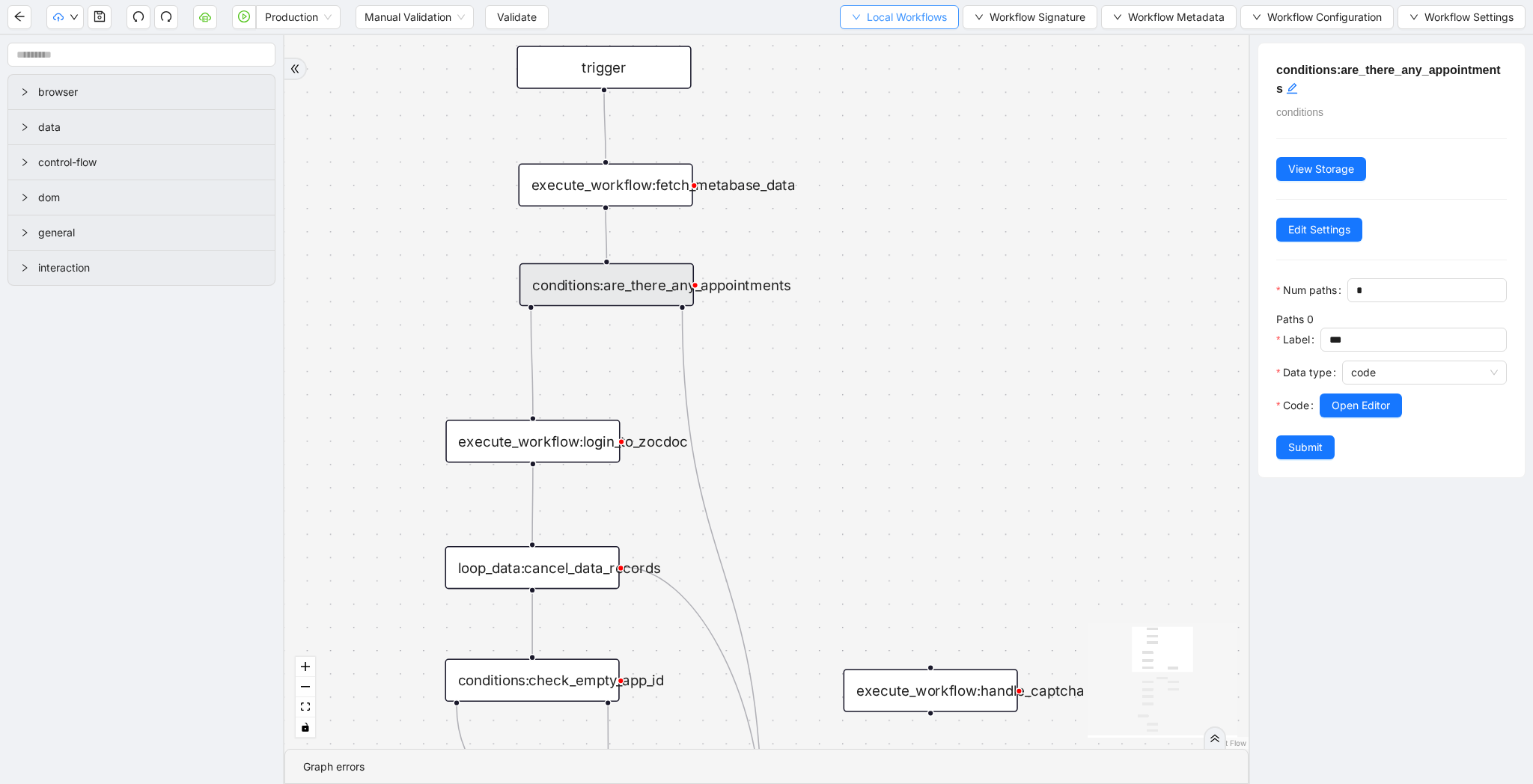
click at [923, 19] on span "Local Workflows" at bounding box center [906, 16] width 80 height 16
click at [920, 39] on span "Select" at bounding box center [892, 46] width 97 height 16
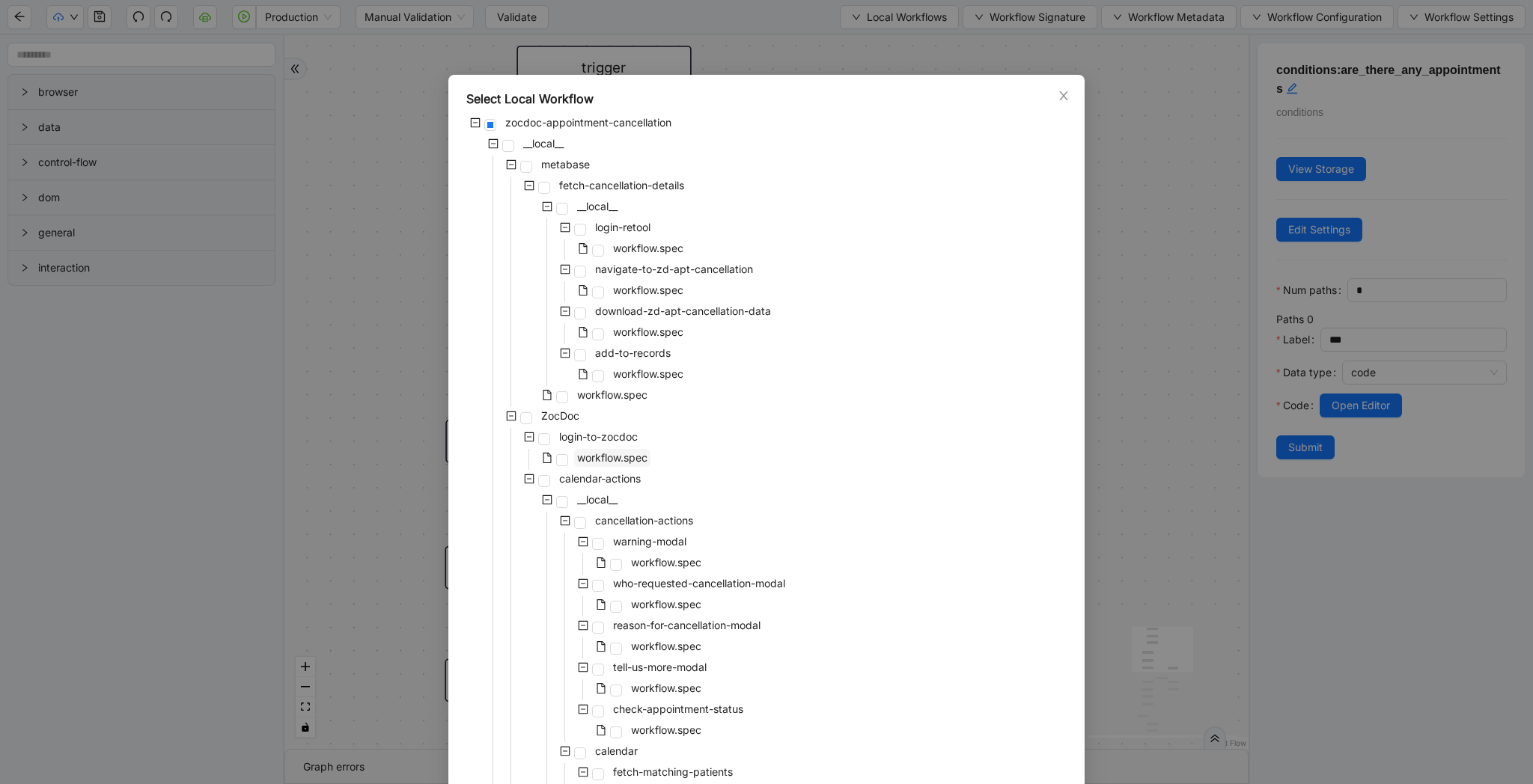
click at [634, 459] on span "workflow.spec" at bounding box center [612, 457] width 70 height 13
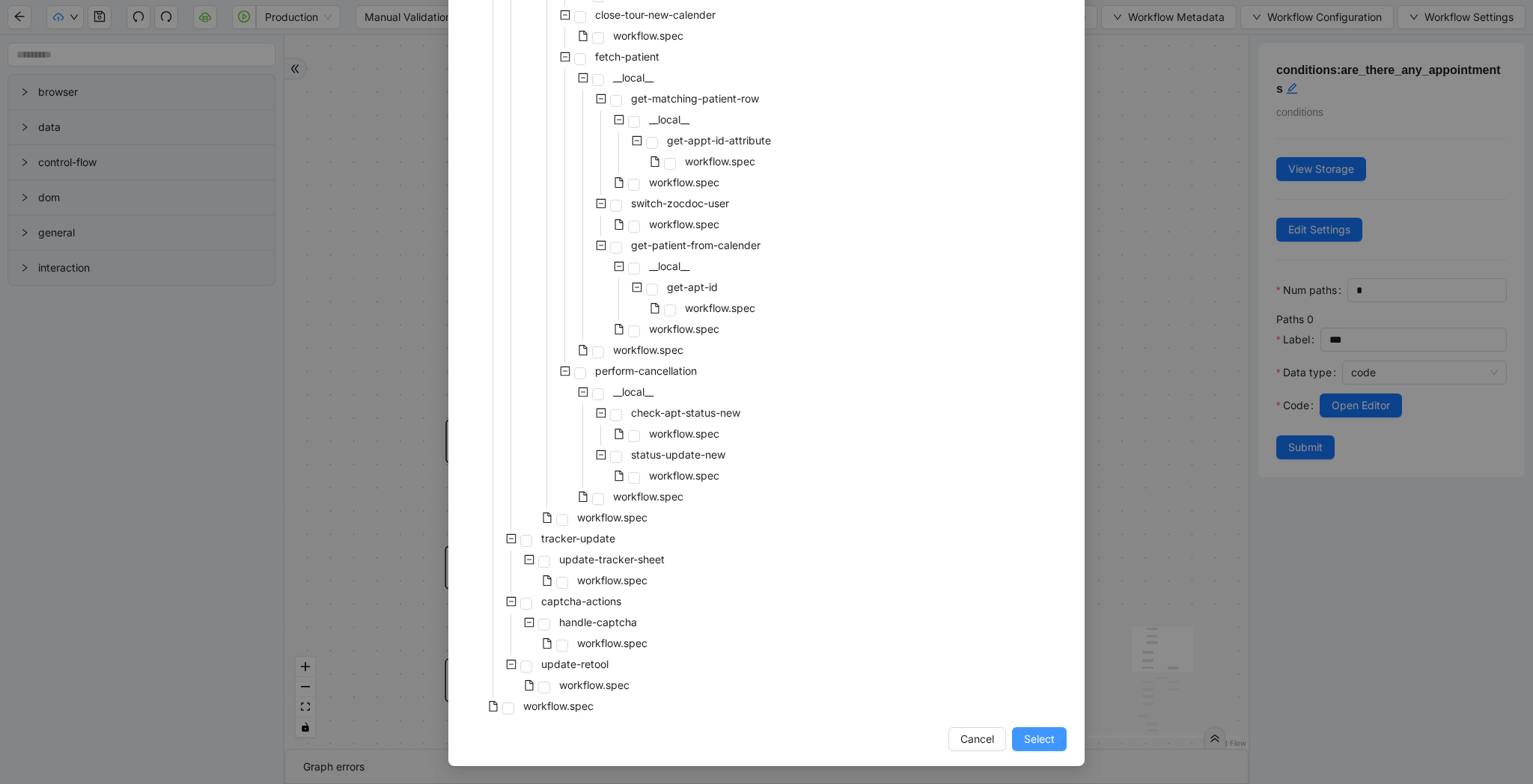
click at [1031, 733] on span "Select" at bounding box center [1039, 739] width 30 height 16
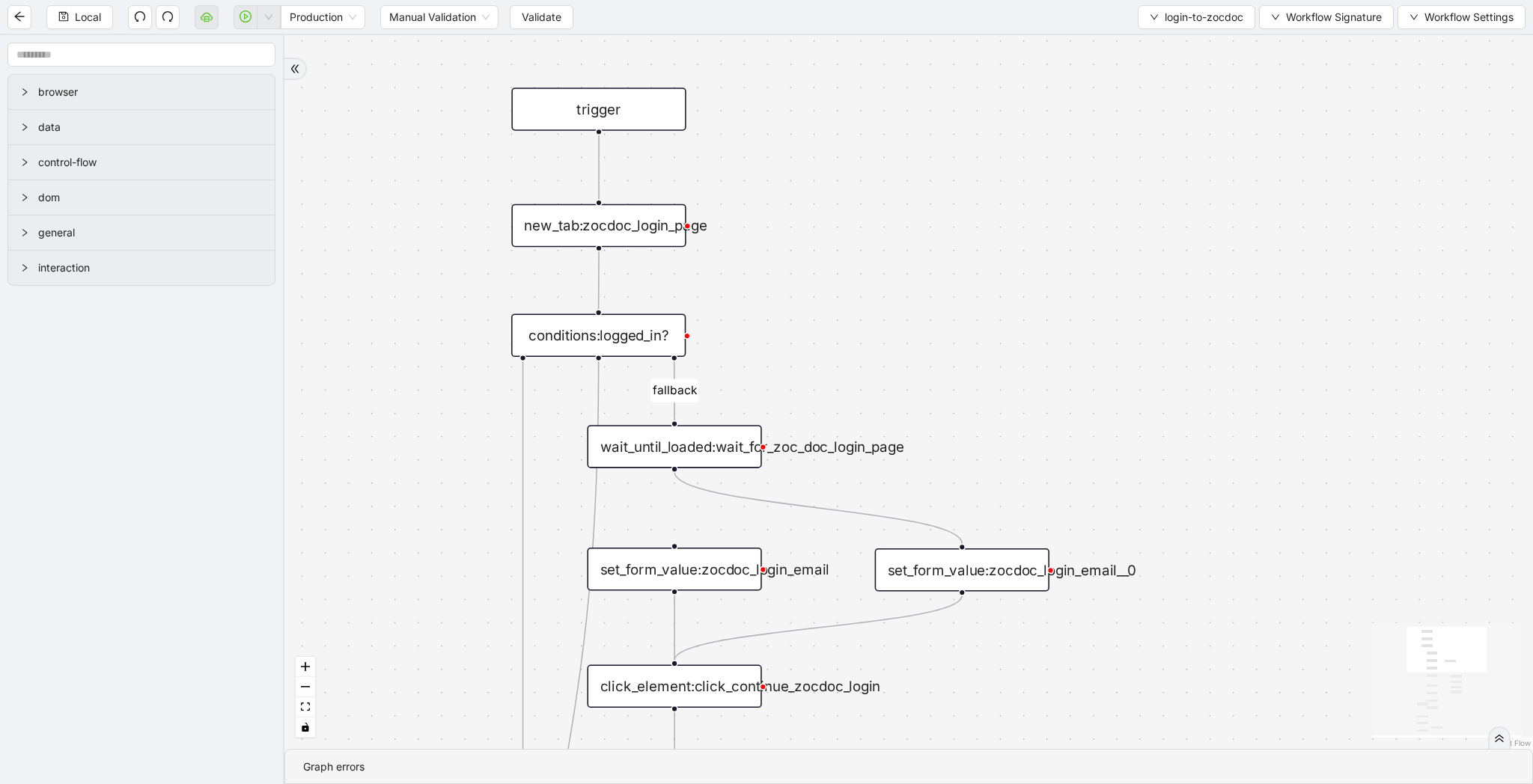
drag, startPoint x: 936, startPoint y: 303, endPoint x: 931, endPoint y: 345, distance: 42.3
click at [931, 345] on div "fallback success logged in logged in state 2 onError trigger new_tab:zocdoc_log…" at bounding box center [908, 392] width 1249 height 714
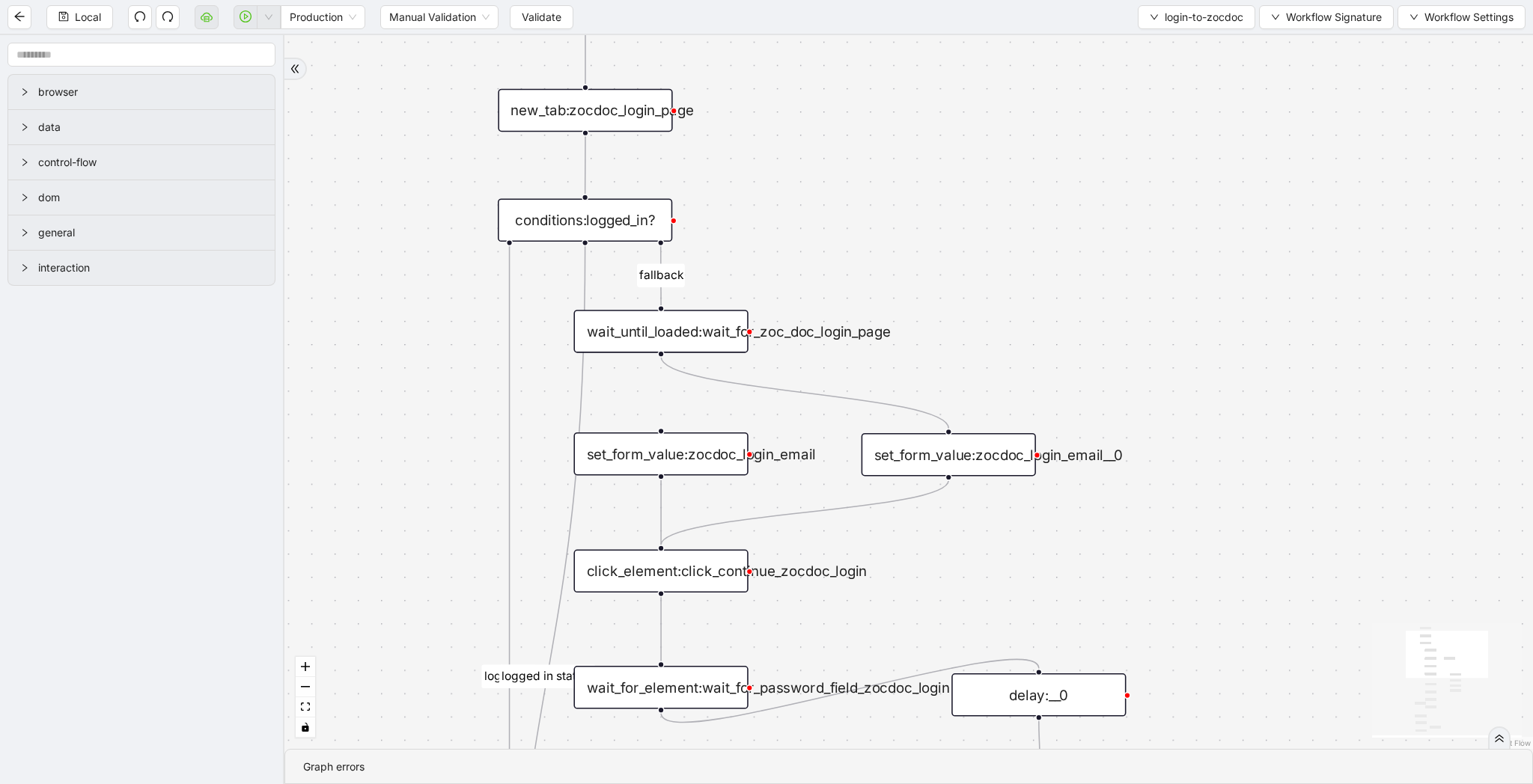
drag, startPoint x: 931, startPoint y: 371, endPoint x: 917, endPoint y: 256, distance: 115.8
click at [917, 256] on div "fallback success logged in logged in state 2 onError trigger new_tab:zocdoc_log…" at bounding box center [908, 392] width 1249 height 714
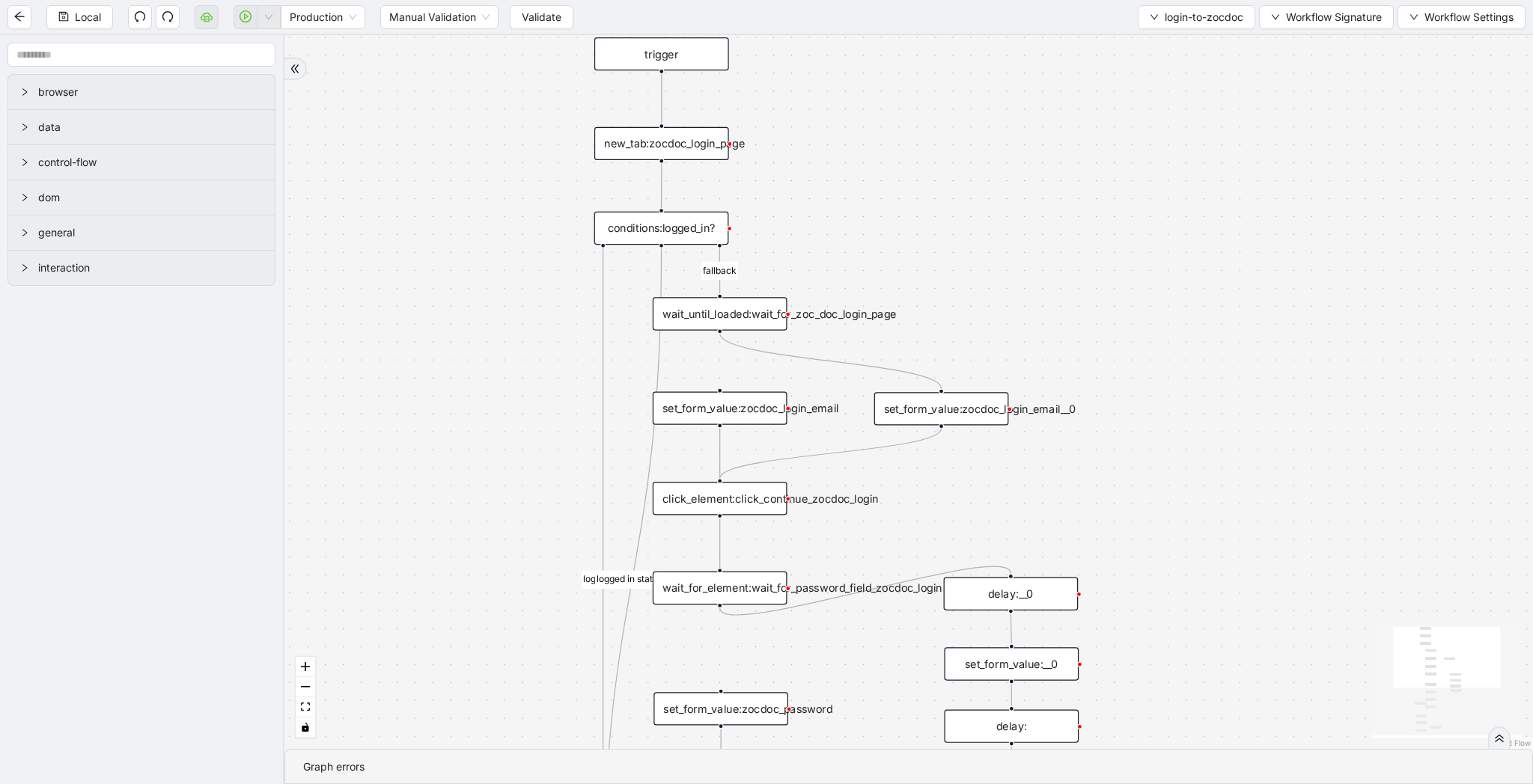
drag, startPoint x: 917, startPoint y: 256, endPoint x: 840, endPoint y: 252, distance: 77.1
click at [840, 252] on div "fallback success logged in logged in state 2 onError trigger new_tab:zocdoc_log…" at bounding box center [908, 392] width 1249 height 714
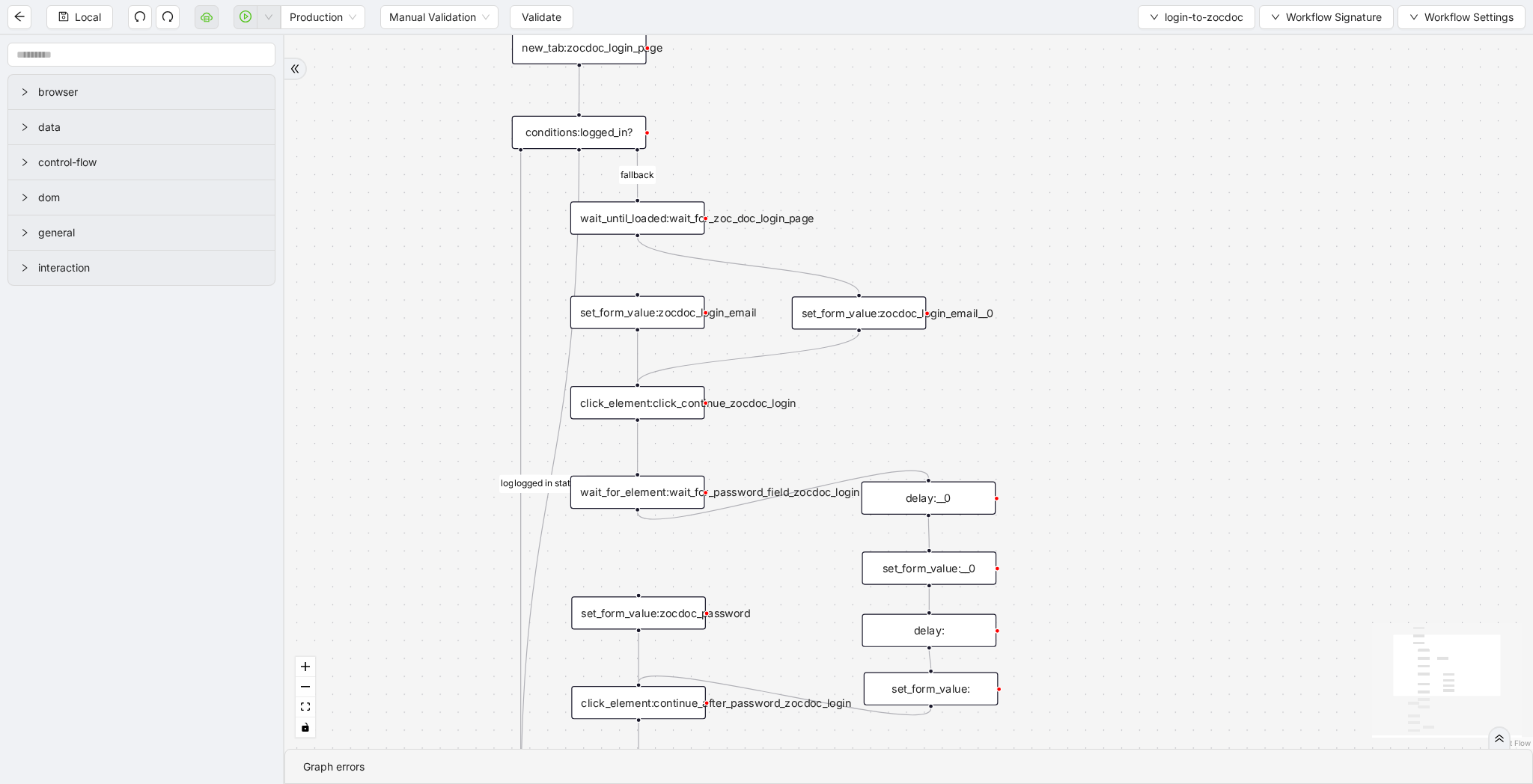
drag, startPoint x: 841, startPoint y: 256, endPoint x: 835, endPoint y: 162, distance: 94.2
click at [835, 162] on div "fallback success logged in logged in state 2 onError trigger new_tab:zocdoc_log…" at bounding box center [908, 392] width 1249 height 714
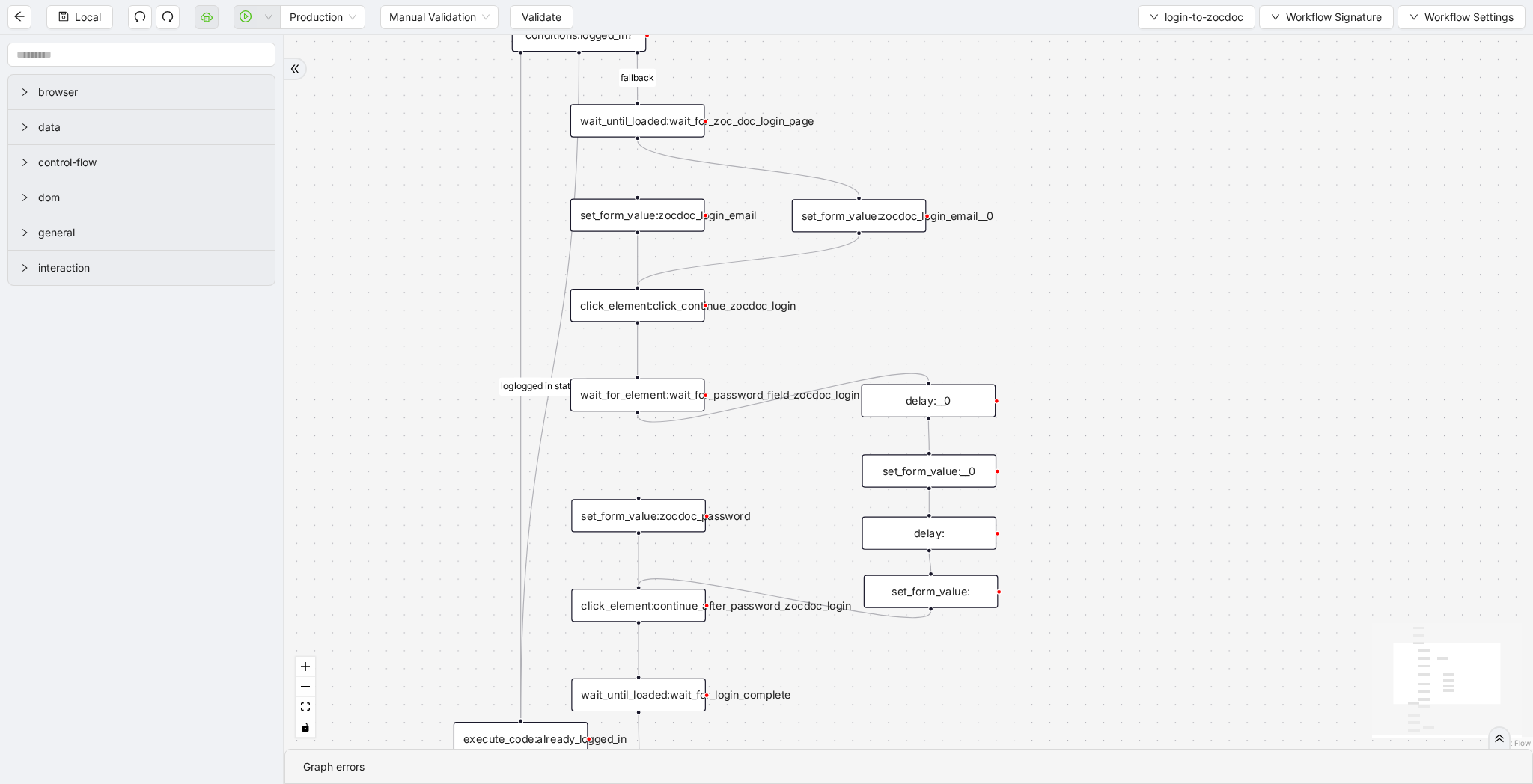
drag, startPoint x: 923, startPoint y: 239, endPoint x: 923, endPoint y: 107, distance: 132.0
click at [923, 107] on div "fallback success logged in logged in state 2 onError trigger new_tab:zocdoc_log…" at bounding box center [908, 392] width 1249 height 714
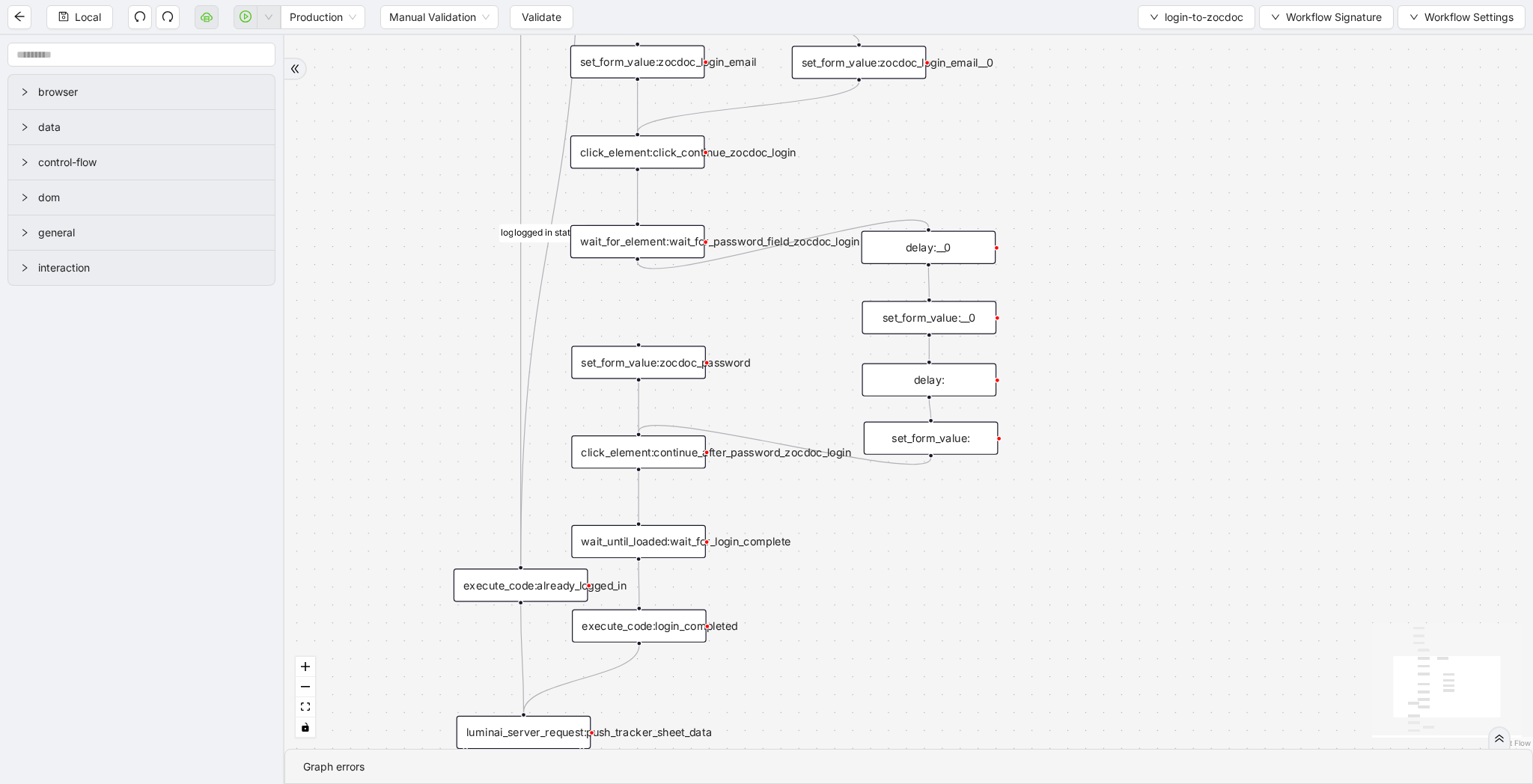
drag, startPoint x: 1033, startPoint y: 278, endPoint x: 1033, endPoint y: 158, distance: 120.0
click at [1033, 158] on div "fallback success logged in logged in state 2 onError trigger new_tab:zocdoc_log…" at bounding box center [908, 392] width 1249 height 714
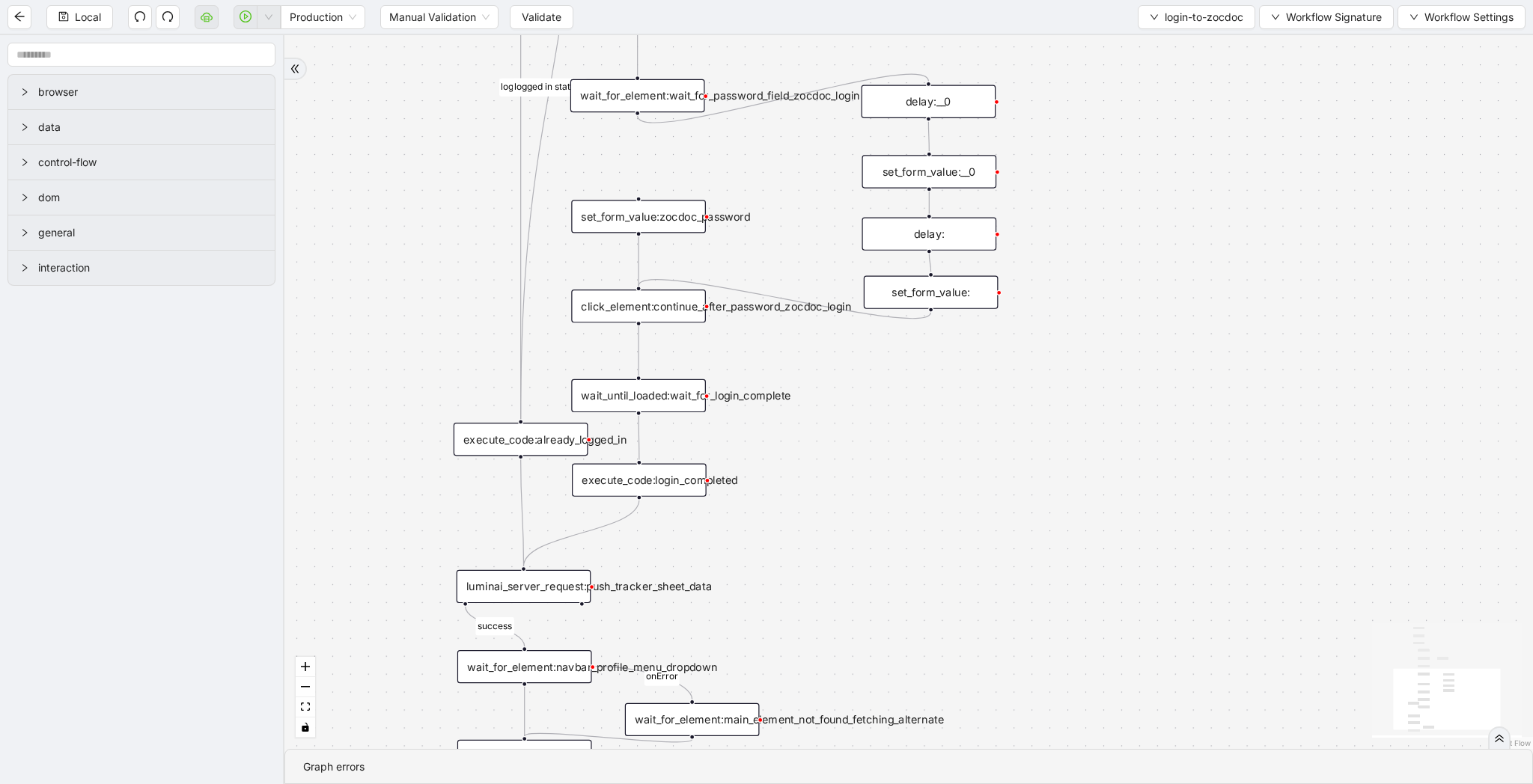
drag, startPoint x: 1073, startPoint y: 437, endPoint x: 1073, endPoint y: 260, distance: 177.0
click at [1073, 260] on div "fallback success logged in logged in state 2 onError trigger new_tab:zocdoc_log…" at bounding box center [908, 392] width 1249 height 714
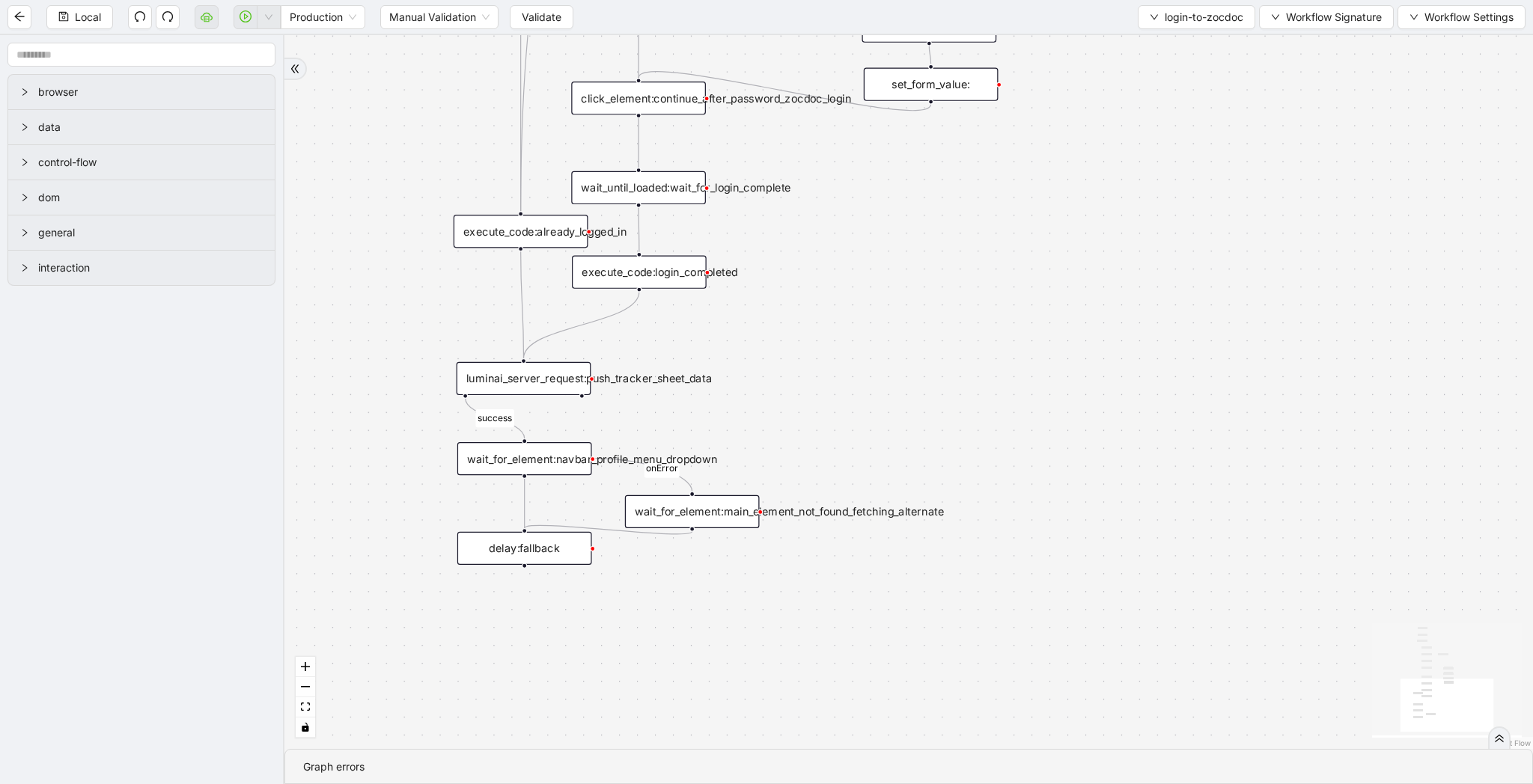
drag, startPoint x: 1030, startPoint y: 525, endPoint x: 1030, endPoint y: 332, distance: 193.0
click at [1030, 332] on div "fallback success logged in logged in state 2 onError trigger new_tab:zocdoc_log…" at bounding box center [908, 392] width 1249 height 714
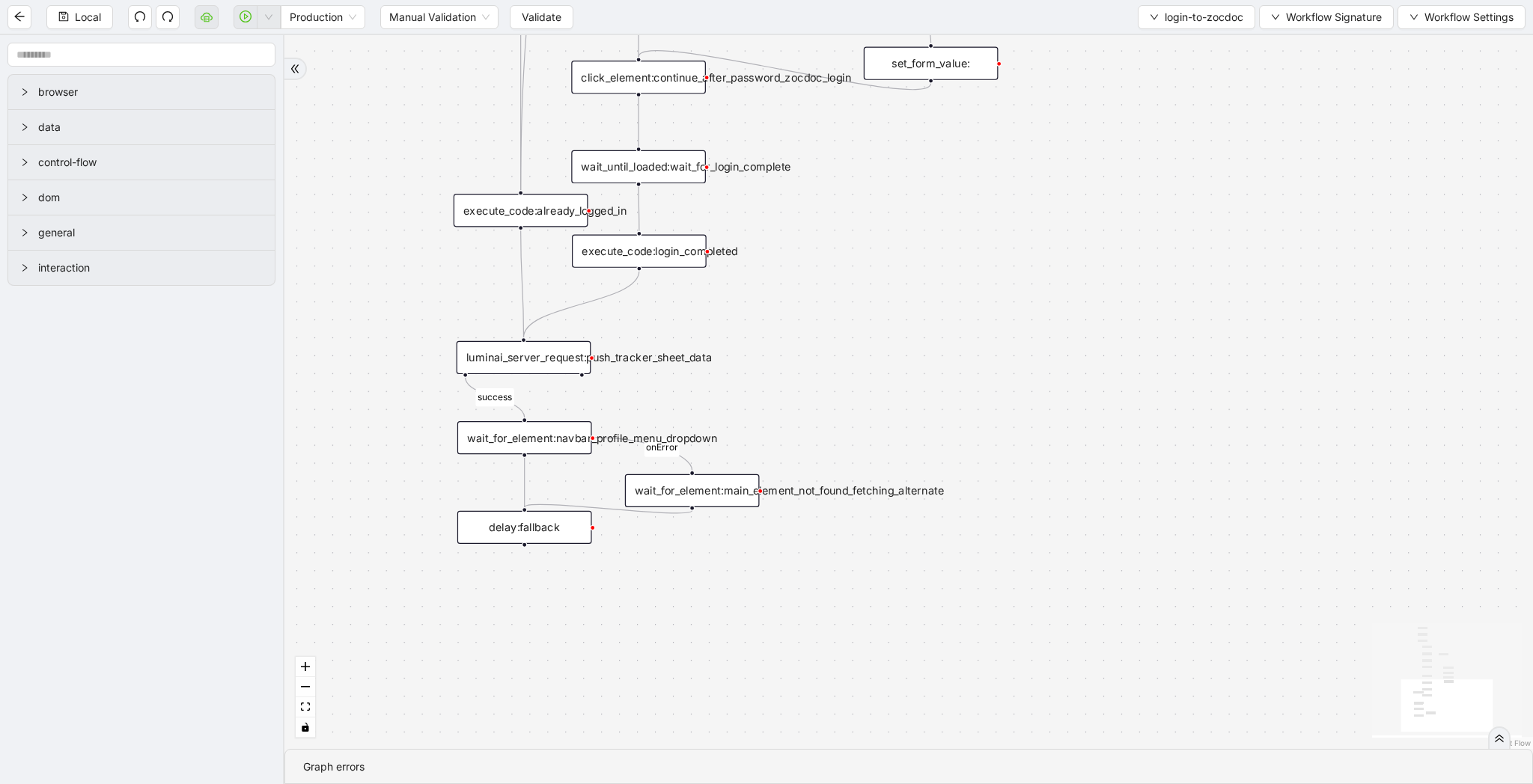
click at [516, 435] on div "wait_for_element:navbar_profile_menu_dropdown" at bounding box center [524, 437] width 134 height 33
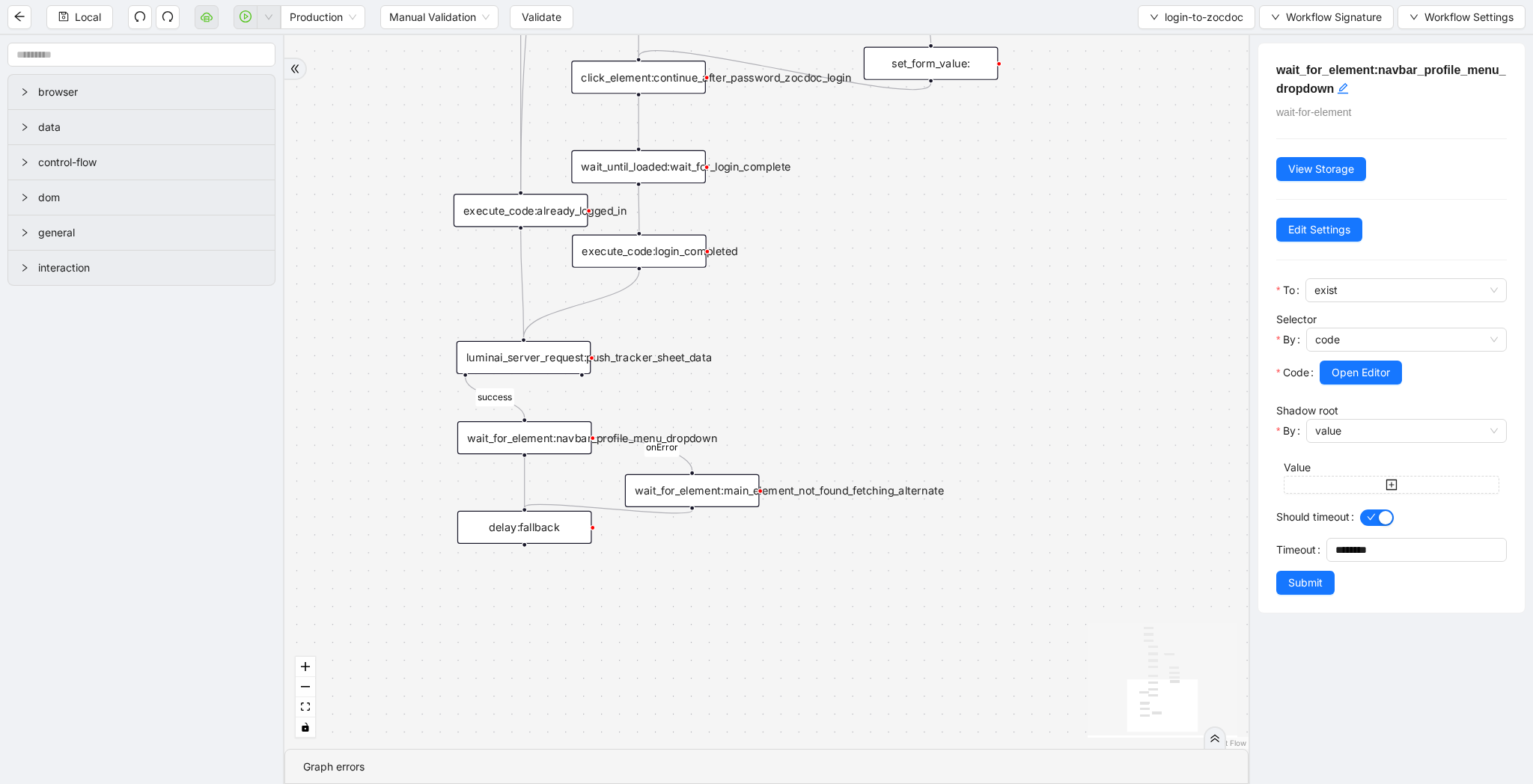
click at [556, 353] on div "luminai_server_request:push_tracker_sheet_data" at bounding box center [523, 358] width 134 height 33
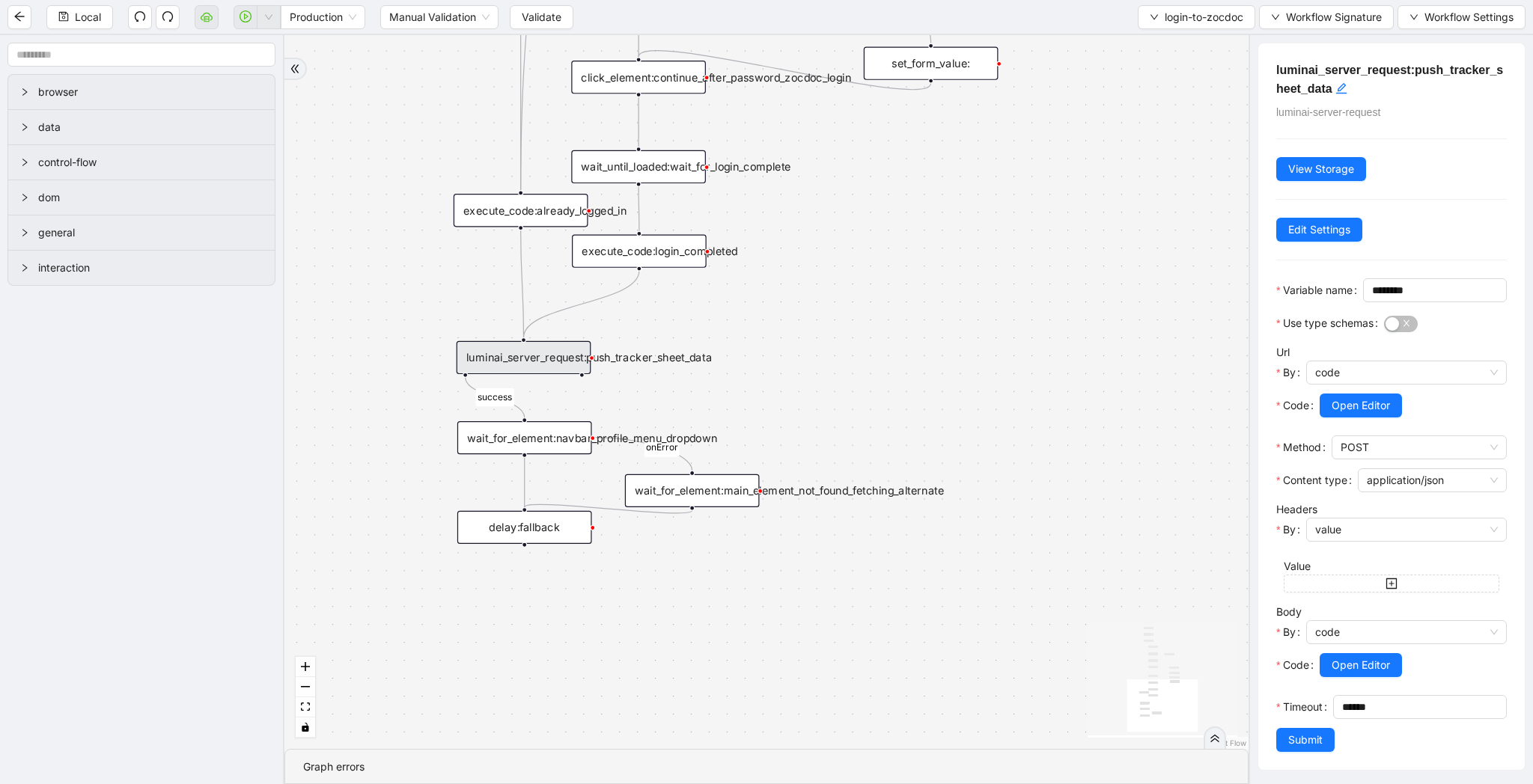
click at [684, 267] on div "fallback success logged in logged in state 2 onError trigger new_tab:zocdoc_log…" at bounding box center [766, 392] width 964 height 714
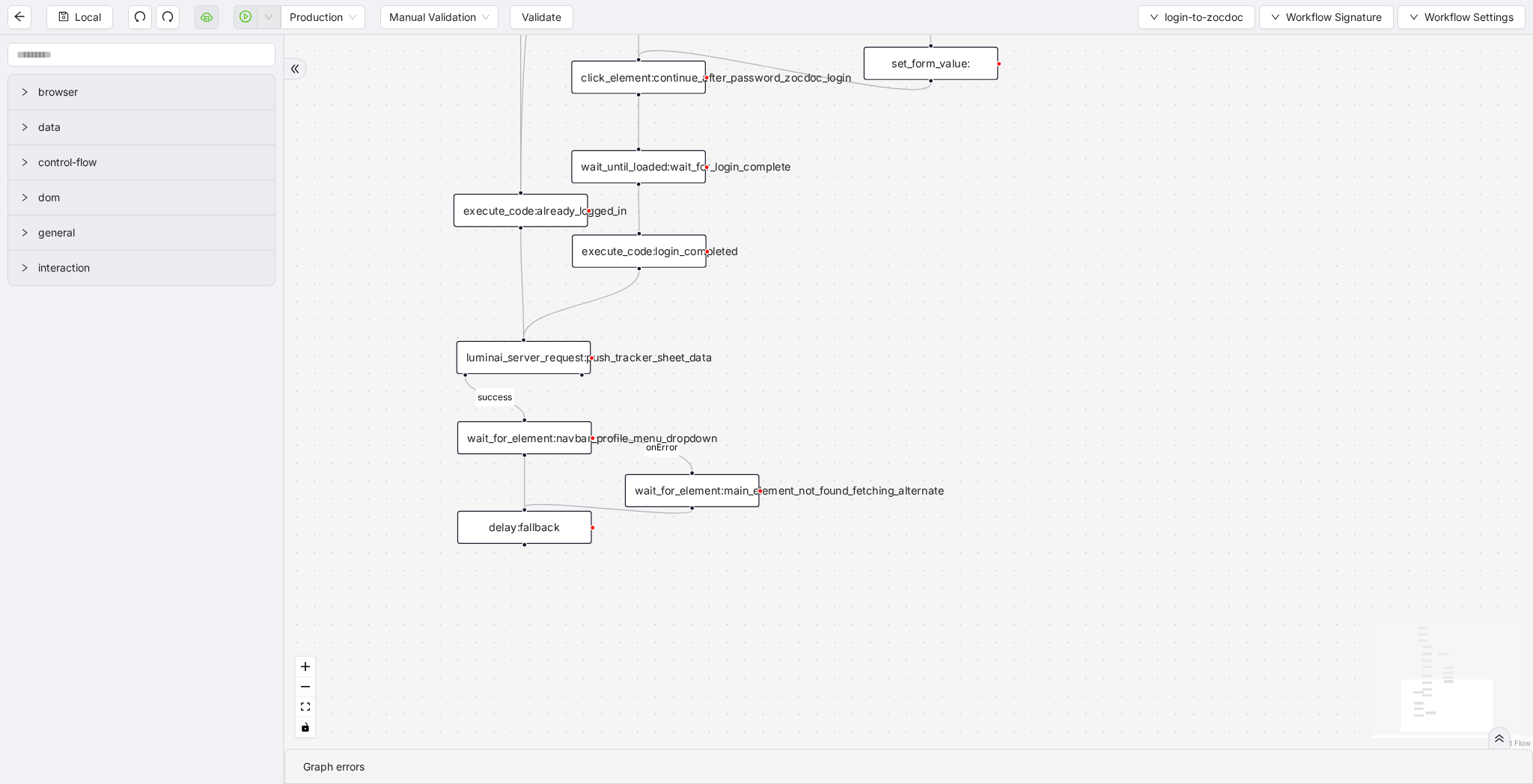
click at [552, 357] on div "luminai_server_request:push_tracker_sheet_data" at bounding box center [523, 358] width 134 height 33
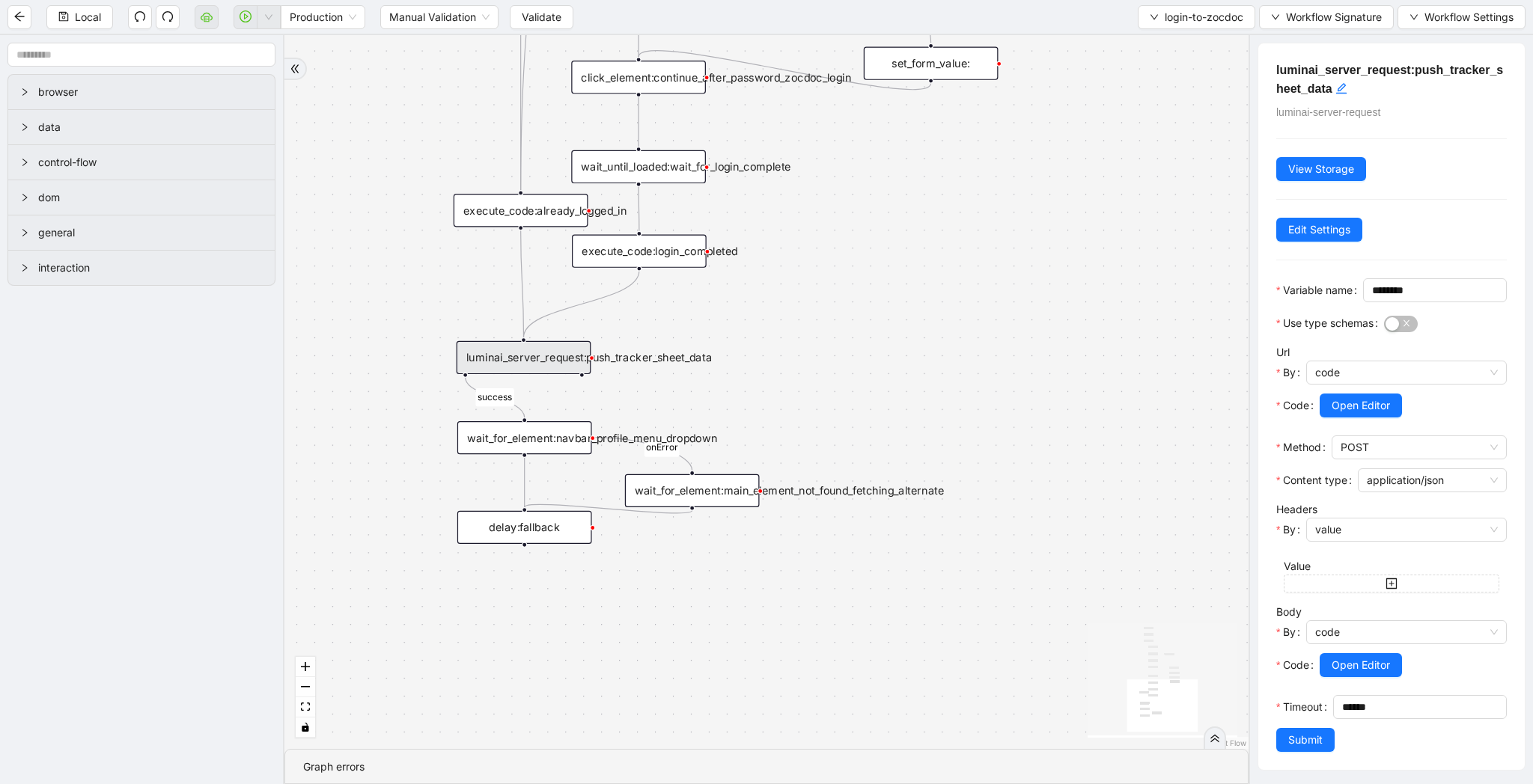
scroll to position [25, 0]
click at [1373, 658] on span "Open Editor" at bounding box center [1361, 664] width 58 height 16
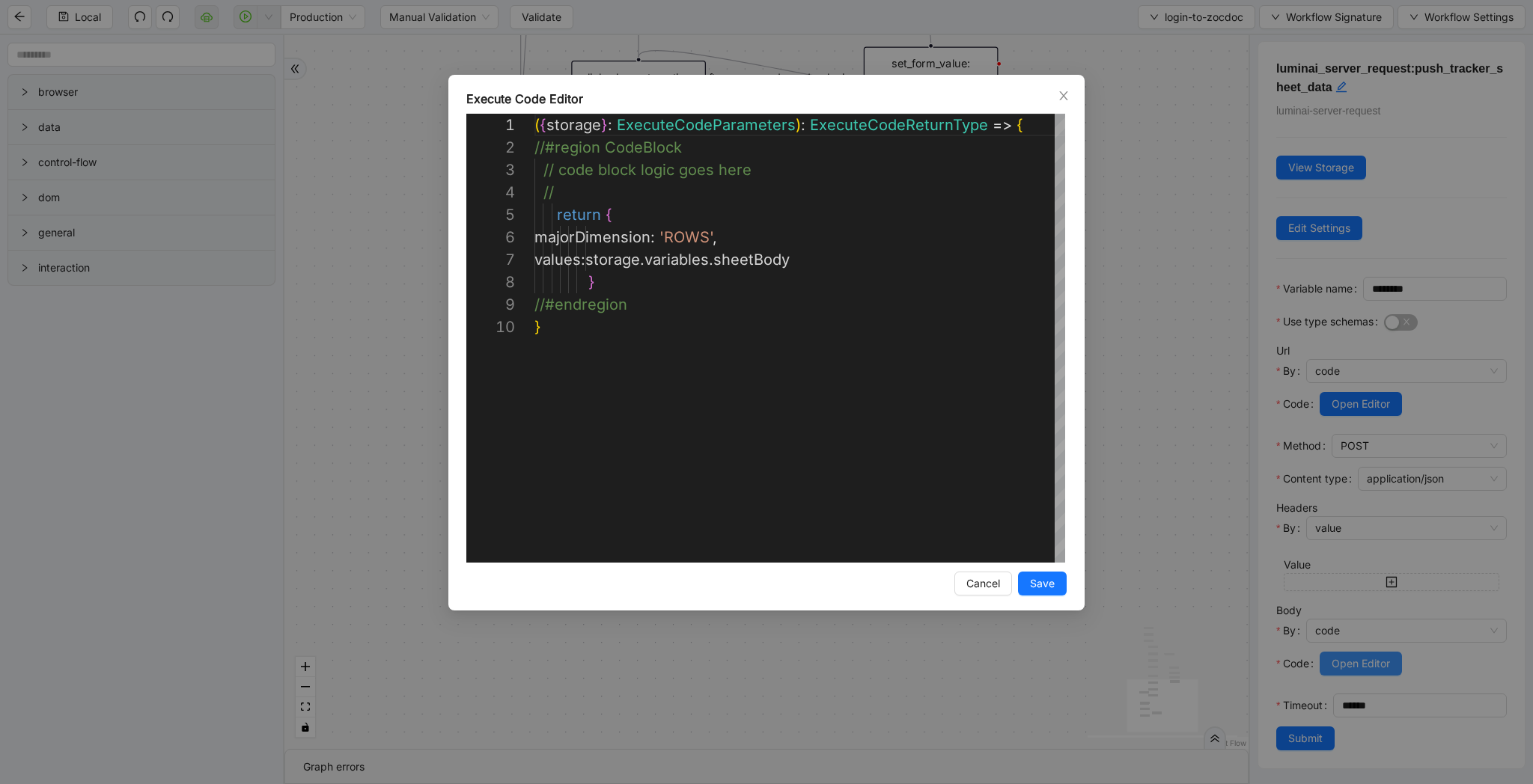
scroll to position [202, 0]
click at [1356, 403] on div "**********" at bounding box center [766, 392] width 1533 height 784
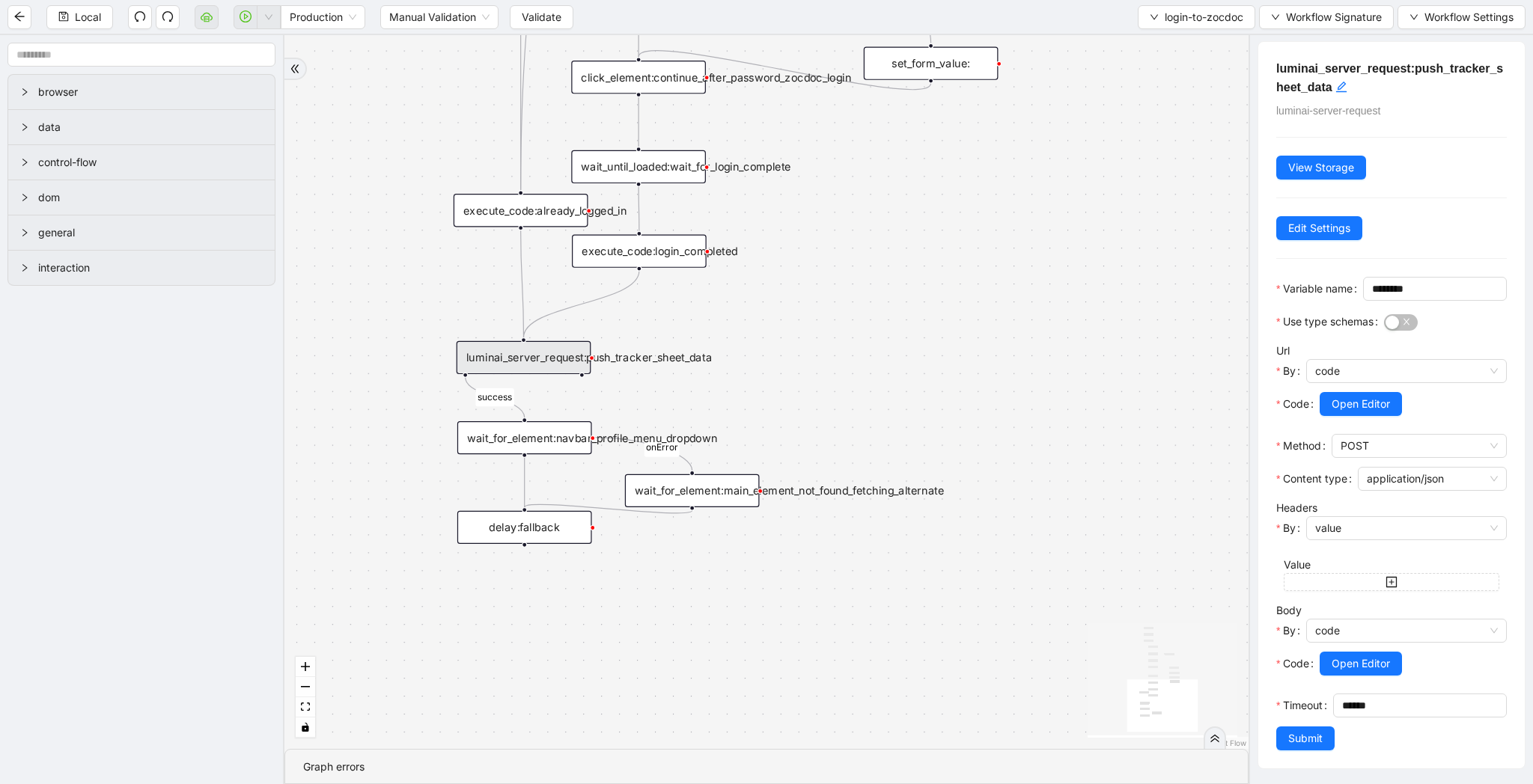
click at [1356, 403] on div "**********" at bounding box center [766, 392] width 1533 height 784
click at [1356, 403] on span "Open Editor" at bounding box center [1361, 404] width 58 height 16
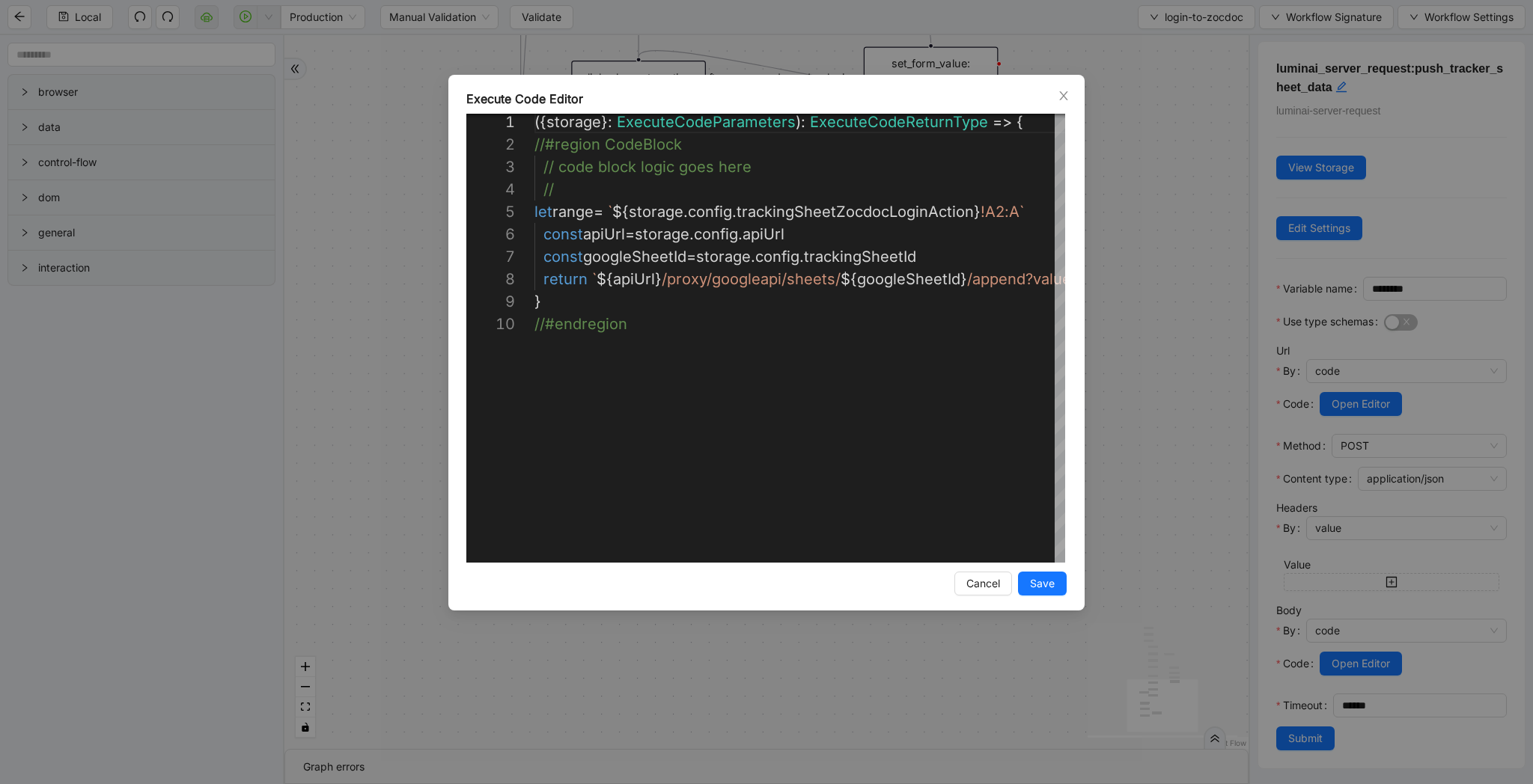
click at [1156, 441] on div "**********" at bounding box center [766, 392] width 1533 height 784
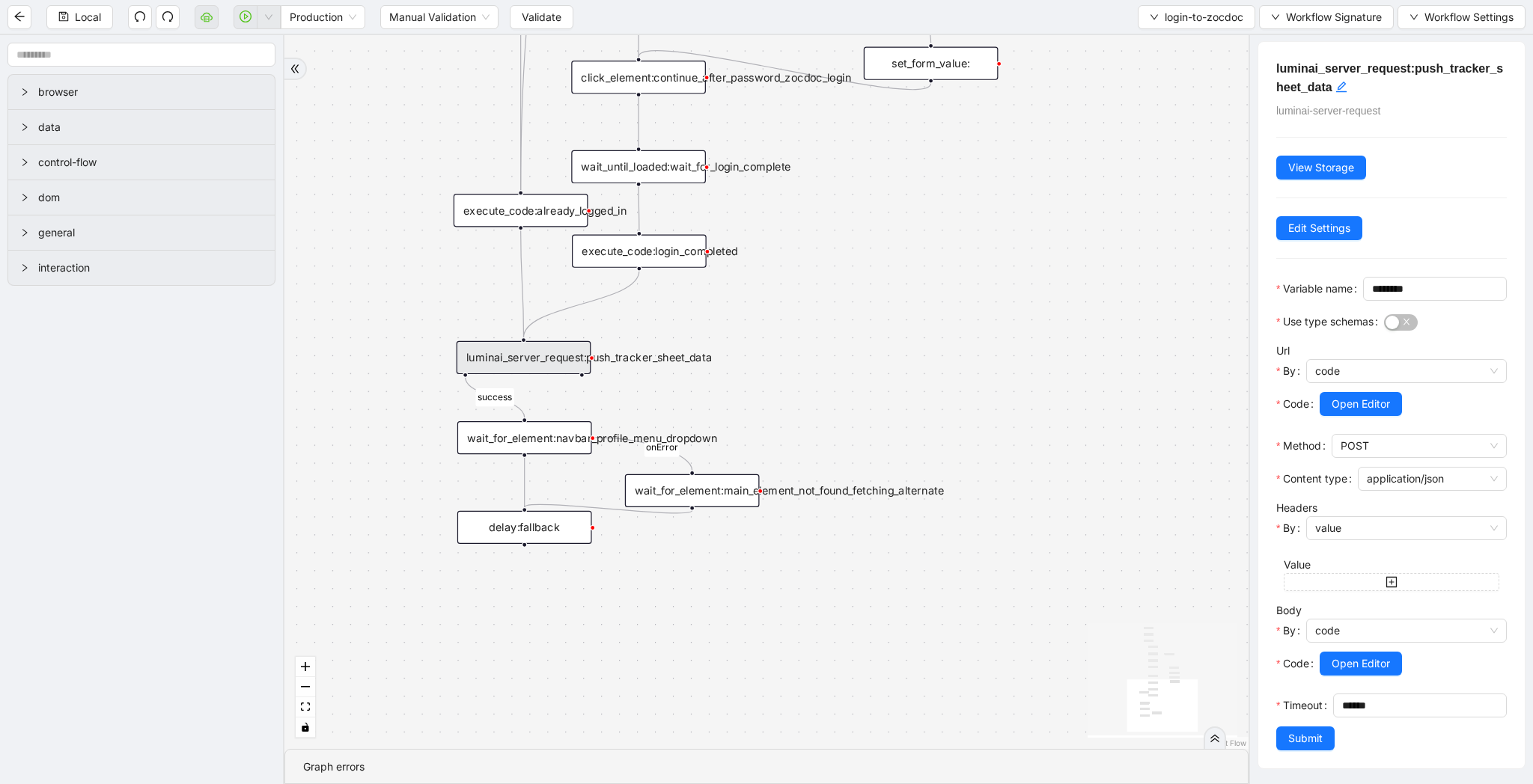
click at [647, 389] on div "fallback success logged in logged in state 2 onError trigger new_tab:zocdoc_log…" at bounding box center [766, 392] width 964 height 714
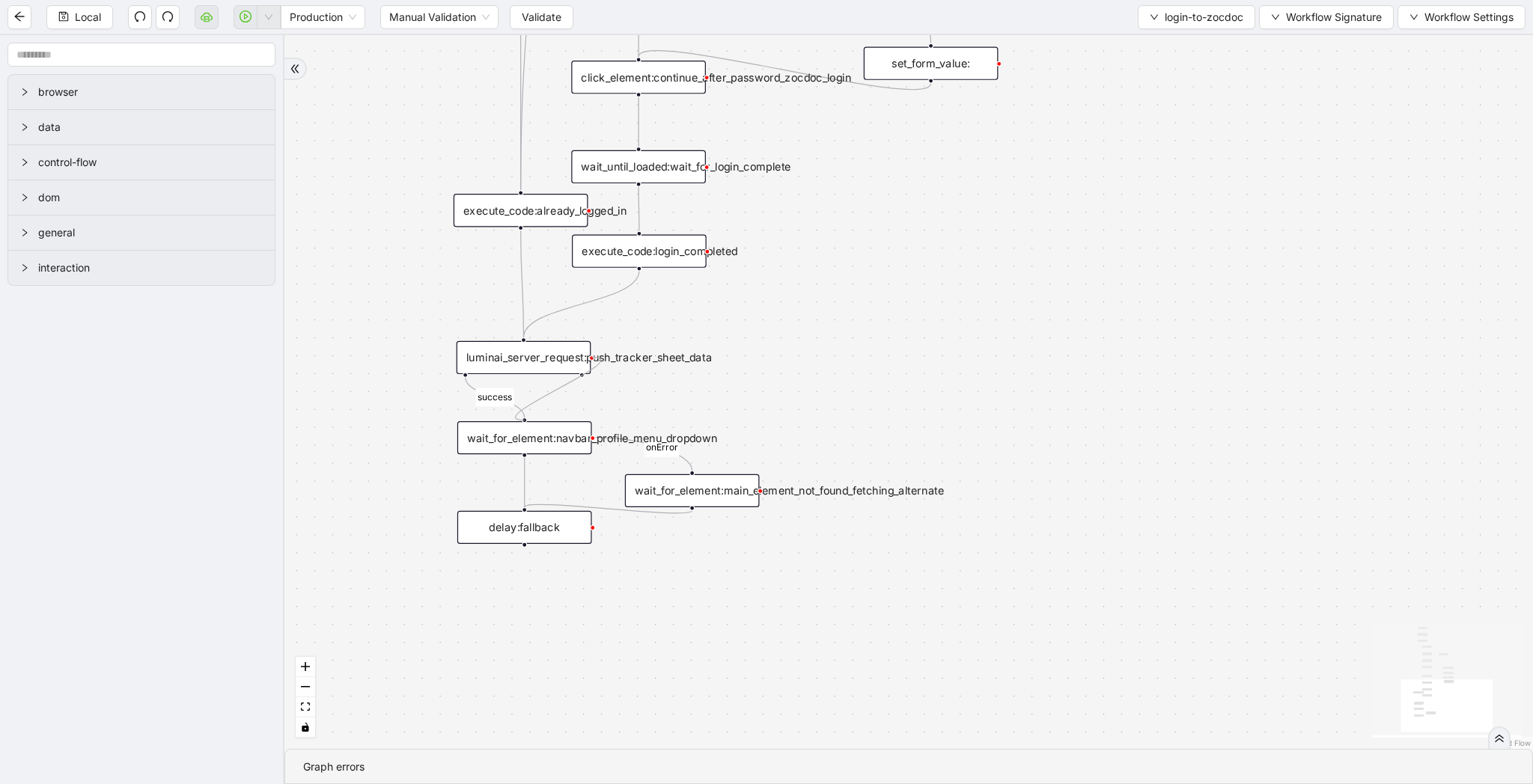
drag, startPoint x: 590, startPoint y: 360, endPoint x: 530, endPoint y: 434, distance: 95.3
click at [543, 447] on div "wait_for_element:navbar_profile_menu_dropdown" at bounding box center [524, 437] width 134 height 33
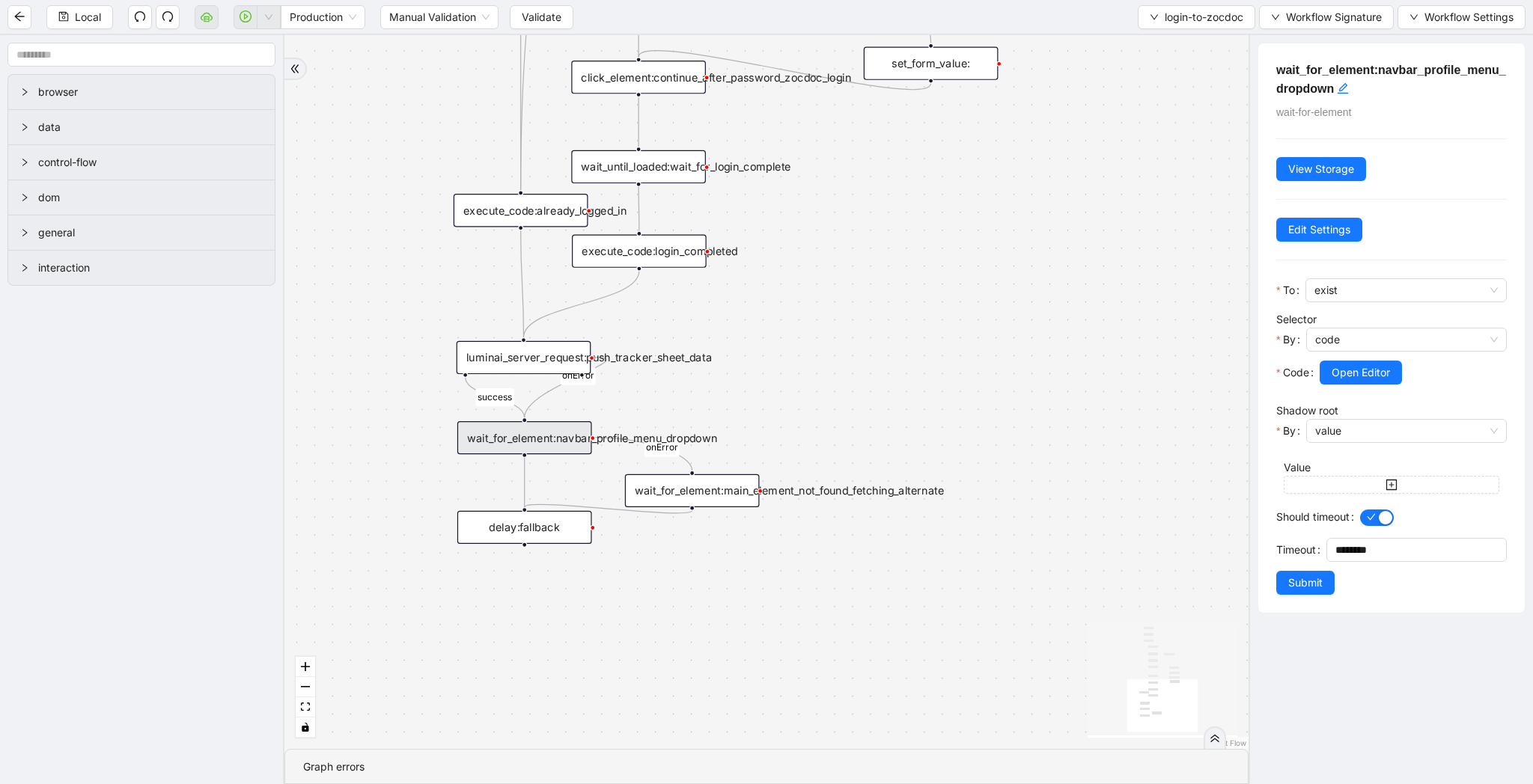
click at [685, 492] on div "wait_for_element:main_element_not_found_fetching_alternate" at bounding box center [692, 491] width 134 height 33
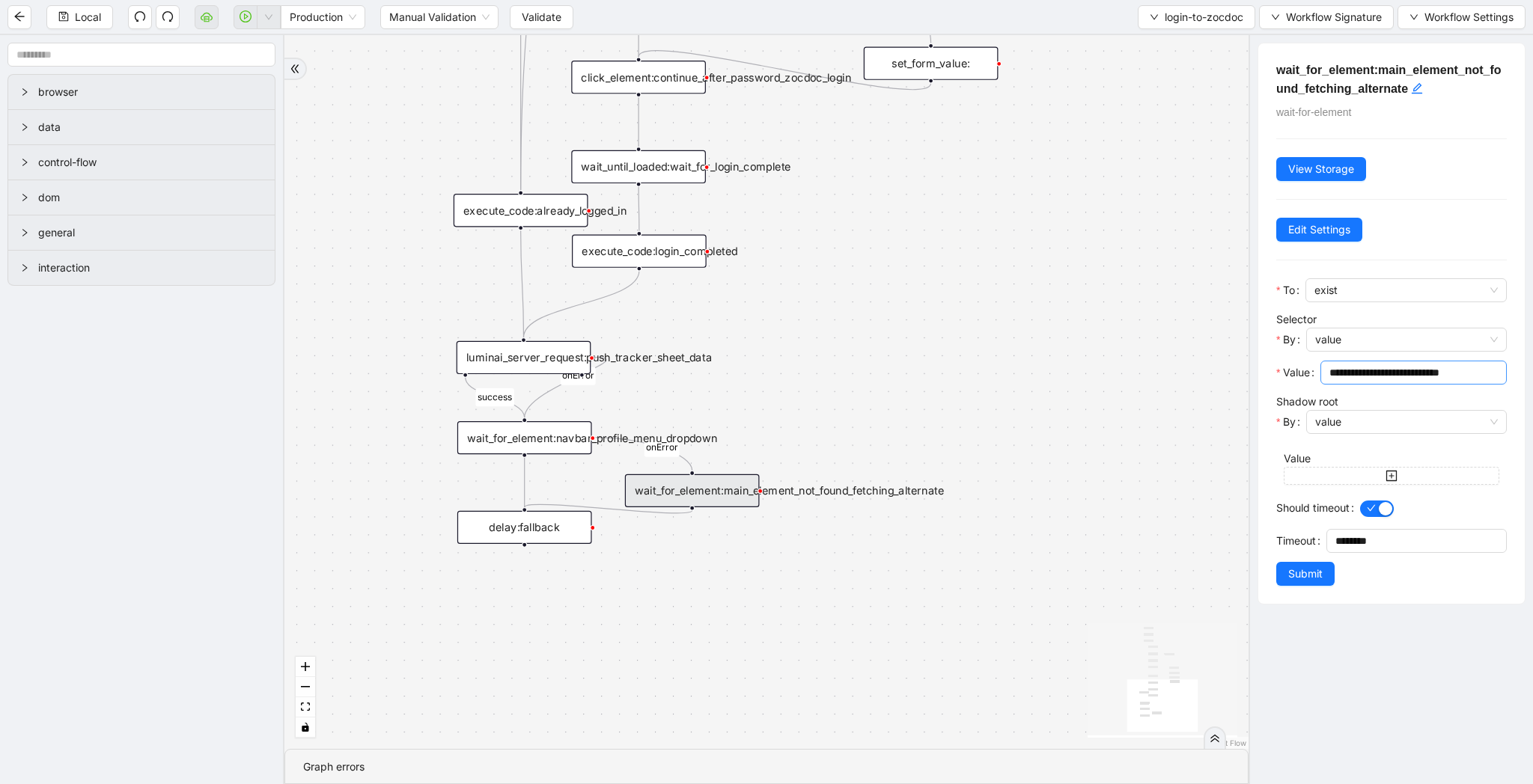
click at [1460, 365] on input "**********" at bounding box center [1412, 373] width 166 height 16
drag, startPoint x: 1211, startPoint y: 437, endPoint x: 1199, endPoint y: 437, distance: 12.0
click at [1199, 437] on div "fallback success logged in logged in state 2 onError onError trigger new_tab:zo…" at bounding box center [766, 392] width 964 height 714
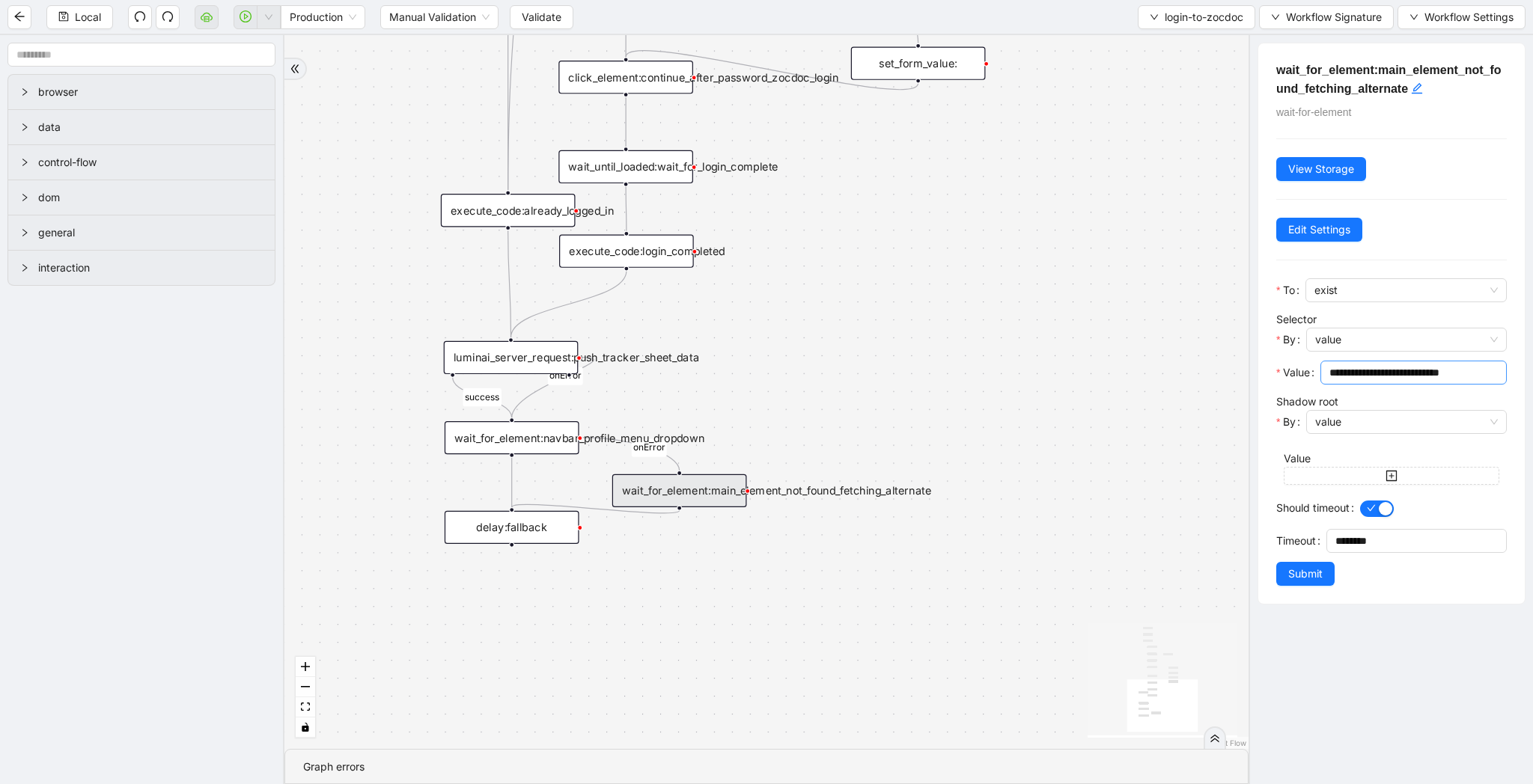
click at [1422, 371] on input "**********" at bounding box center [1412, 373] width 166 height 16
click at [671, 454] on icon "Edge from wait_for_element:navbar_profile_menu_dropdown to wait_for_element:mai…" at bounding box center [630, 454] width 96 height 33
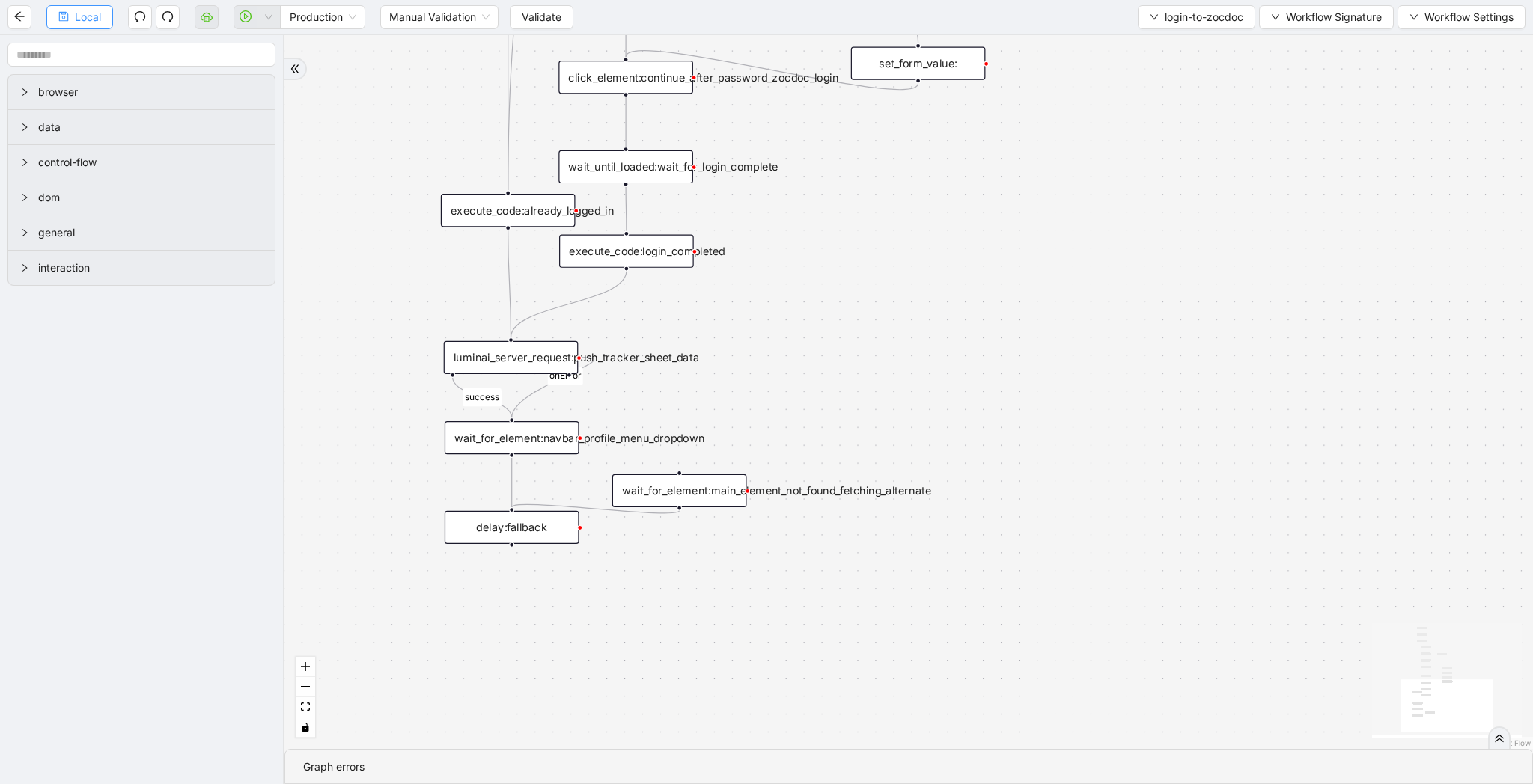
click at [102, 14] on button "Local" at bounding box center [80, 17] width 67 height 24
click at [706, 500] on div "wait_for_element:main_element_not_found_fetching_alternate" at bounding box center [679, 491] width 134 height 33
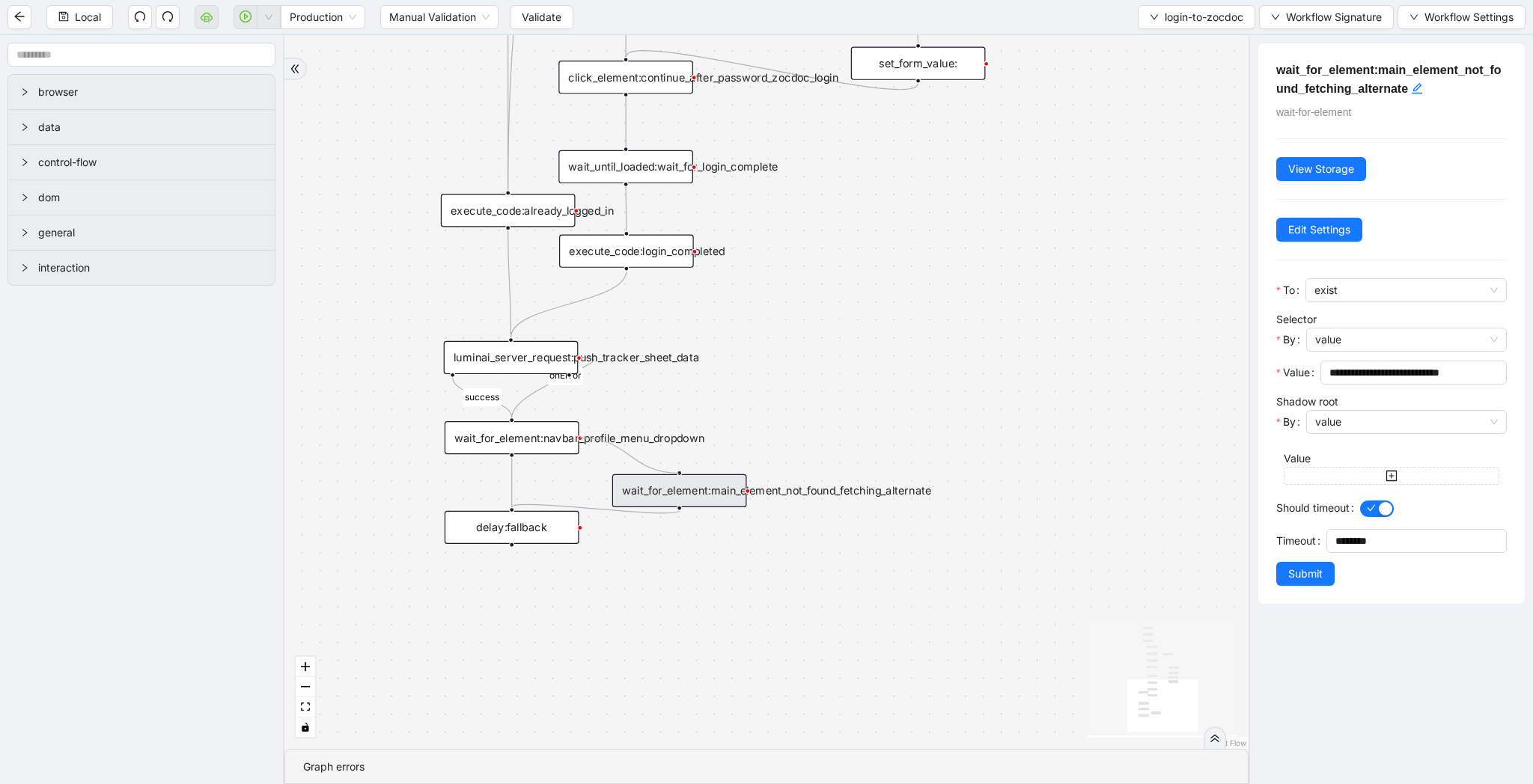
drag, startPoint x: 579, startPoint y: 438, endPoint x: 670, endPoint y: 466, distance: 95.2
click at [670, 466] on div "fallback success logged in logged in state 2 onError trigger new_tab:zocdoc_log…" at bounding box center [766, 392] width 964 height 714
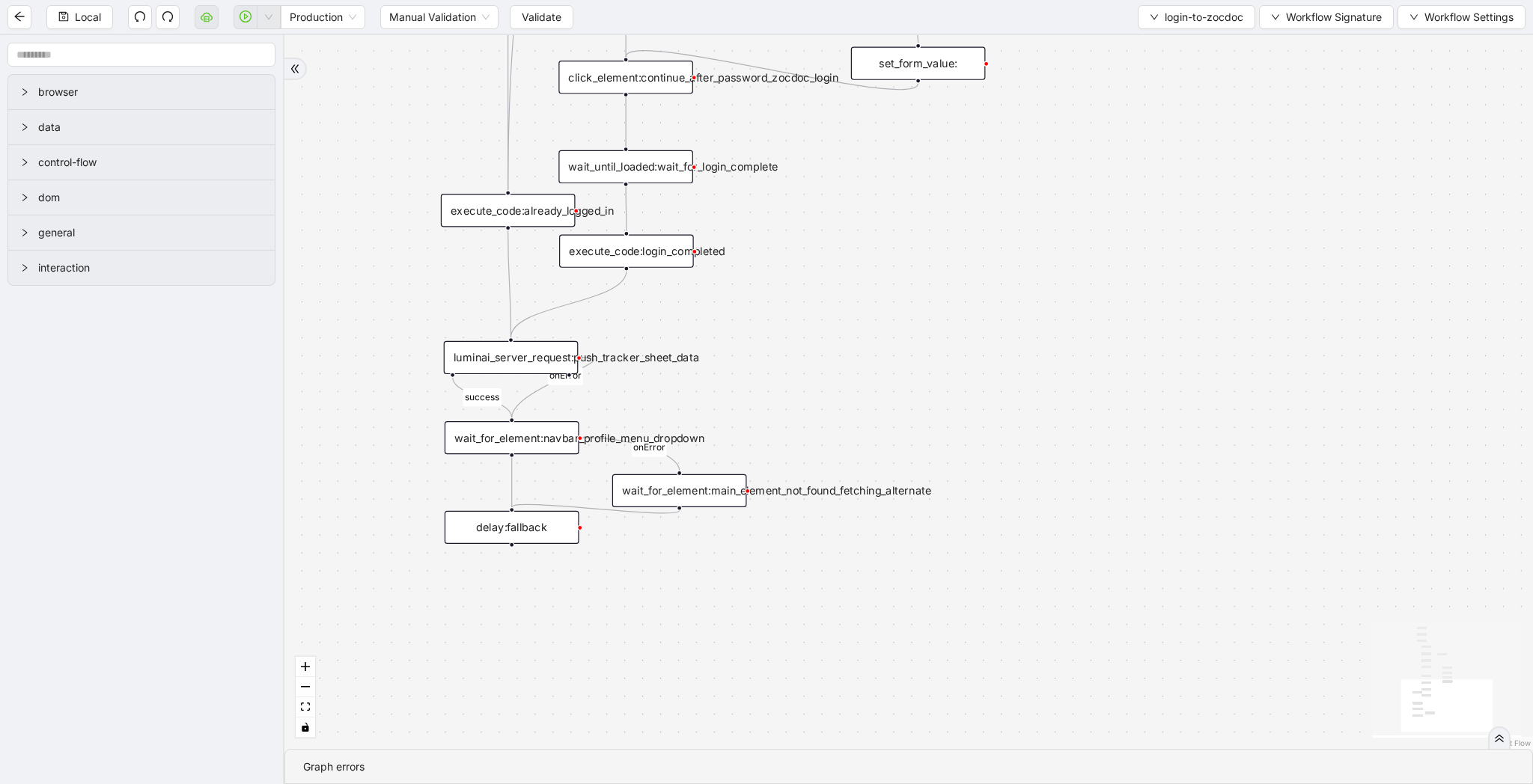
click at [724, 486] on div "wait_for_element:main_element_not_found_fetching_alternate" at bounding box center [679, 491] width 134 height 33
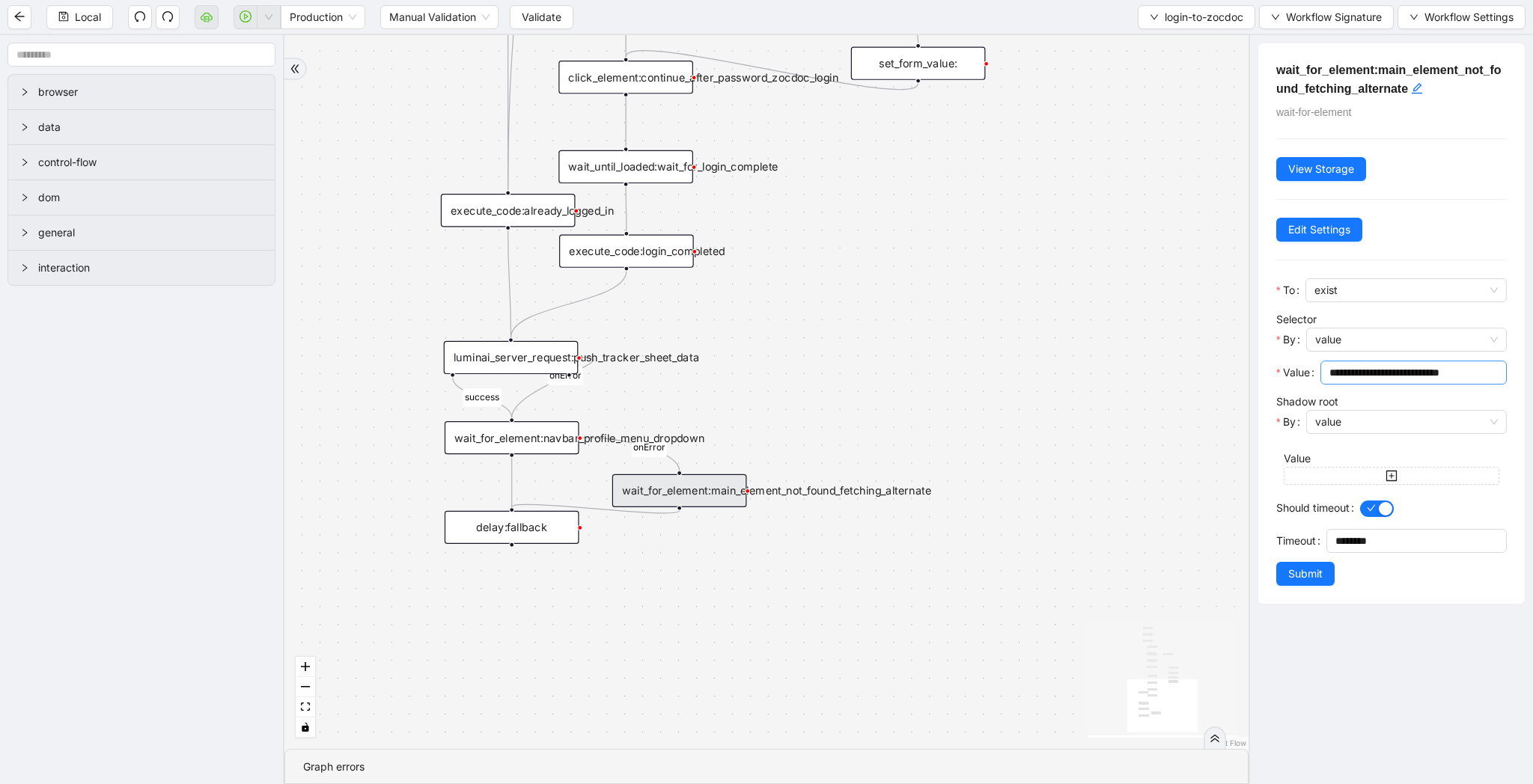
click at [1402, 365] on input "**********" at bounding box center [1412, 373] width 166 height 16
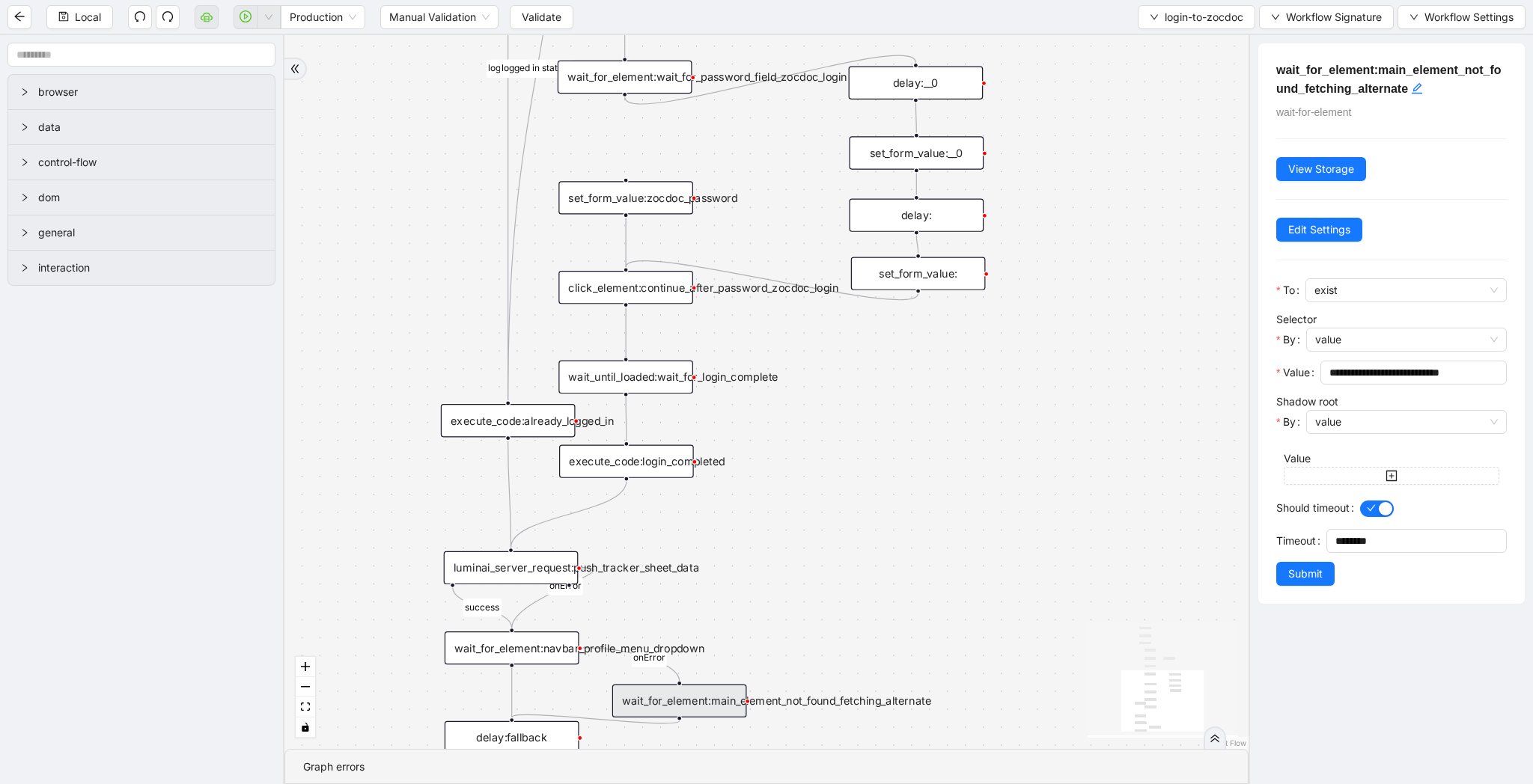
drag, startPoint x: 945, startPoint y: 230, endPoint x: 944, endPoint y: 489, distance: 259.0
click at [945, 489] on div "fallback success logged in logged in state 2 onError onError trigger new_tab:zo…" at bounding box center [766, 392] width 964 height 714
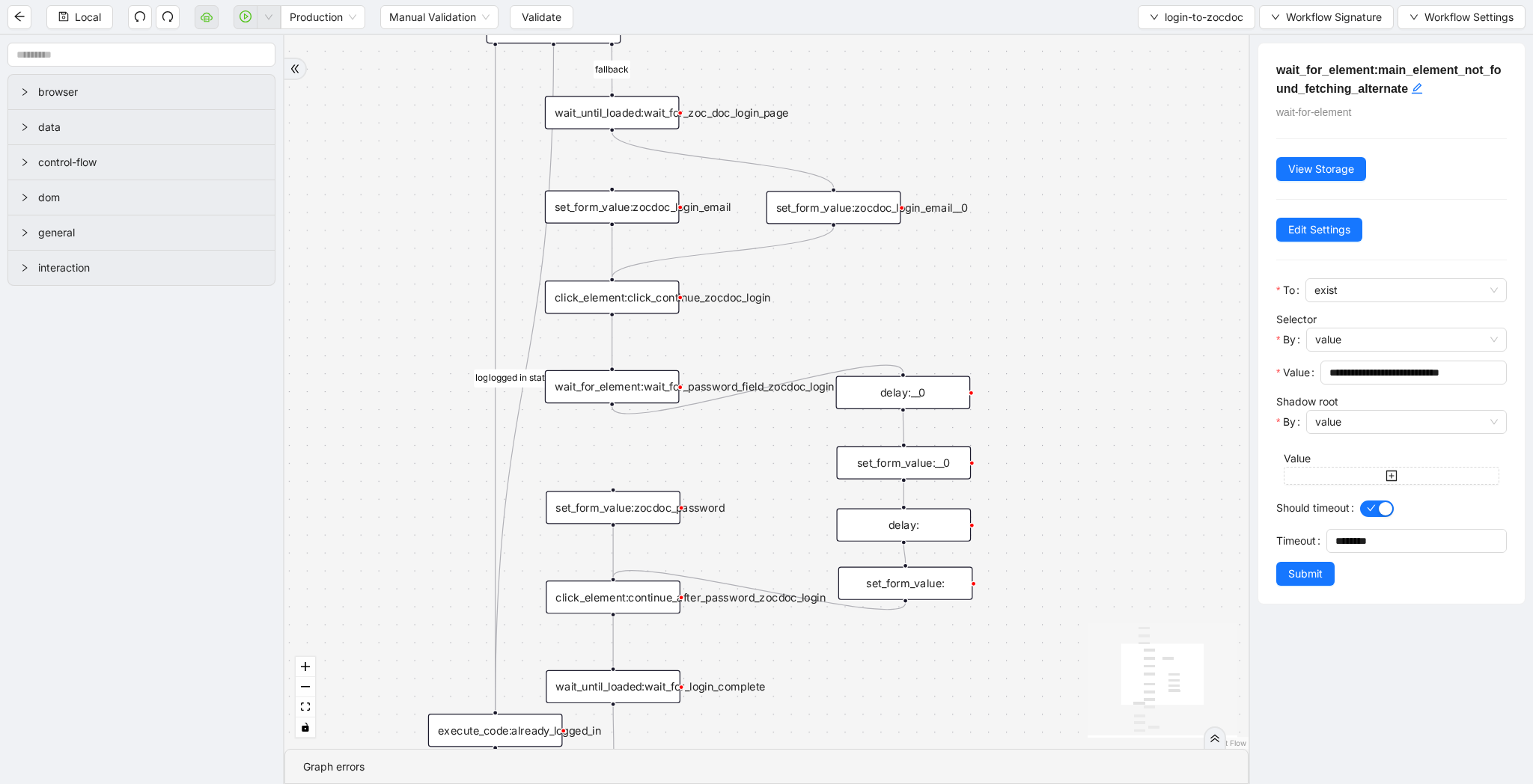
drag, startPoint x: 1155, startPoint y: 330, endPoint x: 1142, endPoint y: 590, distance: 260.3
click at [1142, 590] on div "fallback success logged in logged in state 2 onError onError trigger new_tab:zo…" at bounding box center [766, 392] width 964 height 714
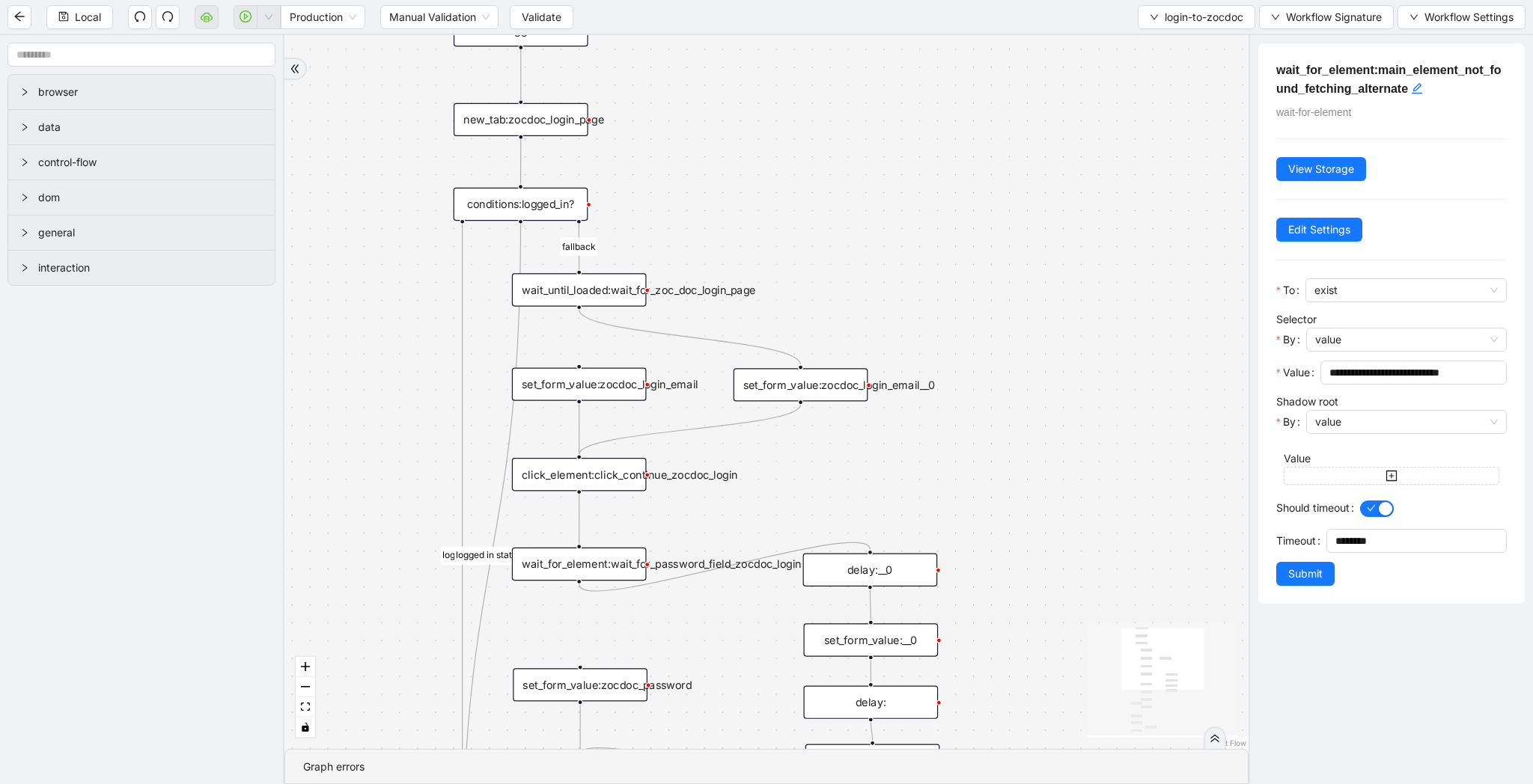
drag, startPoint x: 1134, startPoint y: 262, endPoint x: 1101, endPoint y: 439, distance: 180.0
click at [1101, 439] on div "fallback success logged in logged in state 2 onError onError trigger new_tab:zo…" at bounding box center [766, 392] width 964 height 714
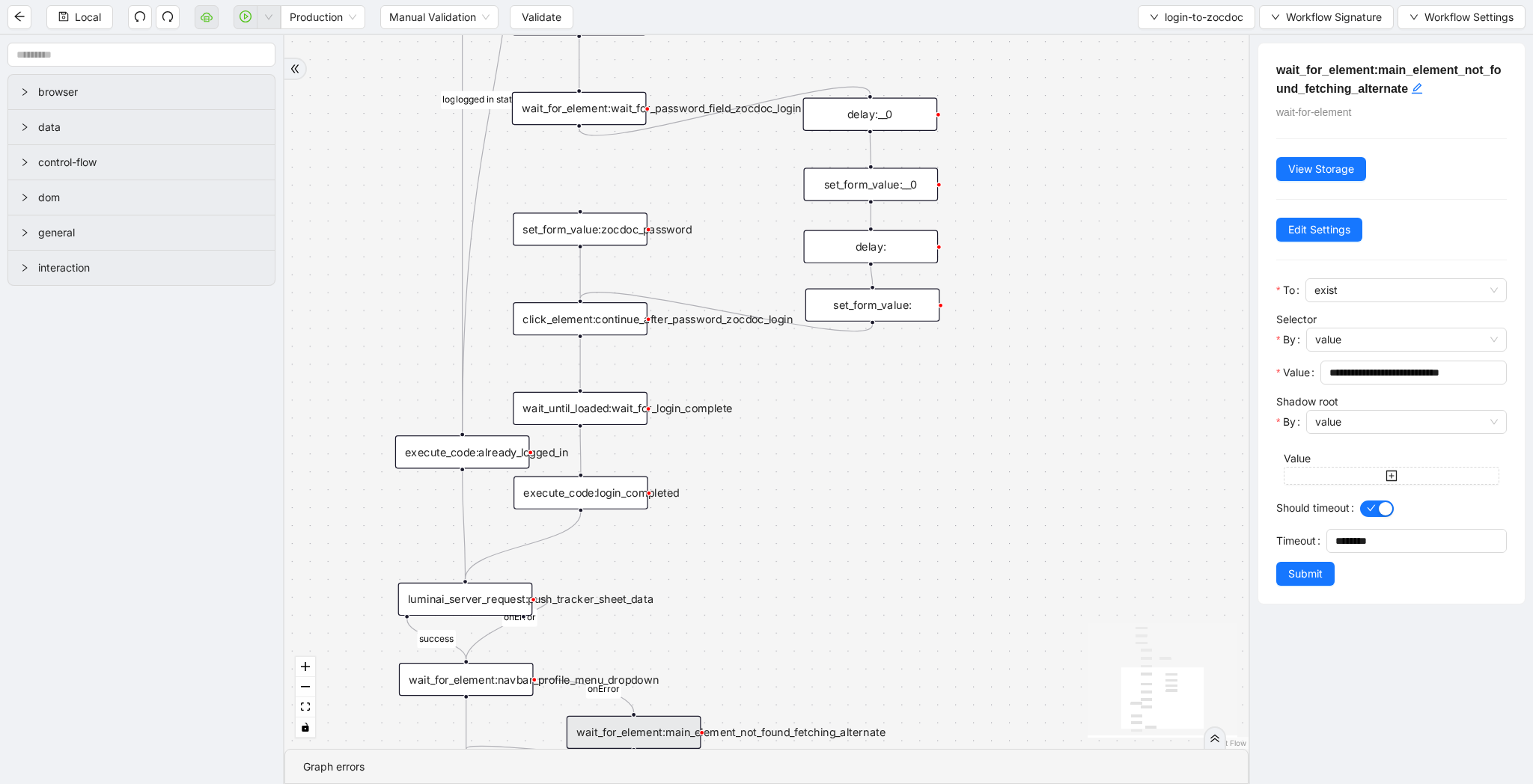
drag, startPoint x: 1101, startPoint y: 439, endPoint x: 1101, endPoint y: -36, distance: 475.0
click at [1101, 0] on html "Local Production Manual Validation Validate login-to-zocdoc Workflow Signature …" at bounding box center [766, 392] width 1533 height 784
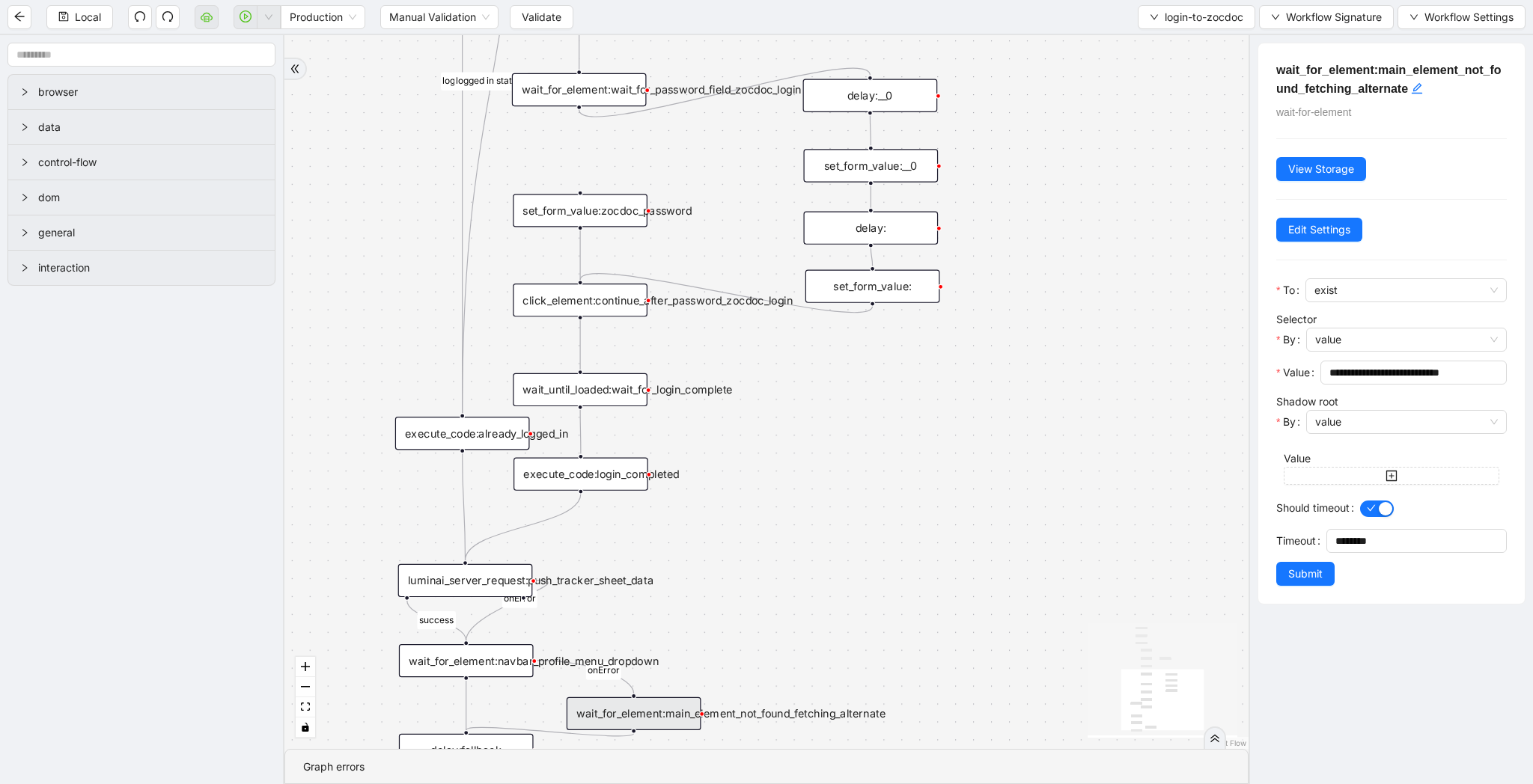
drag, startPoint x: 1074, startPoint y: 378, endPoint x: 1074, endPoint y: 162, distance: 216.0
click at [1074, 162] on div "fallback success logged in logged in state 2 onError onError trigger new_tab:zo…" at bounding box center [766, 392] width 964 height 714
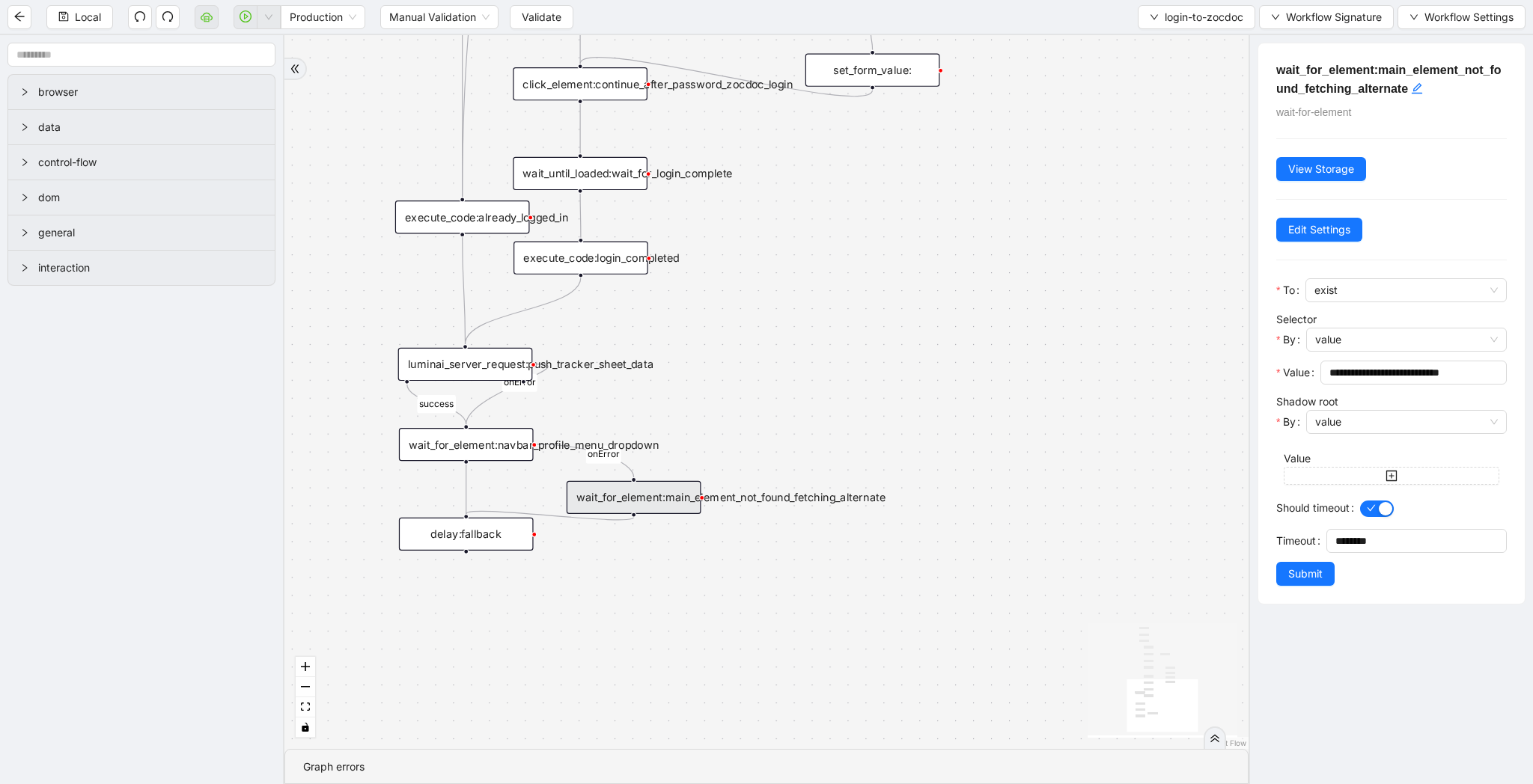
drag, startPoint x: 744, startPoint y: 290, endPoint x: 744, endPoint y: 411, distance: 121.0
click at [744, 411] on div "fallback success logged in logged in state 2 onError onError trigger new_tab:zo…" at bounding box center [766, 392] width 964 height 714
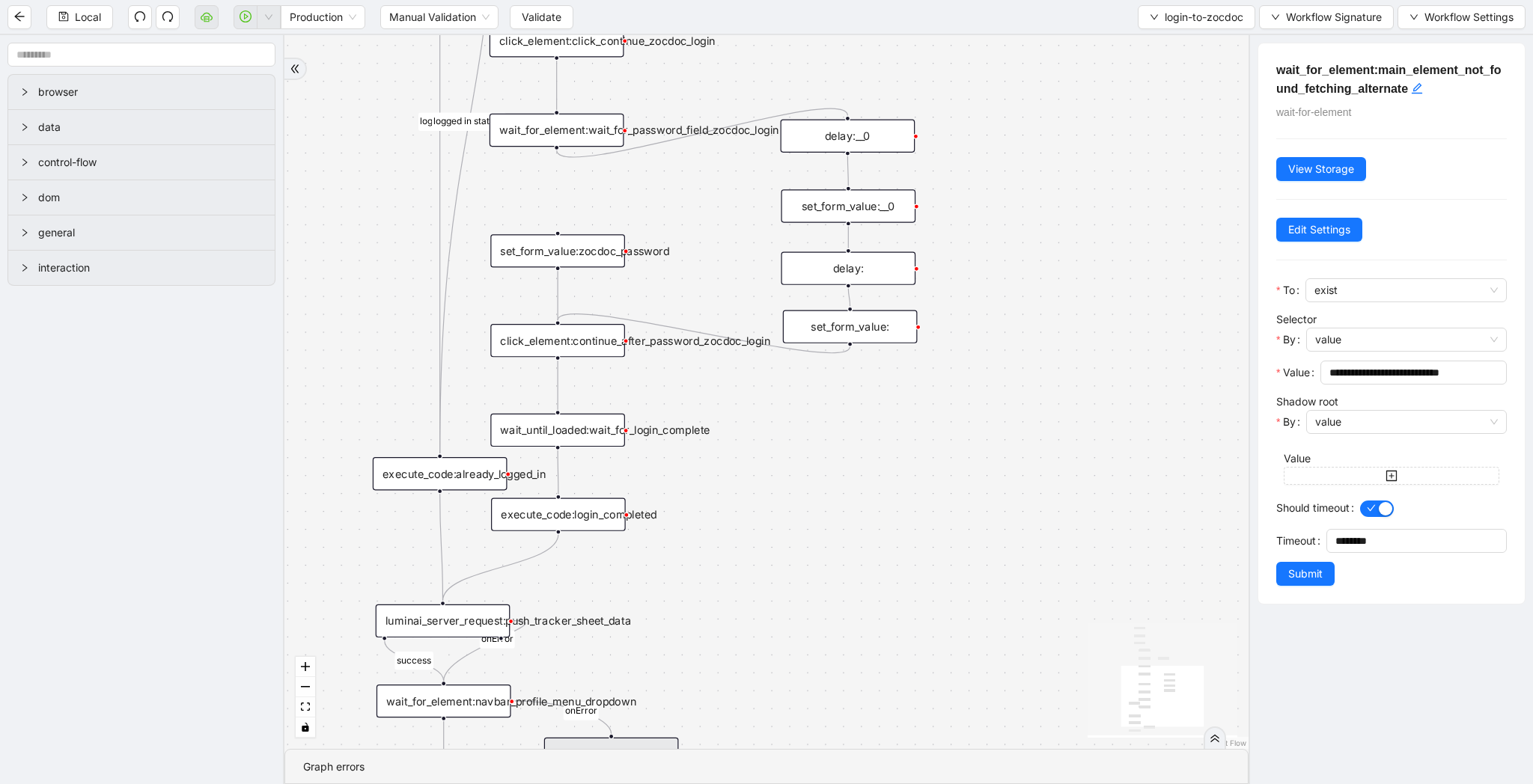
drag, startPoint x: 952, startPoint y: 266, endPoint x: 928, endPoint y: 402, distance: 138.1
click at [928, 402] on div "fallback success logged in logged in state 2 onError onError trigger new_tab:zo…" at bounding box center [766, 392] width 964 height 714
click at [593, 432] on div "wait_until_loaded:wait_for_login_complete" at bounding box center [557, 430] width 134 height 33
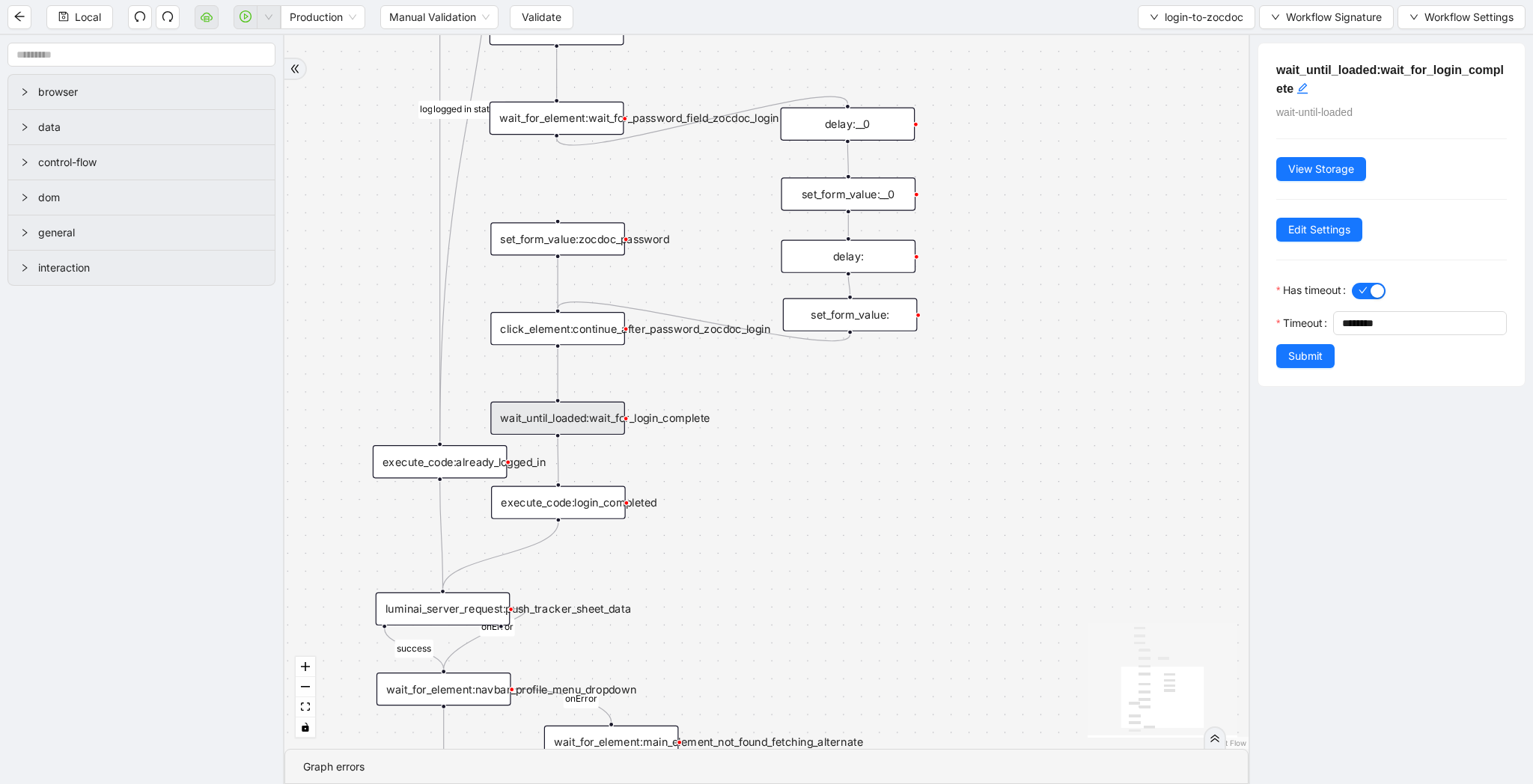
drag, startPoint x: 854, startPoint y: 519, endPoint x: 849, endPoint y: 360, distance: 159.1
click at [852, 360] on div "fallback success logged in logged in state 2 onError onError trigger new_tab:zo…" at bounding box center [766, 392] width 964 height 714
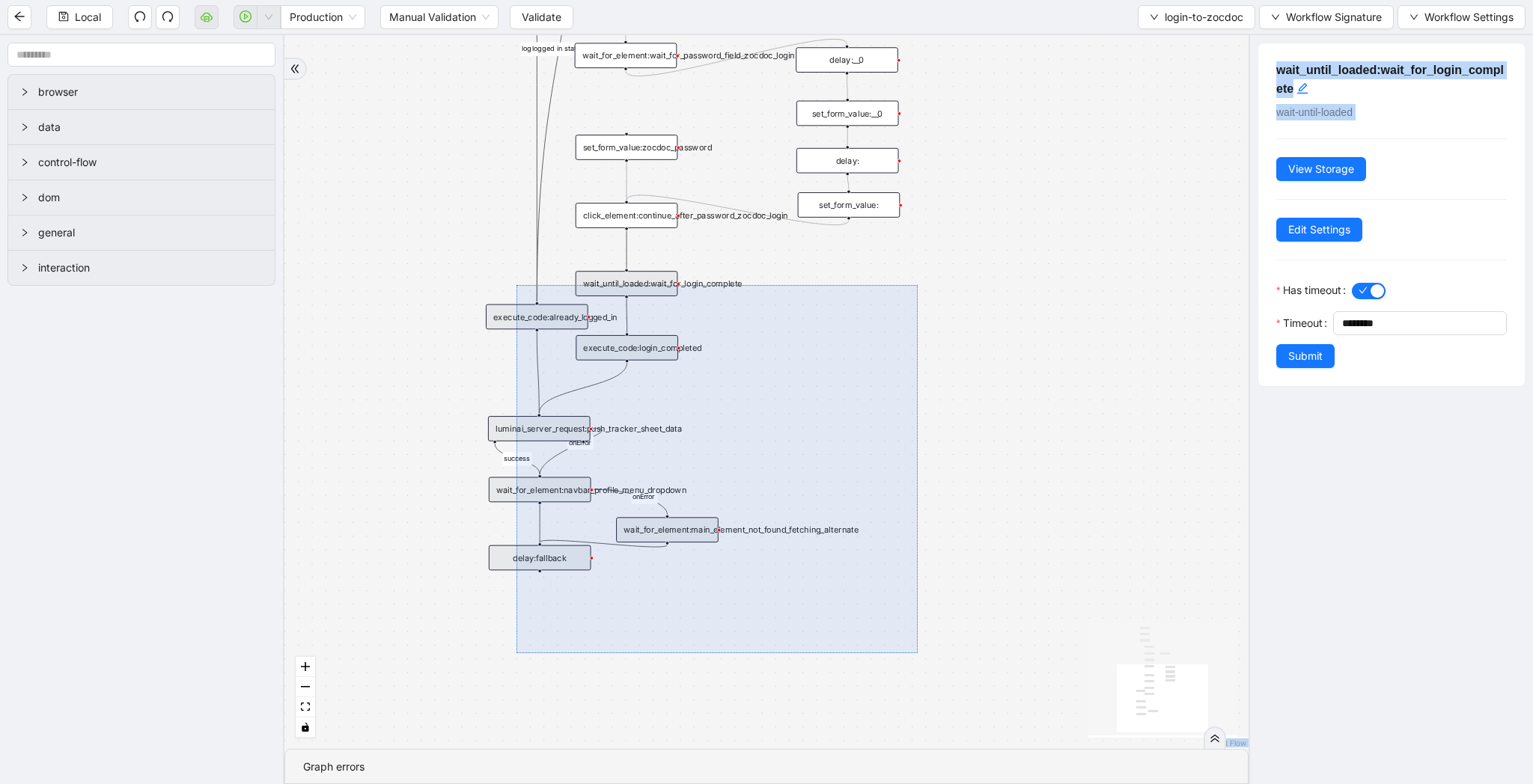
drag, startPoint x: 918, startPoint y: 653, endPoint x: 516, endPoint y: 284, distance: 545.7
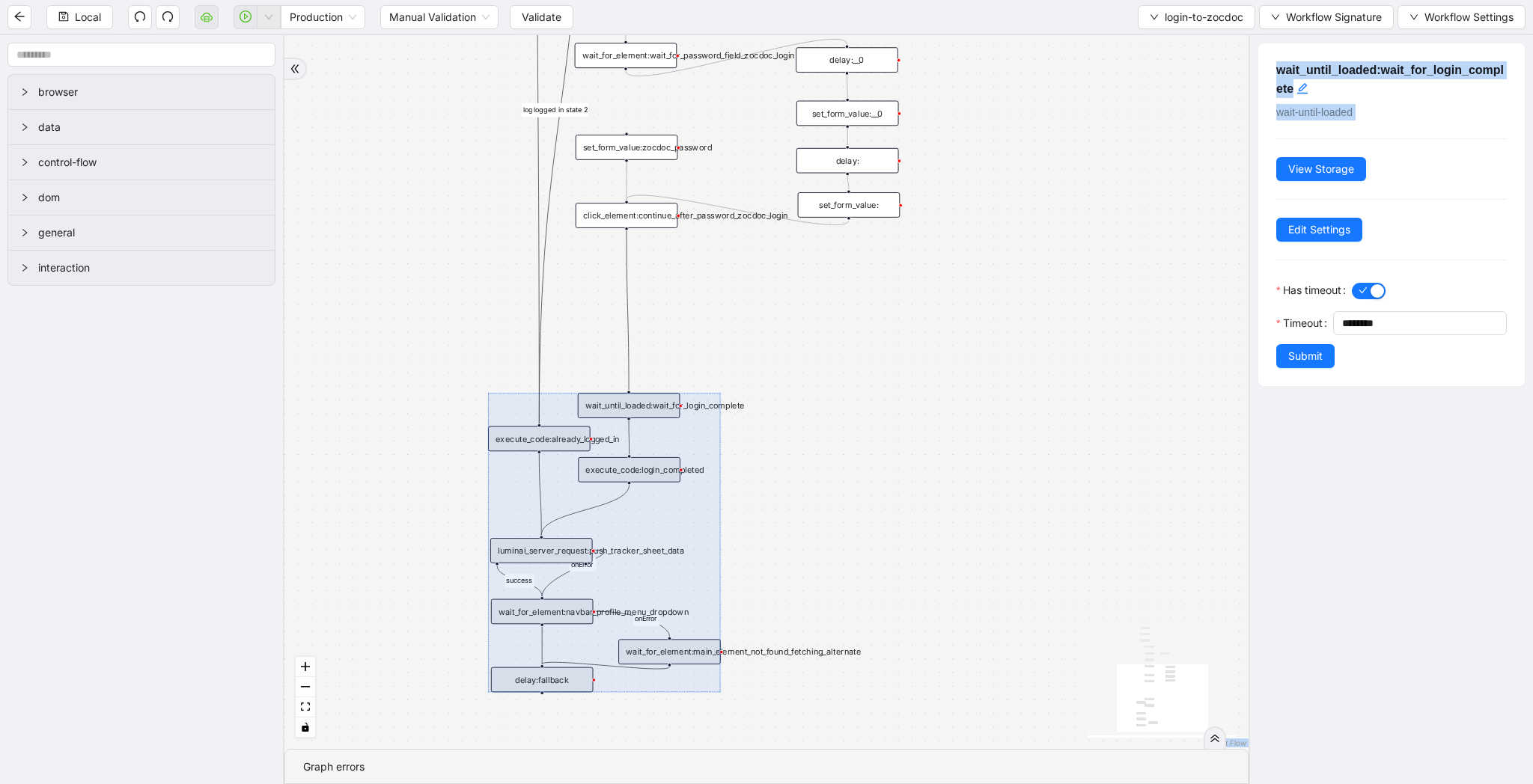
drag, startPoint x: 659, startPoint y: 335, endPoint x: 661, endPoint y: 457, distance: 122.0
click at [661, 457] on div at bounding box center [604, 541] width 233 height 299
click at [627, 316] on icon "Edge from click_element:continue_after_password_zocdoc_login to wait_until_load…" at bounding box center [627, 310] width 3 height 160
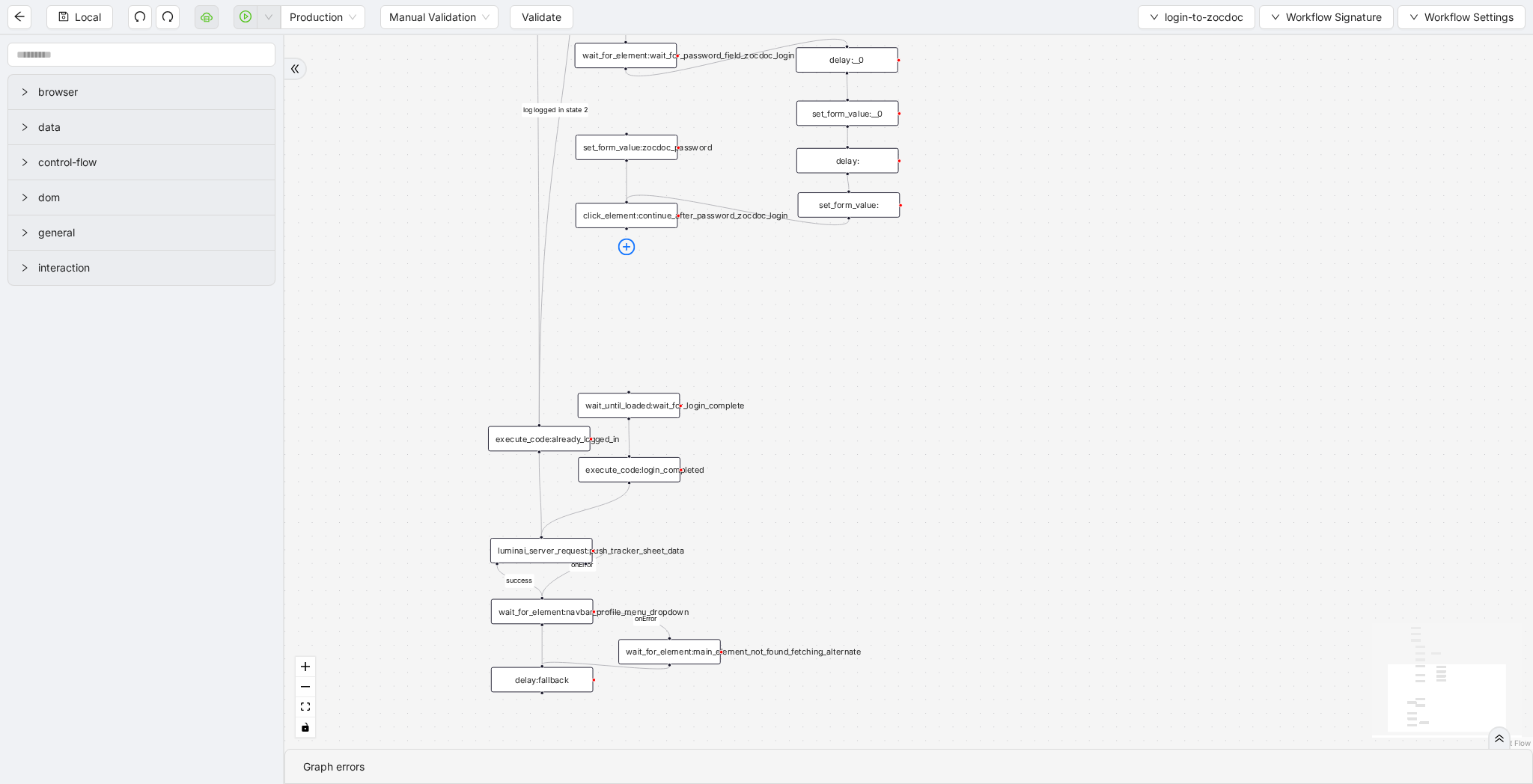
click at [627, 242] on icon "plus-circle" at bounding box center [627, 248] width 17 height 17
type input "****"
click at [629, 270] on li "Delay" at bounding box center [626, 282] width 134 height 31
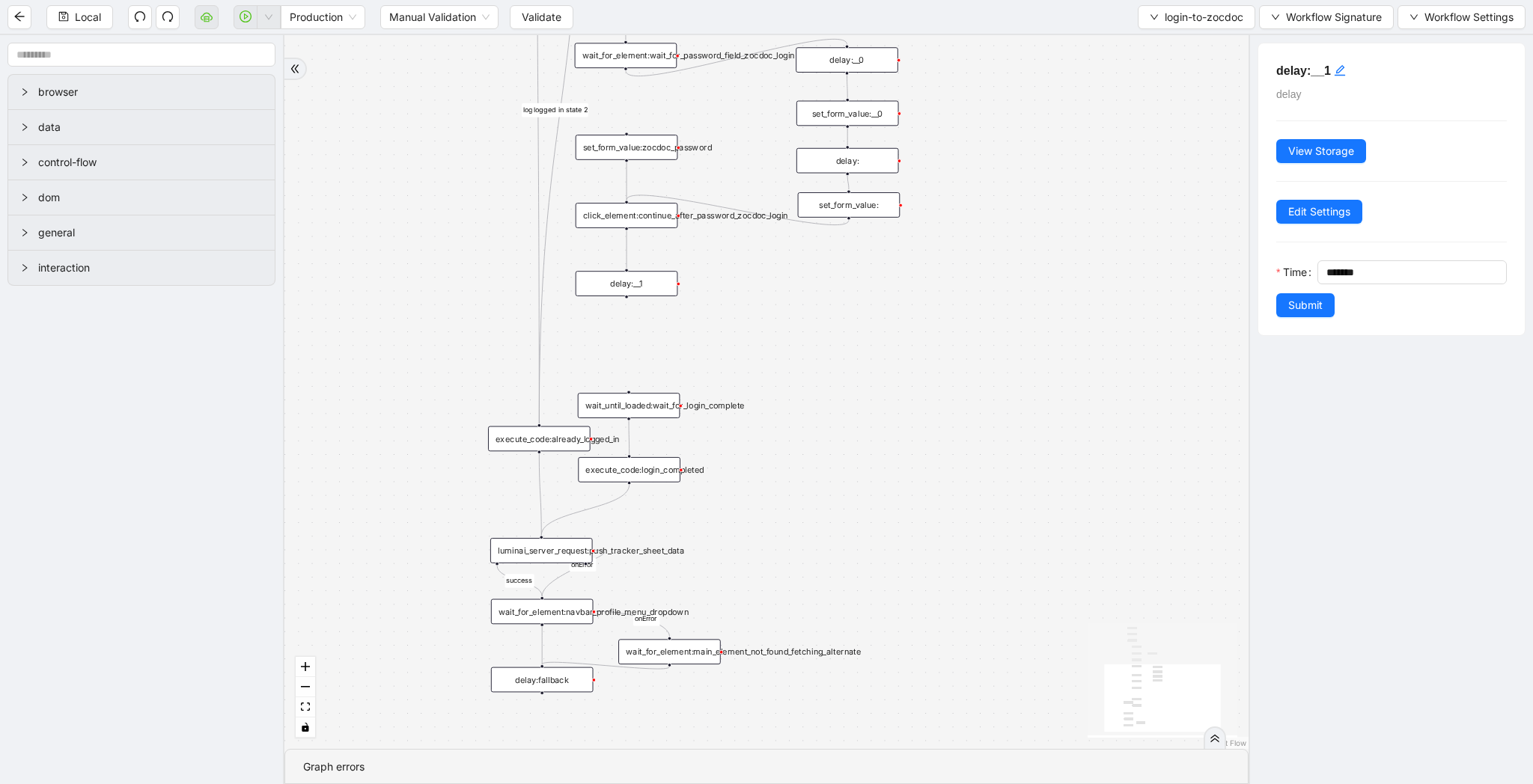
click at [629, 277] on div "fallback success logged in logged in state 2 onError onError trigger new_tab:zo…" at bounding box center [766, 392] width 964 height 714
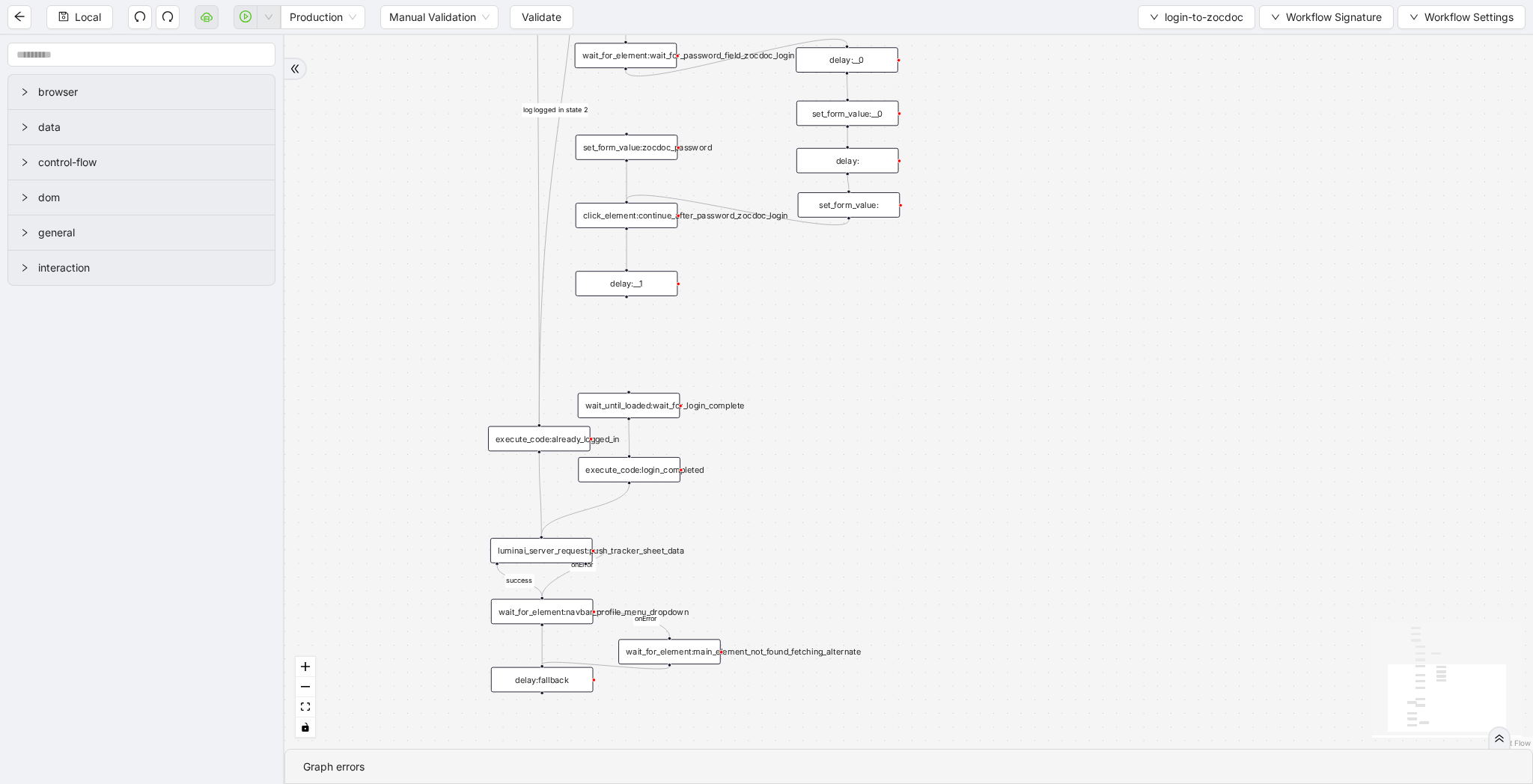
click at [638, 290] on div "delay:__1" at bounding box center [627, 283] width 102 height 25
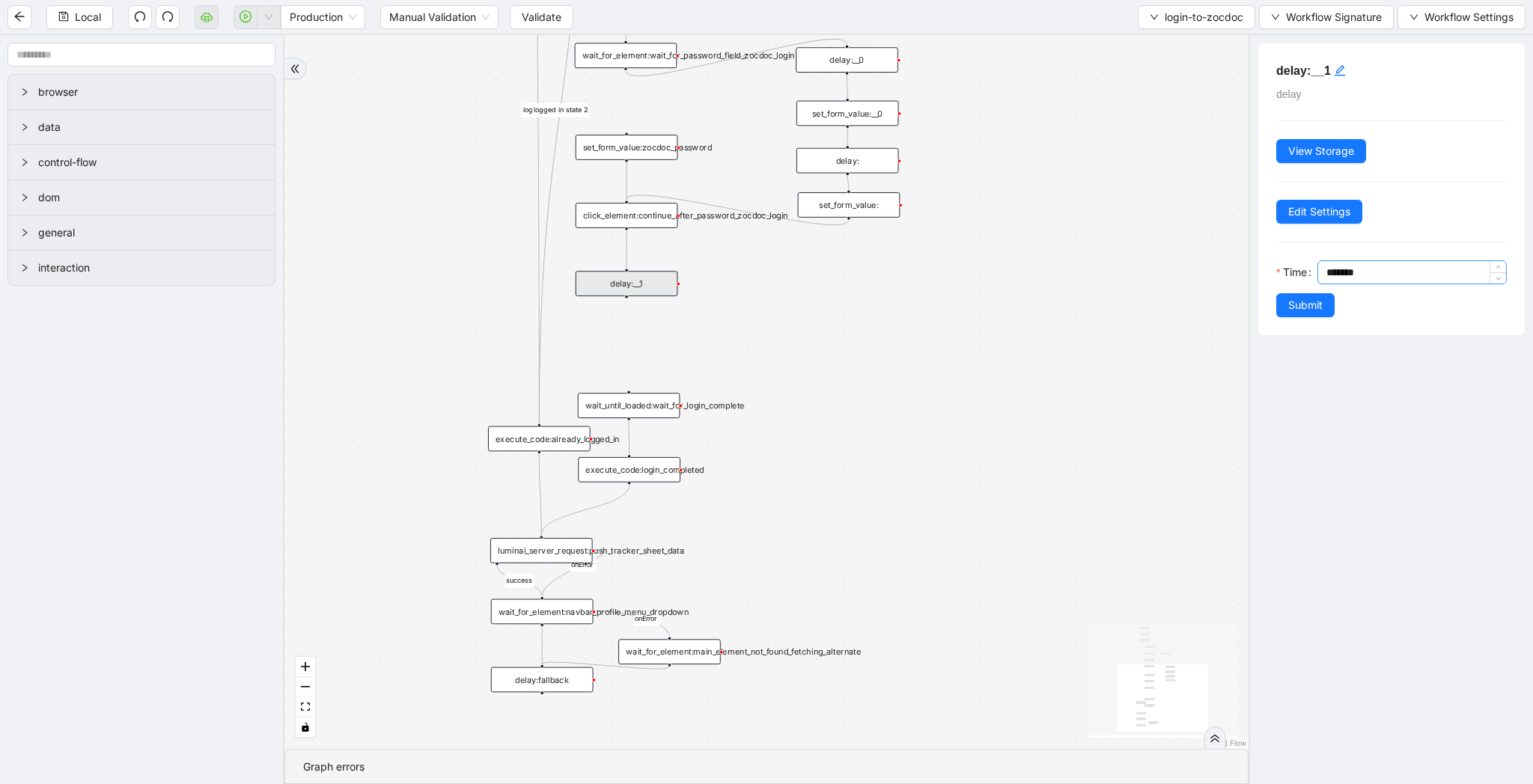
click at [1332, 272] on input "*******" at bounding box center [1415, 272] width 179 height 23
type input "*******"
click at [1304, 306] on span "Submit" at bounding box center [1305, 305] width 35 height 16
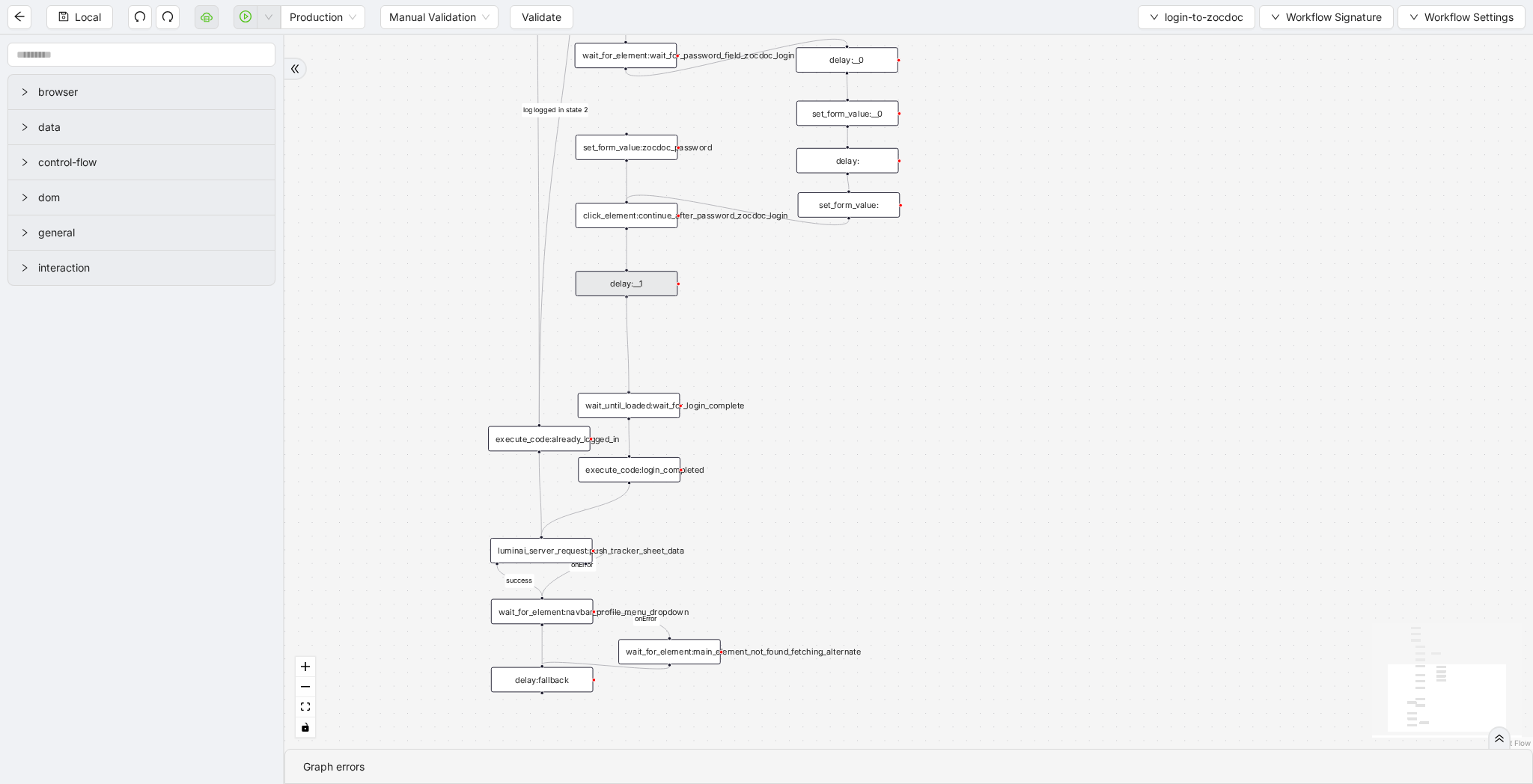
drag, startPoint x: 626, startPoint y: 297, endPoint x: 626, endPoint y: 398, distance: 101.0
click at [98, 17] on span "Local" at bounding box center [88, 16] width 26 height 16
click at [542, 19] on span "Validate" at bounding box center [542, 16] width 40 height 16
click at [270, 10] on button "button" at bounding box center [269, 17] width 24 height 24
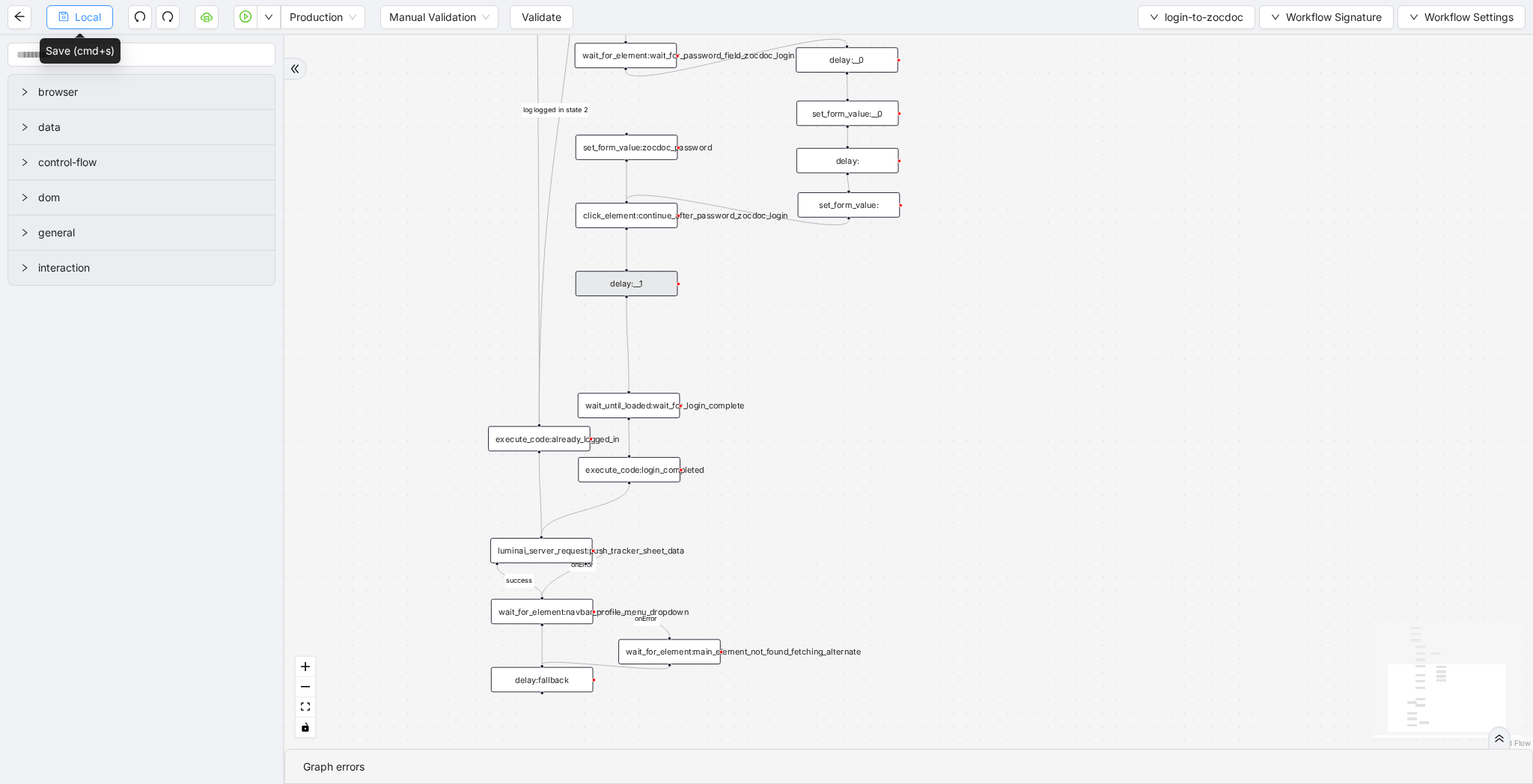
click at [109, 18] on button "Local" at bounding box center [80, 17] width 67 height 24
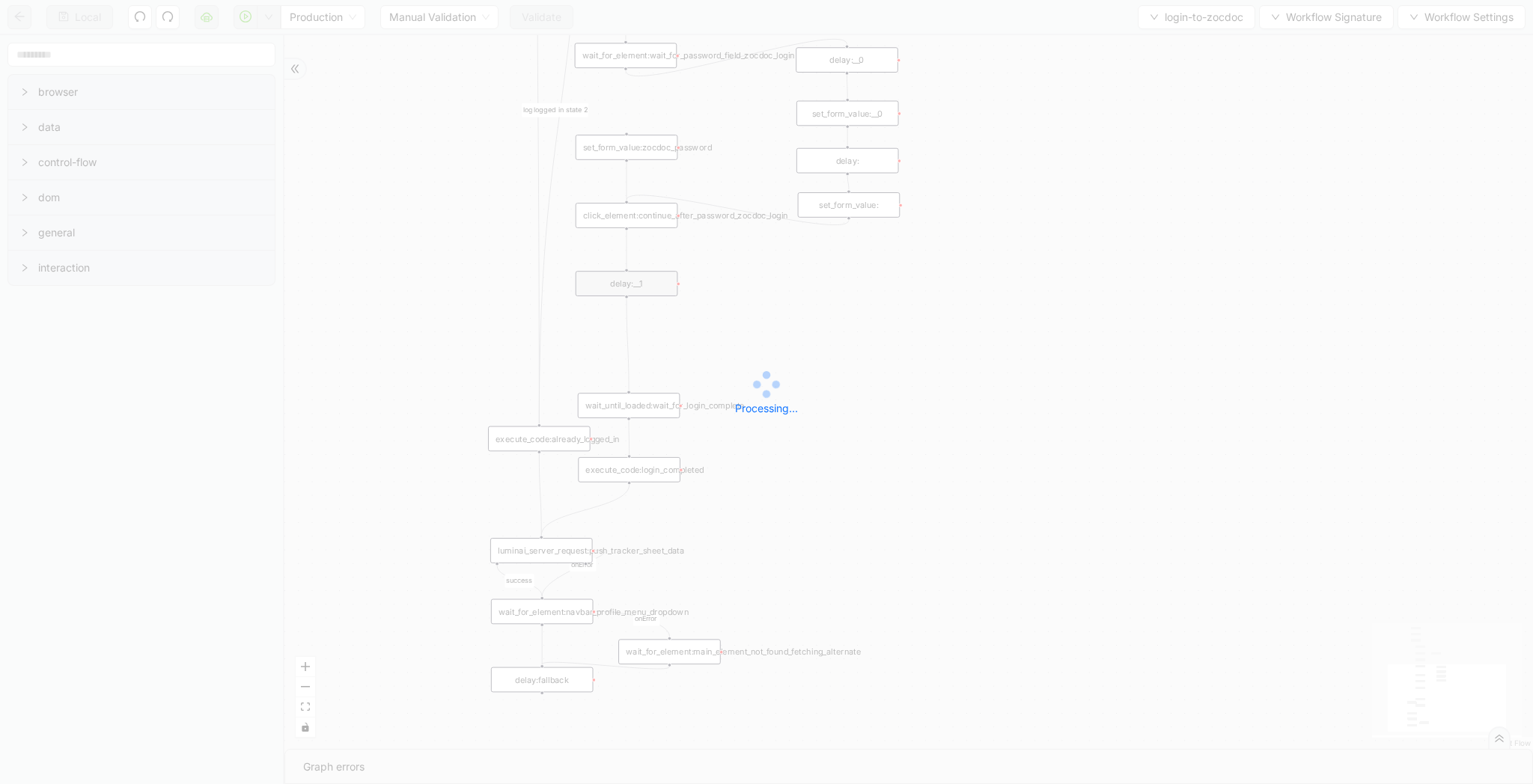
click at [1189, 8] on div "Local Production Manual Validation Validate login-to-zocdoc Workflow Signature …" at bounding box center [766, 392] width 1533 height 784
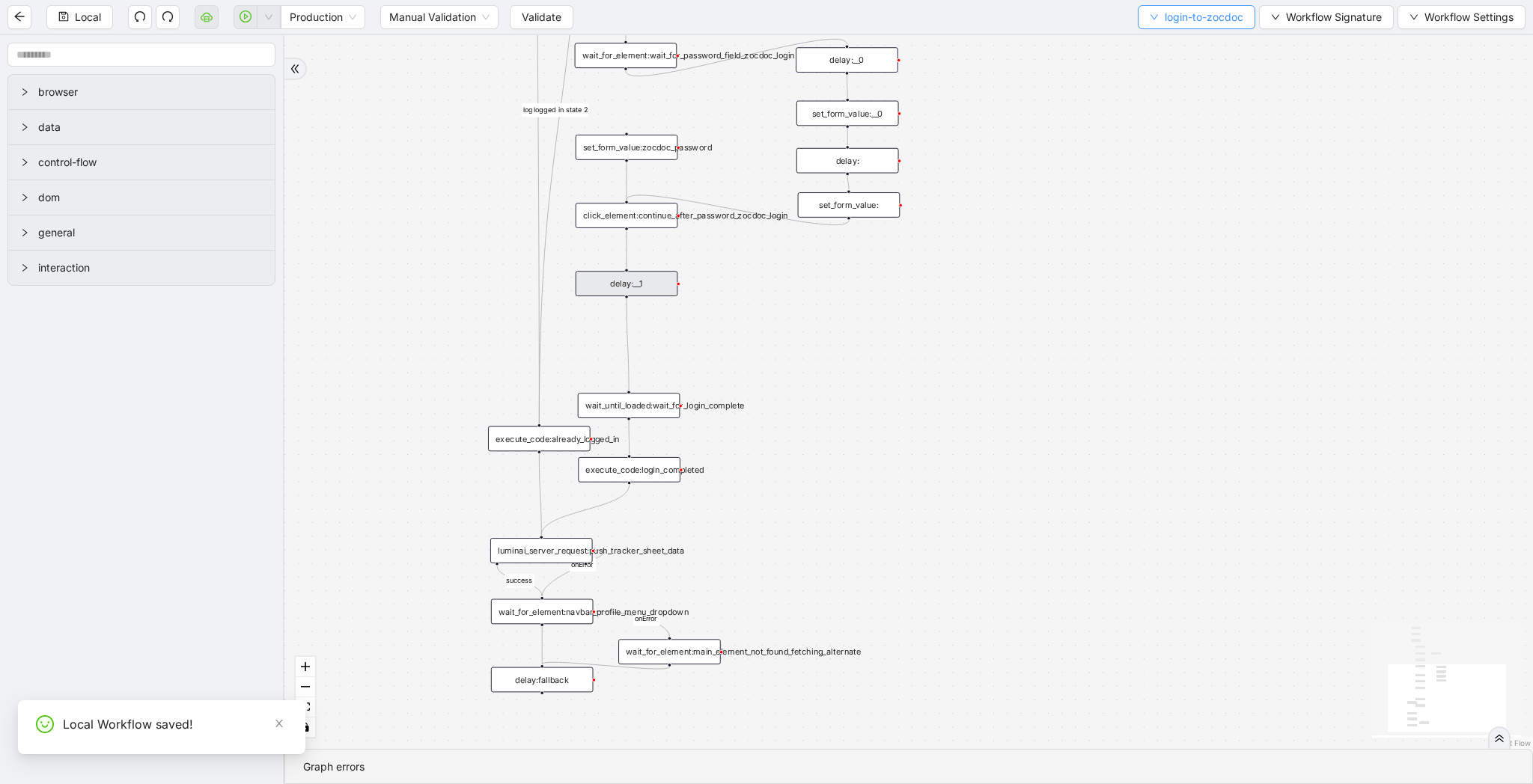
click at [1154, 20] on icon "down" at bounding box center [1154, 17] width 9 height 9
click at [1154, 42] on div "fallback success logged in logged in state 2 onError onError trigger new_tab:zo…" at bounding box center [908, 392] width 1249 height 714
click at [1178, 13] on span "login-to-zocdoc" at bounding box center [1204, 16] width 79 height 16
click at [1168, 40] on span "Select" at bounding box center [1192, 46] width 95 height 16
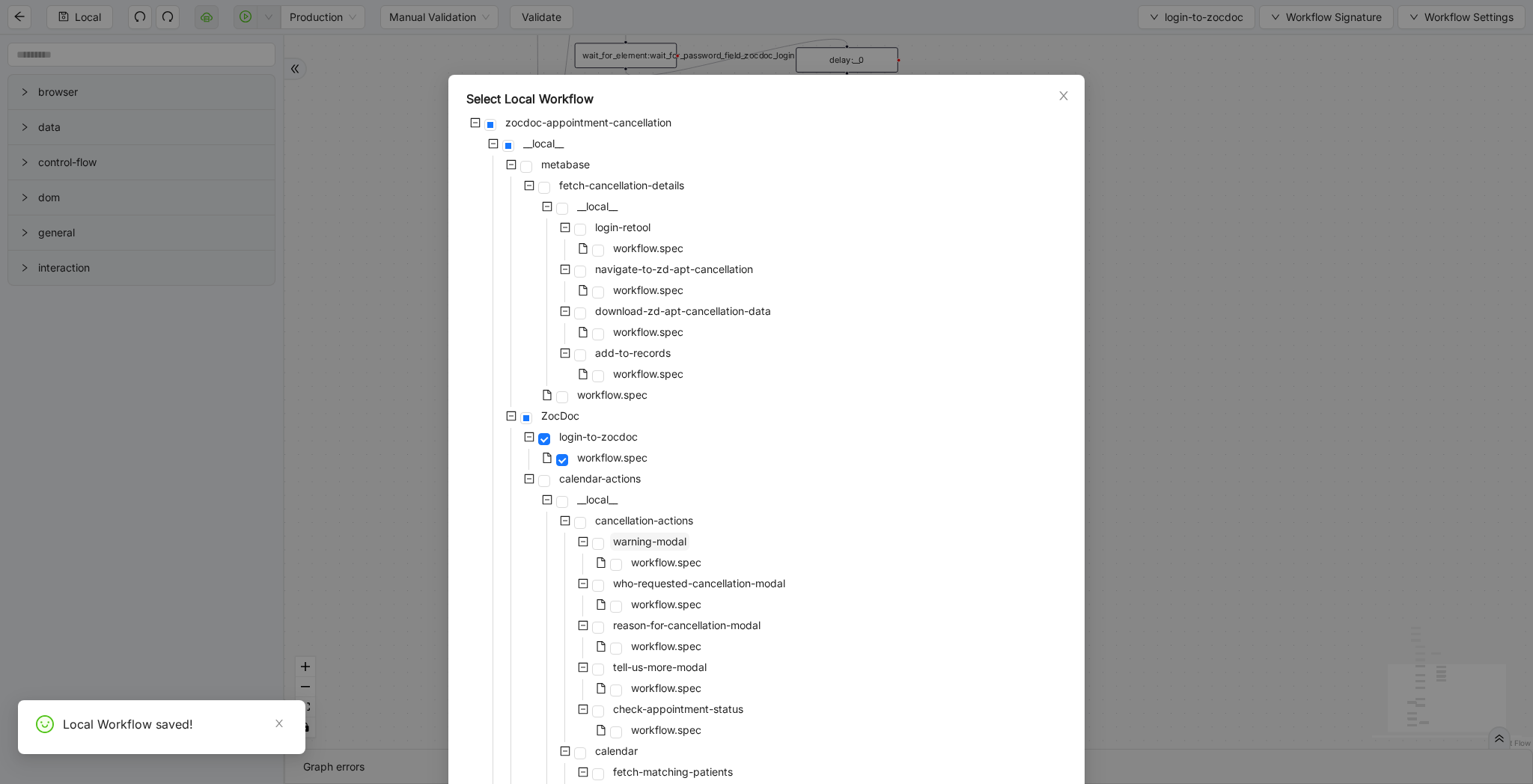
scroll to position [1072, 0]
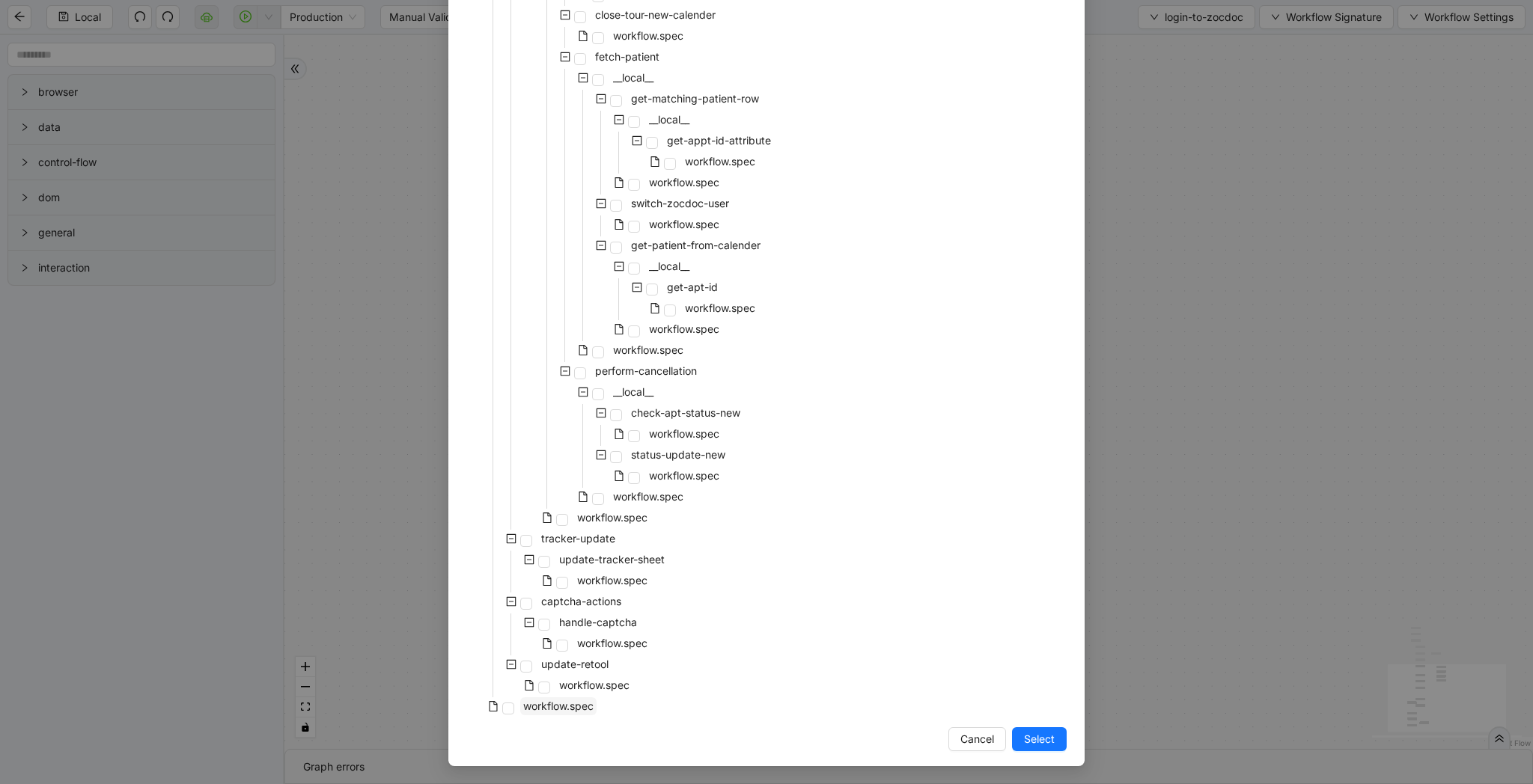
click at [575, 703] on span "workflow.spec" at bounding box center [558, 706] width 70 height 13
click at [1048, 739] on span "Select" at bounding box center [1039, 739] width 30 height 16
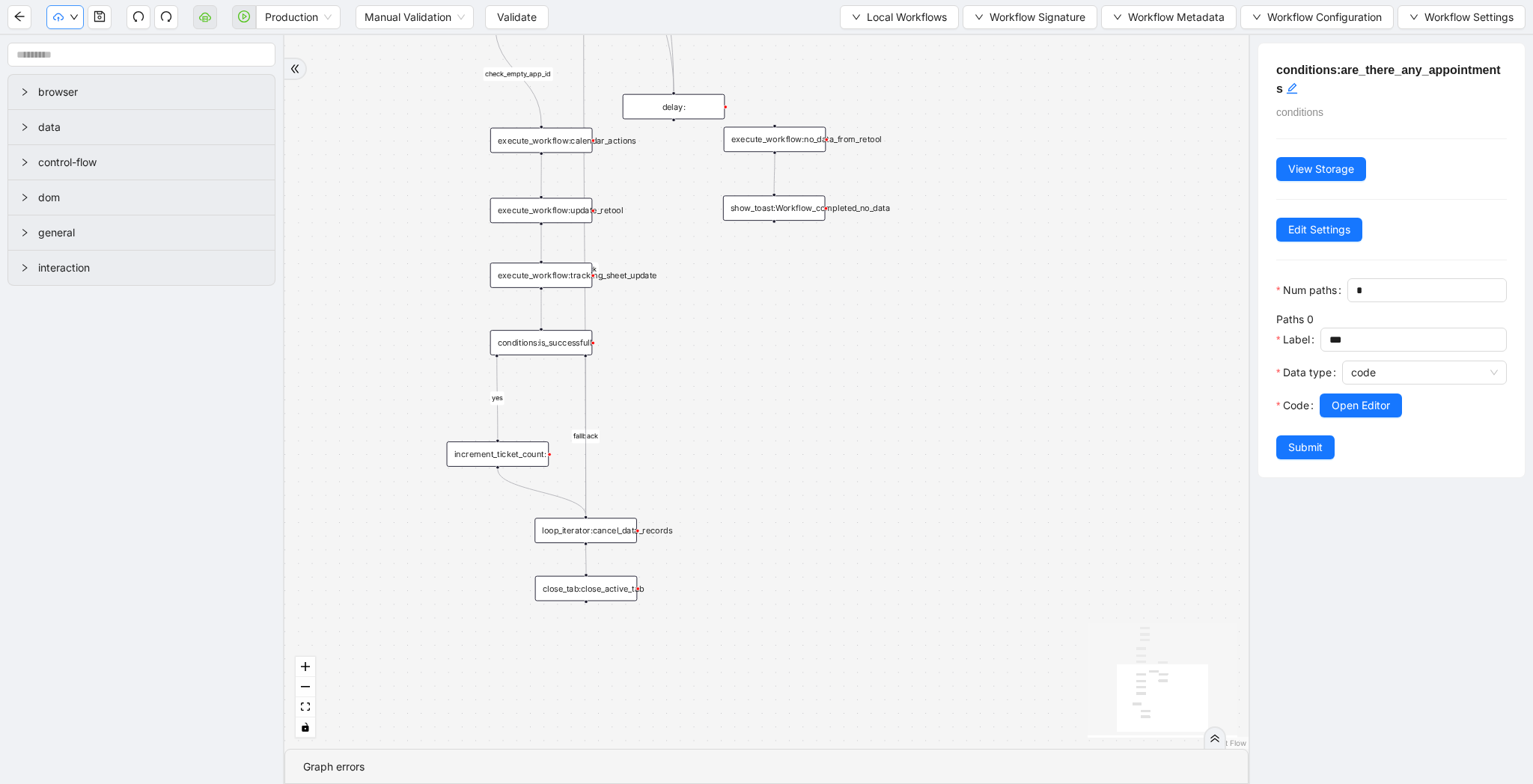
click at [67, 20] on button "button" at bounding box center [65, 17] width 37 height 24
click at [100, 10] on button "button" at bounding box center [100, 17] width 24 height 24
click at [78, 25] on button "button" at bounding box center [65, 17] width 37 height 24
click at [518, 18] on span "Validate" at bounding box center [516, 16] width 40 height 16
click at [69, 14] on icon "down" at bounding box center [74, 17] width 9 height 9
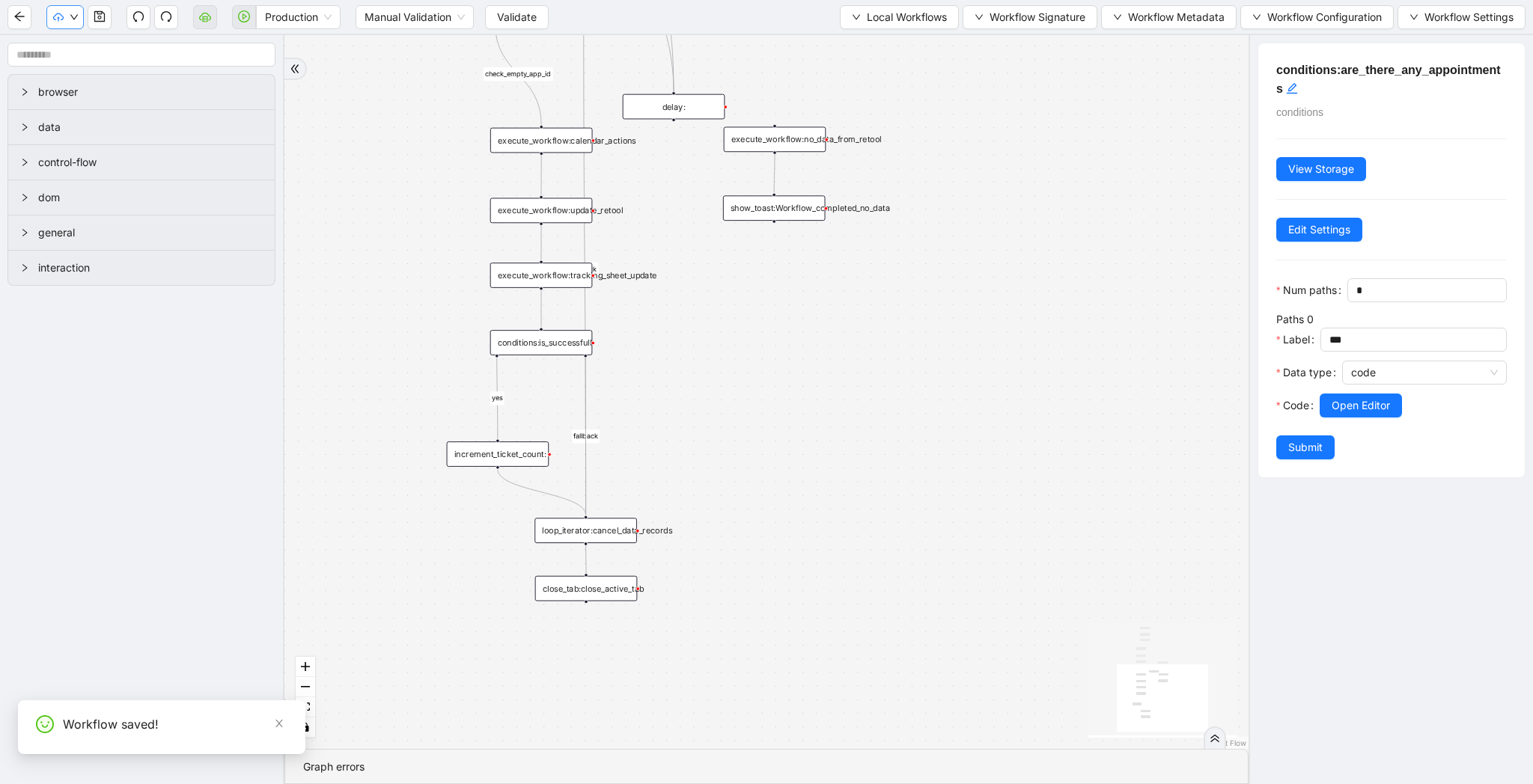
click at [75, 18] on icon "down" at bounding box center [74, 17] width 9 height 9
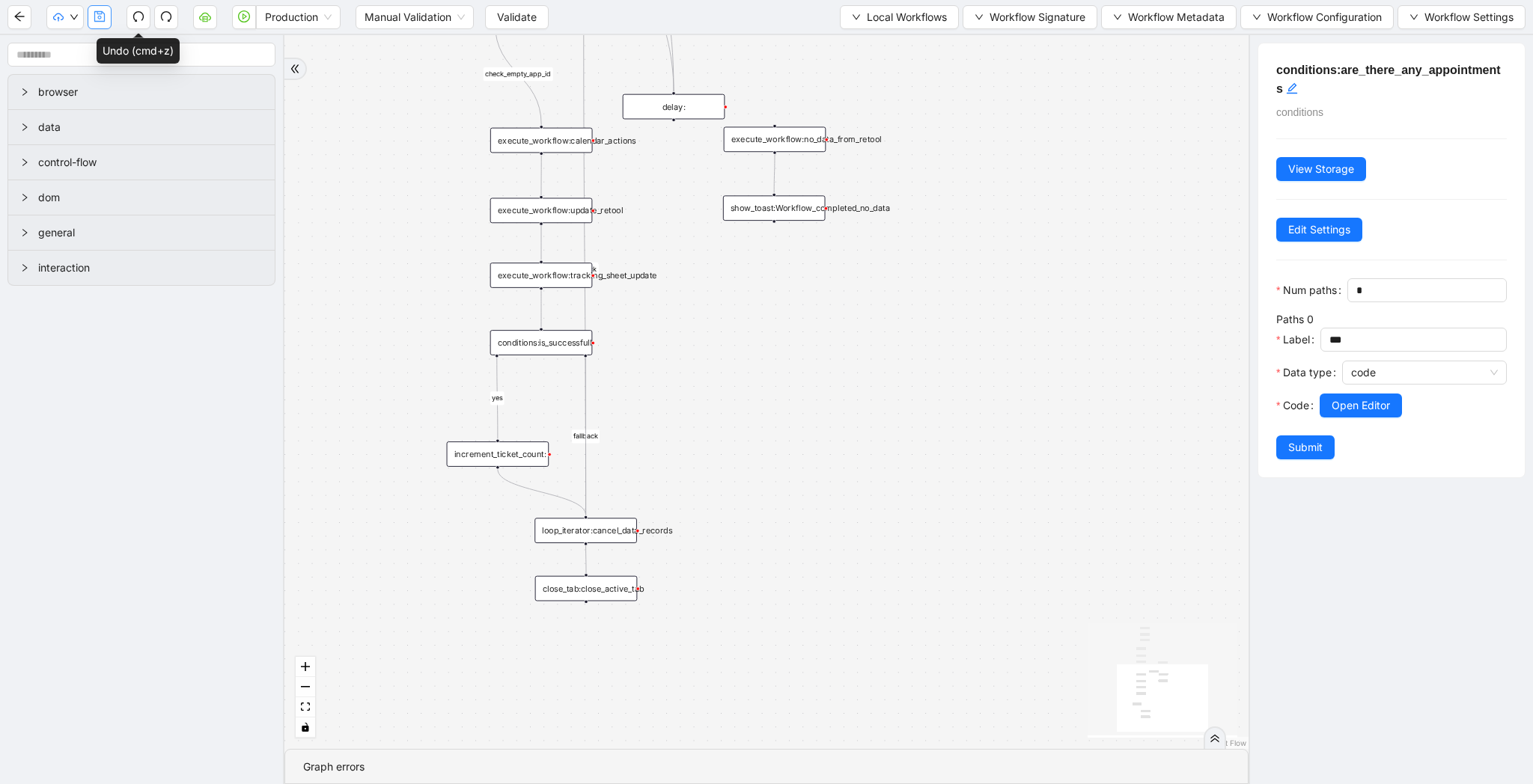
click at [88, 18] on button "button" at bounding box center [100, 17] width 24 height 24
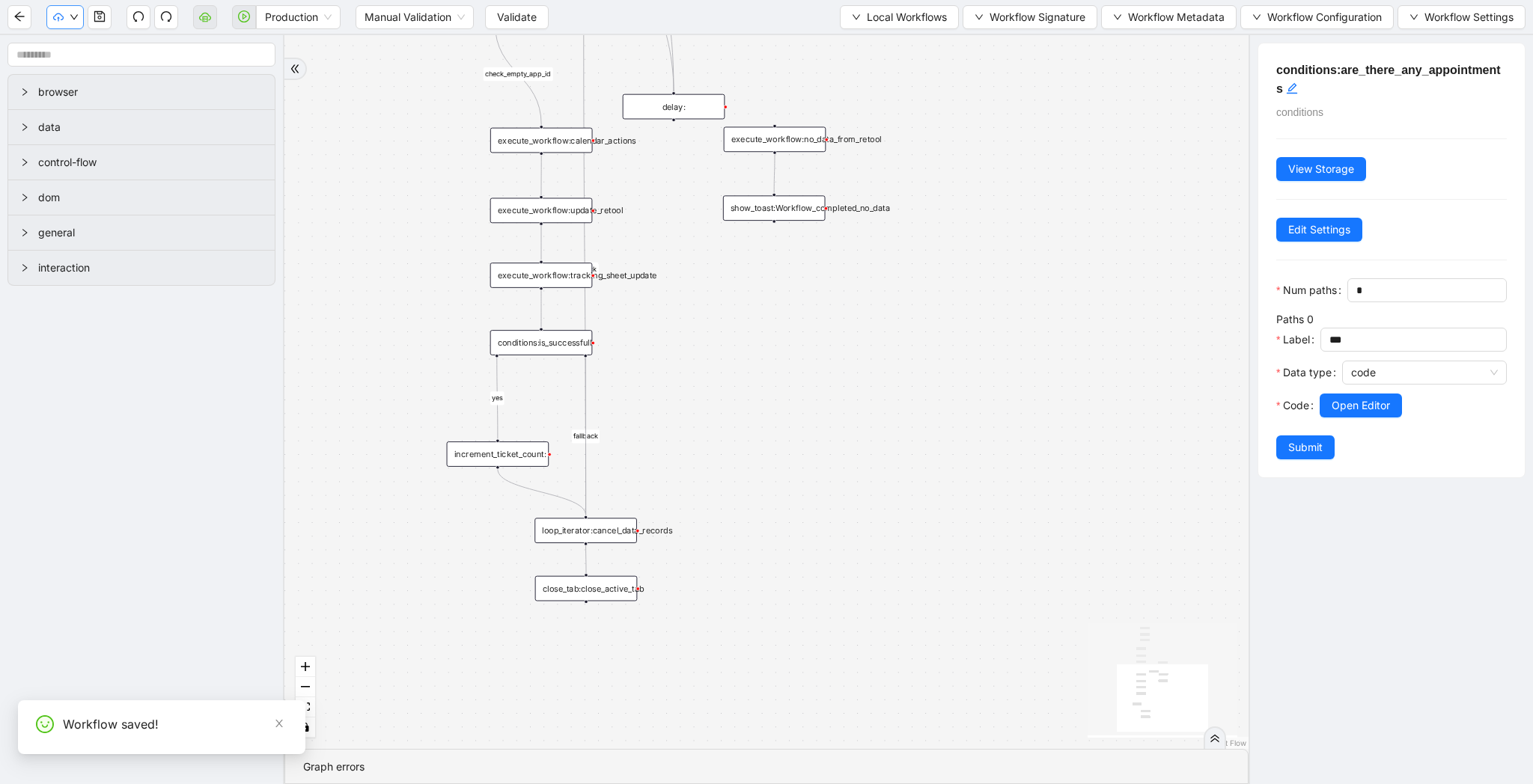
click at [70, 19] on icon "down" at bounding box center [74, 17] width 9 height 9
click at [527, 6] on button "Validate" at bounding box center [516, 17] width 63 height 24
click at [55, 9] on button "button" at bounding box center [65, 17] width 37 height 24
click at [72, 23] on button "button" at bounding box center [65, 17] width 37 height 24
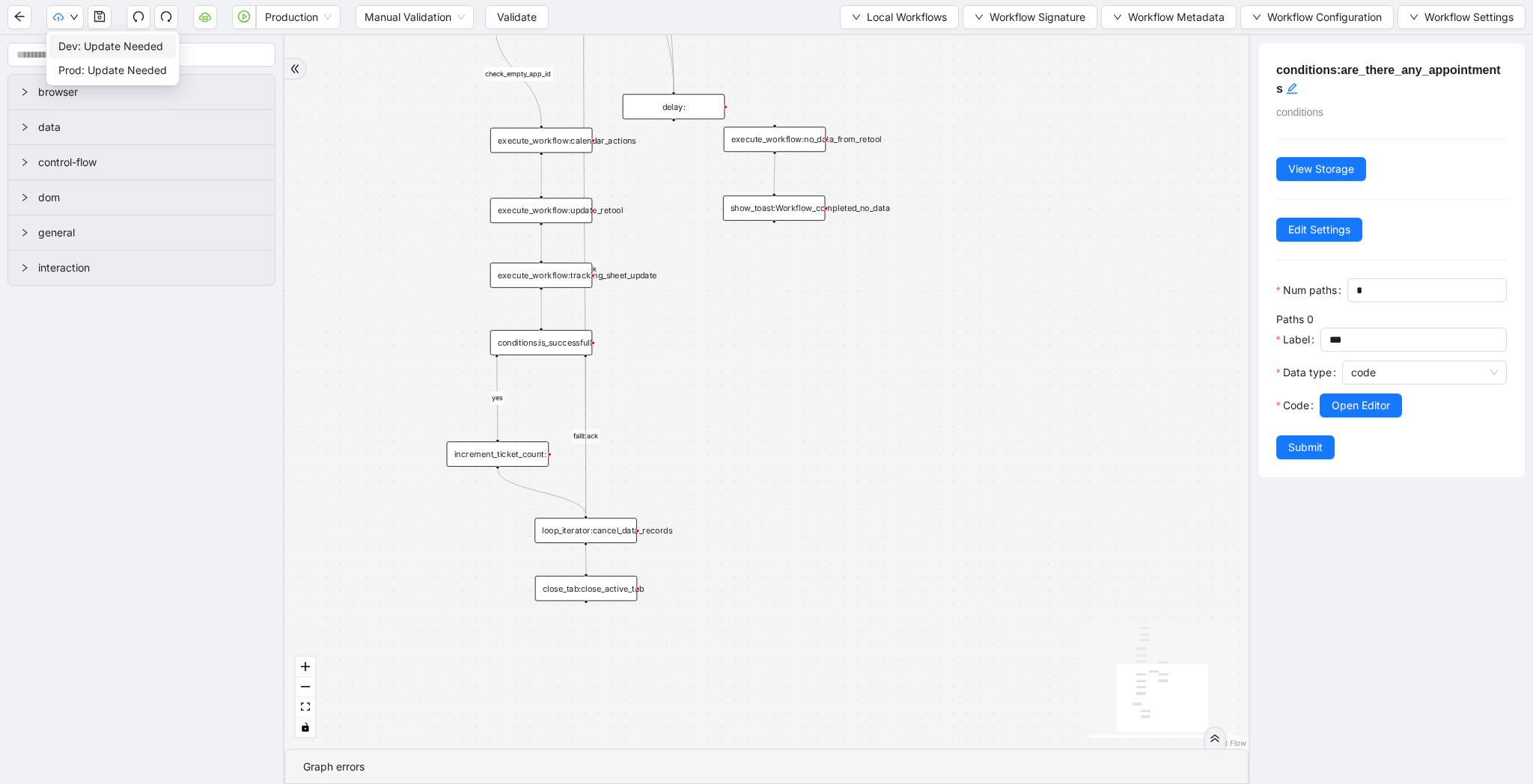
click at [79, 47] on span "Dev: Update Needed" at bounding box center [112, 46] width 108 height 16
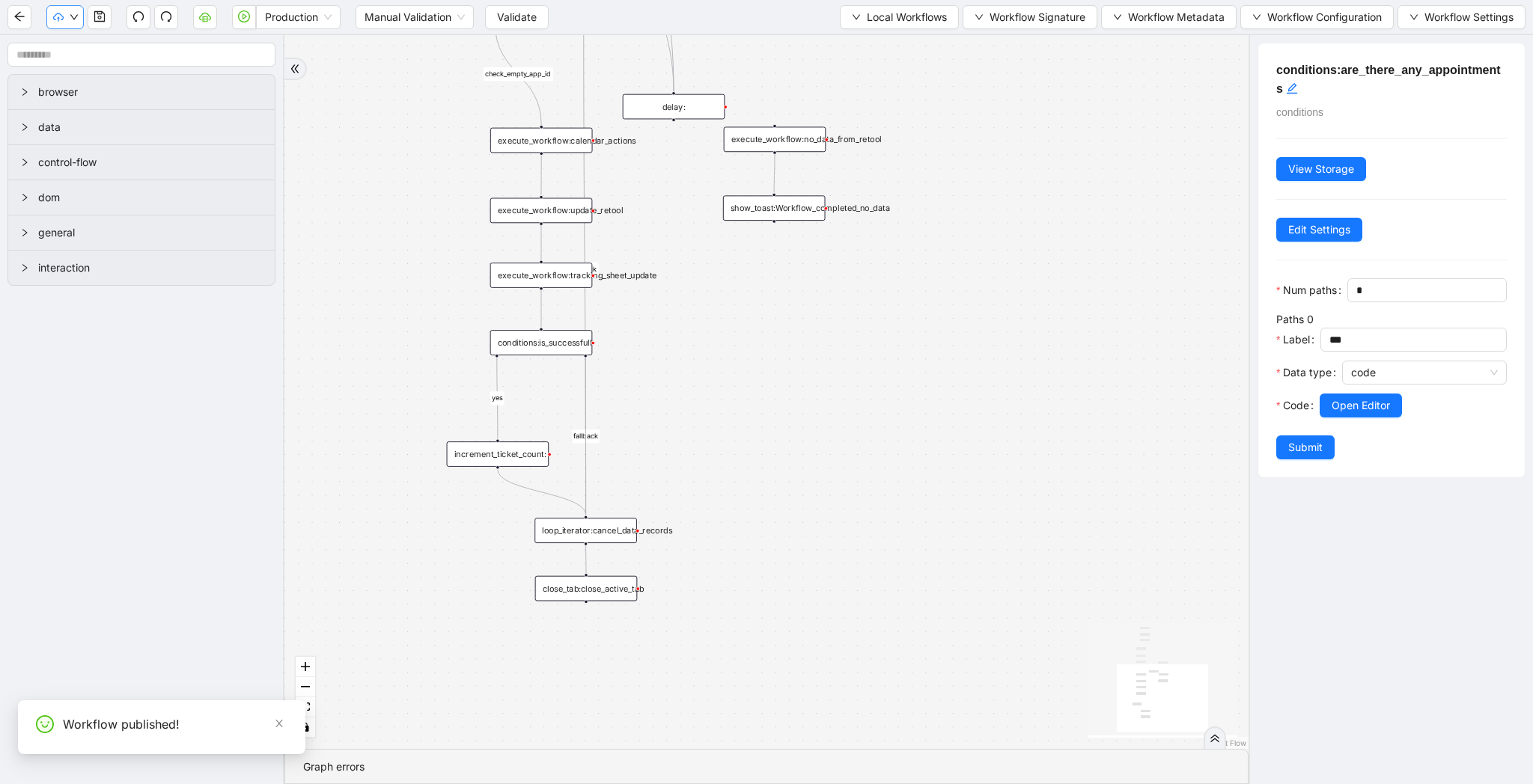
click at [71, 20] on icon "down" at bounding box center [74, 17] width 9 height 9
click at [79, 62] on span "Prod: Update Needed" at bounding box center [112, 70] width 108 height 16
click at [162, 68] on span "Prod: Update Needed" at bounding box center [112, 70] width 108 height 16
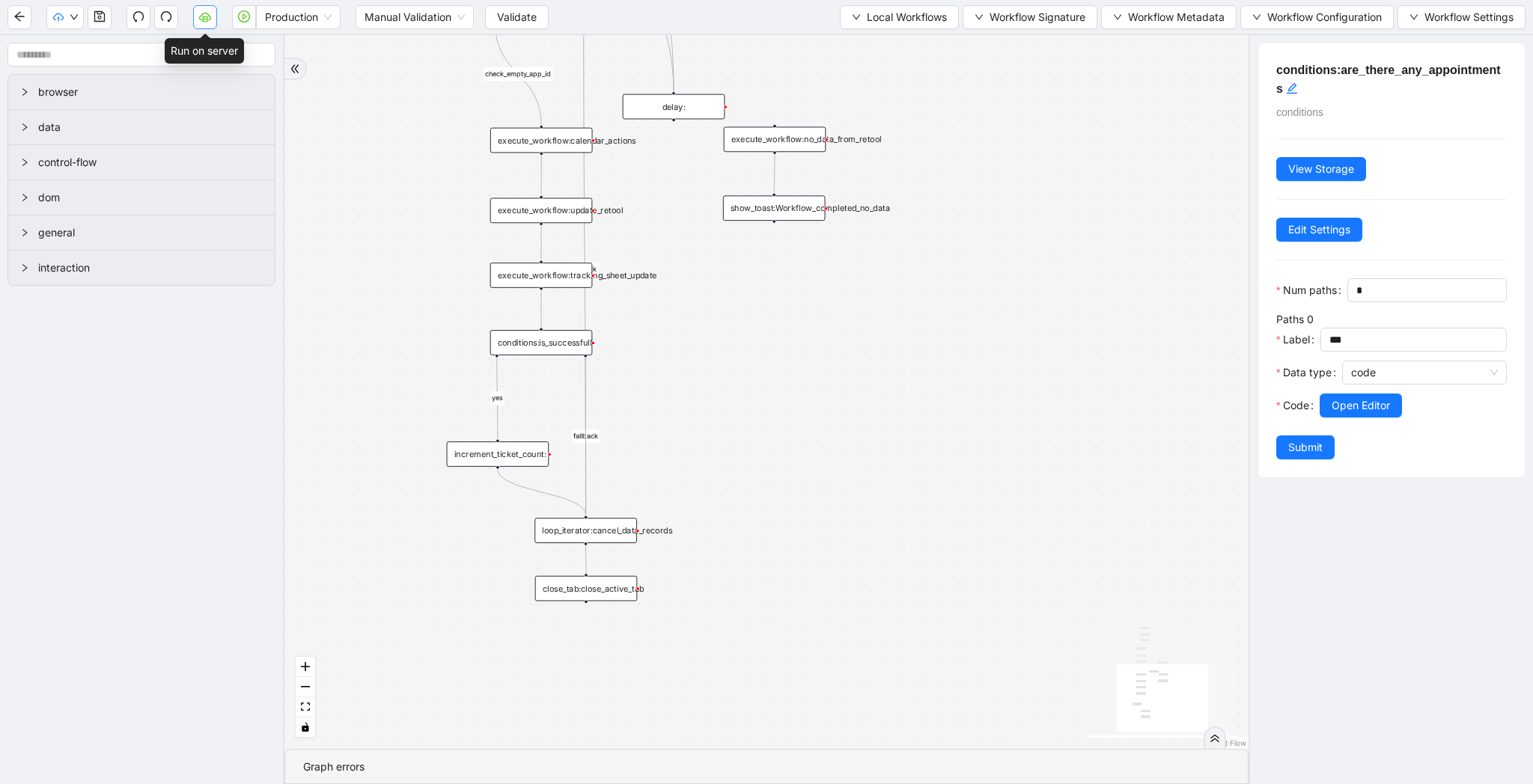
click at [199, 19] on icon "cloud-server" at bounding box center [205, 16] width 12 height 12
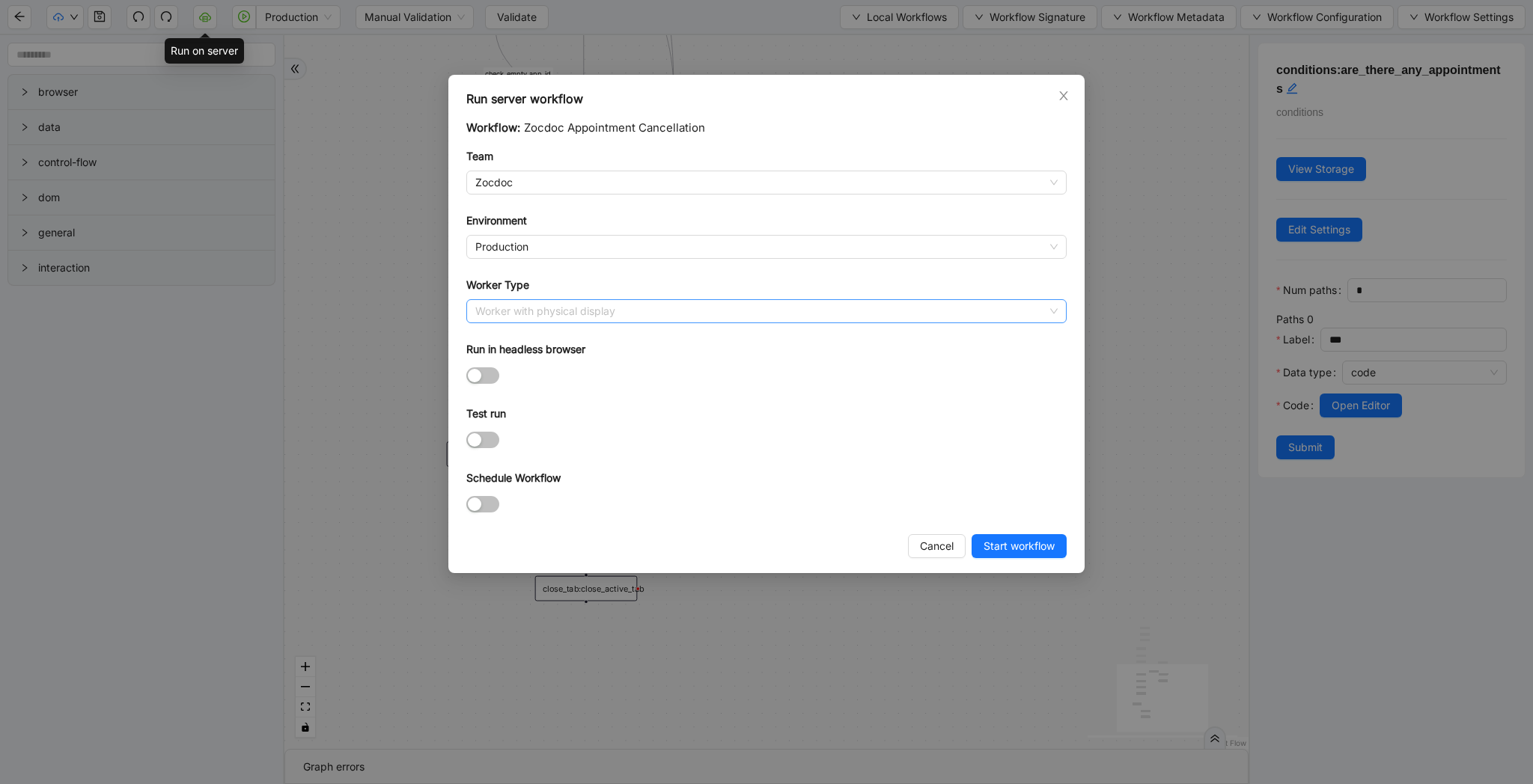
click at [1050, 314] on span "Worker with physical display" at bounding box center [766, 311] width 582 height 23
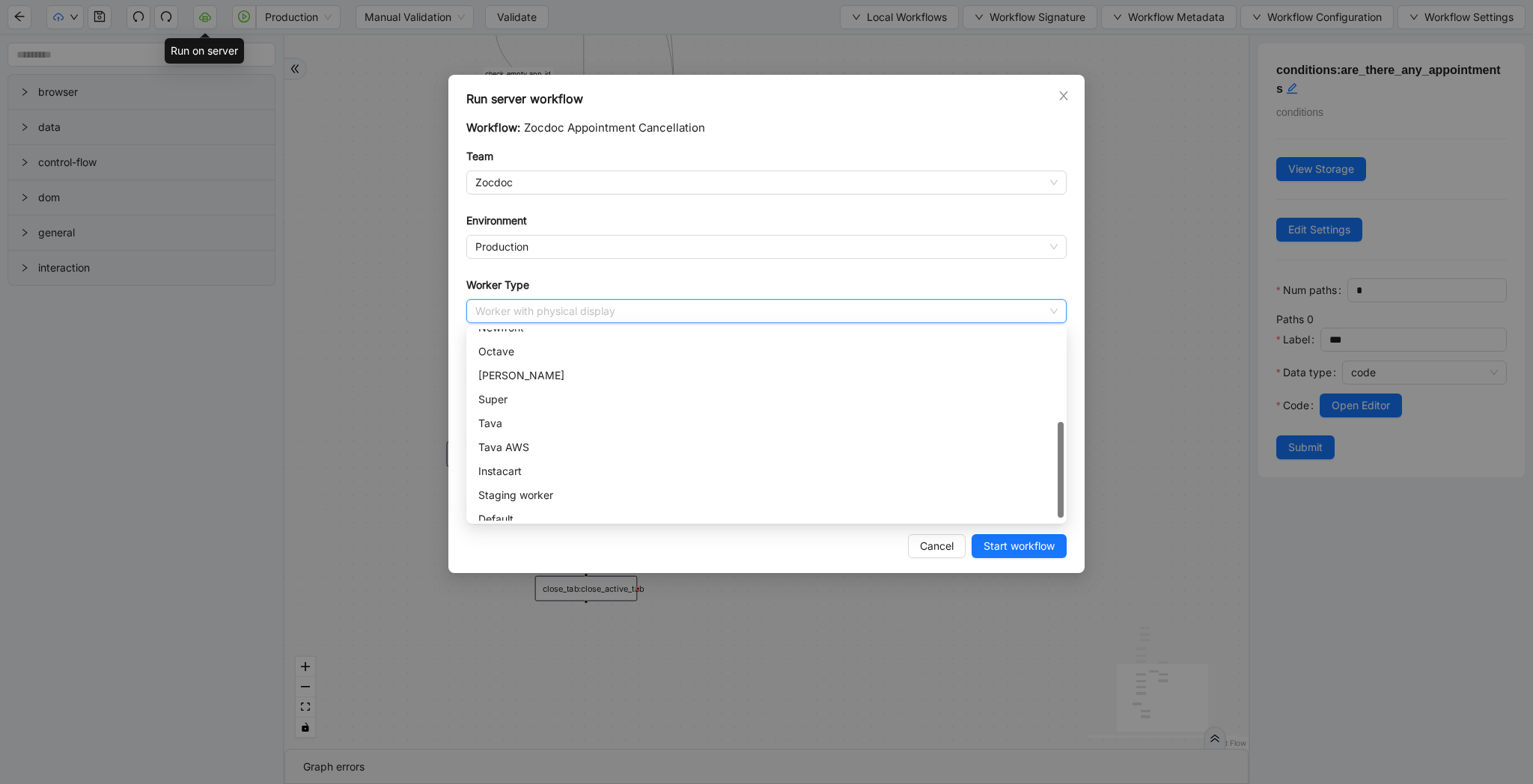
scroll to position [202, 0]
click at [954, 447] on div "Tava AWS" at bounding box center [766, 450] width 576 height 16
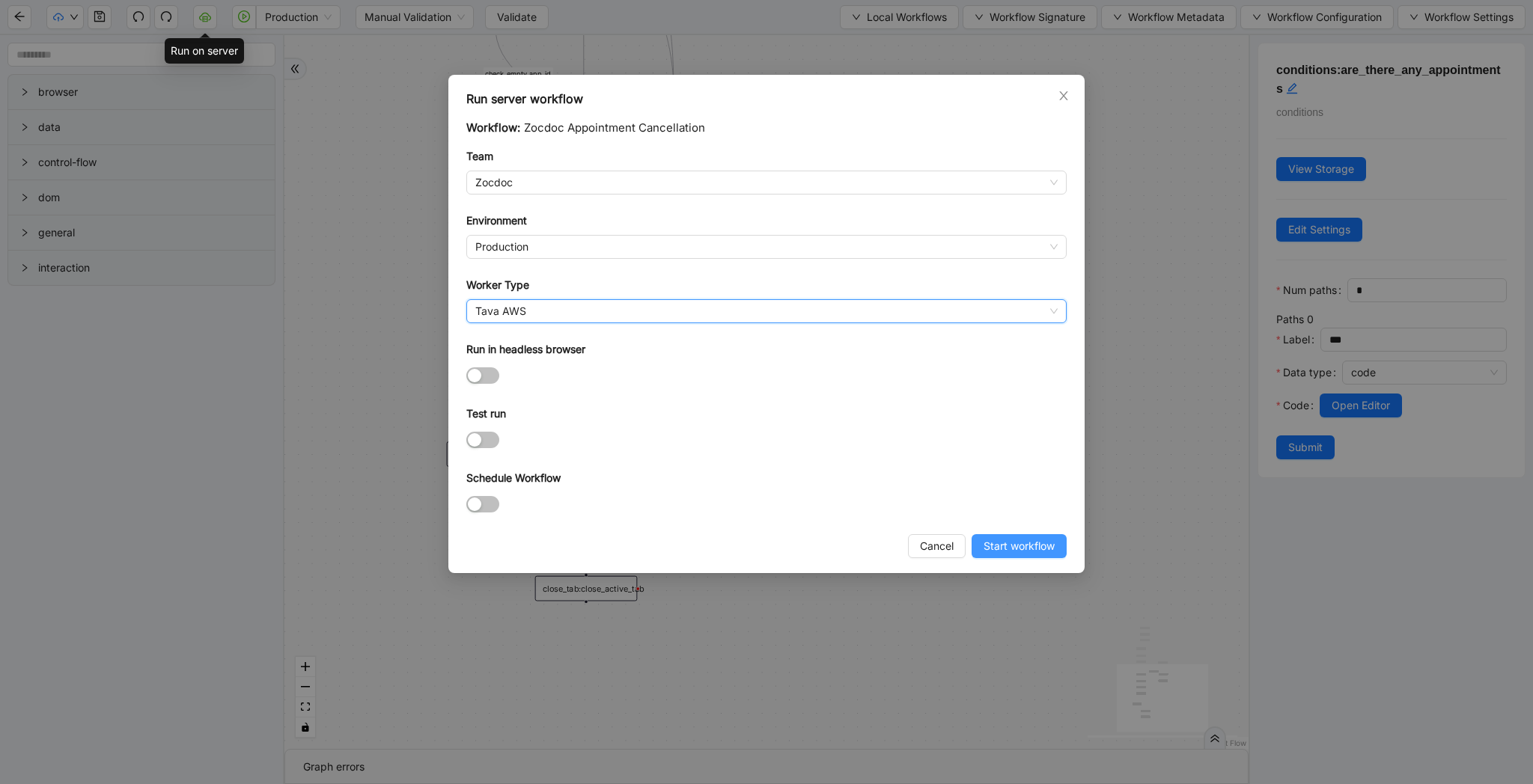
click at [1054, 549] on span "Start workflow" at bounding box center [1019, 546] width 71 height 16
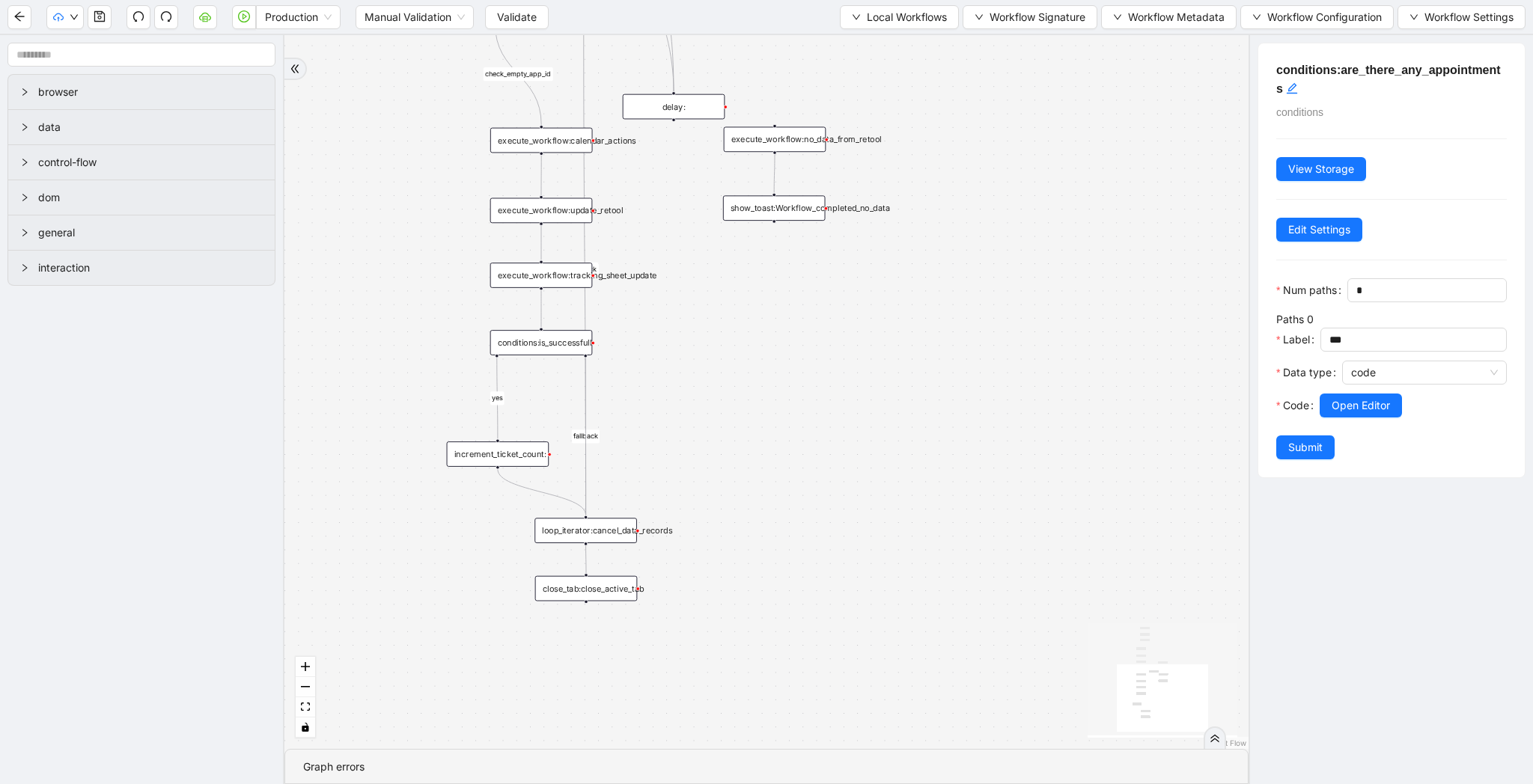
drag, startPoint x: 402, startPoint y: 153, endPoint x: 401, endPoint y: 338, distance: 185.0
click at [401, 337] on div "Yes yes fallback fallback fallback check_empty_app_id onError trigger execute_w…" at bounding box center [766, 392] width 964 height 714
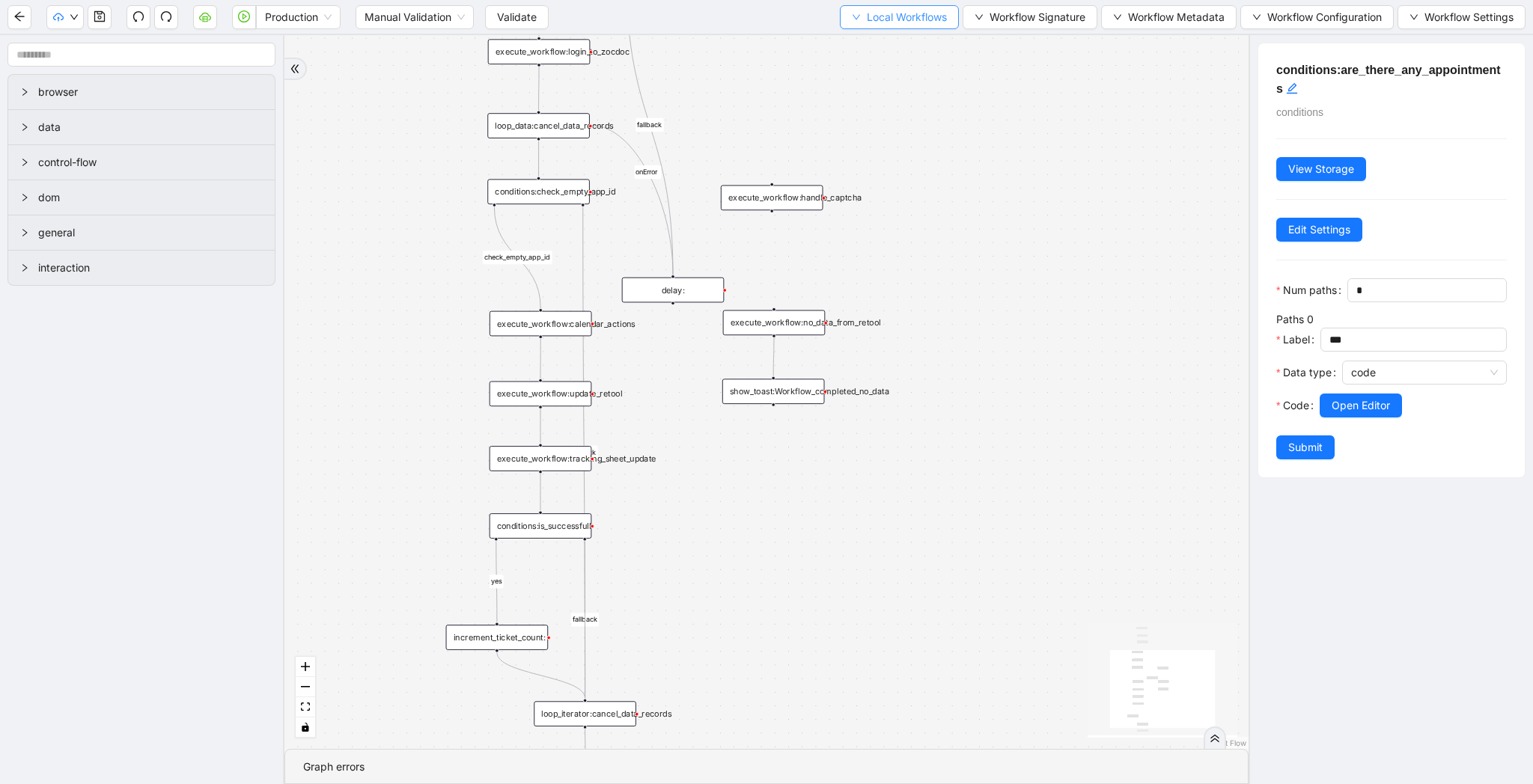
click at [845, 25] on button "Local Workflows" at bounding box center [899, 17] width 119 height 24
click at [844, 35] on li "Select" at bounding box center [892, 47] width 115 height 24
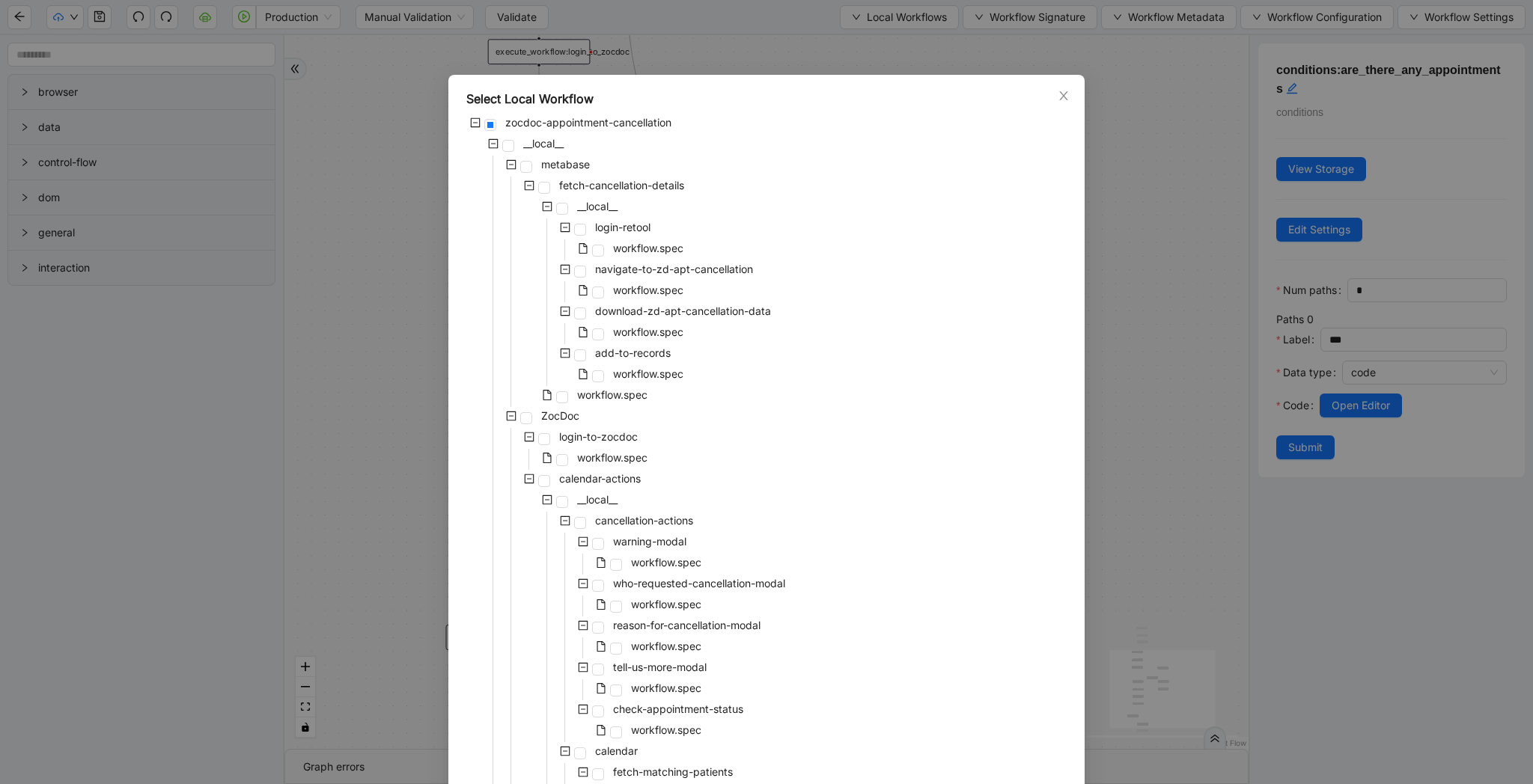
click at [848, 41] on div "Select Local Workflow zocdoc-appointment-cancellation __local__ metabase fetch-…" at bounding box center [766, 392] width 1533 height 784
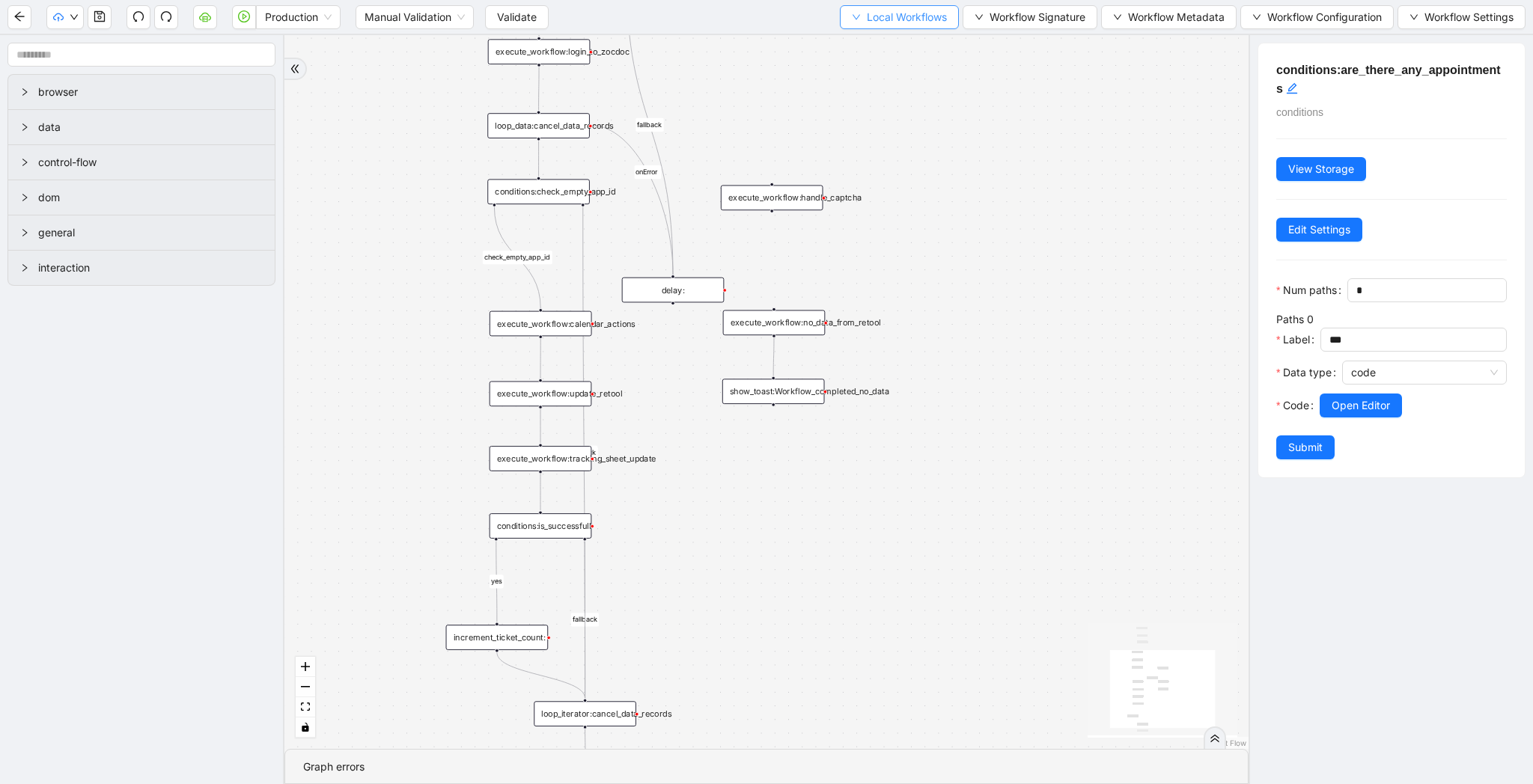
click at [858, 25] on button "Local Workflows" at bounding box center [899, 17] width 119 height 24
click at [853, 53] on span "Select" at bounding box center [892, 46] width 97 height 16
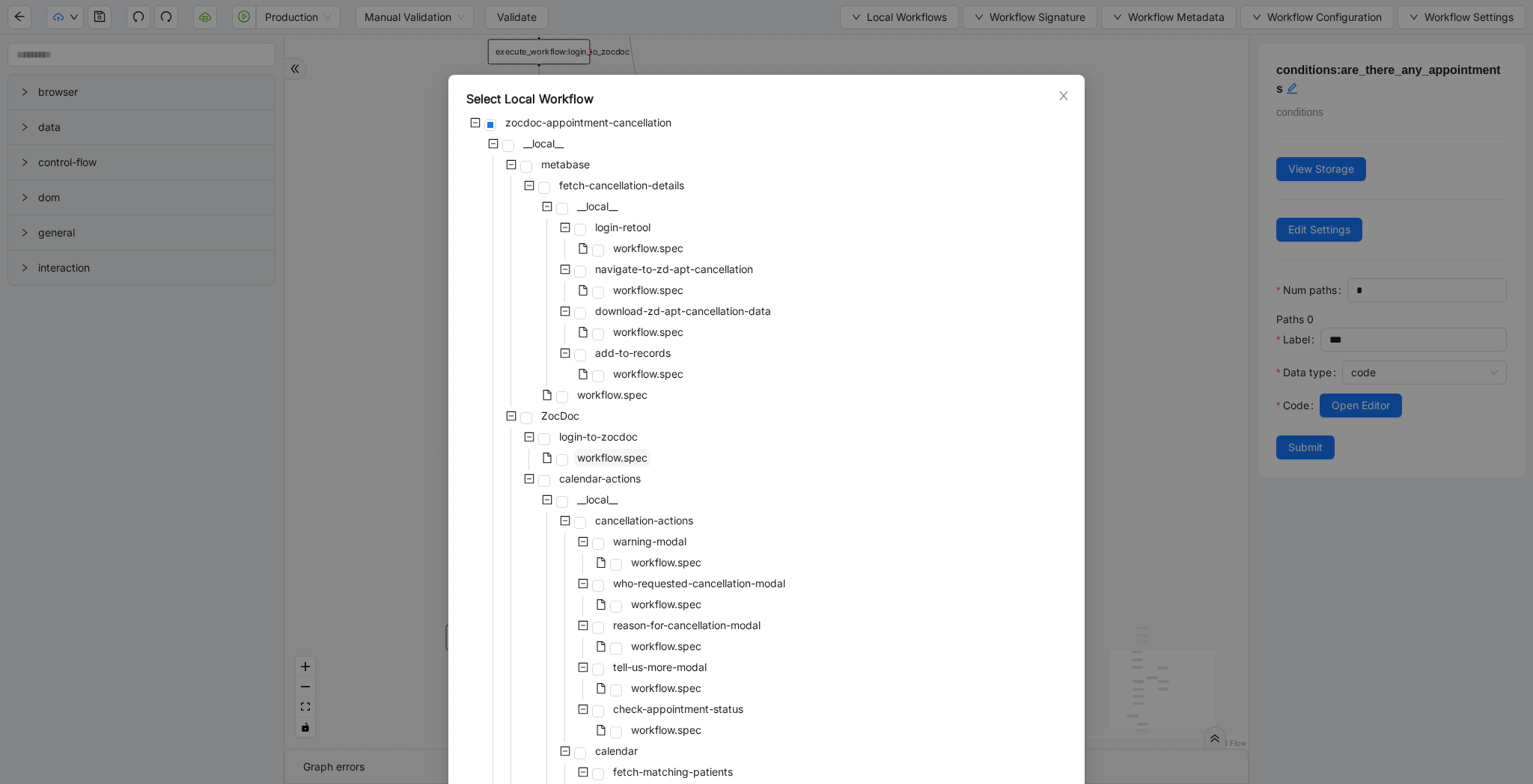
click at [602, 454] on span "workflow.spec" at bounding box center [612, 457] width 70 height 13
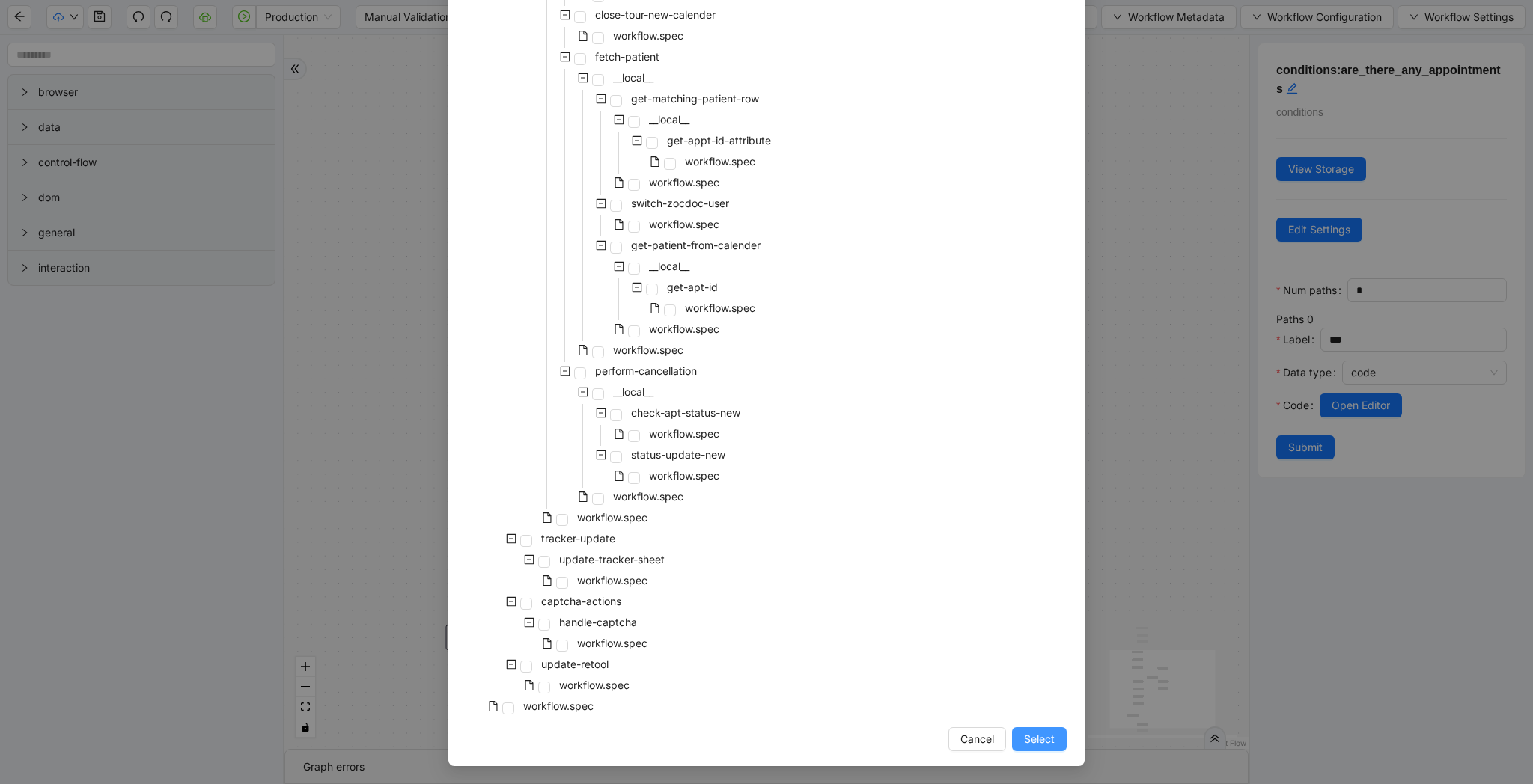
click at [1026, 729] on button "Select" at bounding box center [1039, 740] width 55 height 24
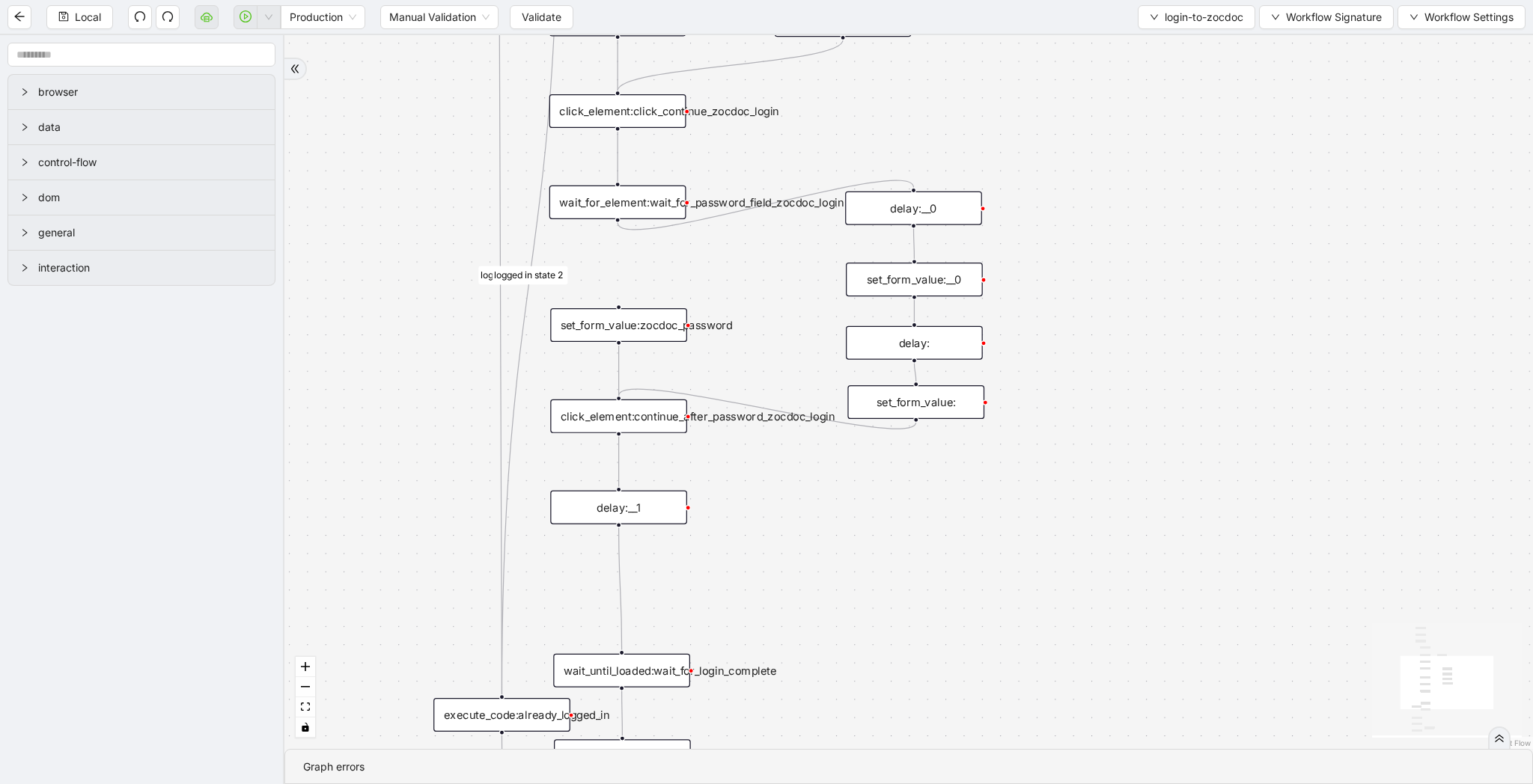
click at [925, 285] on div "set_form_value:__0" at bounding box center [914, 279] width 137 height 34
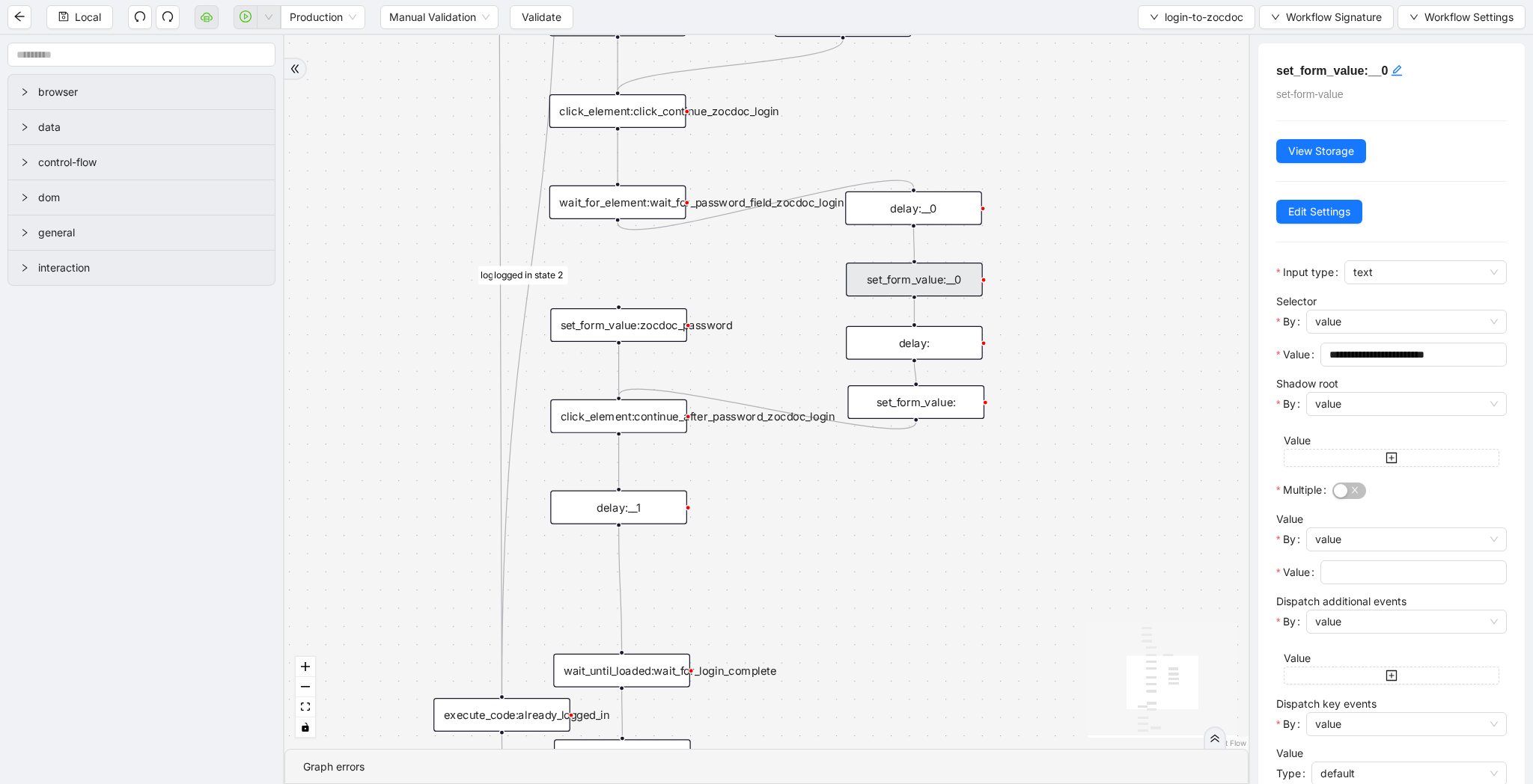
click at [936, 337] on div "delay:" at bounding box center [914, 343] width 137 height 34
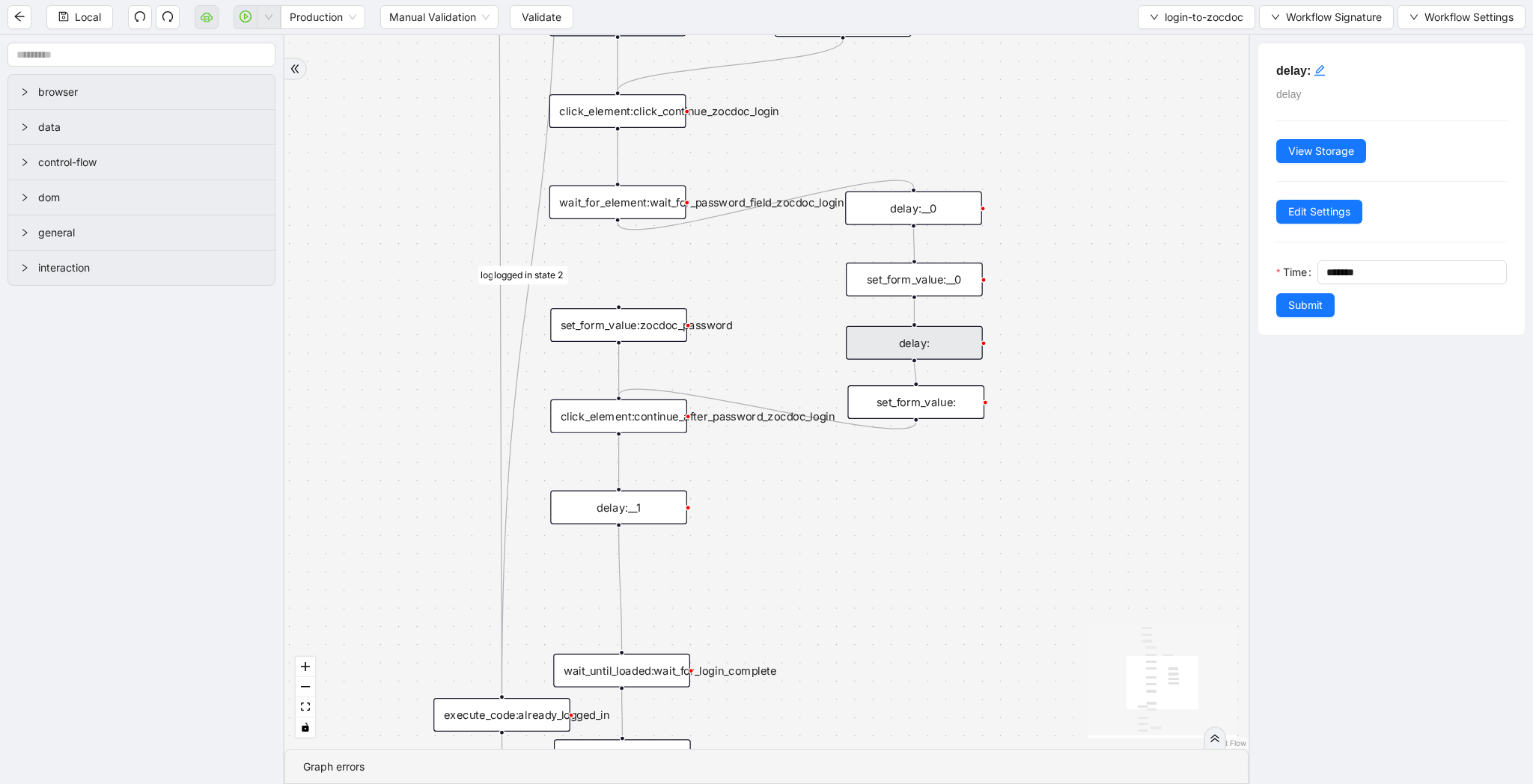
click at [957, 409] on div "set_form_value:" at bounding box center [916, 402] width 137 height 34
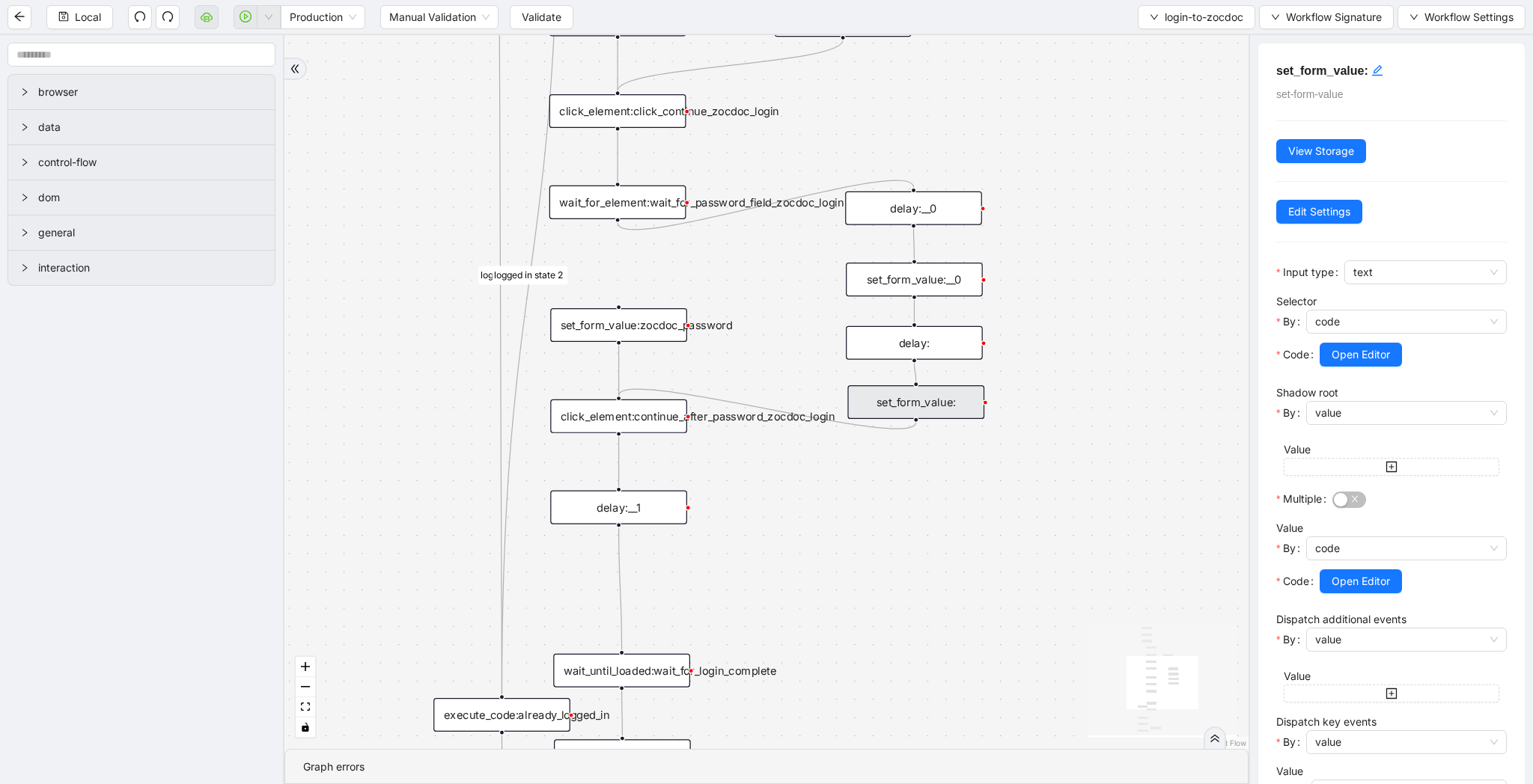
click at [914, 474] on div "fallback success logged in logged in state 2 onError onError trigger new_tab:zo…" at bounding box center [766, 392] width 964 height 714
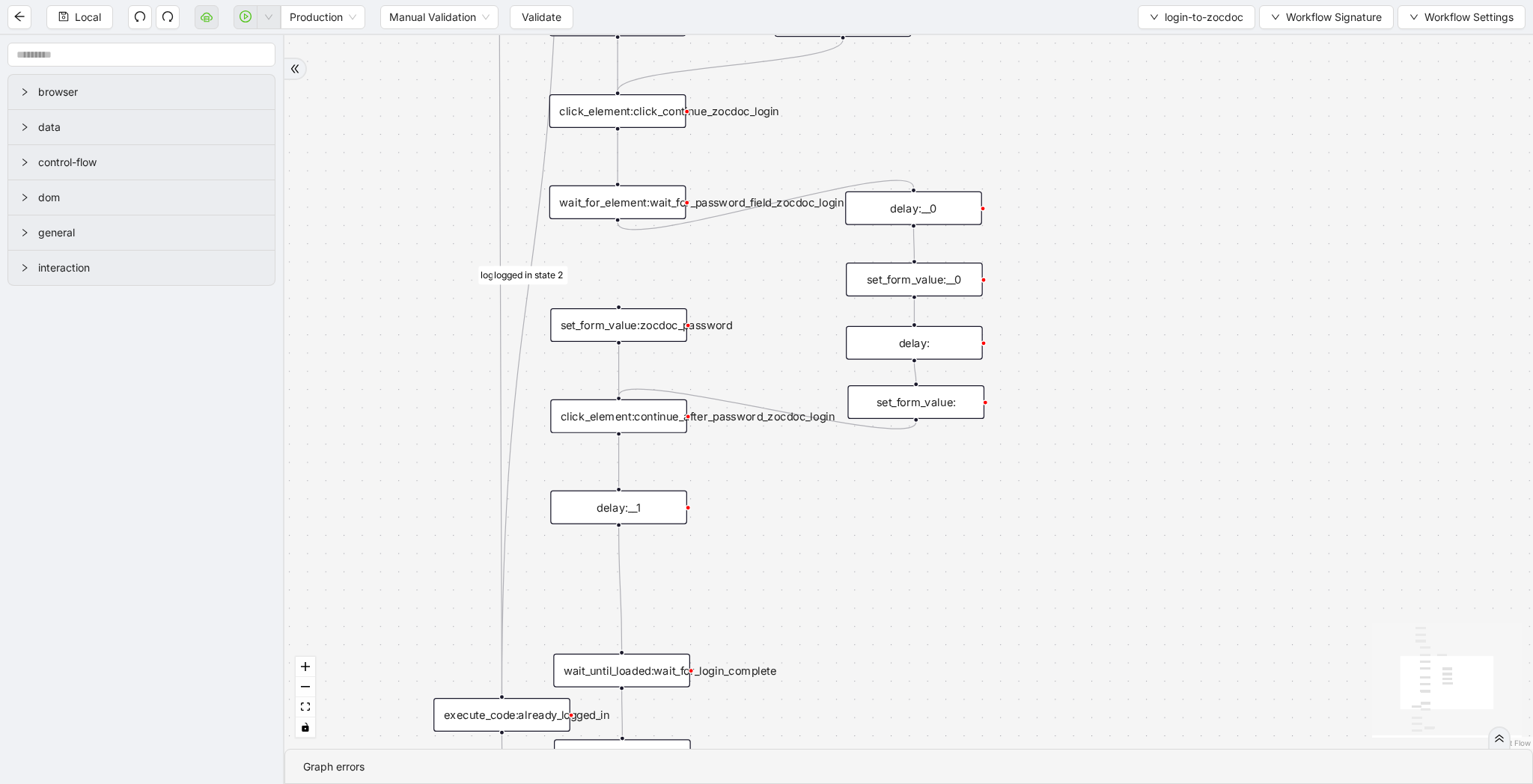
click at [662, 414] on div "click_element:continue_after_password_zocdoc_login" at bounding box center [619, 416] width 137 height 34
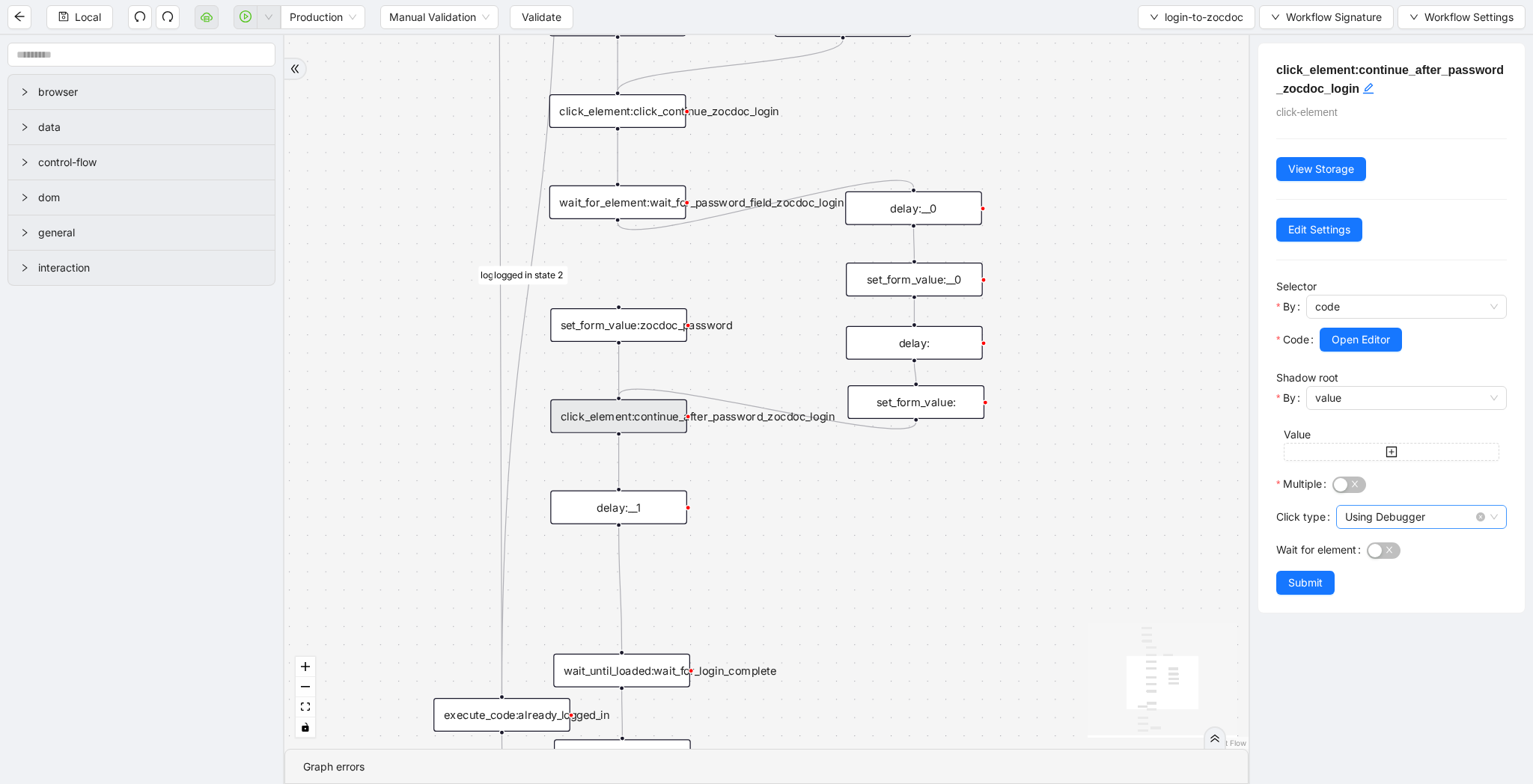
click at [1425, 511] on span "Using Debugger" at bounding box center [1421, 517] width 153 height 23
click at [1407, 545] on div "Click Function" at bounding box center [1417, 547] width 138 height 16
click at [1315, 579] on span "Submit" at bounding box center [1305, 582] width 35 height 16
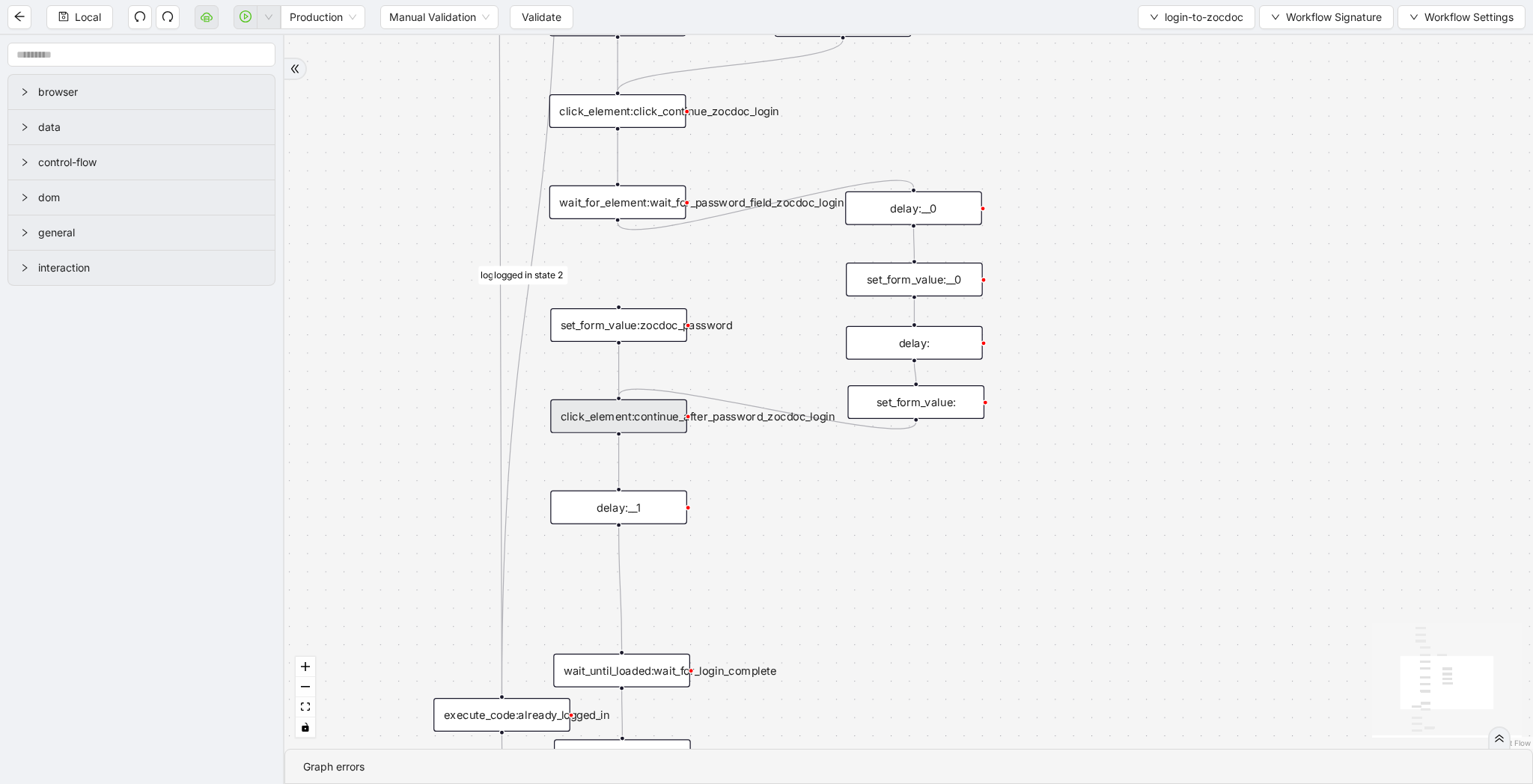
click at [900, 429] on icon "Edge from set_form_value: to click_element:continue_after_password_zocdoc_login" at bounding box center [767, 409] width 297 height 40
click at [917, 437] on icon "plus-circle" at bounding box center [916, 444] width 23 height 23
type input "****"
click at [919, 484] on div "Delay" at bounding box center [916, 489] width 180 height 20
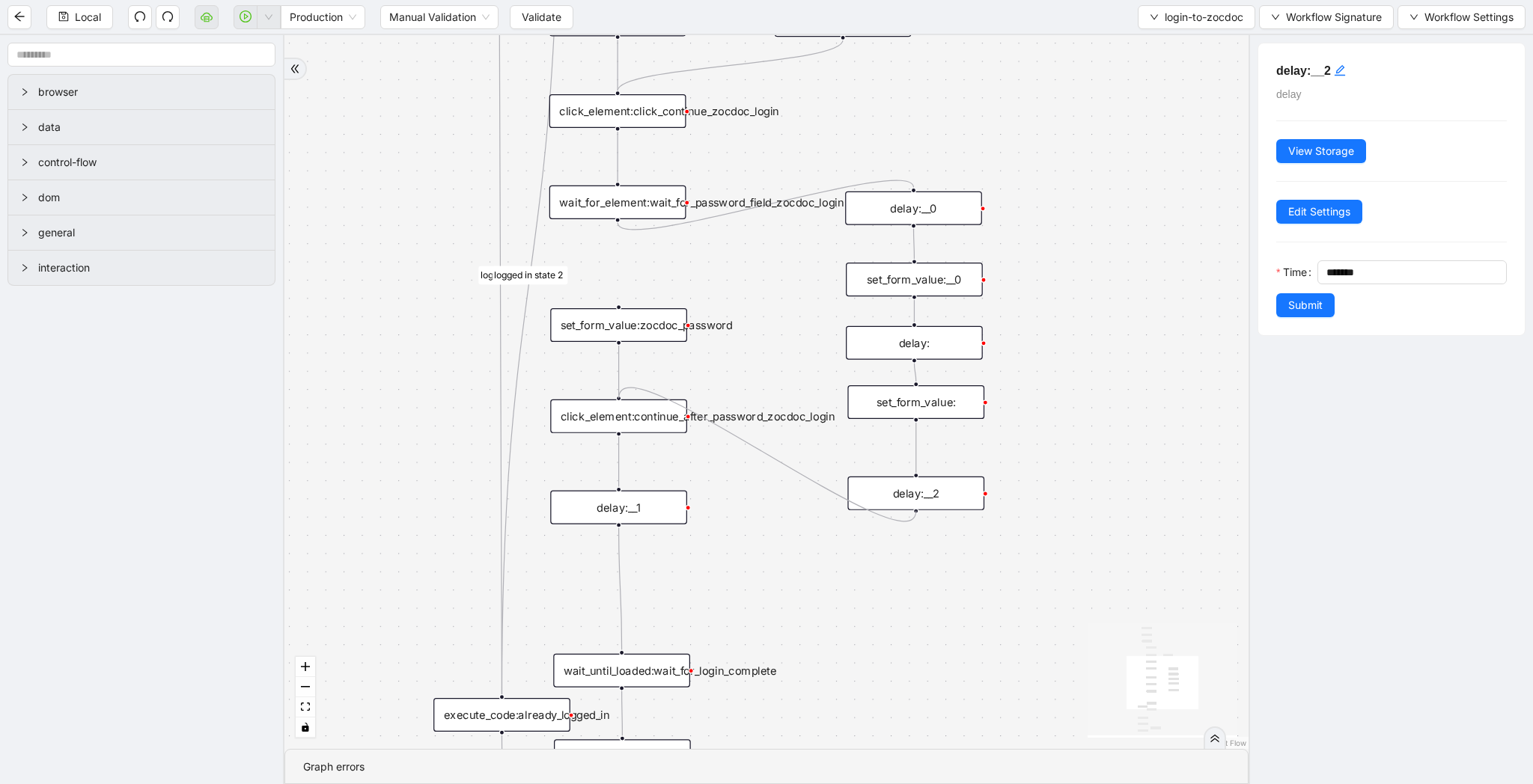
drag, startPoint x: 915, startPoint y: 512, endPoint x: 1352, endPoint y: 343, distance: 468.5
click at [613, 393] on div "fallback success logged in logged in state 2 onError onError trigger new_tab:zo…" at bounding box center [1077, 77] width 1174 height 870
click at [1300, 305] on span "Submit" at bounding box center [1305, 305] width 35 height 16
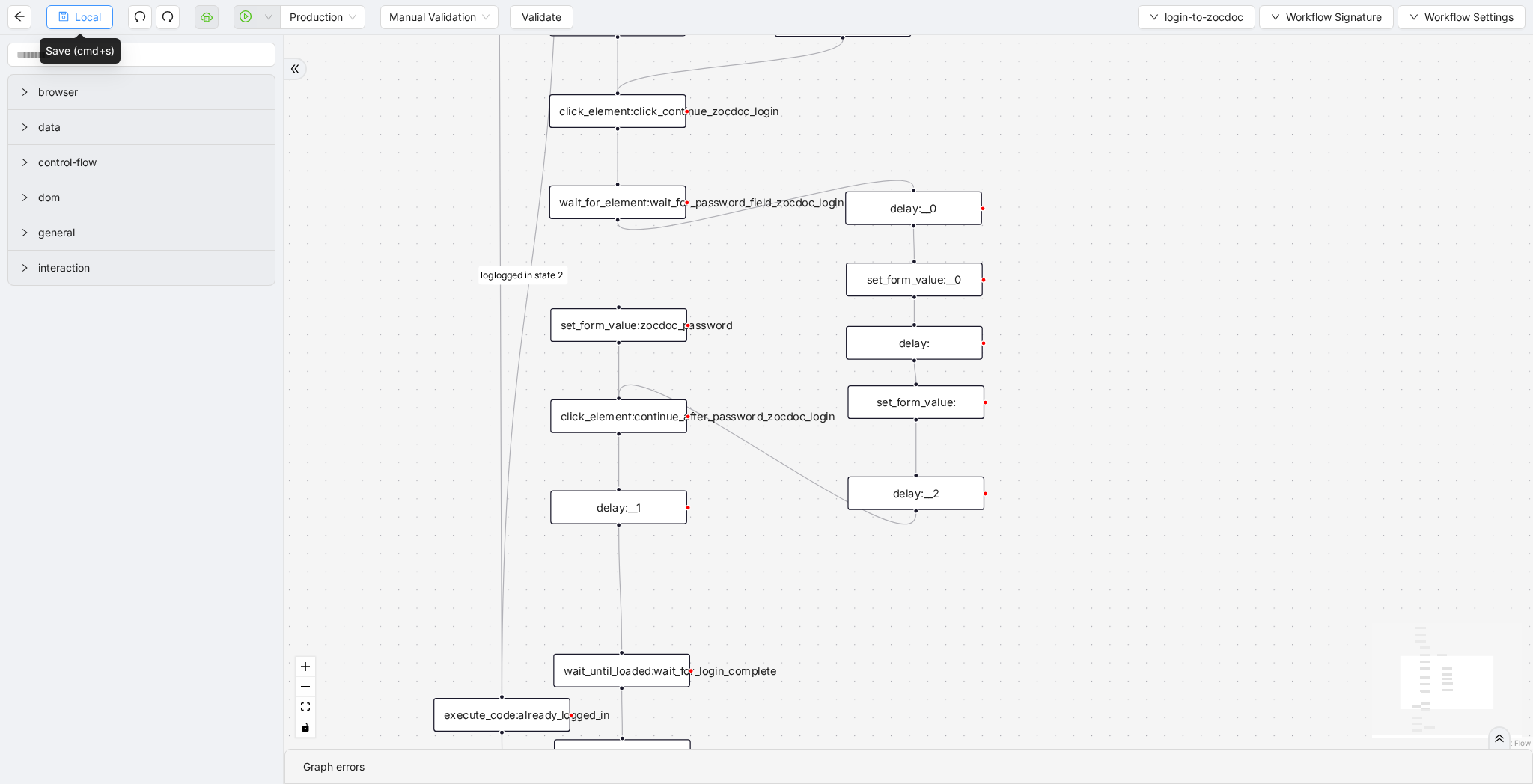
click at [70, 13] on button "Local" at bounding box center [80, 17] width 67 height 24
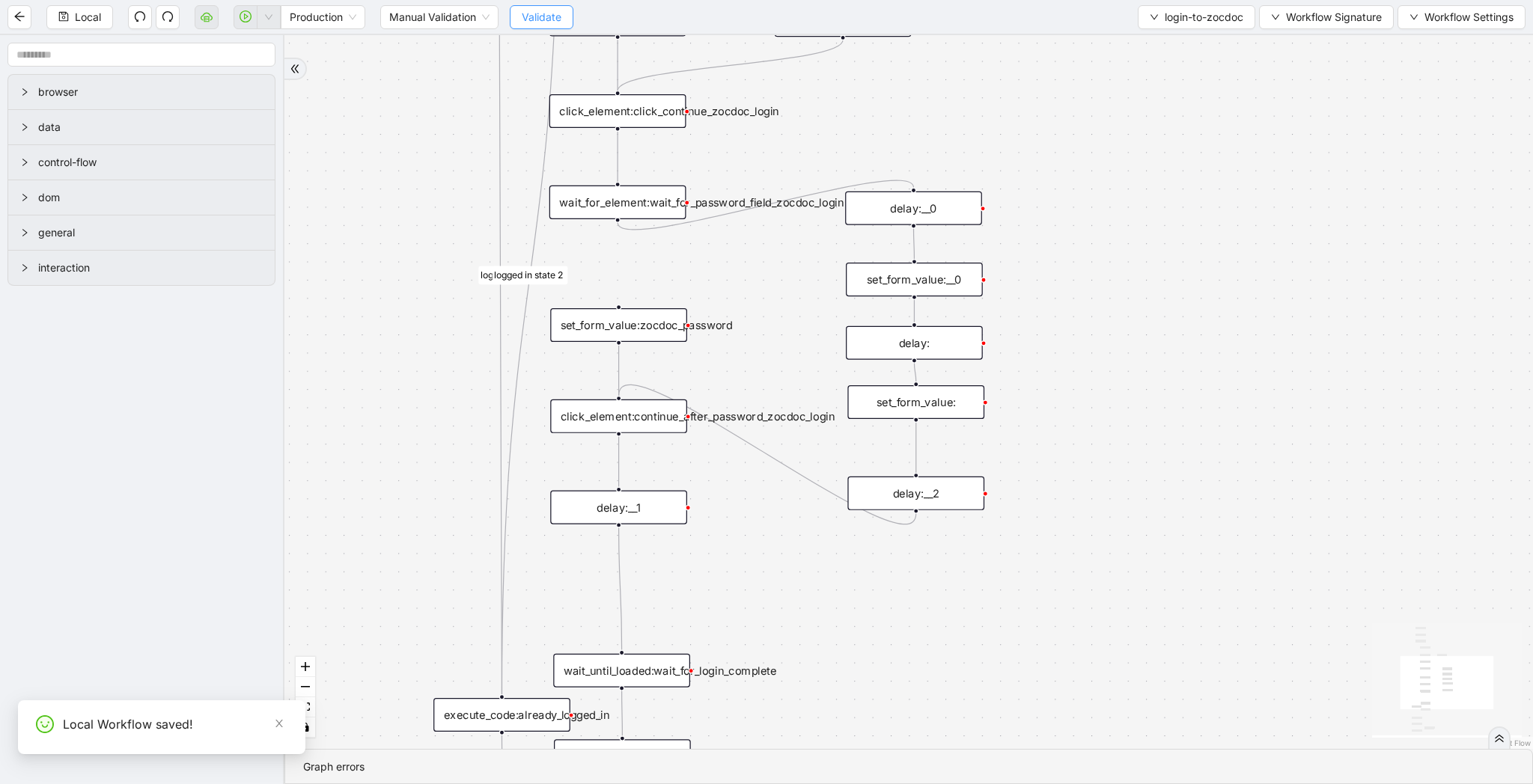
click at [557, 23] on span "Validate" at bounding box center [542, 16] width 40 height 16
click at [1211, 25] on span "login-to-zocdoc" at bounding box center [1204, 16] width 79 height 16
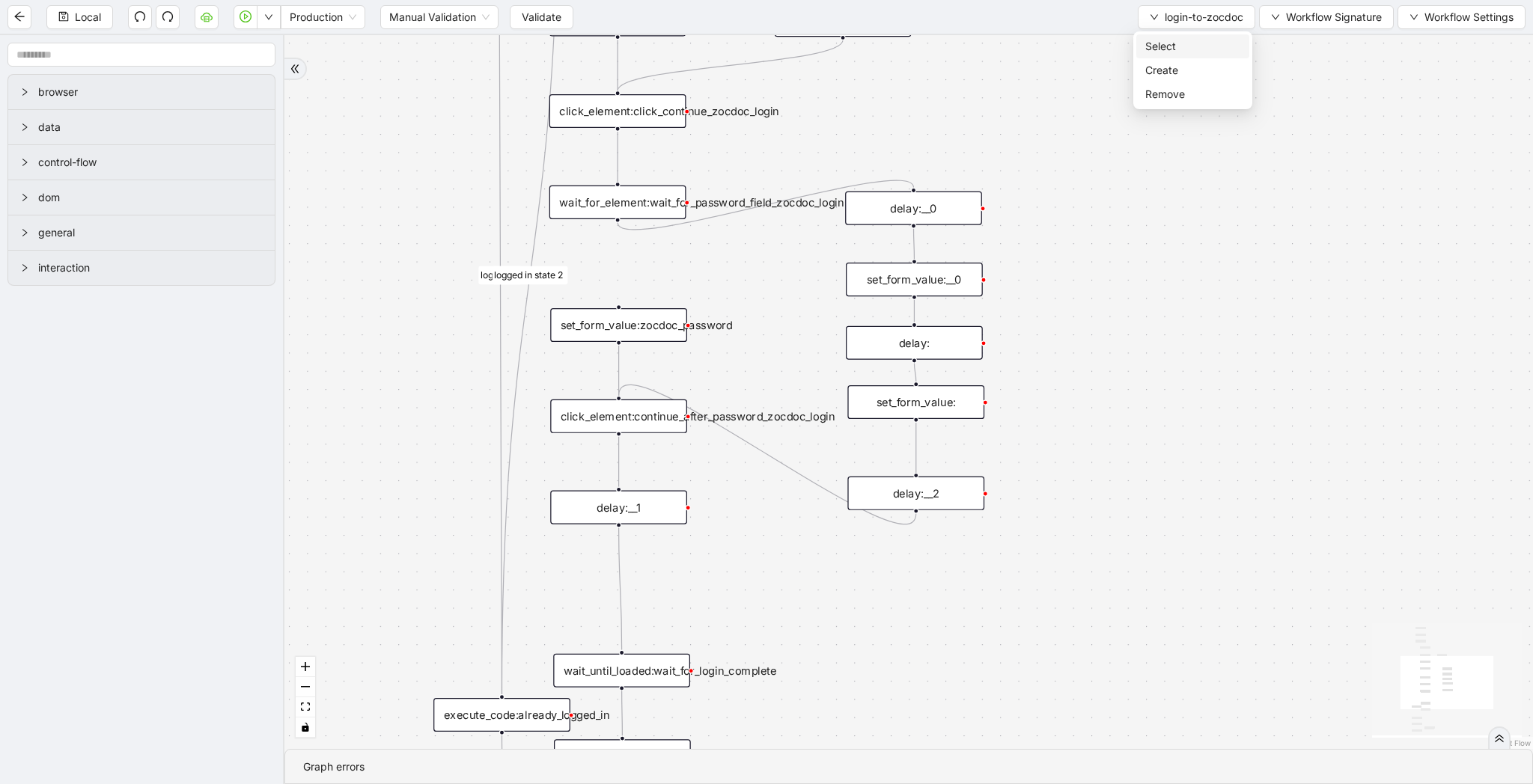
click at [1208, 43] on span "Select" at bounding box center [1192, 46] width 95 height 16
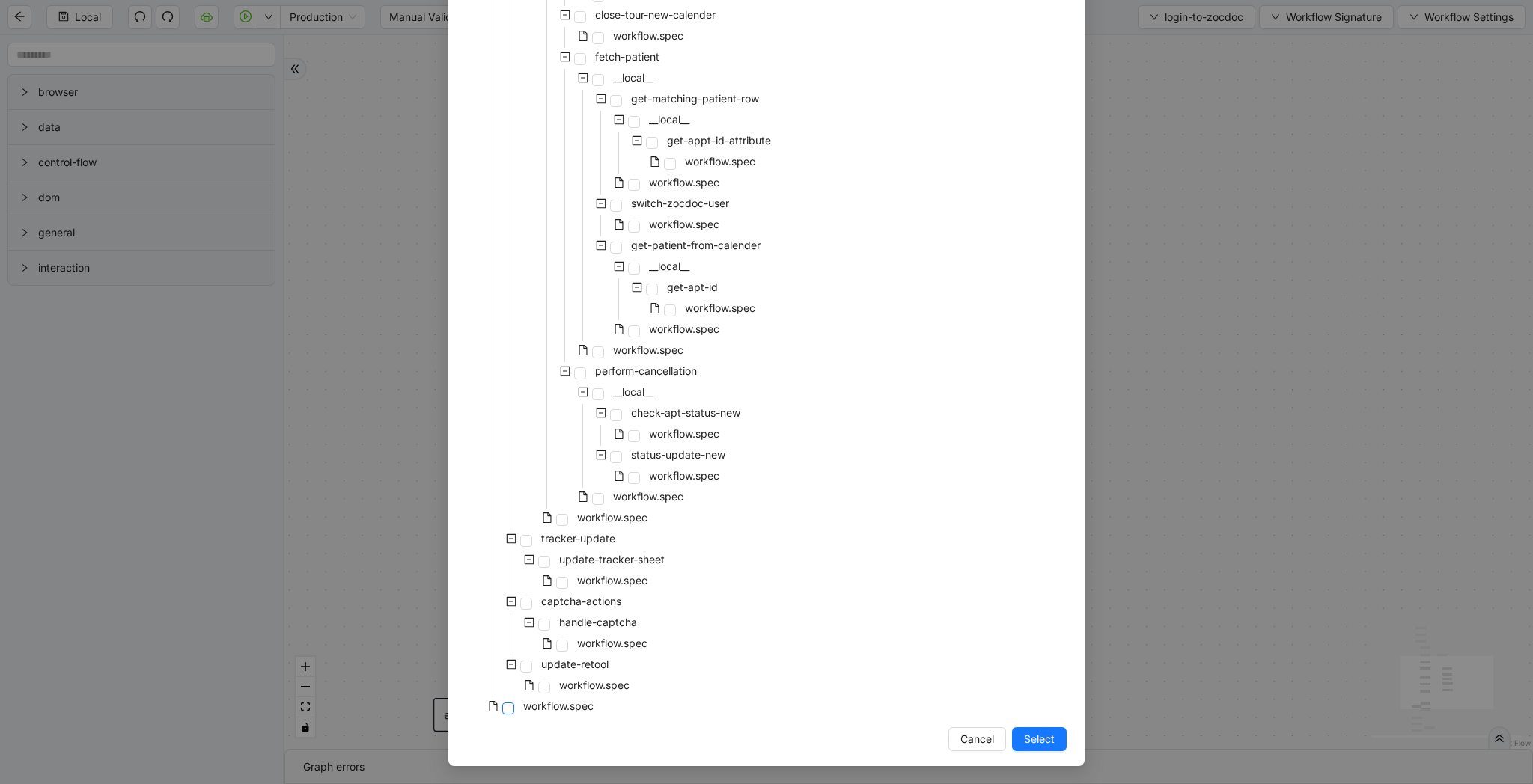
click at [513, 707] on span at bounding box center [509, 709] width 12 height 12
click at [1030, 733] on span "Select" at bounding box center [1039, 739] width 30 height 16
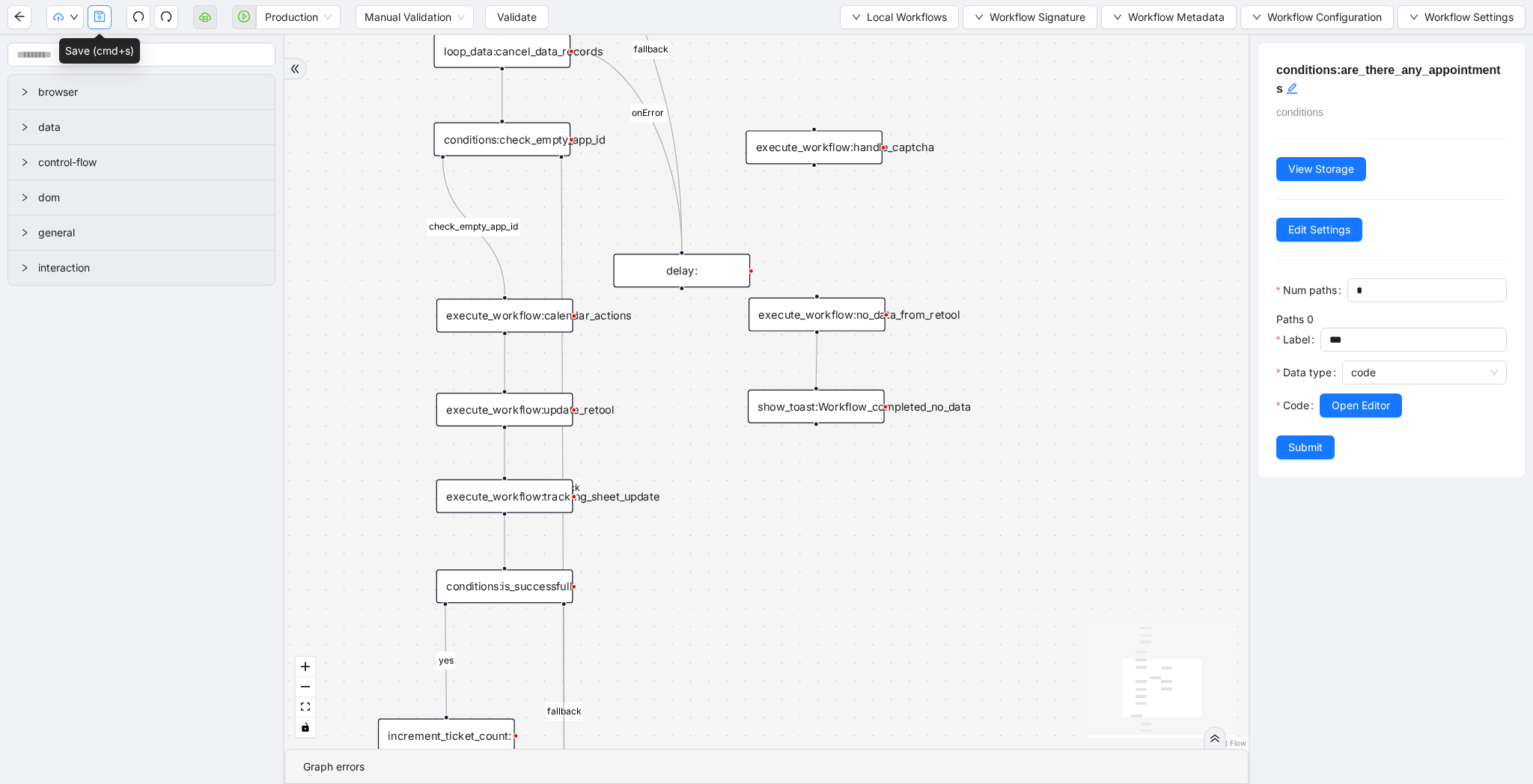
click at [102, 21] on icon "save" at bounding box center [100, 16] width 10 height 10
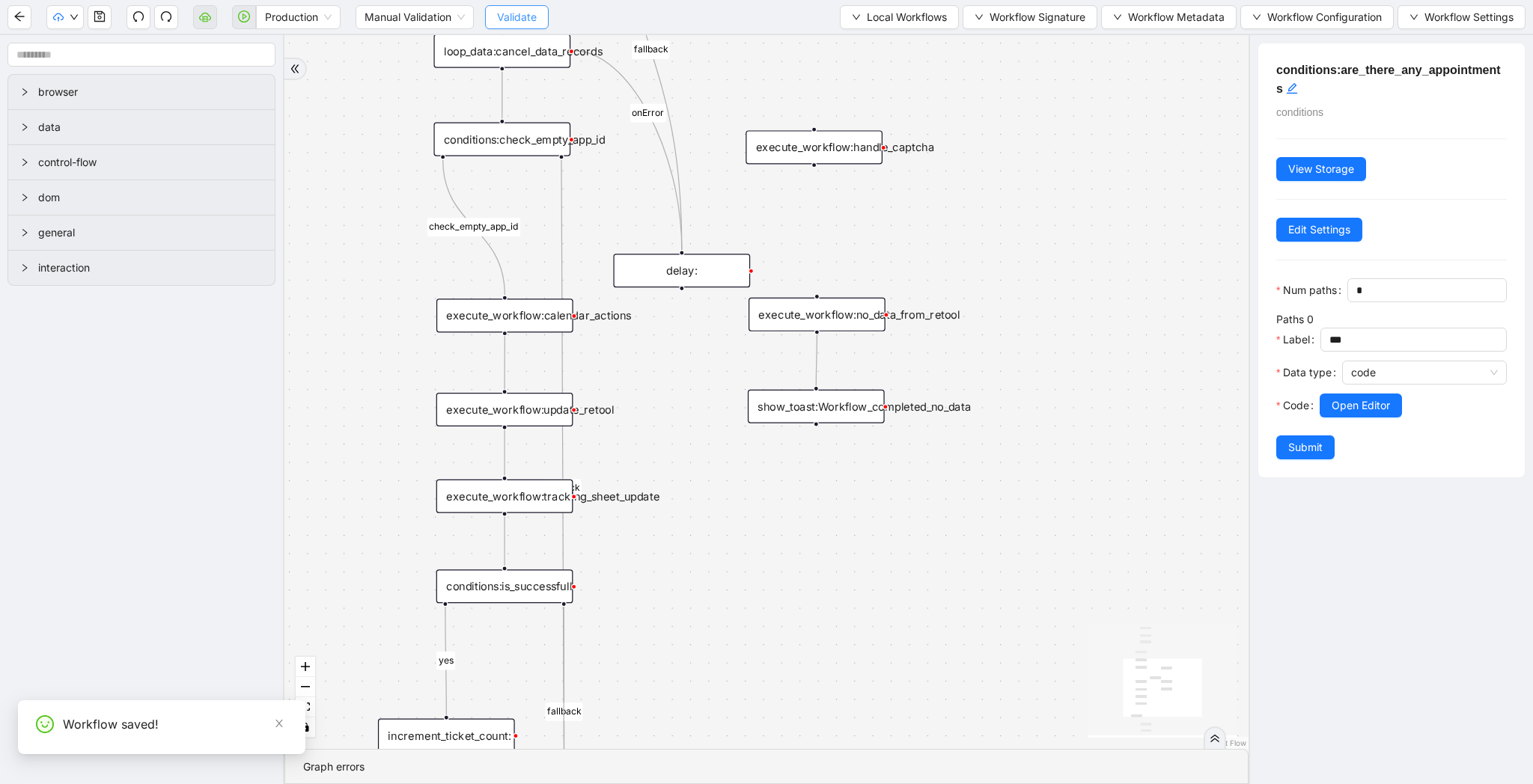
click at [530, 12] on span "Validate" at bounding box center [516, 16] width 40 height 16
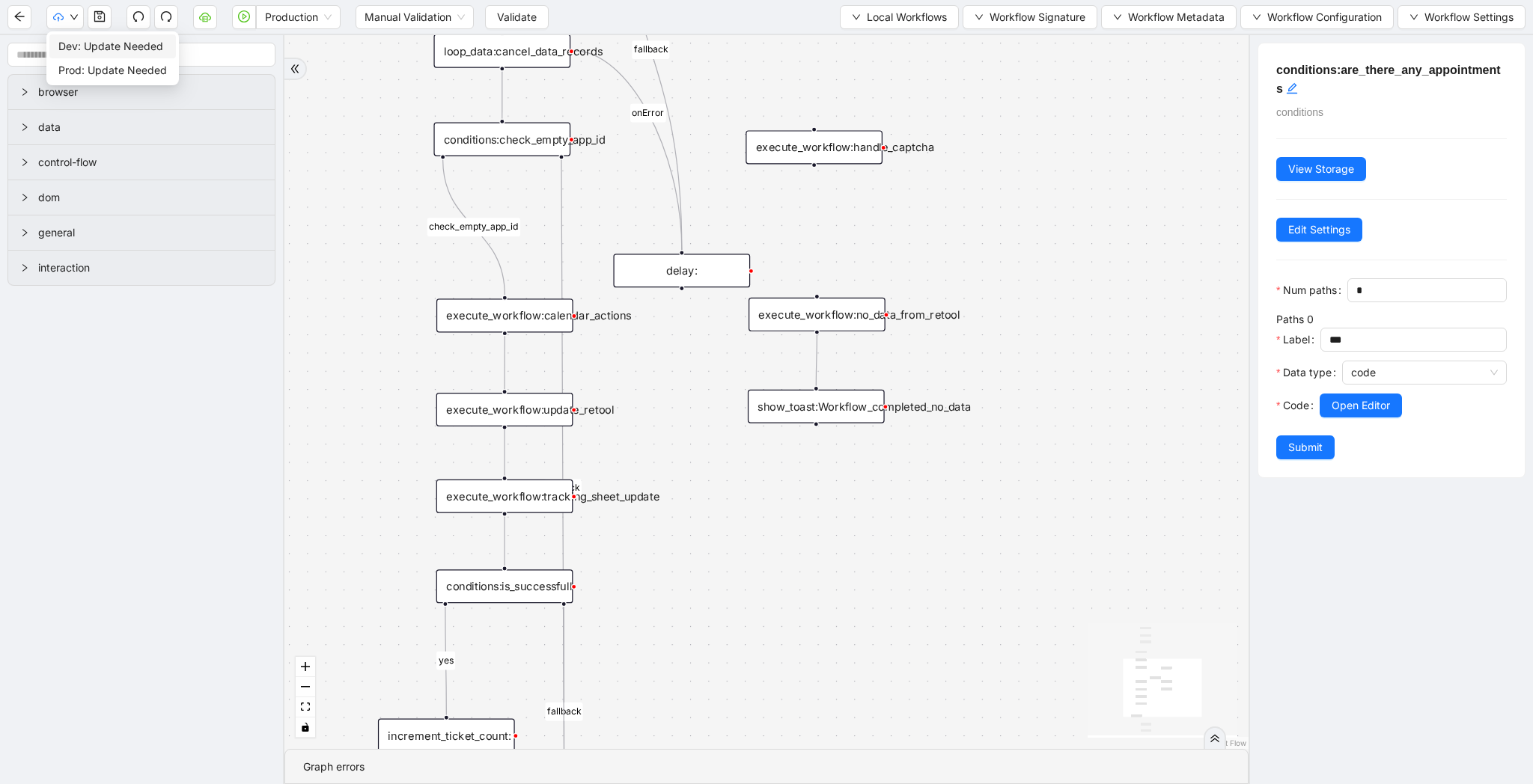
click at [87, 42] on span "Dev: Update Needed" at bounding box center [112, 46] width 108 height 16
click at [73, 16] on icon "down" at bounding box center [74, 17] width 9 height 9
click at [113, 76] on span "Prod: Update Needed" at bounding box center [112, 70] width 108 height 16
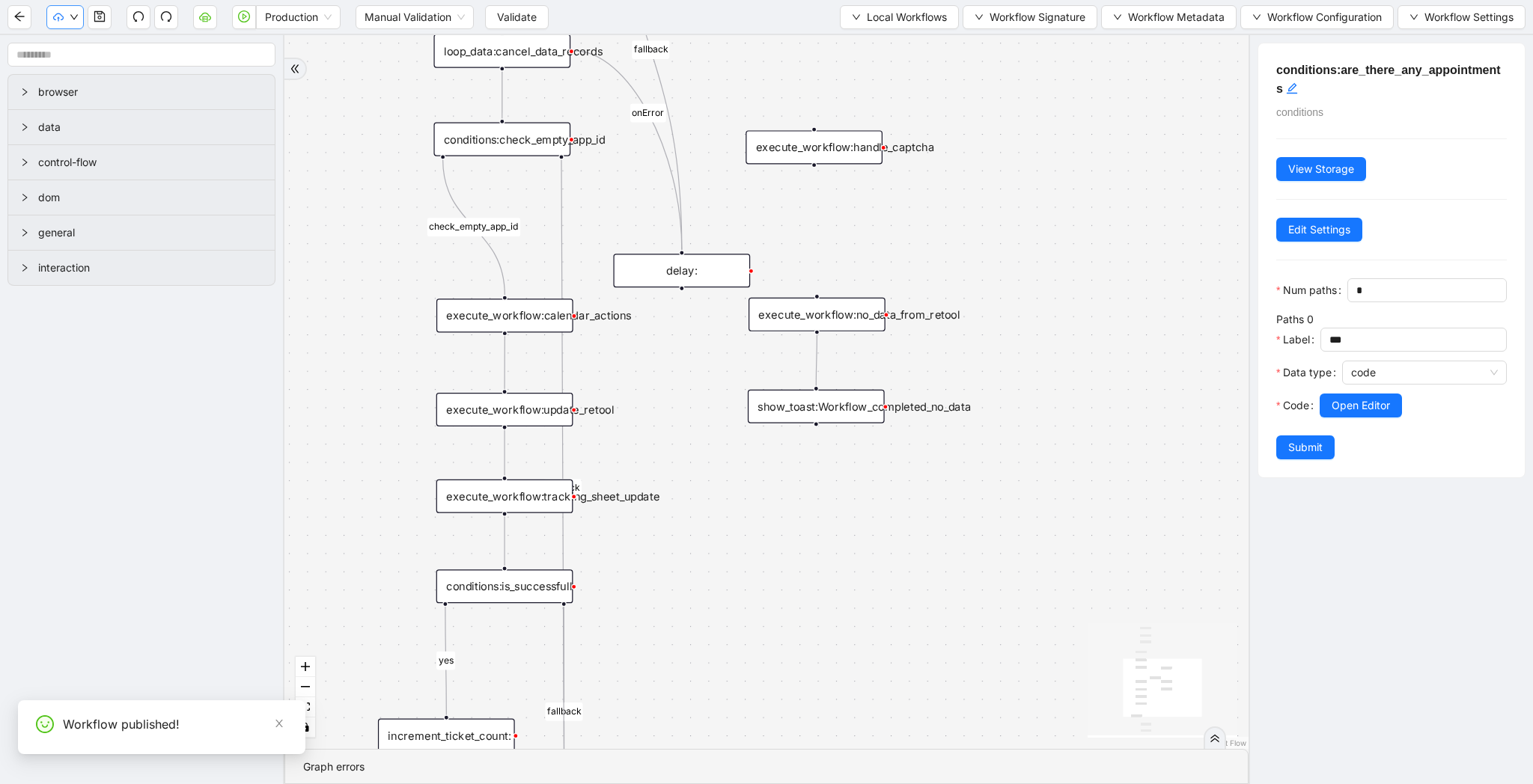
click at [72, 17] on icon "down" at bounding box center [74, 17] width 9 height 9
click at [247, 16] on icon "play-circle" at bounding box center [244, 16] width 12 height 12
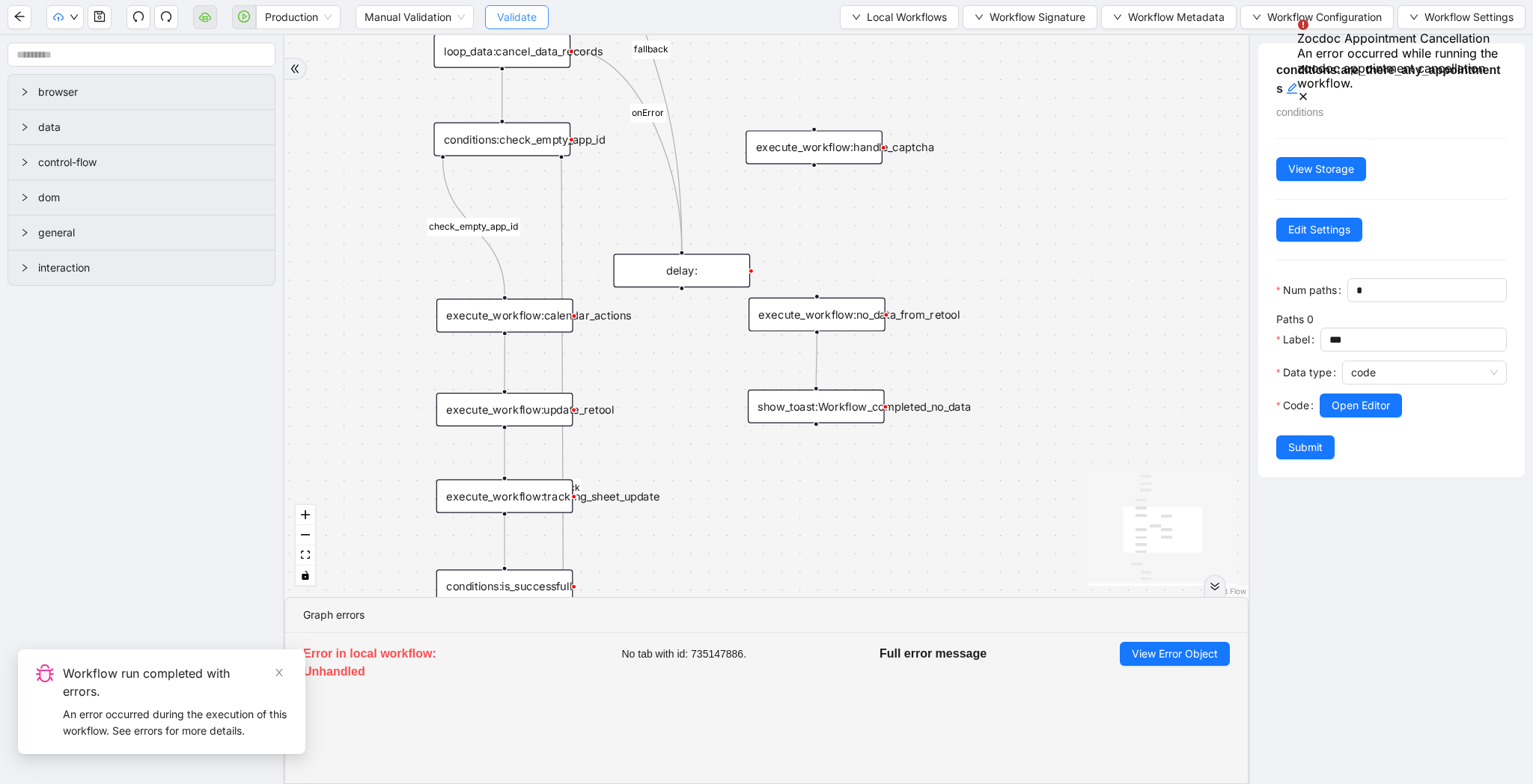
click at [509, 20] on span "Validate" at bounding box center [516, 16] width 40 height 16
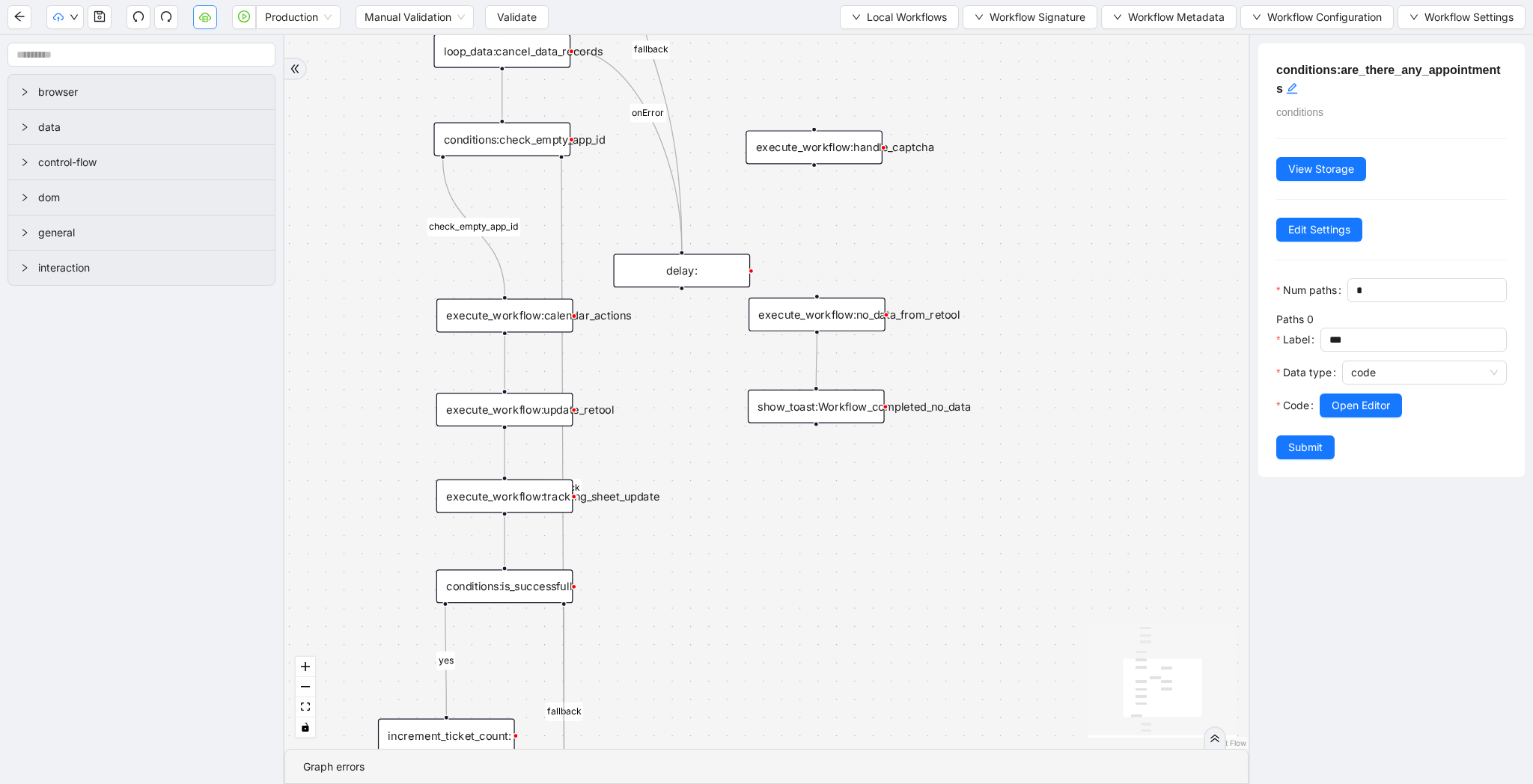
click at [206, 22] on icon "cloud-server" at bounding box center [205, 16] width 12 height 12
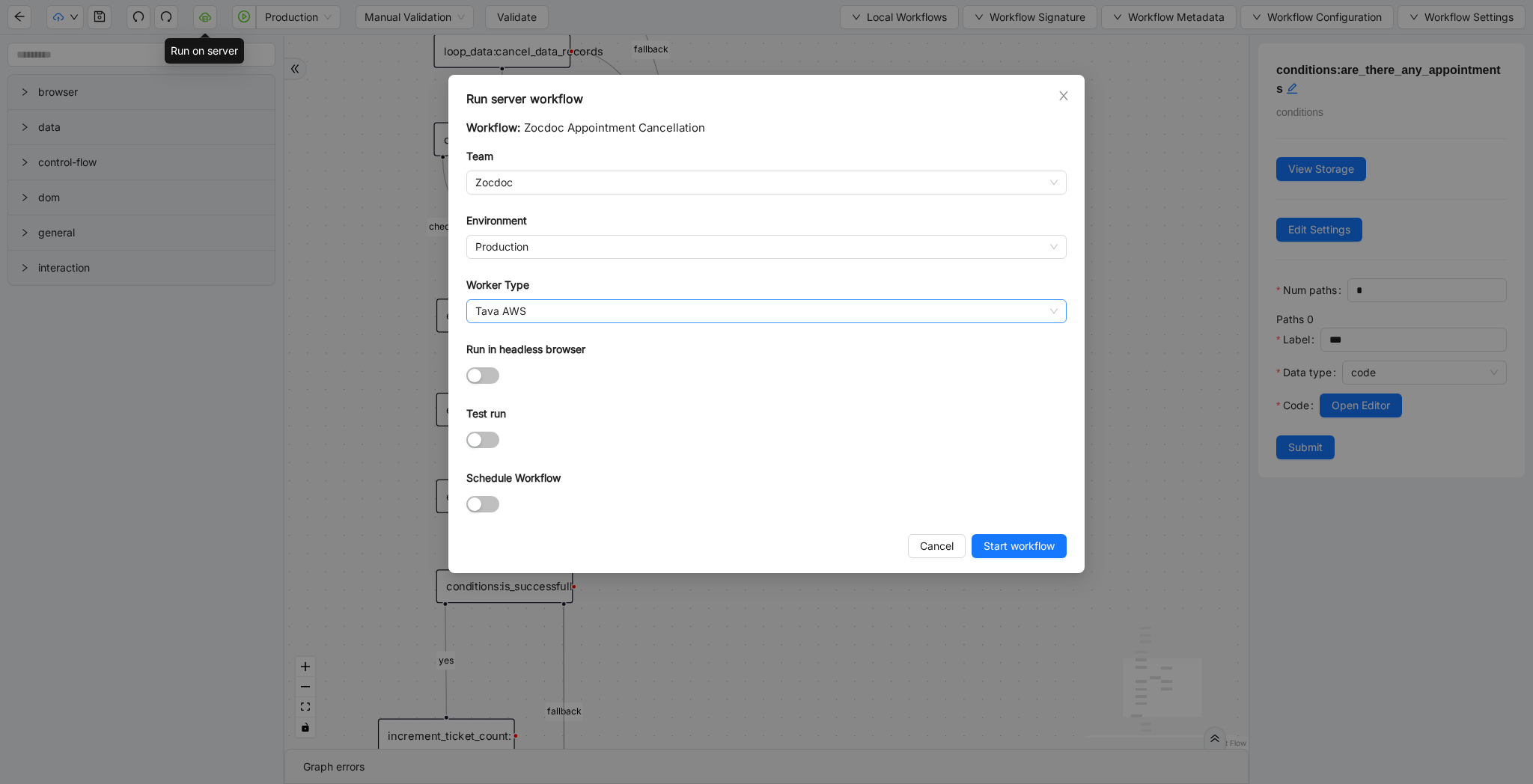
click at [756, 310] on span "Tava AWS" at bounding box center [766, 311] width 582 height 23
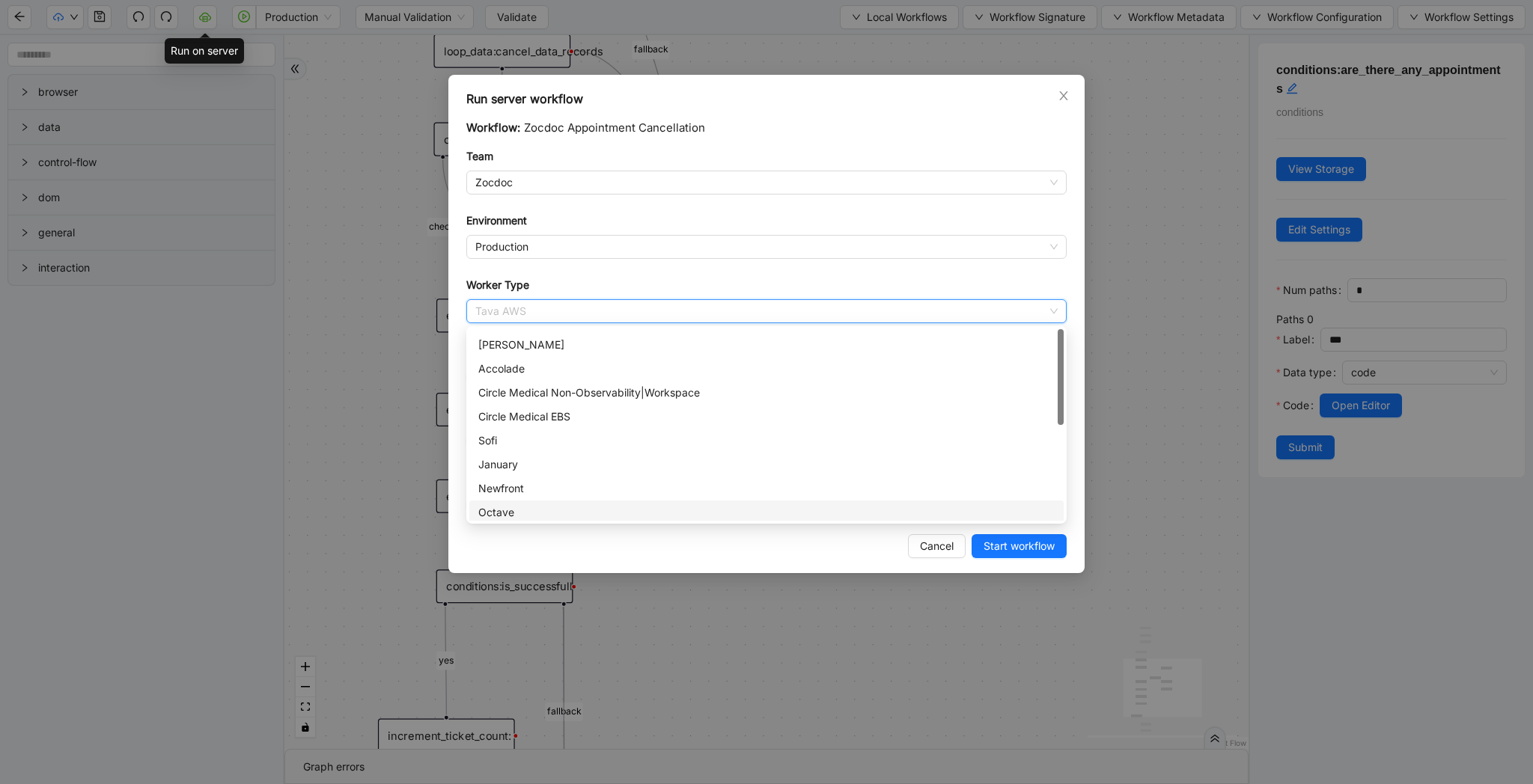
scroll to position [0, 0]
click at [721, 354] on div "Worker with physical display" at bounding box center [767, 366] width 594 height 24
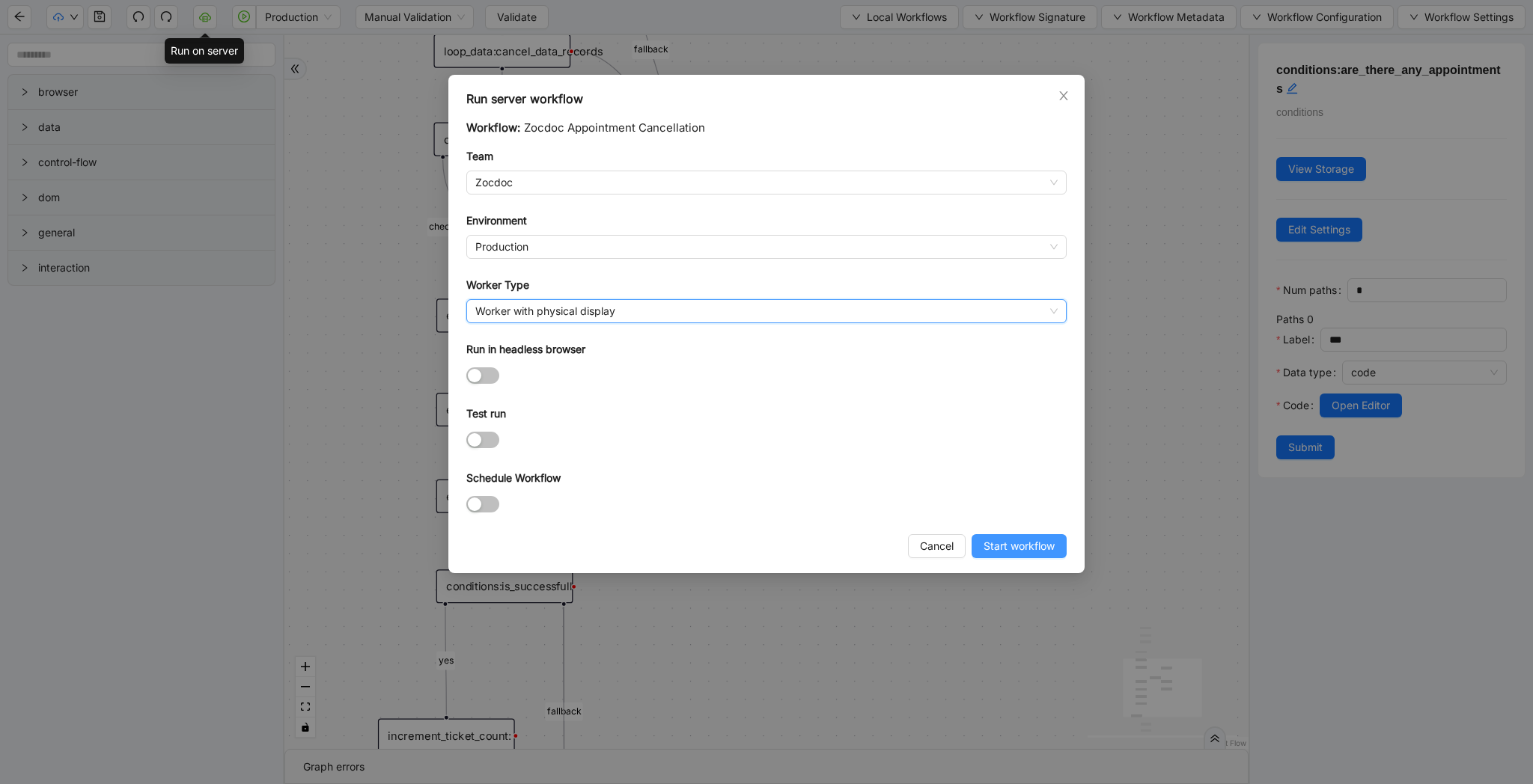
click at [1024, 547] on span "Start workflow" at bounding box center [1019, 546] width 71 height 16
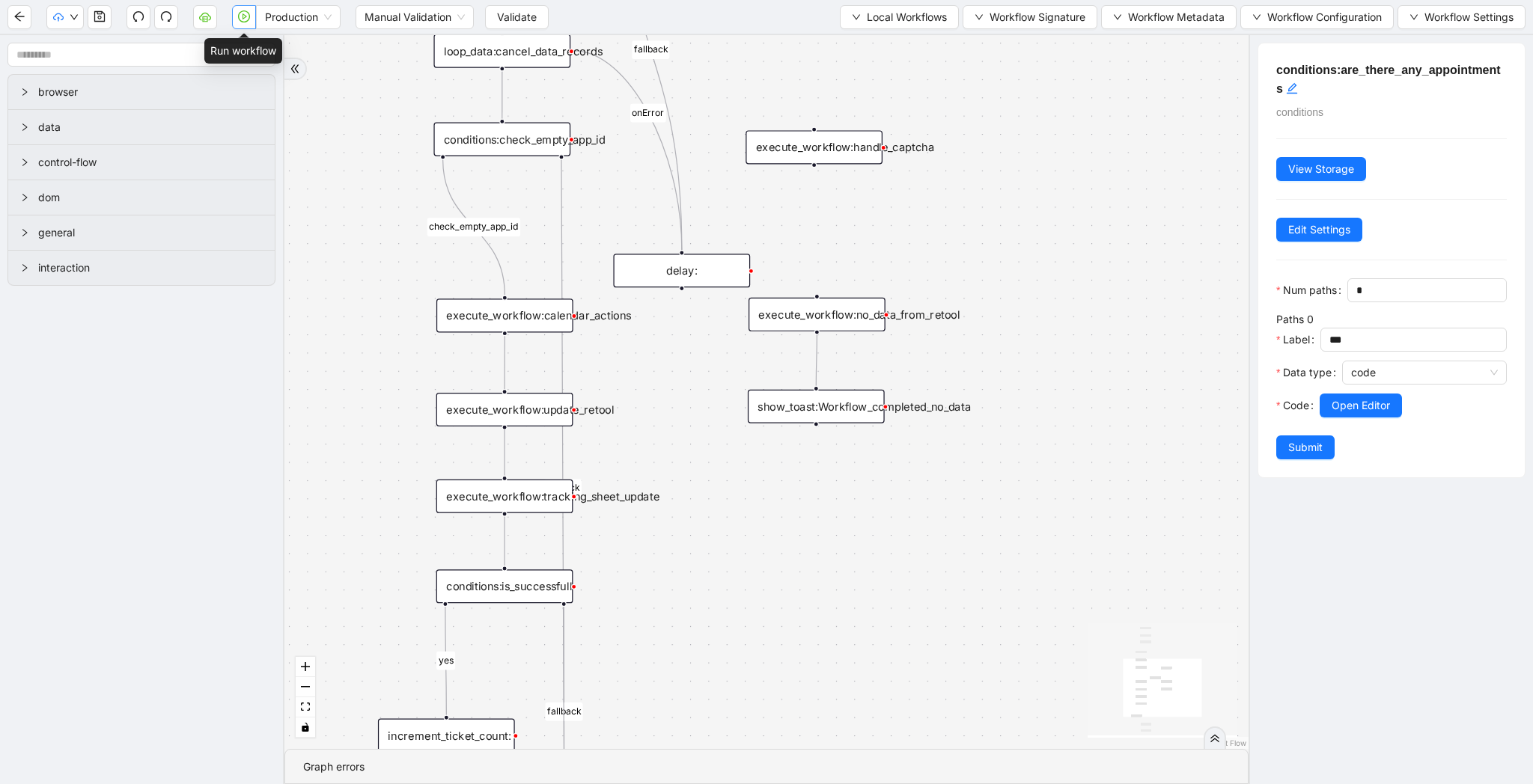
click at [238, 21] on icon "play-circle" at bounding box center [244, 16] width 12 height 12
click at [919, 21] on span "Local Workflows" at bounding box center [906, 16] width 80 height 16
click at [773, 81] on div "Yes yes fallback fallback fallback check_empty_app_id onError trigger execute_w…" at bounding box center [766, 392] width 964 height 714
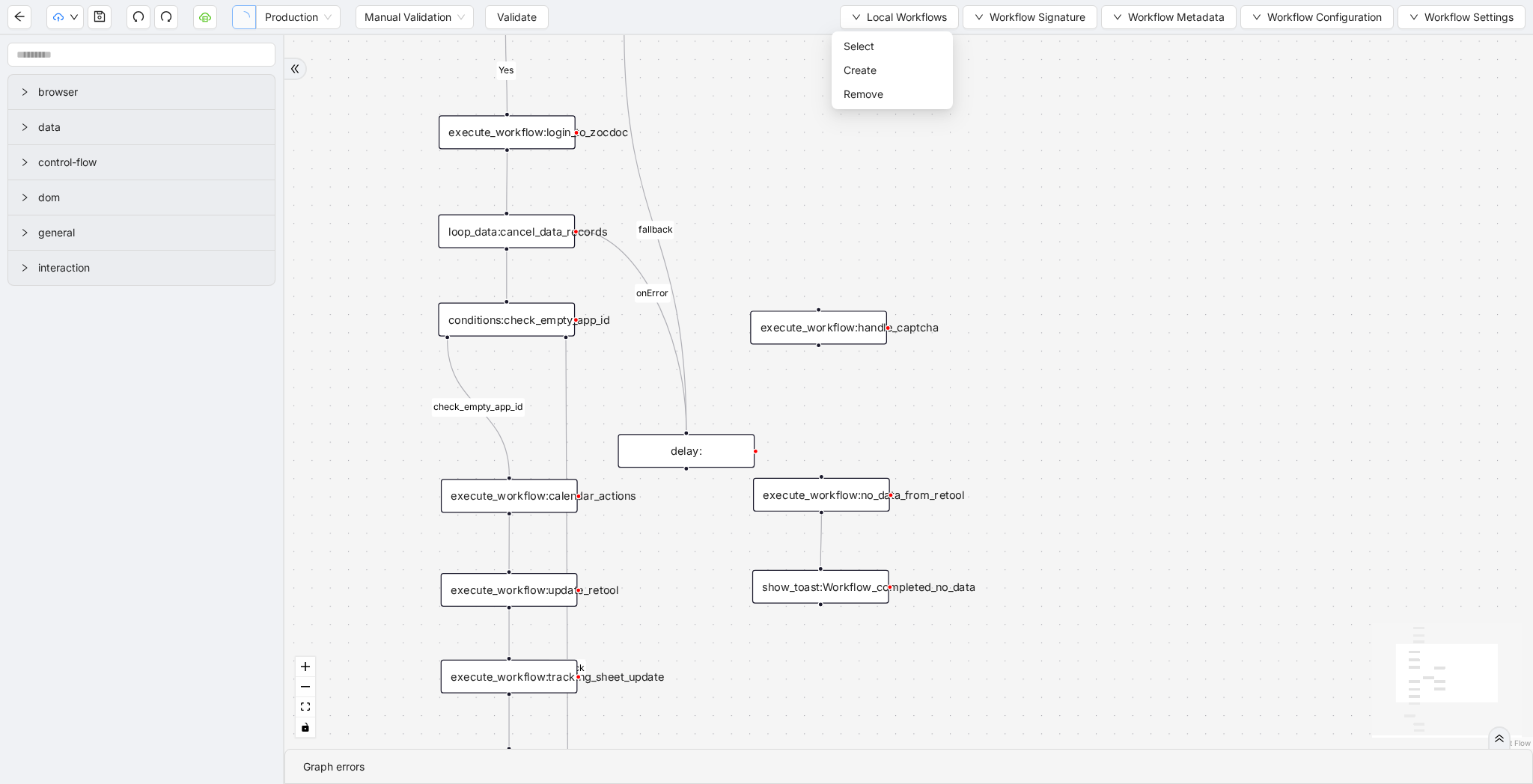
drag, startPoint x: 1161, startPoint y: 230, endPoint x: 1170, endPoint y: 481, distance: 251.2
click at [1170, 481] on div "Yes yes fallback fallback fallback check_empty_app_id onError trigger execute_w…" at bounding box center [908, 392] width 1249 height 714
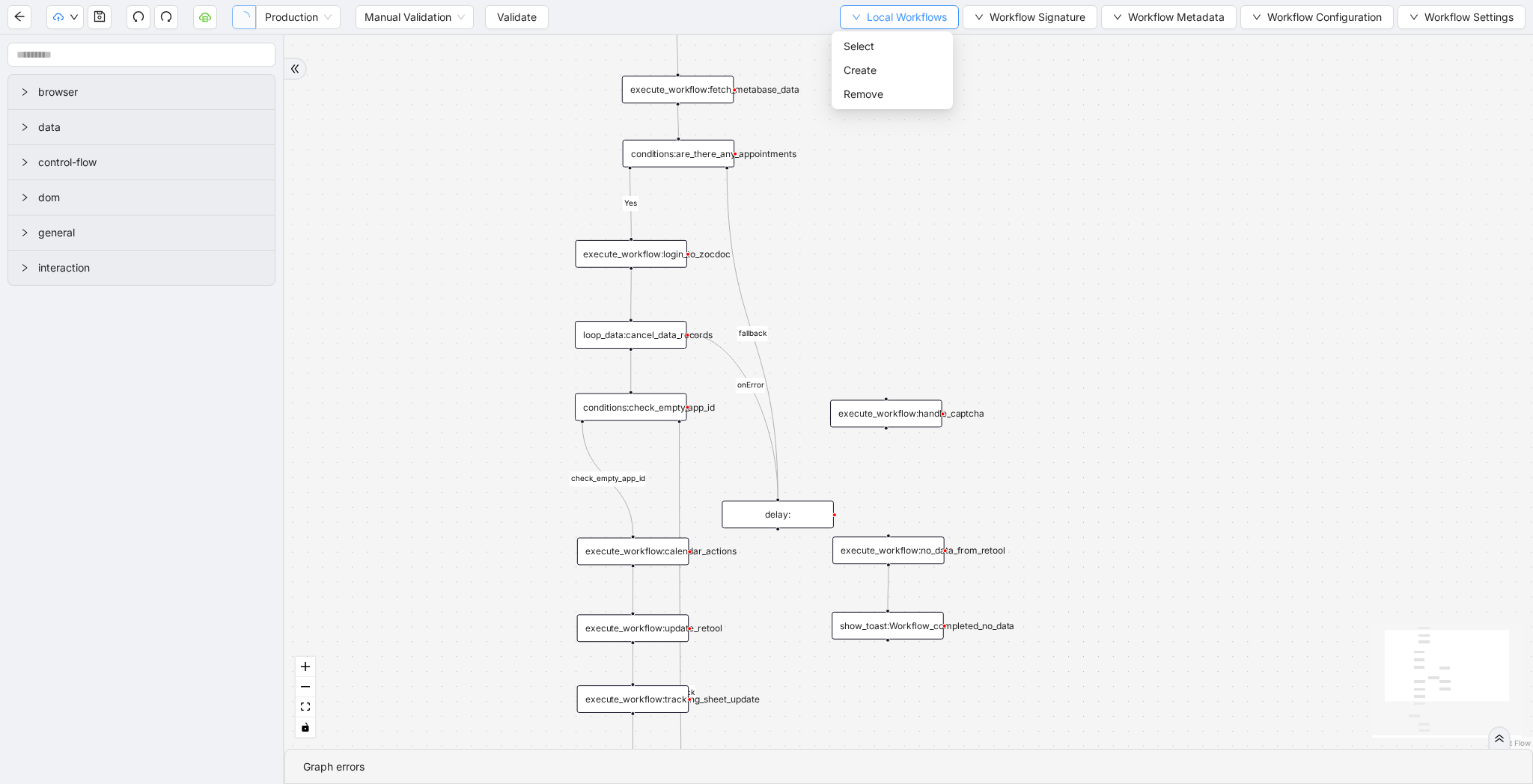
click at [900, 14] on span "Local Workflows" at bounding box center [906, 16] width 80 height 16
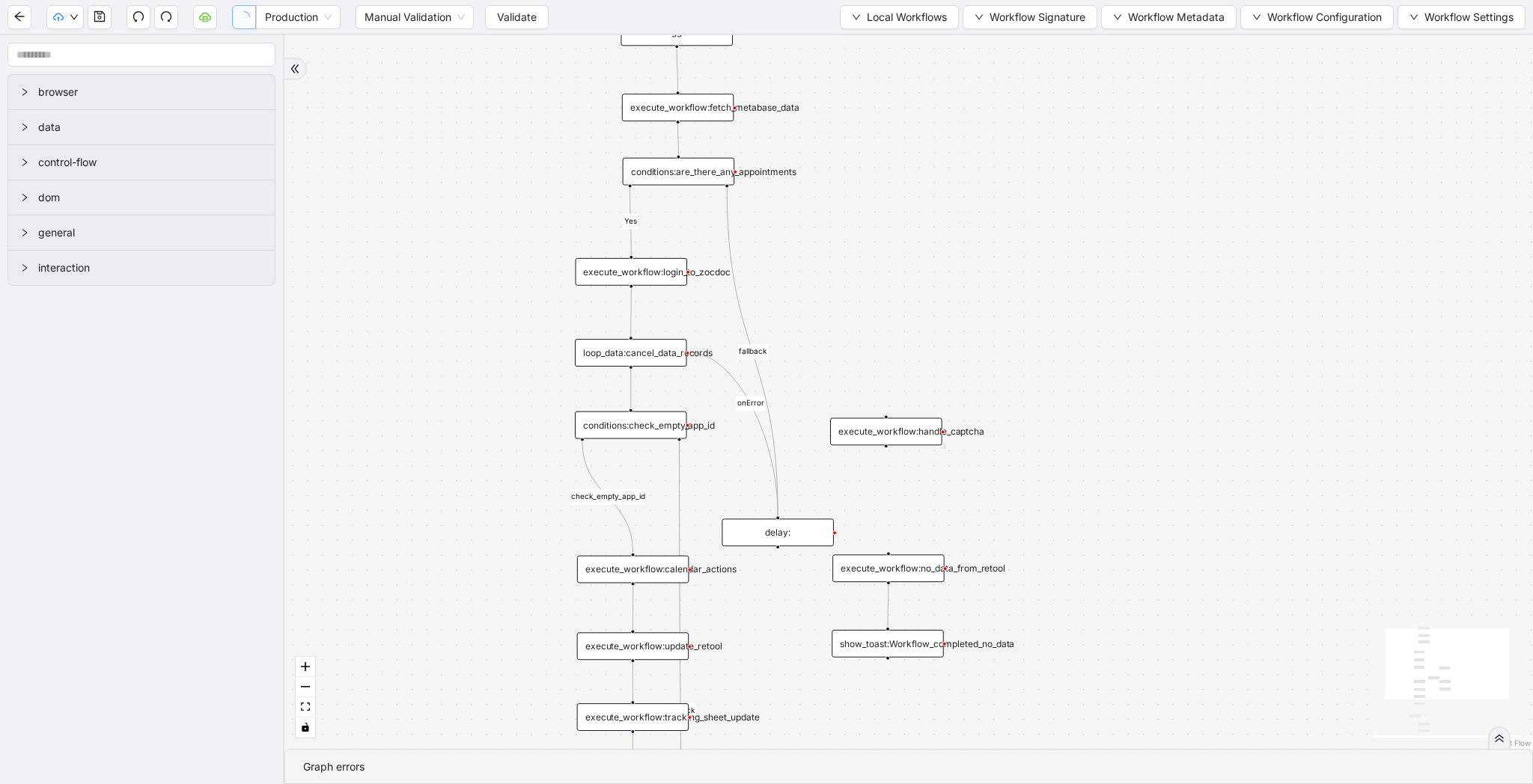
drag, startPoint x: 914, startPoint y: 152, endPoint x: 914, endPoint y: 244, distance: 92.0
click at [914, 244] on div "Yes yes fallback fallback fallback check_empty_app_id onError trigger execute_w…" at bounding box center [908, 392] width 1249 height 714
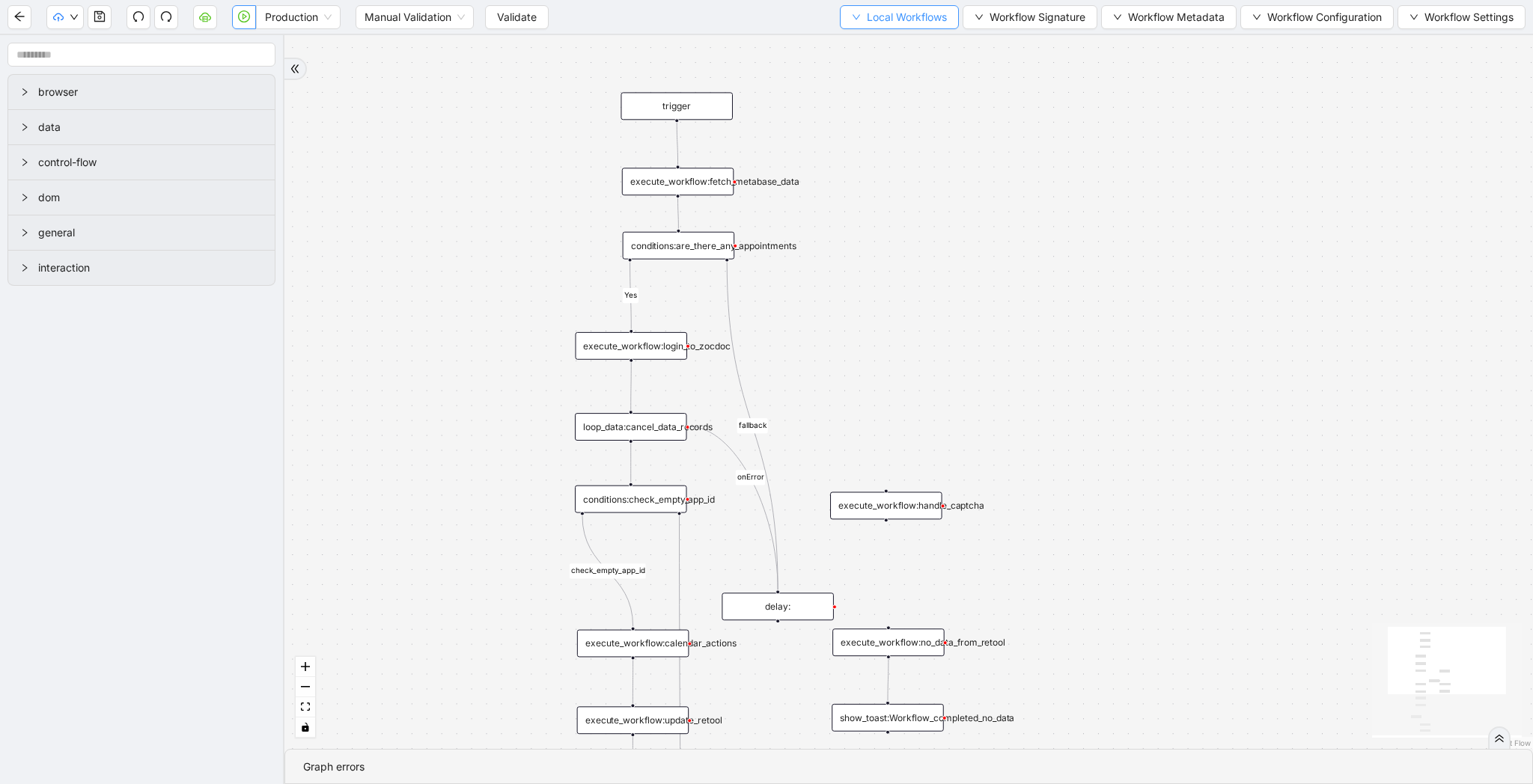
click at [867, 24] on span "Local Workflows" at bounding box center [906, 16] width 80 height 16
click at [866, 42] on span "Select" at bounding box center [892, 46] width 97 height 16
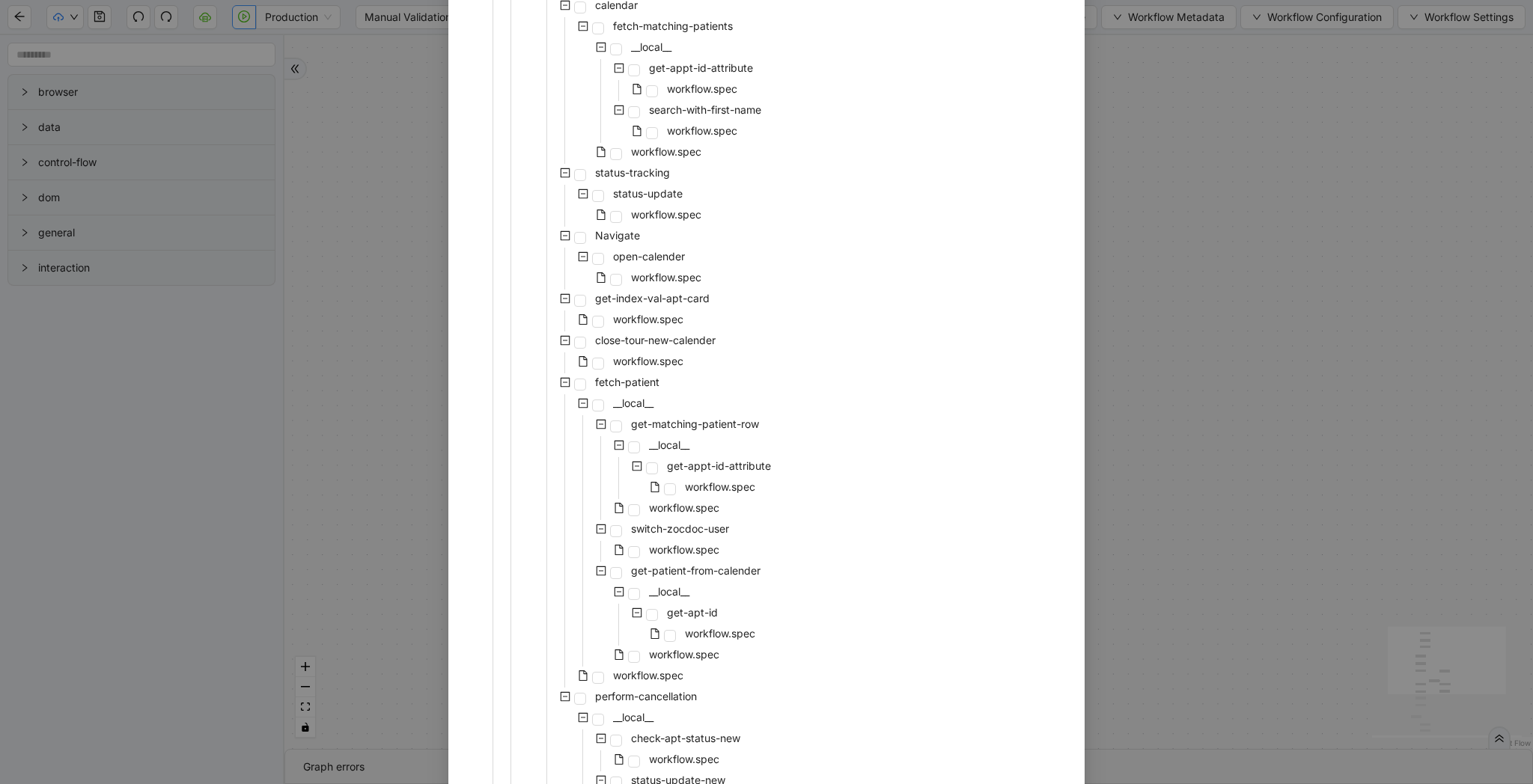
scroll to position [1072, 0]
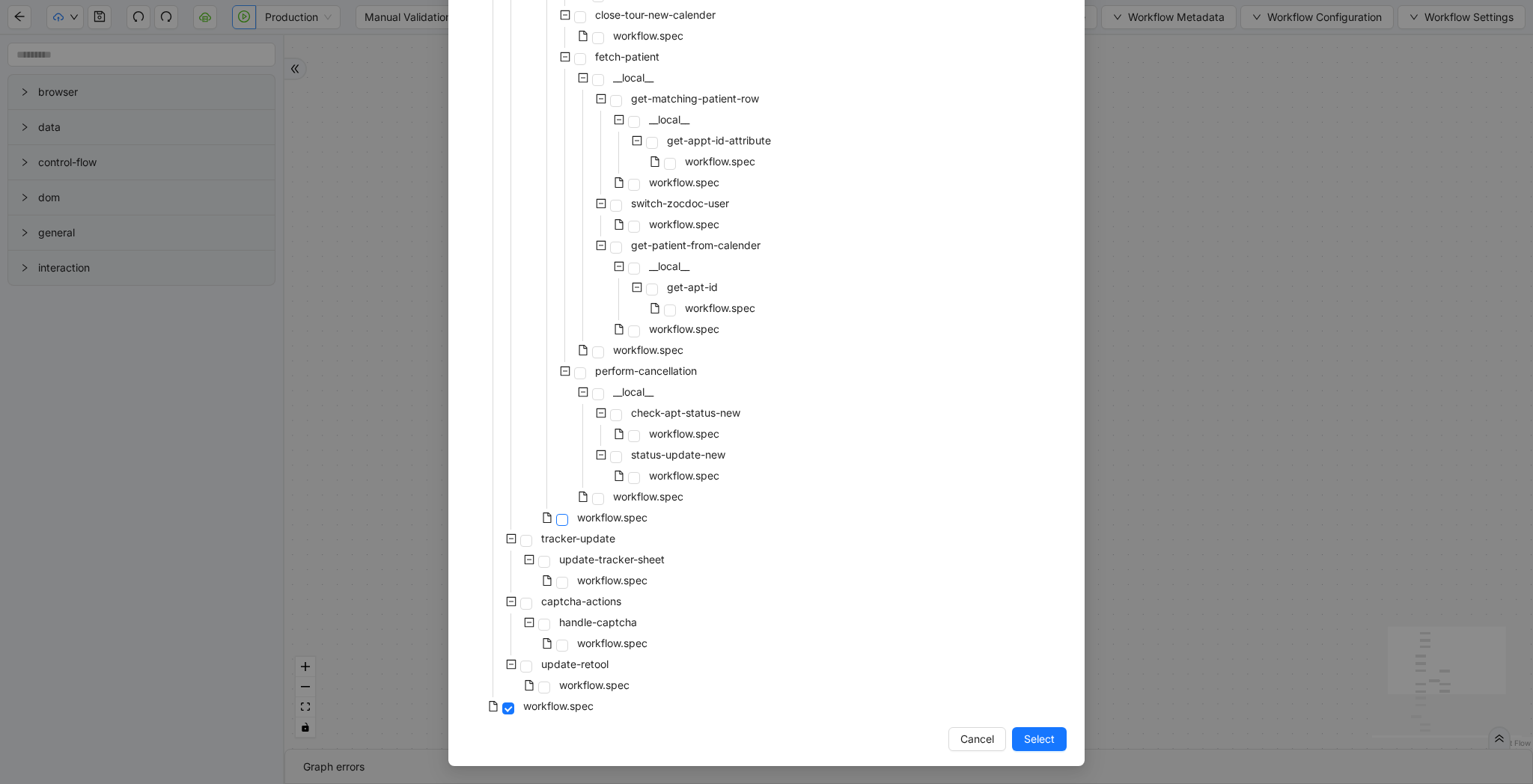
click at [565, 524] on span at bounding box center [562, 520] width 12 height 12
click at [1035, 733] on span "Select" at bounding box center [1039, 739] width 30 height 16
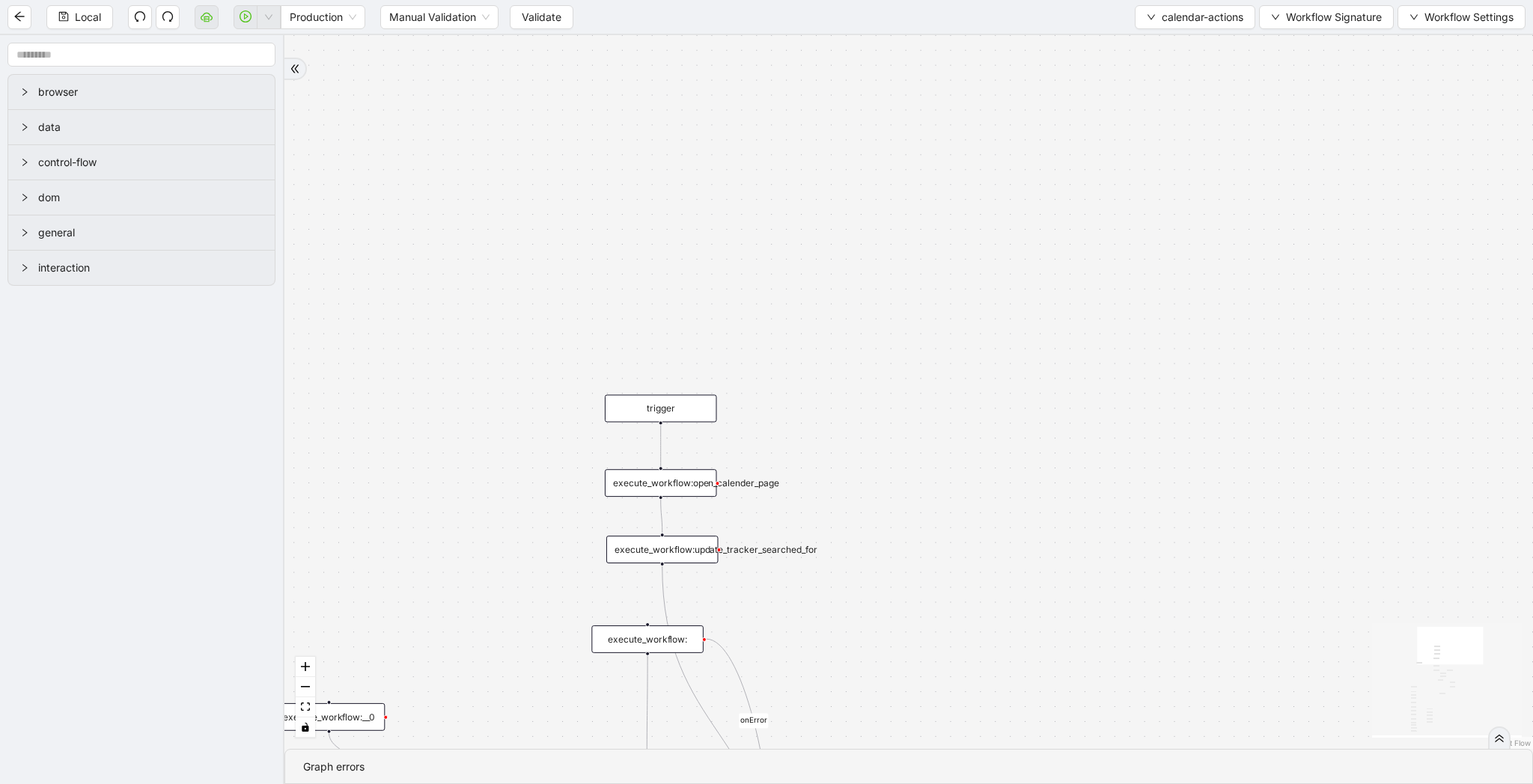
drag, startPoint x: 923, startPoint y: 245, endPoint x: 894, endPoint y: 637, distance: 393.1
click at [894, 637] on div "patient_is_found fallback fallback patient_is_found onError onError onError onE…" at bounding box center [908, 392] width 1249 height 714
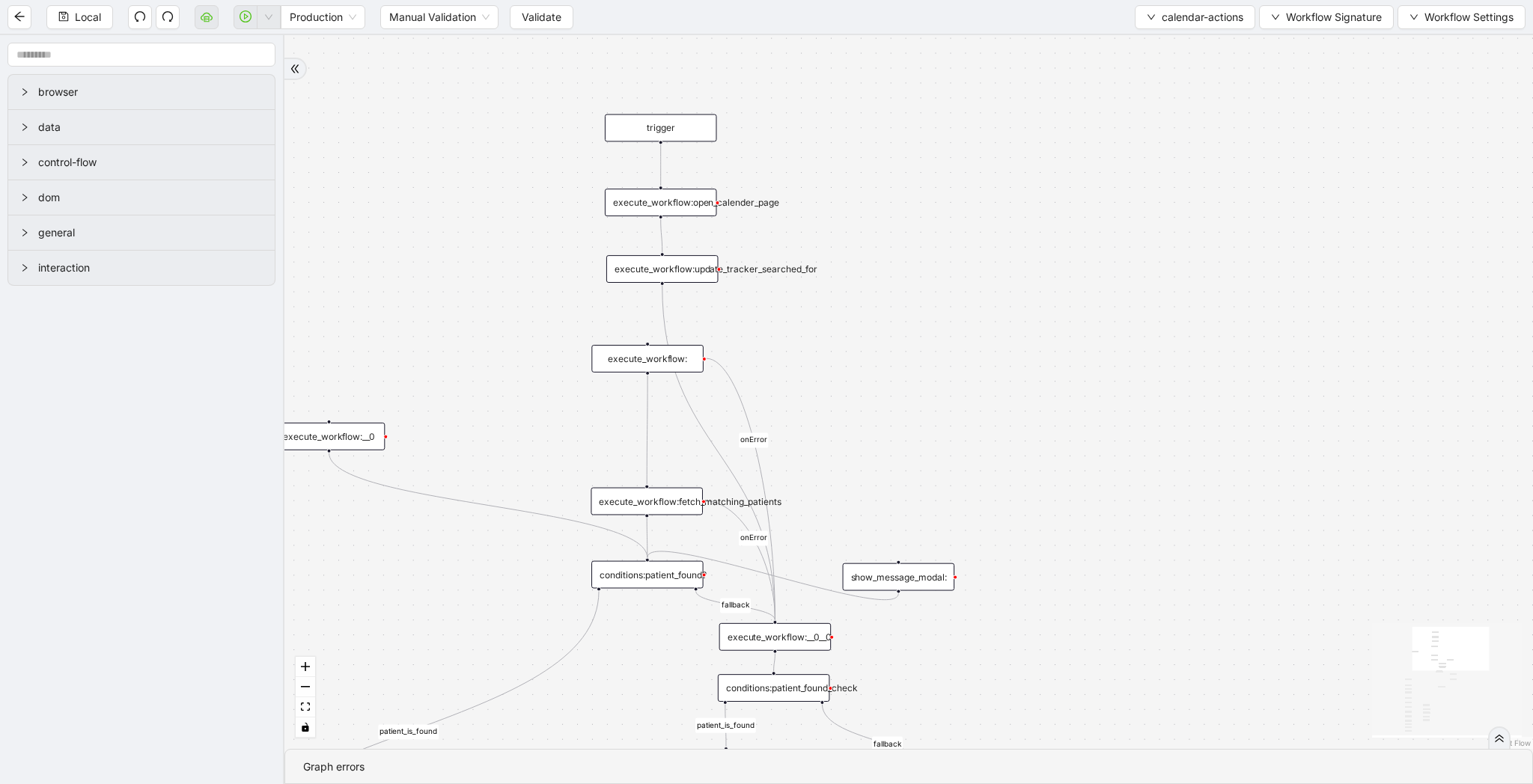
drag, startPoint x: 894, startPoint y: 637, endPoint x: 894, endPoint y: 355, distance: 282.0
click at [894, 355] on div "patient_is_found fallback fallback patient_is_found onError onError onError onE…" at bounding box center [908, 392] width 1249 height 714
click at [1161, 30] on div "Local Production Manual Validation Validate calendar-actions Workflow Signature…" at bounding box center [766, 16] width 1533 height 34
click at [1161, 26] on button "calendar-actions" at bounding box center [1194, 17] width 120 height 24
click at [1160, 46] on span "Select" at bounding box center [1191, 46] width 98 height 16
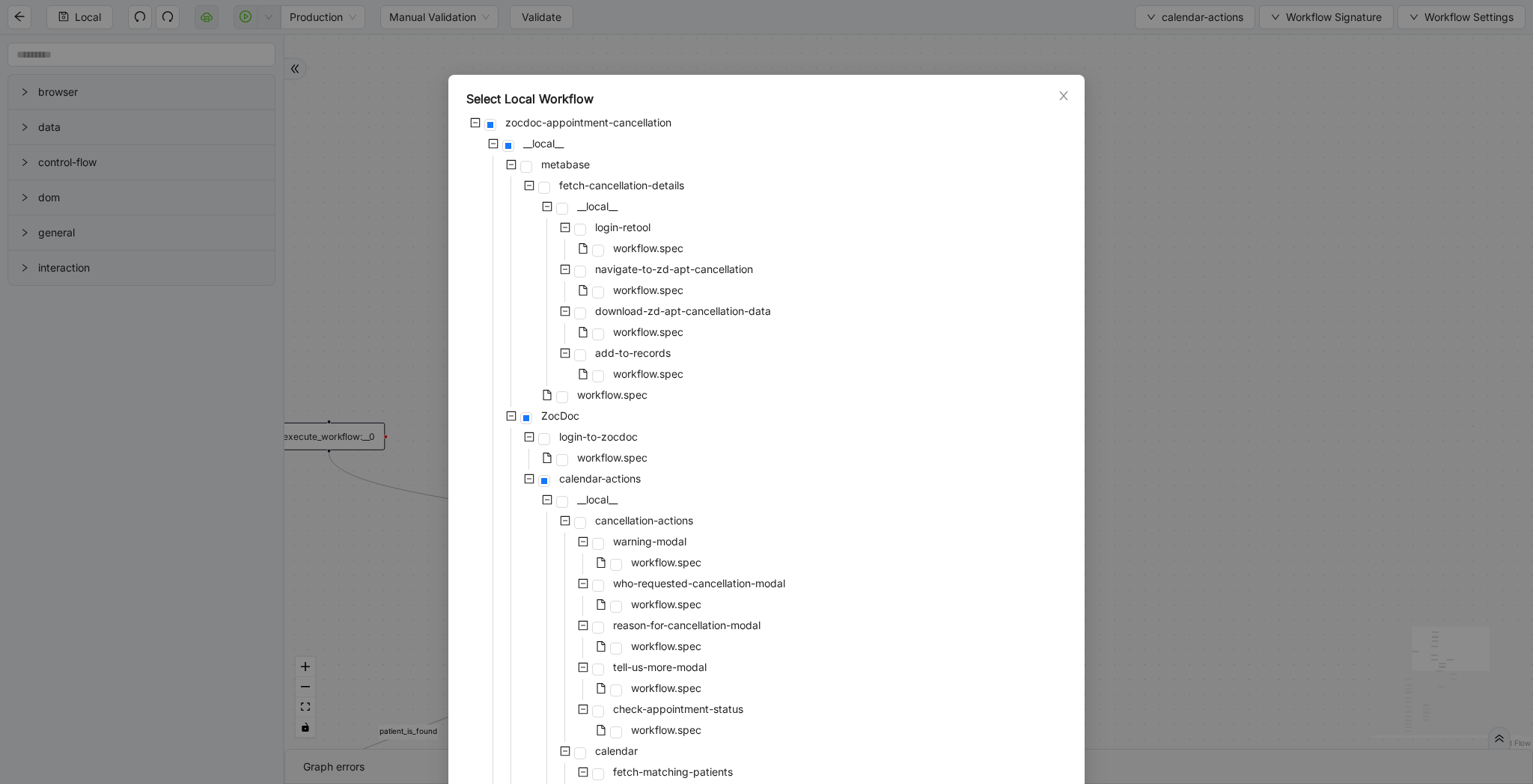
click at [1153, 303] on div "Select Local Workflow zocdoc-appointment-cancellation __local__ metabase fetch-…" at bounding box center [766, 392] width 1533 height 784
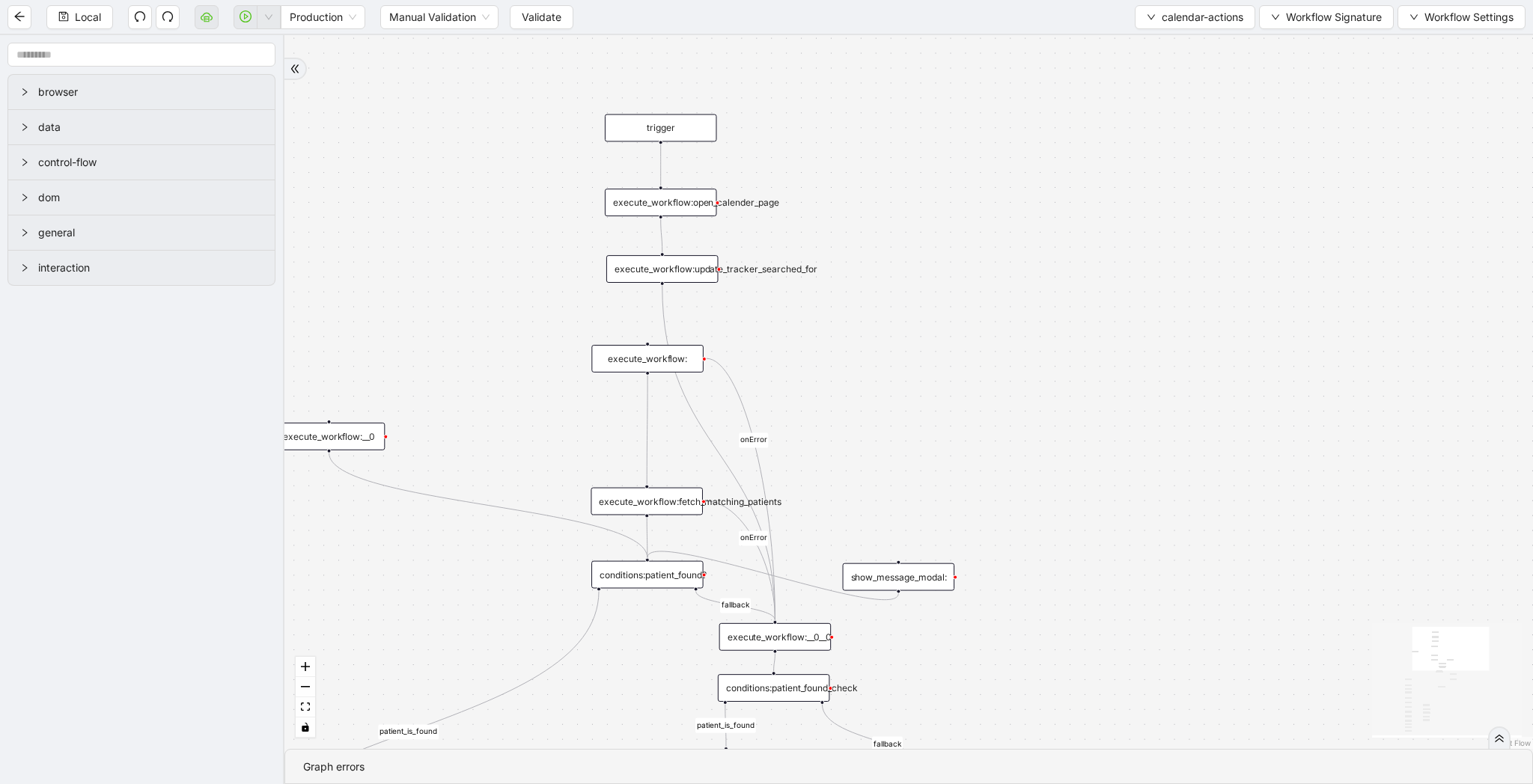
click at [697, 212] on div "execute_workflow:open_calender_page" at bounding box center [661, 203] width 113 height 28
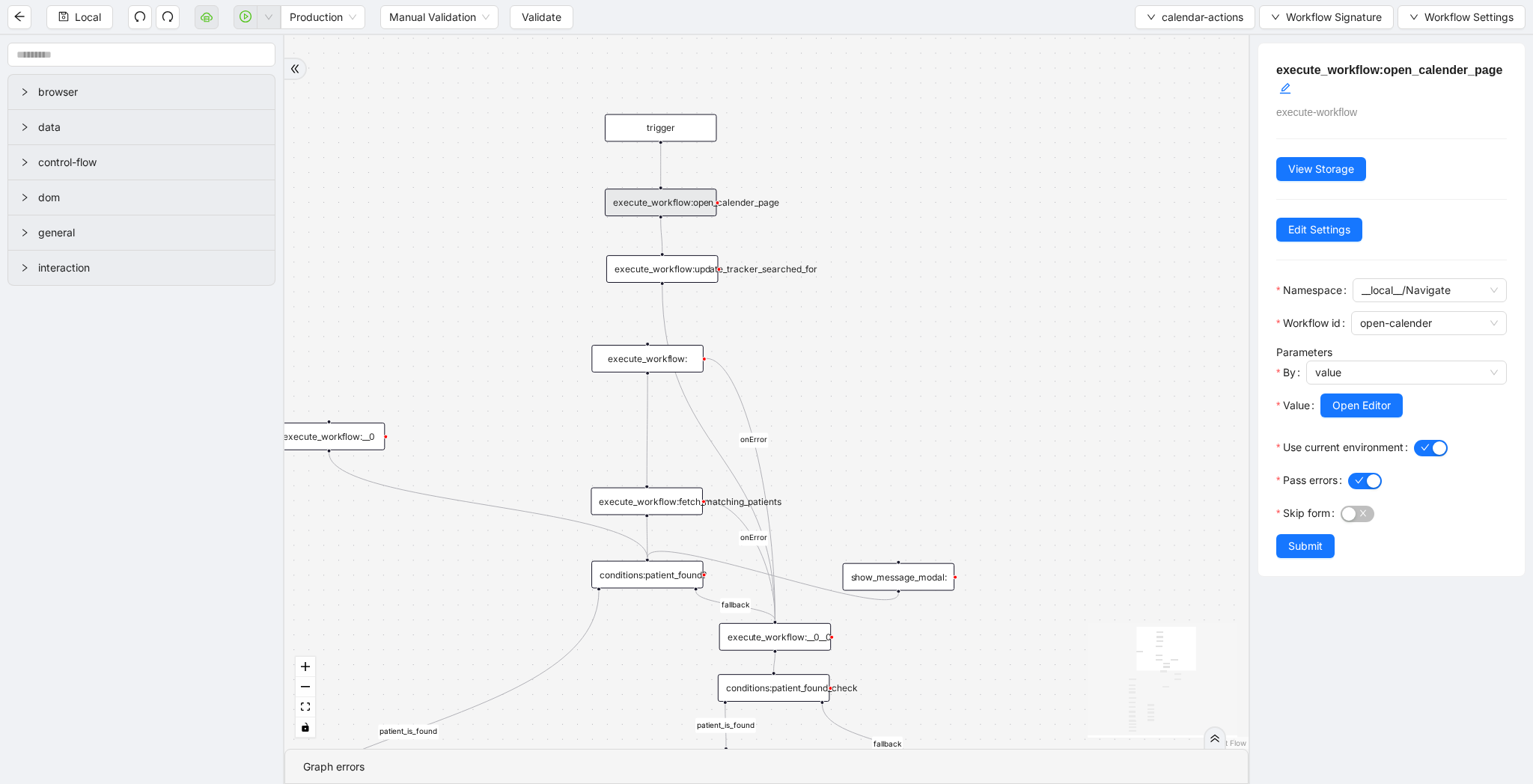
click at [712, 277] on div "execute_workflow:update_tracker_searched_for" at bounding box center [663, 269] width 113 height 28
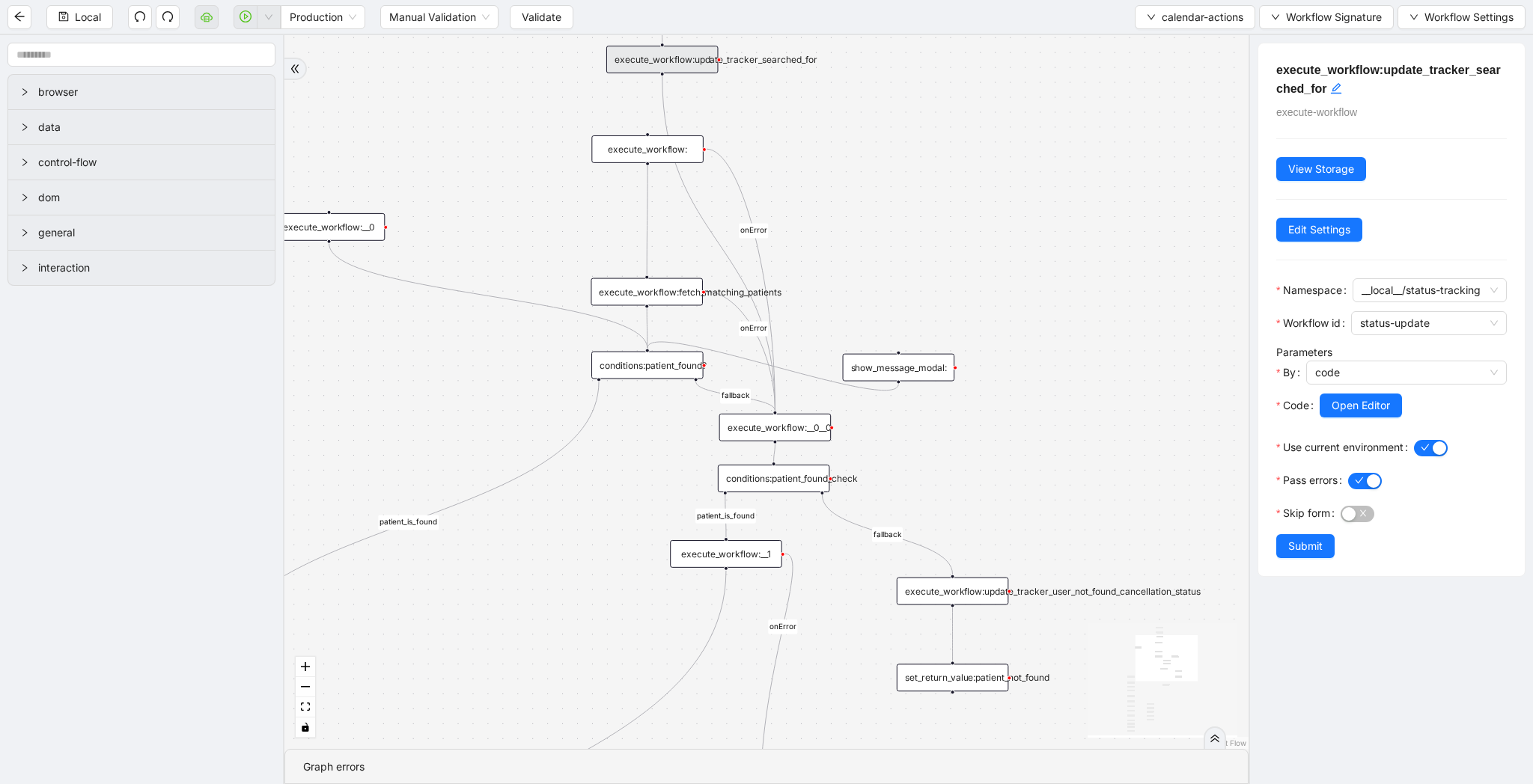
drag, startPoint x: 861, startPoint y: 340, endPoint x: 861, endPoint y: 162, distance: 178.0
click at [861, 162] on div "patient_is_found fallback fallback patient_is_found onError onError onError onE…" at bounding box center [766, 392] width 964 height 714
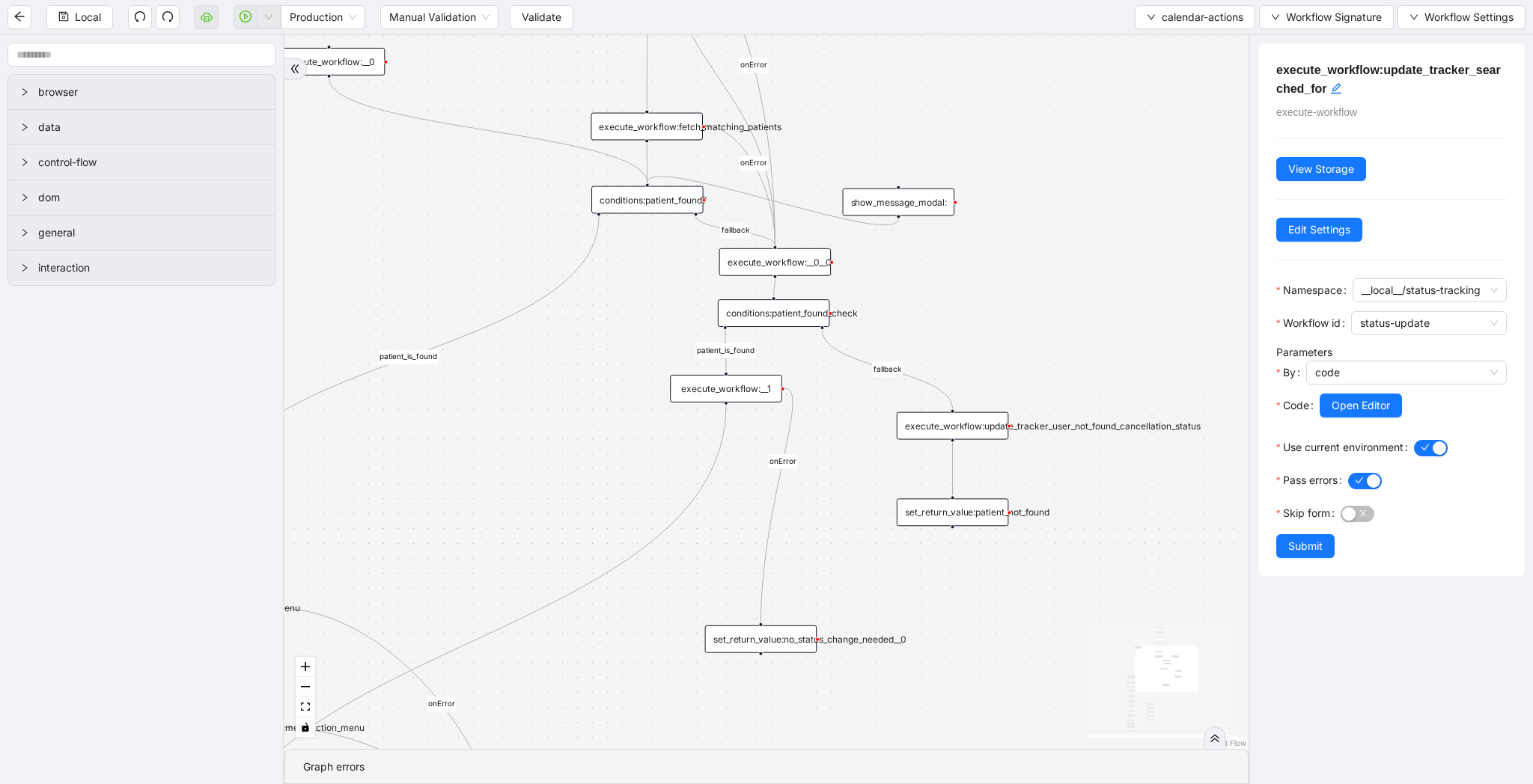
drag, startPoint x: 960, startPoint y: 331, endPoint x: 958, endPoint y: 159, distance: 172.0
click at [958, 159] on div "patient_is_found fallback fallback patient_is_found onError onError onError onE…" at bounding box center [766, 392] width 964 height 714
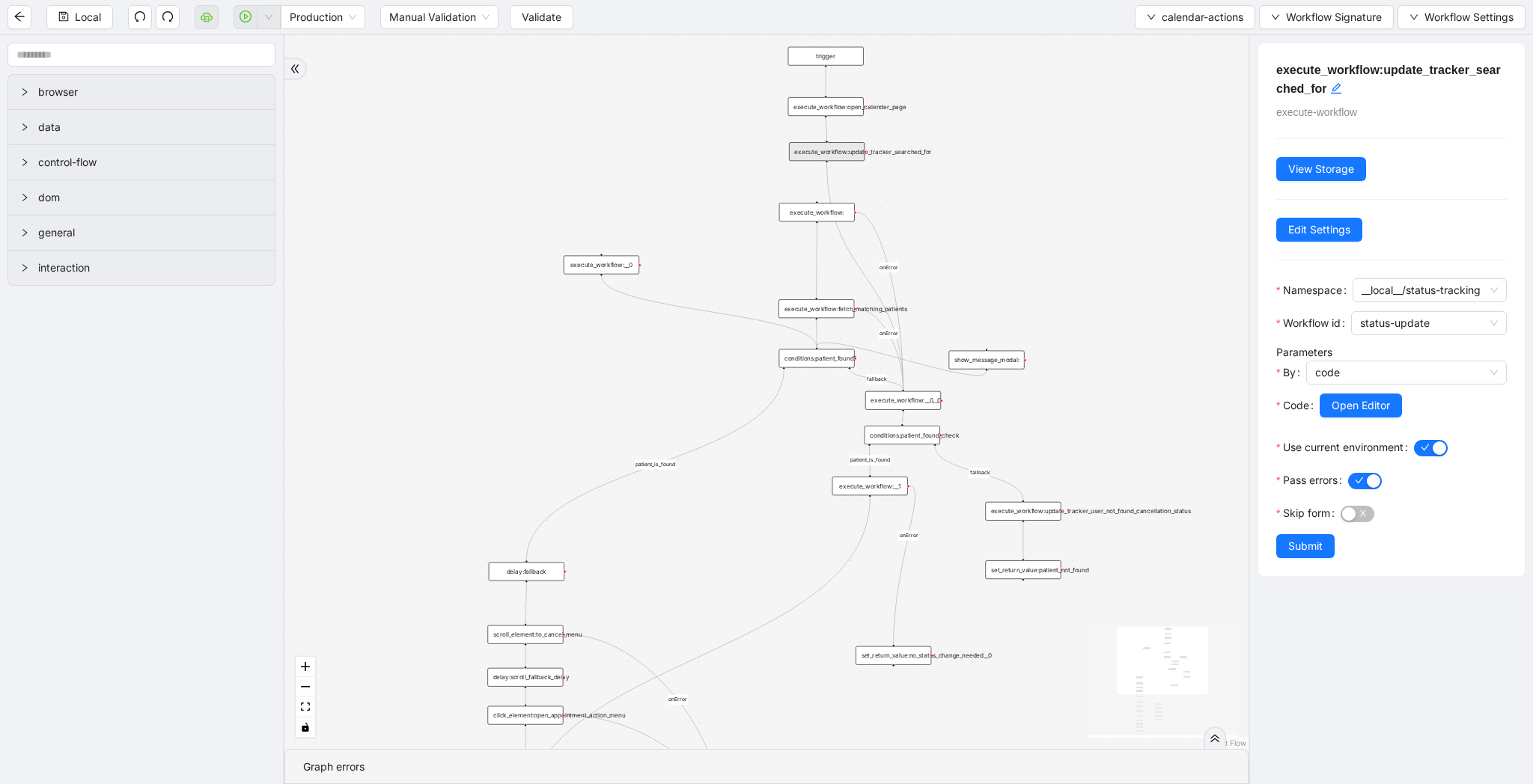
drag, startPoint x: 646, startPoint y: 338, endPoint x: 721, endPoint y: 525, distance: 201.5
click at [721, 525] on div "patient_is_found fallback fallback patient_is_found onError onError onError onE…" at bounding box center [766, 392] width 964 height 714
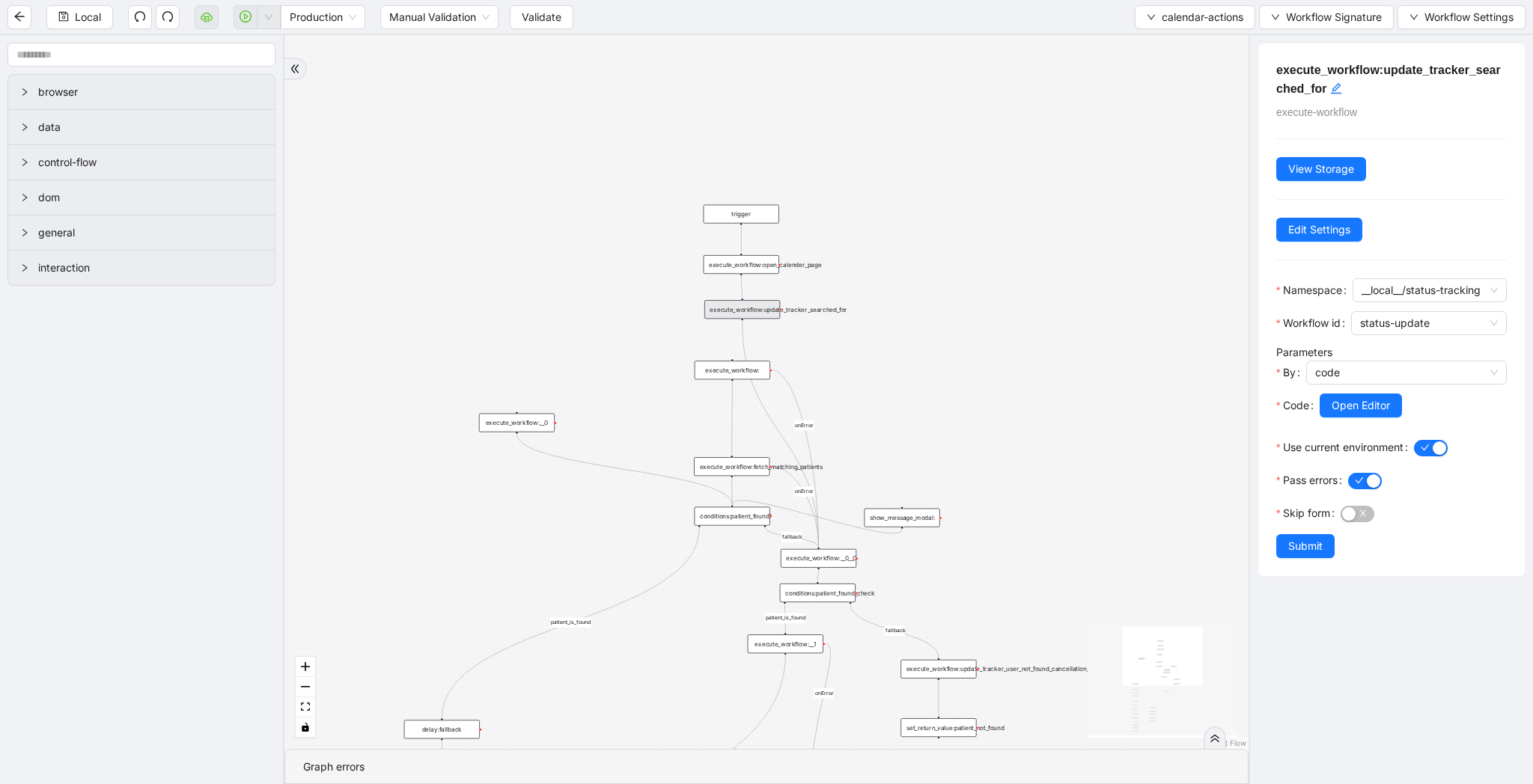
drag, startPoint x: 1069, startPoint y: 266, endPoint x: 979, endPoint y: 423, distance: 181.0
click at [979, 423] on div "patient_is_found fallback fallback patient_is_found onError onError onError onE…" at bounding box center [766, 392] width 964 height 714
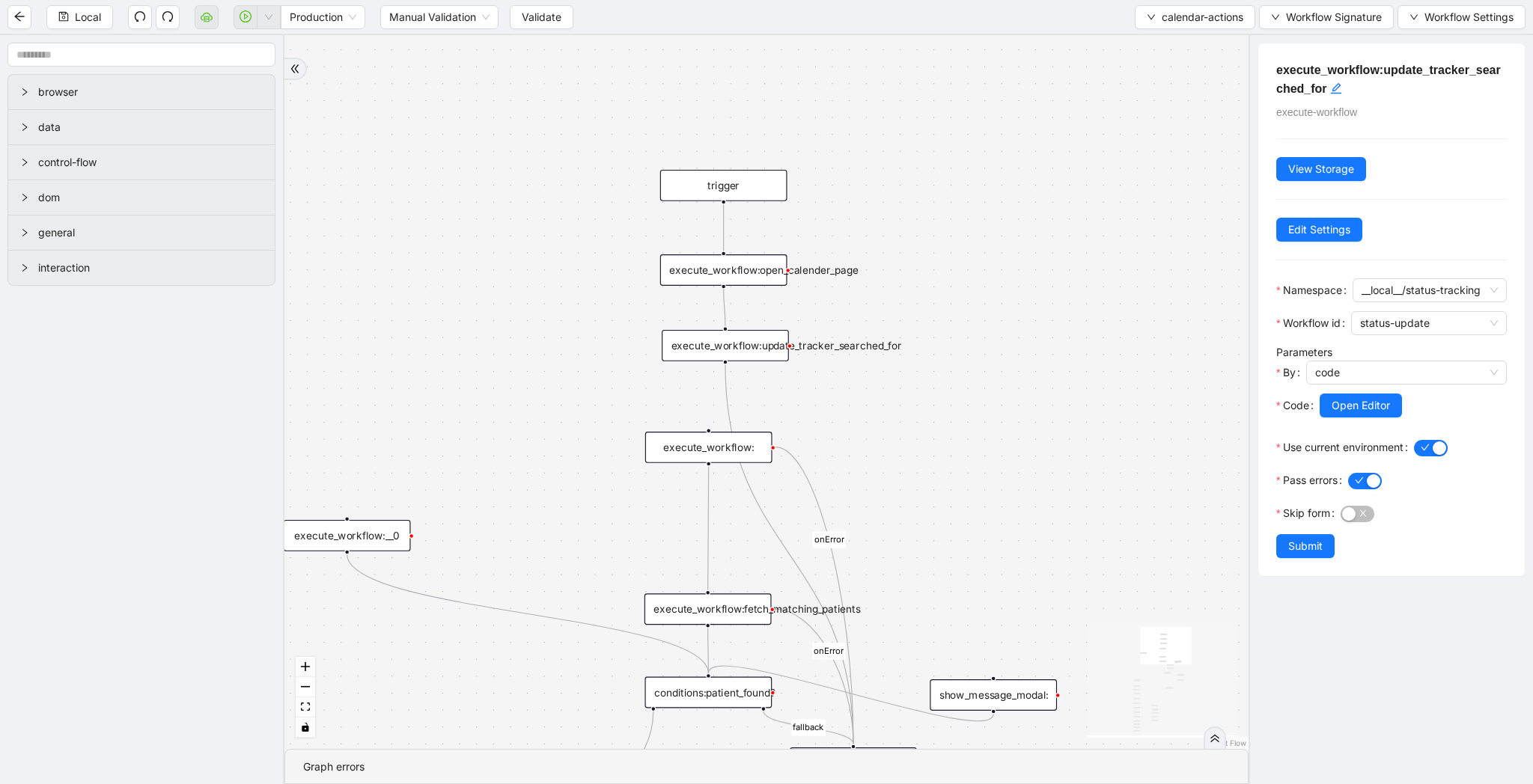
click at [744, 269] on div "execute_workflow:open_calender_page" at bounding box center [724, 270] width 127 height 31
click at [1153, 10] on button "calendar-actions" at bounding box center [1194, 17] width 120 height 24
click at [1153, 36] on li "Select" at bounding box center [1192, 47] width 116 height 24
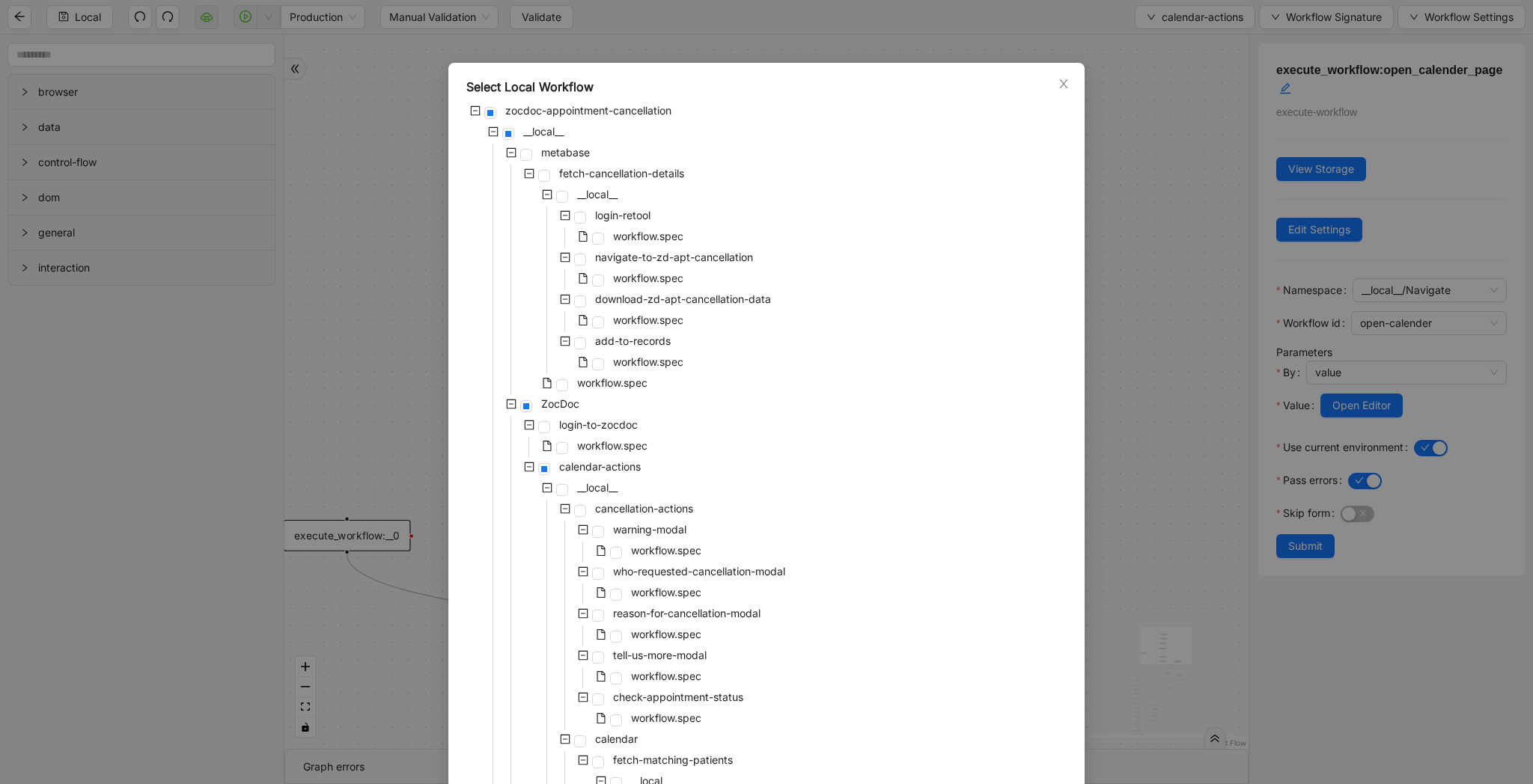
scroll to position [14, 0]
click at [526, 461] on icon "minus-square" at bounding box center [529, 464] width 10 height 10
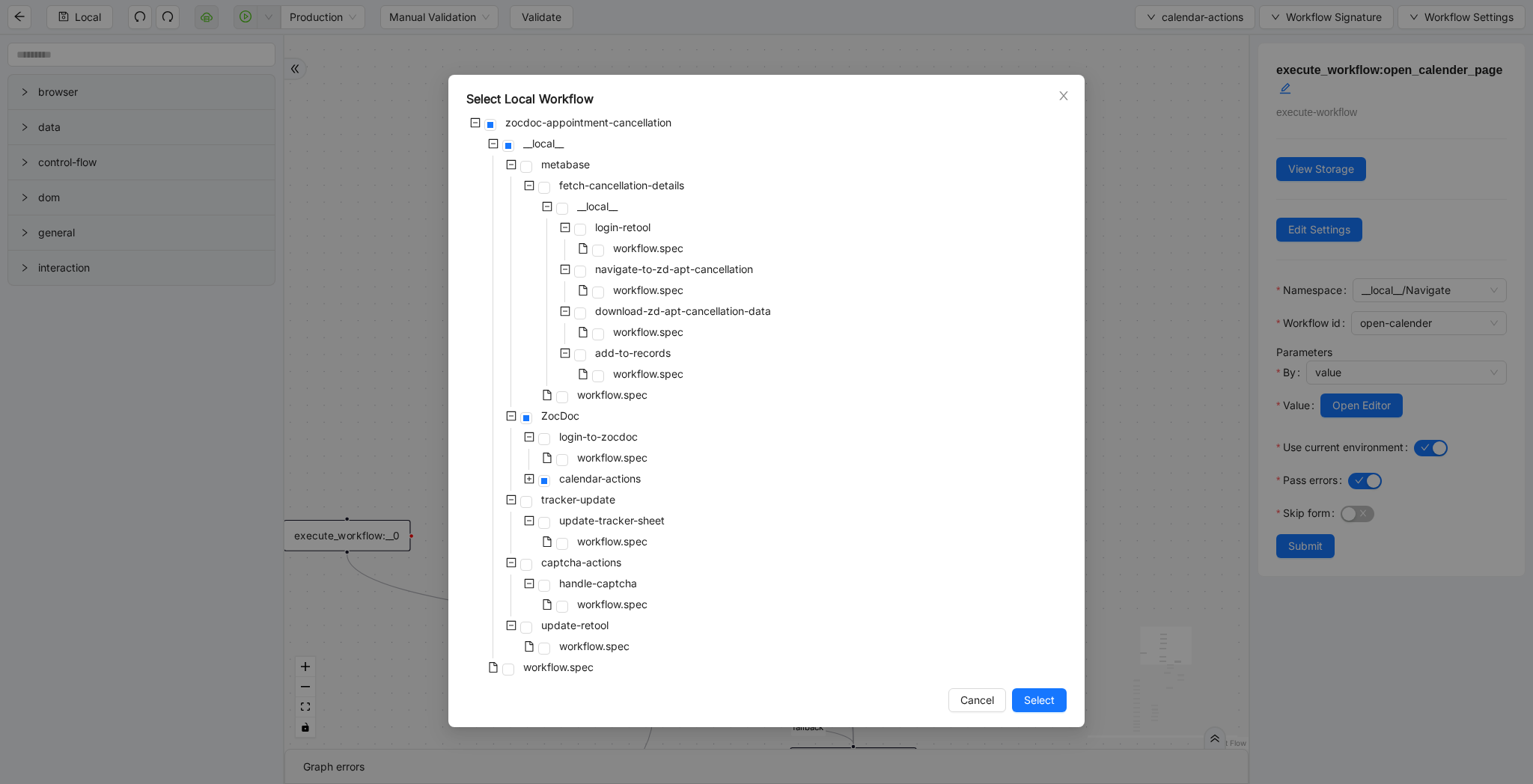
scroll to position [0, 0]
click at [530, 436] on icon "minus-square" at bounding box center [529, 437] width 10 height 10
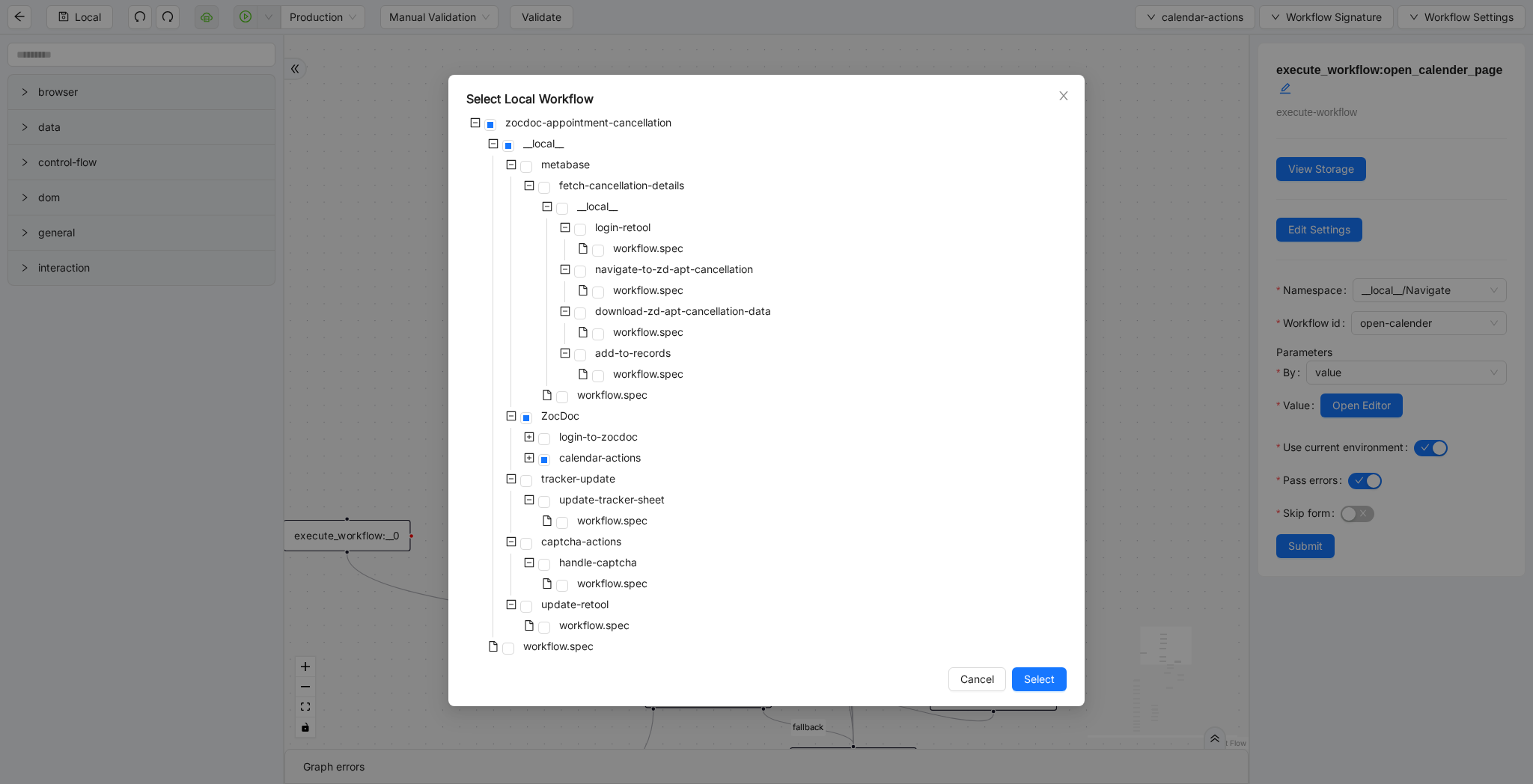
click at [1100, 151] on div "Select Local Workflow zocdoc-appointment-cancellation __local__ metabase fetch-…" at bounding box center [766, 392] width 1533 height 784
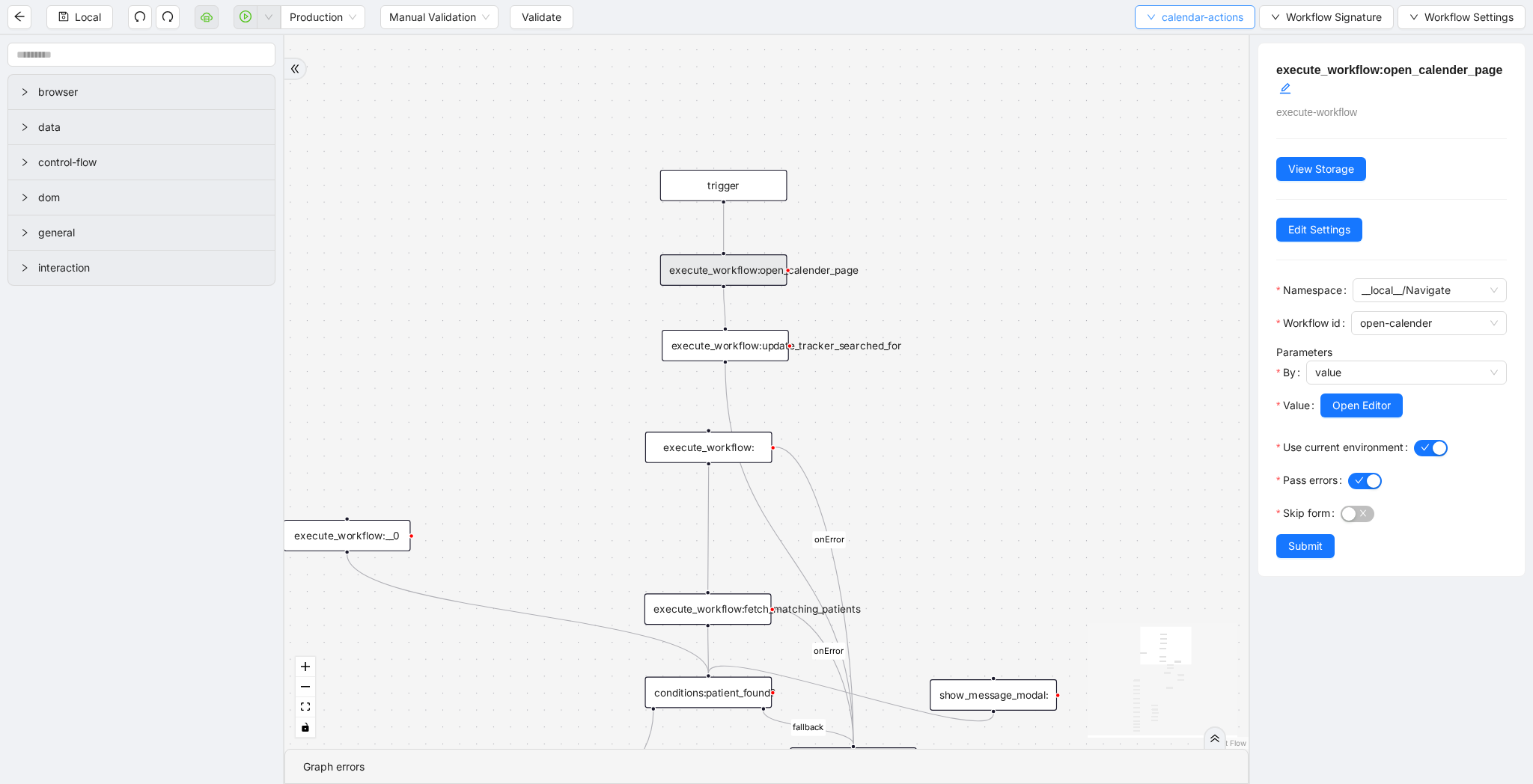
click at [1161, 21] on span "calendar-actions" at bounding box center [1202, 16] width 81 height 16
click at [1161, 42] on span "Select" at bounding box center [1191, 46] width 98 height 16
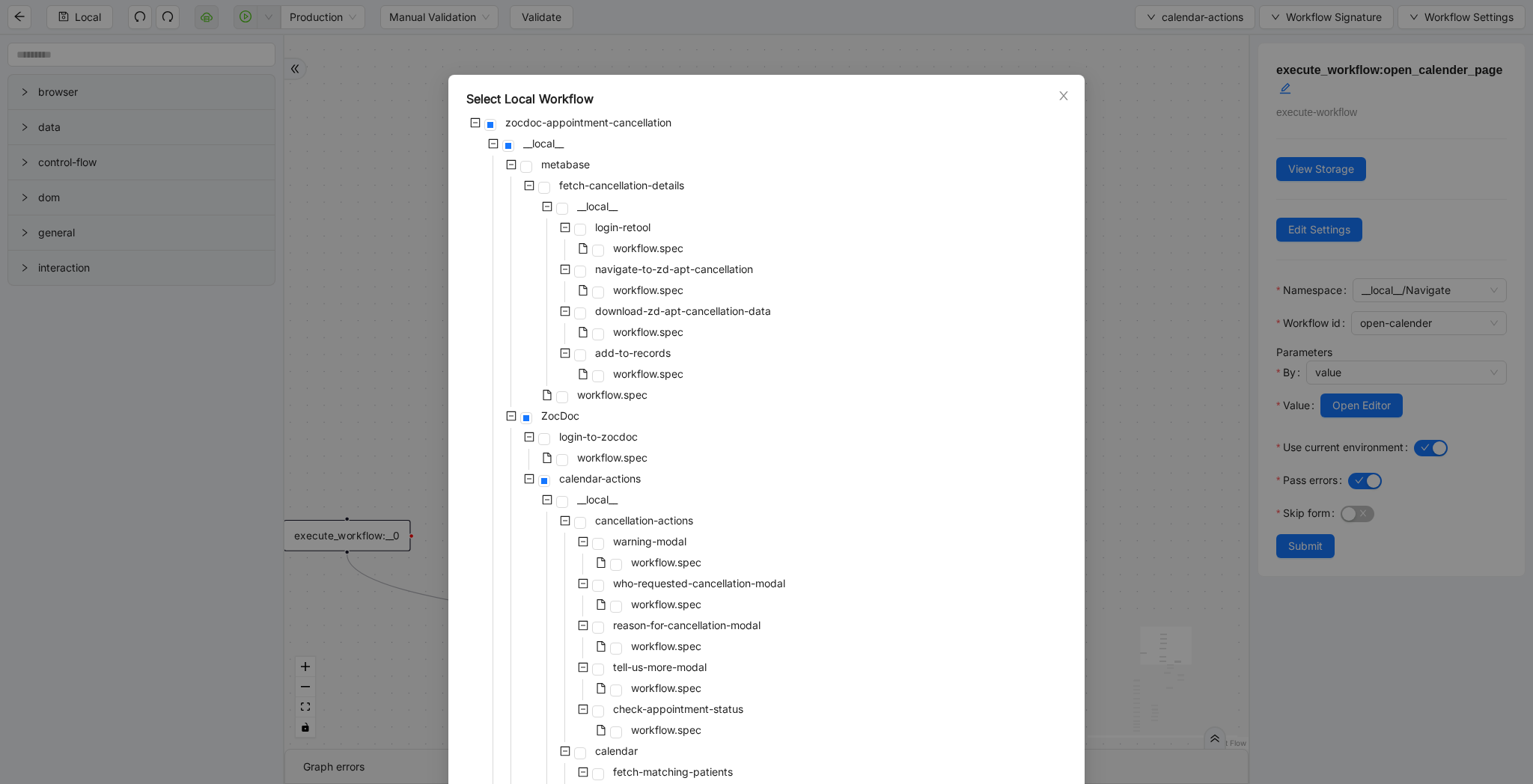
click at [530, 474] on icon "minus-square" at bounding box center [529, 479] width 10 height 10
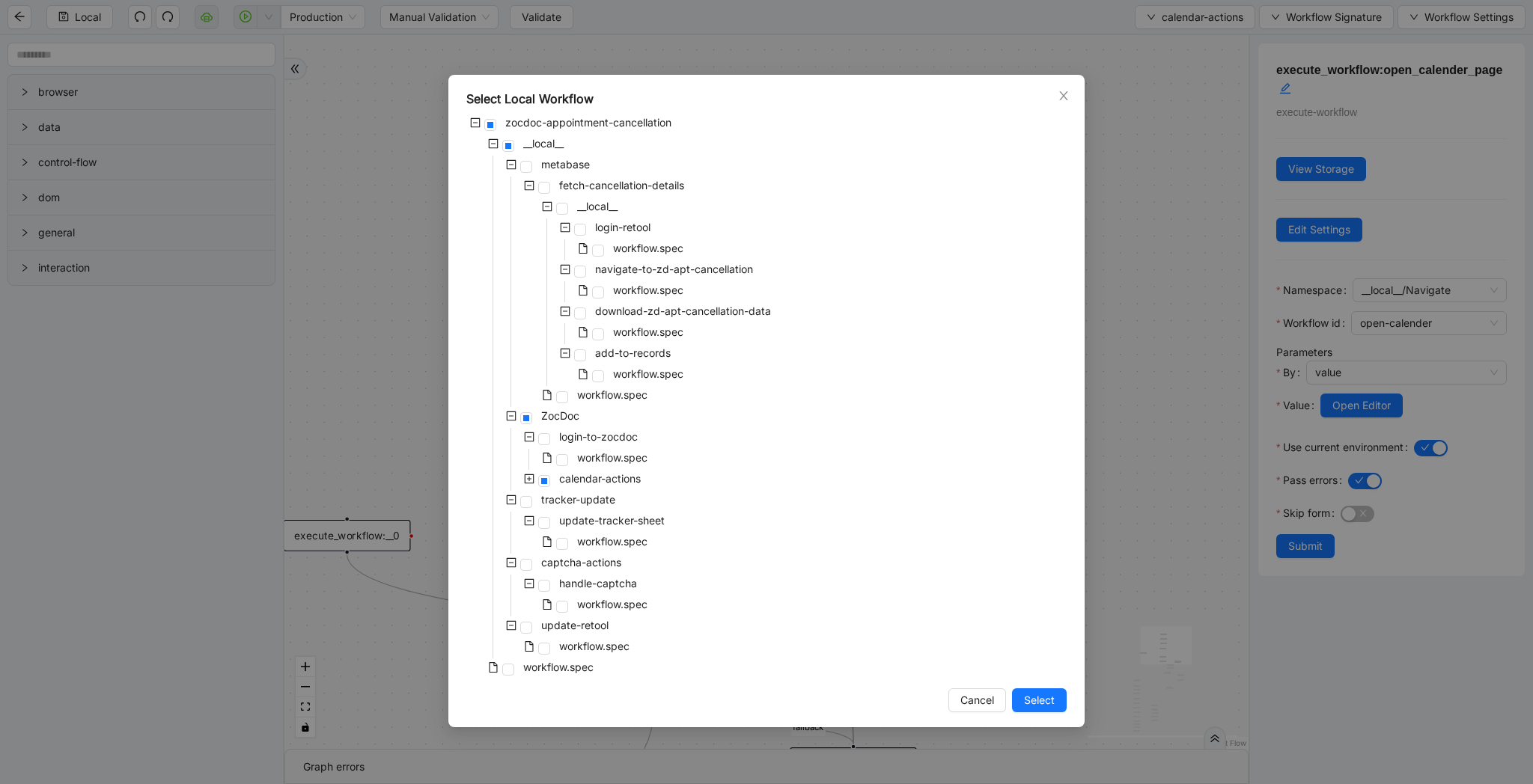
click at [563, 468] on div "workflow.spec" at bounding box center [558, 459] width 184 height 21
click at [507, 667] on span at bounding box center [509, 670] width 12 height 12
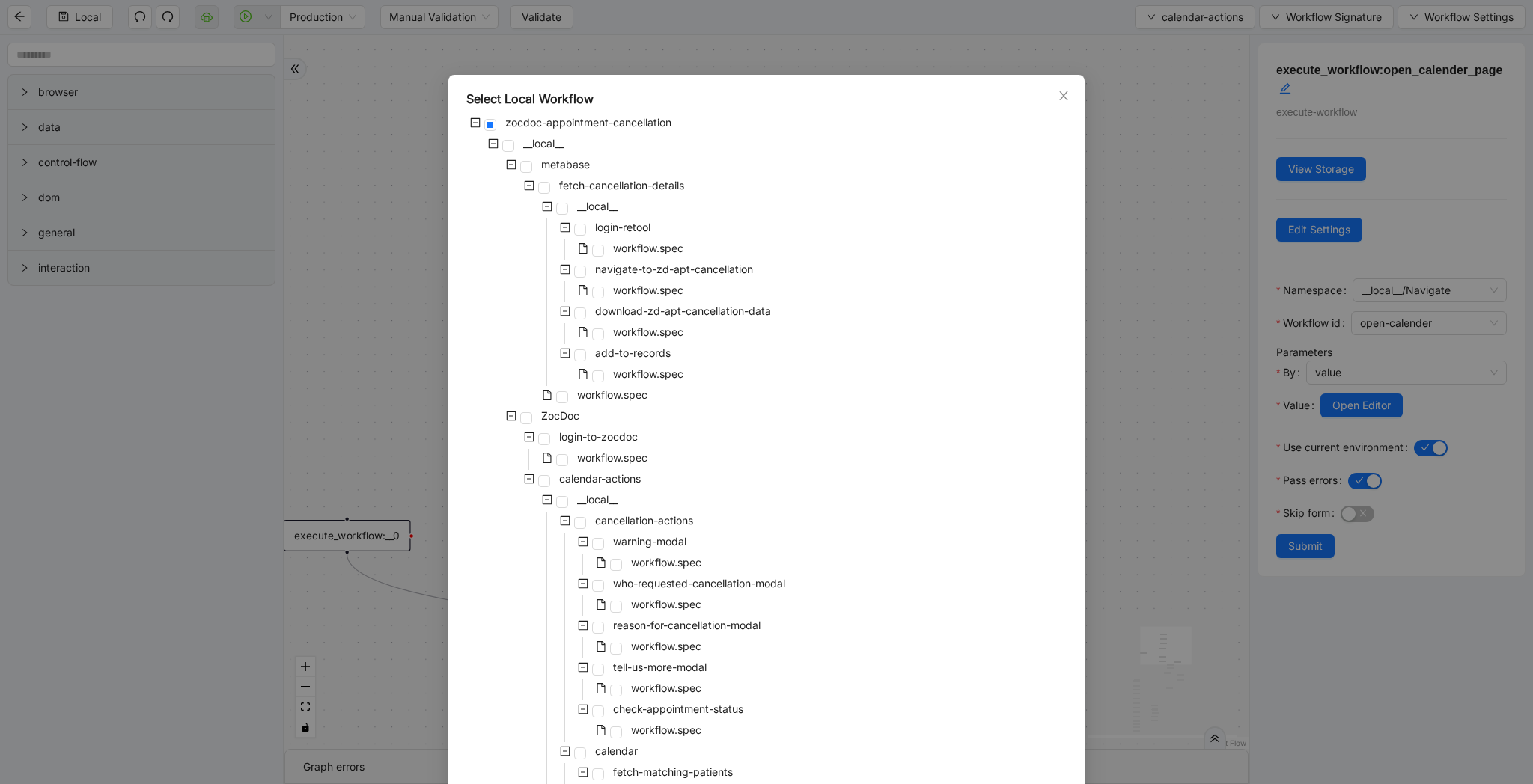
scroll to position [1072, 0]
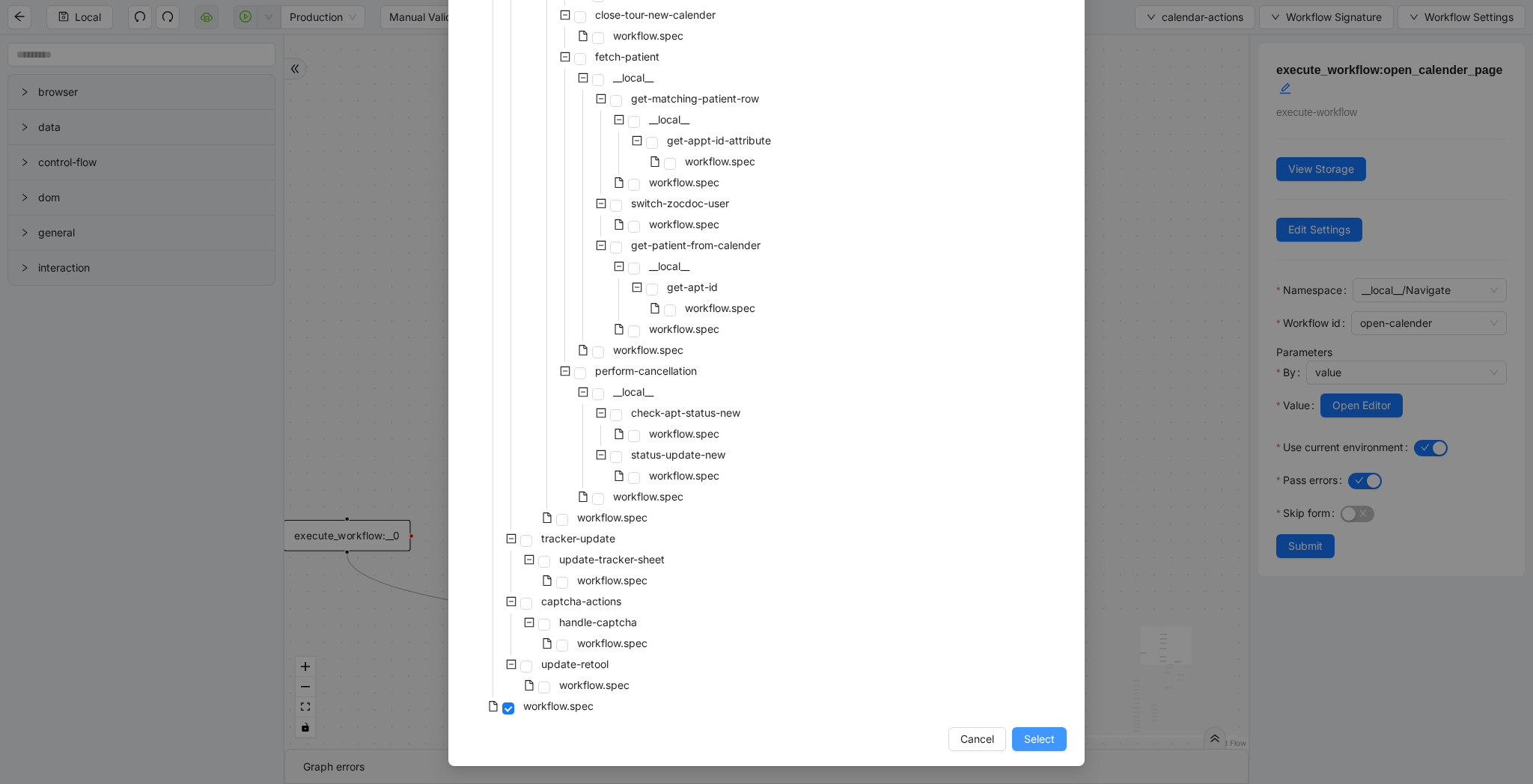
click at [1045, 733] on span "Select" at bounding box center [1039, 739] width 30 height 16
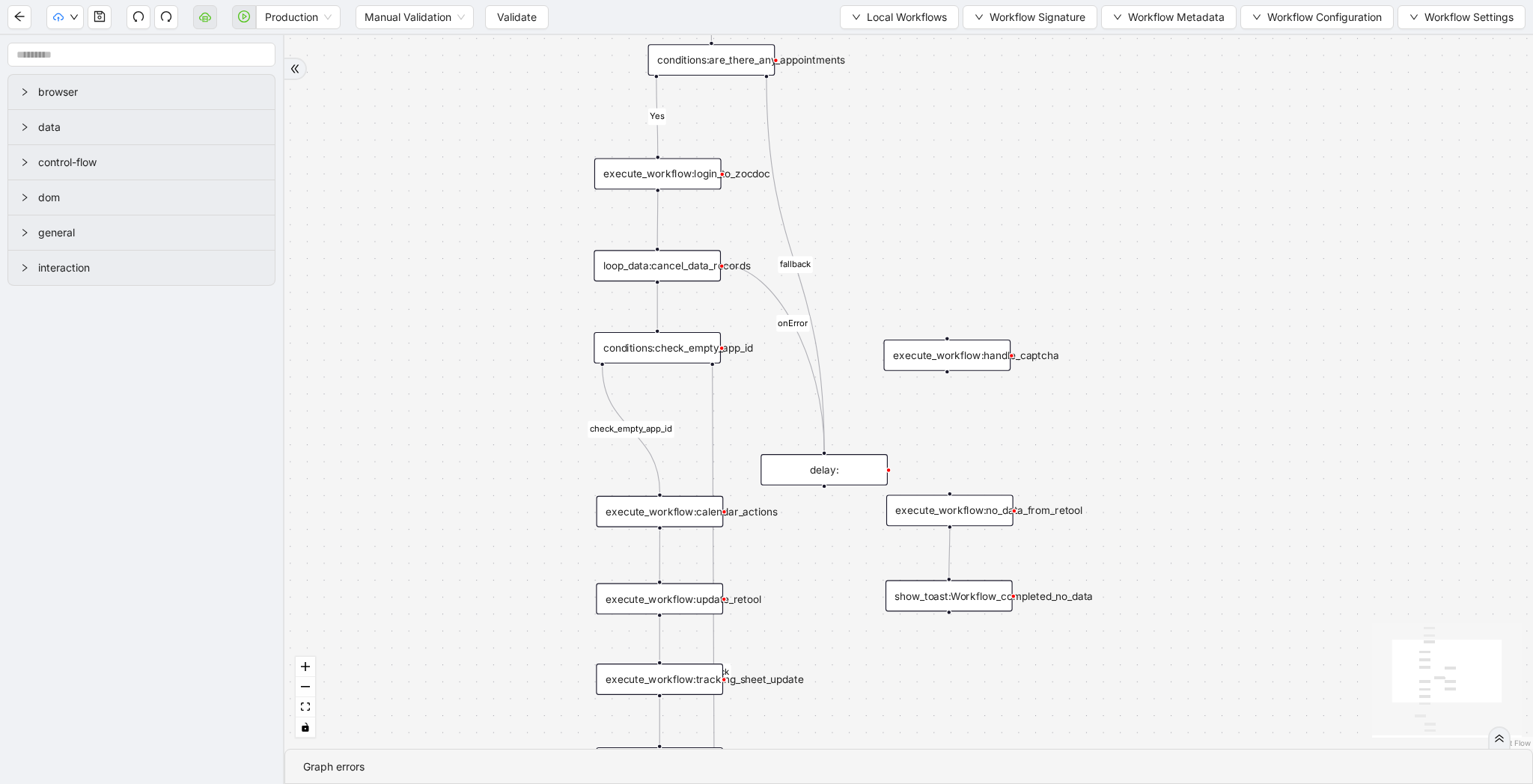
drag, startPoint x: 1013, startPoint y: 671, endPoint x: 1013, endPoint y: 288, distance: 383.0
click at [1013, 288] on div "Yes yes fallback fallback fallback check_empty_app_id onError trigger execute_w…" at bounding box center [908, 392] width 1249 height 714
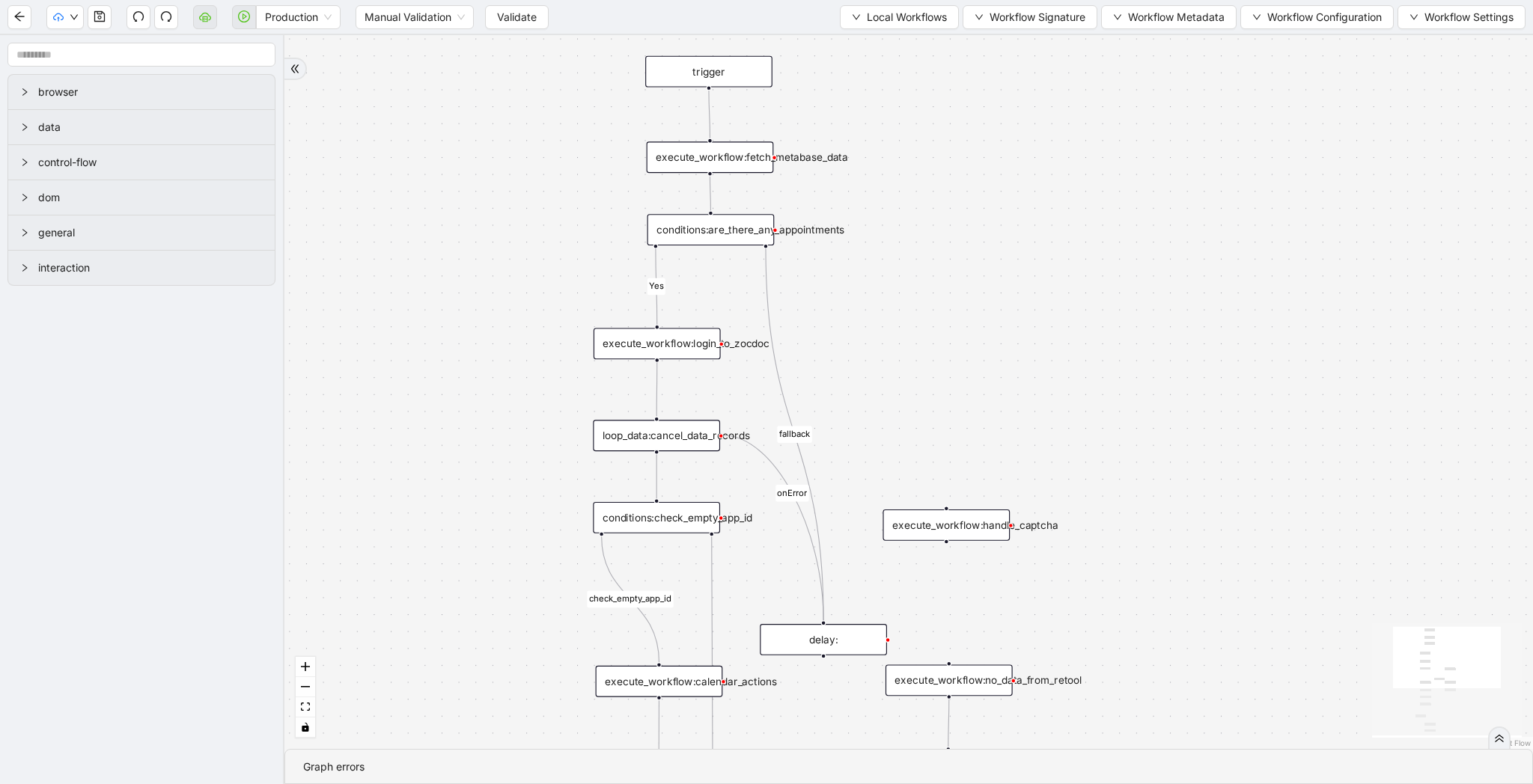
drag, startPoint x: 1013, startPoint y: 288, endPoint x: 1013, endPoint y: 519, distance: 231.0
click at [1013, 519] on div "Yes yes fallback fallback fallback check_empty_app_id onError trigger execute_w…" at bounding box center [908, 392] width 1249 height 714
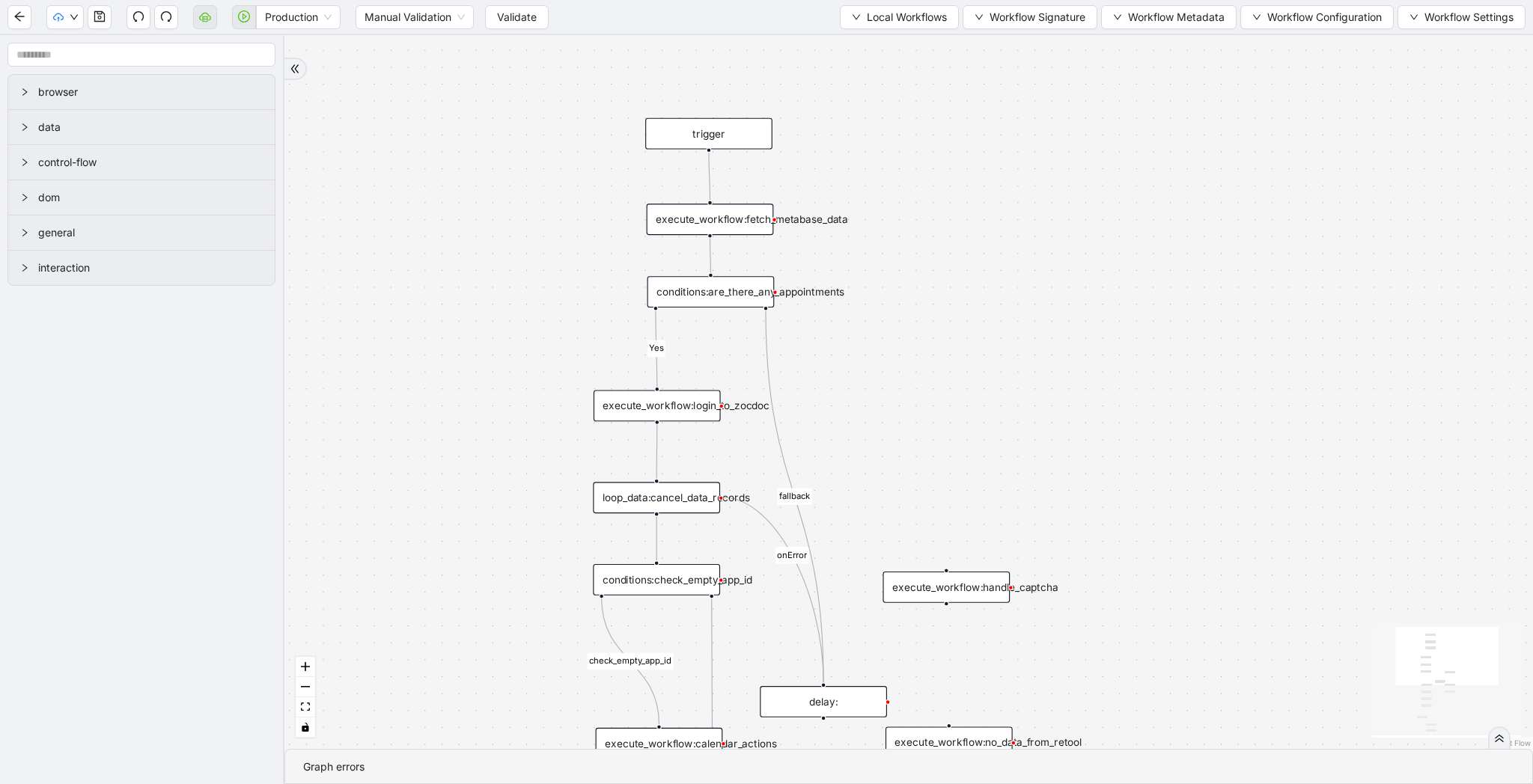
click at [687, 408] on div "execute_workflow:login_to_zocdoc" at bounding box center [657, 405] width 127 height 31
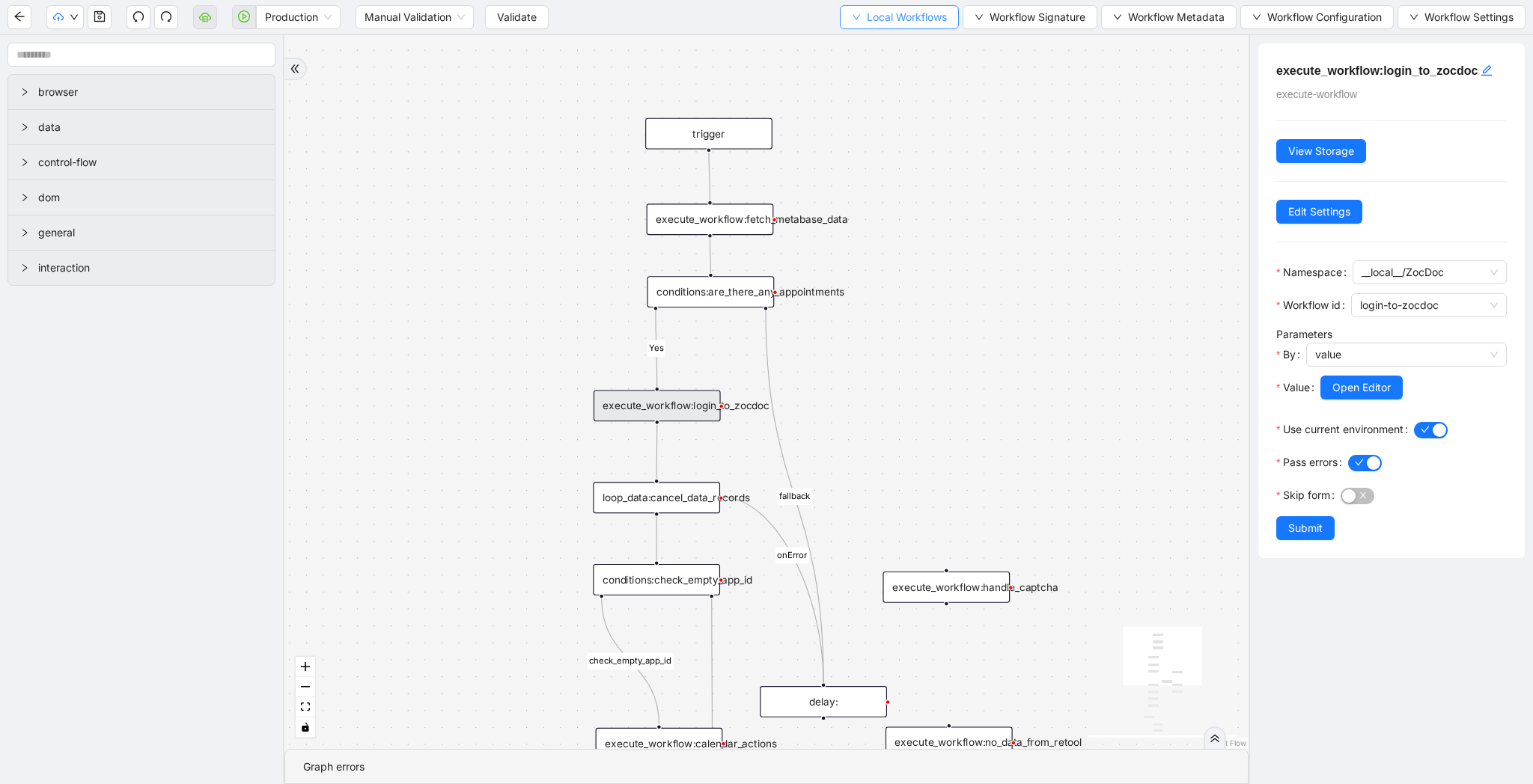
click at [879, 9] on span "Local Workflows" at bounding box center [906, 16] width 80 height 16
click at [879, 36] on li "Select" at bounding box center [892, 47] width 115 height 24
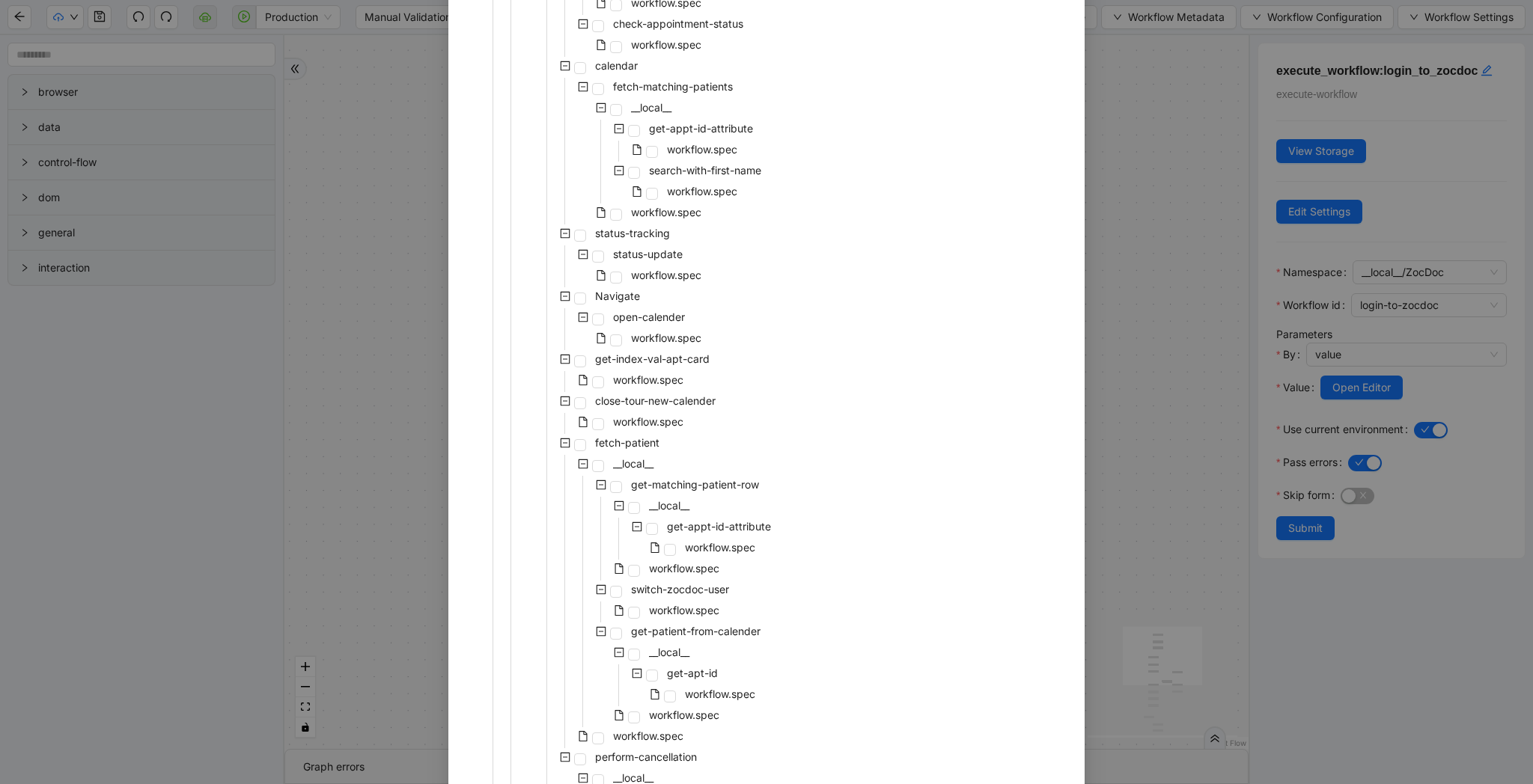
scroll to position [0, 0]
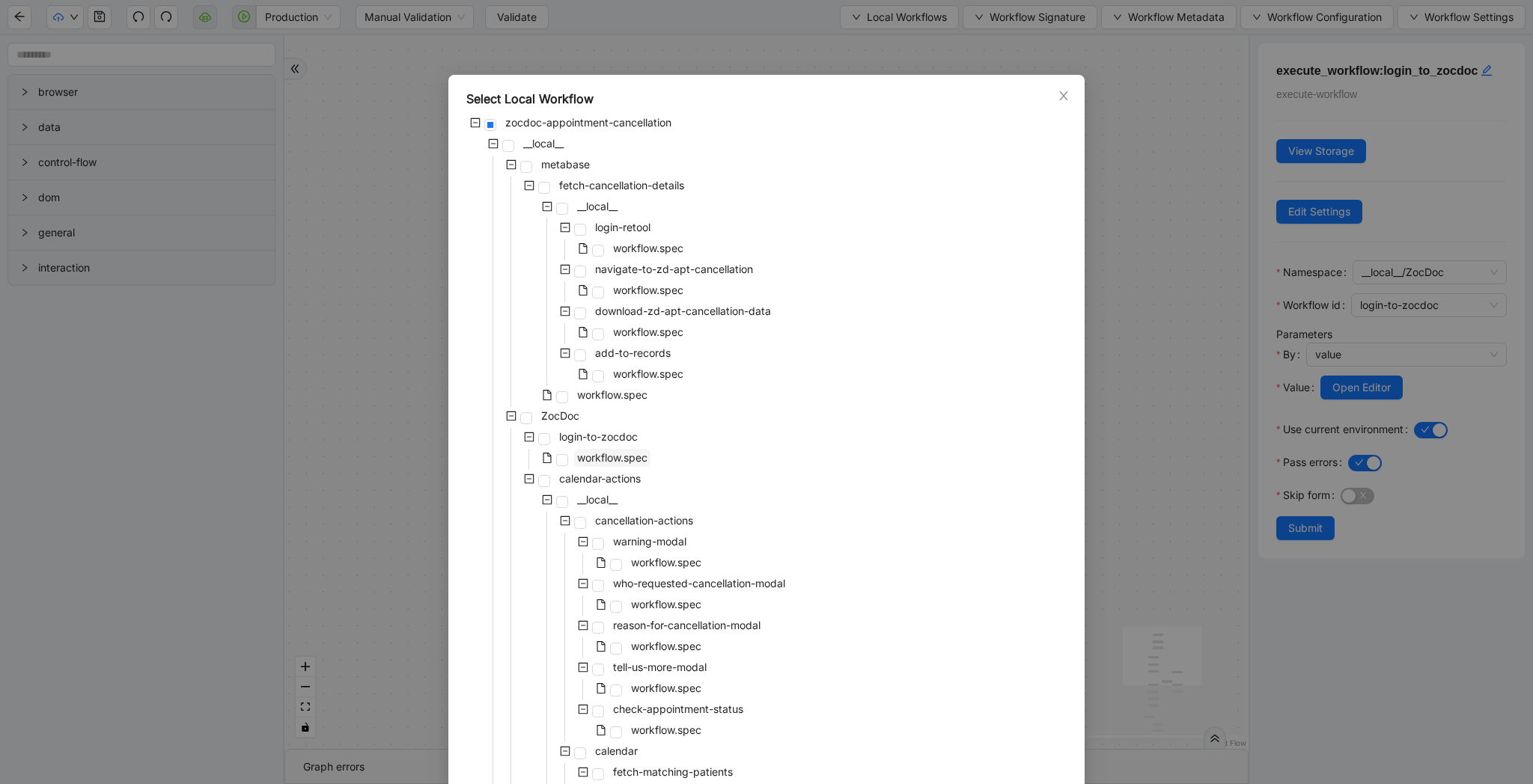
click at [632, 450] on span "workflow.spec" at bounding box center [612, 457] width 76 height 18
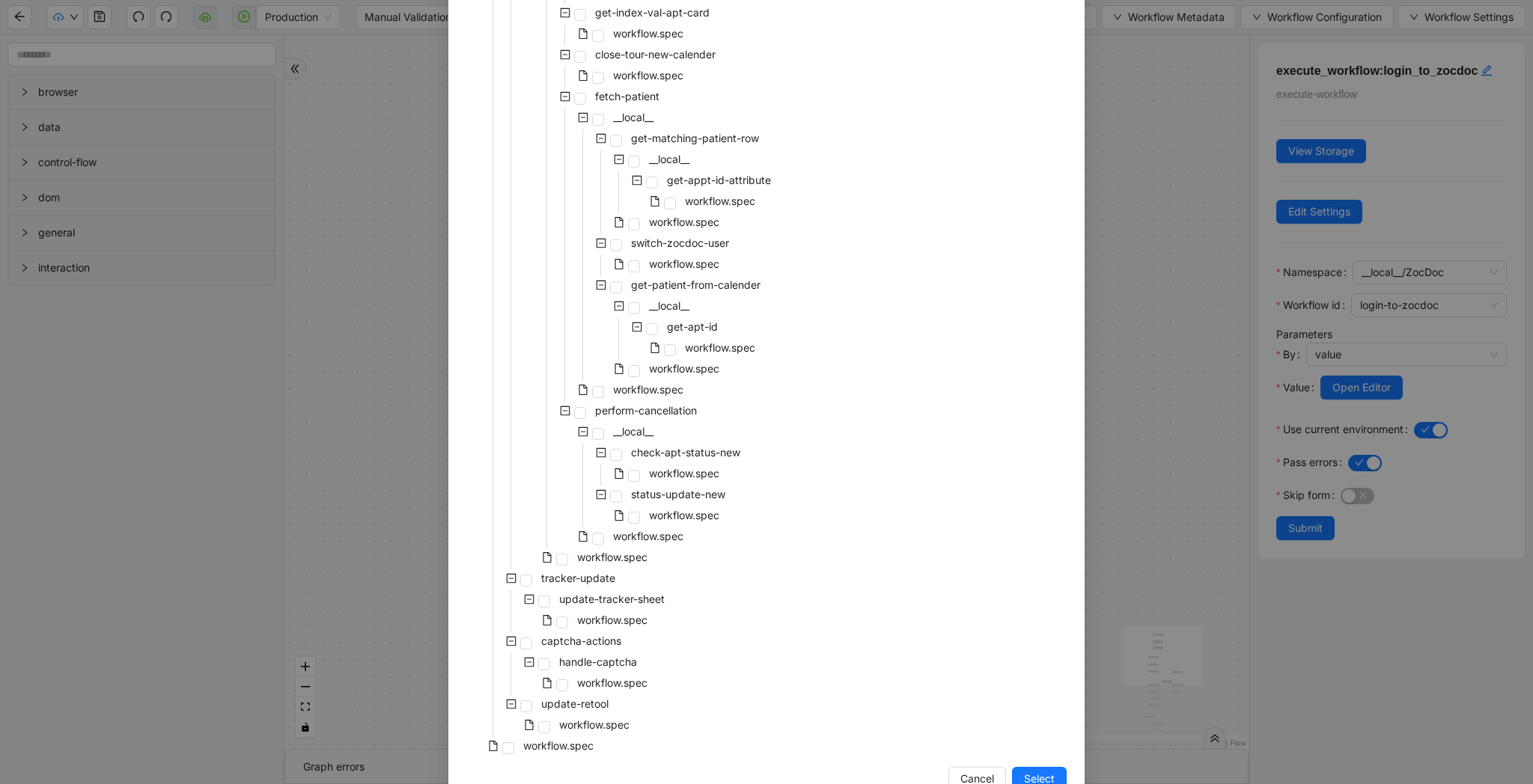
scroll to position [1063, 0]
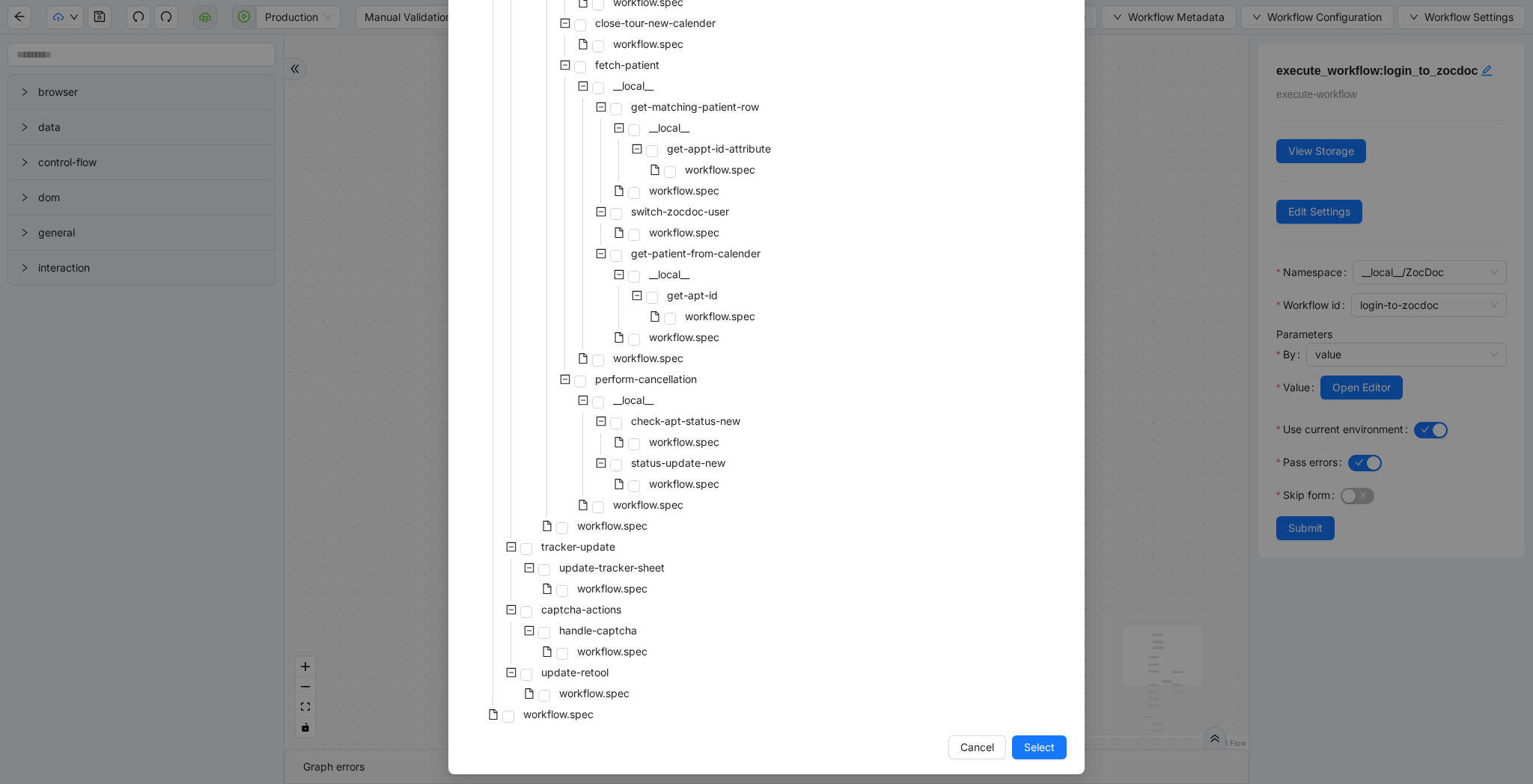
click at [1043, 752] on span "Select" at bounding box center [1039, 747] width 30 height 16
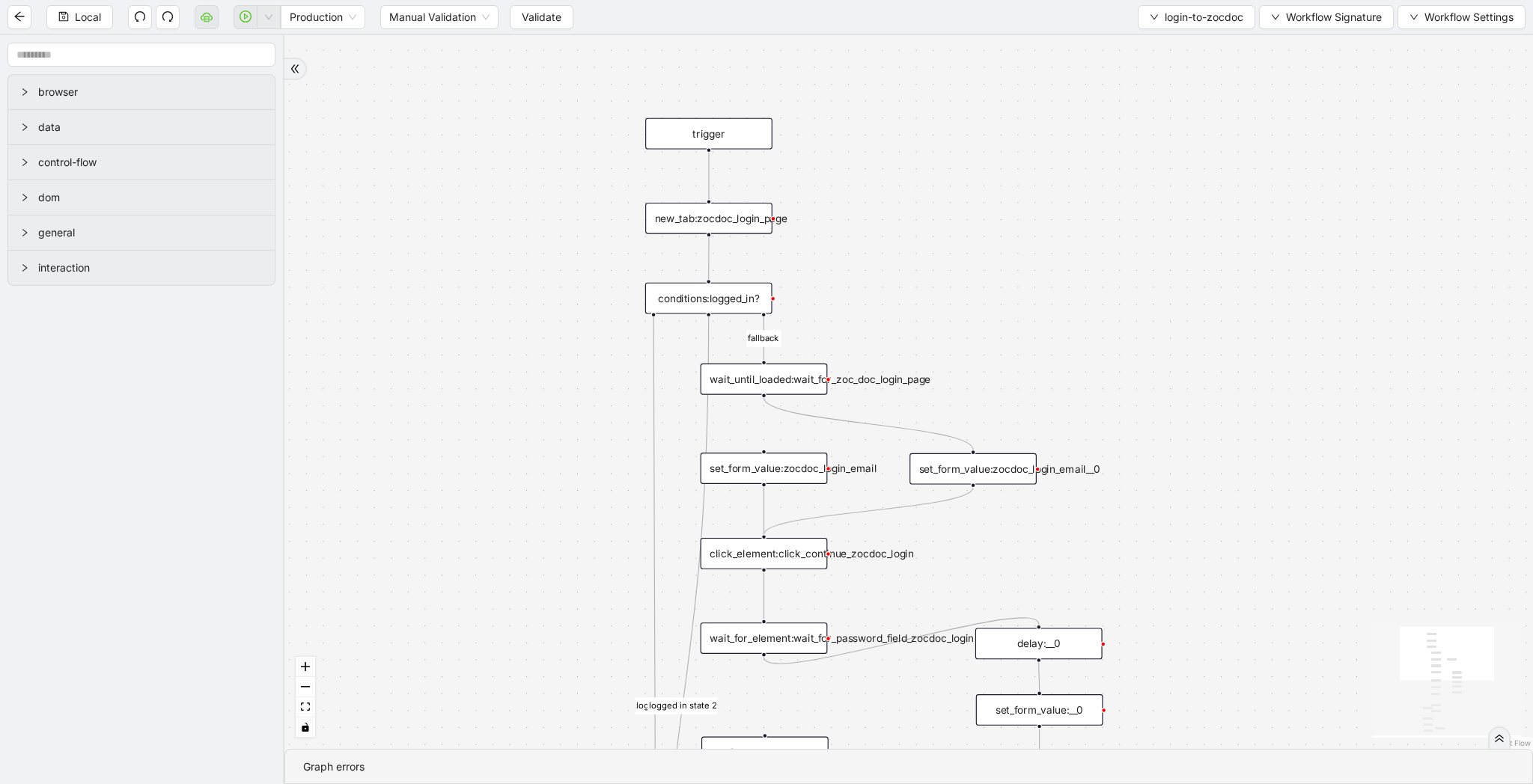
click at [734, 301] on div "conditions:logged_in?" at bounding box center [709, 298] width 127 height 31
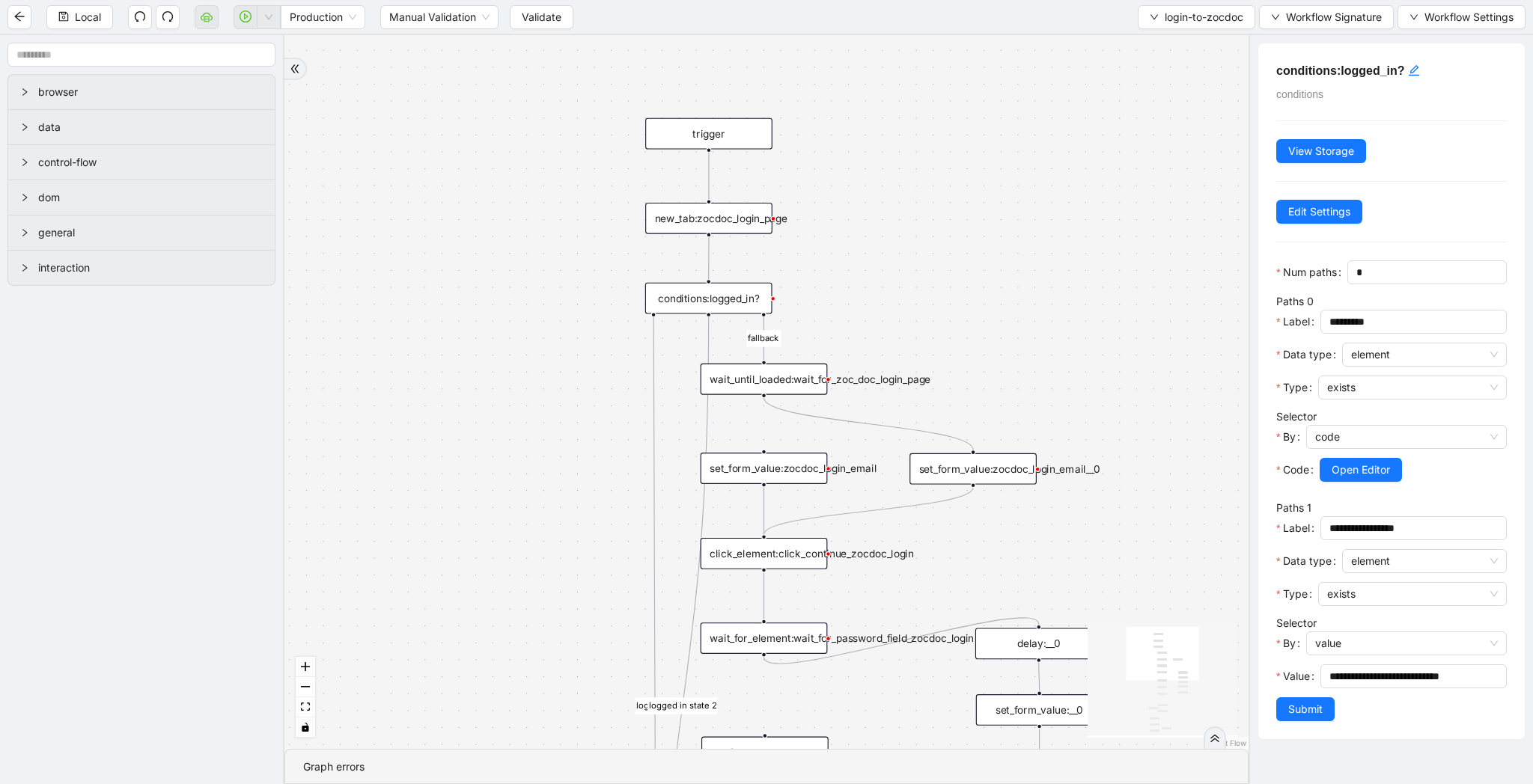
click at [760, 218] on div "new_tab:zocdoc_login_page" at bounding box center [709, 218] width 127 height 31
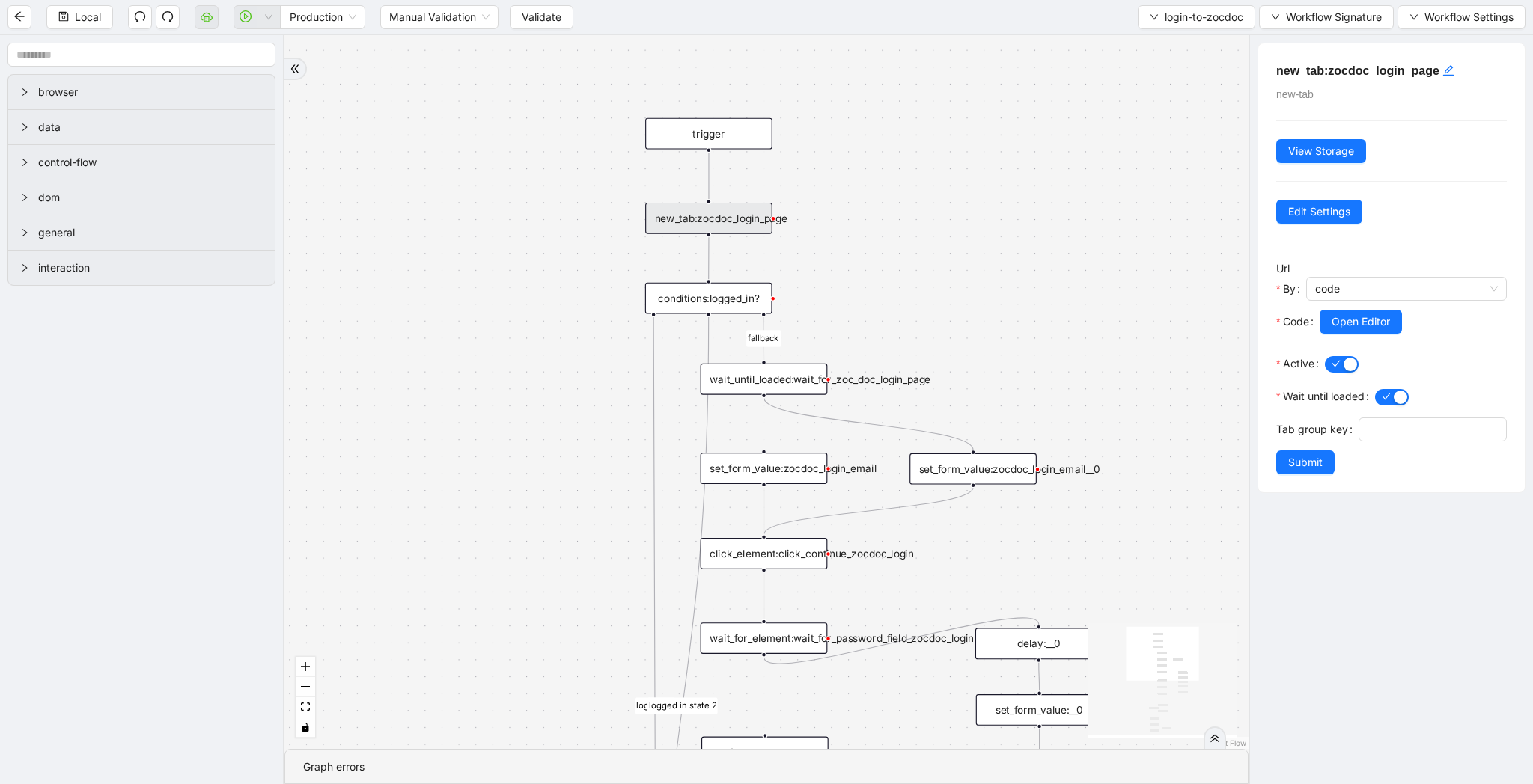
drag, startPoint x: 894, startPoint y: 300, endPoint x: 894, endPoint y: -35, distance: 335.0
click at [894, 0] on html "Local Production Manual Validation Validate login-to-zocdoc Workflow Signature …" at bounding box center [766, 392] width 1533 height 784
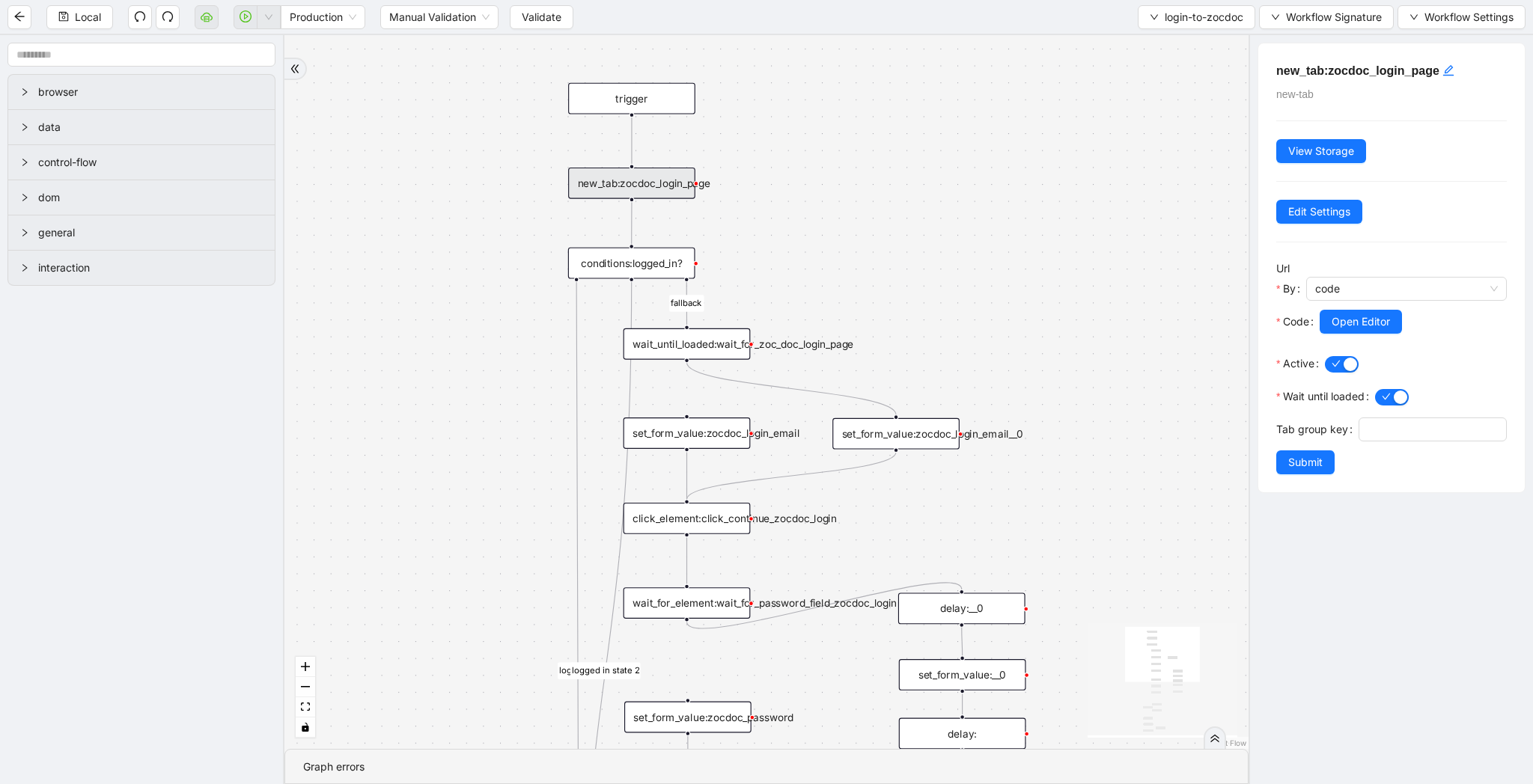
drag, startPoint x: 985, startPoint y: 80, endPoint x: 909, endPoint y: 379, distance: 308.5
click at [909, 379] on div "fallback success logged in logged in state 2 onError onError trigger new_tab:zo…" at bounding box center [766, 392] width 964 height 714
click at [633, 178] on div "new_tab:zocdoc_login_page" at bounding box center [632, 183] width 127 height 31
drag, startPoint x: 911, startPoint y: 247, endPoint x: 926, endPoint y: 184, distance: 64.8
click at [926, 184] on div "fallback success logged in logged in state 2 onError onError trigger new_tab:zo…" at bounding box center [766, 392] width 964 height 714
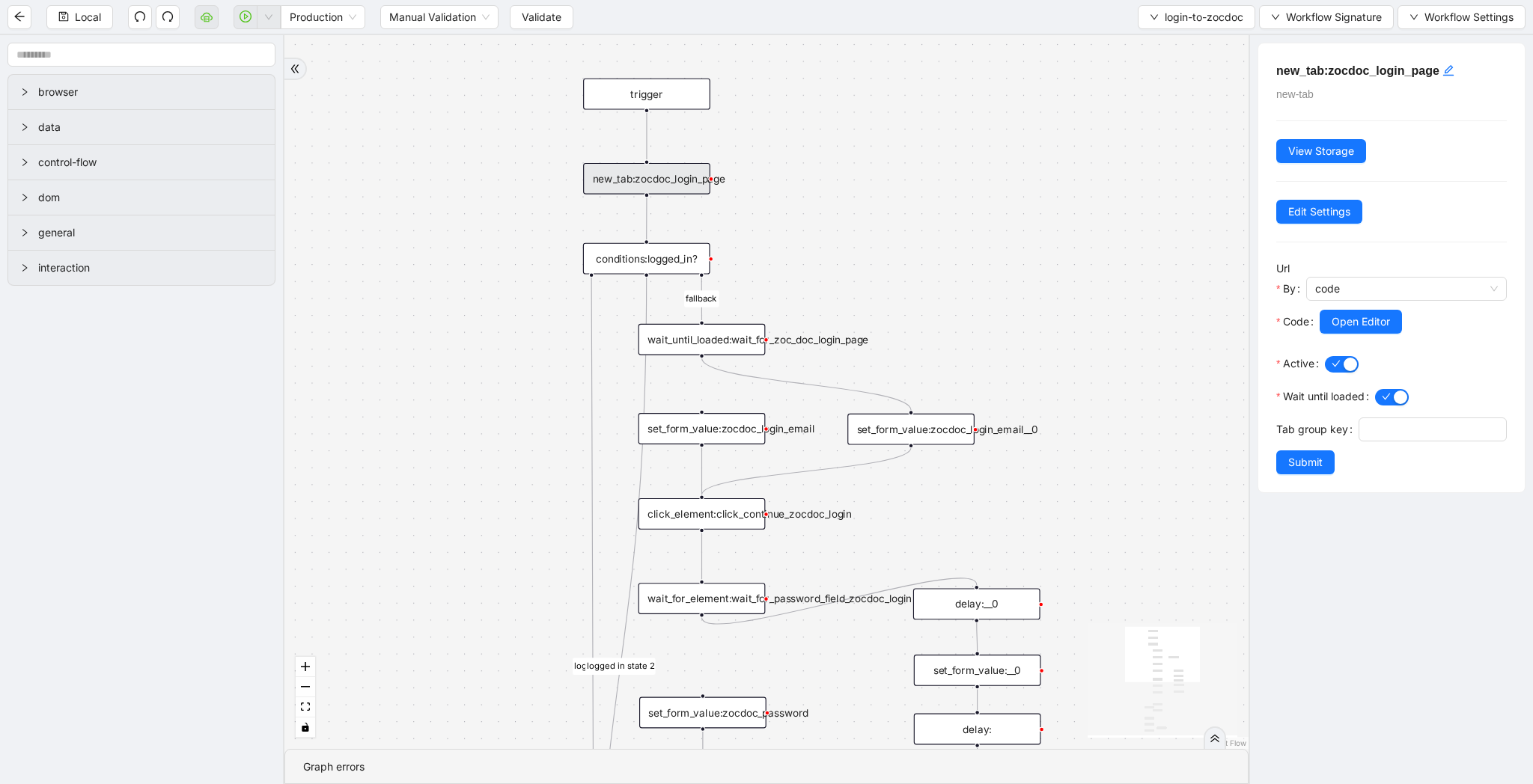
drag, startPoint x: 918, startPoint y: 185, endPoint x: 918, endPoint y: 318, distance: 133.0
click at [918, 318] on div "fallback success logged in logged in state 2 onError onError trigger new_tab:zo…" at bounding box center [766, 392] width 964 height 714
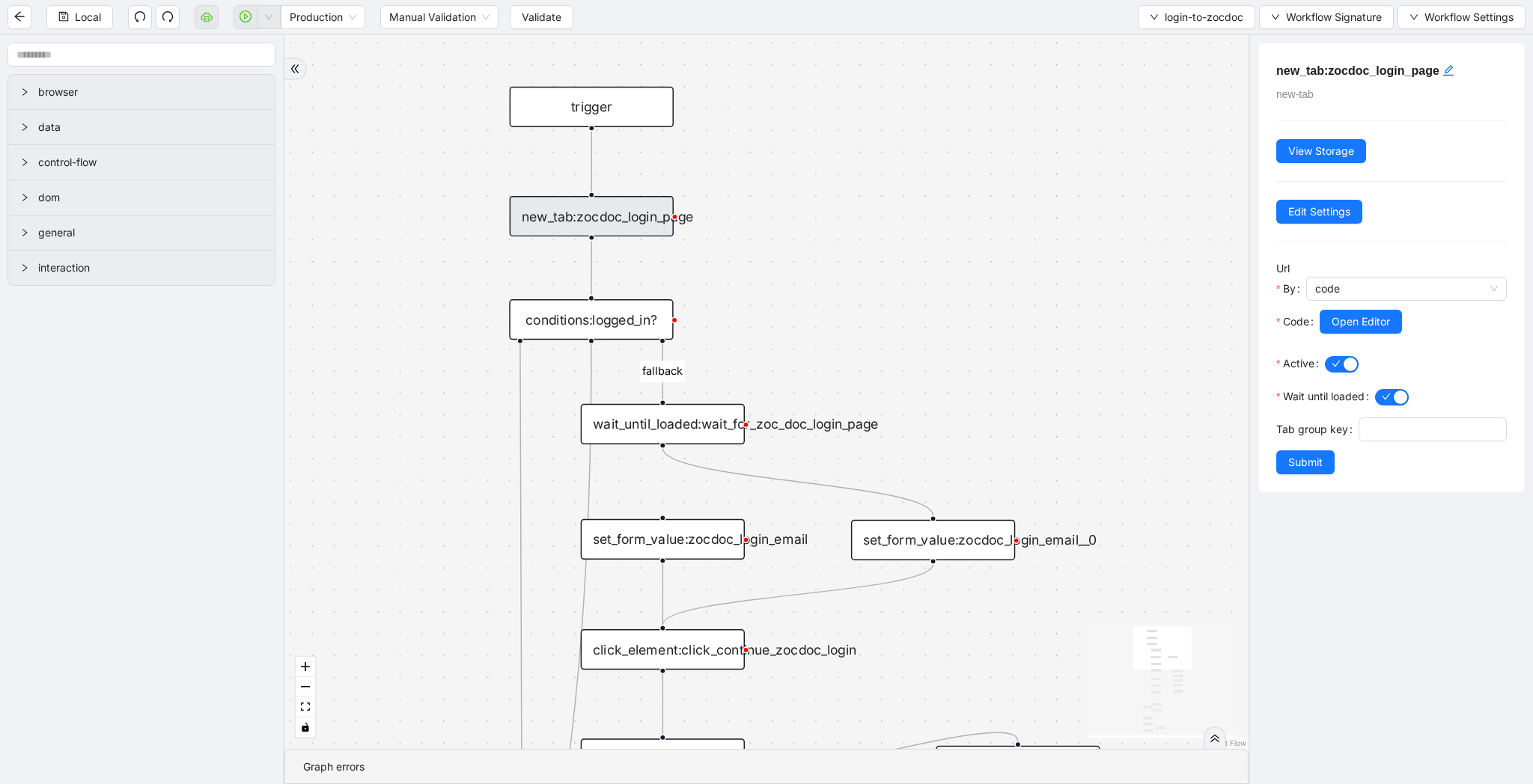
drag, startPoint x: 952, startPoint y: 351, endPoint x: 951, endPoint y: 191, distance: 160.0
click at [951, 191] on div "fallback success logged in logged in state 2 onError onError trigger new_tab:zo…" at bounding box center [766, 392] width 964 height 714
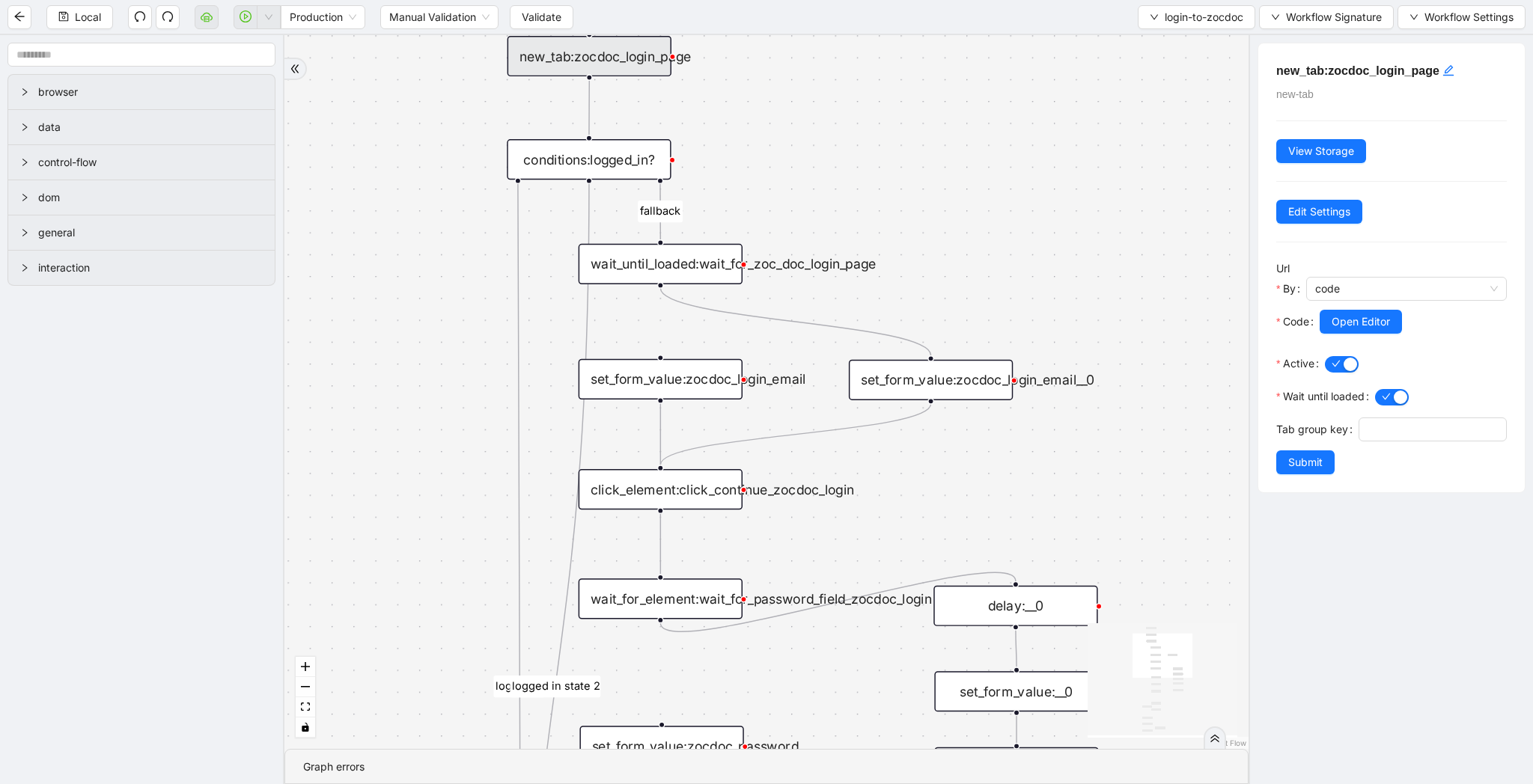
click at [950, 378] on div "set_form_value:zocdoc_login_email__0" at bounding box center [930, 379] width 164 height 41
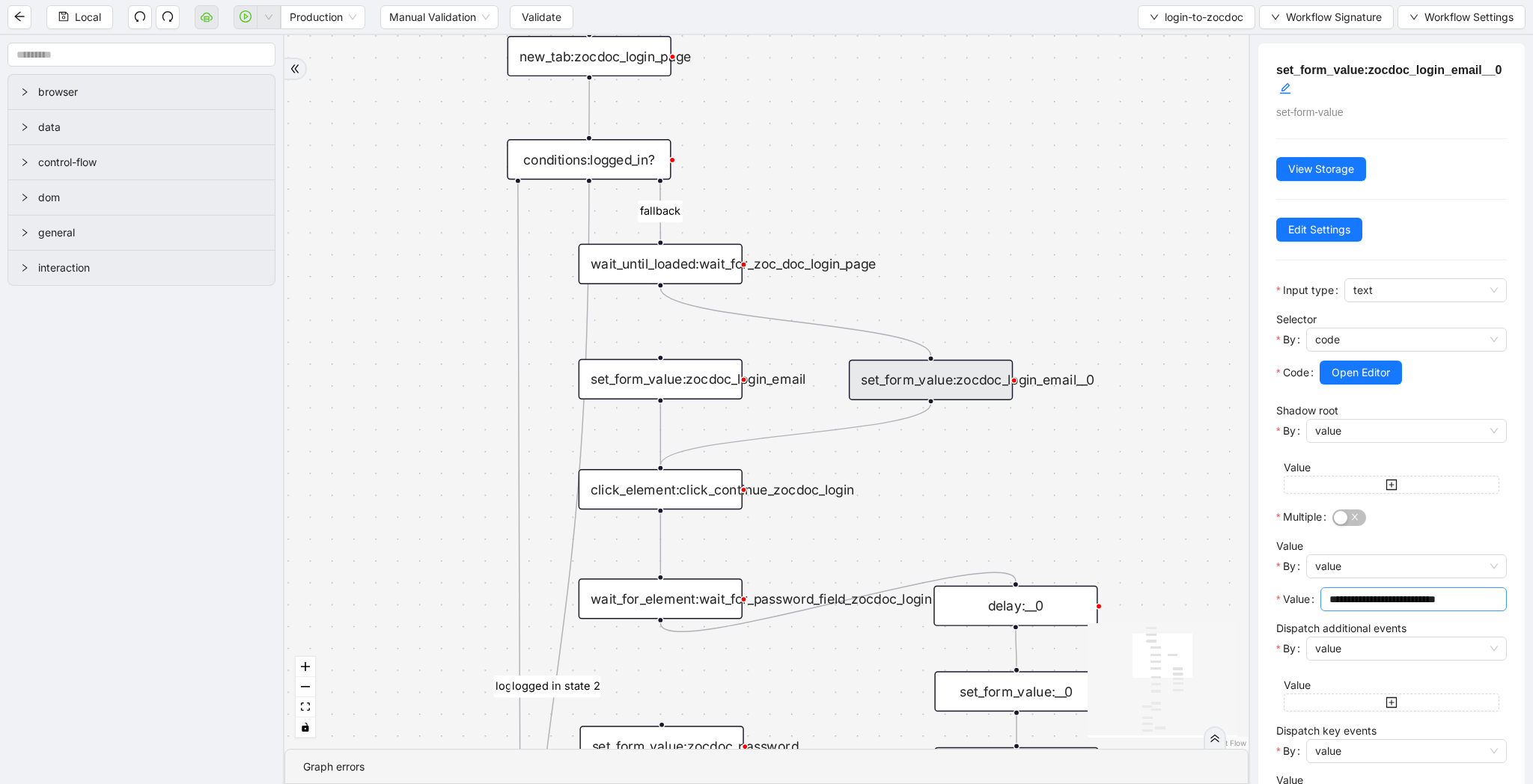
click at [1414, 598] on input "**********" at bounding box center [1412, 599] width 166 height 16
click at [963, 390] on div "set_form_value:zocdoc_login_email__0" at bounding box center [930, 379] width 164 height 41
click at [1027, 320] on div "fallback success logged in logged in state 2 onError onError trigger new_tab:zo…" at bounding box center [766, 392] width 964 height 714
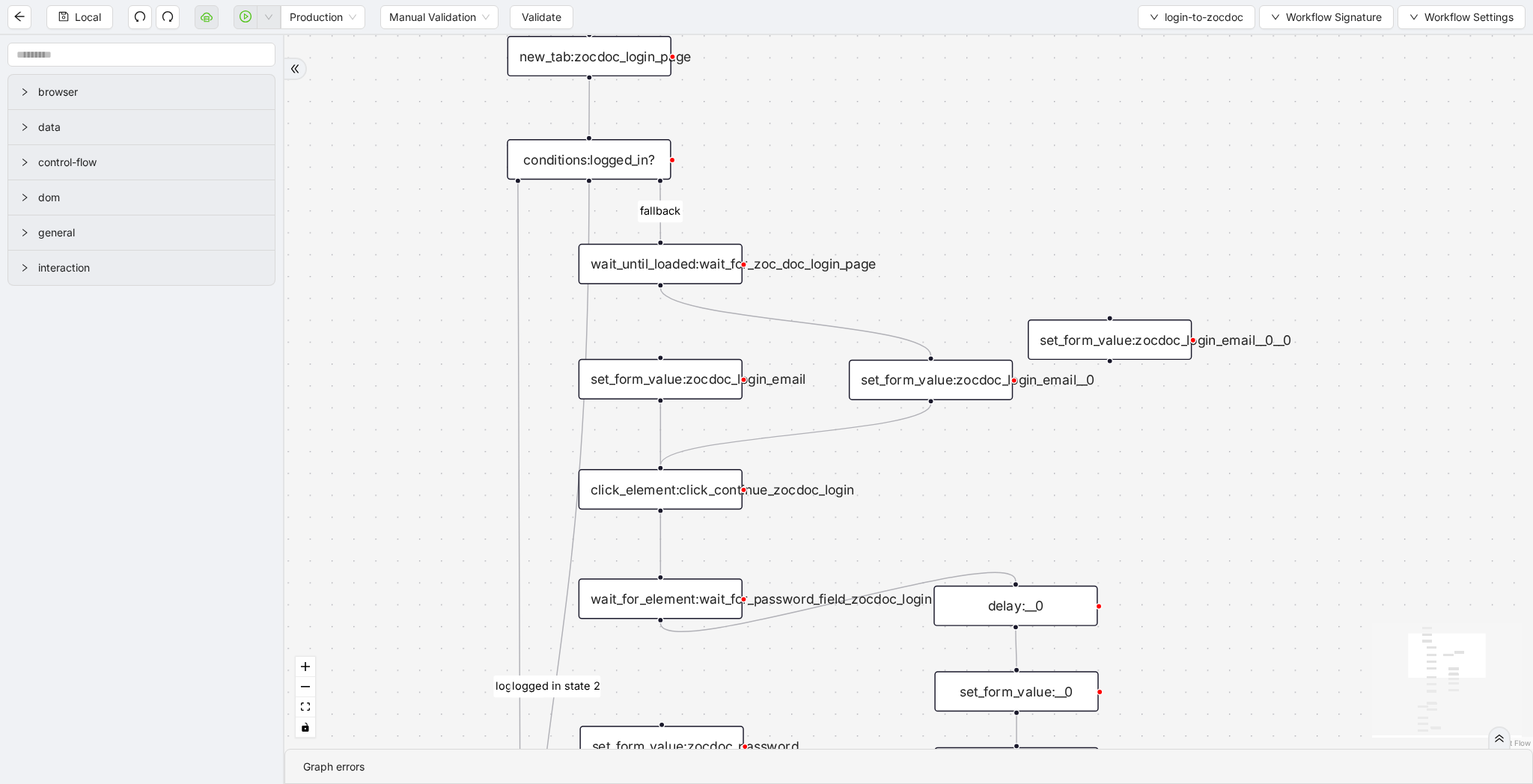
drag, startPoint x: 1071, startPoint y: 328, endPoint x: 993, endPoint y: 328, distance: 78.0
click at [1028, 328] on div "set_form_value:zocdoc_login_email__0__0" at bounding box center [1109, 340] width 164 height 41
drag, startPoint x: 660, startPoint y: 283, endPoint x: 1041, endPoint y: 310, distance: 382.0
click at [1041, 310] on div "fallback success logged in logged in state 2 onError onError trigger new_tab:zo…" at bounding box center [908, 392] width 1249 height 714
drag, startPoint x: 1032, startPoint y: 343, endPoint x: 1032, endPoint y: 330, distance: 13.0
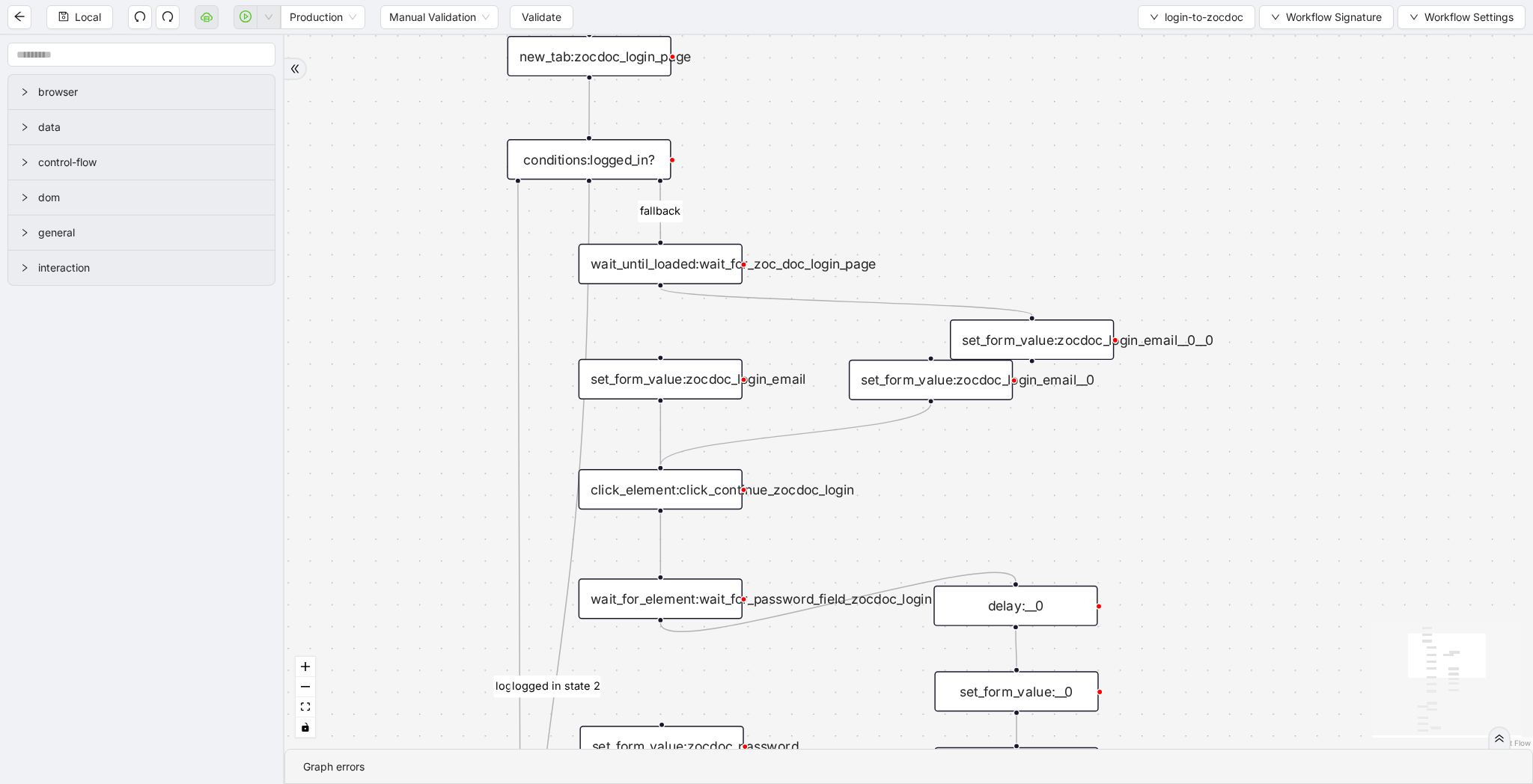
click at [1032, 330] on div "set_form_value:zocdoc_login_email__0__0" at bounding box center [1031, 340] width 164 height 41
drag, startPoint x: 1032, startPoint y: 348, endPoint x: 901, endPoint y: 370, distance: 132.8
click at [648, 458] on div "fallback success logged in logged in state 2 onError onError trigger new_tab:zo…" at bounding box center [908, 392] width 1249 height 714
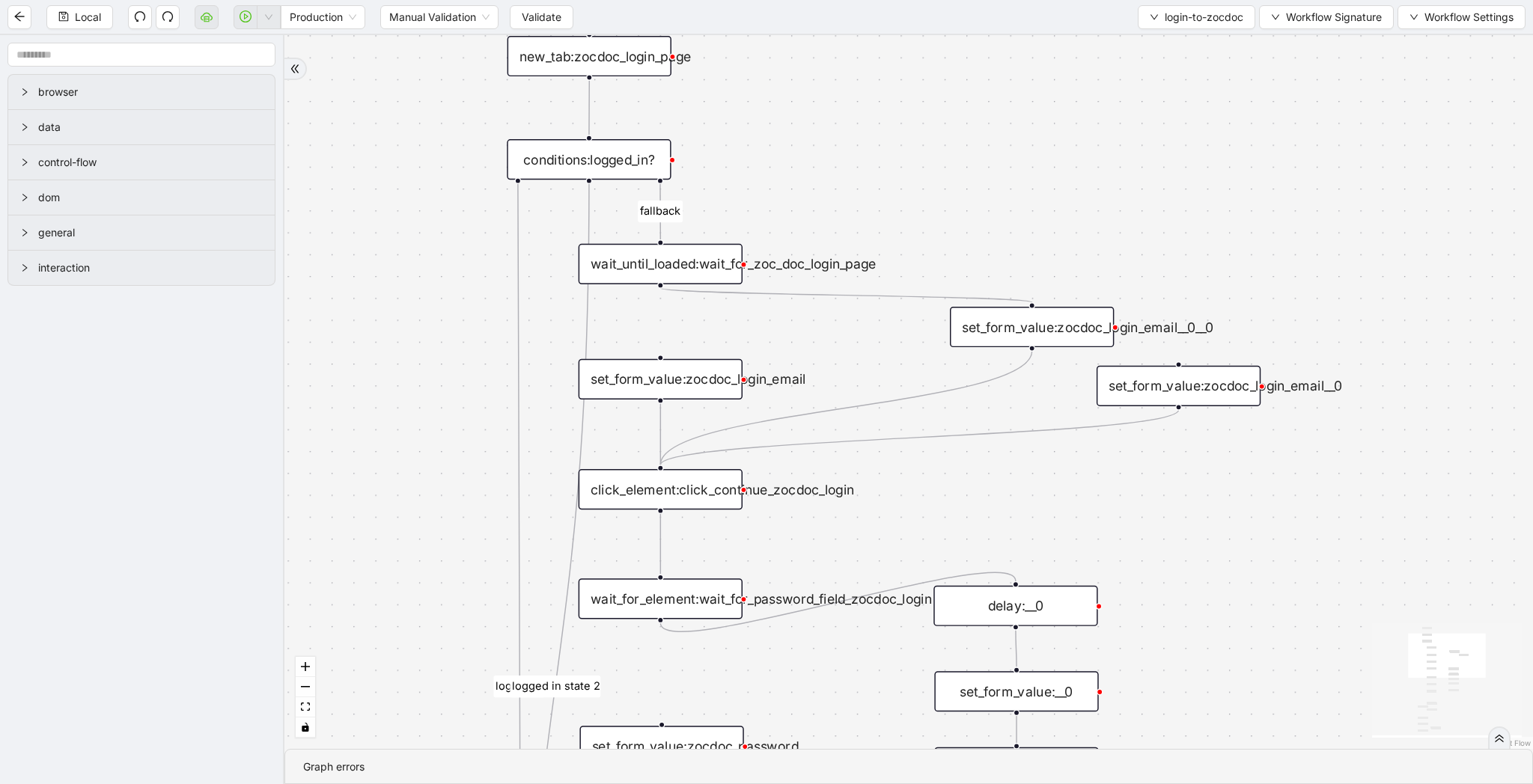
drag, startPoint x: 901, startPoint y: 370, endPoint x: 1150, endPoint y: 376, distance: 249.1
click at [1150, 376] on div "set_form_value:zocdoc_login_email__0" at bounding box center [1178, 386] width 164 height 41
drag, startPoint x: 1070, startPoint y: 332, endPoint x: 1025, endPoint y: 357, distance: 51.5
click at [1025, 357] on div "set_form_value:zocdoc_login_email__0__0" at bounding box center [986, 352] width 164 height 41
click at [696, 376] on div "set_form_value:zocdoc_login_email" at bounding box center [660, 379] width 164 height 41
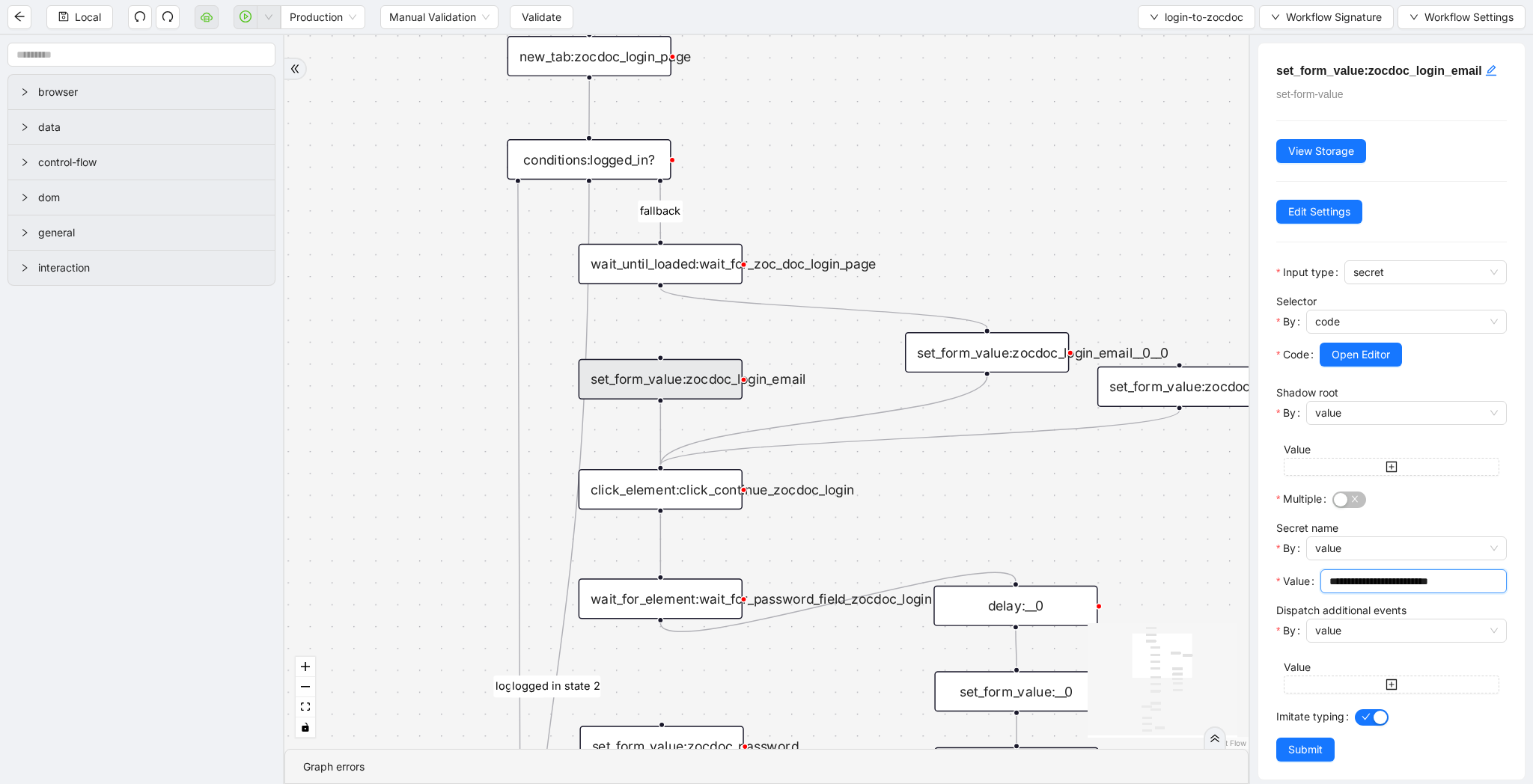
click at [1425, 580] on input "**********" at bounding box center [1412, 581] width 166 height 16
click at [969, 354] on div "set_form_value:zocdoc_login_email__0__0" at bounding box center [986, 352] width 164 height 41
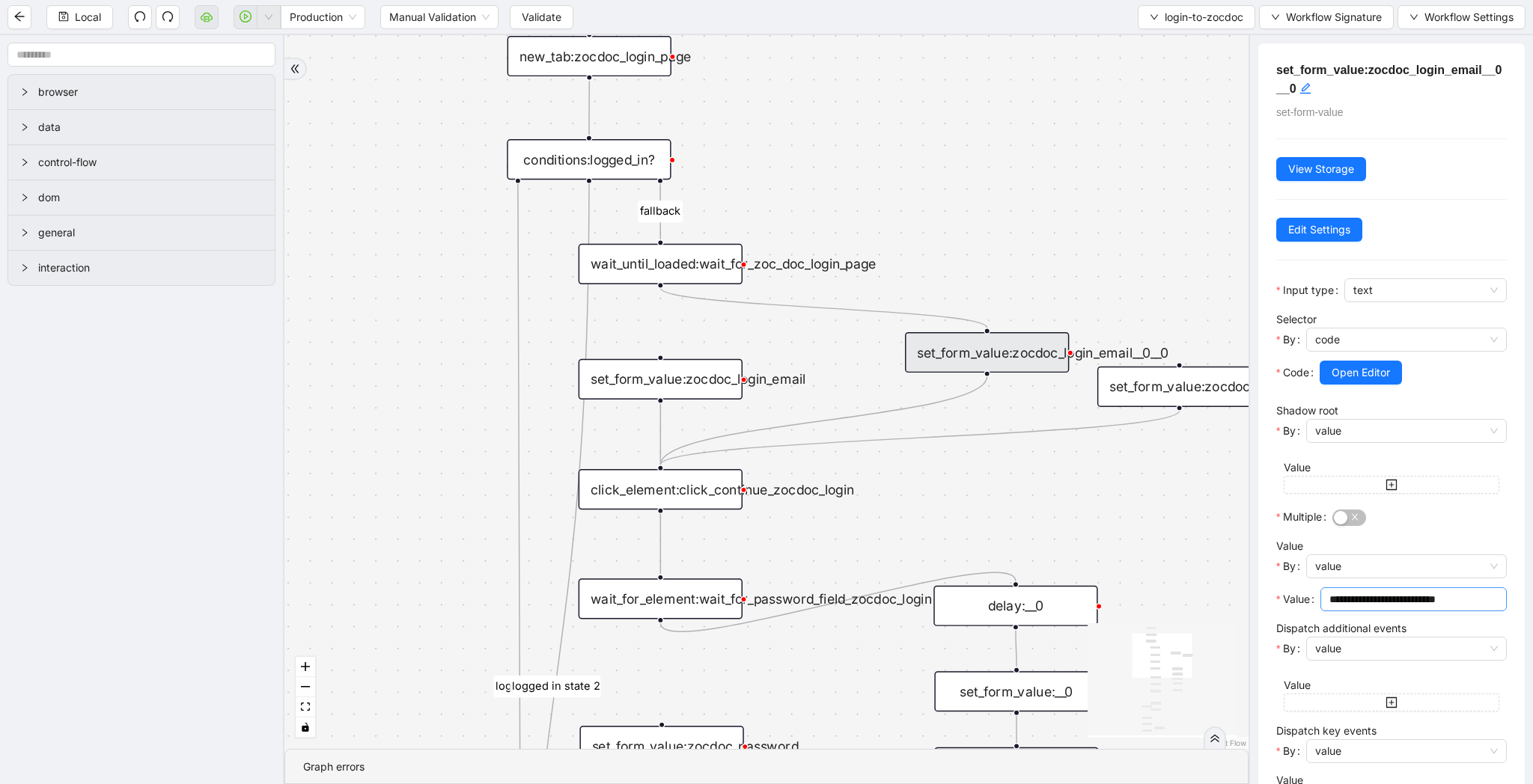
click at [1373, 596] on input "**********" at bounding box center [1412, 599] width 166 height 16
paste input "text"
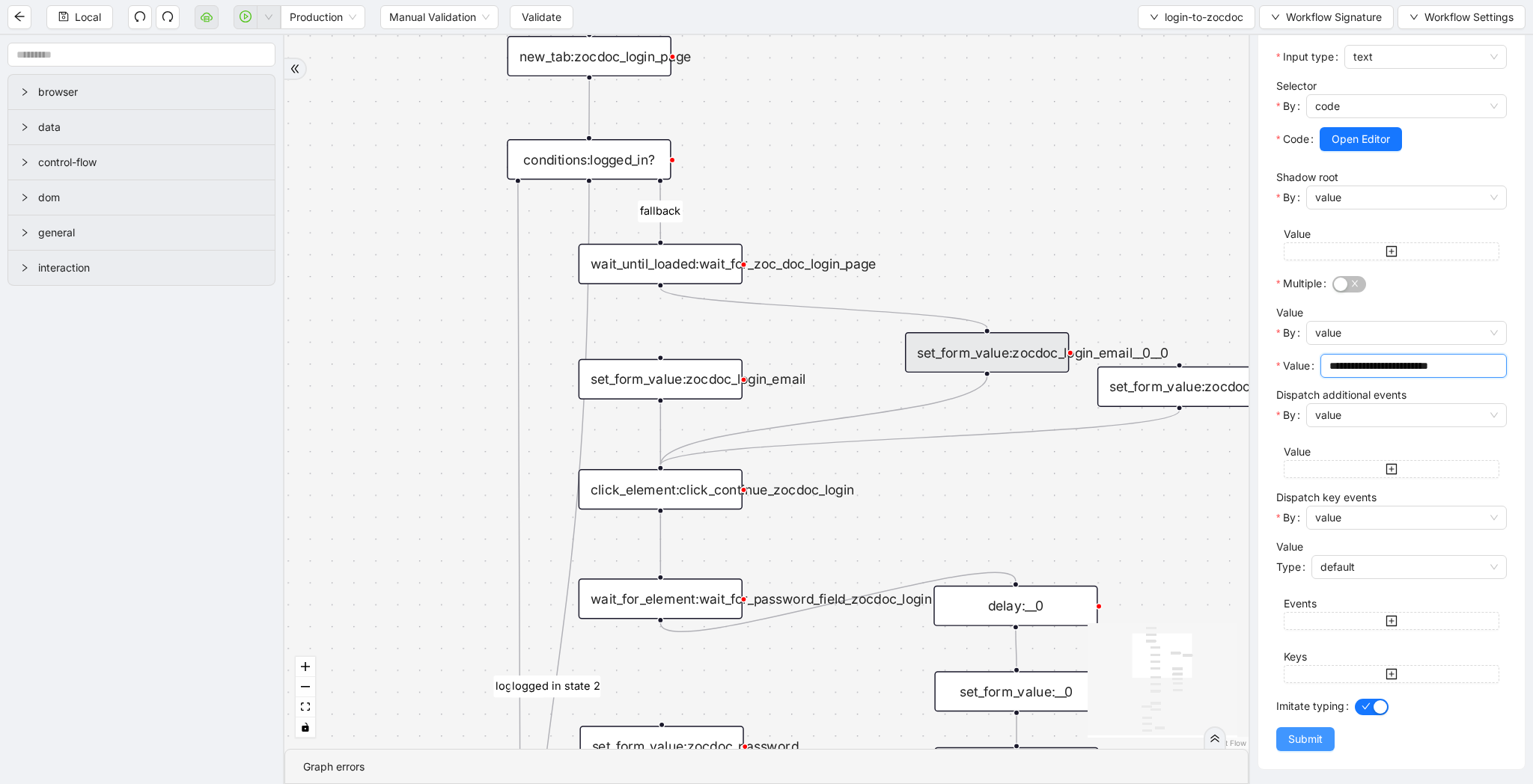
type input "**********"
click at [1304, 741] on span "Submit" at bounding box center [1305, 739] width 35 height 16
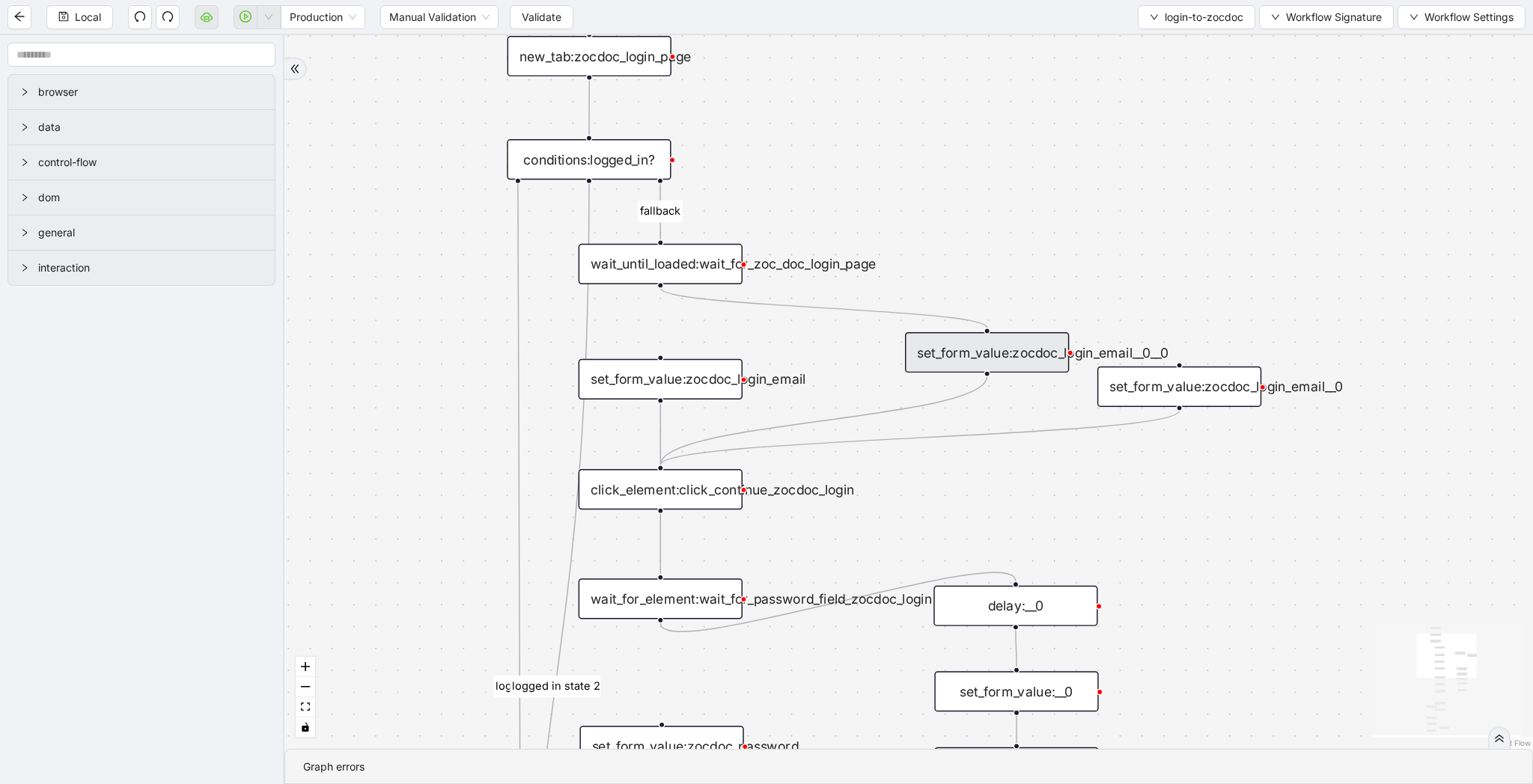
scroll to position [0, 0]
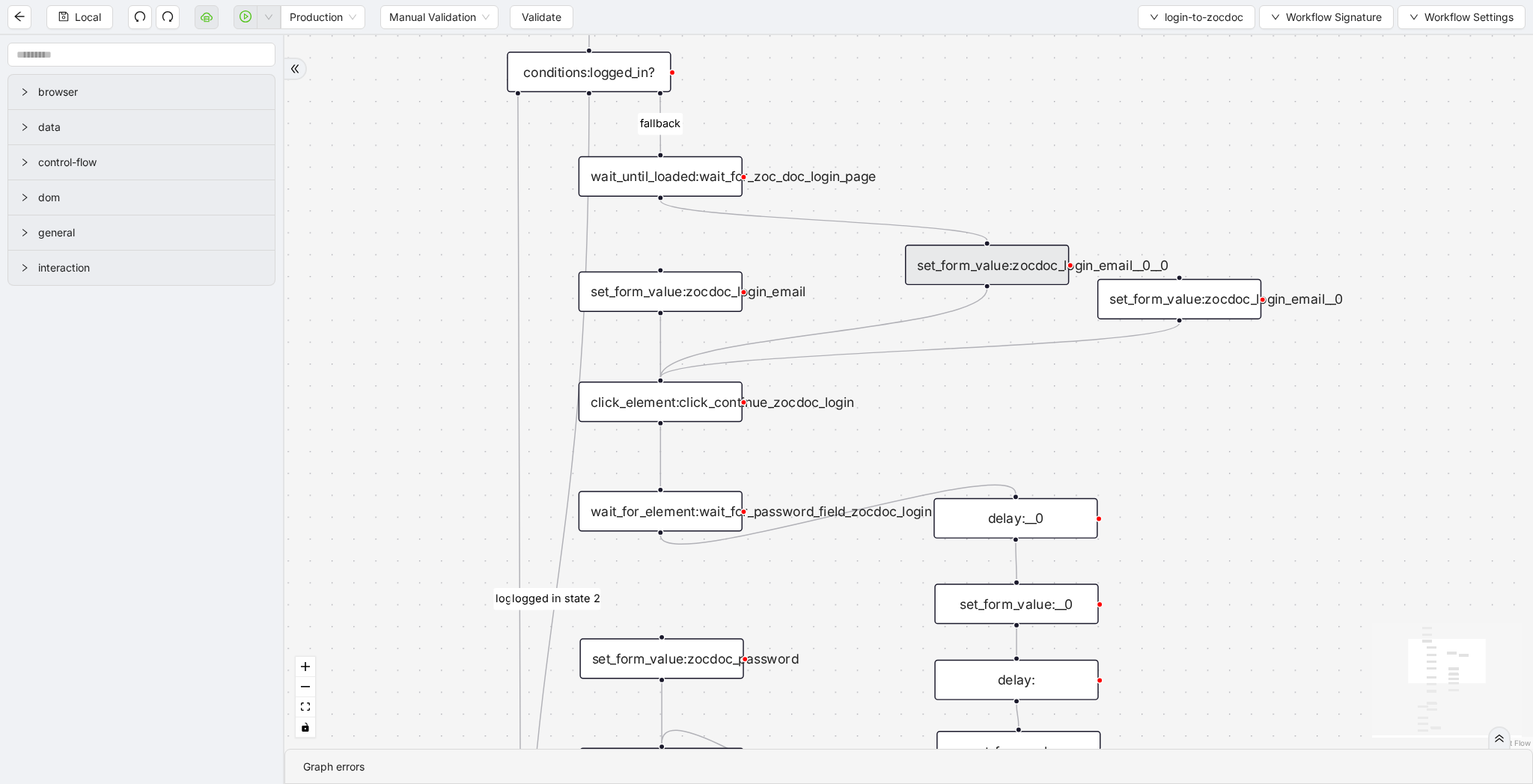
drag, startPoint x: 1008, startPoint y: 484, endPoint x: 1009, endPoint y: 395, distance: 89.0
click at [1009, 395] on div "fallback success logged in logged in state 2 onError onError trigger new_tab:zo…" at bounding box center [908, 392] width 1249 height 714
click at [1067, 593] on div "set_form_value:__0" at bounding box center [1017, 602] width 164 height 41
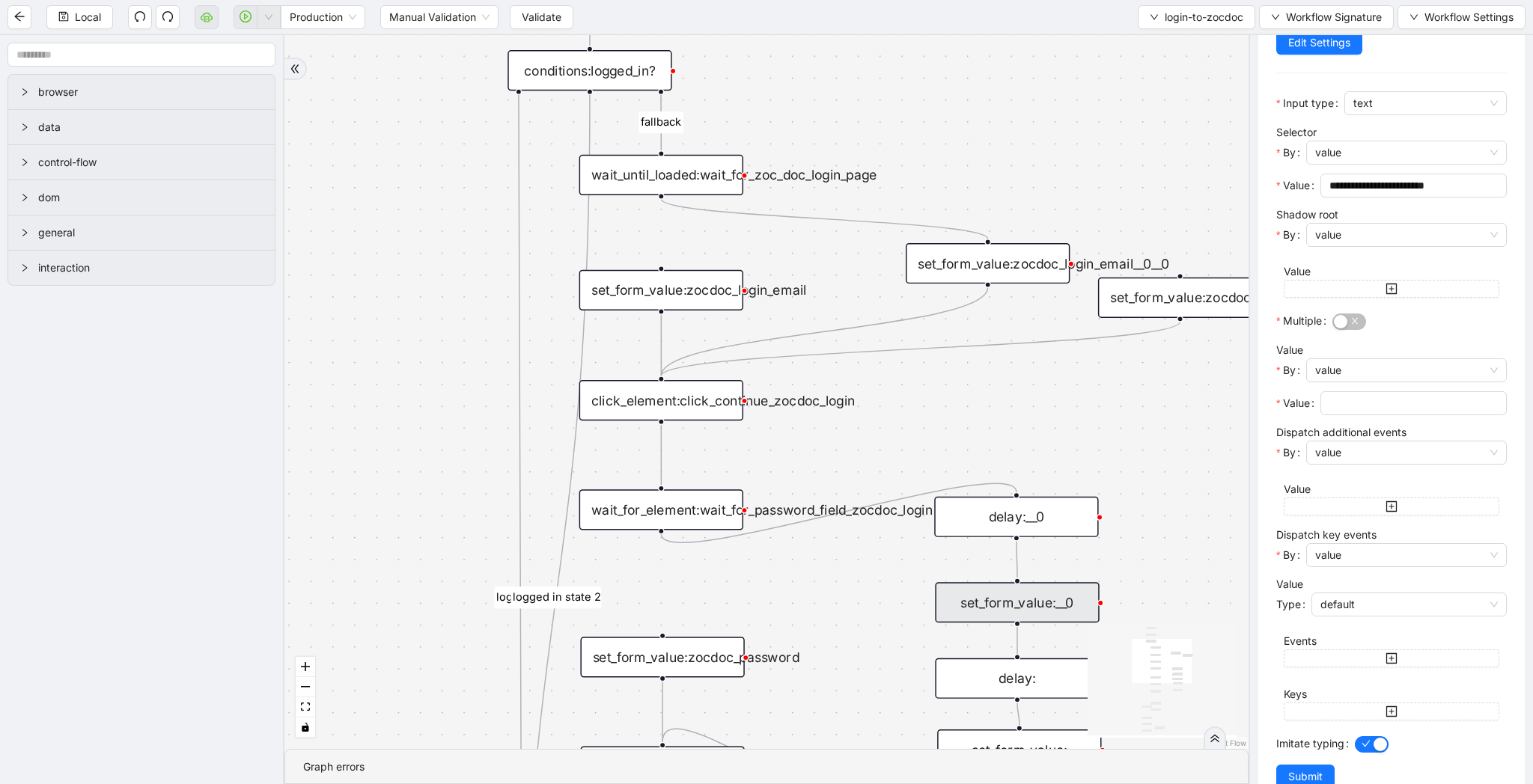
scroll to position [206, 0]
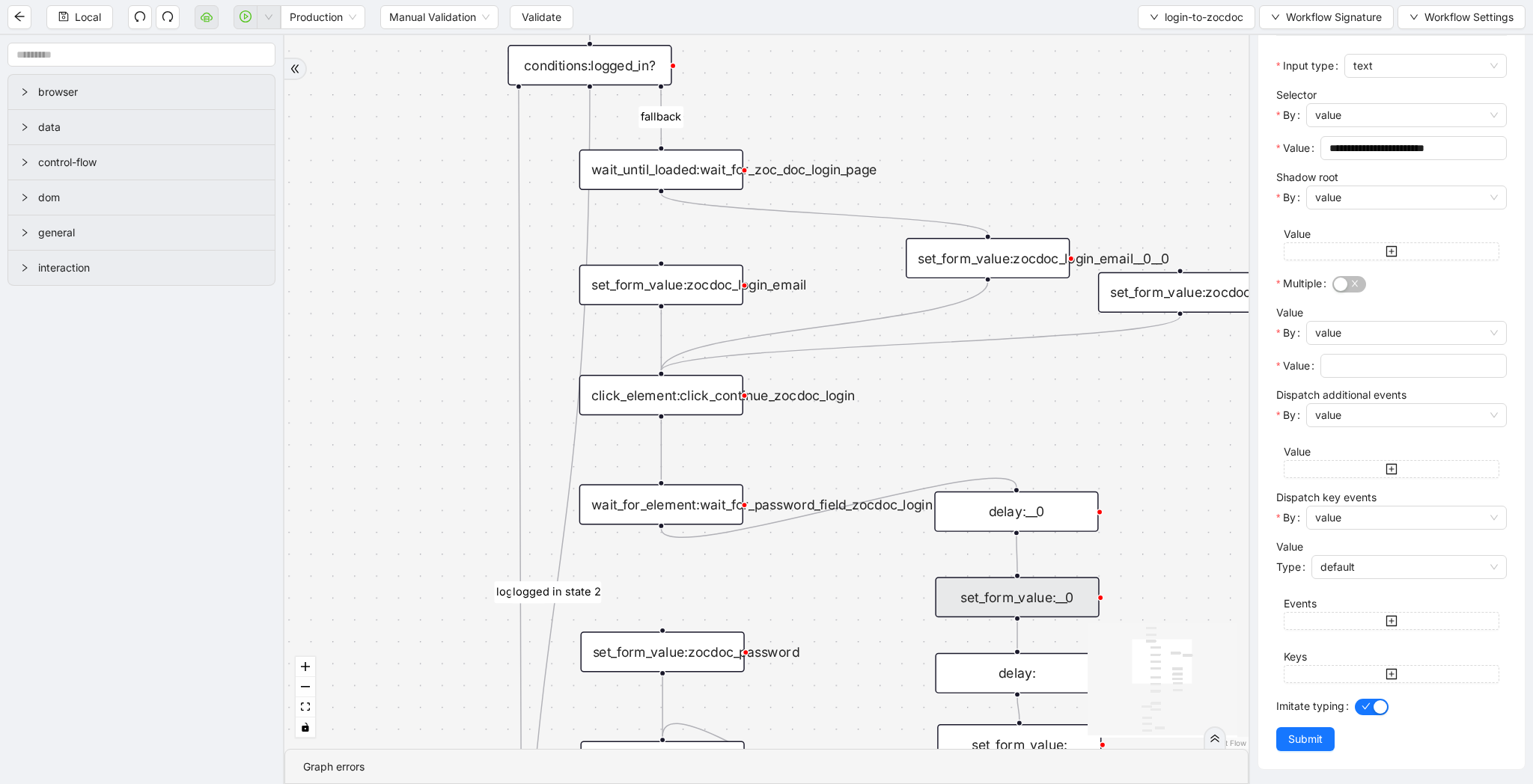
drag, startPoint x: 1180, startPoint y: 475, endPoint x: 1180, endPoint y: 439, distance: 36.0
click at [1180, 439] on div "fallback success logged in logged in state 2 onError onError trigger new_tab:zo…" at bounding box center [766, 392] width 964 height 714
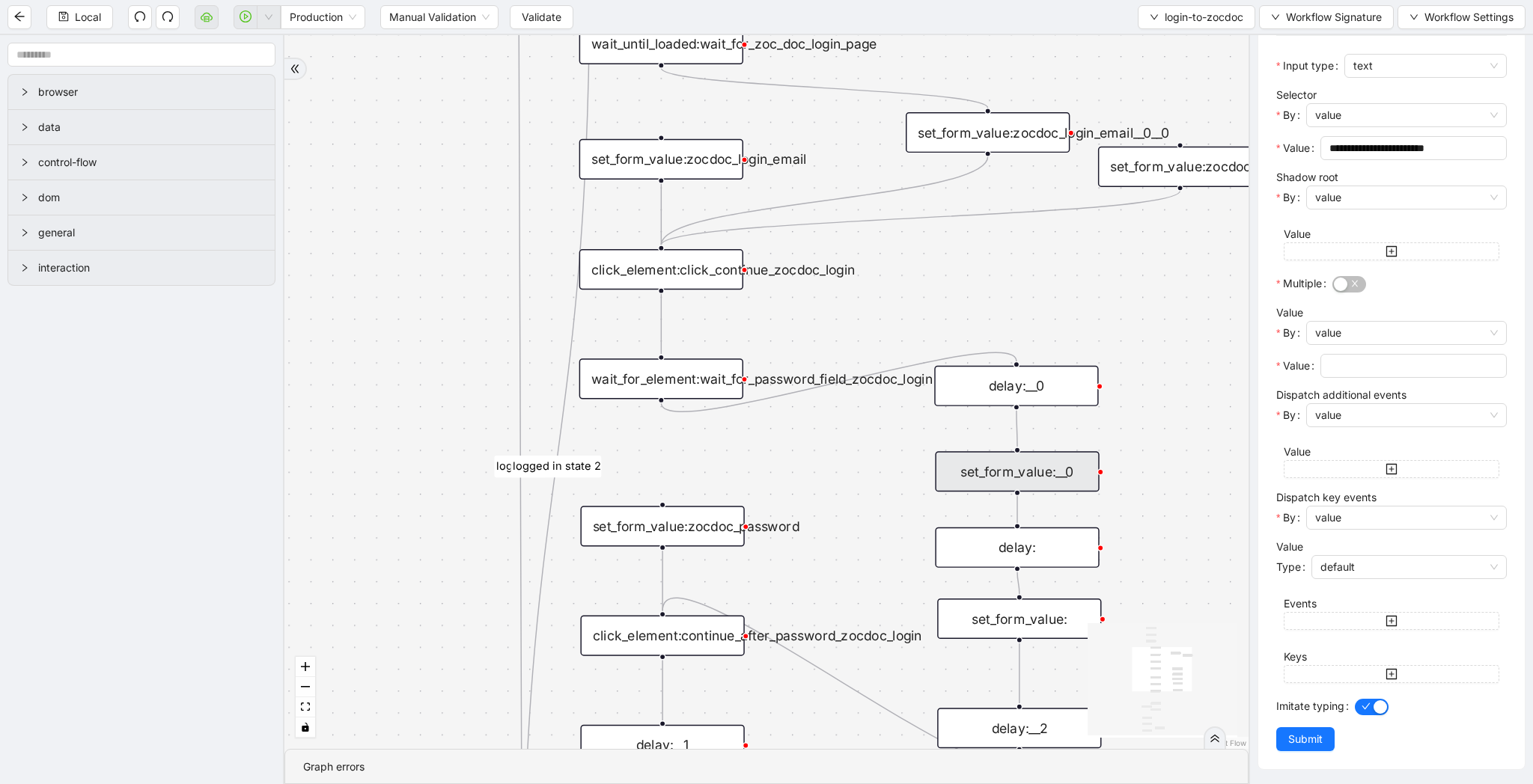
drag, startPoint x: 1185, startPoint y: 500, endPoint x: 1184, endPoint y: 417, distance: 83.0
click at [1184, 417] on div "fallback success logged in logged in state 2 onError onError trigger new_tab:zo…" at bounding box center [766, 392] width 964 height 714
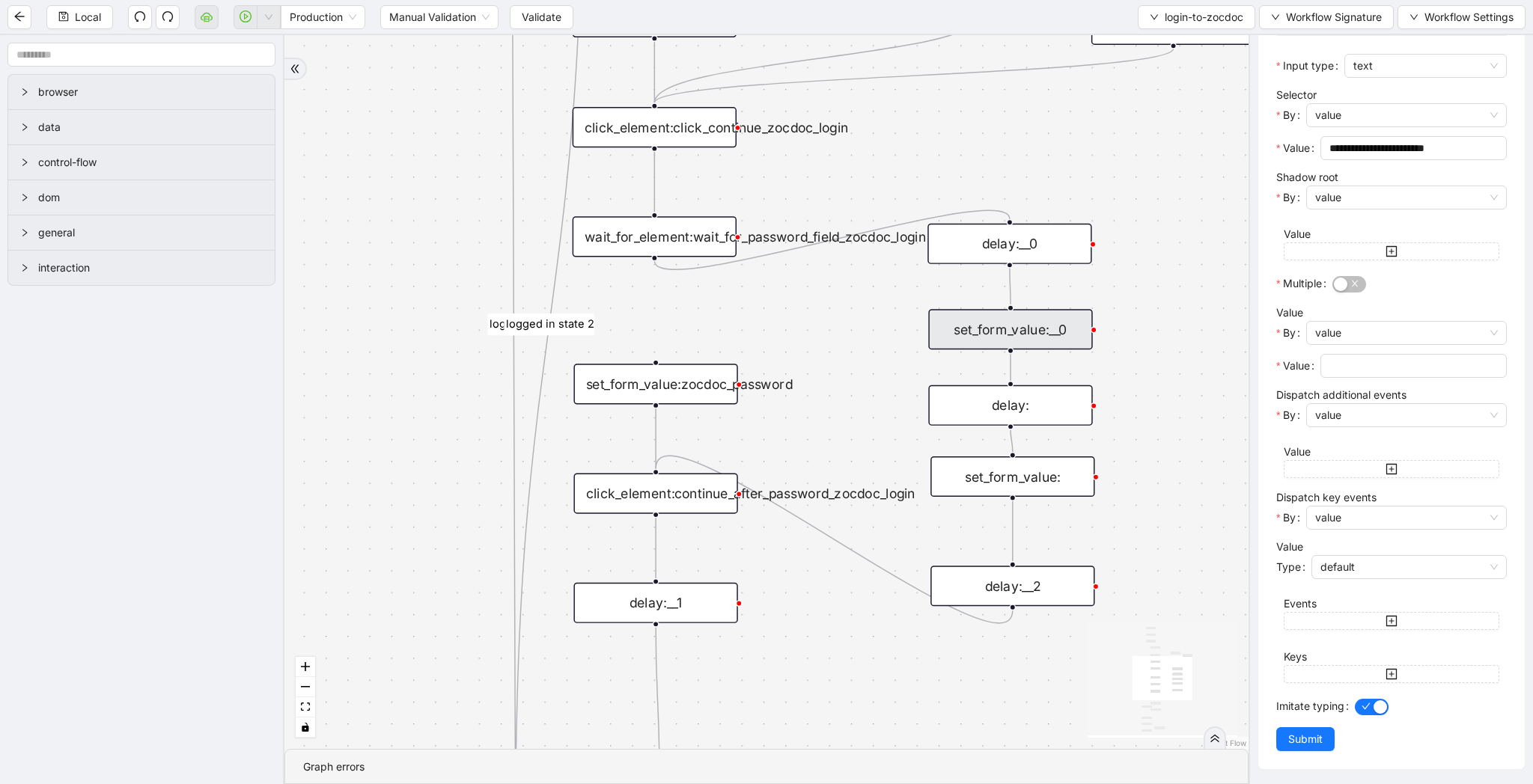
drag, startPoint x: 1176, startPoint y: 478, endPoint x: 1170, endPoint y: 344, distance: 134.1
click at [1170, 344] on div "fallback success logged in logged in state 2 onError onError trigger new_tab:zo…" at bounding box center [766, 392] width 964 height 714
click at [1051, 470] on div "set_form_value:" at bounding box center [1012, 475] width 164 height 41
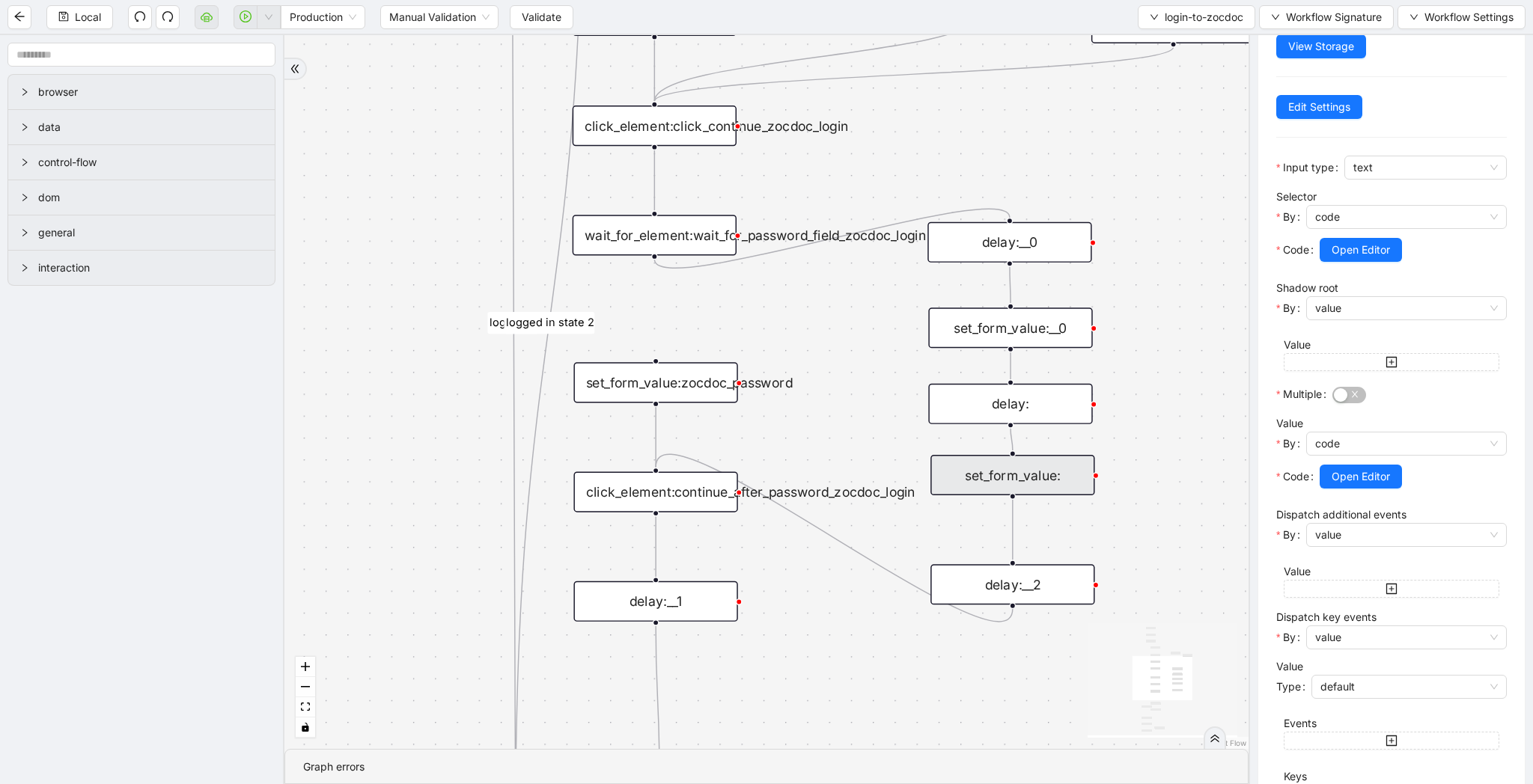
scroll to position [108, 0]
click at [1366, 463] on button "Open Editor" at bounding box center [1361, 473] width 82 height 24
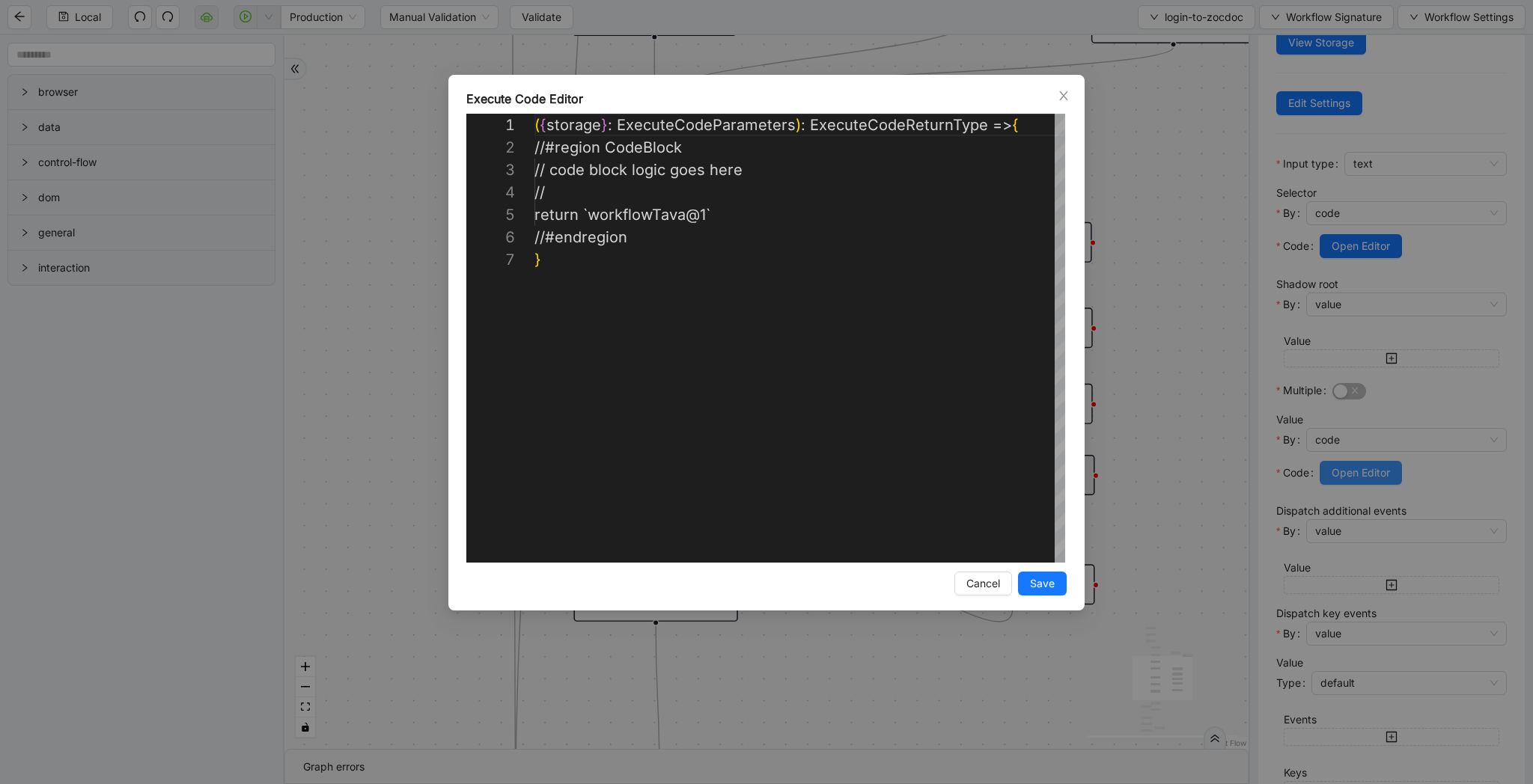
scroll to position [134, 0]
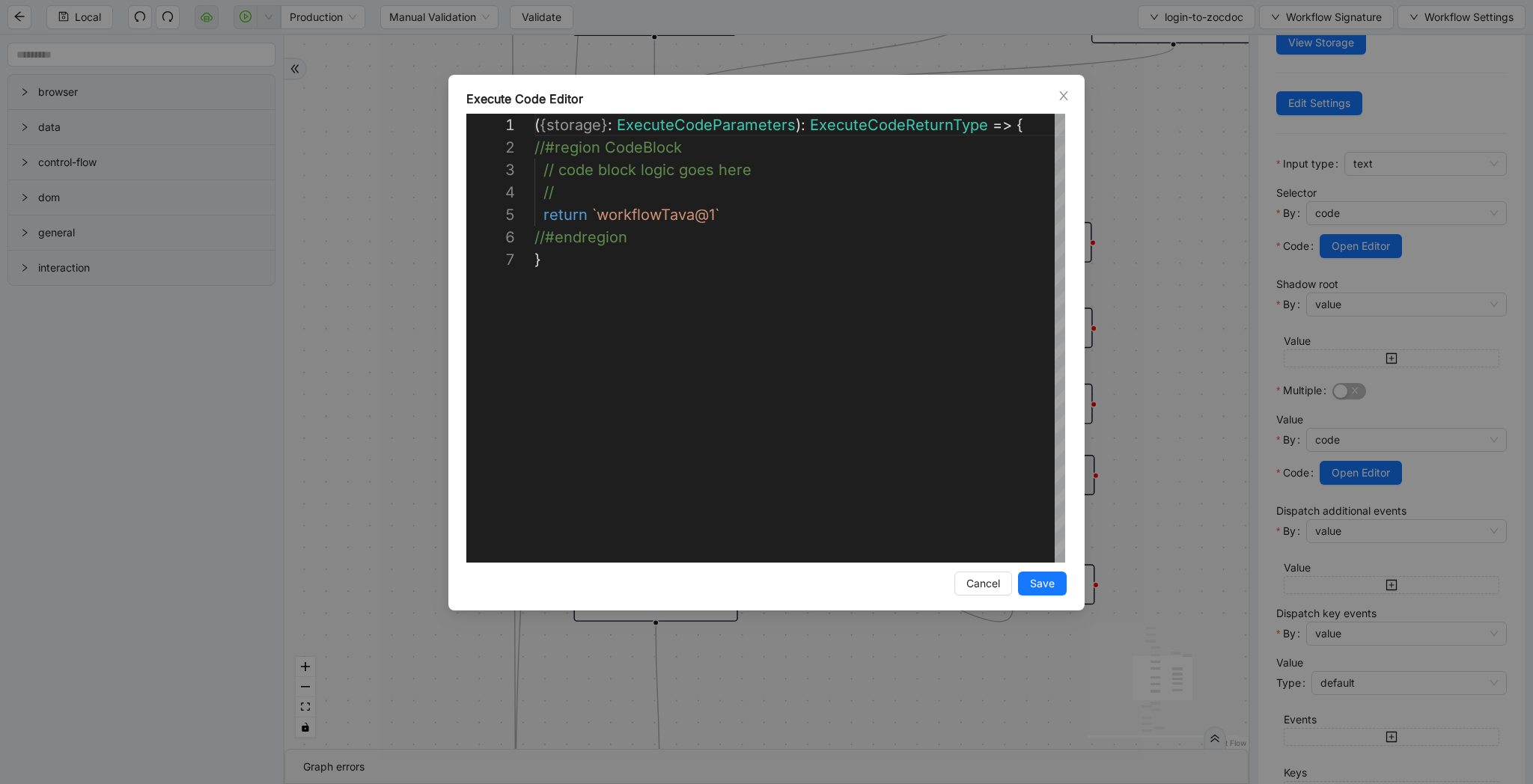
click at [1172, 332] on div "**********" at bounding box center [766, 392] width 1533 height 784
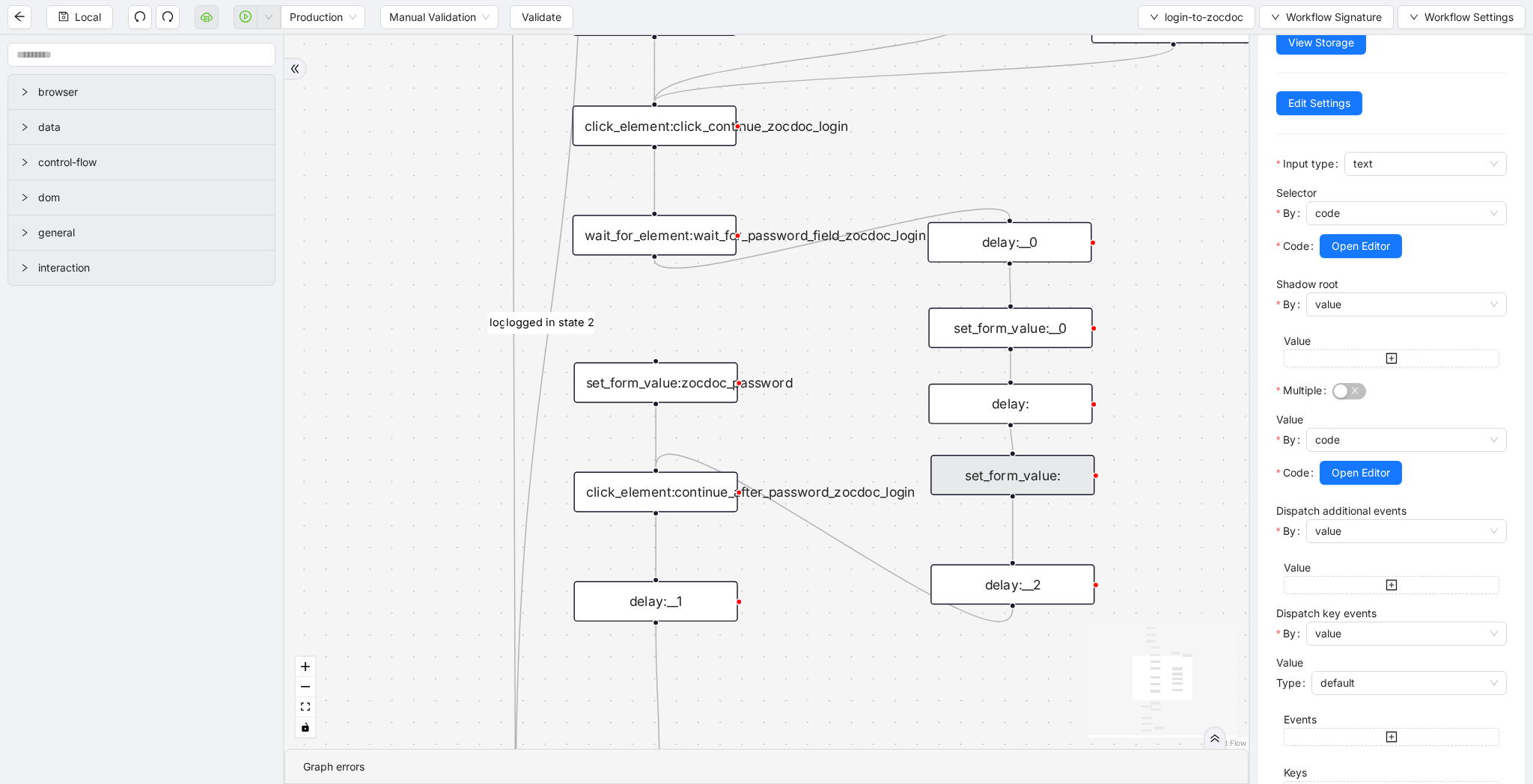
click at [1096, 334] on div "fallback success logged in logged in state 2 onError onError trigger new_tab:zo…" at bounding box center [766, 392] width 964 height 714
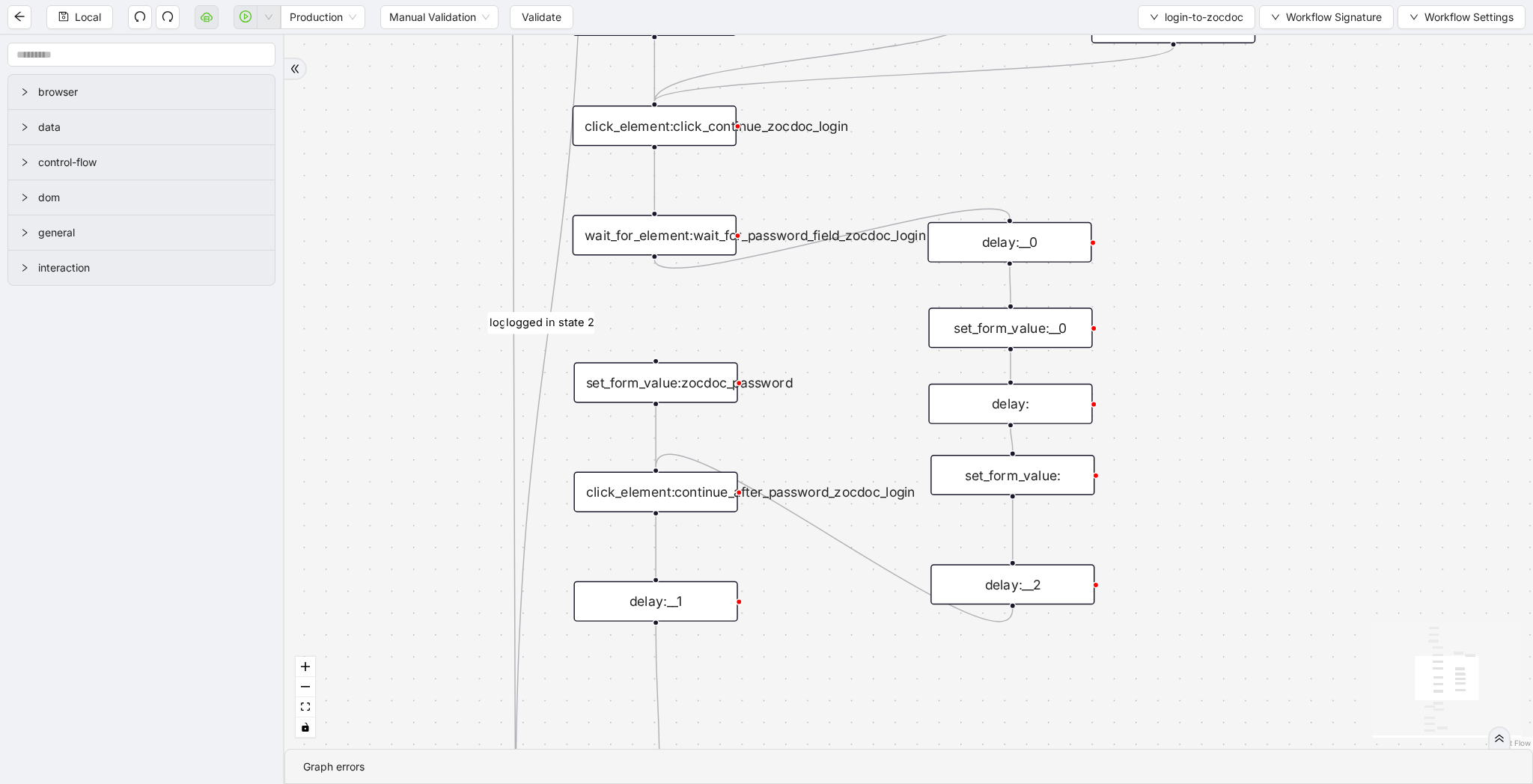
scroll to position [0, 0]
click at [1044, 339] on div "set_form_value:__0" at bounding box center [1010, 327] width 164 height 41
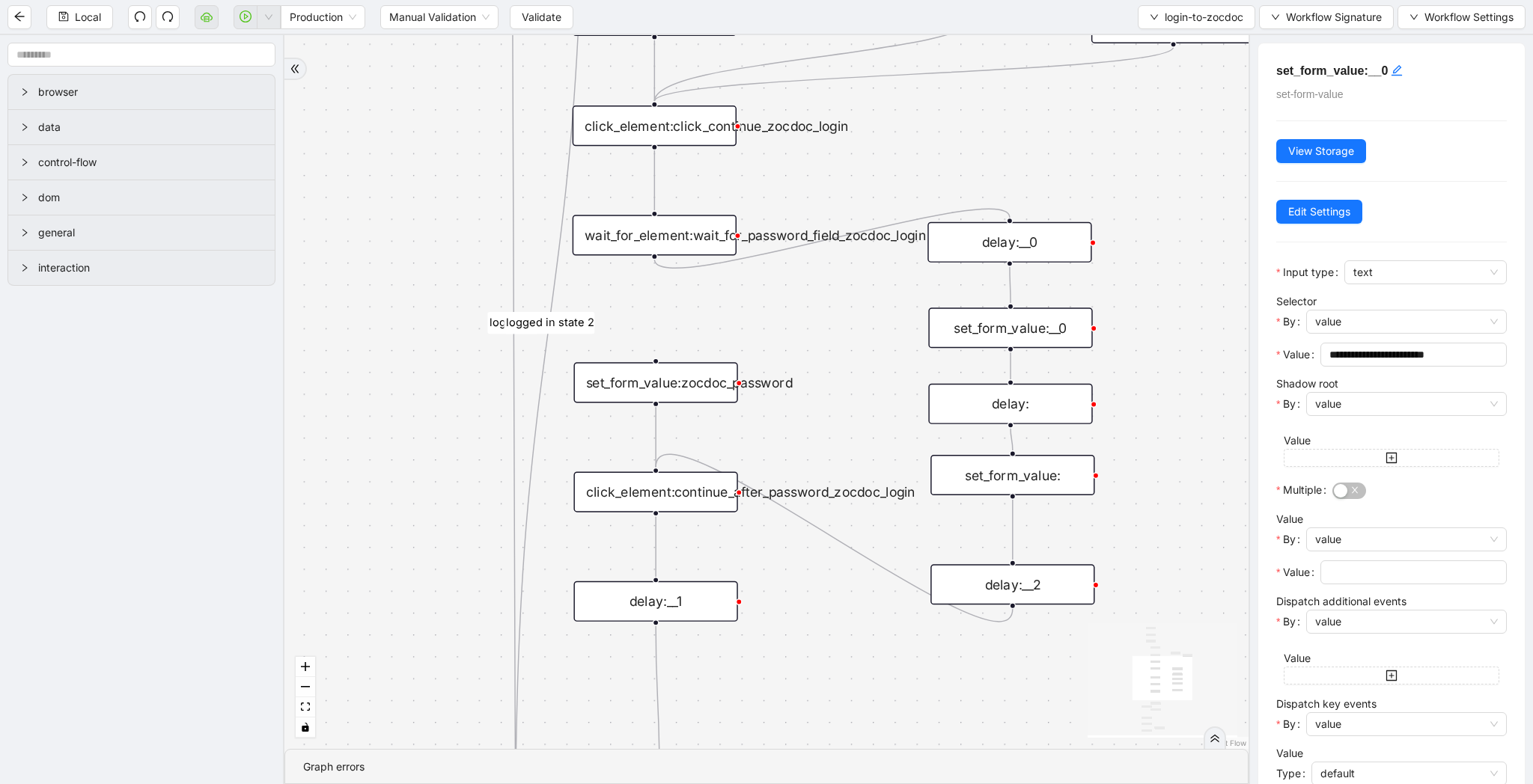
click at [1033, 480] on div "set_form_value:" at bounding box center [1012, 475] width 164 height 41
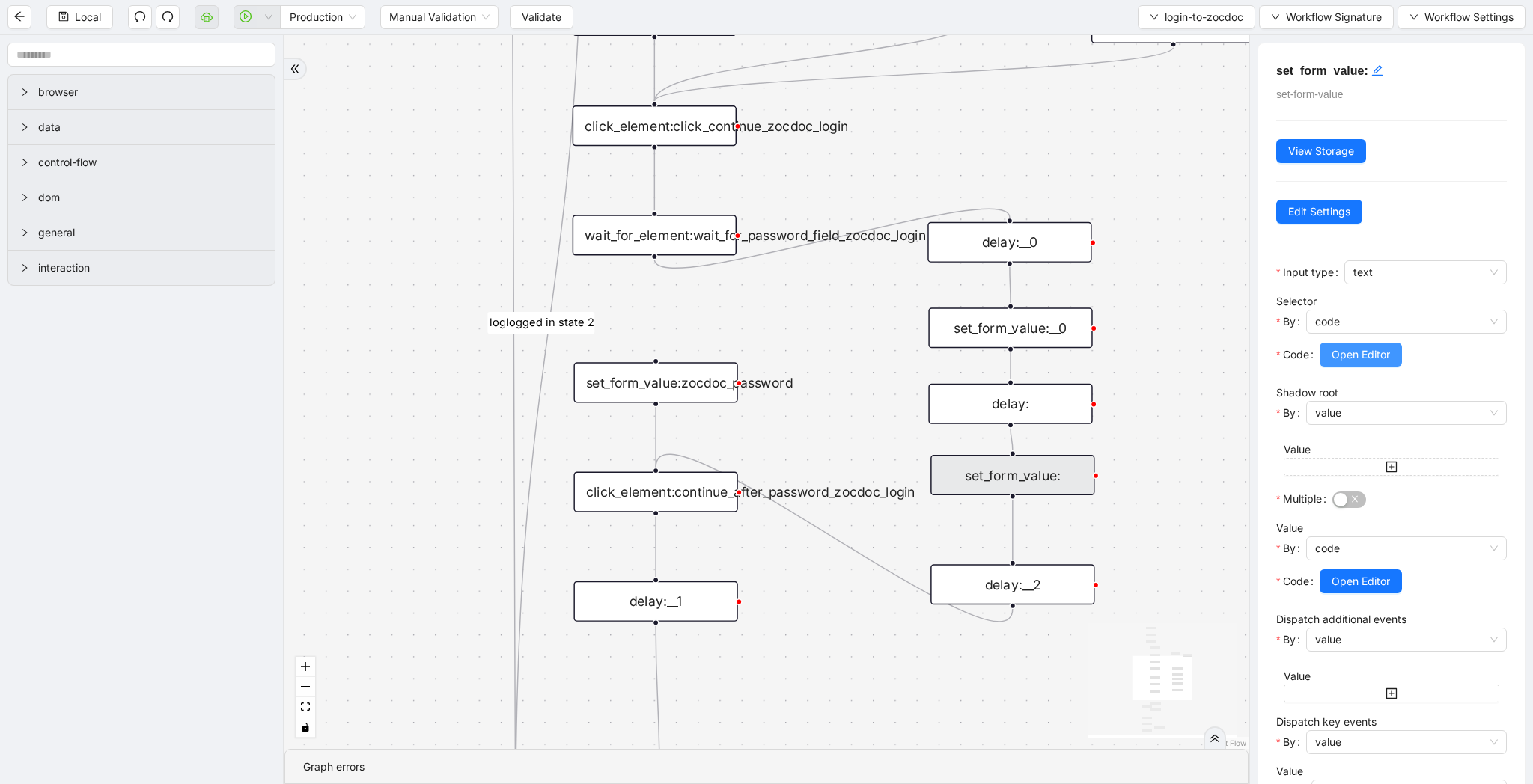
click at [1364, 360] on span "Open Editor" at bounding box center [1361, 354] width 58 height 16
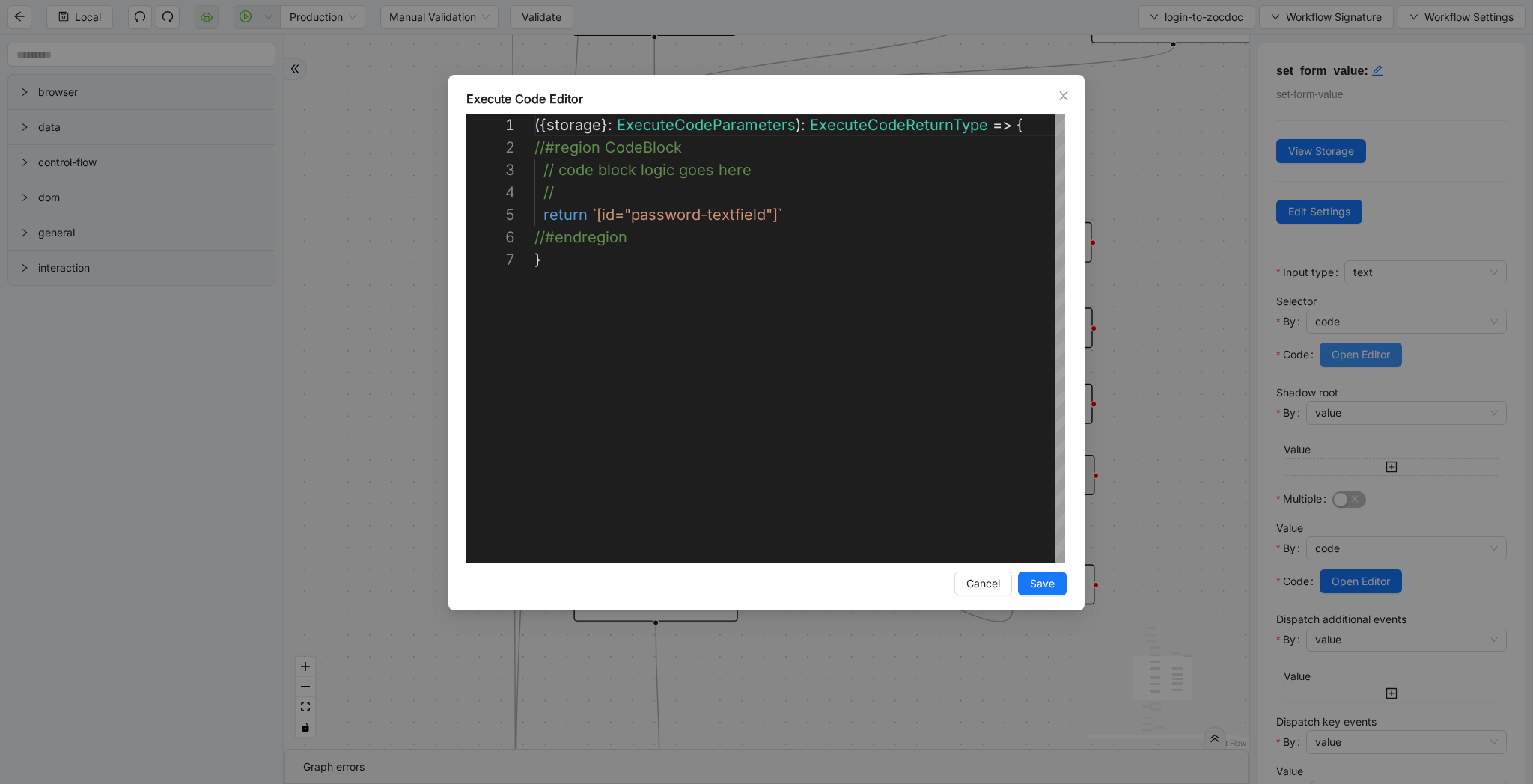
scroll to position [134, 0]
click at [1241, 343] on div "**********" at bounding box center [766, 392] width 1533 height 784
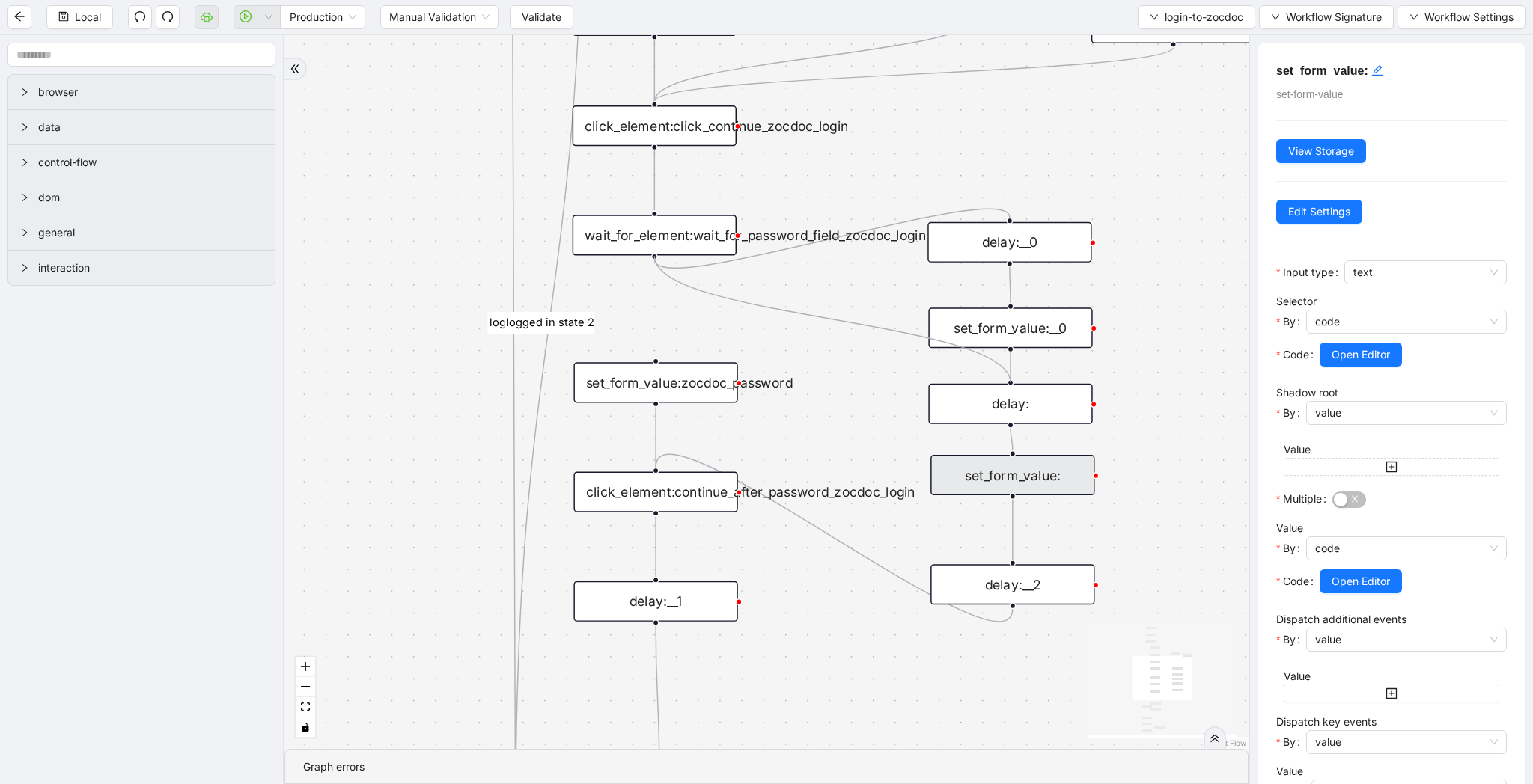
drag, startPoint x: 653, startPoint y: 256, endPoint x: 1015, endPoint y: 385, distance: 384.3
click at [1015, 385] on div "trigger new_tab:zocdoc_login_page wait_until_loaded:wait_for_zoc_doc_login_page…" at bounding box center [1206, 85] width 1409 height 1044
click at [1180, 10] on span "login-to-zocdoc" at bounding box center [1204, 16] width 79 height 16
click at [1168, 286] on div "fallback success logged in logged in state 2 onError onError trigger new_tab:zo…" at bounding box center [766, 392] width 964 height 714
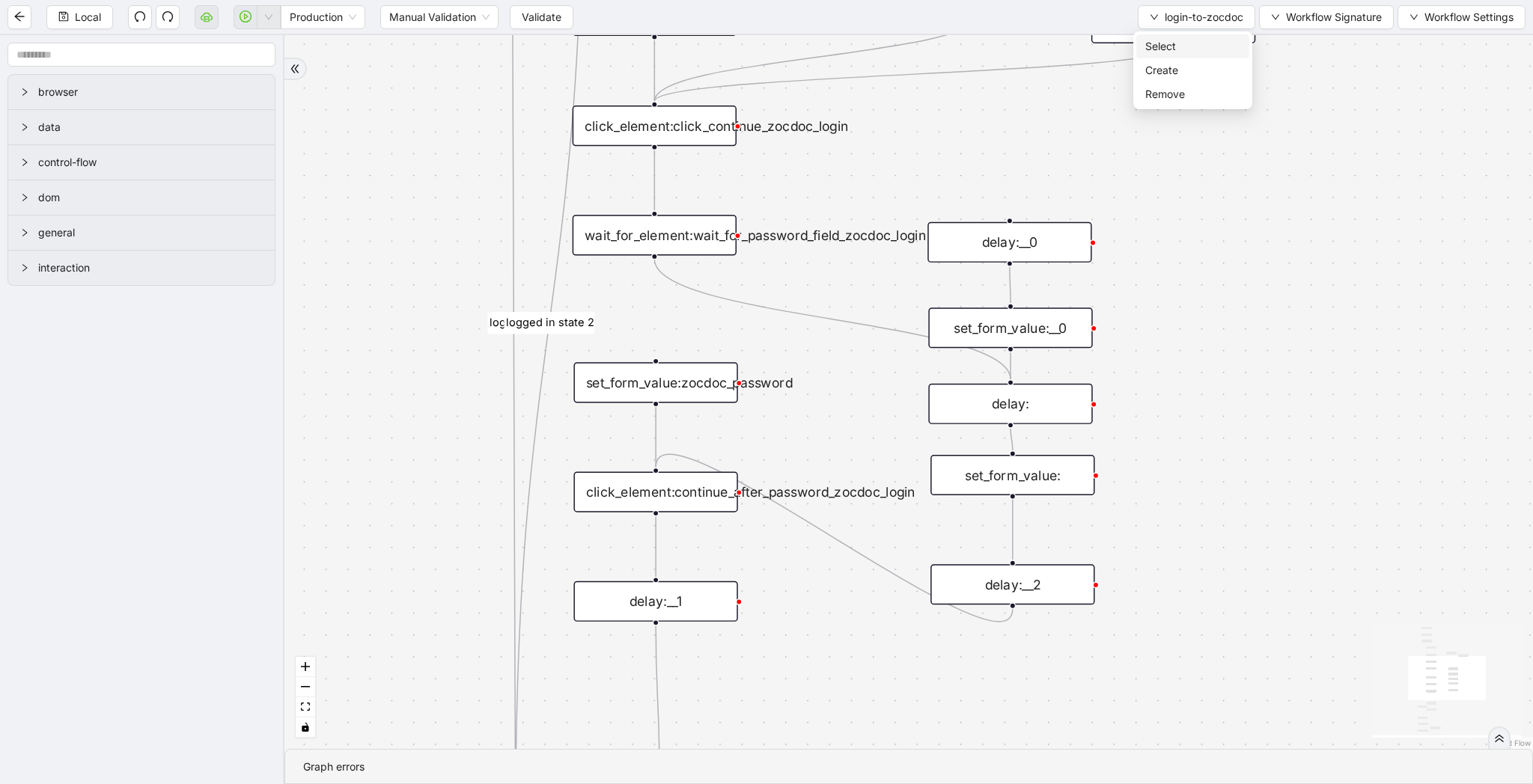
click at [1164, 41] on span "Select" at bounding box center [1192, 46] width 95 height 16
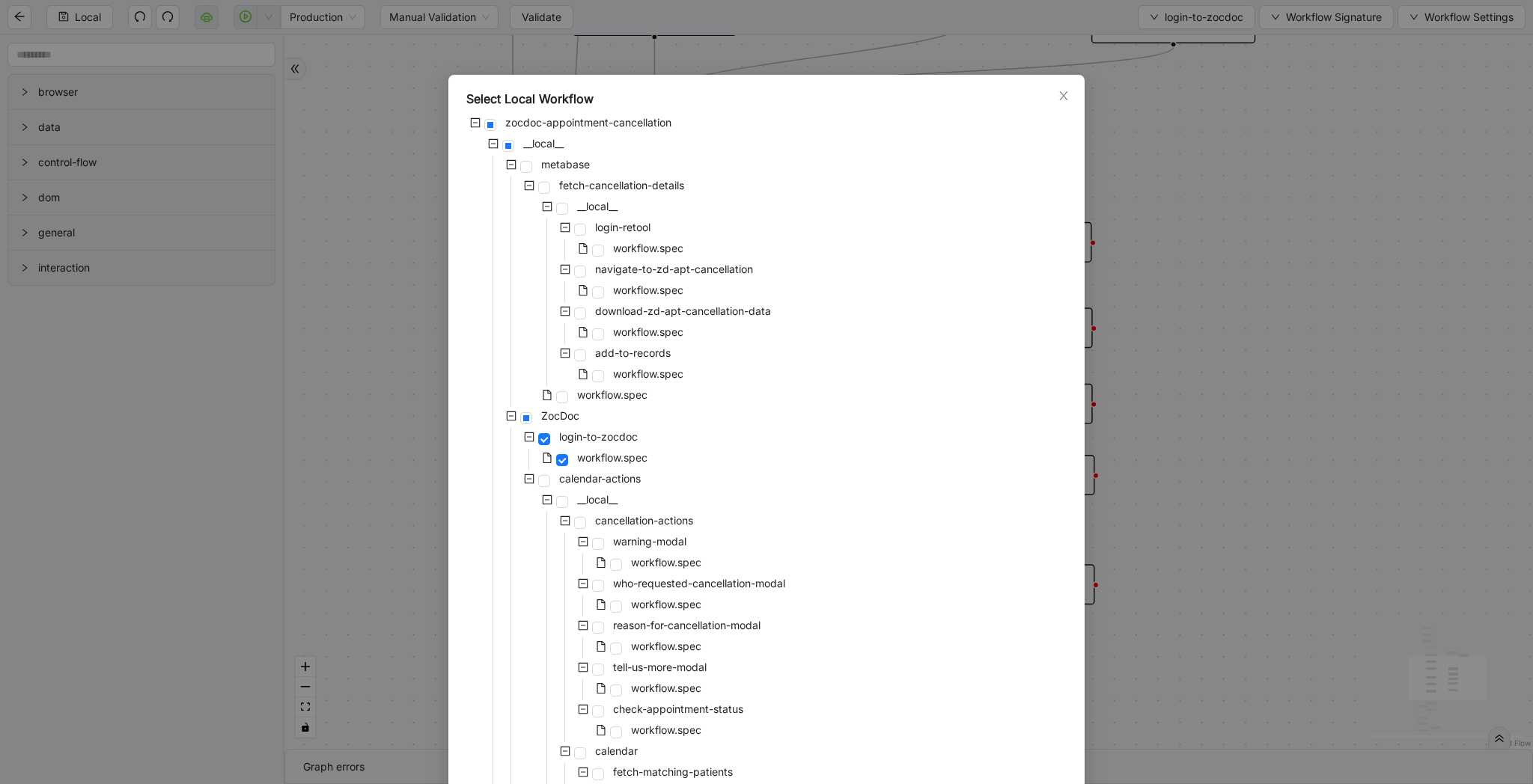
click at [1183, 191] on div "Select Local Workflow zocdoc-appointment-cancellation __local__ metabase fetch-…" at bounding box center [766, 392] width 1533 height 784
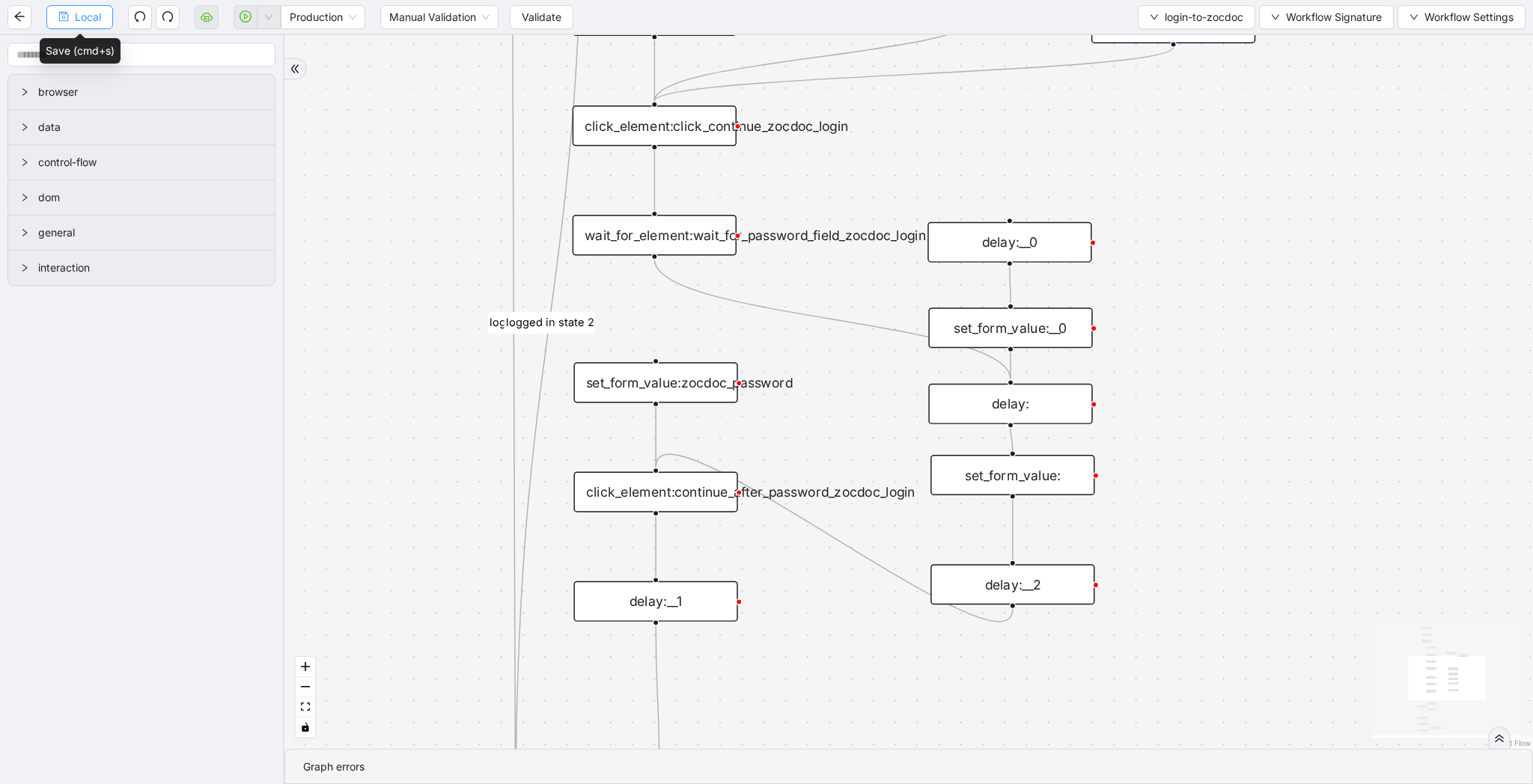
click at [88, 23] on span "Local" at bounding box center [88, 16] width 26 height 16
click at [55, 21] on button "Local" at bounding box center [80, 17] width 67 height 24
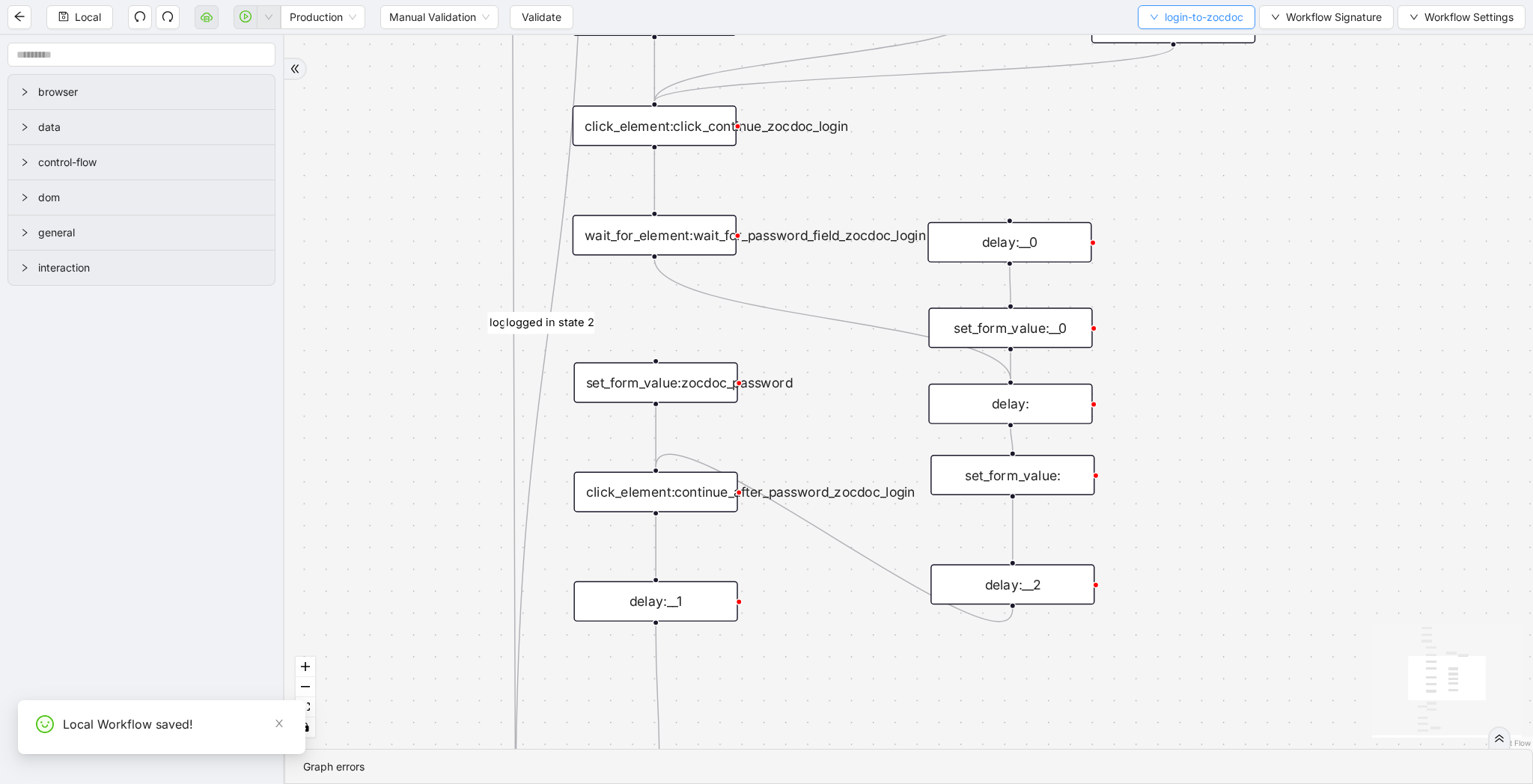
click at [1169, 17] on span "login-to-zocdoc" at bounding box center [1204, 16] width 79 height 16
click at [1171, 52] on span "Select" at bounding box center [1192, 46] width 95 height 16
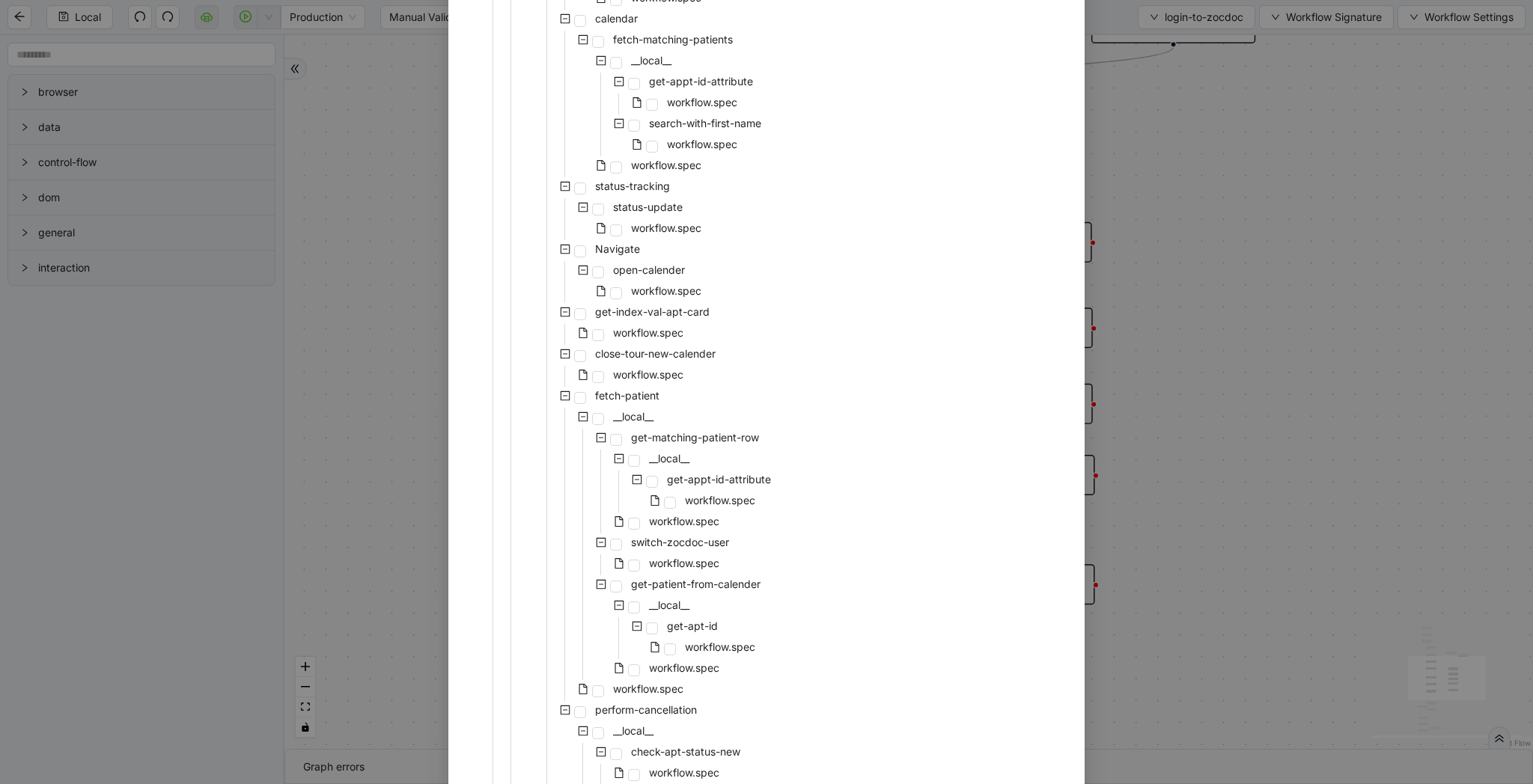
scroll to position [1072, 0]
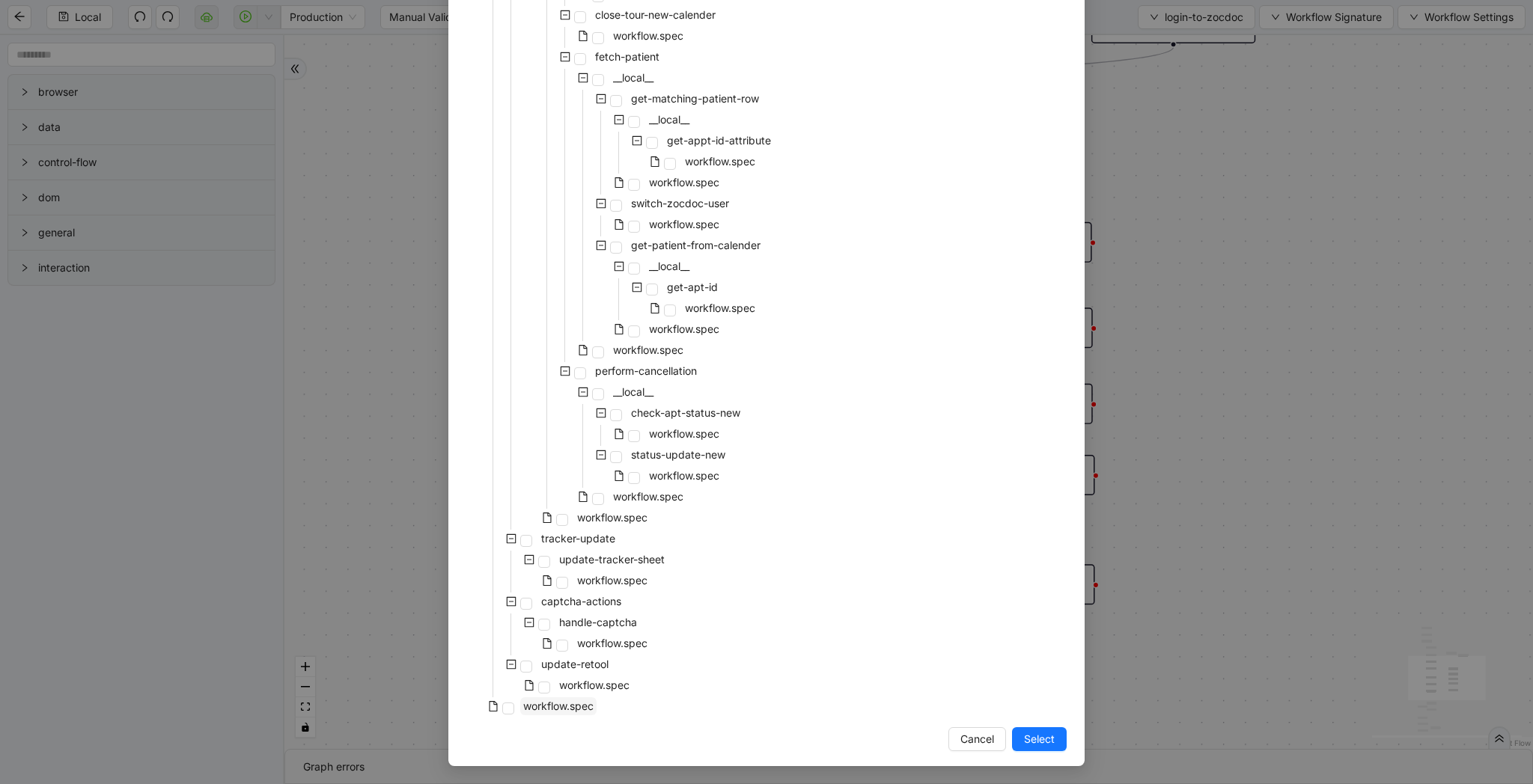
click at [588, 699] on span "workflow.spec" at bounding box center [558, 706] width 76 height 18
click at [1050, 729] on button "Select" at bounding box center [1039, 740] width 55 height 24
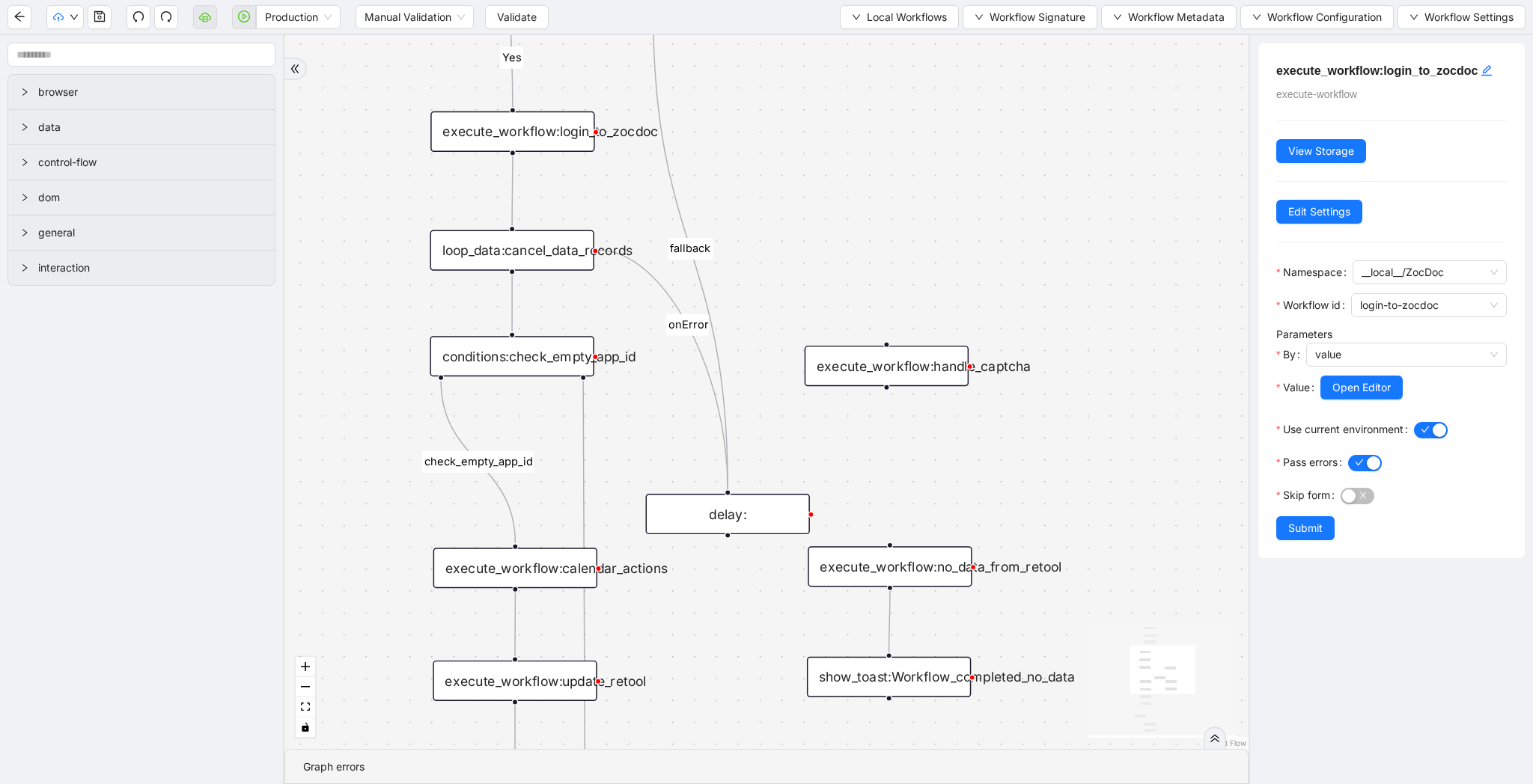
drag, startPoint x: 1134, startPoint y: 533, endPoint x: 1134, endPoint y: 635, distance: 102.0
click at [1134, 635] on div "Yes yes fallback fallback fallback check_empty_app_id onError trigger execute_w…" at bounding box center [766, 392] width 964 height 714
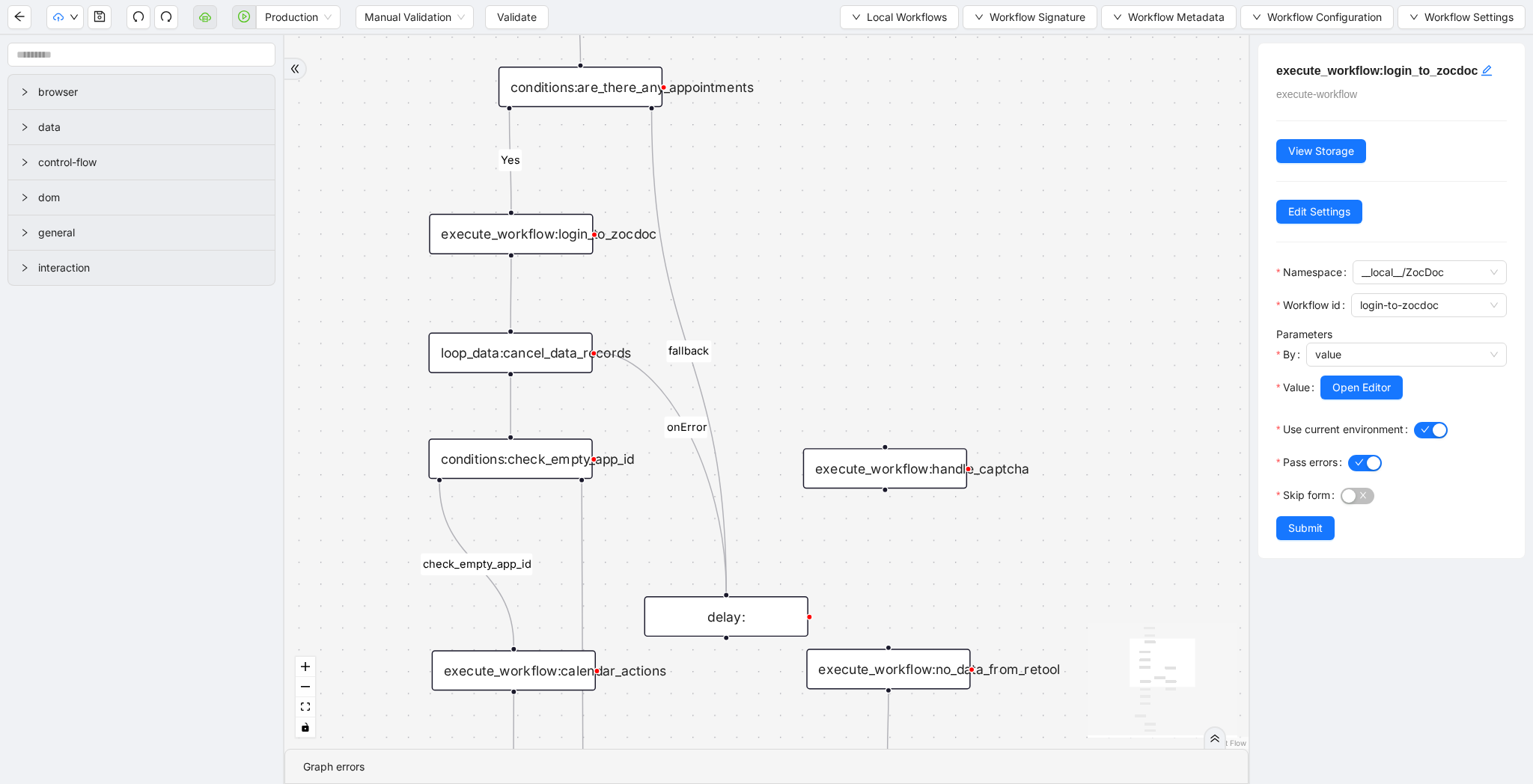
drag, startPoint x: 1033, startPoint y: 297, endPoint x: 1033, endPoint y: 702, distance: 405.0
click at [1033, 702] on div "Yes yes fallback fallback fallback check_empty_app_id onError trigger execute_w…" at bounding box center [766, 392] width 964 height 714
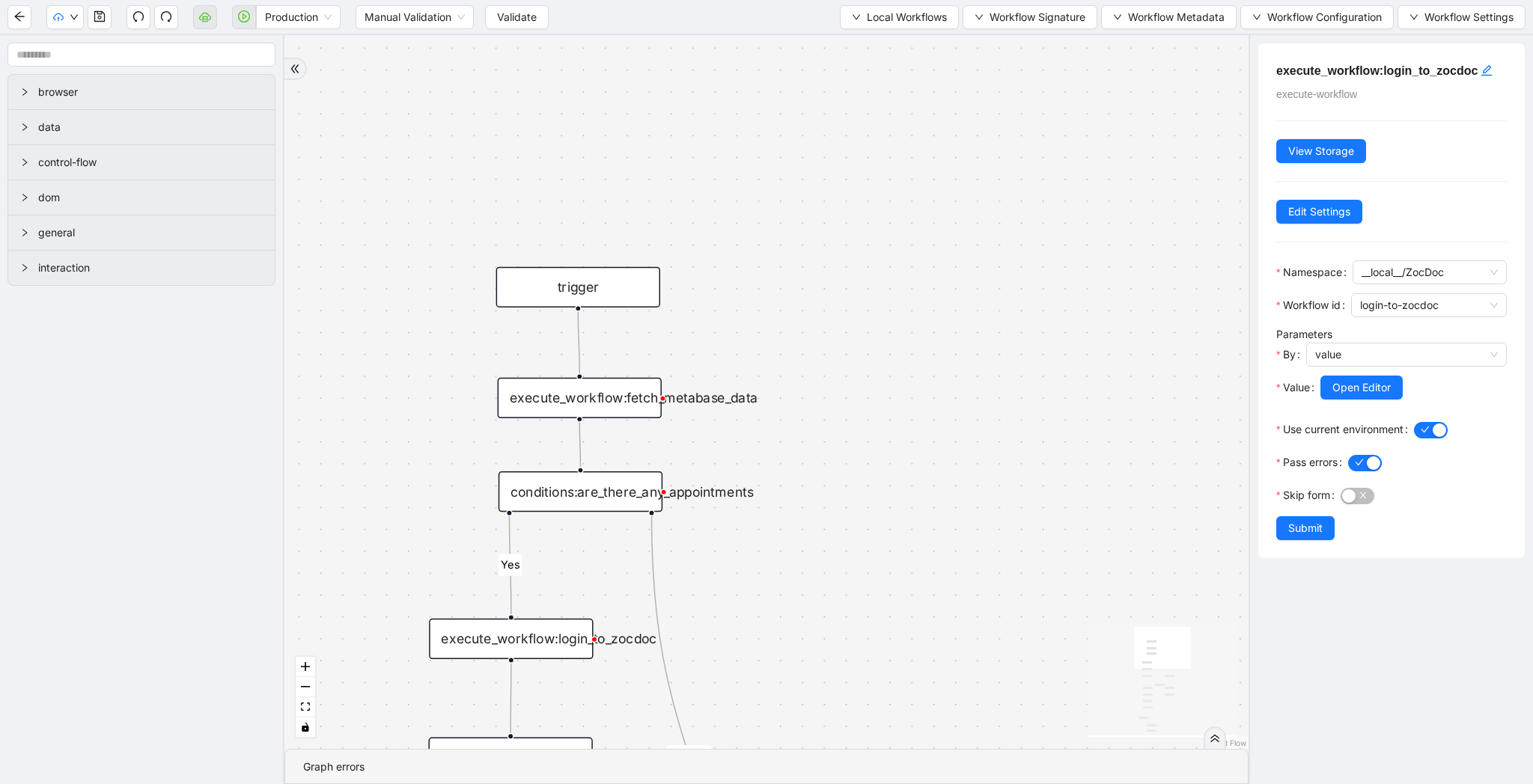
drag, startPoint x: 1019, startPoint y: 683, endPoint x: 1024, endPoint y: 398, distance: 285.0
click at [1024, 398] on div "Yes yes fallback fallback fallback check_empty_app_id onError trigger execute_w…" at bounding box center [766, 392] width 964 height 714
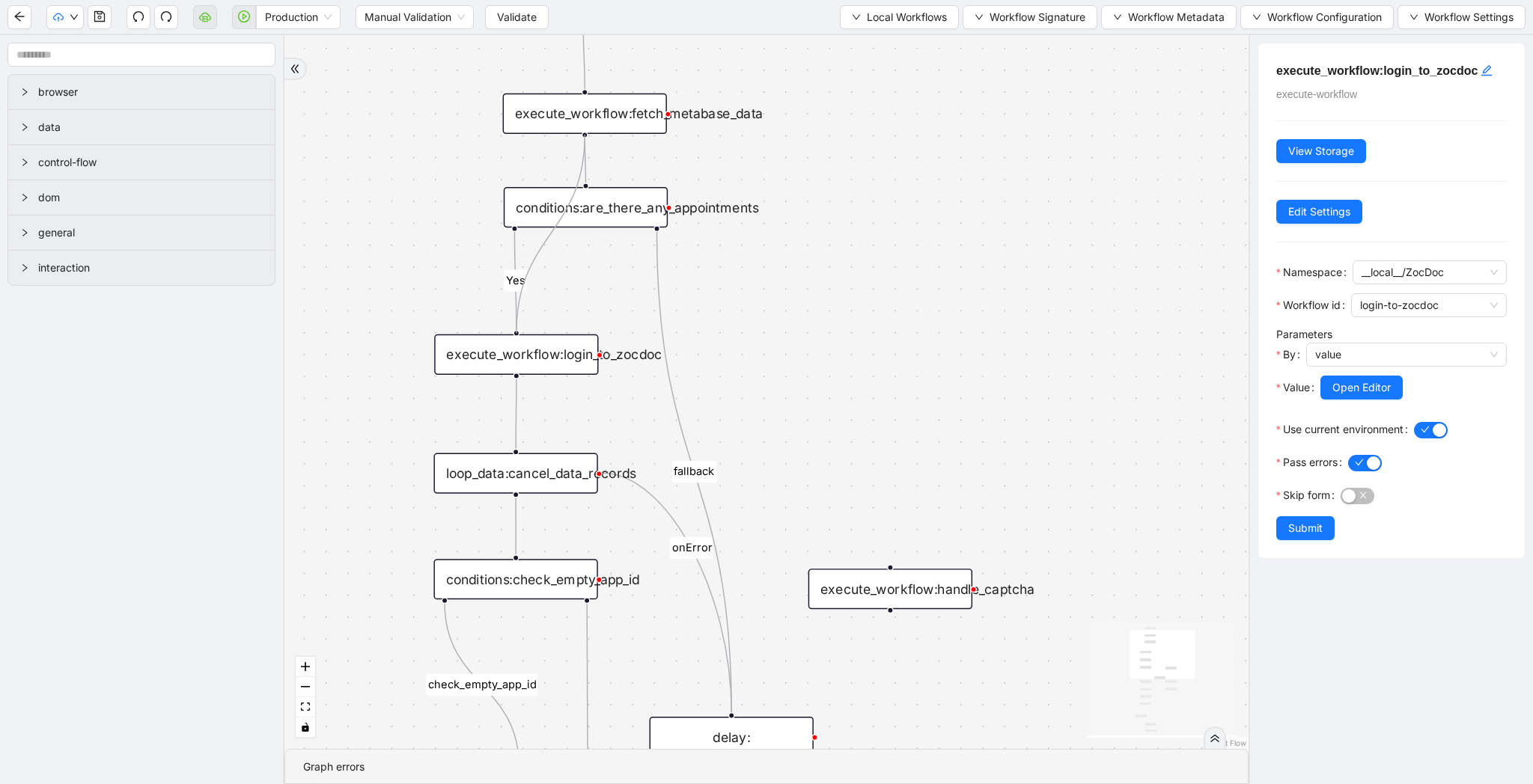
drag, startPoint x: 583, startPoint y: 134, endPoint x: 978, endPoint y: 302, distance: 429.2
click at [526, 335] on div "trigger execute_workflow:fetch_metabase_data execute_workflow:login_to_zocdoc e…" at bounding box center [1206, 504] width 1409 height 1044
click at [99, 17] on icon "save" at bounding box center [100, 16] width 12 height 12
click at [536, 21] on span "Validate" at bounding box center [516, 16] width 40 height 16
click at [190, 16] on div "Production Manual Validation Validate Local Workflows Workflow Signature Workfl…" at bounding box center [766, 16] width 1533 height 34
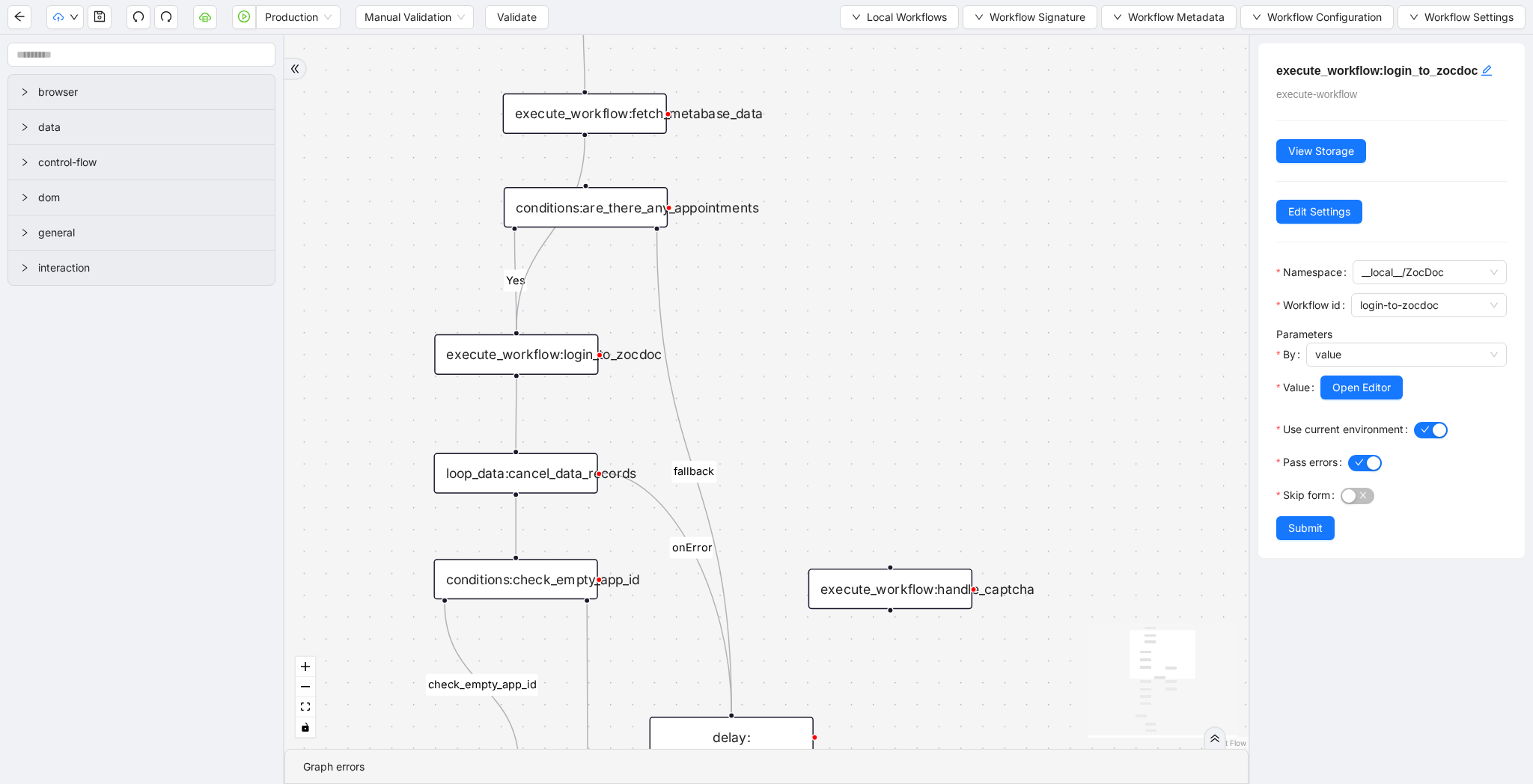
click at [102, 36] on aside "browser data control-flow dom general interaction" at bounding box center [142, 410] width 284 height 749
click at [102, 25] on button "button" at bounding box center [100, 17] width 24 height 24
click at [67, 22] on button "button" at bounding box center [65, 17] width 37 height 24
click at [520, 11] on span "Validate" at bounding box center [516, 16] width 40 height 16
click at [77, 14] on icon "down" at bounding box center [74, 16] width 8 height 5
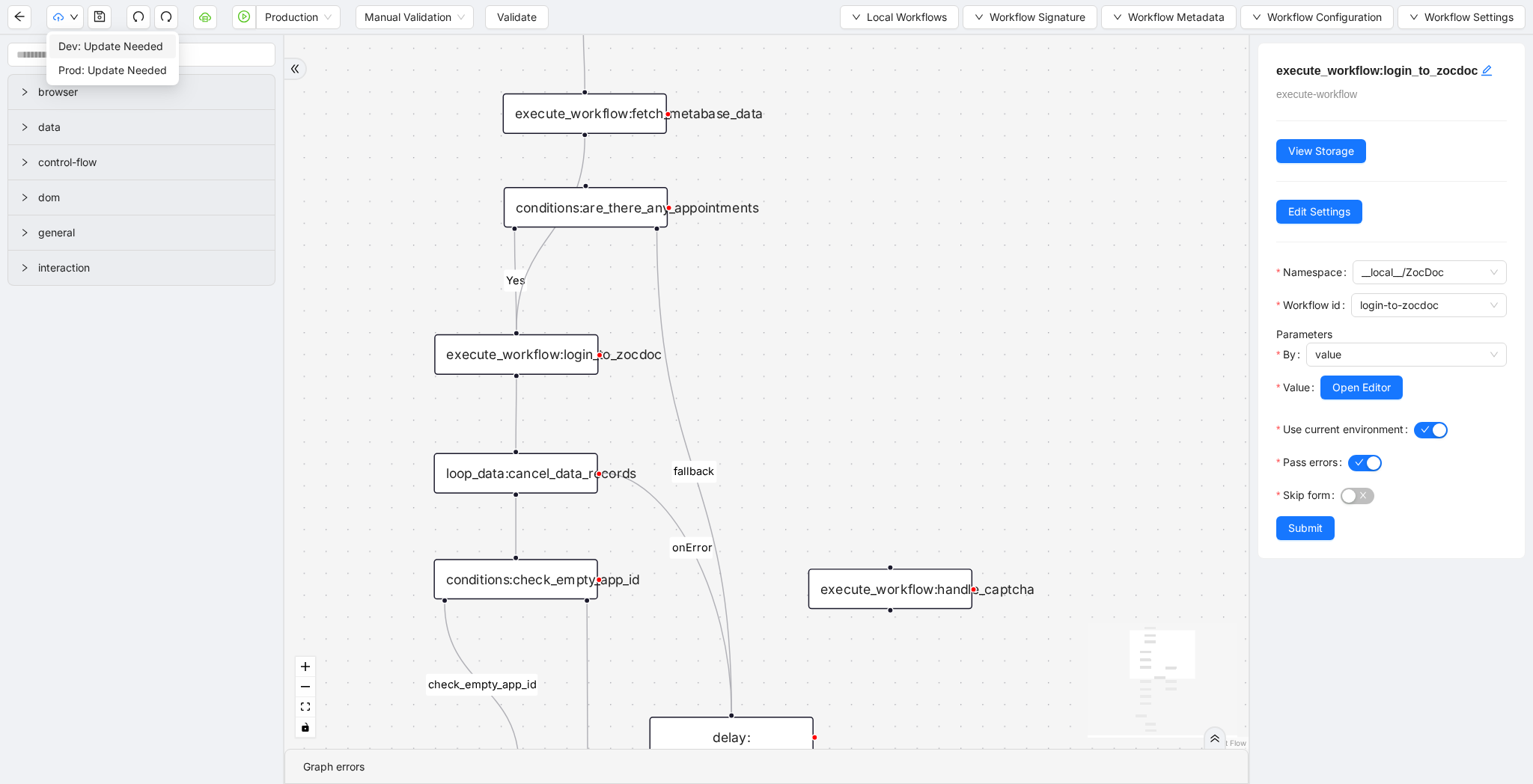
click at [89, 43] on span "Dev: Update Needed" at bounding box center [112, 46] width 108 height 16
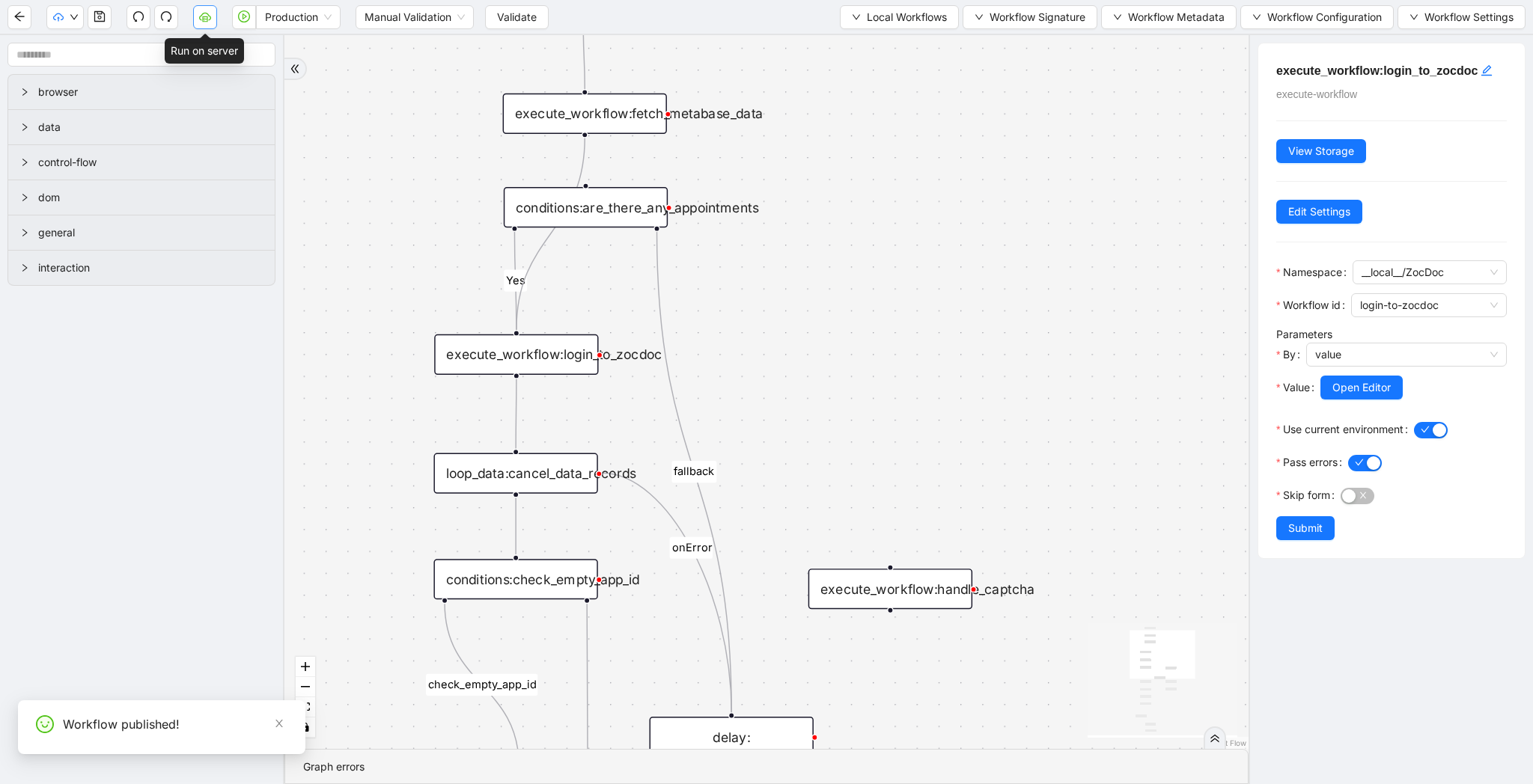
click at [206, 20] on icon "cloud-server" at bounding box center [205, 18] width 5 height 5
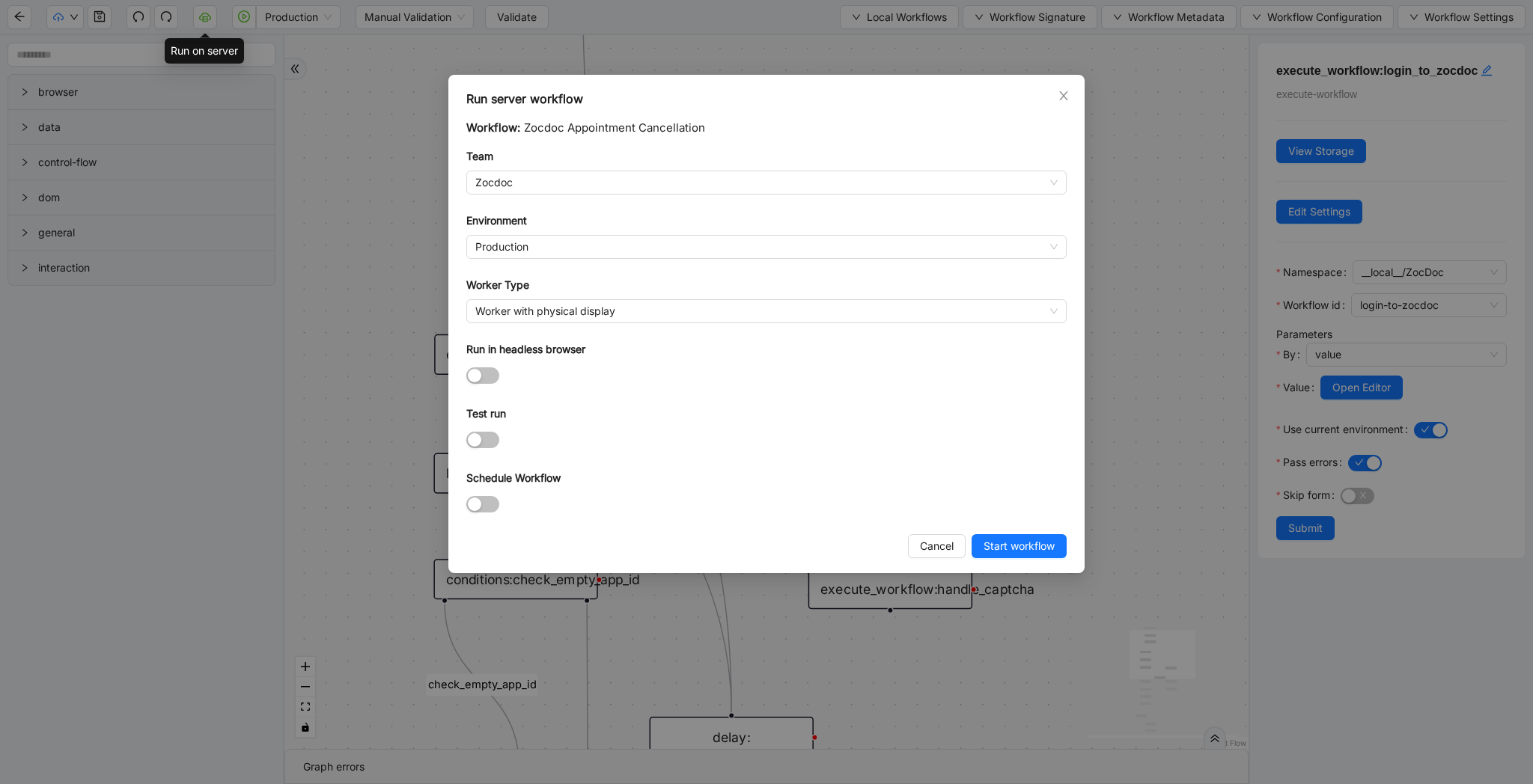
click at [237, 144] on div "Run server workflow Workflow: Zocdoc Appointment Cancellation Team Zocdoc Envir…" at bounding box center [766, 392] width 1533 height 784
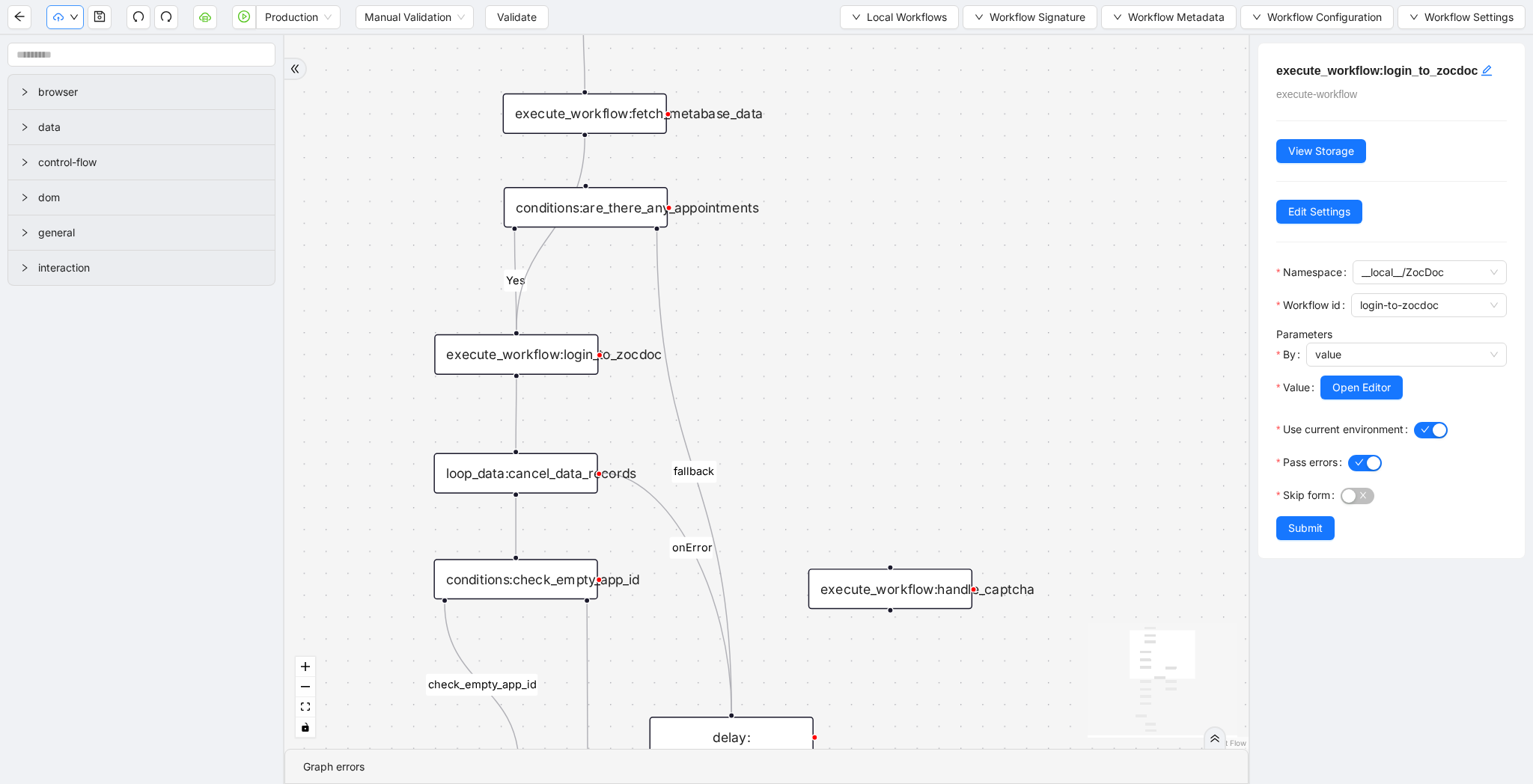
click at [79, 22] on button "button" at bounding box center [65, 17] width 37 height 24
click at [80, 63] on span "Prod: Update Needed" at bounding box center [112, 70] width 108 height 16
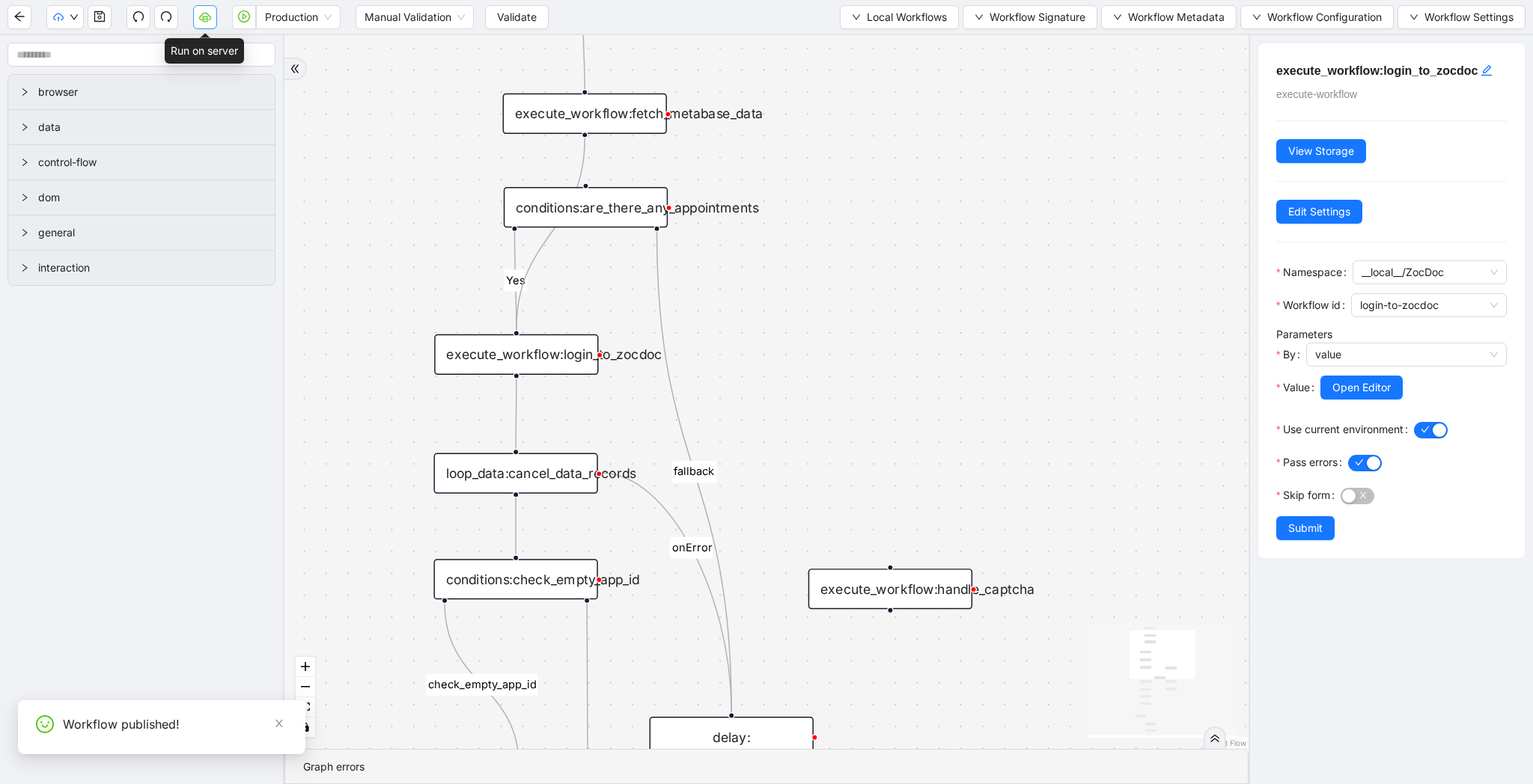
click at [211, 17] on button "button" at bounding box center [205, 17] width 24 height 24
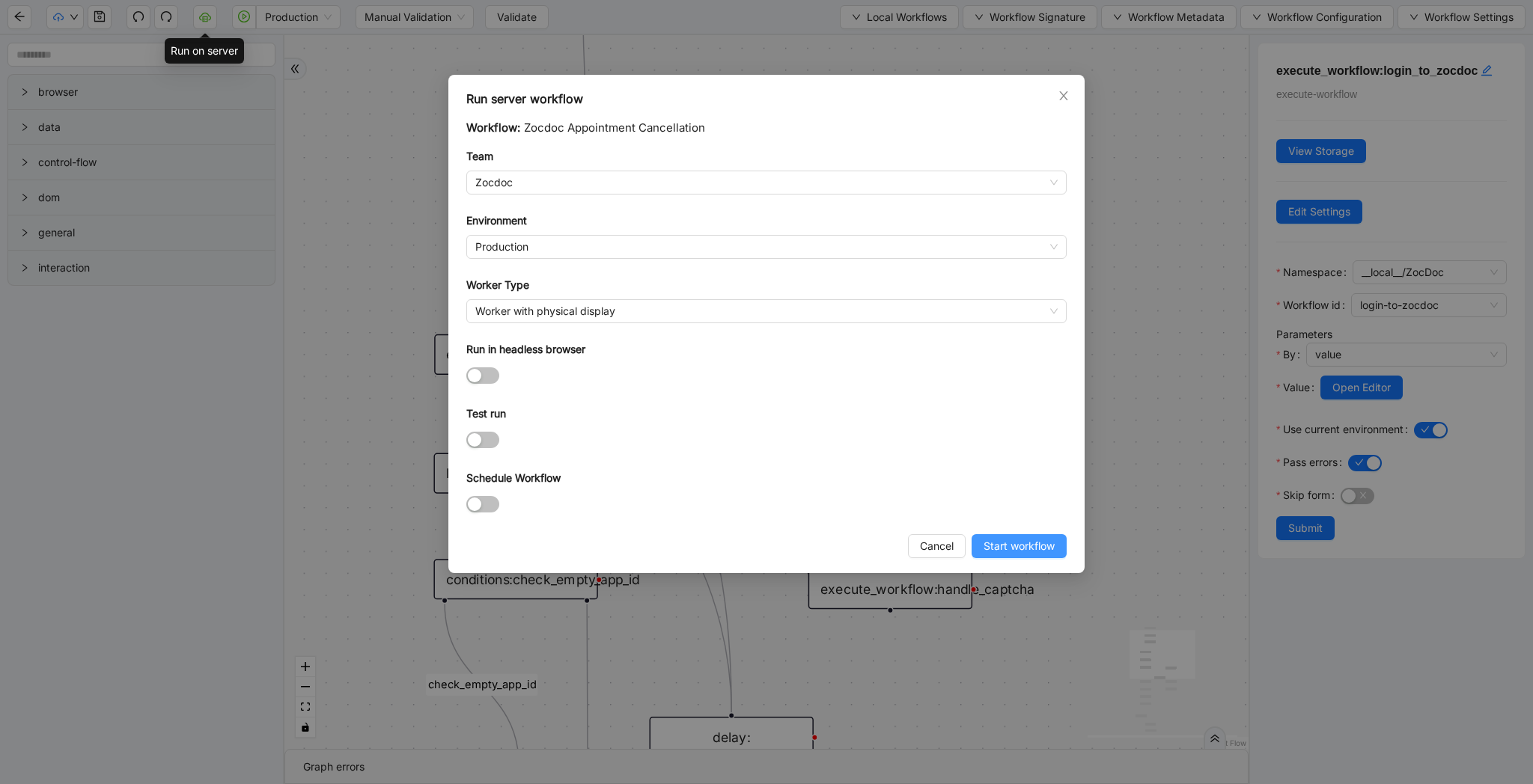
click at [1006, 554] on button "Start workflow" at bounding box center [1019, 547] width 95 height 24
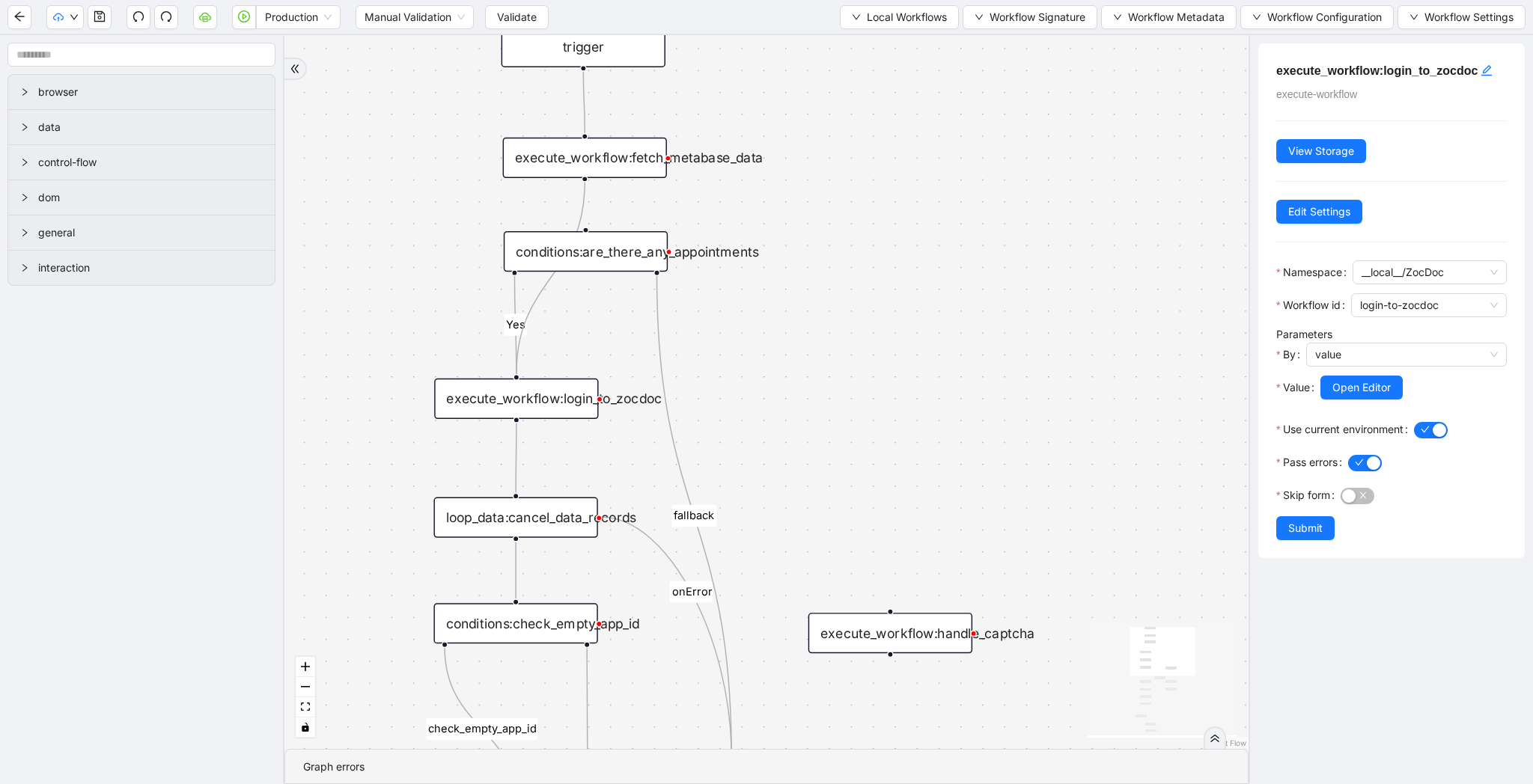
drag, startPoint x: 861, startPoint y: 211, endPoint x: 861, endPoint y: 262, distance: 51.0
click at [861, 262] on div "Yes yes fallback fallback fallback check_empty_app_id onError trigger execute_w…" at bounding box center [766, 392] width 964 height 714
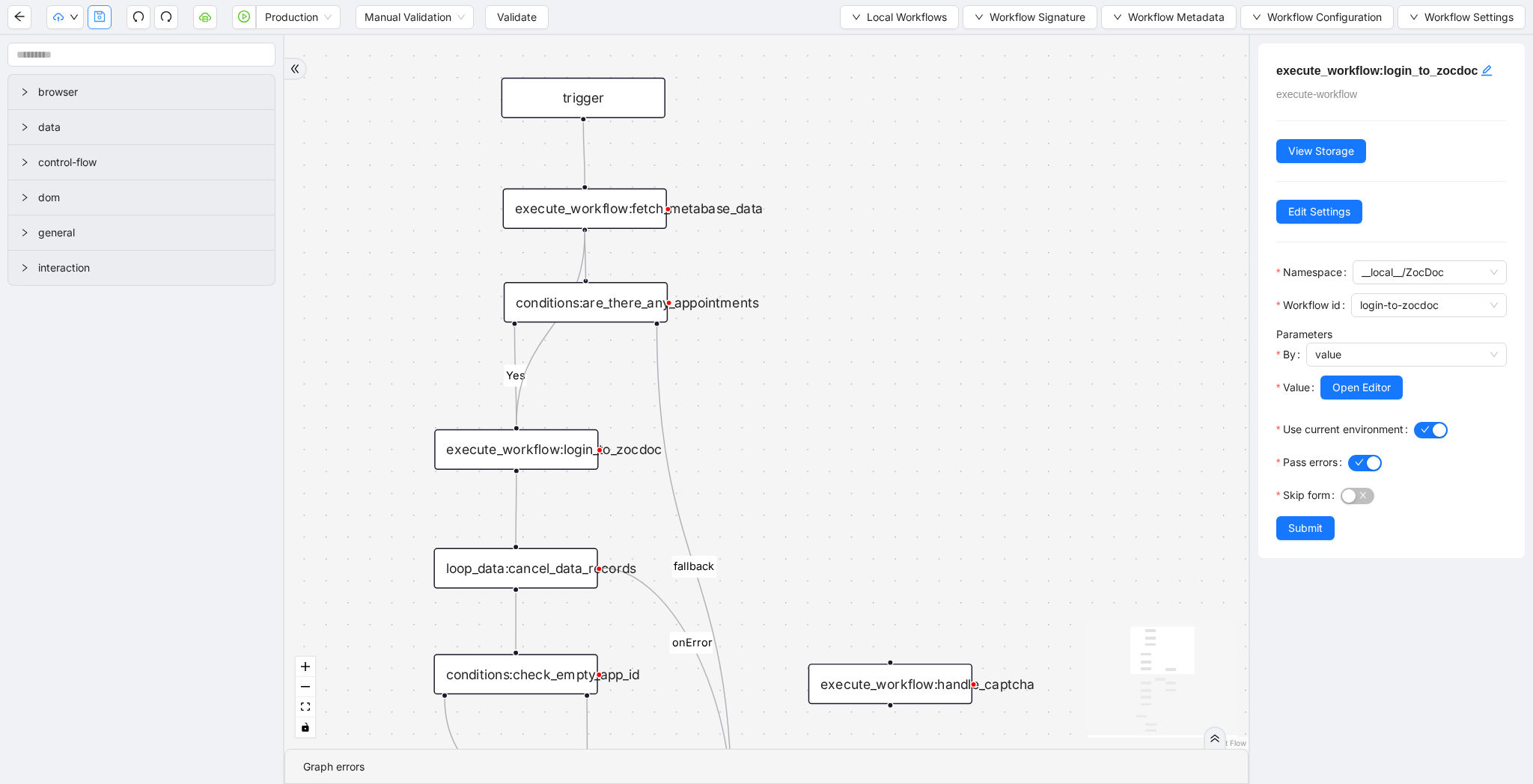
drag, startPoint x: 585, startPoint y: 231, endPoint x: 94, endPoint y: 16, distance: 536.0
click at [94, 16] on icon "save" at bounding box center [100, 16] width 12 height 12
click at [896, 24] on span "Local Workflows" at bounding box center [906, 16] width 80 height 16
click at [896, 43] on span "Select" at bounding box center [892, 46] width 97 height 16
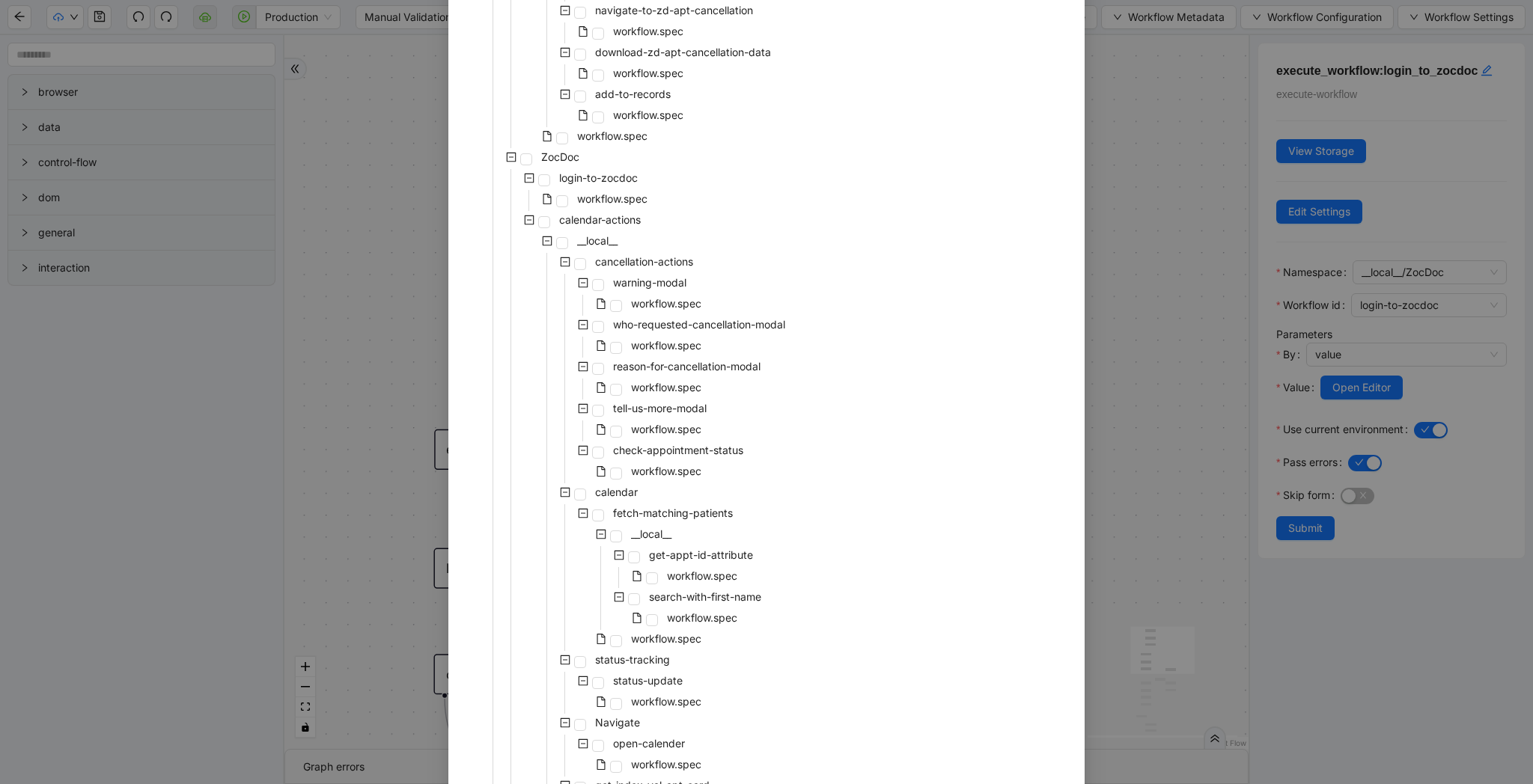
scroll to position [0, 0]
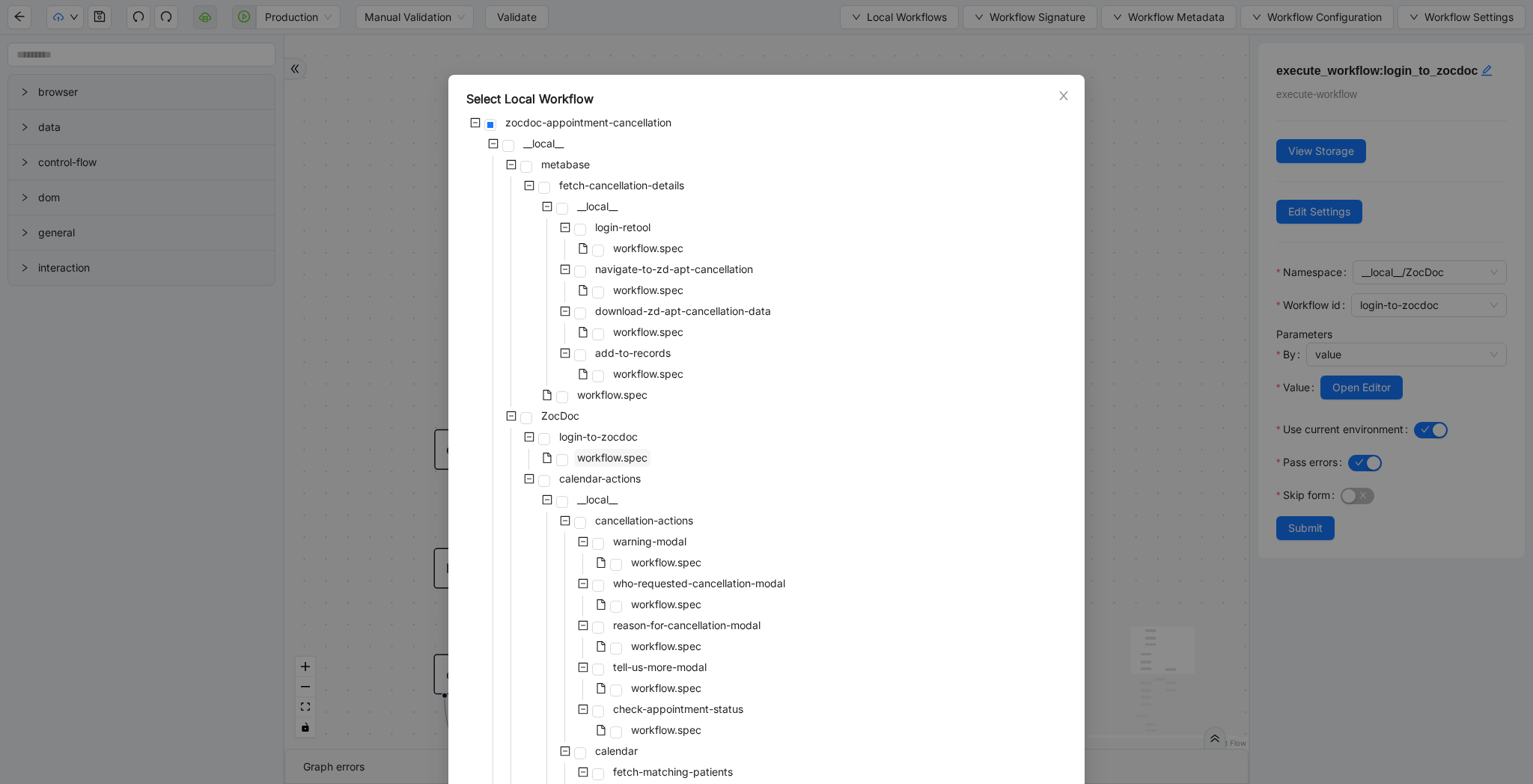
click at [640, 456] on span "workflow.spec" at bounding box center [612, 457] width 70 height 13
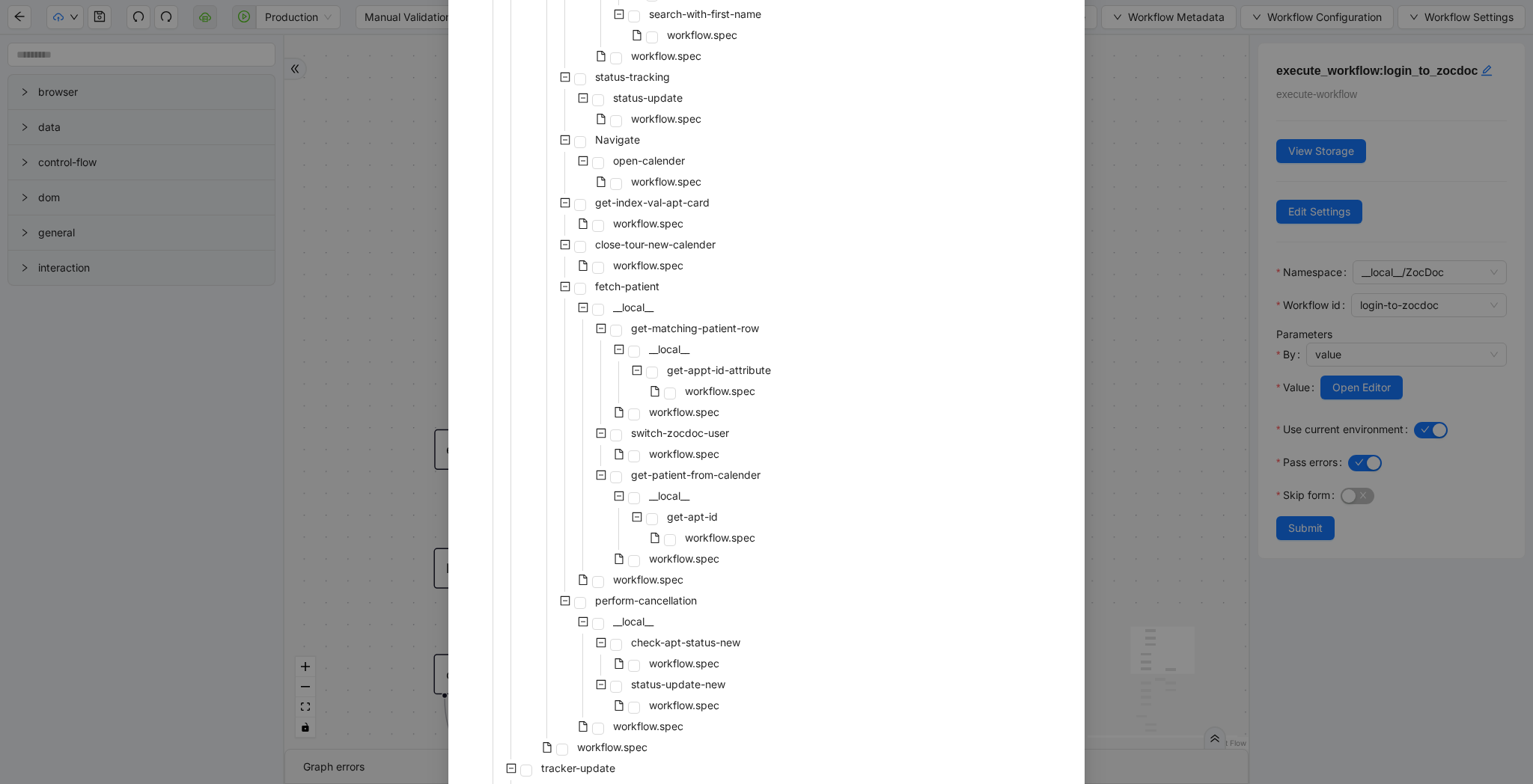
scroll to position [1072, 0]
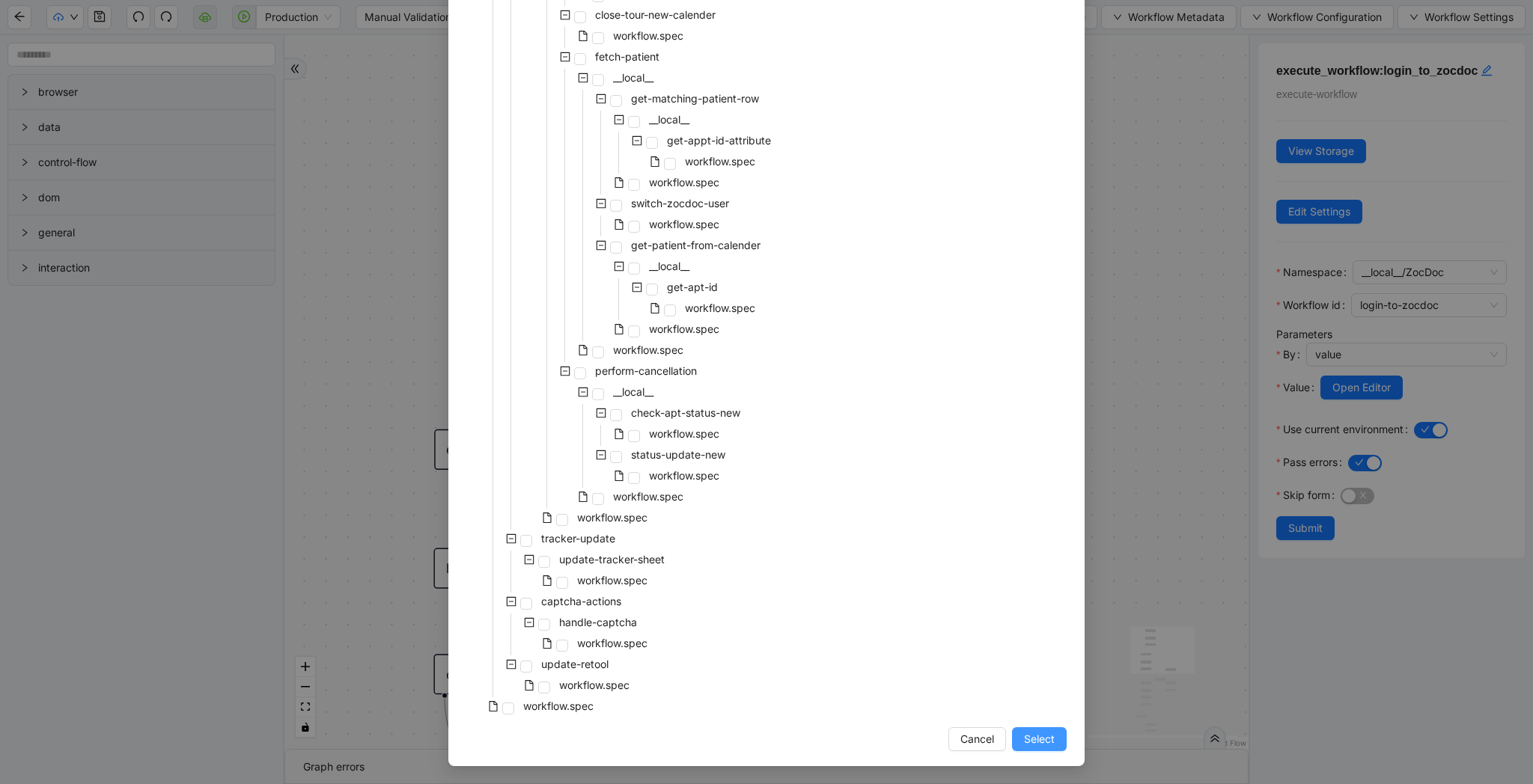
click at [1033, 735] on span "Select" at bounding box center [1039, 739] width 30 height 16
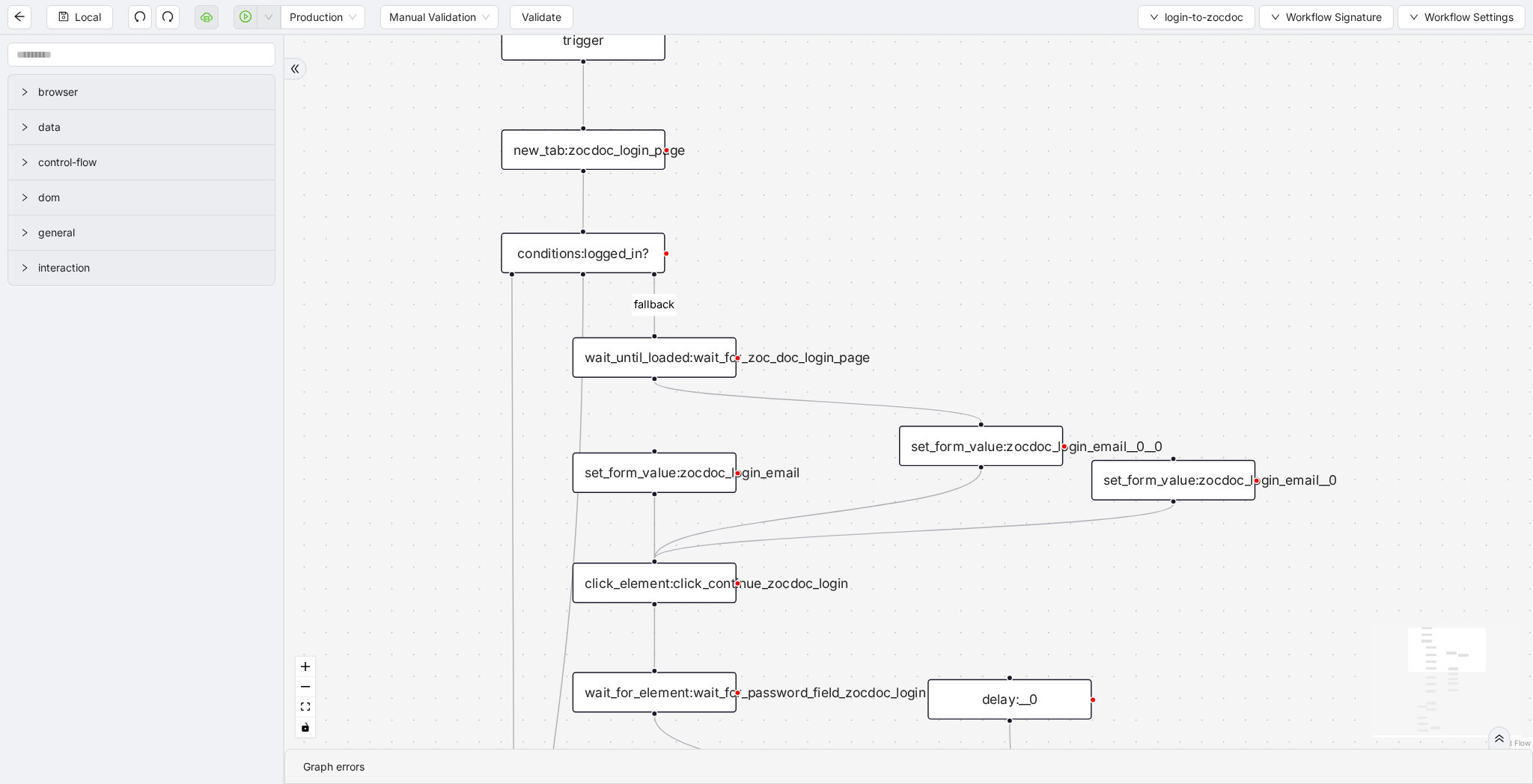
drag, startPoint x: 1143, startPoint y: 335, endPoint x: 1127, endPoint y: 194, distance: 141.9
click at [1127, 194] on div "fallback success logged in logged in state 2 onError onError trigger new_tab:zo…" at bounding box center [908, 392] width 1249 height 714
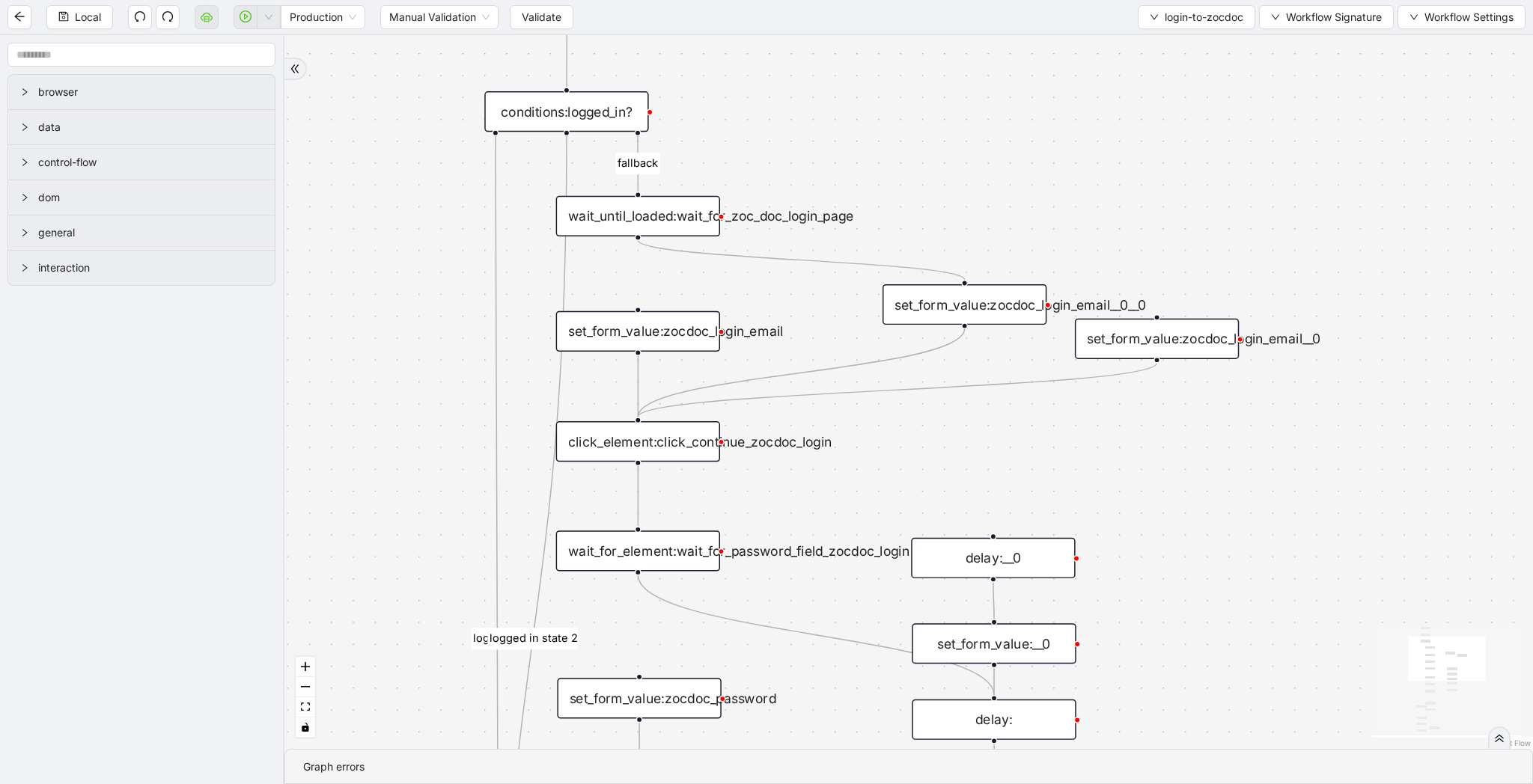
drag, startPoint x: 1211, startPoint y: 581, endPoint x: 1163, endPoint y: 235, distance: 349.3
click at [1163, 235] on div "fallback success logged in logged in state 2 onError onError trigger new_tab:zo…" at bounding box center [908, 392] width 1249 height 714
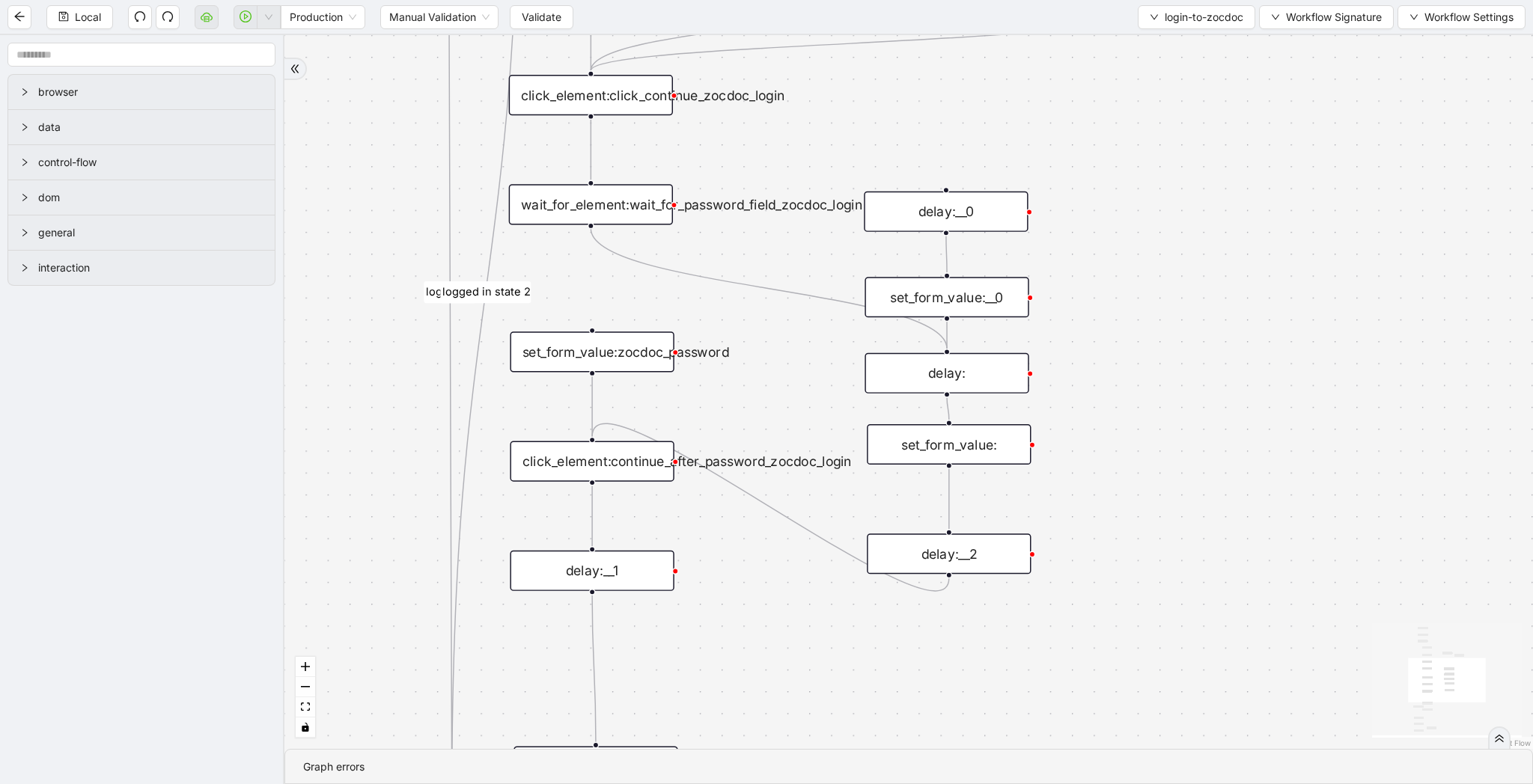
click at [974, 464] on div "fallback success logged in logged in state 2 onError onError trigger new_tab:zo…" at bounding box center [908, 392] width 1249 height 714
click at [1002, 454] on div "set_form_value:" at bounding box center [948, 444] width 164 height 41
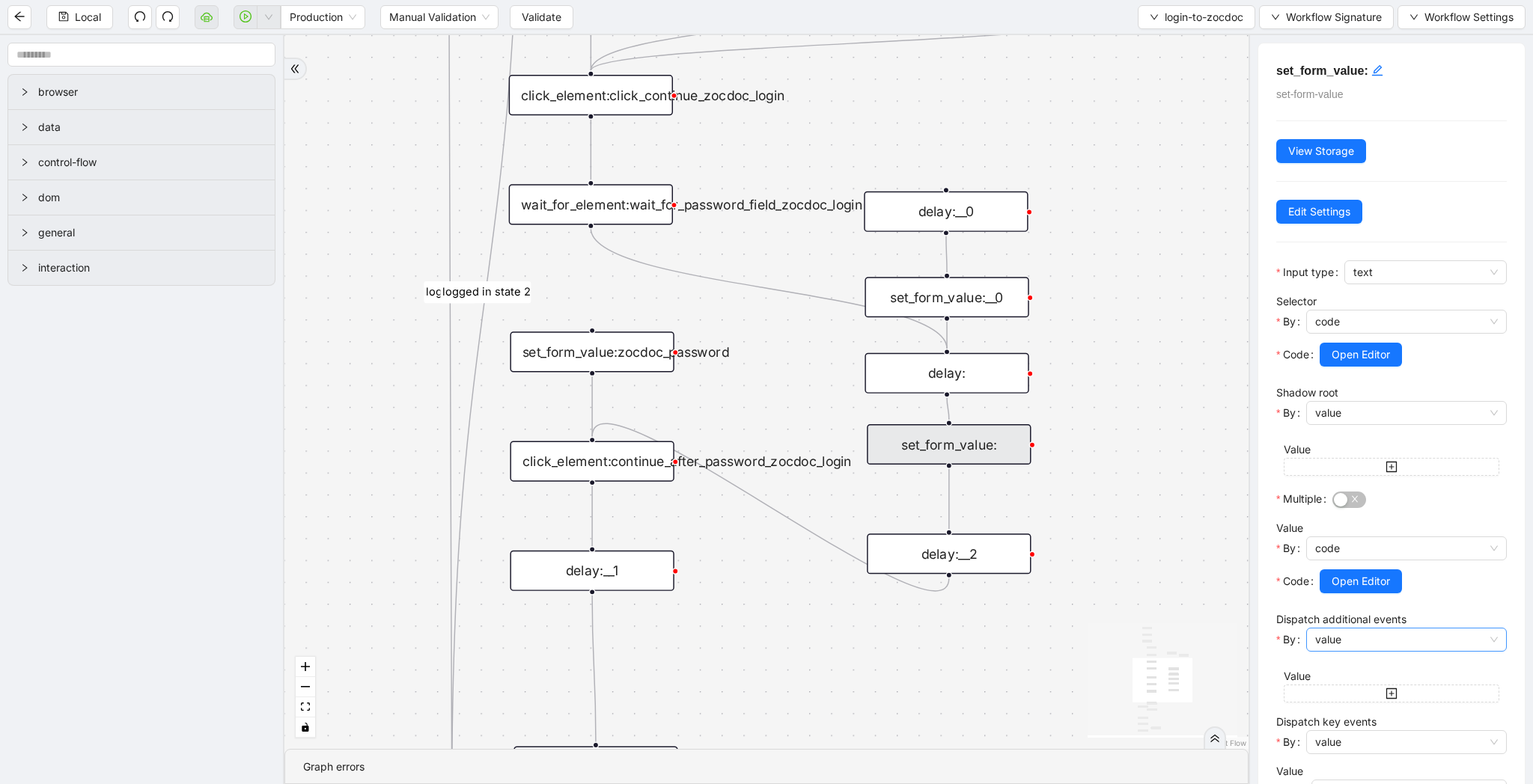
scroll to position [224, 0]
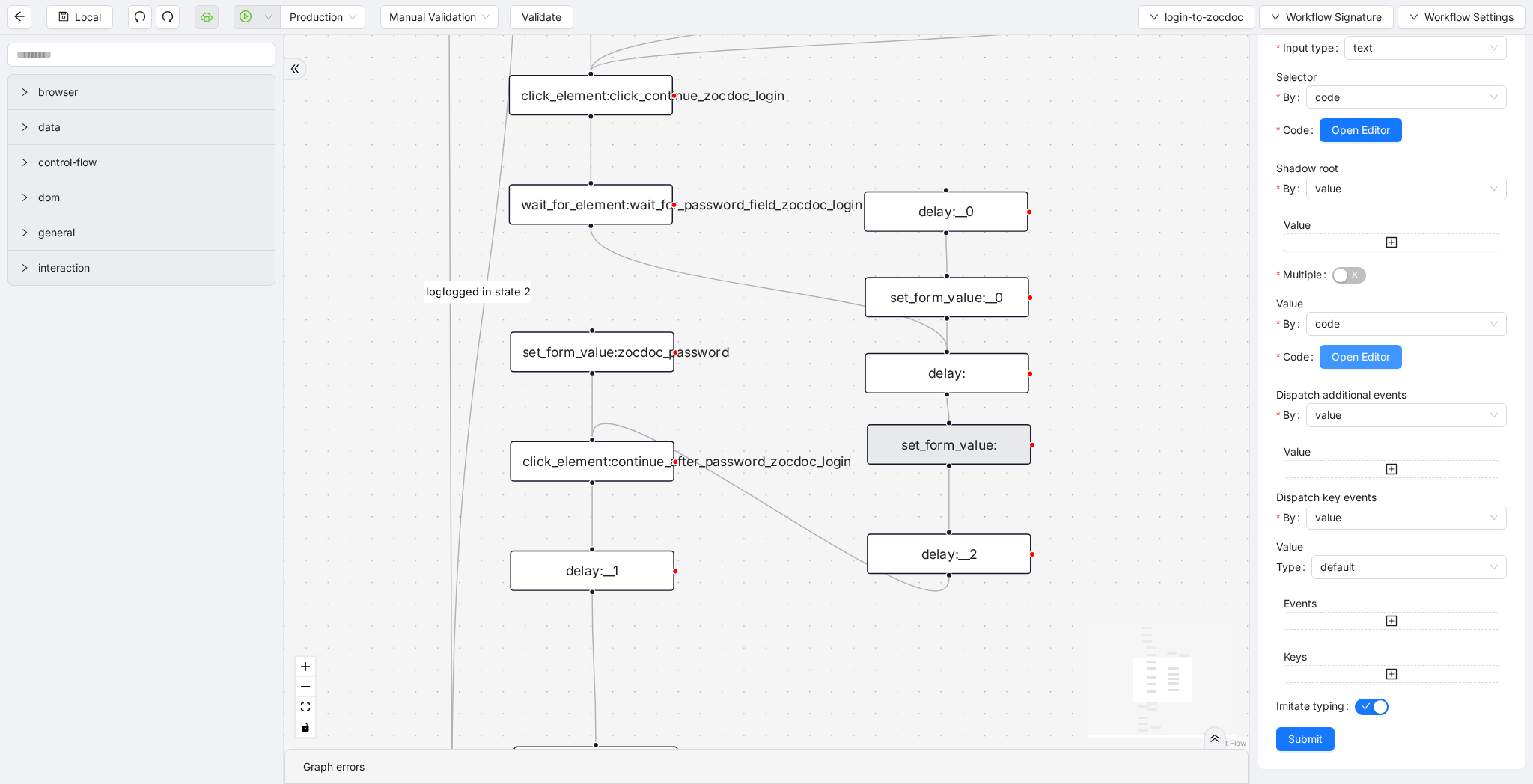
click at [1349, 354] on span "Open Editor" at bounding box center [1361, 356] width 58 height 16
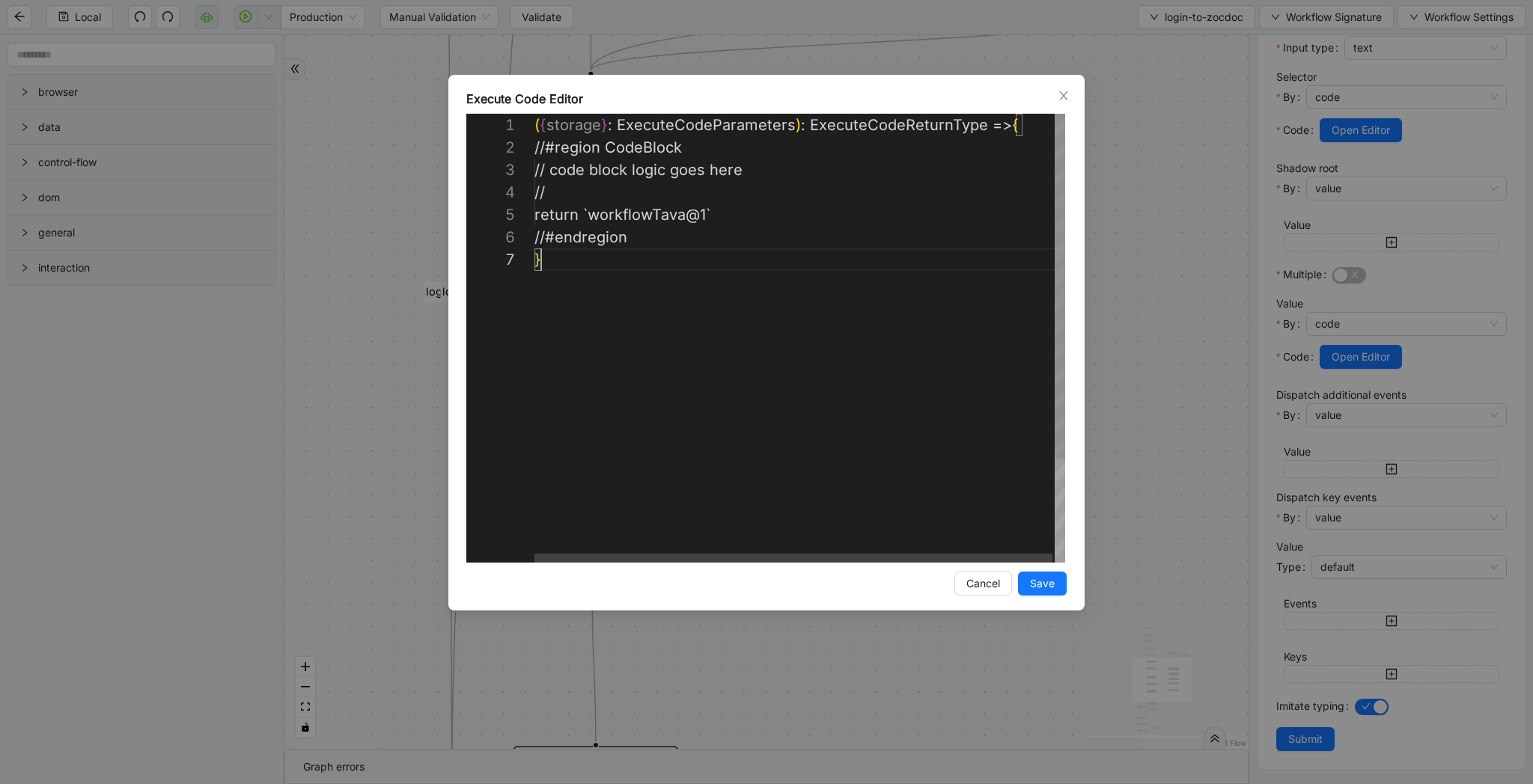
scroll to position [134, 7]
click at [1032, 372] on div "( { storage } : ExecuteCodeParameters ) : ExecuteCodeReturnType => { //#region …" at bounding box center [801, 405] width 533 height 584
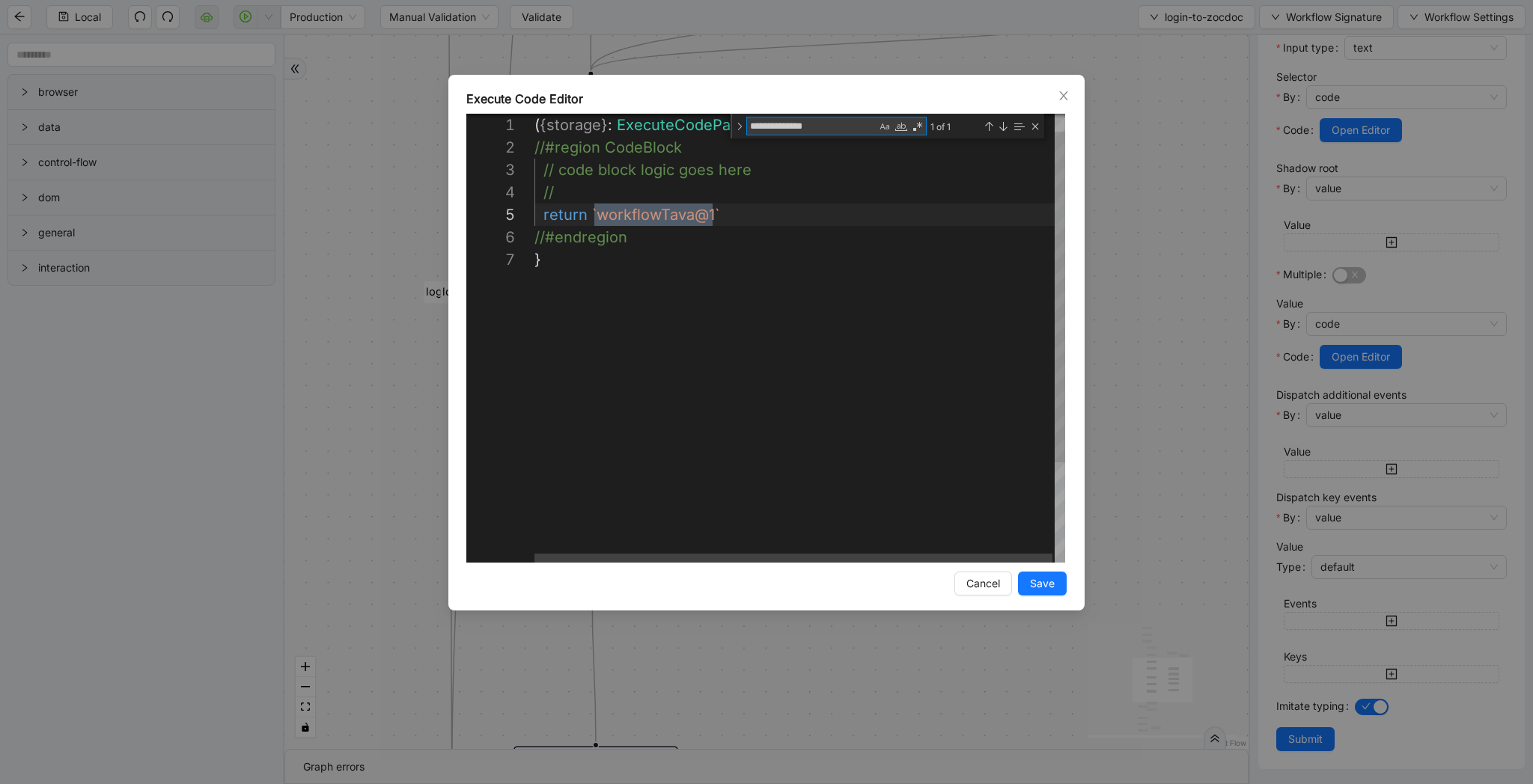
scroll to position [134, 179]
type textarea "**********"
click at [1230, 223] on div "**********" at bounding box center [766, 392] width 1533 height 784
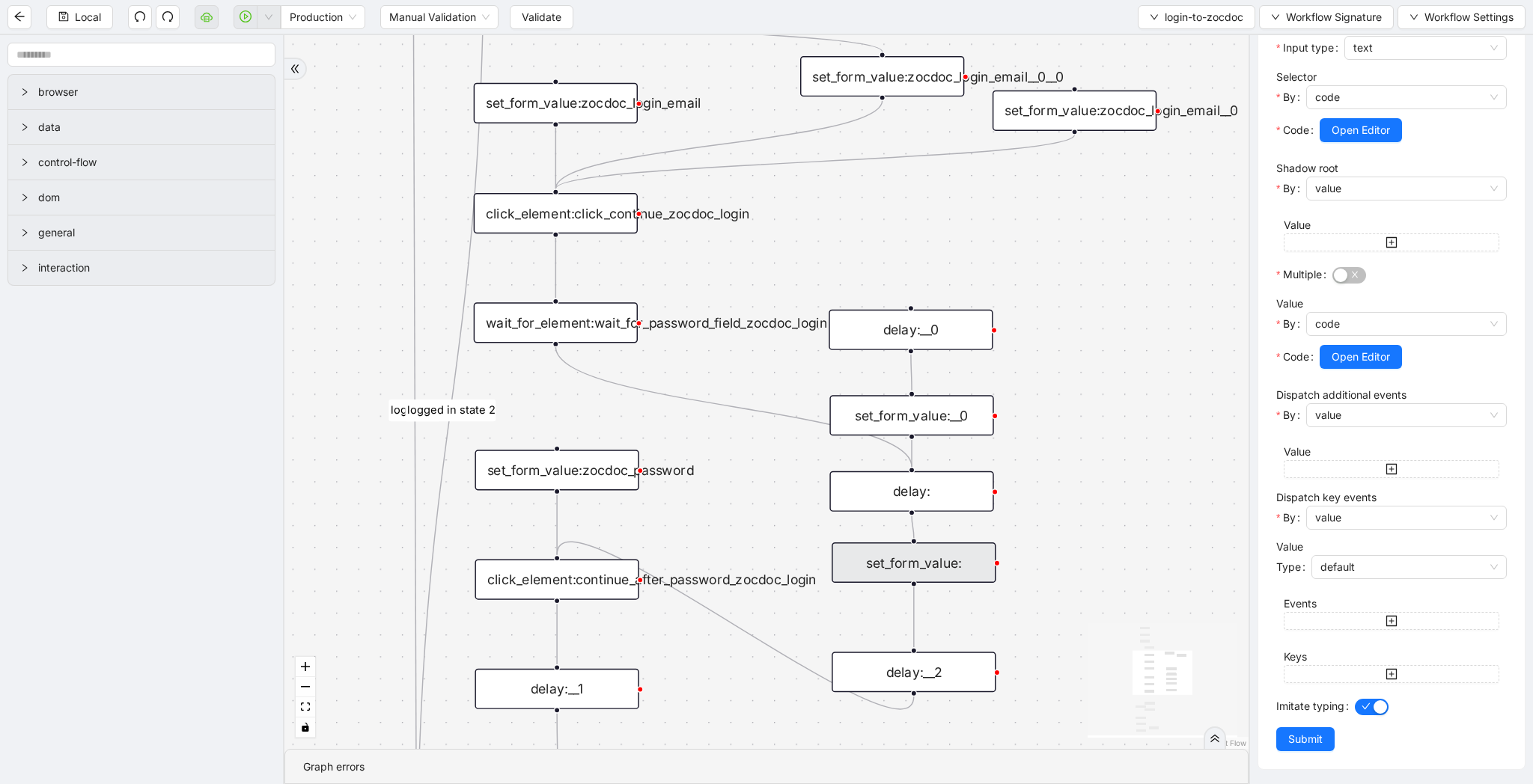
drag, startPoint x: 874, startPoint y: 119, endPoint x: 802, endPoint y: 336, distance: 228.6
click at [802, 336] on div "fallback success logged in logged in state 2 onError onError trigger new_tab:zo…" at bounding box center [766, 392] width 964 height 714
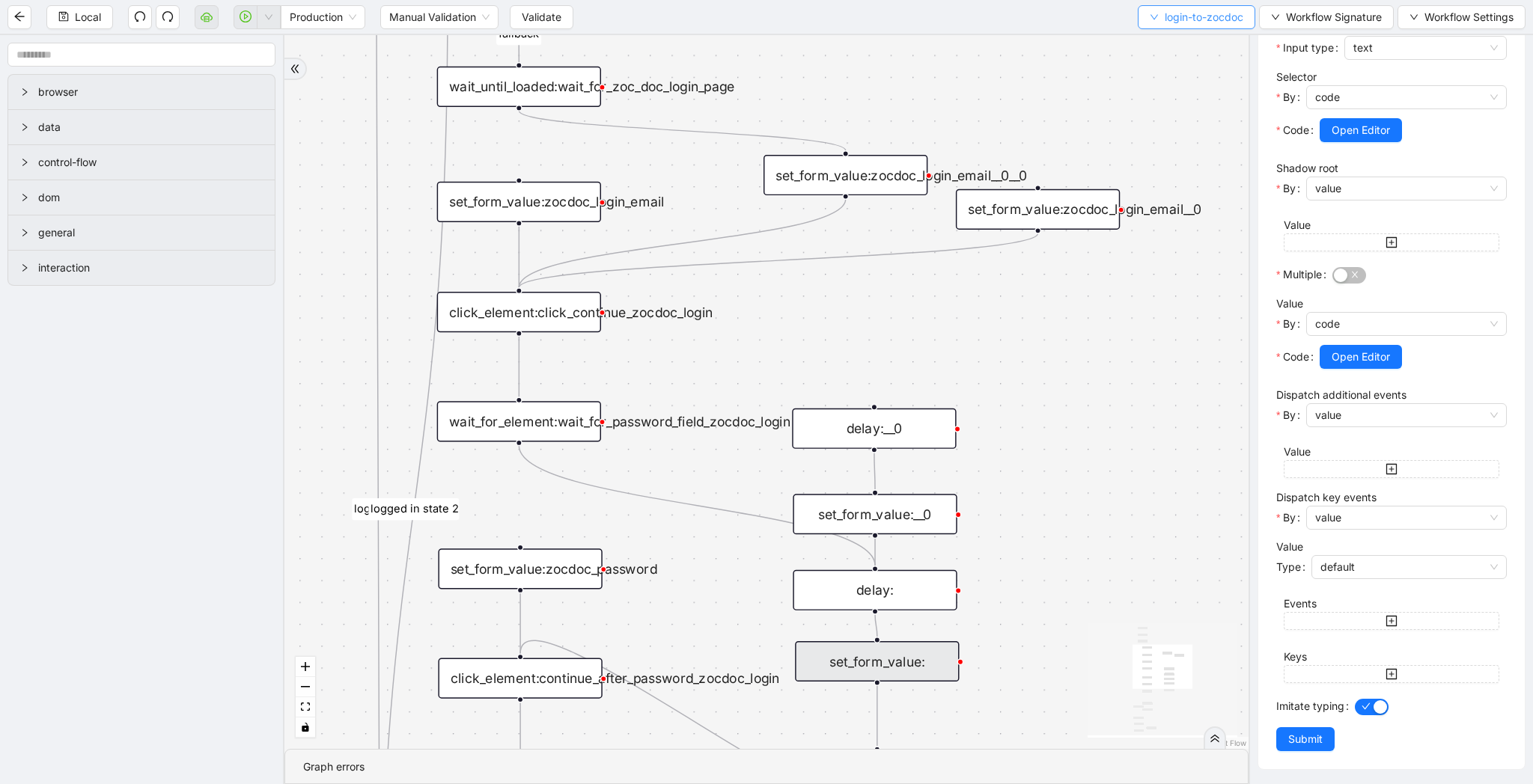
click at [1178, 19] on span "login-to-zocdoc" at bounding box center [1204, 16] width 79 height 16
click at [1177, 36] on li "Select" at bounding box center [1192, 47] width 113 height 24
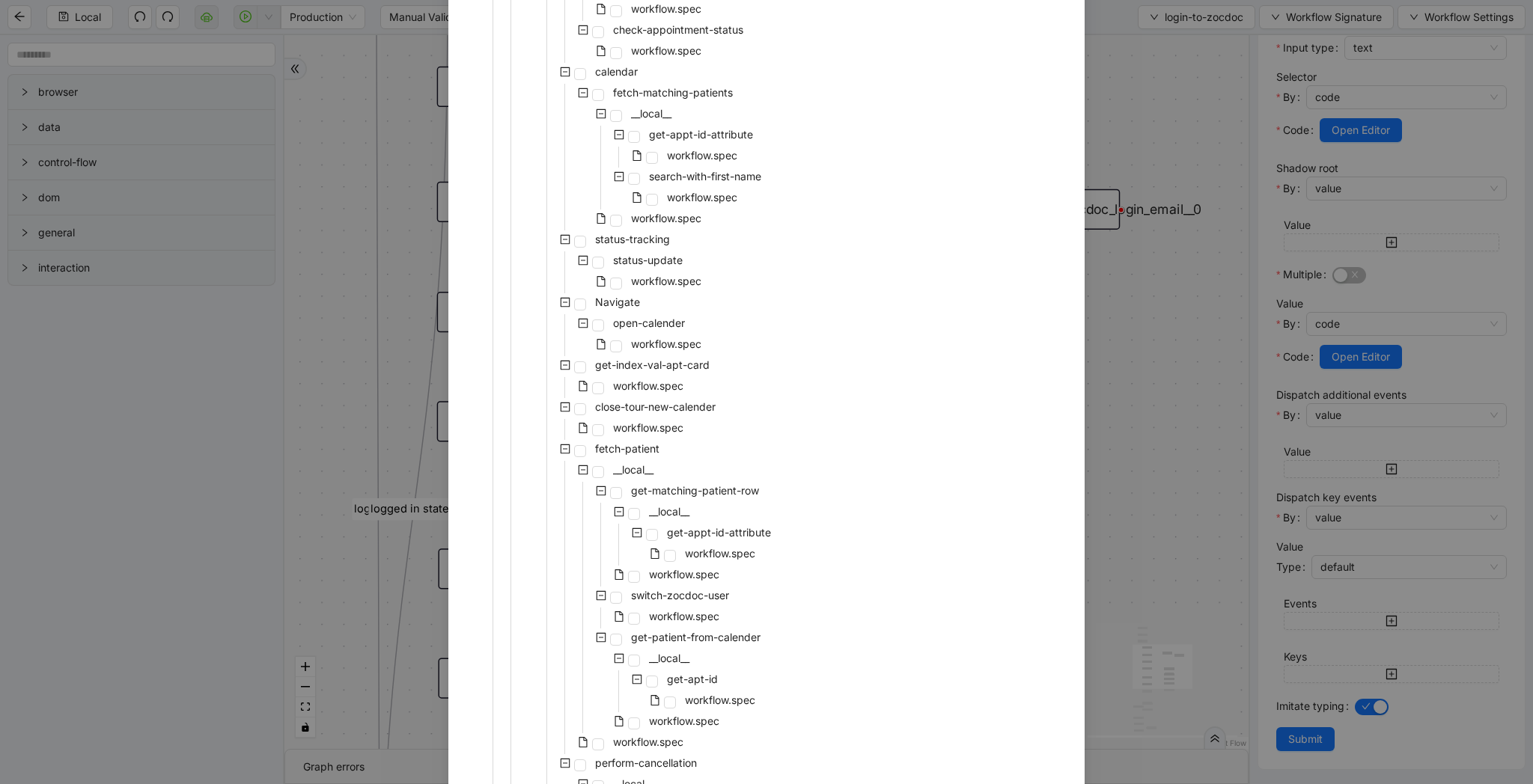
scroll to position [1072, 0]
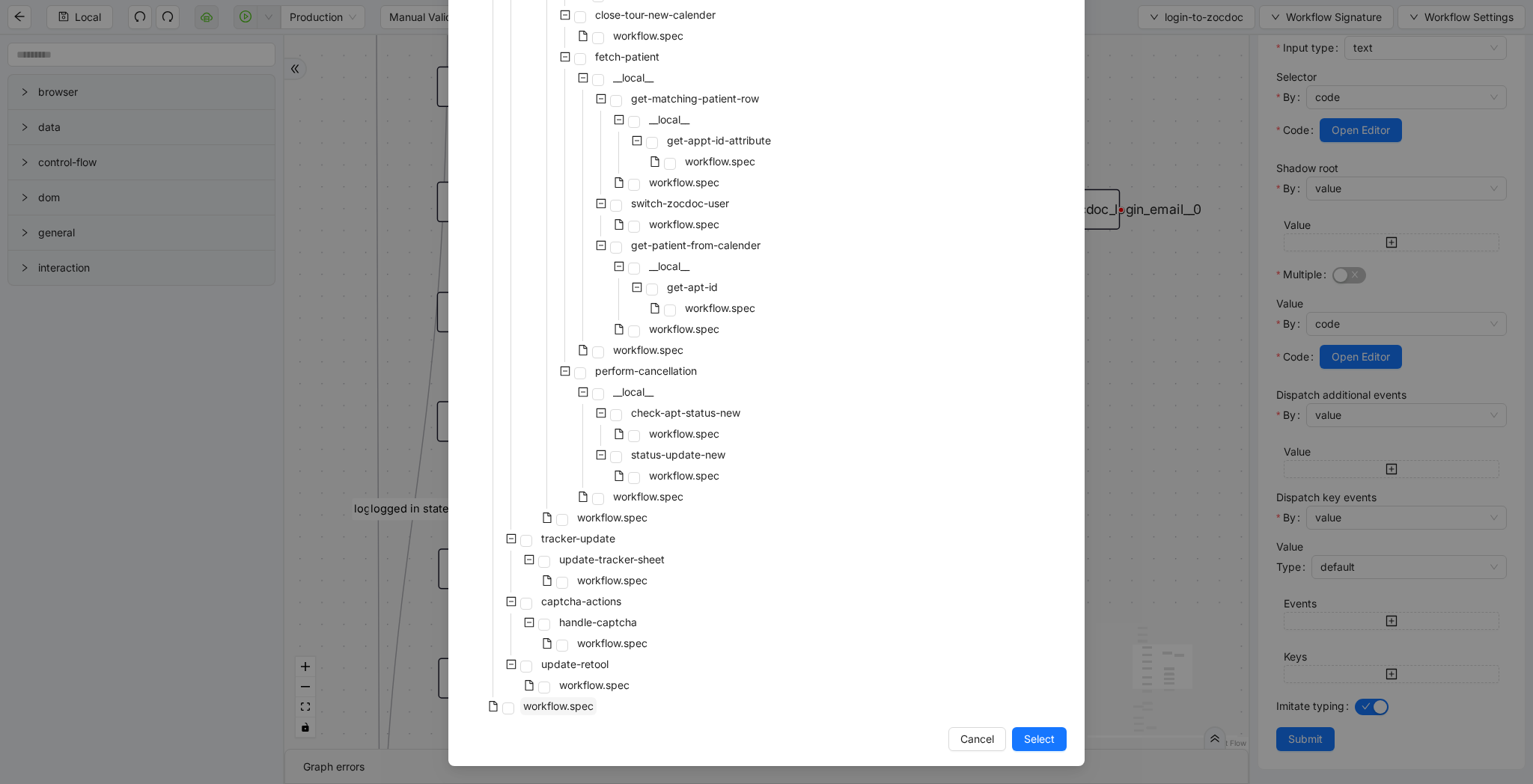
click at [585, 701] on span "workflow.spec" at bounding box center [558, 706] width 70 height 13
click at [1035, 737] on span "Select" at bounding box center [1039, 739] width 30 height 16
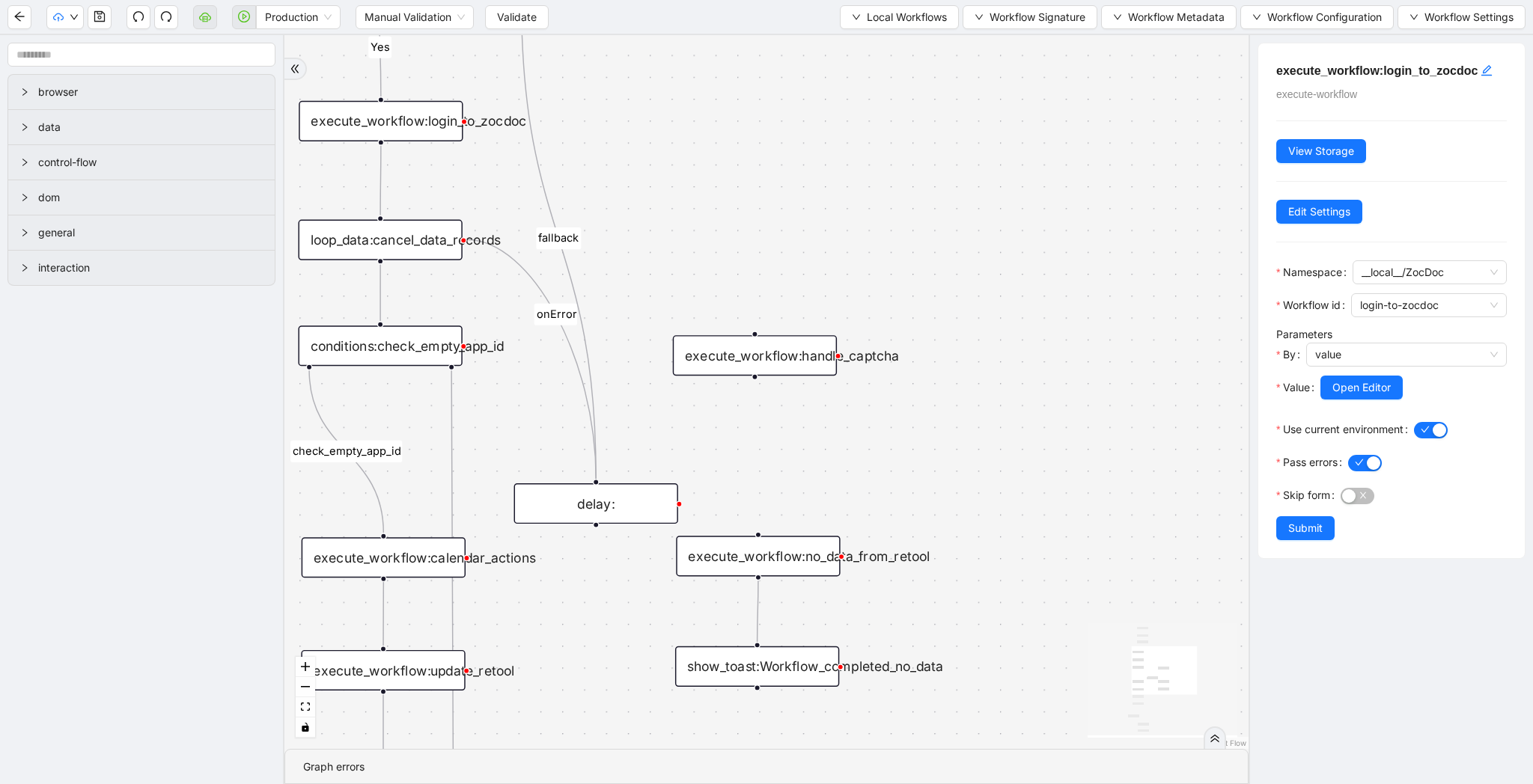
scroll to position [0, 0]
click at [105, 18] on icon "save" at bounding box center [100, 16] width 12 height 12
click at [542, 11] on button "Validate" at bounding box center [516, 17] width 63 height 24
click at [75, 13] on icon "down" at bounding box center [74, 17] width 9 height 9
click at [79, 47] on span "Dev: Update Needed" at bounding box center [112, 46] width 108 height 16
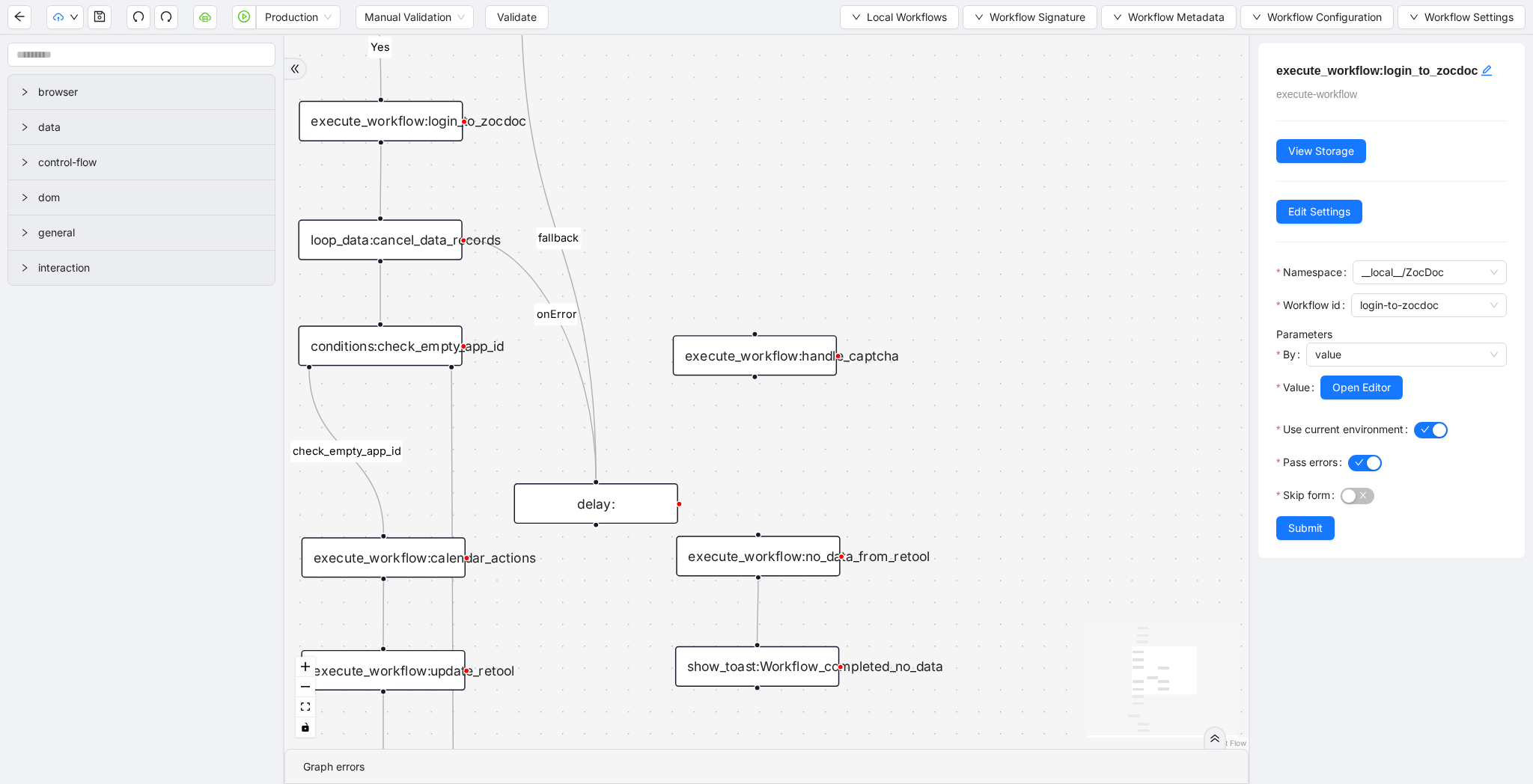
drag, startPoint x: 633, startPoint y: 165, endPoint x: 799, endPoint y: 256, distance: 189.3
click at [799, 256] on div "Yes yes fallback fallback fallback check_empty_app_id onError trigger execute_w…" at bounding box center [766, 392] width 964 height 714
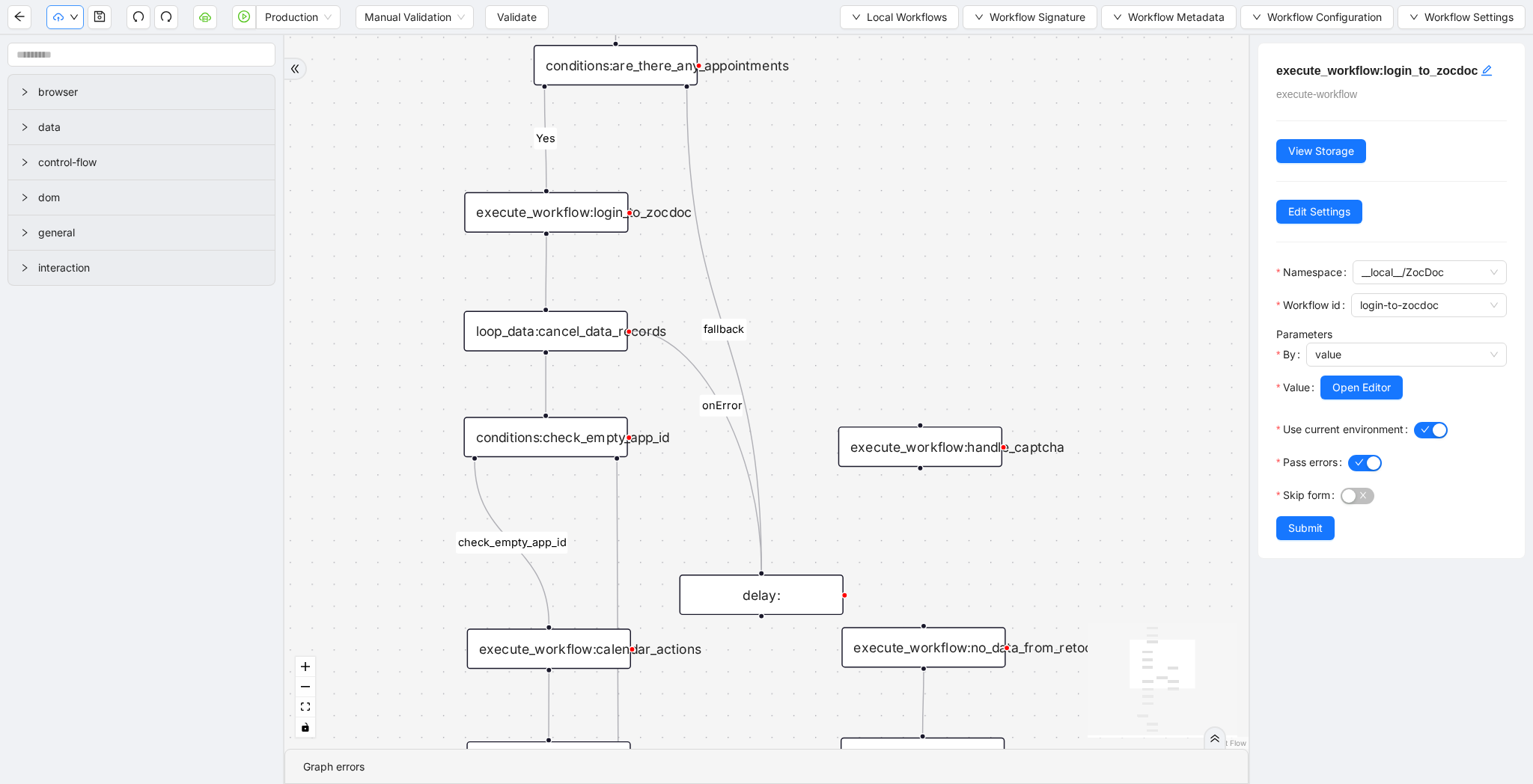
click at [78, 20] on icon "down" at bounding box center [74, 17] width 9 height 9
click at [99, 70] on span "Prod: Update Needed" at bounding box center [112, 70] width 108 height 16
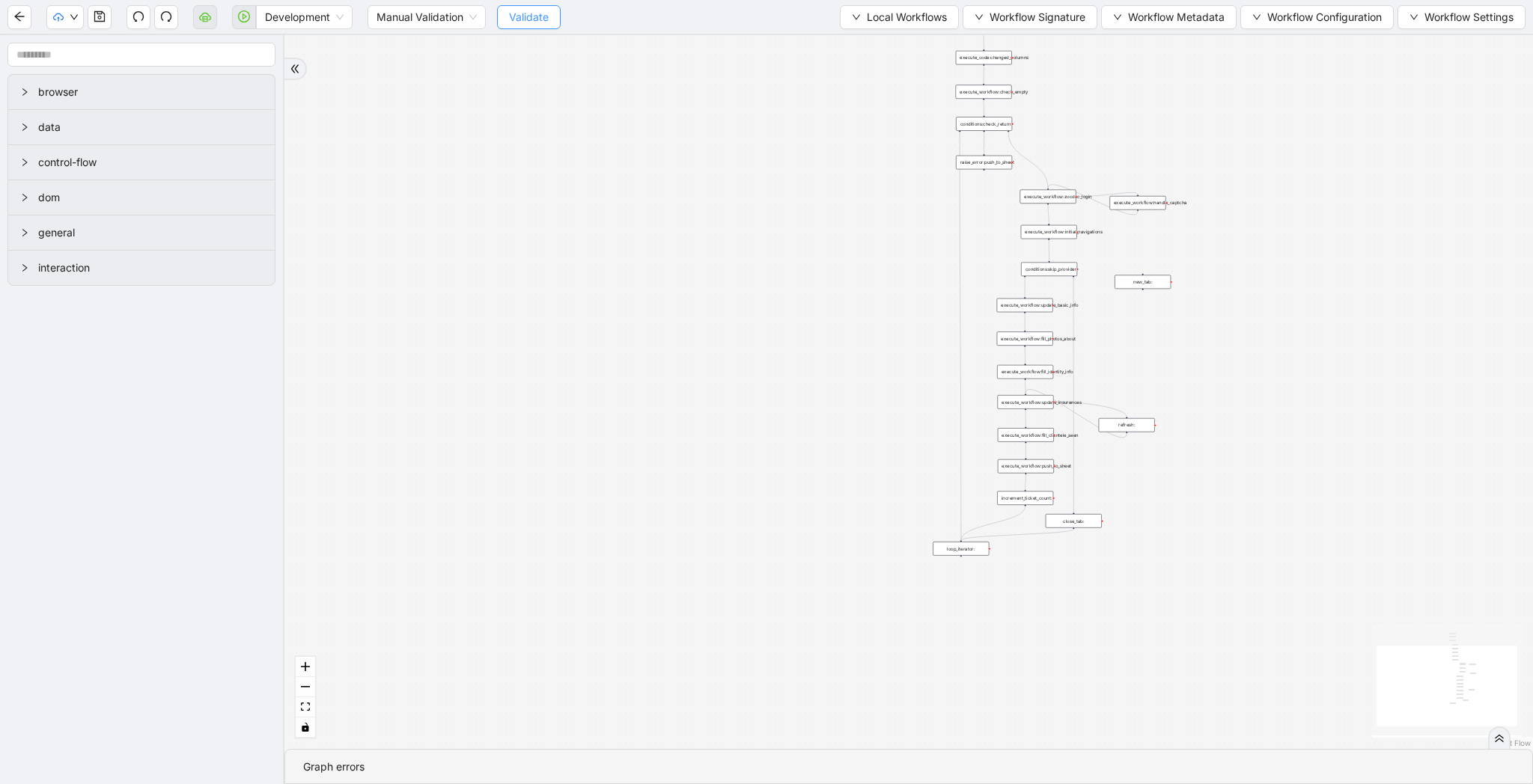
click at [531, 23] on span "Validate" at bounding box center [529, 16] width 40 height 16
drag, startPoint x: 623, startPoint y: 316, endPoint x: 601, endPoint y: 482, distance: 167.5
click at [601, 482] on div "trigger loop_data:provider_data execute_workflow:retool_data_fetch execute_work…" at bounding box center [908, 392] width 1249 height 714
